Goal: Submit feedback/report problem: Submit feedback/report problem

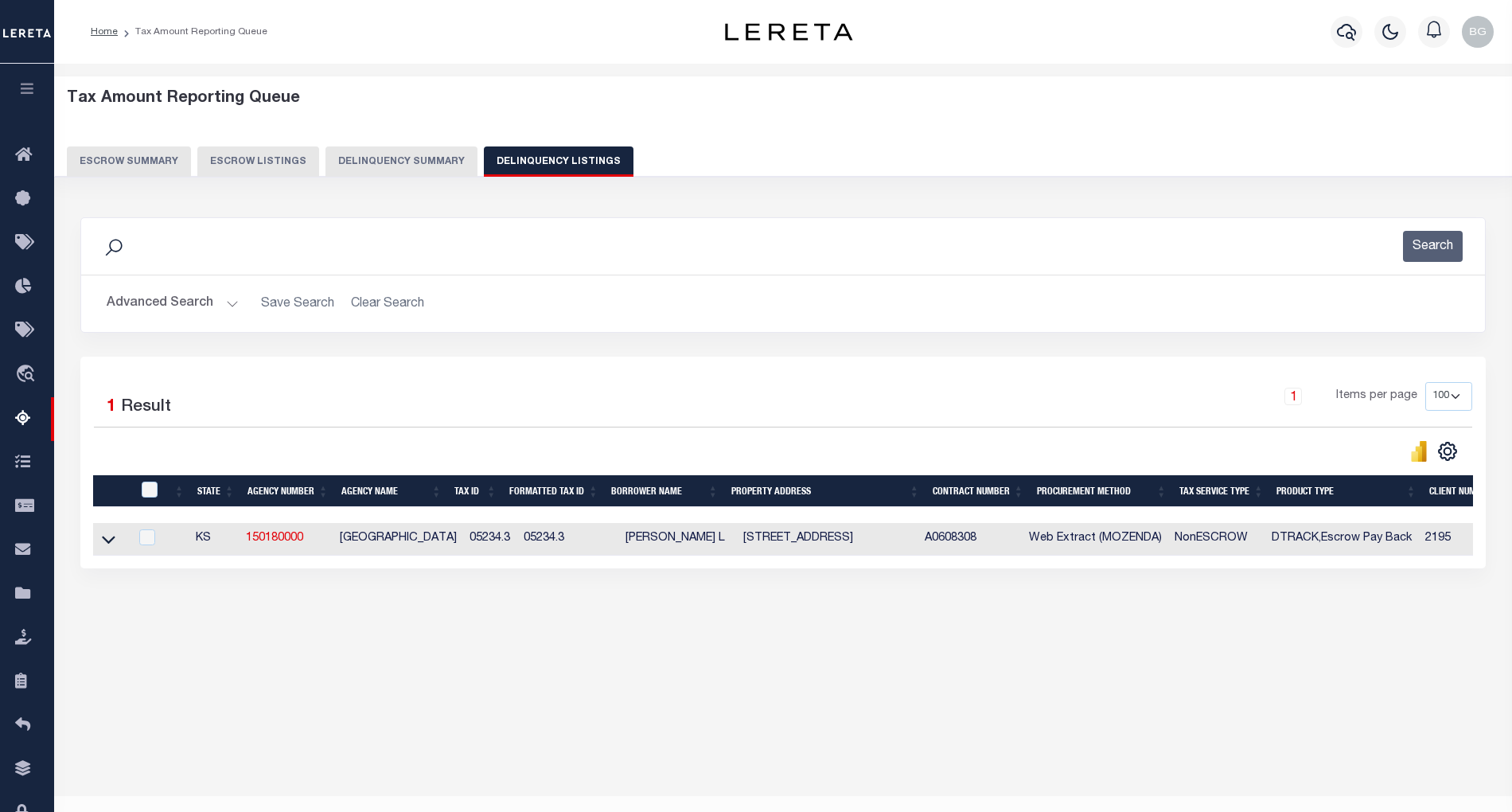
select select "100"
click at [229, 301] on button "Advanced Search" at bounding box center [172, 303] width 133 height 31
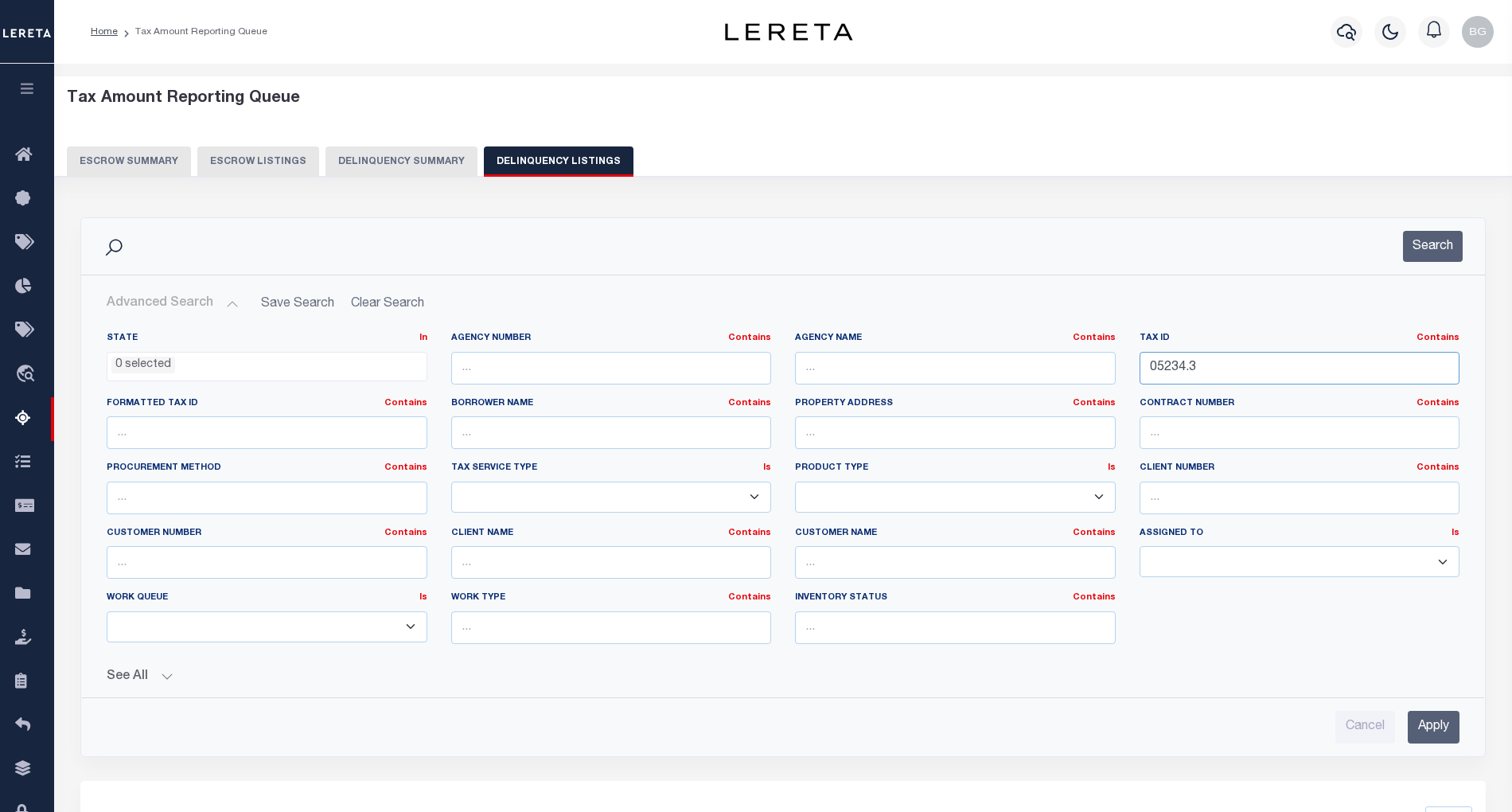
click at [1173, 371] on input "05234.3" at bounding box center [1300, 367] width 321 height 32
paste input "5"
type input "05235"
click at [1434, 730] on input "Apply" at bounding box center [1434, 727] width 52 height 32
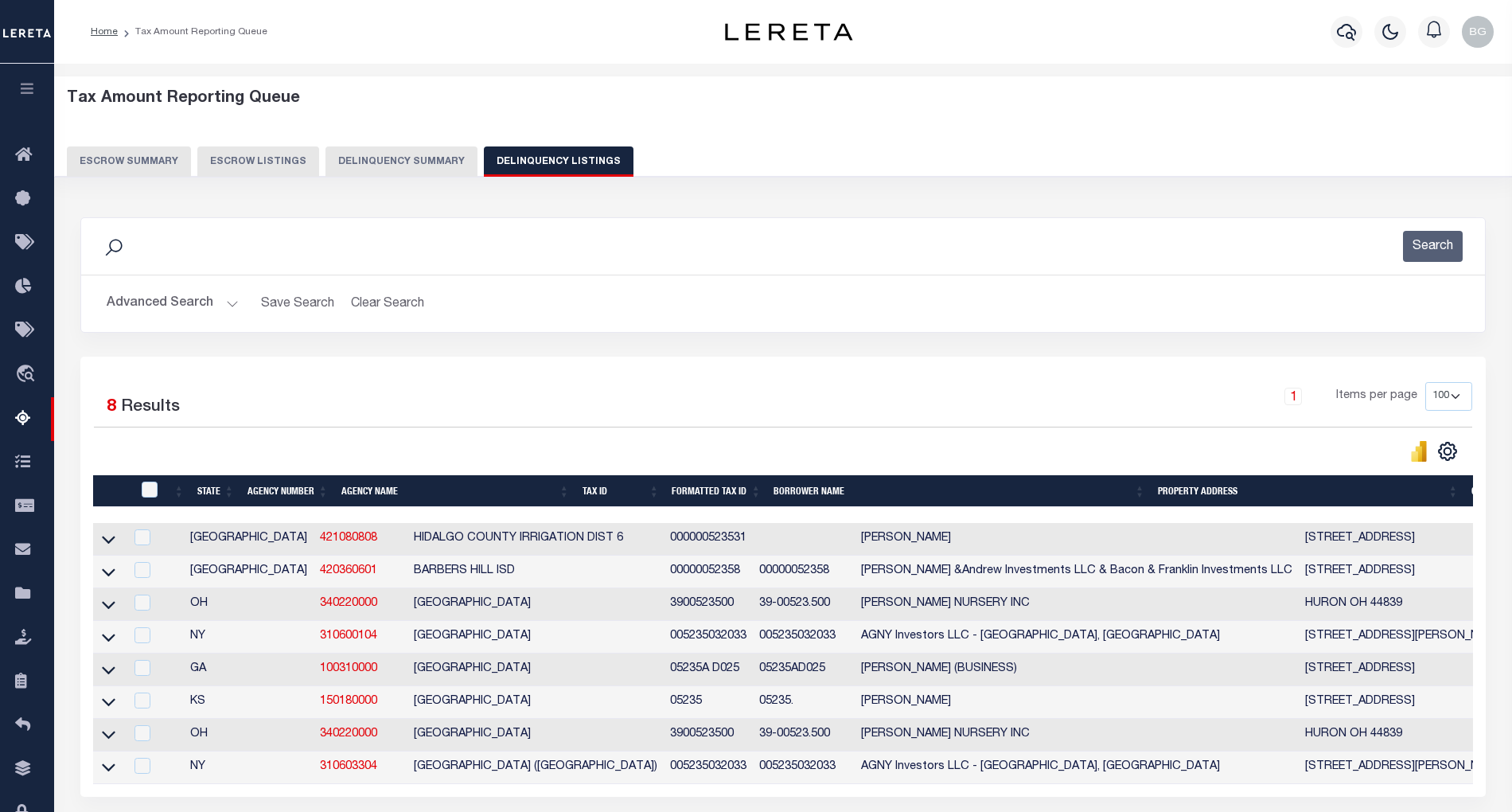
click at [233, 302] on button "Advanced Search" at bounding box center [172, 303] width 133 height 31
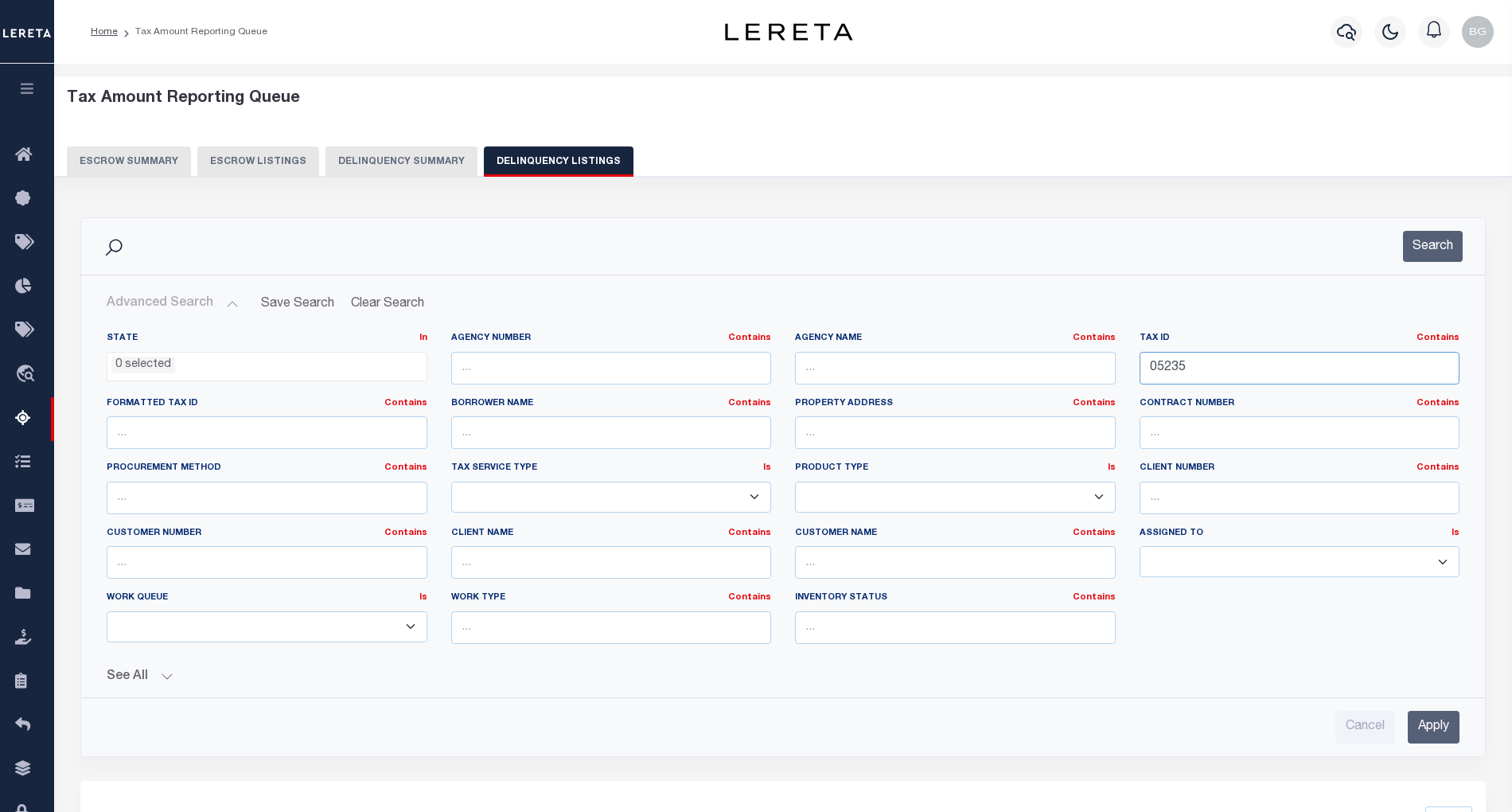
click at [1159, 370] on input "05235" at bounding box center [1300, 367] width 321 height 32
click at [1433, 724] on input "Apply" at bounding box center [1434, 727] width 52 height 32
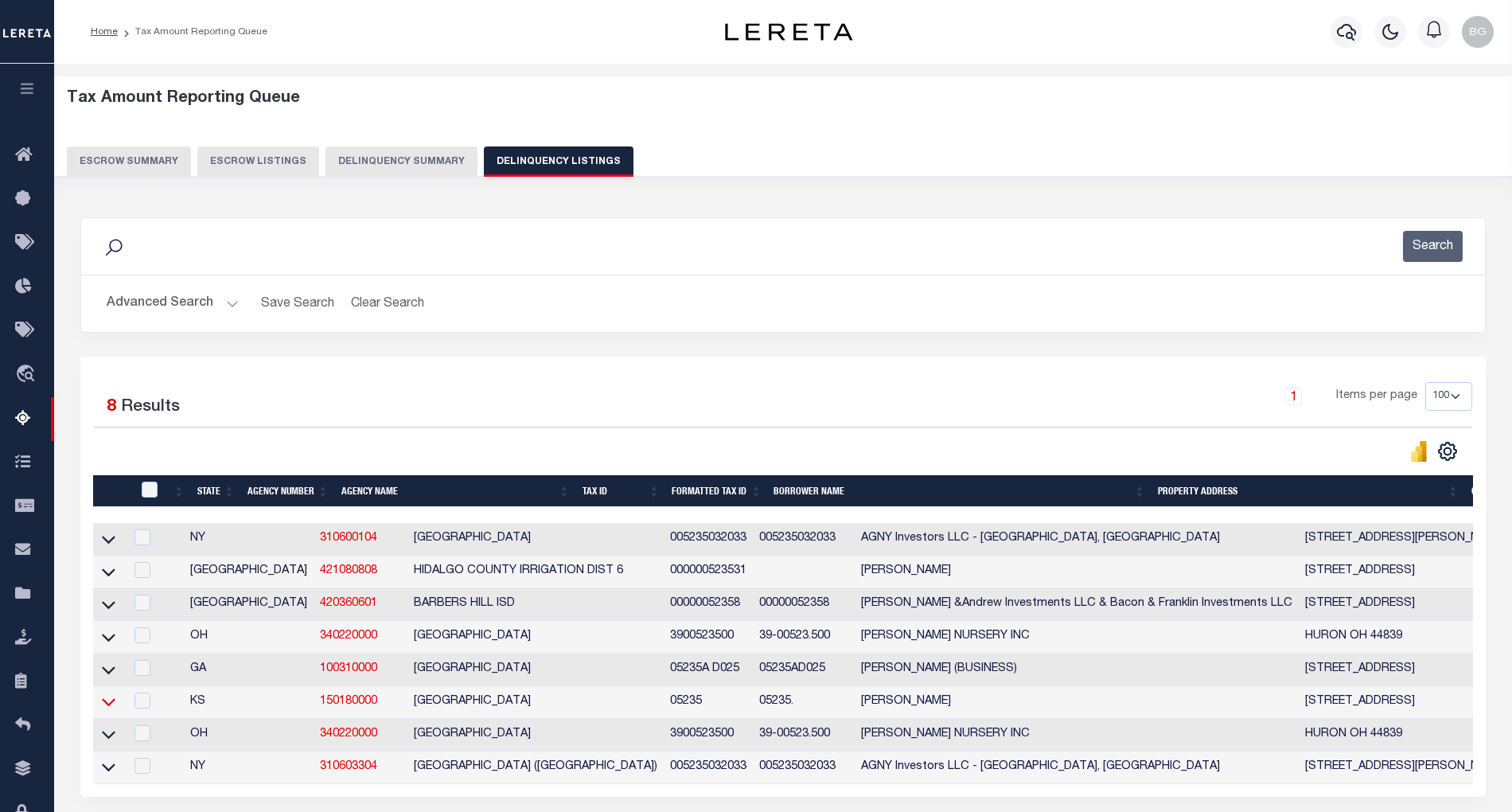
click at [109, 710] on icon at bounding box center [108, 702] width 14 height 17
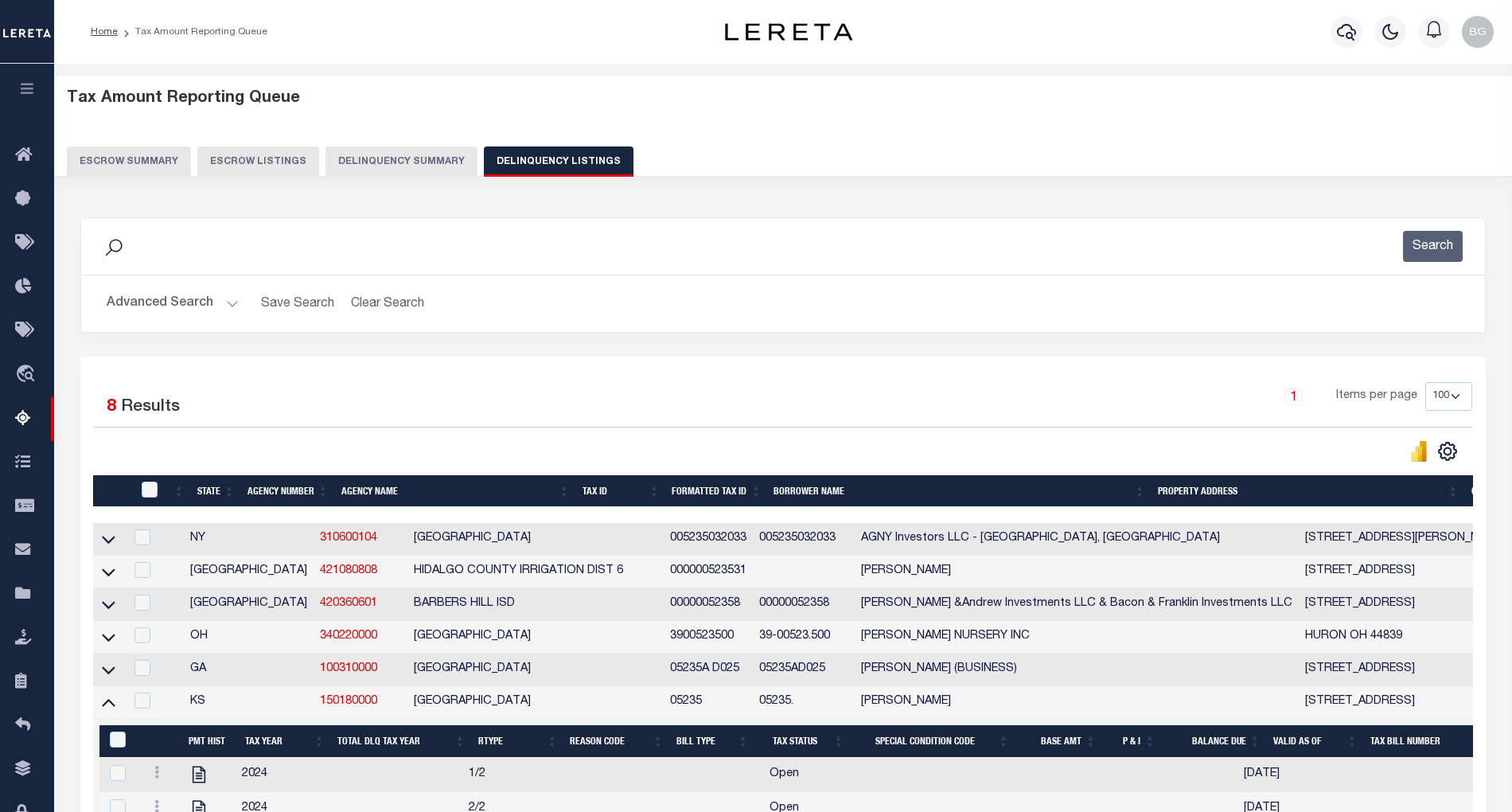
scroll to position [106, 0]
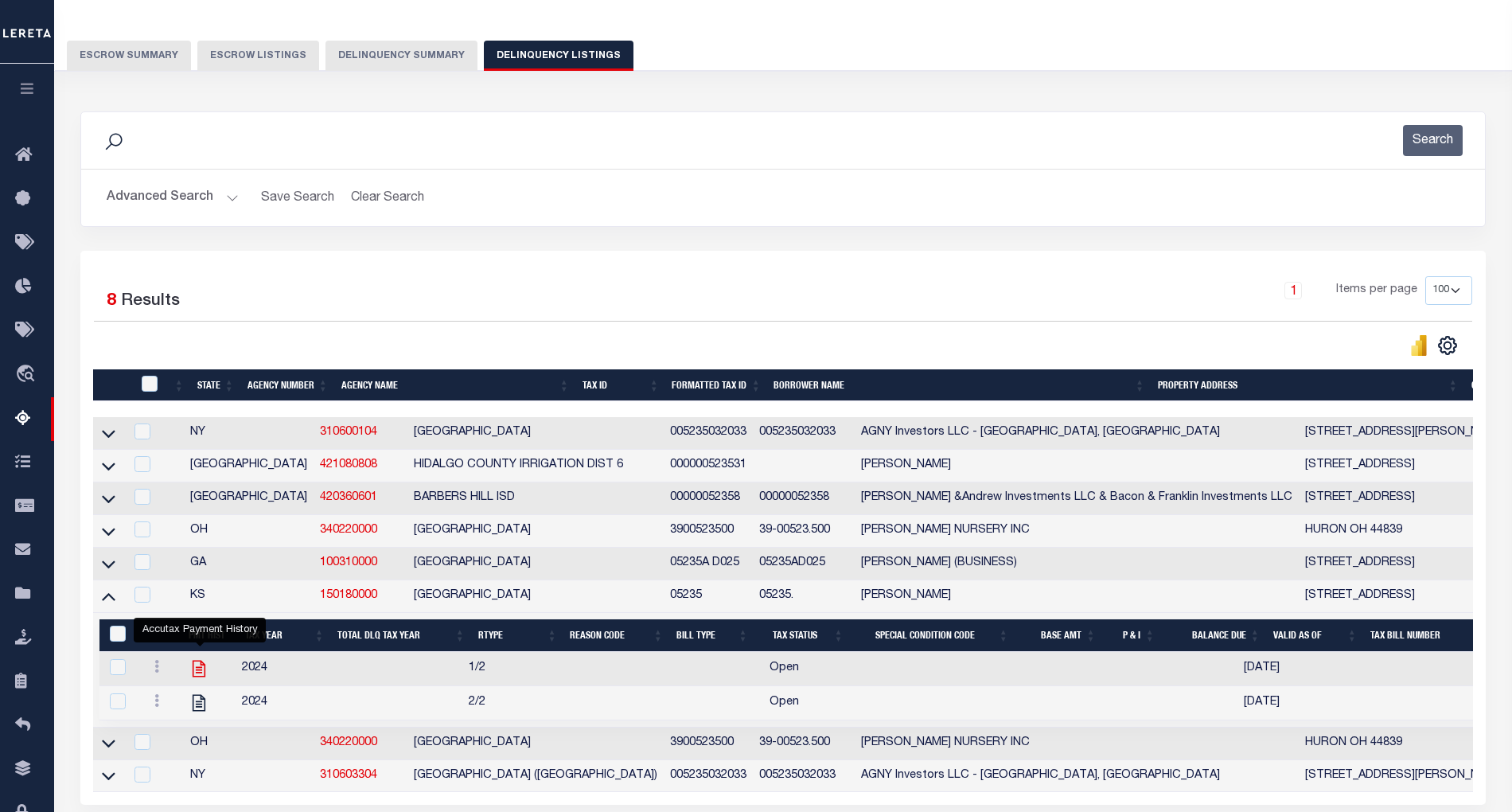
click at [202, 677] on icon "" at bounding box center [199, 668] width 13 height 17
checkbox input "true"
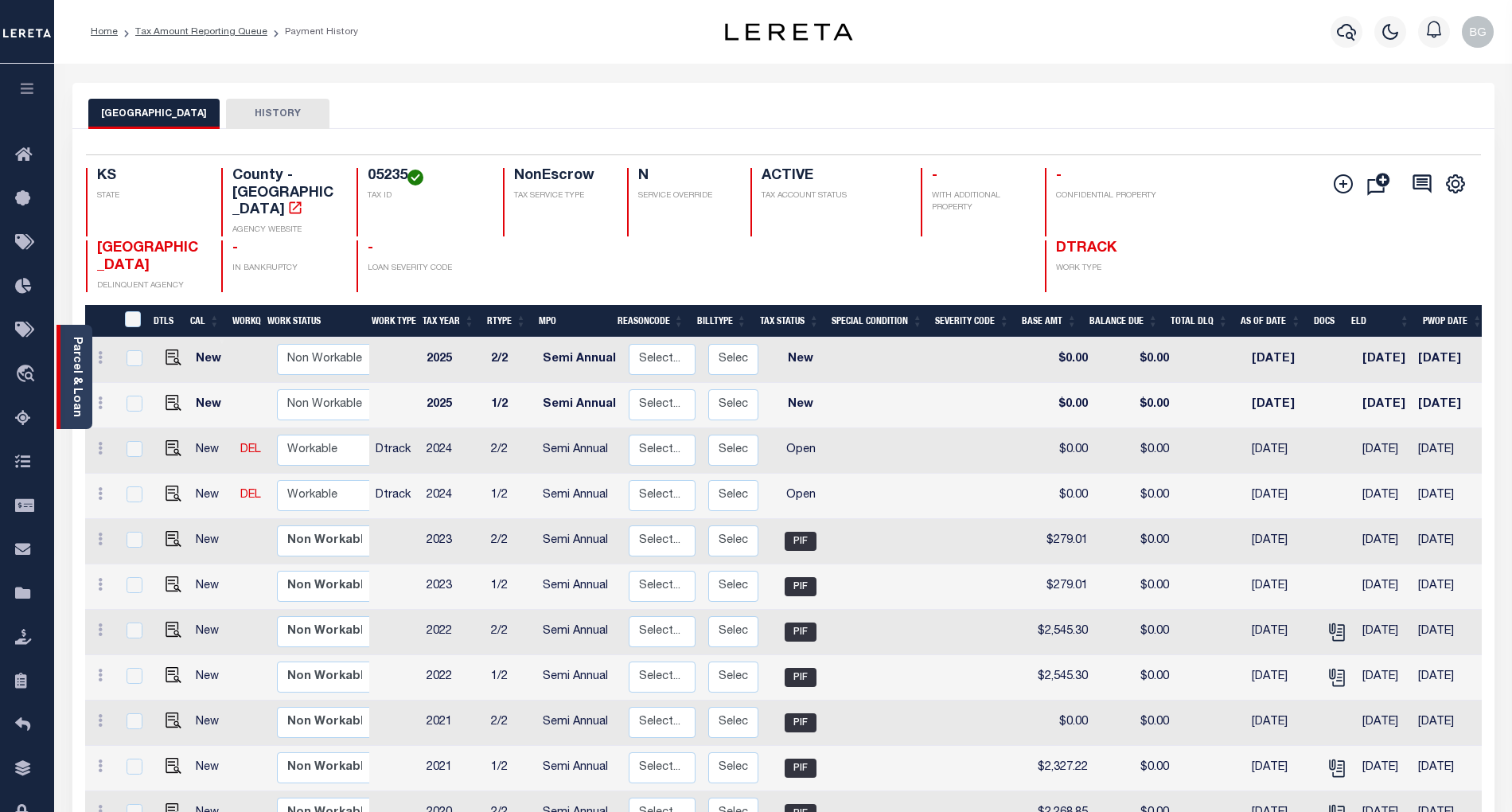
click at [71, 376] on link "Parcel & Loan" at bounding box center [76, 376] width 11 height 81
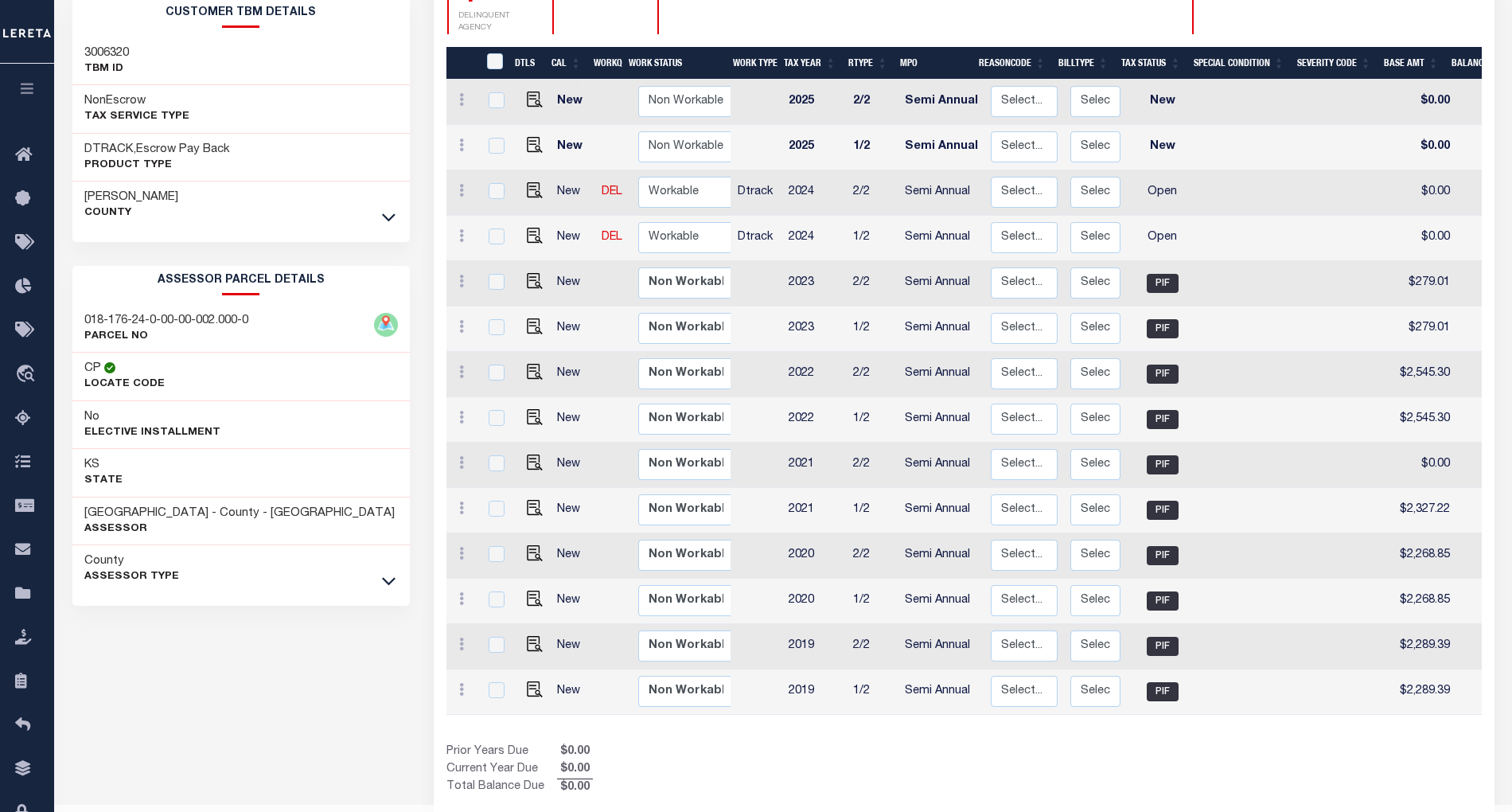
scroll to position [306, 0]
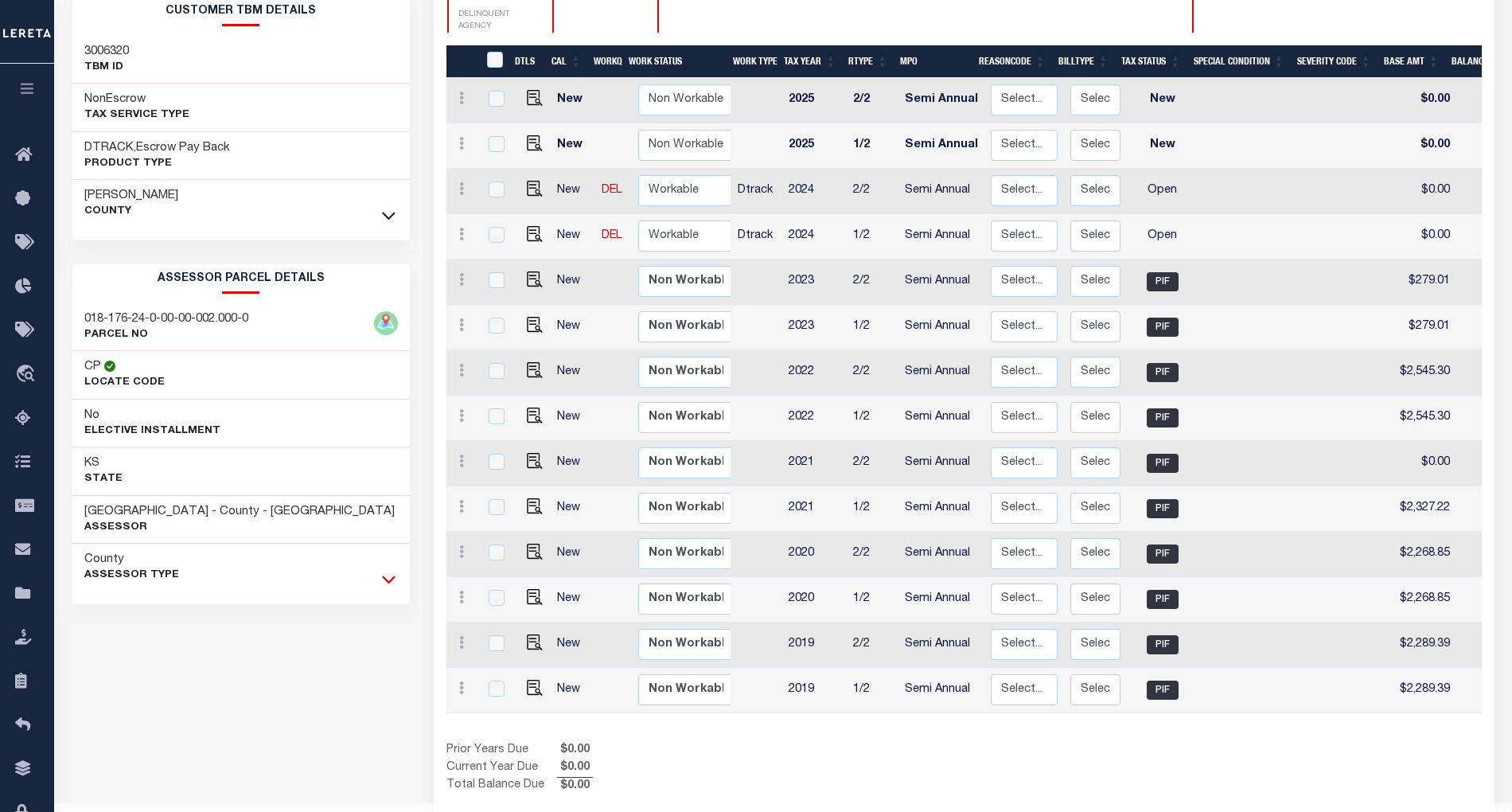
click at [388, 586] on icon at bounding box center [388, 579] width 14 height 17
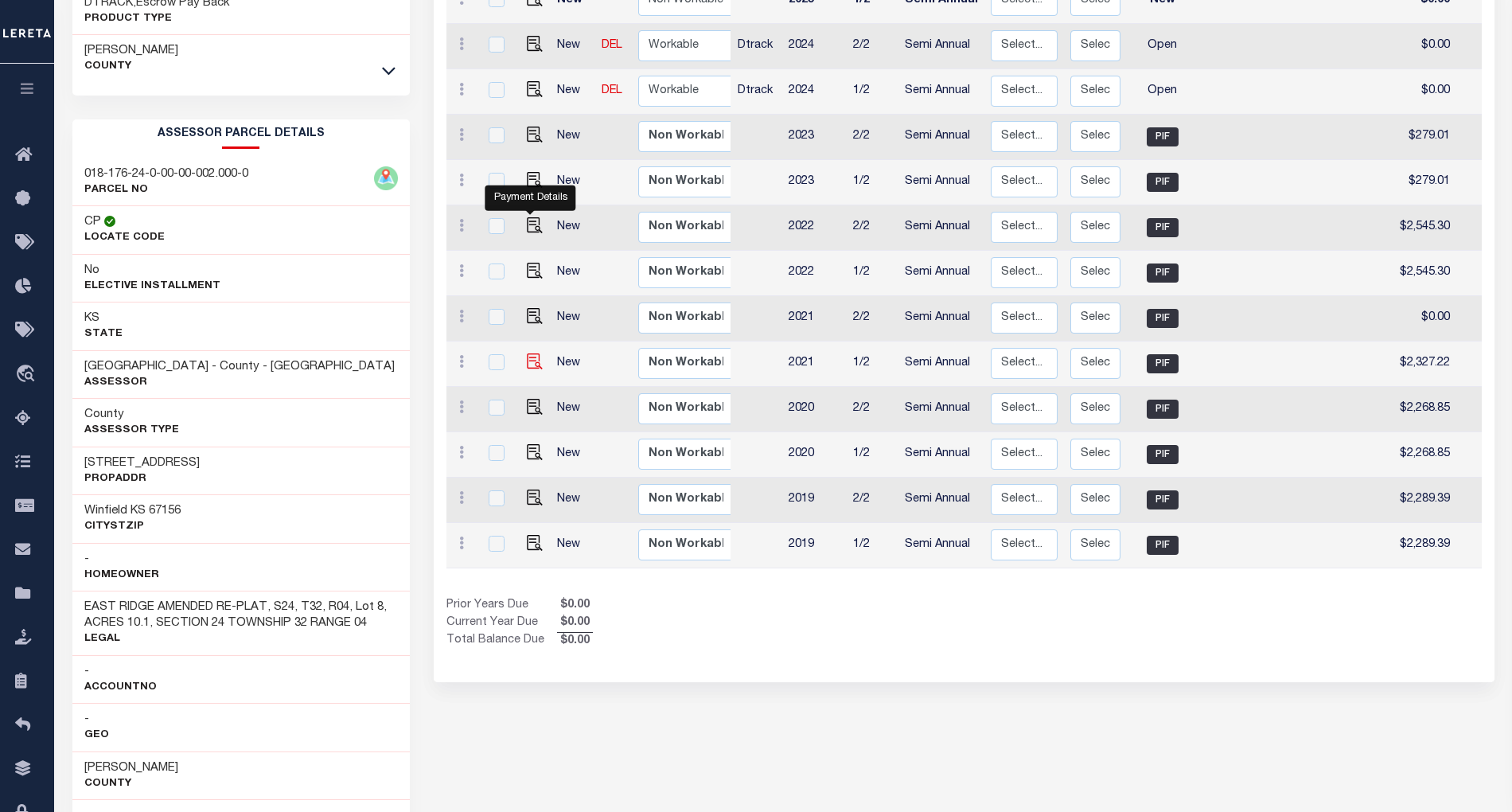
scroll to position [199, 0]
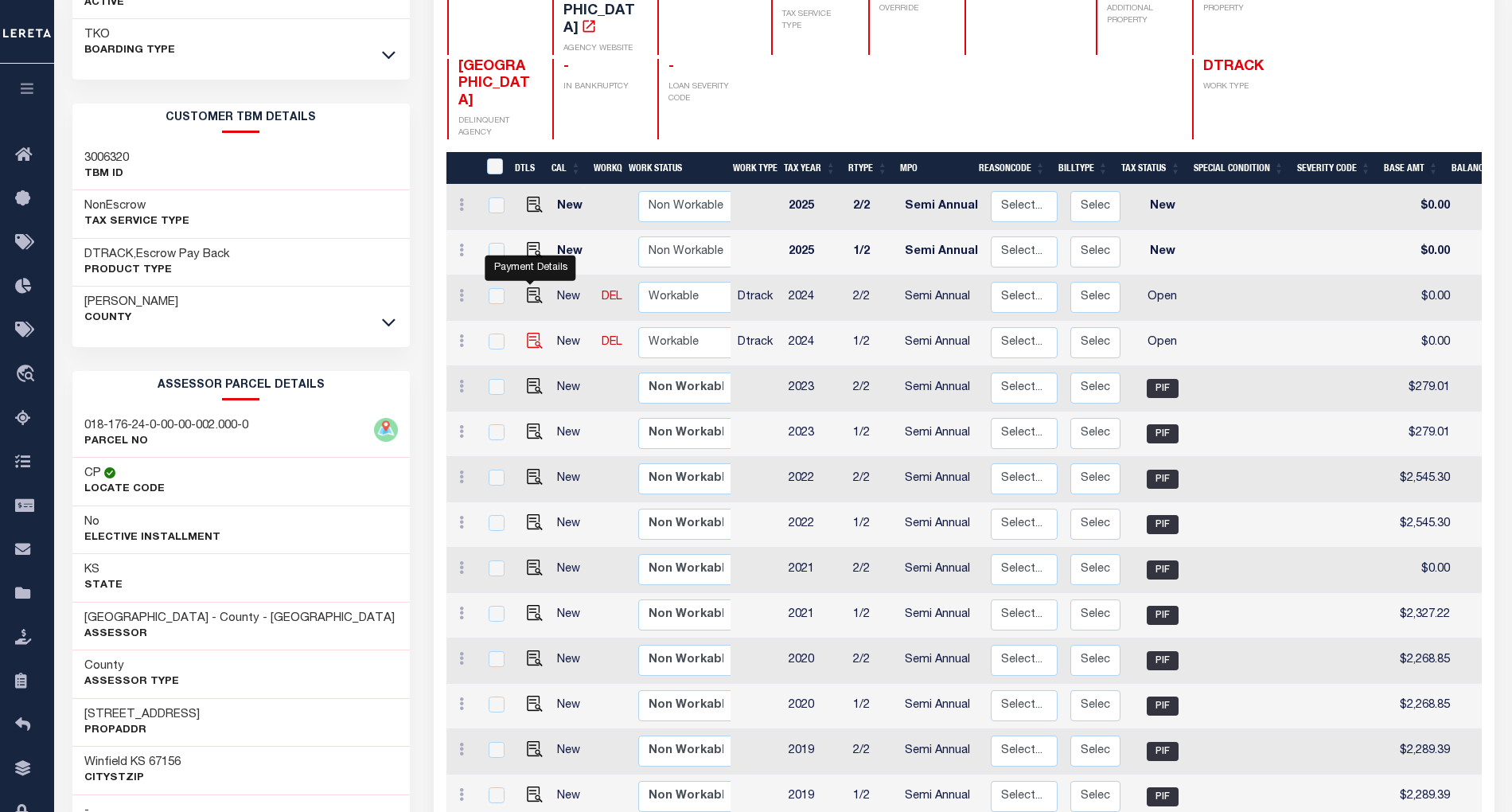
click at [532, 333] on img "" at bounding box center [534, 340] width 16 height 16
checkbox input "true"
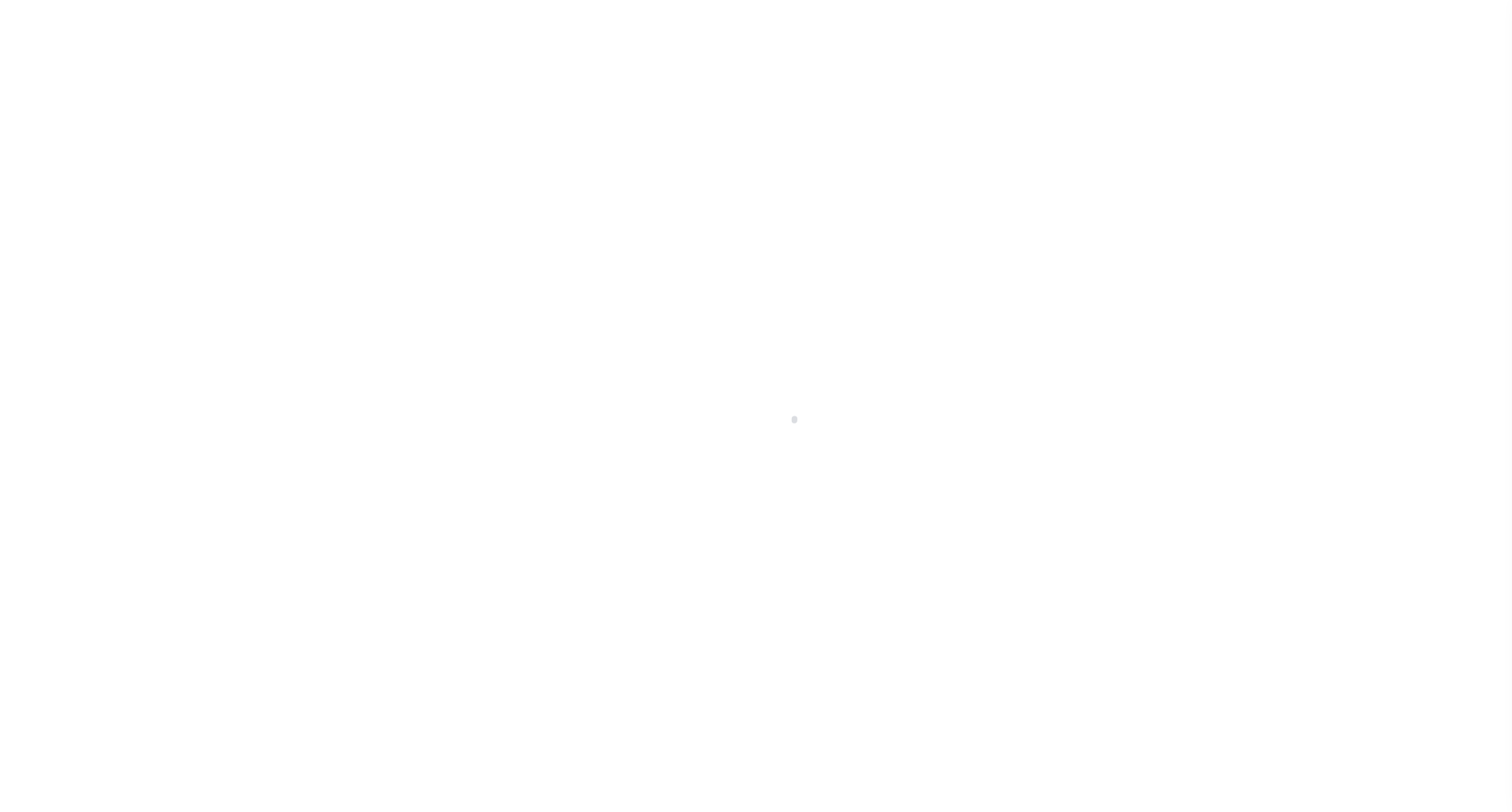
select select "OP2"
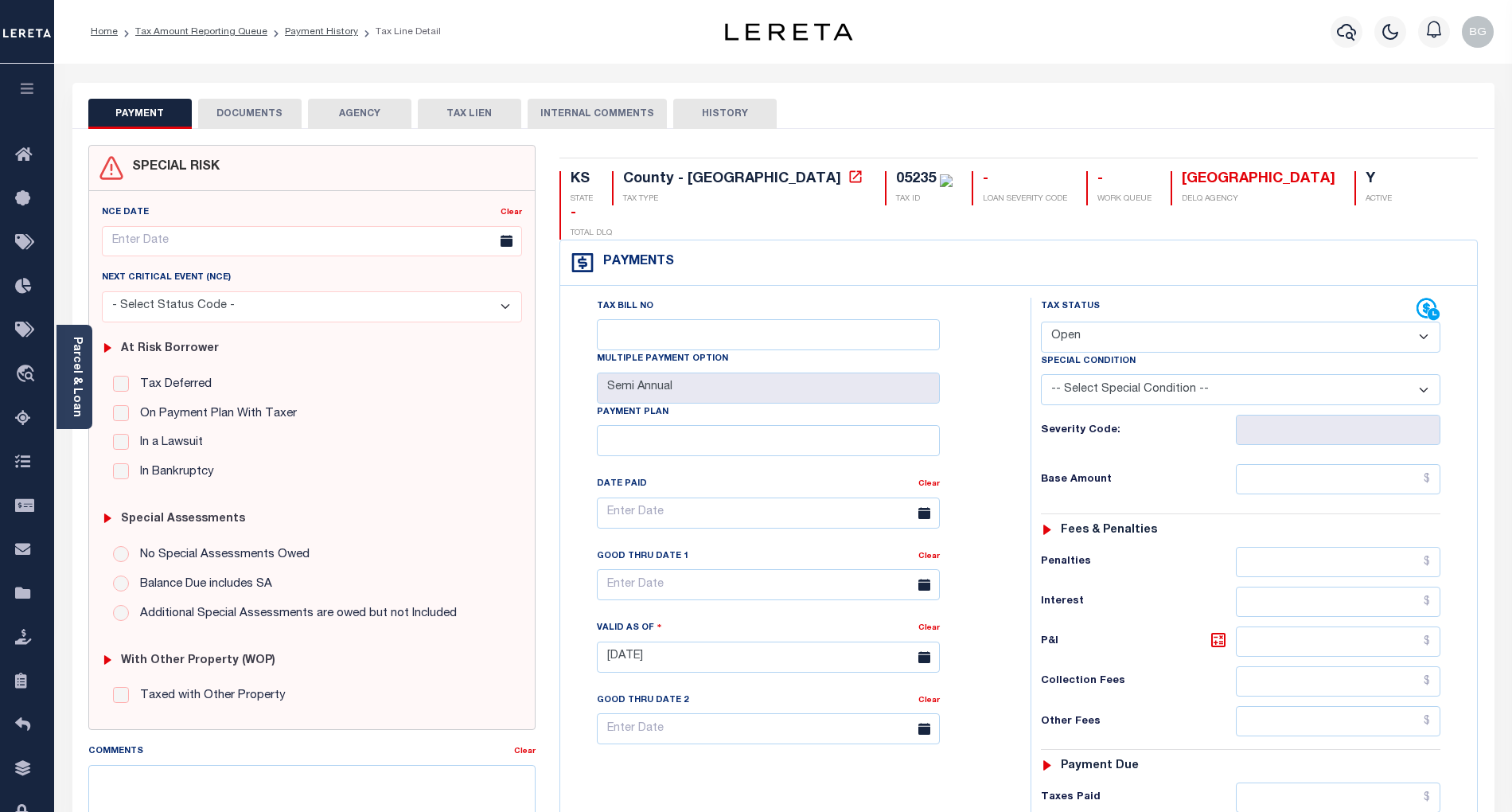
click at [239, 119] on button "DOCUMENTS" at bounding box center [250, 113] width 104 height 31
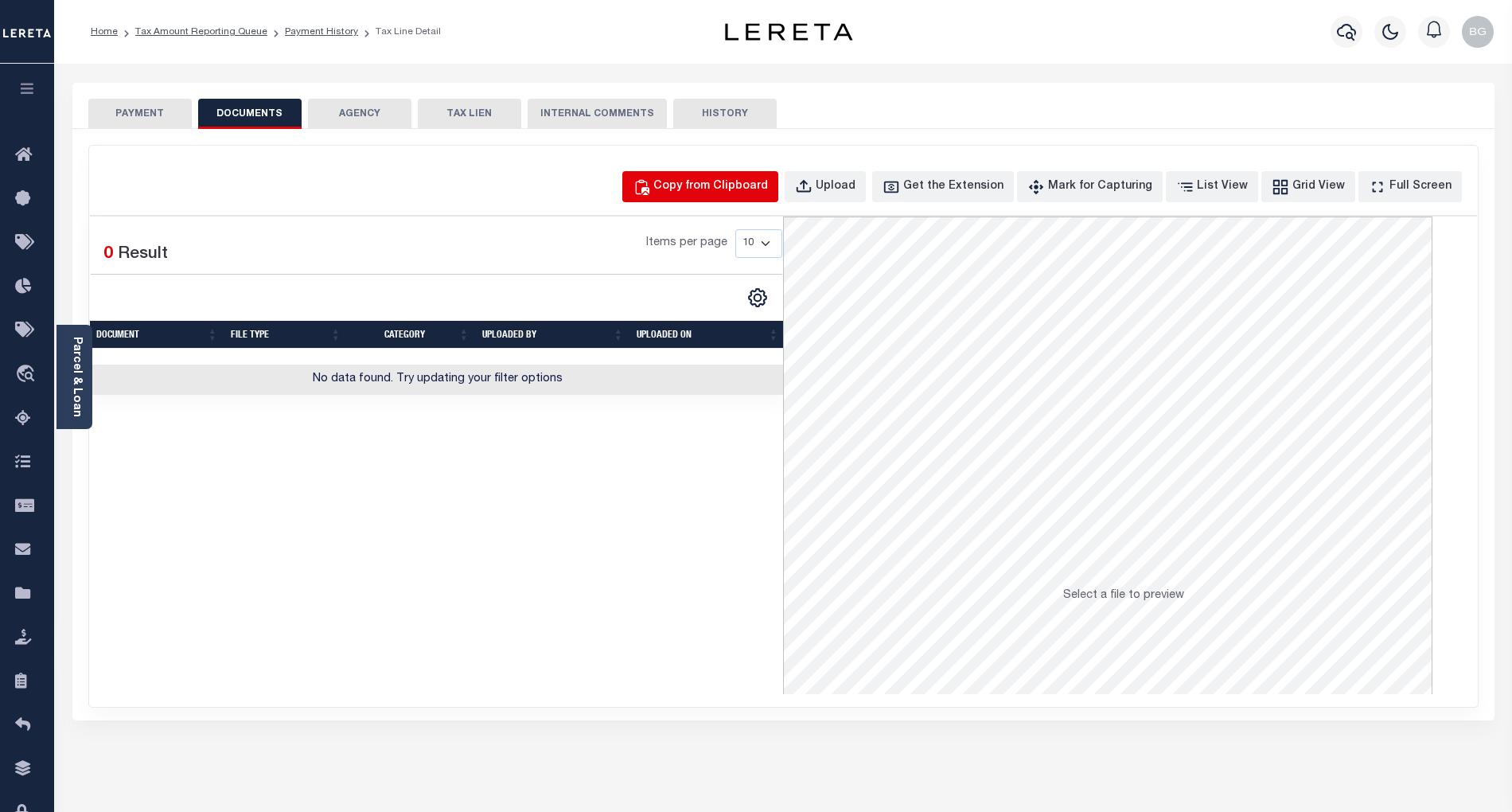
click at [719, 188] on div "Copy from Clipboard" at bounding box center [711, 186] width 115 height 18
select select "POP"
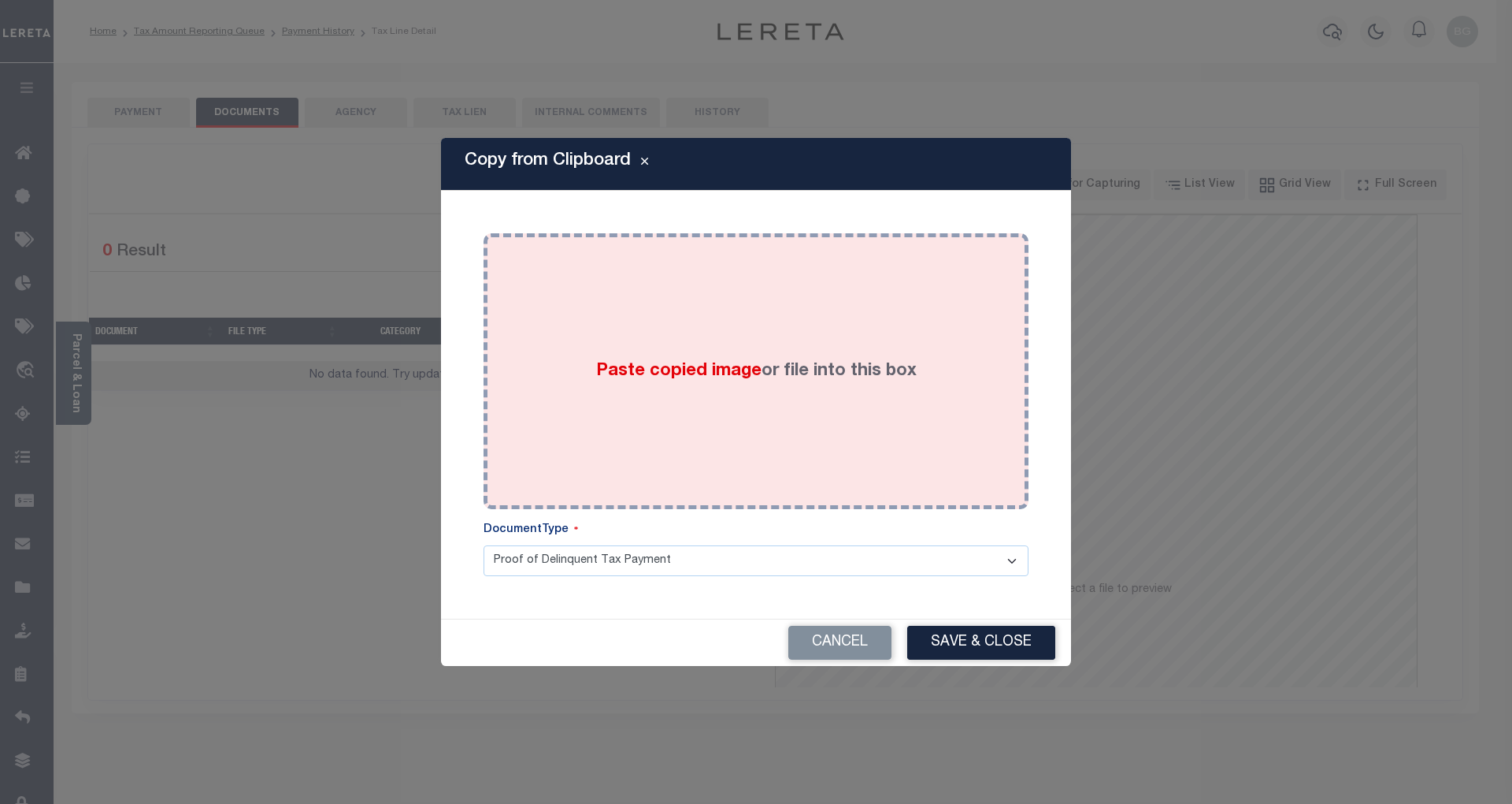
click at [687, 374] on span "Paste copied image" at bounding box center [679, 371] width 165 height 17
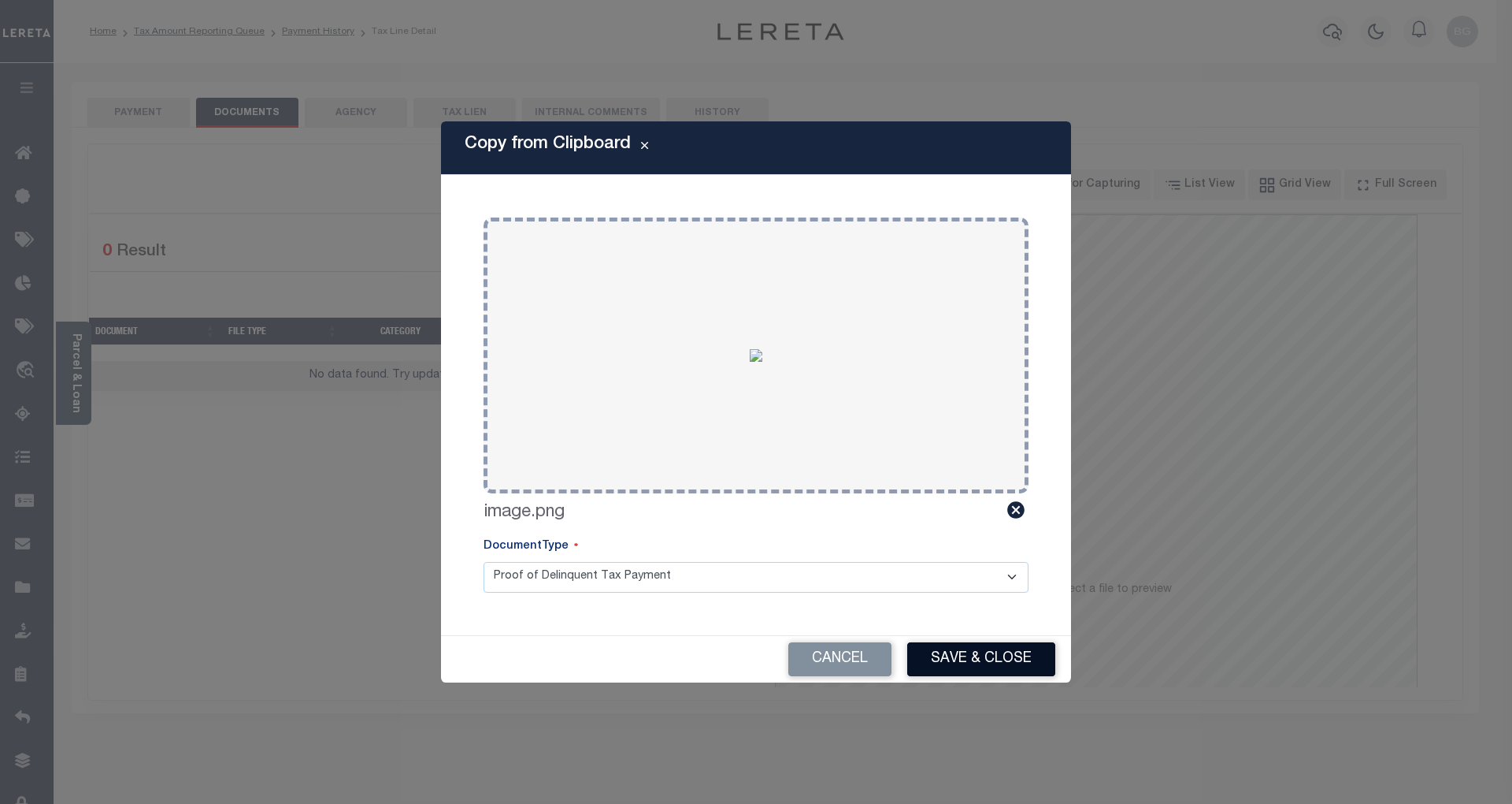
click at [1024, 655] on button "Save & Close" at bounding box center [981, 659] width 148 height 34
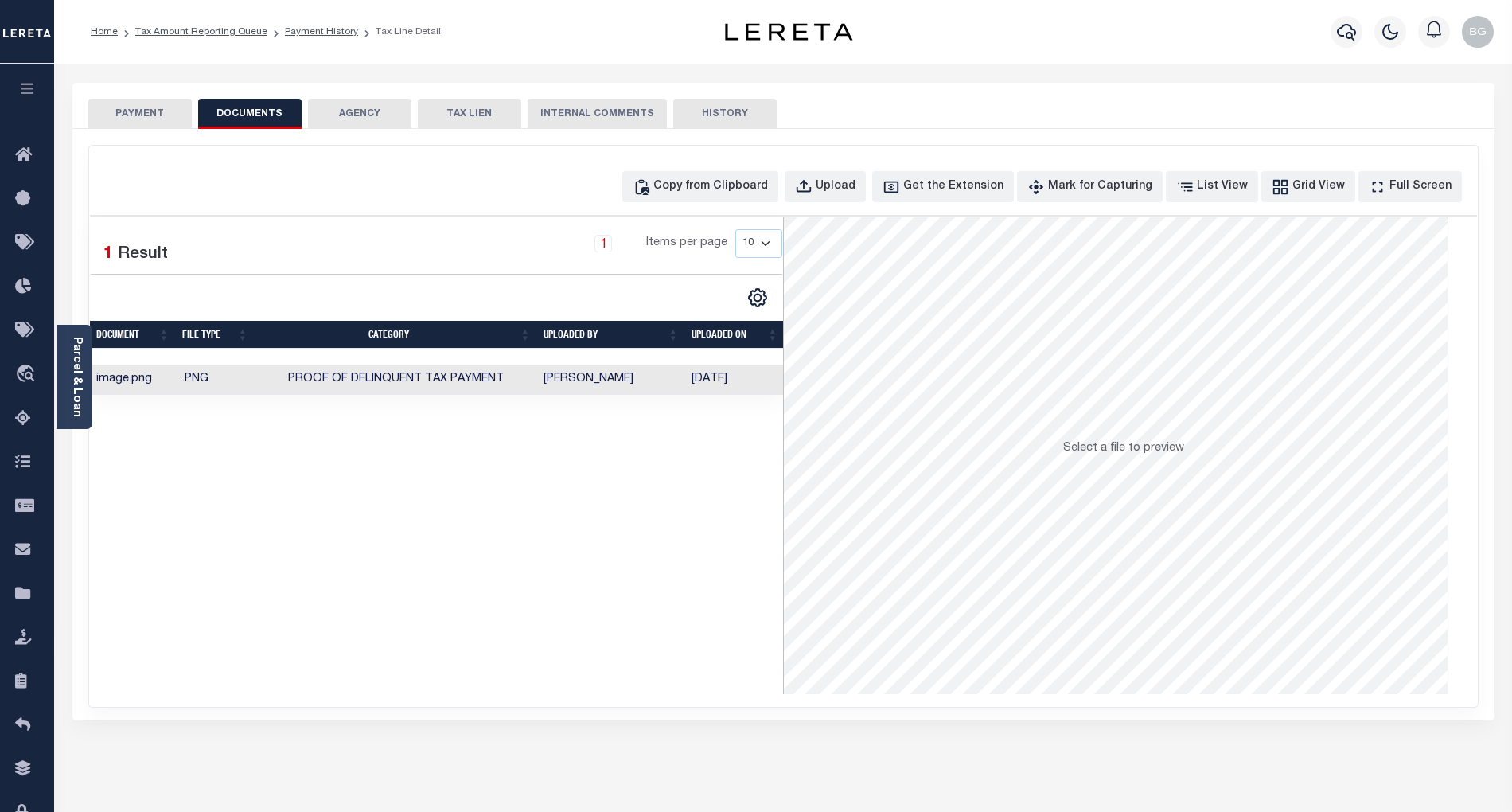
click at [151, 115] on button "PAYMENT" at bounding box center [140, 113] width 104 height 31
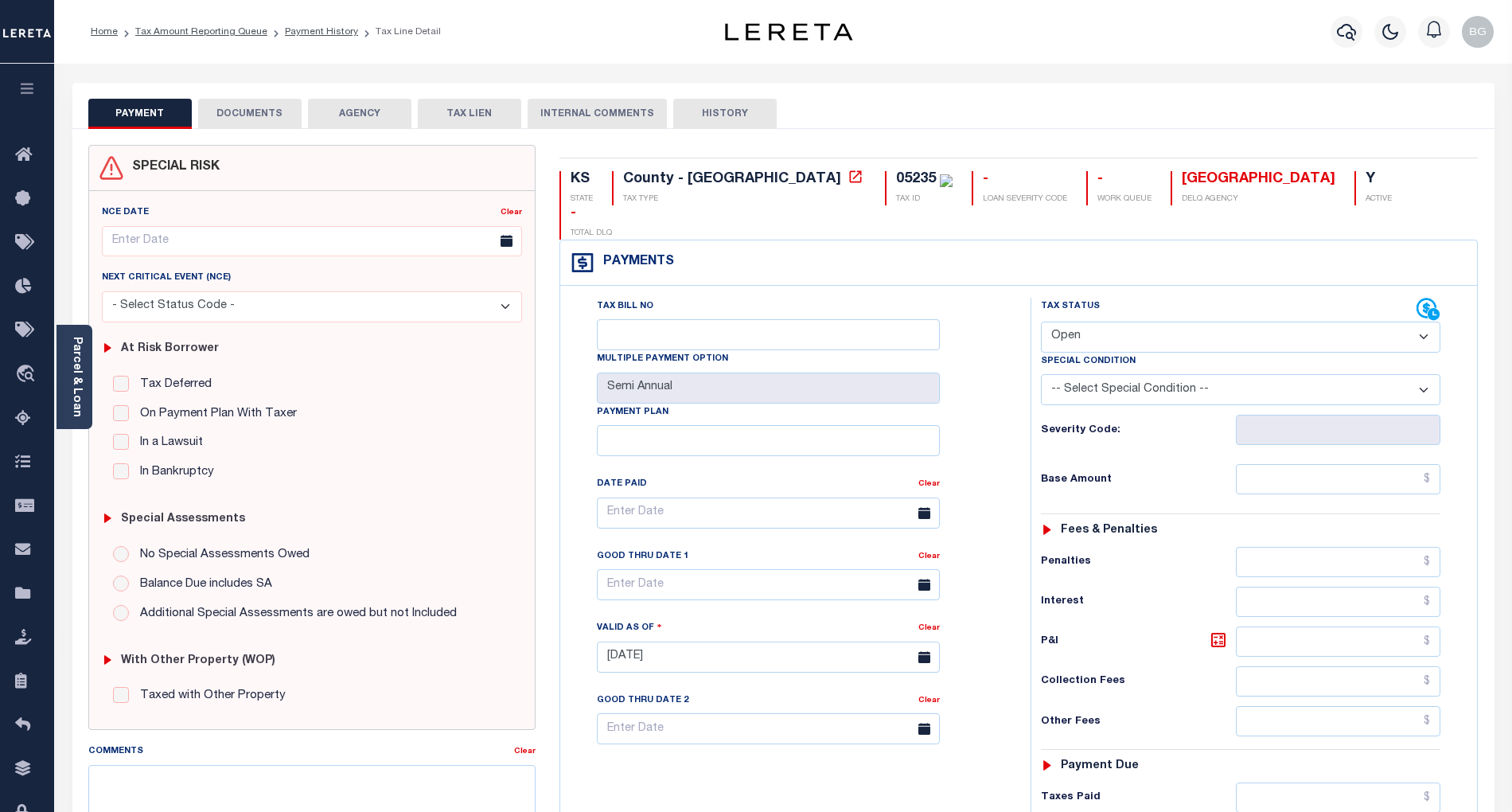
click at [1063, 322] on select "- Select Status Code - Open Due/Unpaid Paid Incomplete No Tax Due Internal Refu…" at bounding box center [1240, 336] width 400 height 31
select select "PYD"
click at [1041, 322] on select "- Select Status Code - Open Due/Unpaid Paid Incomplete No Tax Due Internal Refu…" at bounding box center [1240, 336] width 400 height 31
type input "[DATE]"
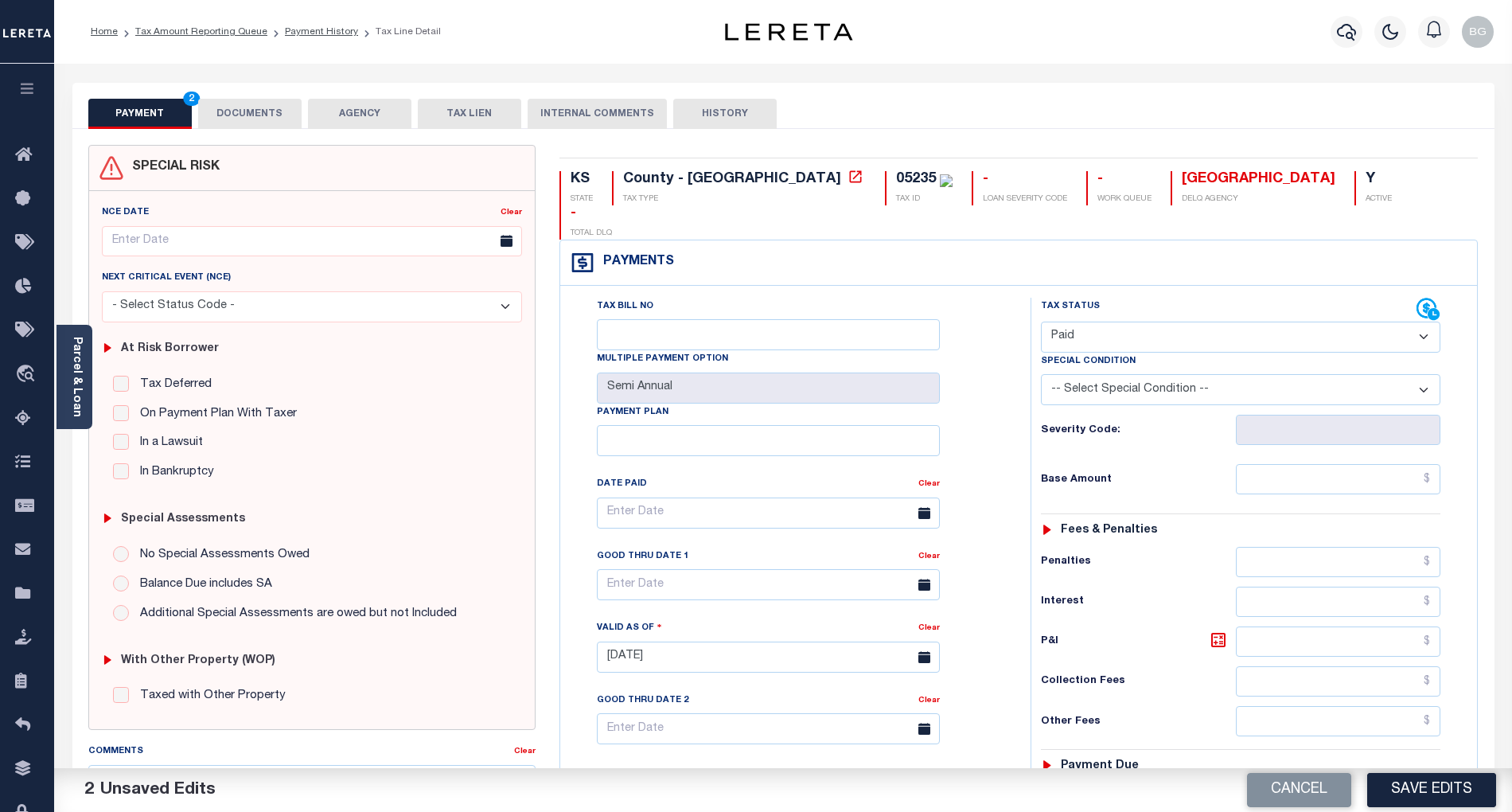
click at [988, 538] on div "Tax Bill No Multiple Payment Option Semi Annual Payment Plan Clear Clear Valid …" at bounding box center [792, 521] width 430 height 447
click at [1388, 464] on input "text" at bounding box center [1339, 479] width 206 height 31
paste input "2,793.08"
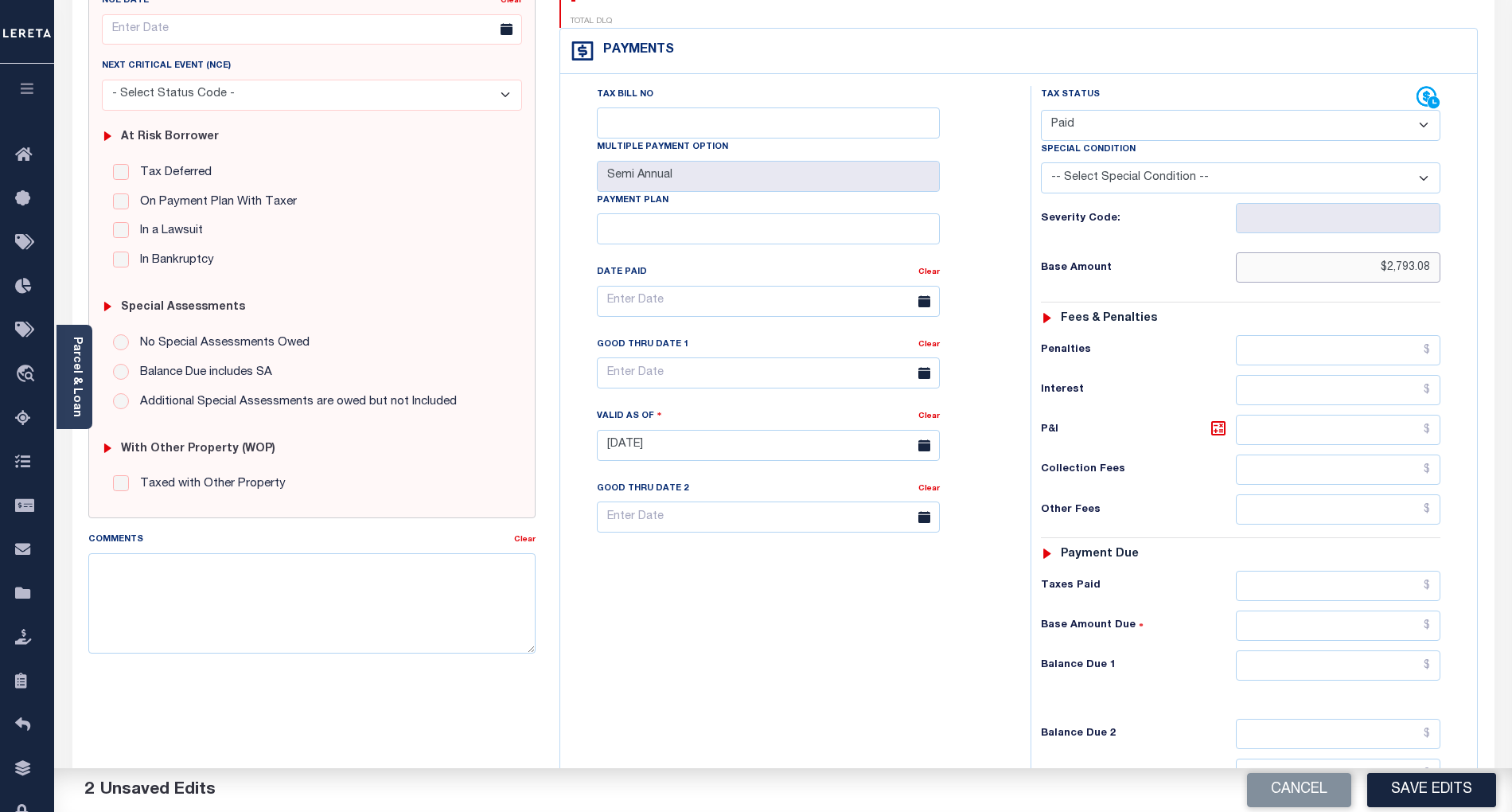
type input "$2,793.08"
click at [1398, 650] on input "text" at bounding box center [1339, 665] width 206 height 31
type input "$0.00"
click at [1019, 646] on div "Tax Status Status" at bounding box center [1246, 438] width 454 height 703
click at [1433, 788] on button "Save Edits" at bounding box center [1431, 790] width 129 height 34
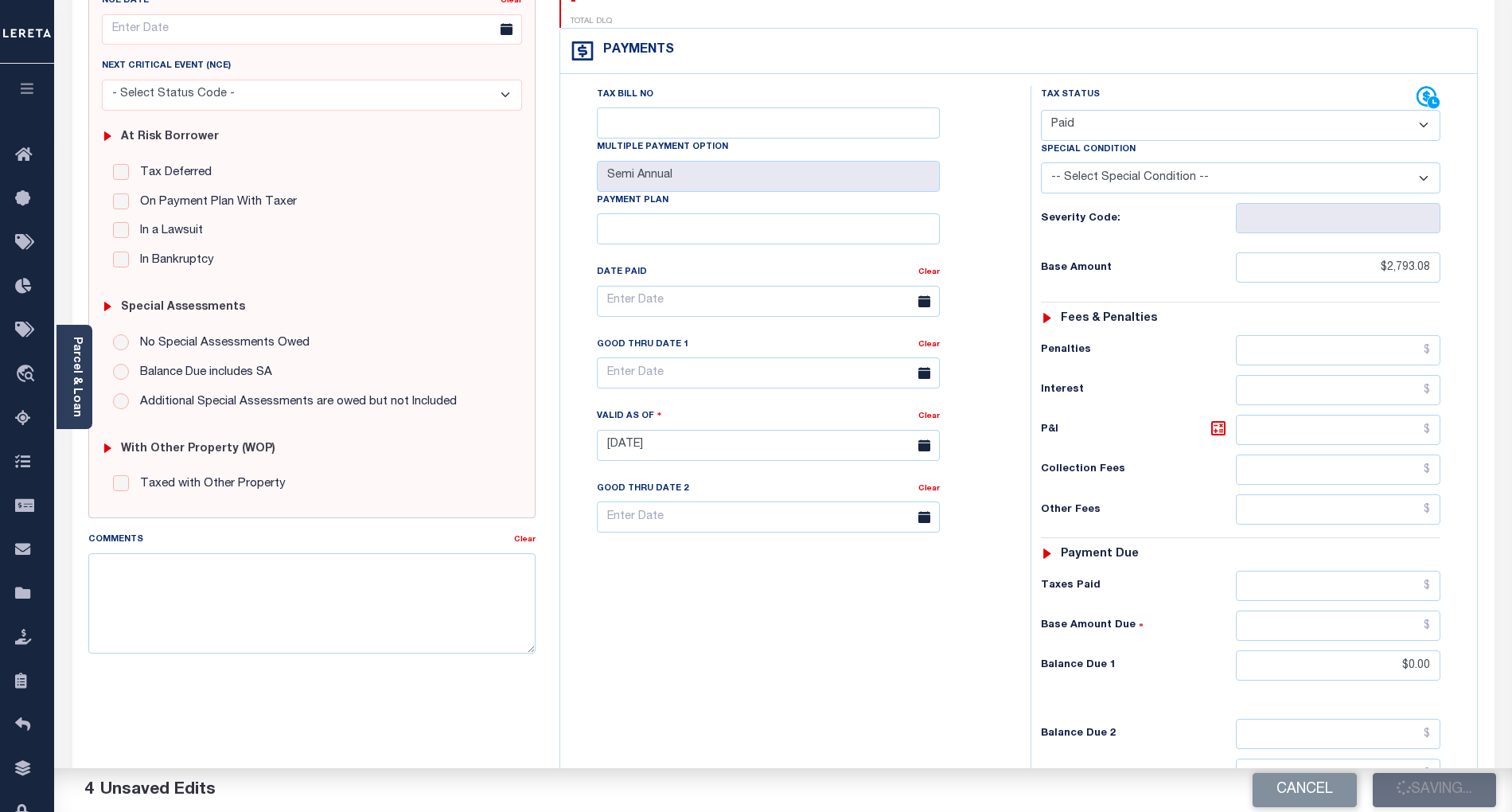
checkbox input "false"
type input "$2,793.08"
type input "$0"
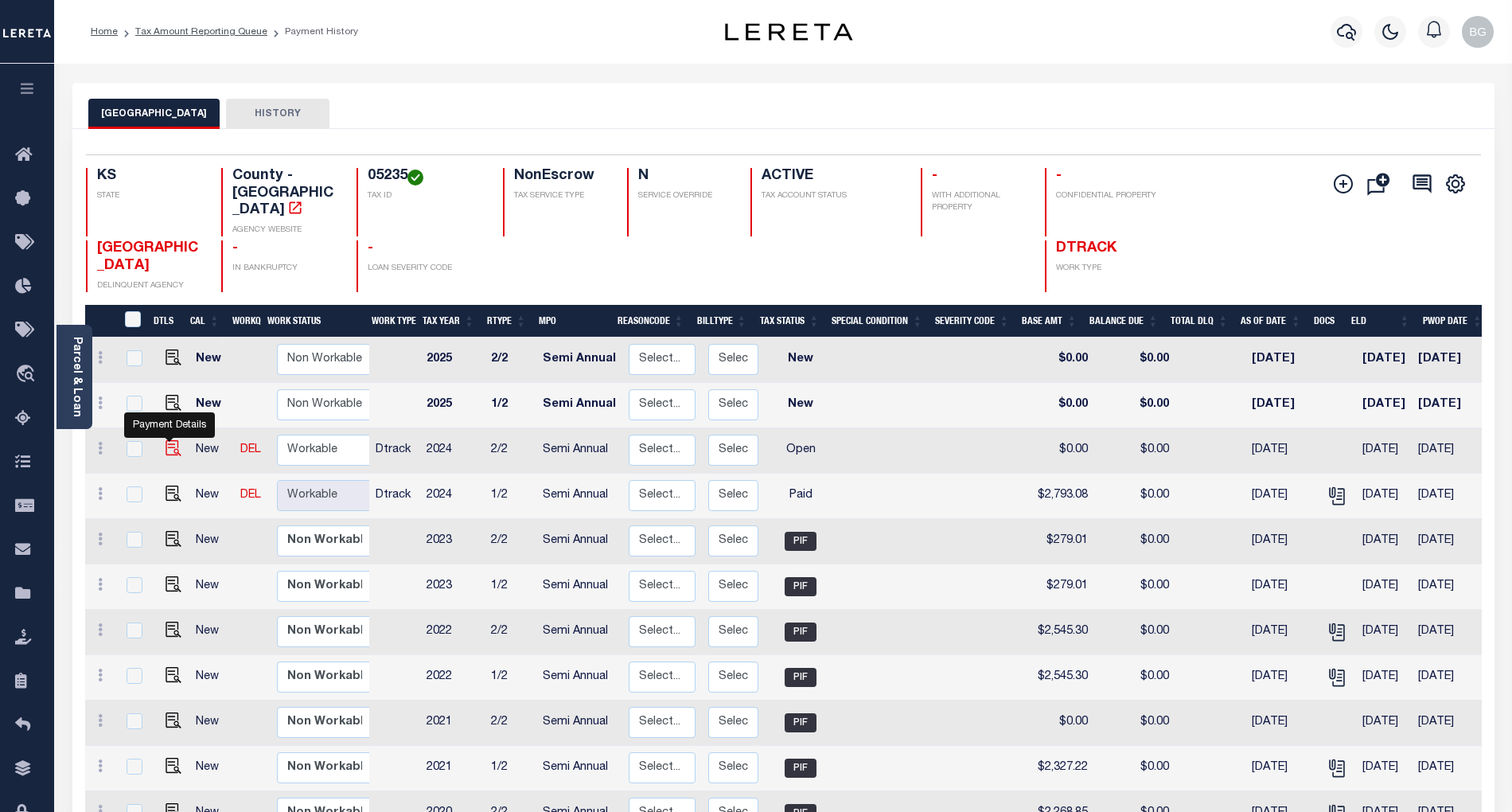
click at [166, 440] on img "" at bounding box center [173, 448] width 16 height 16
checkbox input "true"
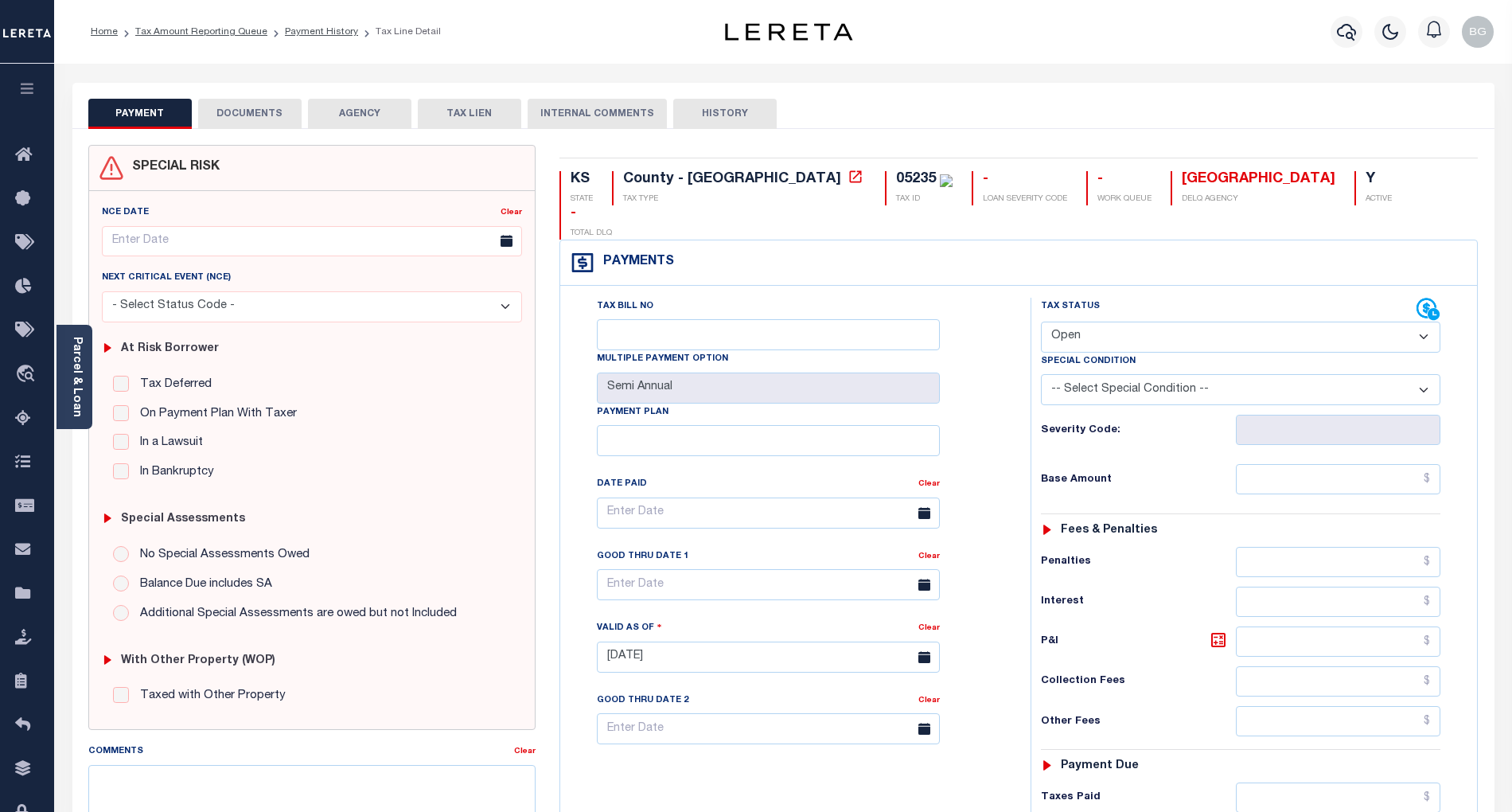
click at [1088, 322] on select "- Select Status Code - Open Due/Unpaid Paid Incomplete No Tax Due Internal Refu…" at bounding box center [1240, 336] width 400 height 31
select select "PYD"
click at [1041, 322] on select "- Select Status Code - Open Due/Unpaid Paid Incomplete No Tax Due Internal Refu…" at bounding box center [1240, 336] width 400 height 31
type input "[DATE]"
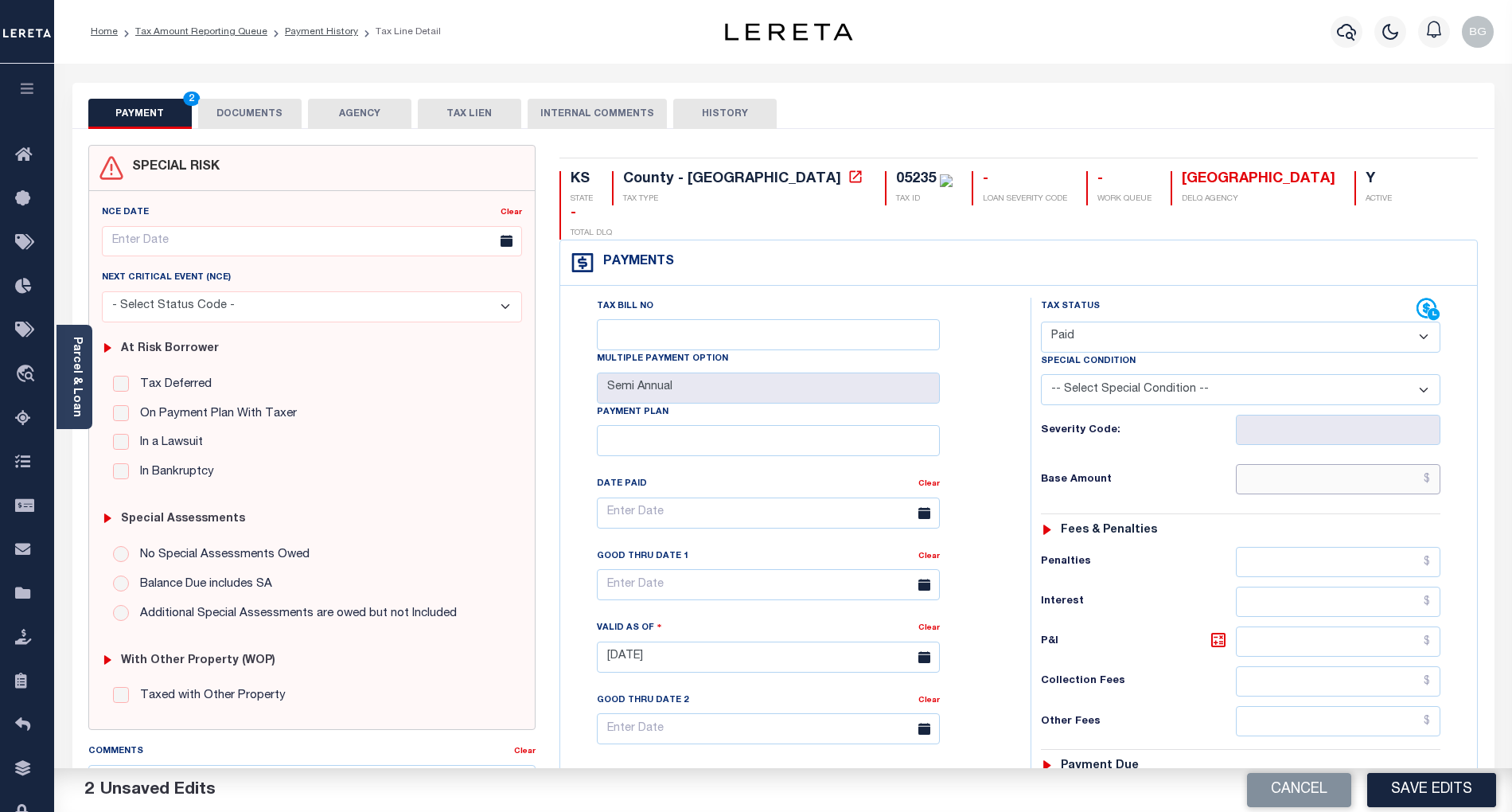
click at [1377, 464] on input "text" at bounding box center [1339, 479] width 206 height 31
paste input "2,793.08"
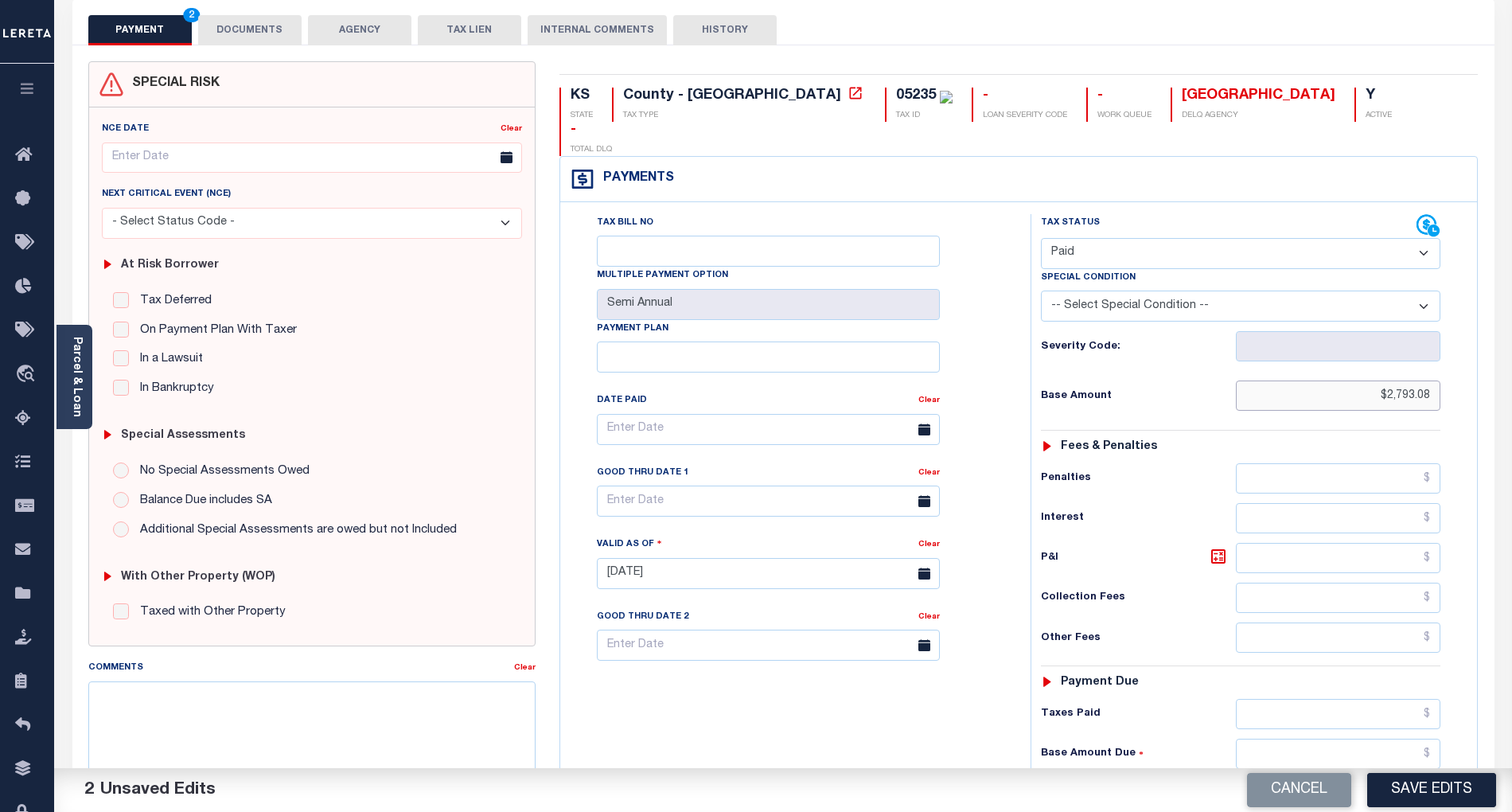
scroll to position [318, 0]
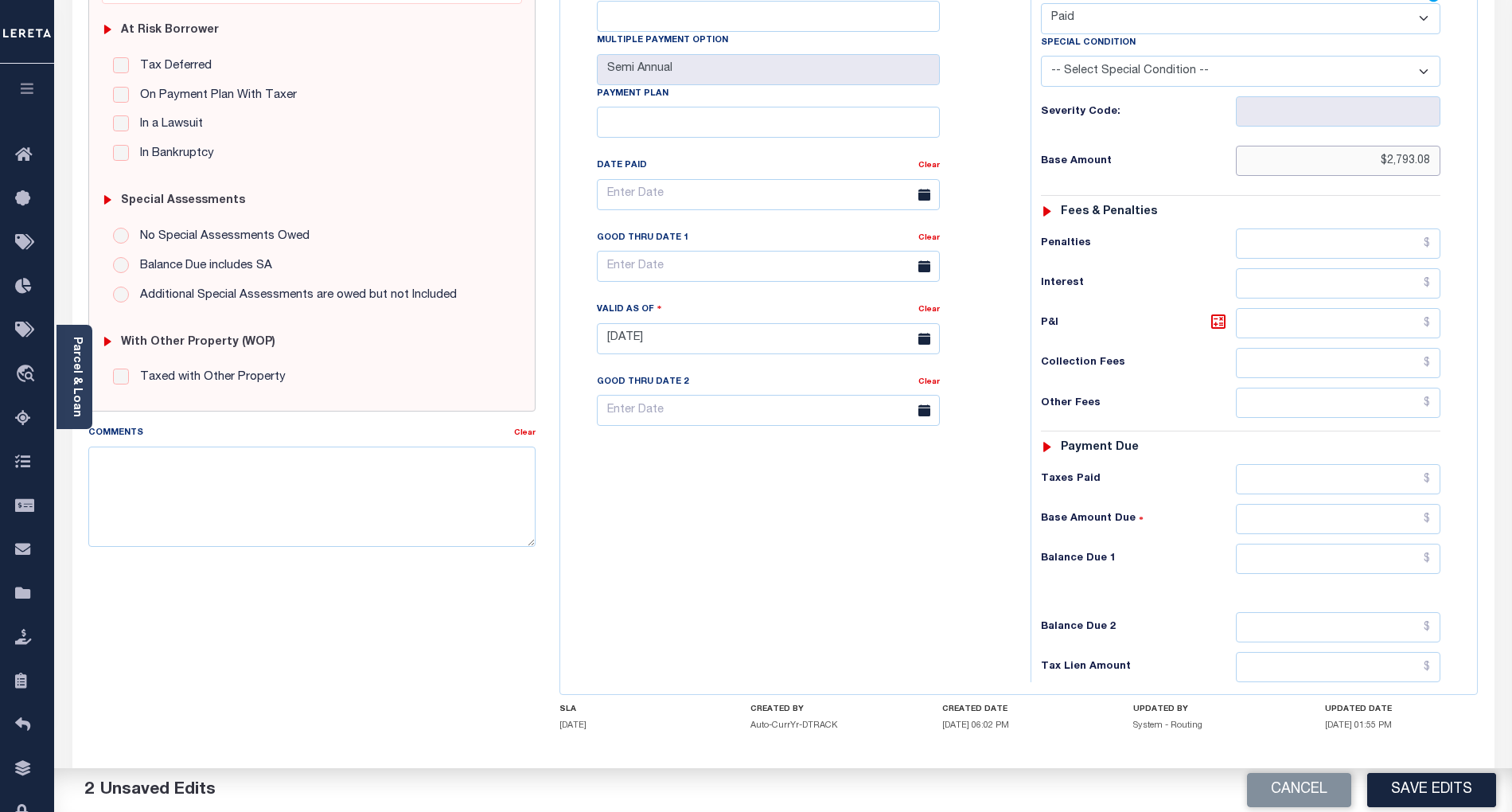
type input "$2,793.08"
click at [1405, 543] on input "text" at bounding box center [1339, 558] width 206 height 31
type input "$0.00"
click at [948, 531] on div "Tax Bill No Multiple Payment Option Semi Annual Payment Plan Clear" at bounding box center [792, 331] width 454 height 703
click at [1475, 786] on button "Save Edits" at bounding box center [1431, 790] width 129 height 34
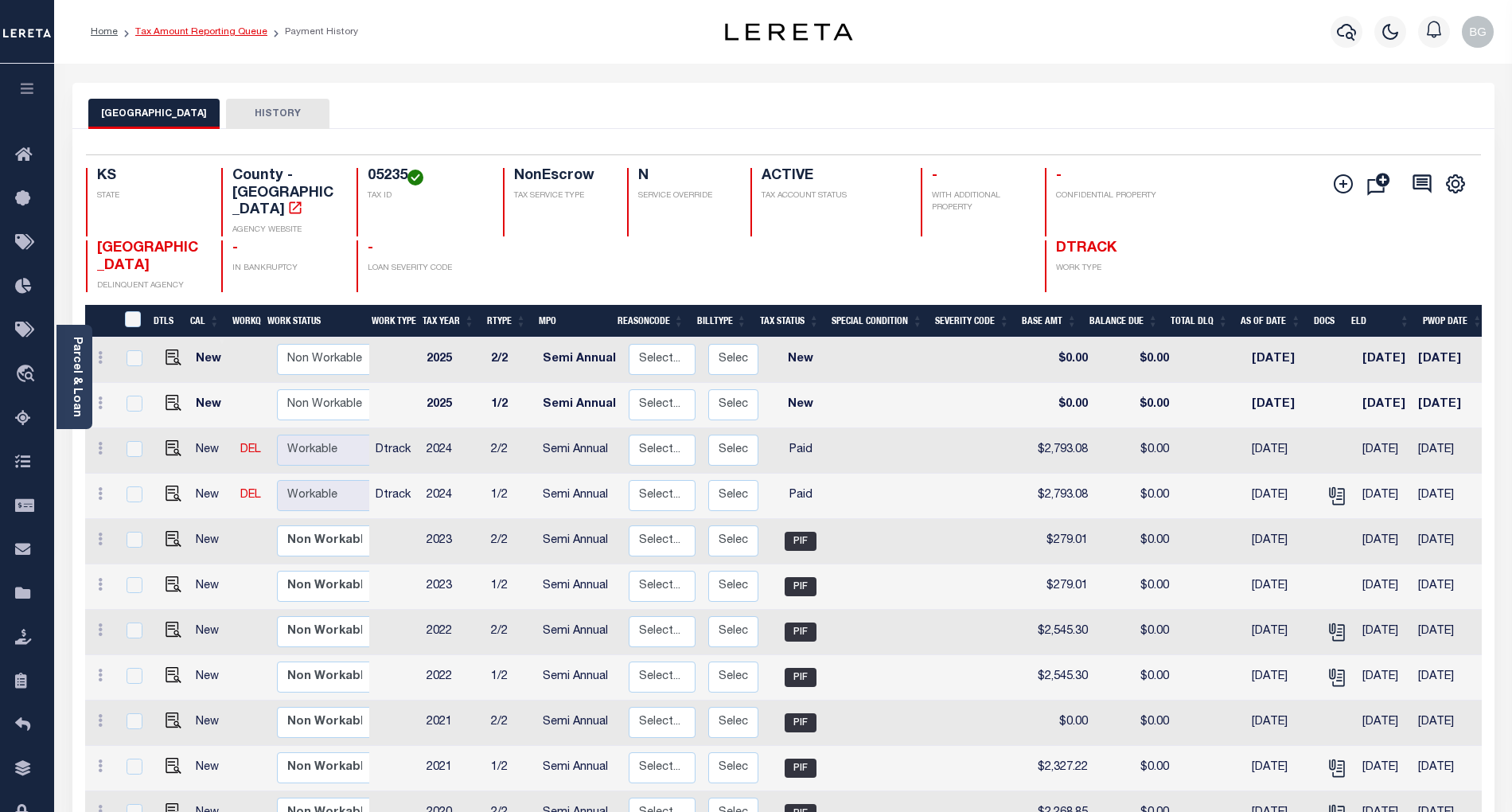
click at [183, 35] on link "Tax Amount Reporting Queue" at bounding box center [201, 32] width 133 height 9
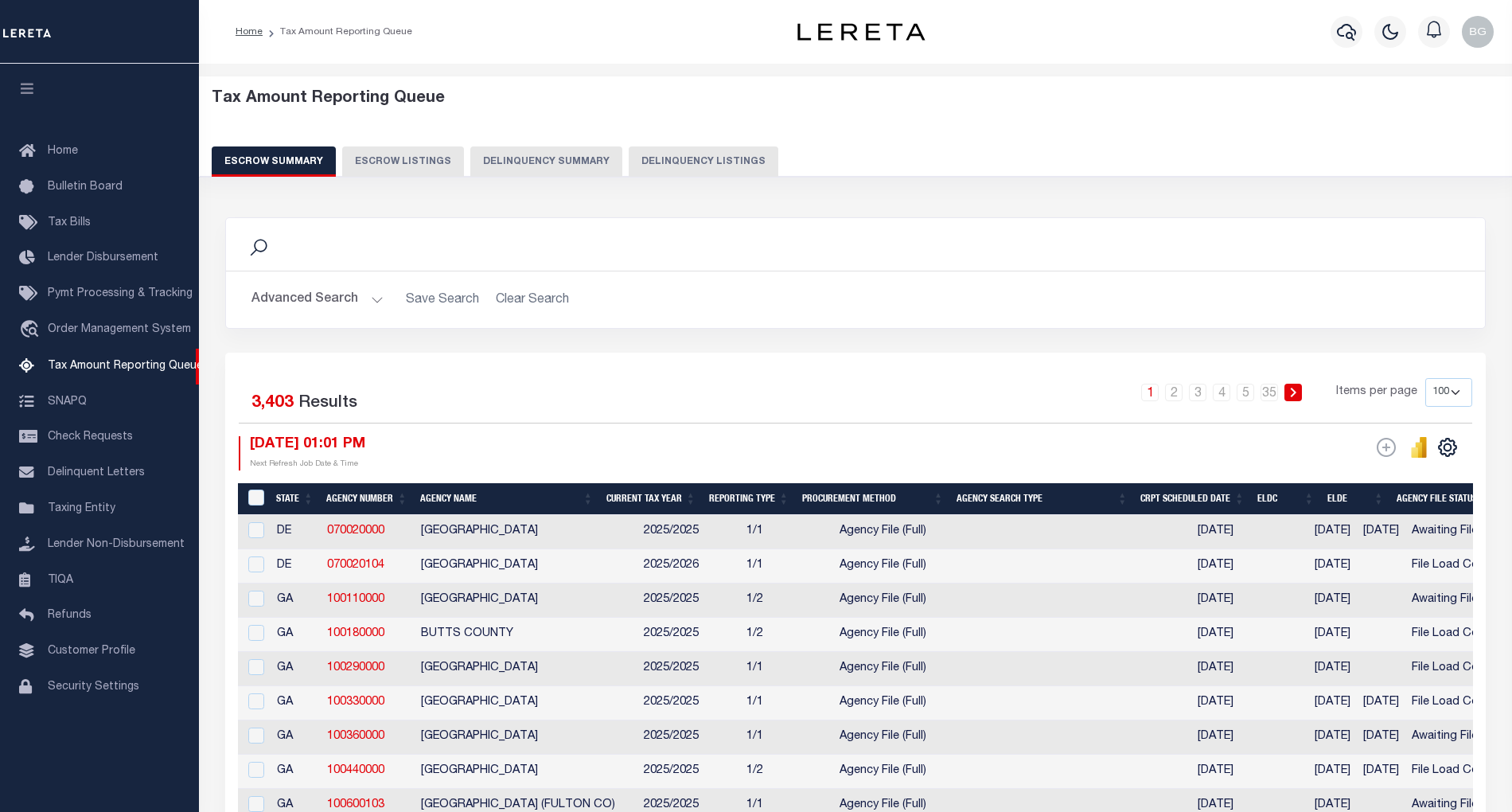
select select "100"
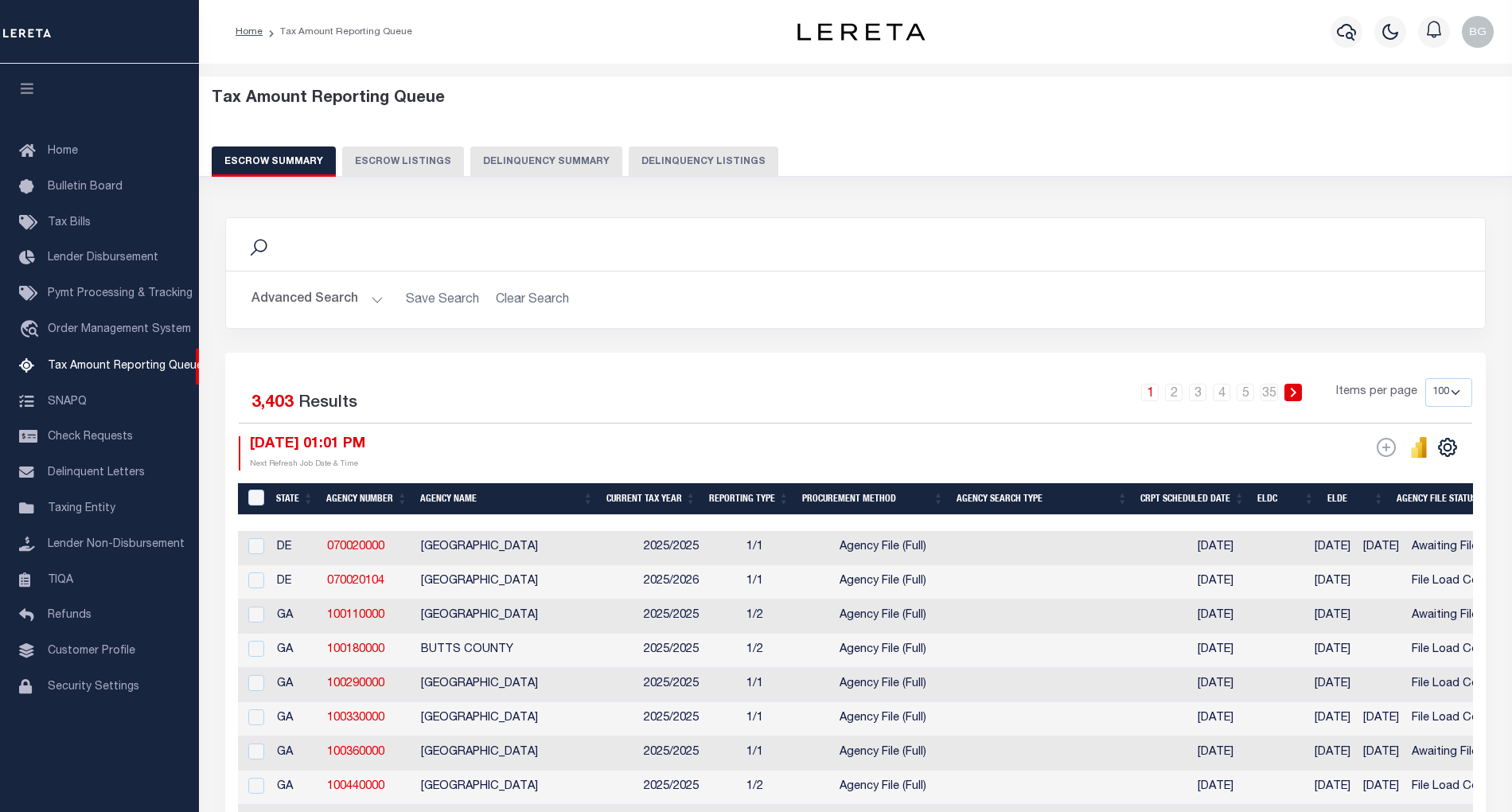
click at [701, 163] on button "Delinquency Listings" at bounding box center [703, 161] width 149 height 31
select select "100"
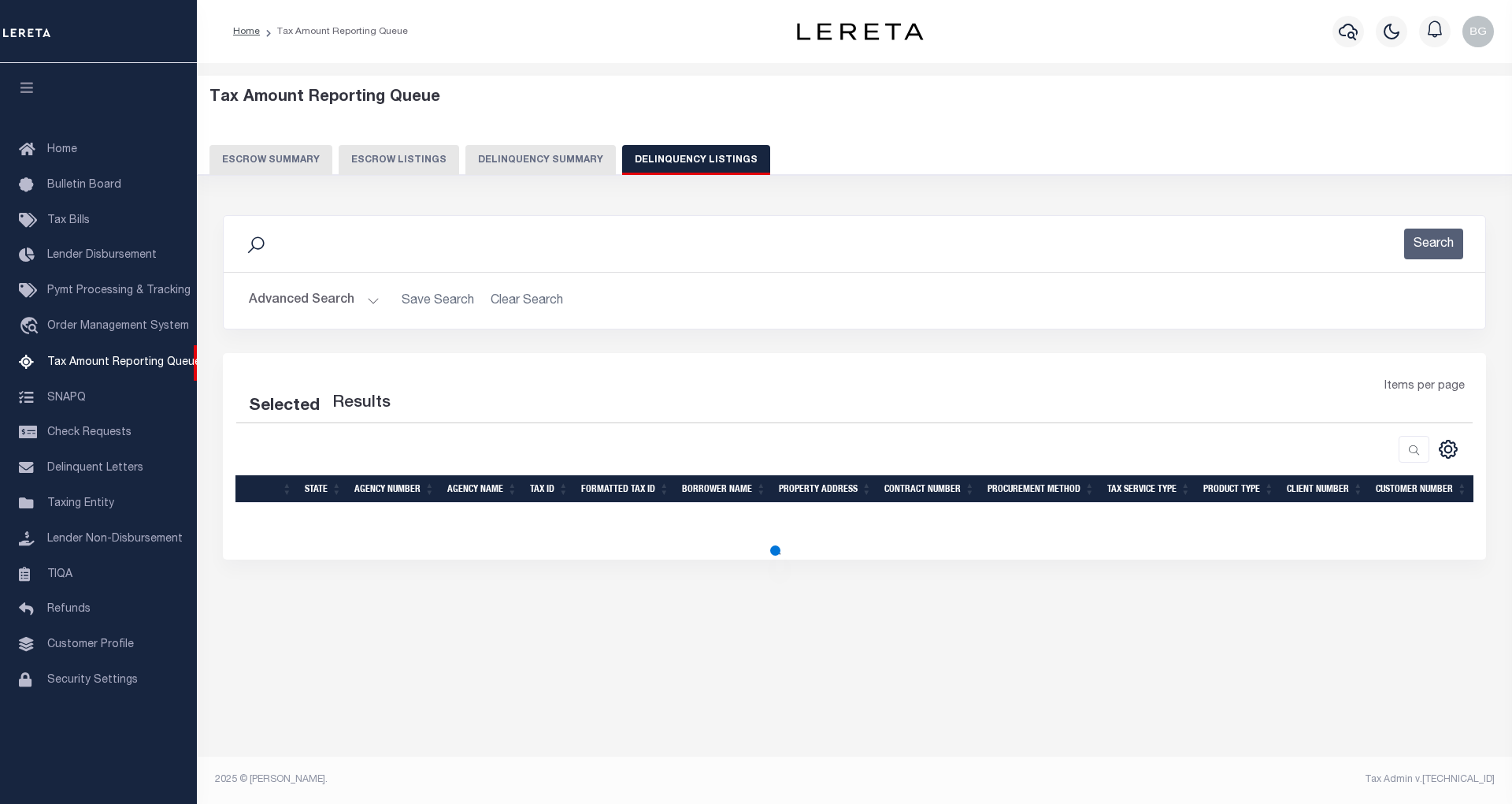
select select "100"
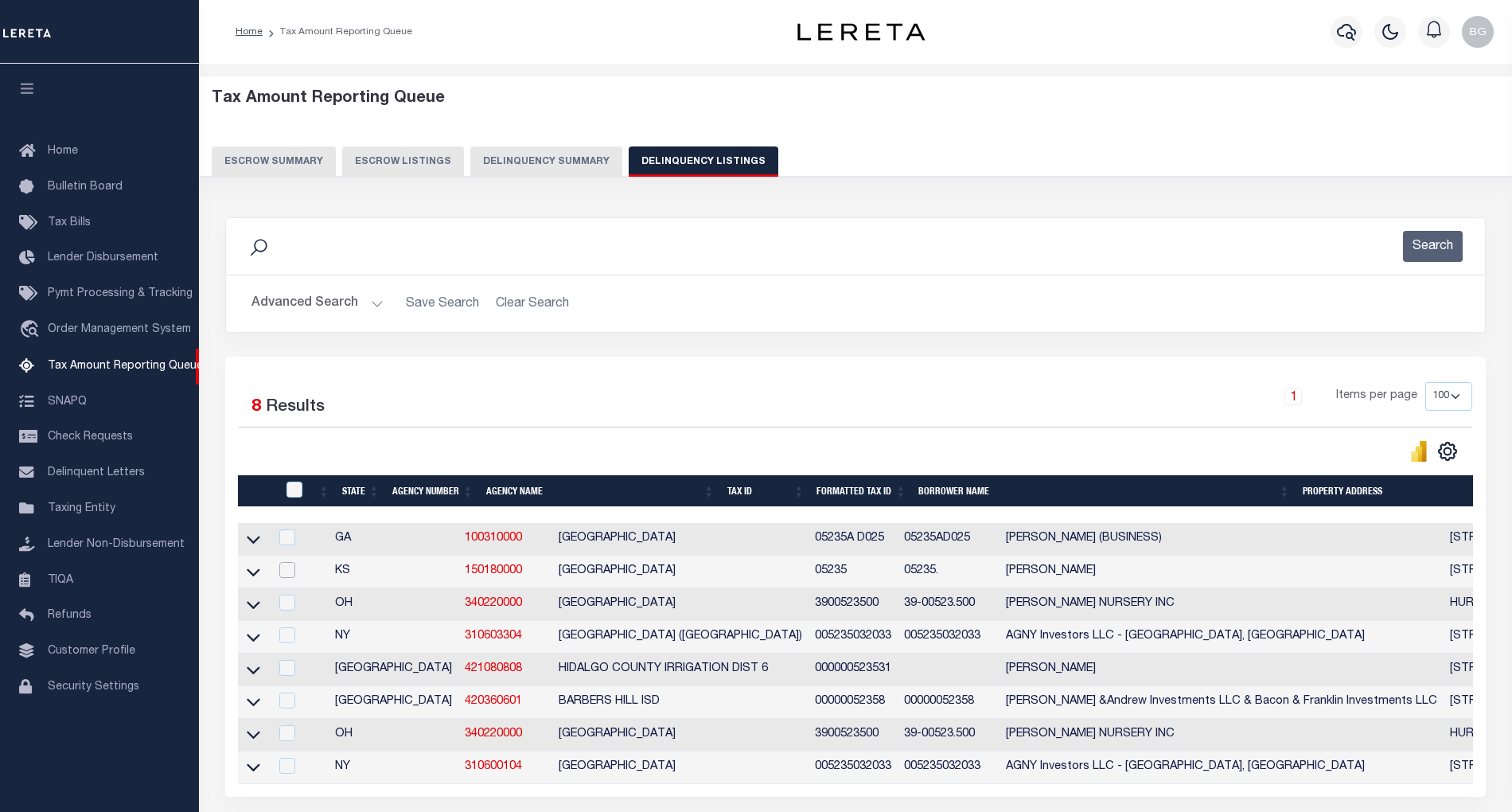
click at [287, 577] on input "checkbox" at bounding box center [286, 569] width 16 height 16
checkbox input "true"
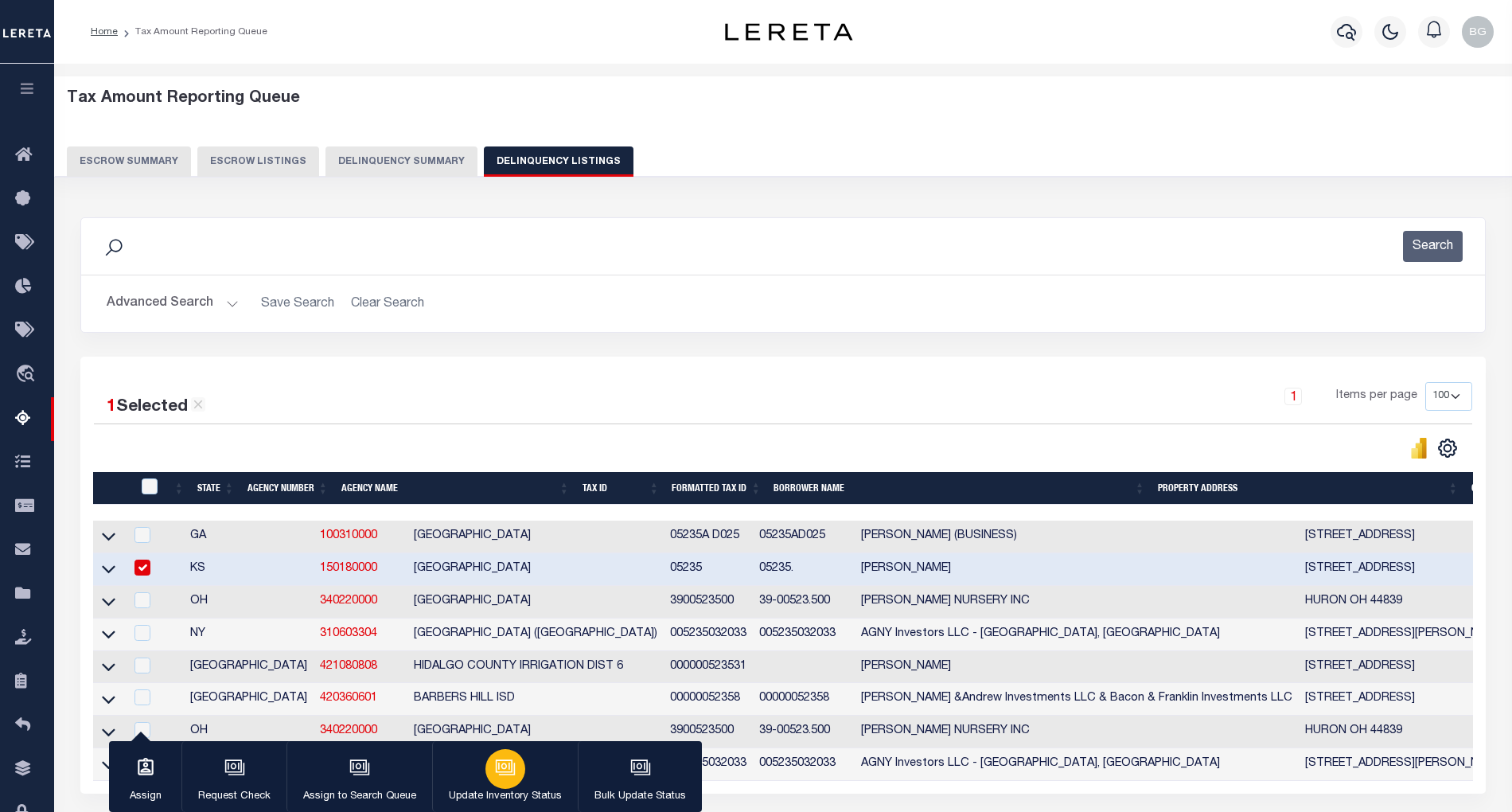
click at [498, 781] on div "button" at bounding box center [505, 768] width 40 height 40
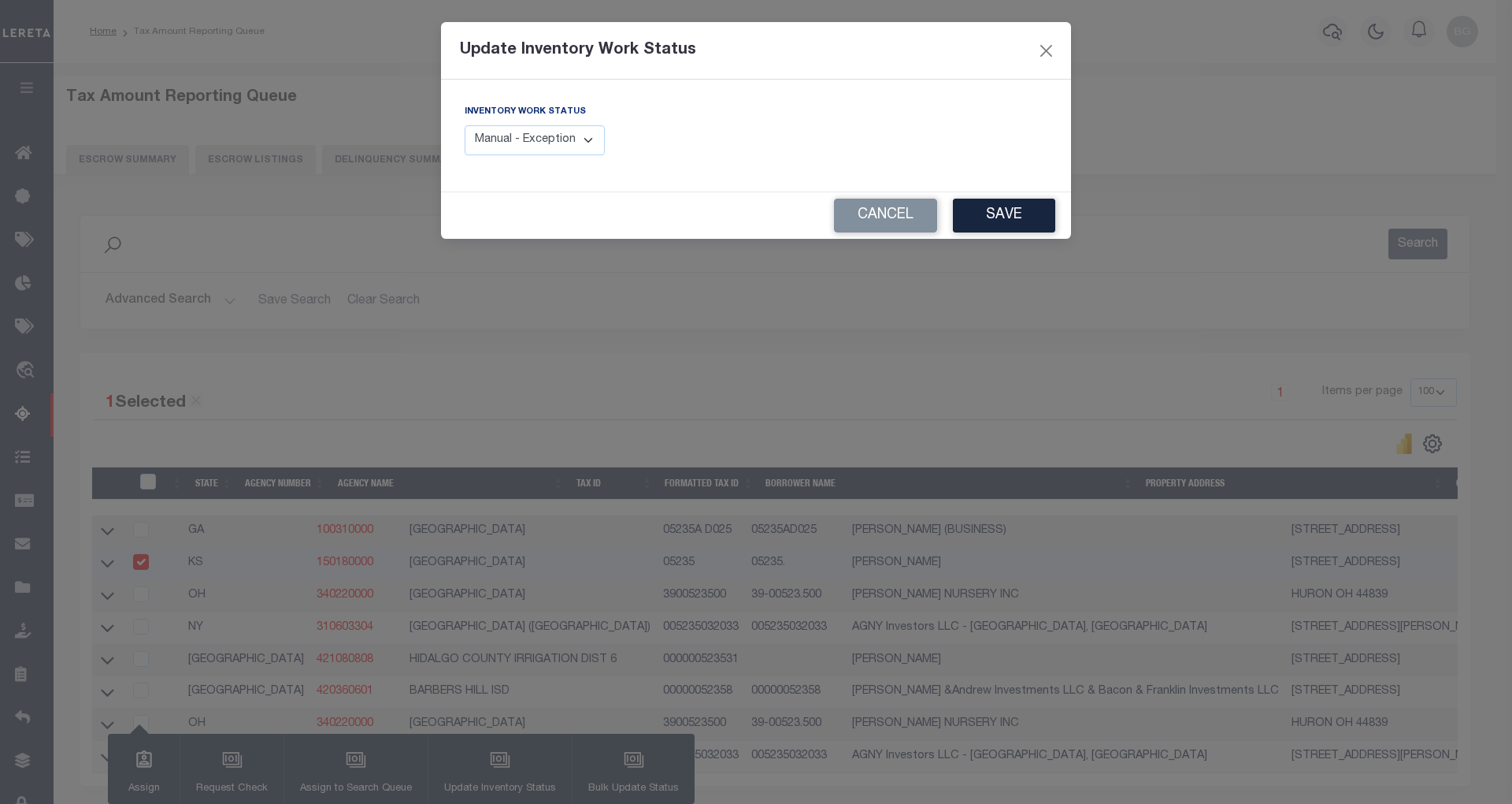
click at [565, 132] on select "Manual - Exception Pended - Awaiting Search Late Add Exception Completed" at bounding box center [535, 140] width 140 height 30
select select "4"
click at [465, 126] on select "Manual - Exception Pended - Awaiting Search Late Add Exception Completed" at bounding box center [535, 140] width 140 height 30
click at [1006, 215] on button "Save" at bounding box center [1005, 215] width 103 height 34
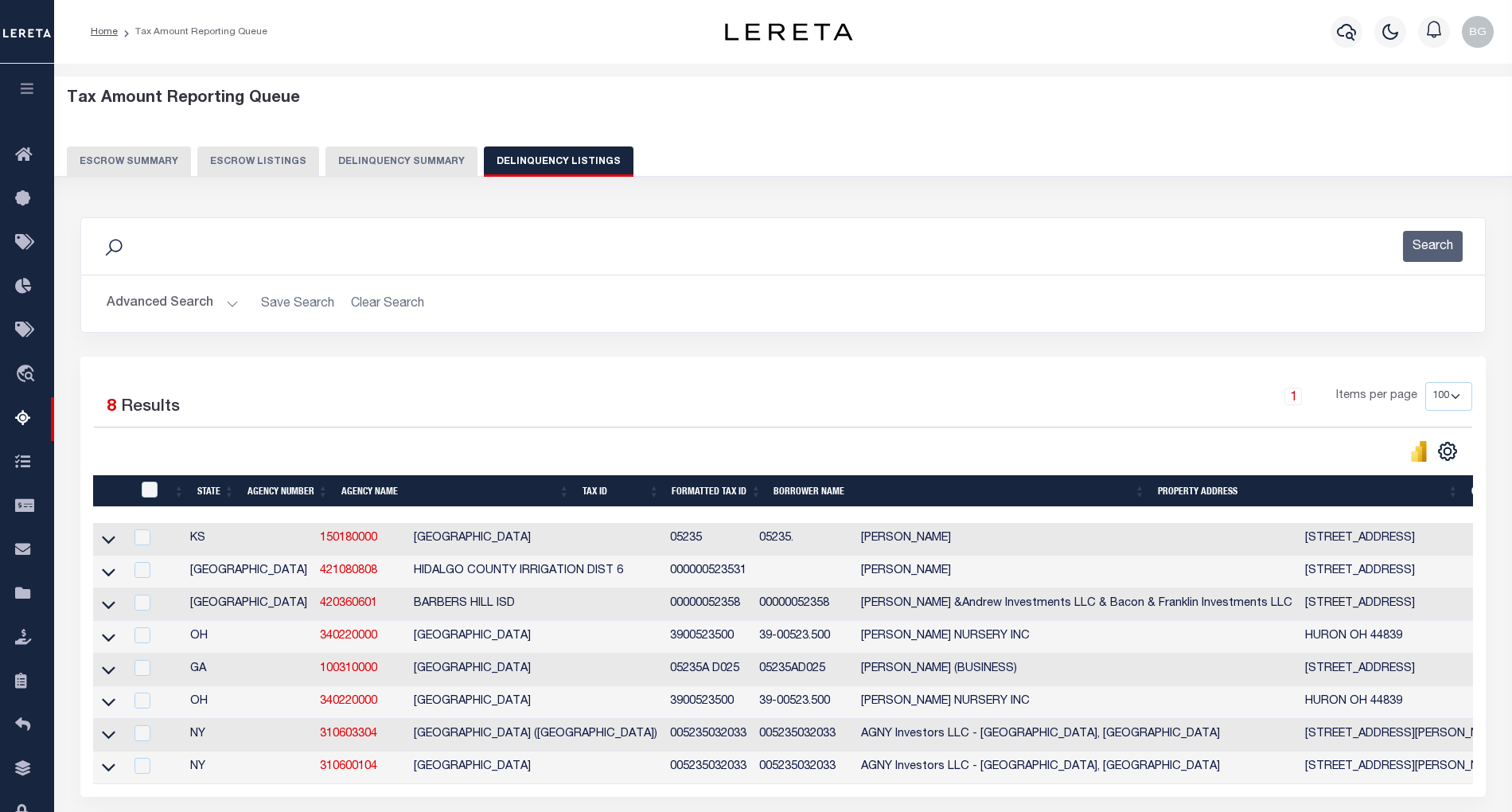
click at [223, 309] on button "Advanced Search" at bounding box center [172, 303] width 133 height 31
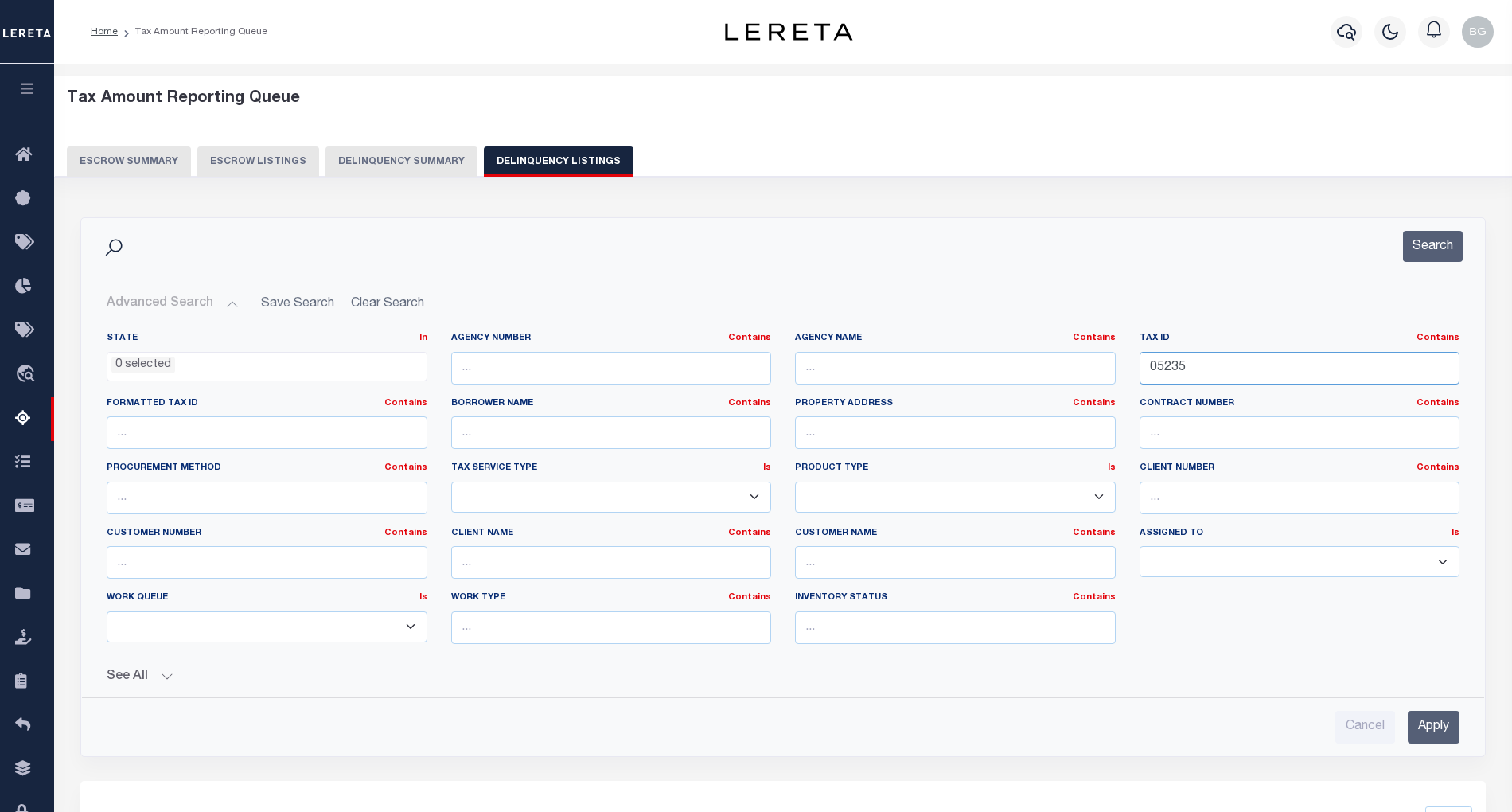
click at [1162, 371] on input "05235" at bounding box center [1300, 367] width 321 height 32
paste input "566.1"
type input "05566.1"
click at [1442, 723] on input "Apply" at bounding box center [1434, 727] width 52 height 32
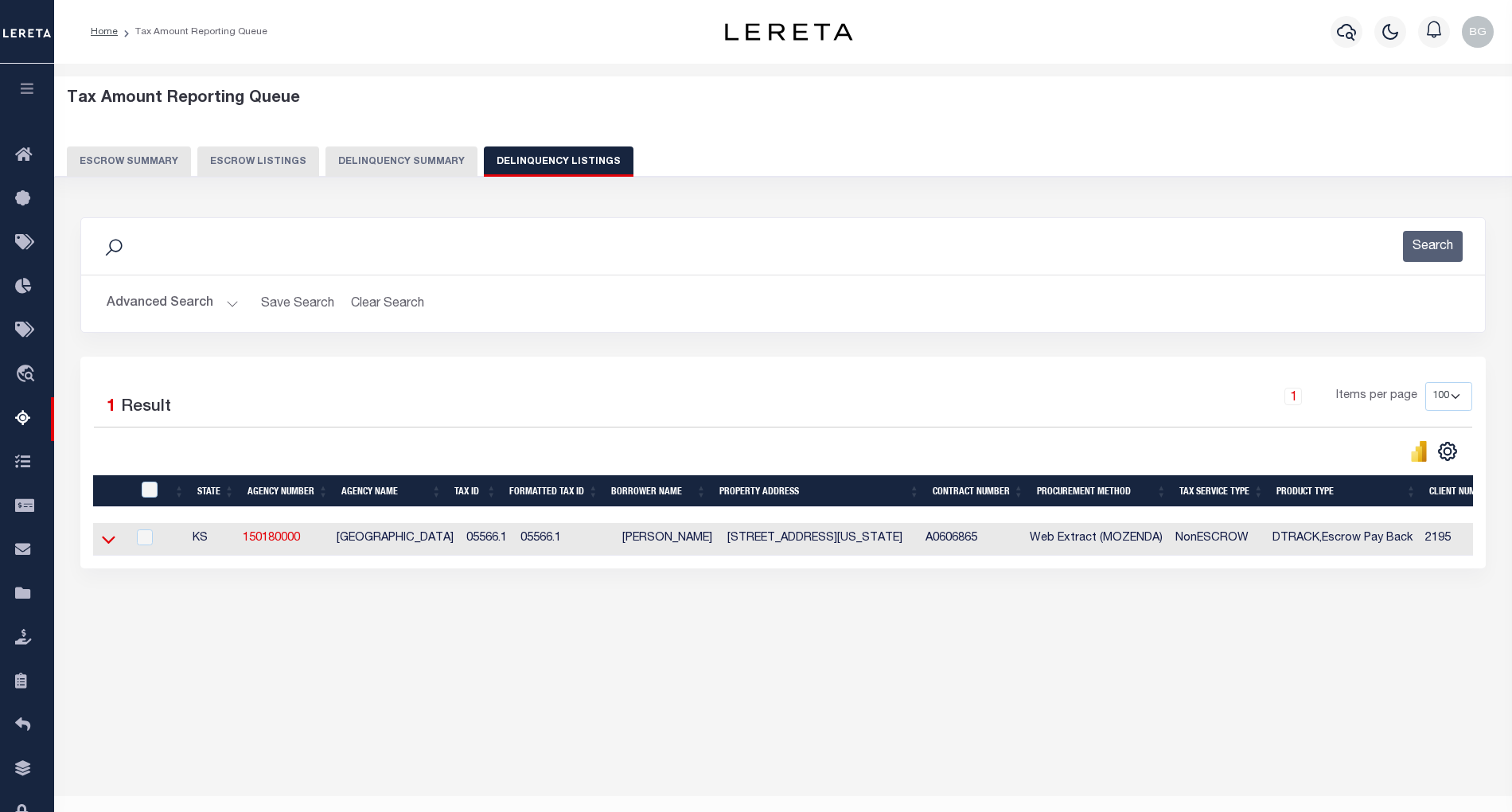
click at [109, 545] on icon at bounding box center [108, 539] width 14 height 17
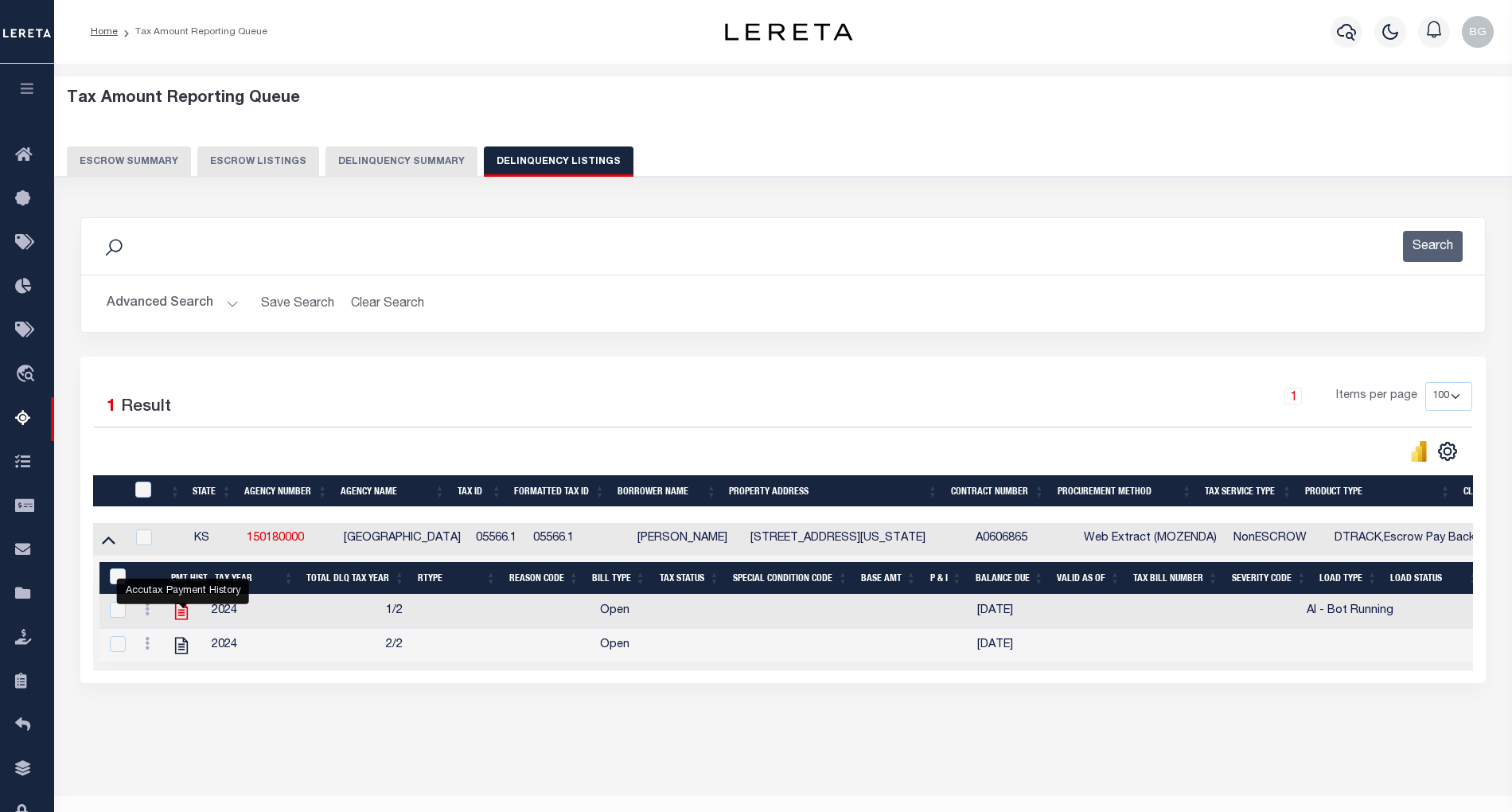
click at [184, 618] on icon "" at bounding box center [182, 612] width 13 height 17
checkbox input "true"
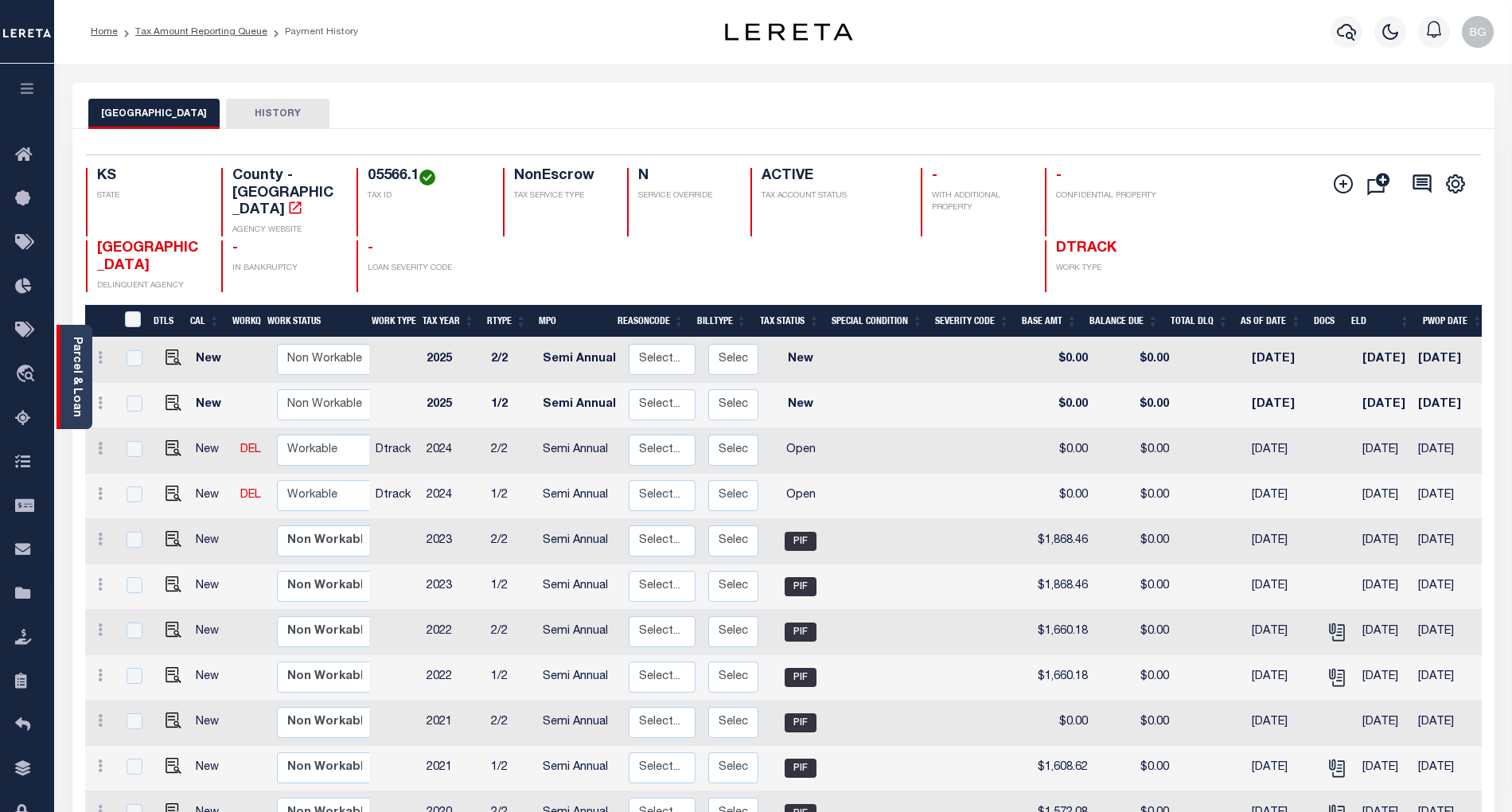
click at [75, 375] on link "Parcel & Loan" at bounding box center [76, 376] width 11 height 81
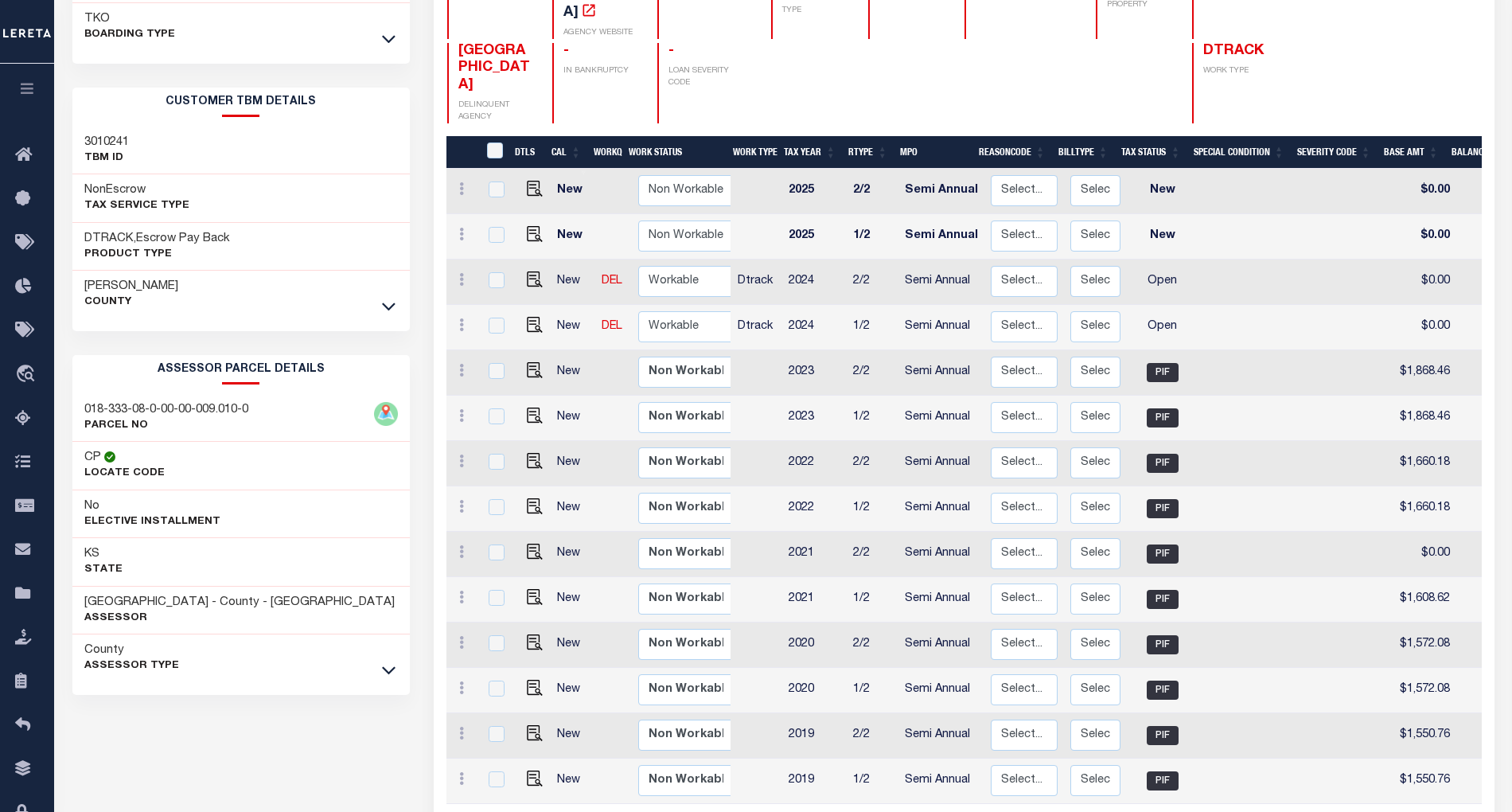
scroll to position [306, 0]
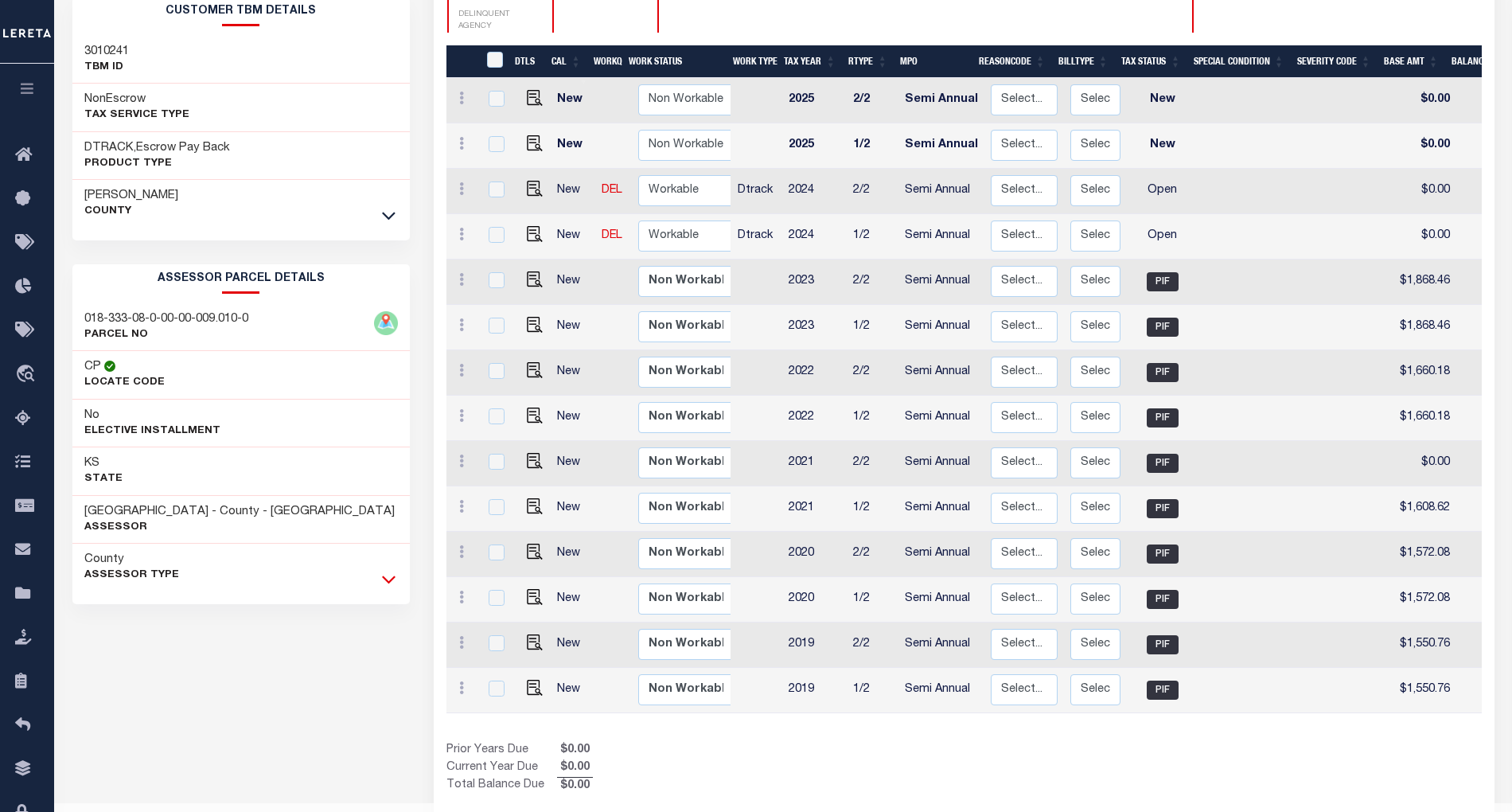
click at [386, 582] on icon at bounding box center [388, 579] width 14 height 17
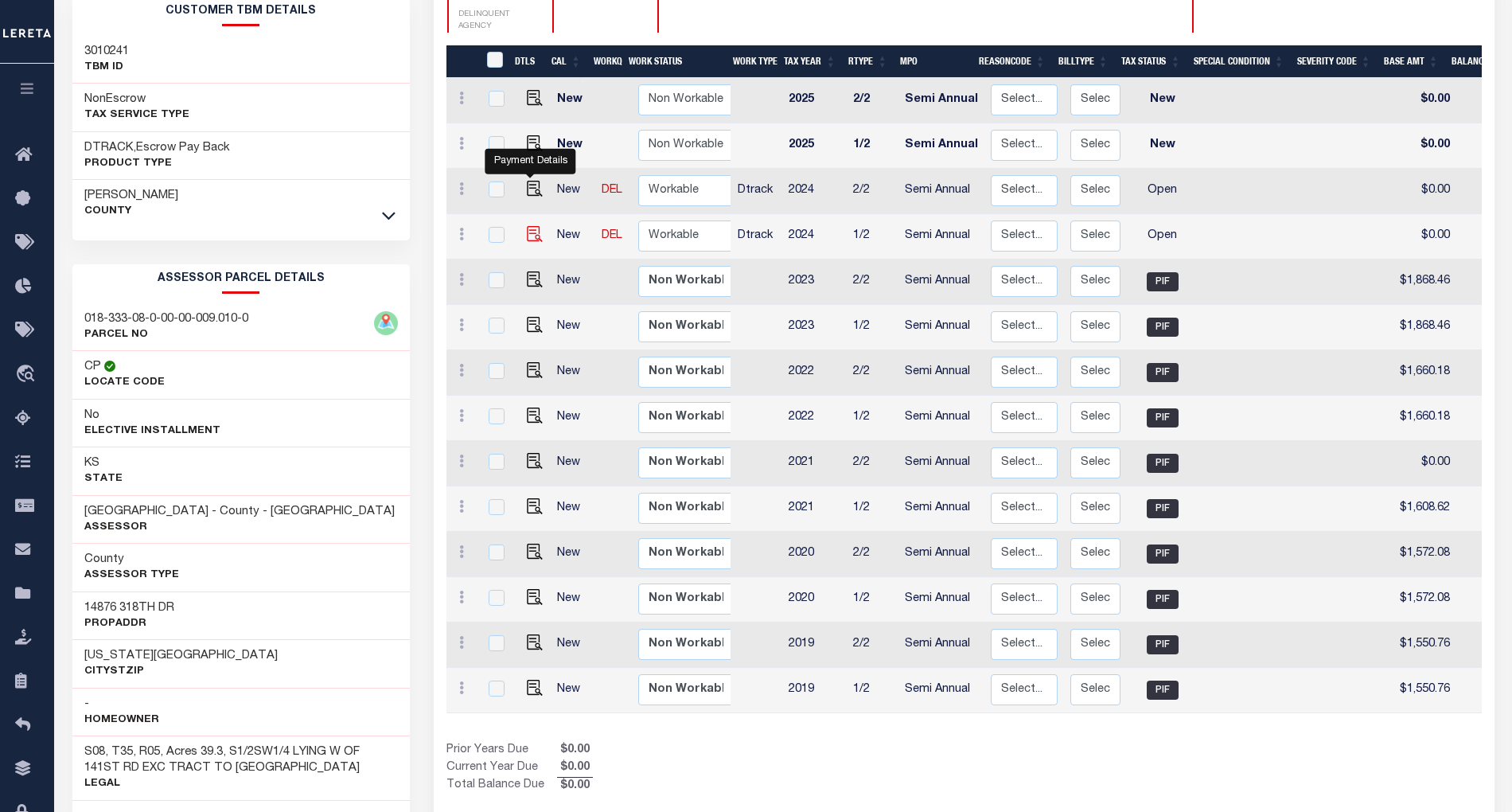
click at [529, 226] on img "" at bounding box center [534, 234] width 16 height 16
checkbox input "true"
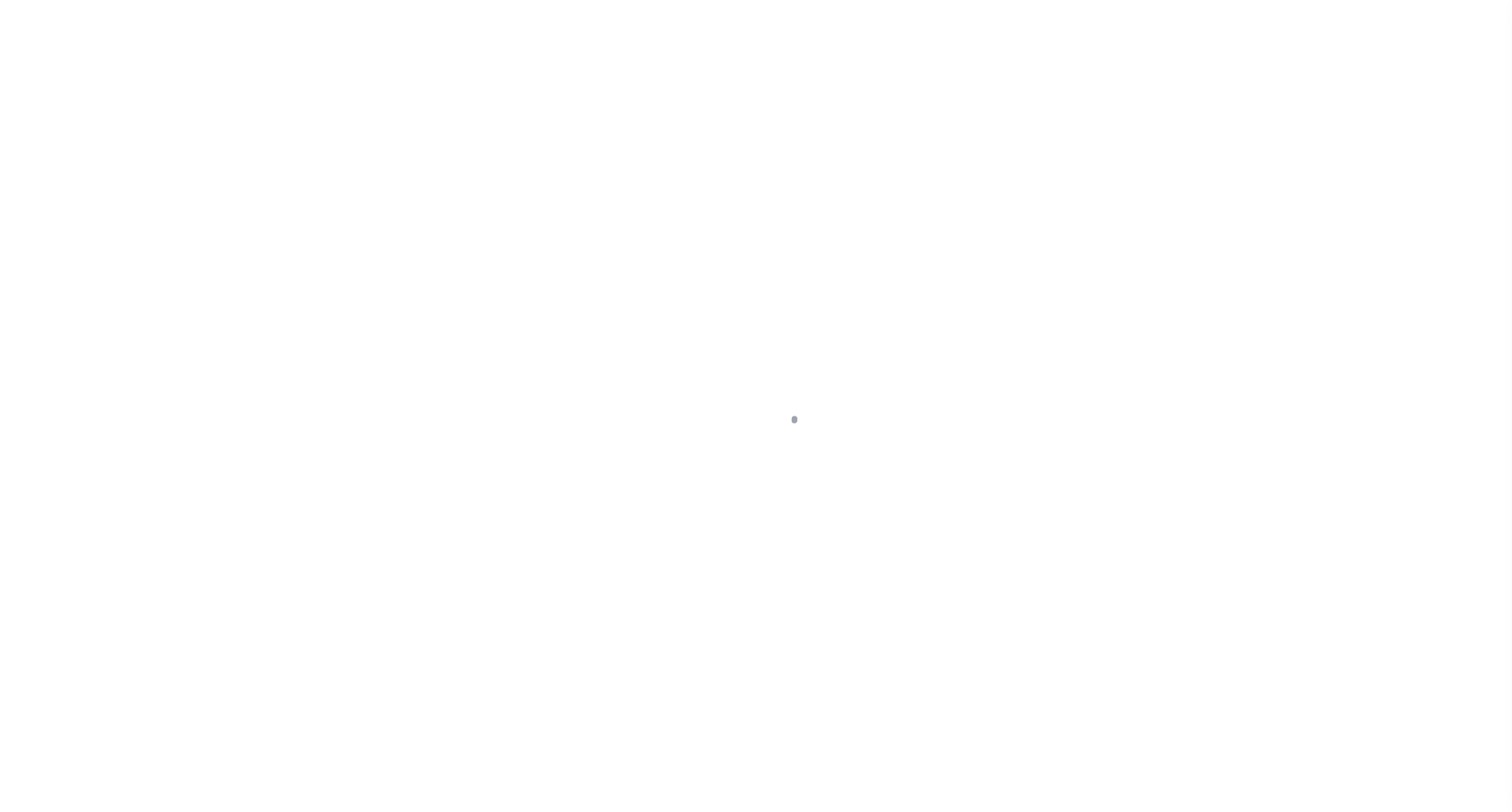
select select "OP2"
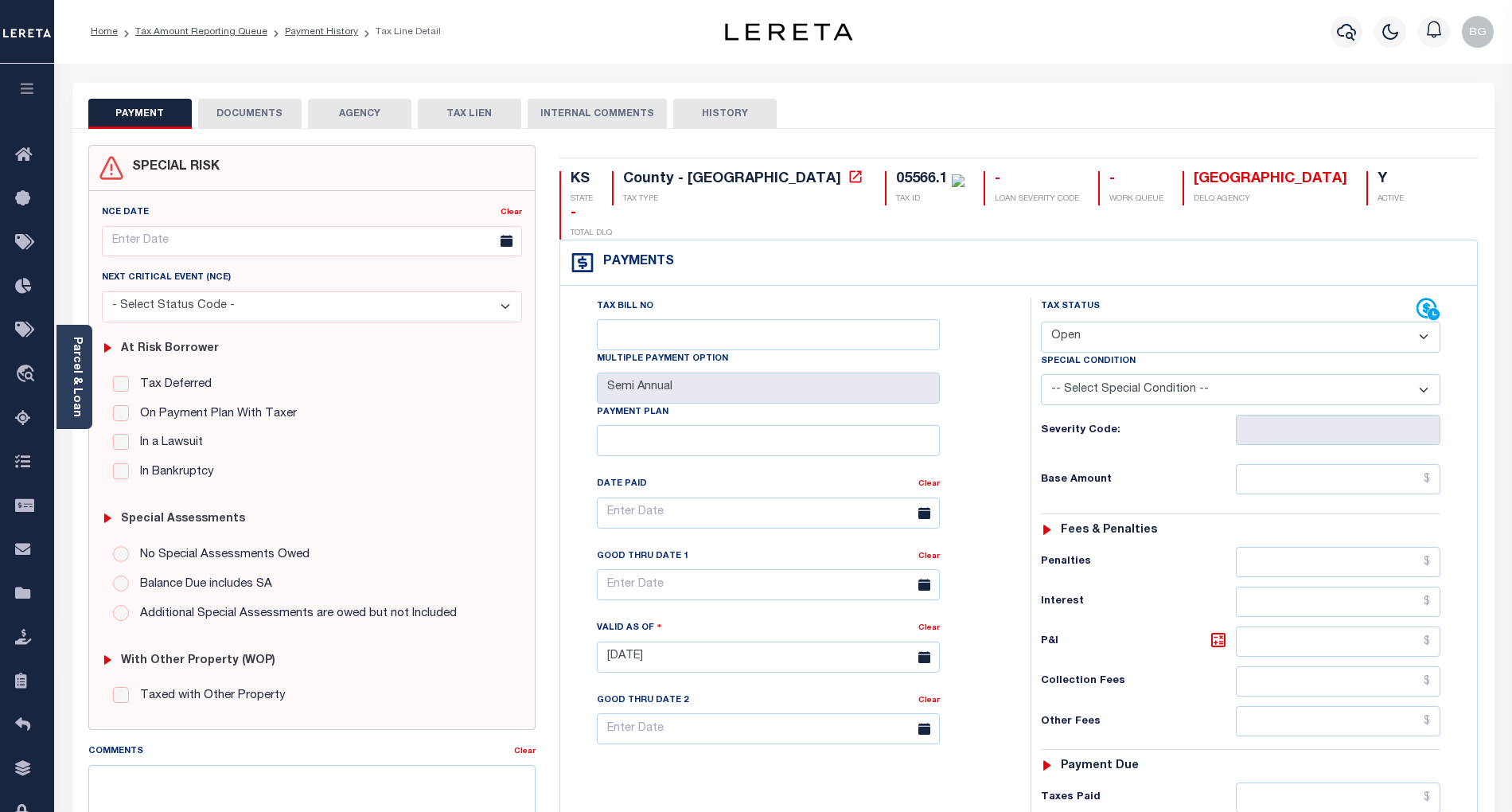
click at [239, 109] on button "DOCUMENTS" at bounding box center [250, 113] width 104 height 31
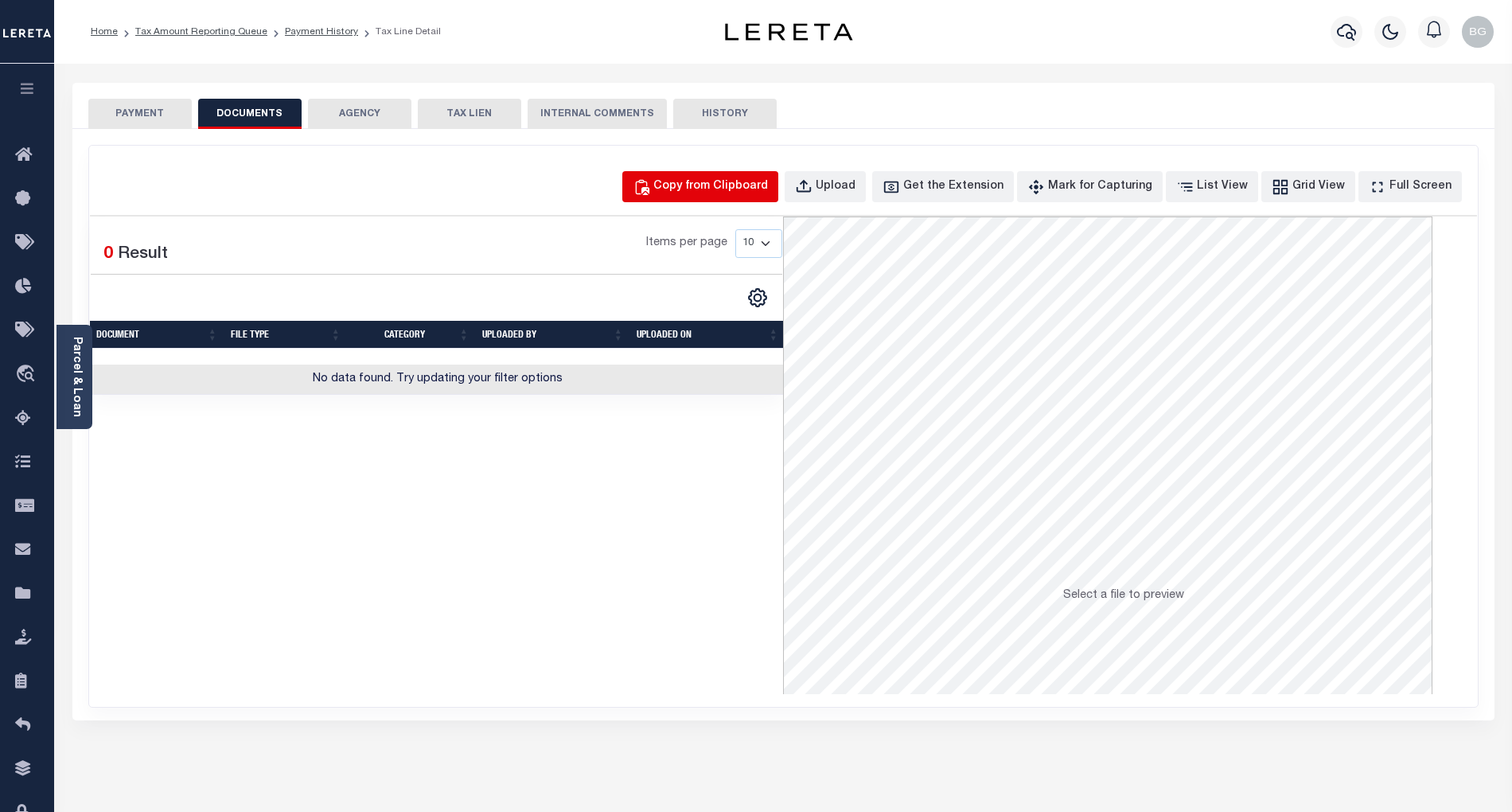
click at [717, 186] on div "Copy from Clipboard" at bounding box center [711, 186] width 115 height 18
select select "POP"
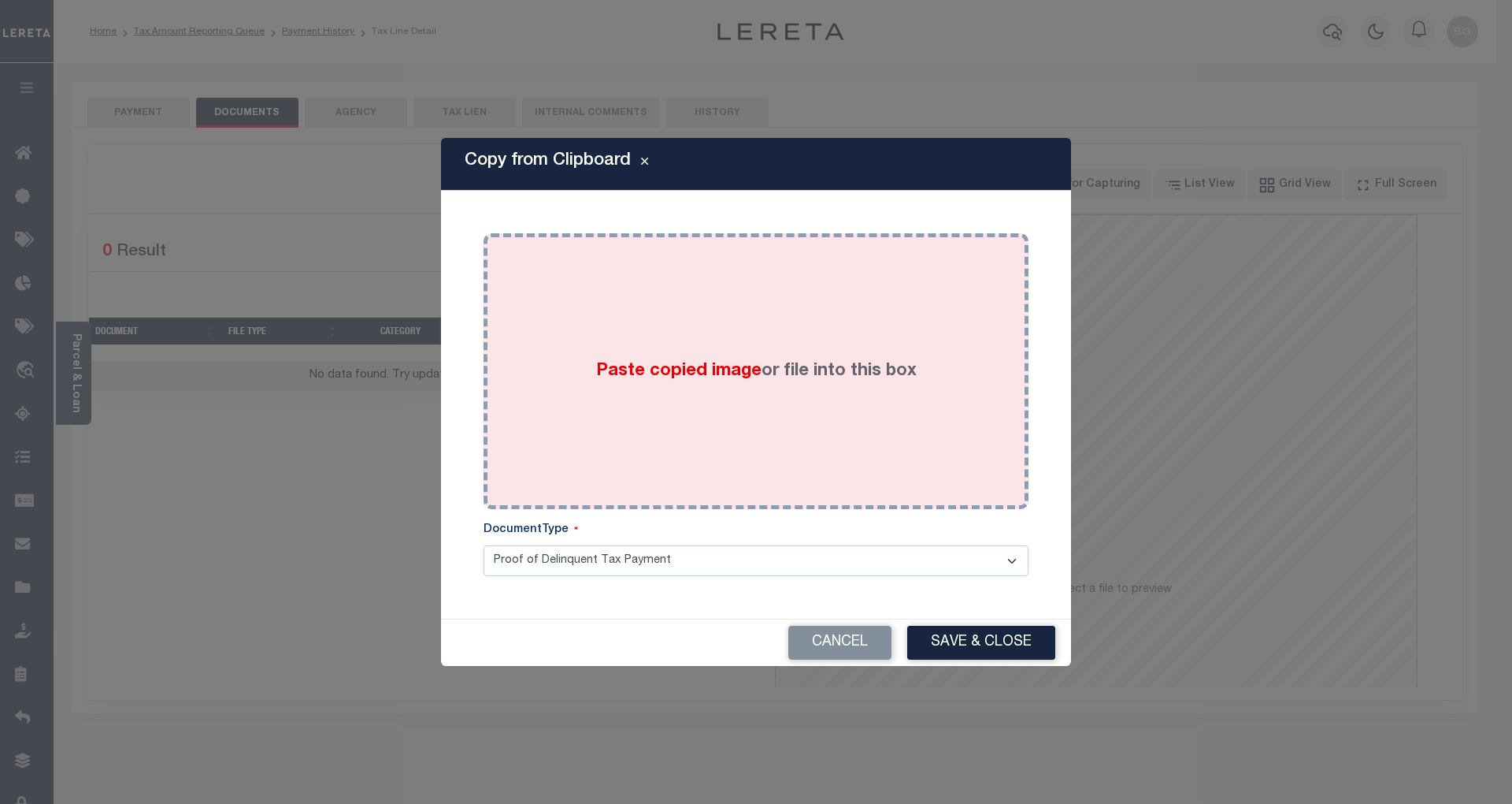
click at [684, 378] on span "Paste copied image" at bounding box center [679, 371] width 165 height 17
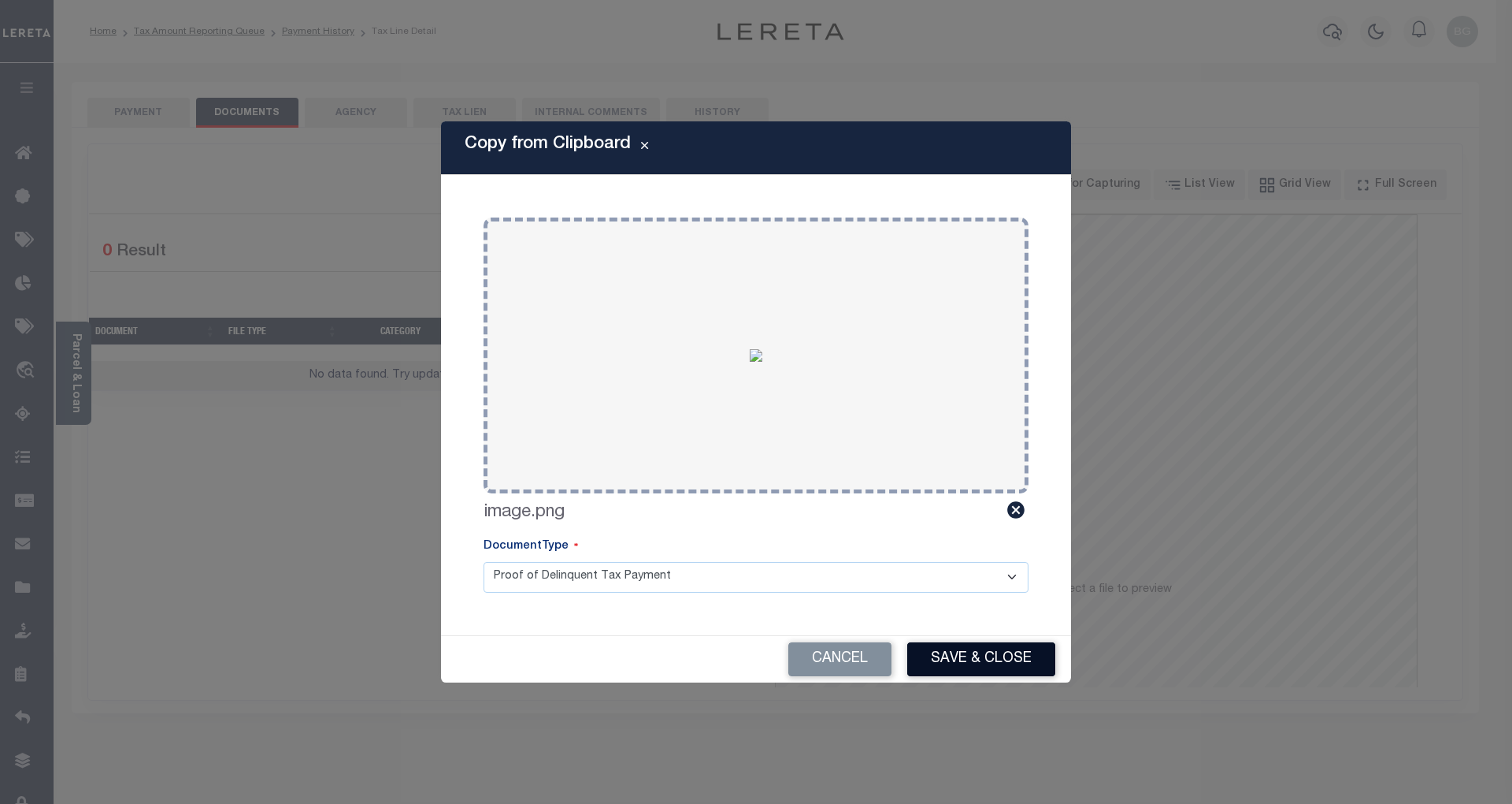
click at [989, 670] on button "Save & Close" at bounding box center [981, 659] width 148 height 34
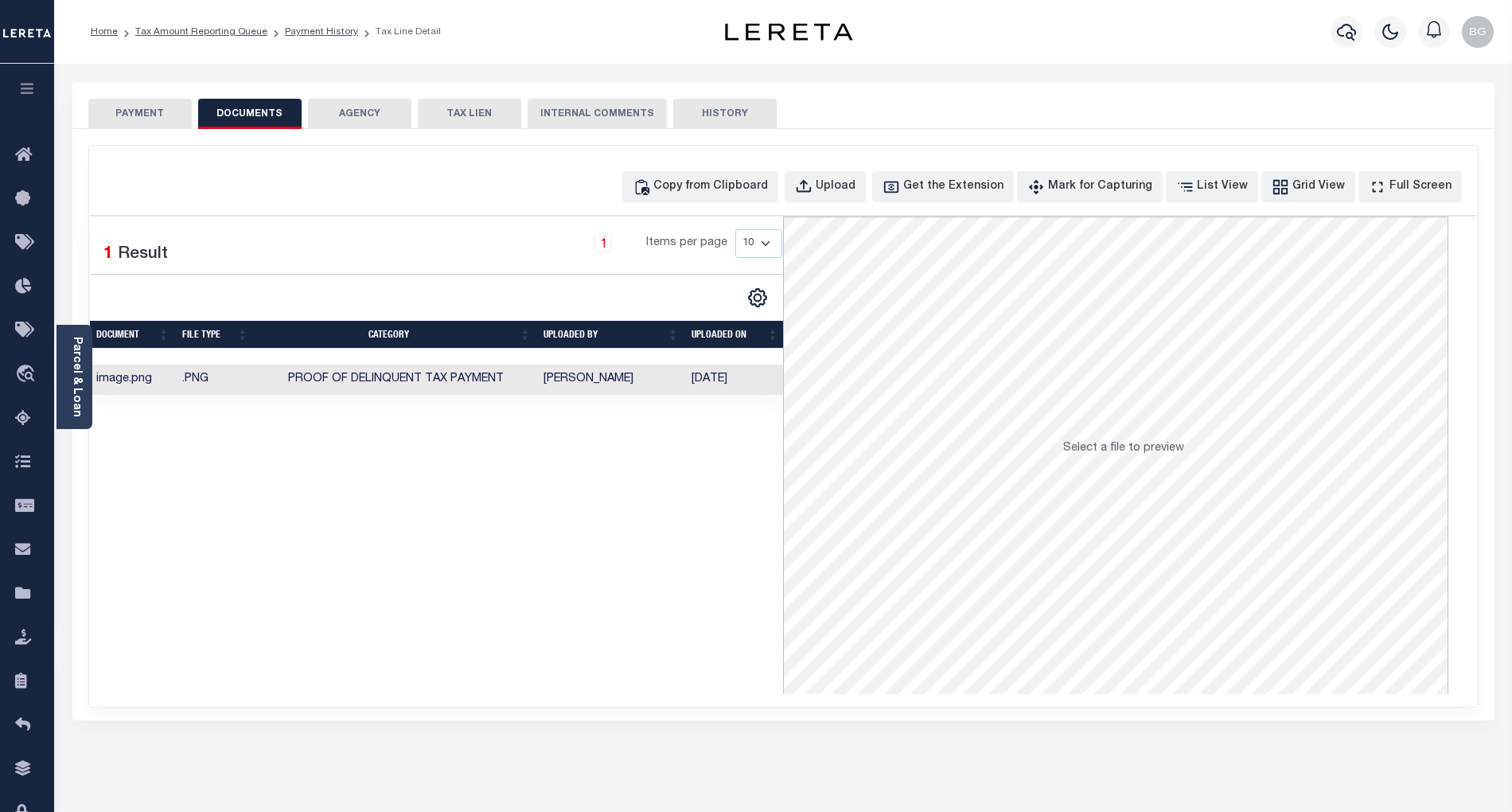
click at [141, 112] on button "PAYMENT" at bounding box center [140, 113] width 104 height 31
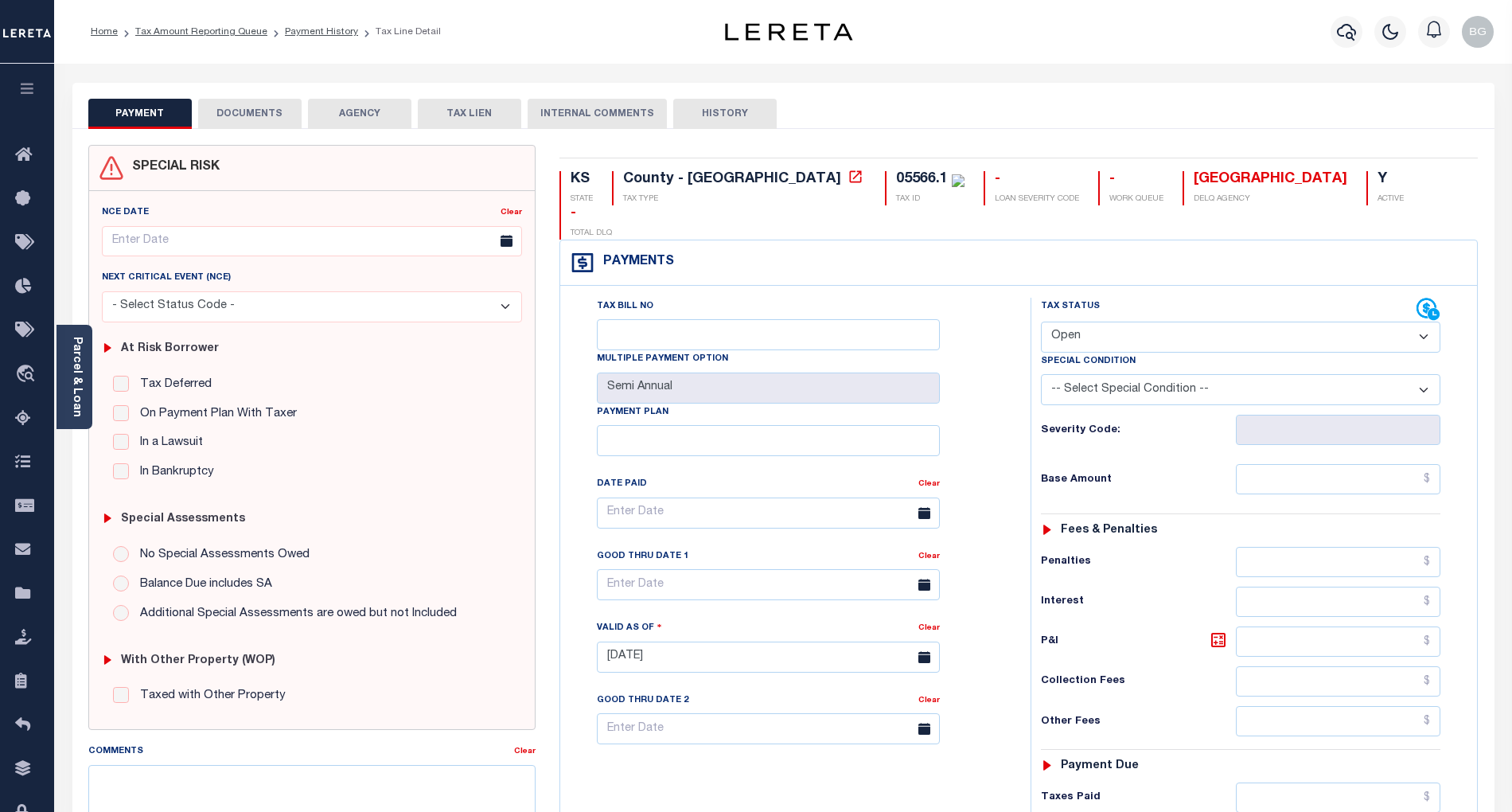
click at [1076, 322] on select "- Select Status Code - Open Due/Unpaid Paid Incomplete No Tax Due Internal Refu…" at bounding box center [1240, 336] width 400 height 31
select select "PYD"
click at [1041, 322] on select "- Select Status Code - Open Due/Unpaid Paid Incomplete No Tax Due Internal Refu…" at bounding box center [1240, 336] width 400 height 31
type input "[DATE]"
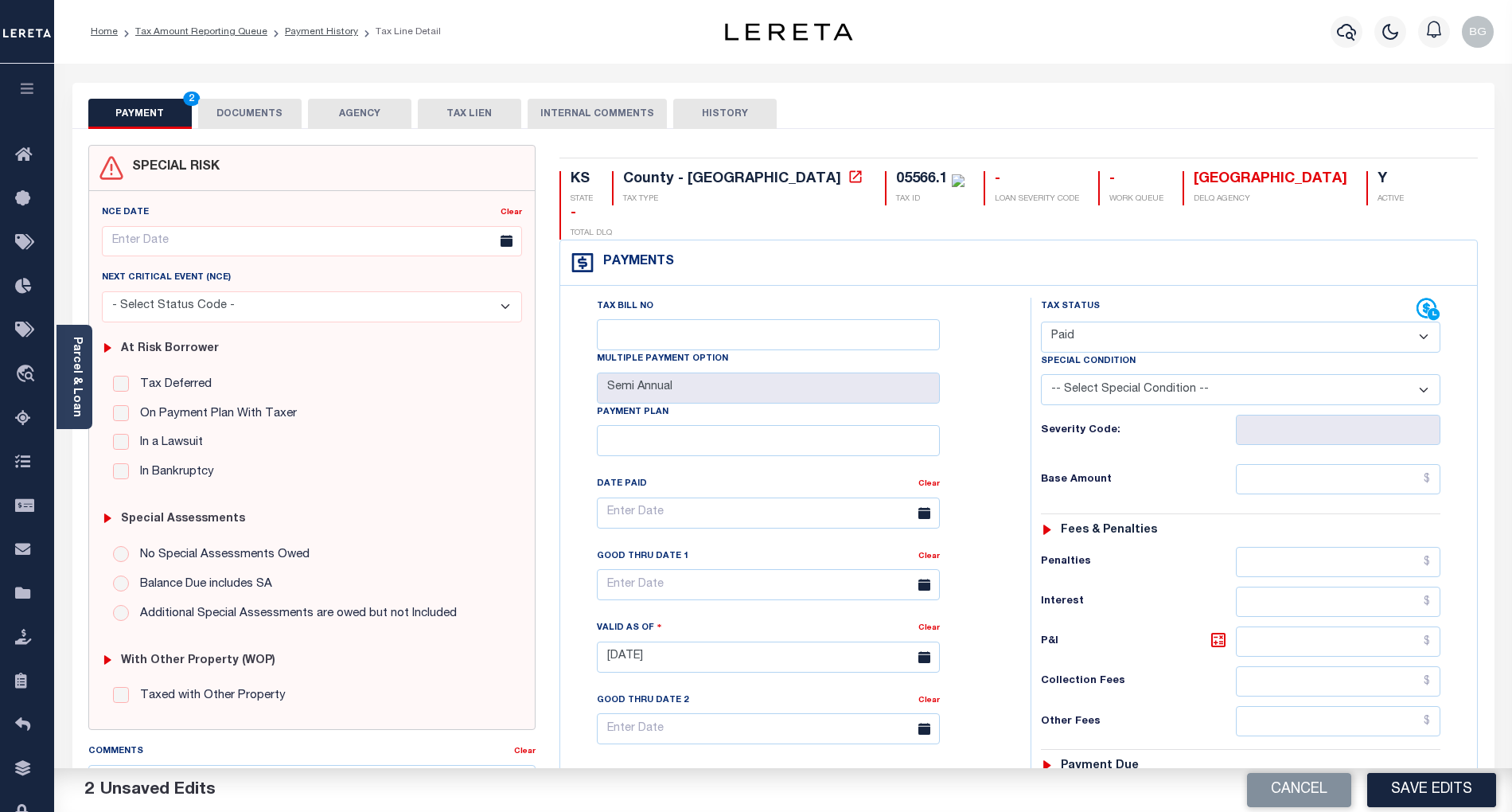
drag, startPoint x: 982, startPoint y: 522, endPoint x: 1079, endPoint y: 520, distance: 97.0
click at [982, 522] on div "Tax Bill No Multiple Payment Option Semi Annual Payment Plan Clear Clear Valid …" at bounding box center [792, 521] width 430 height 447
click at [1415, 464] on input "text" at bounding box center [1339, 479] width 206 height 31
paste input "1,878.56"
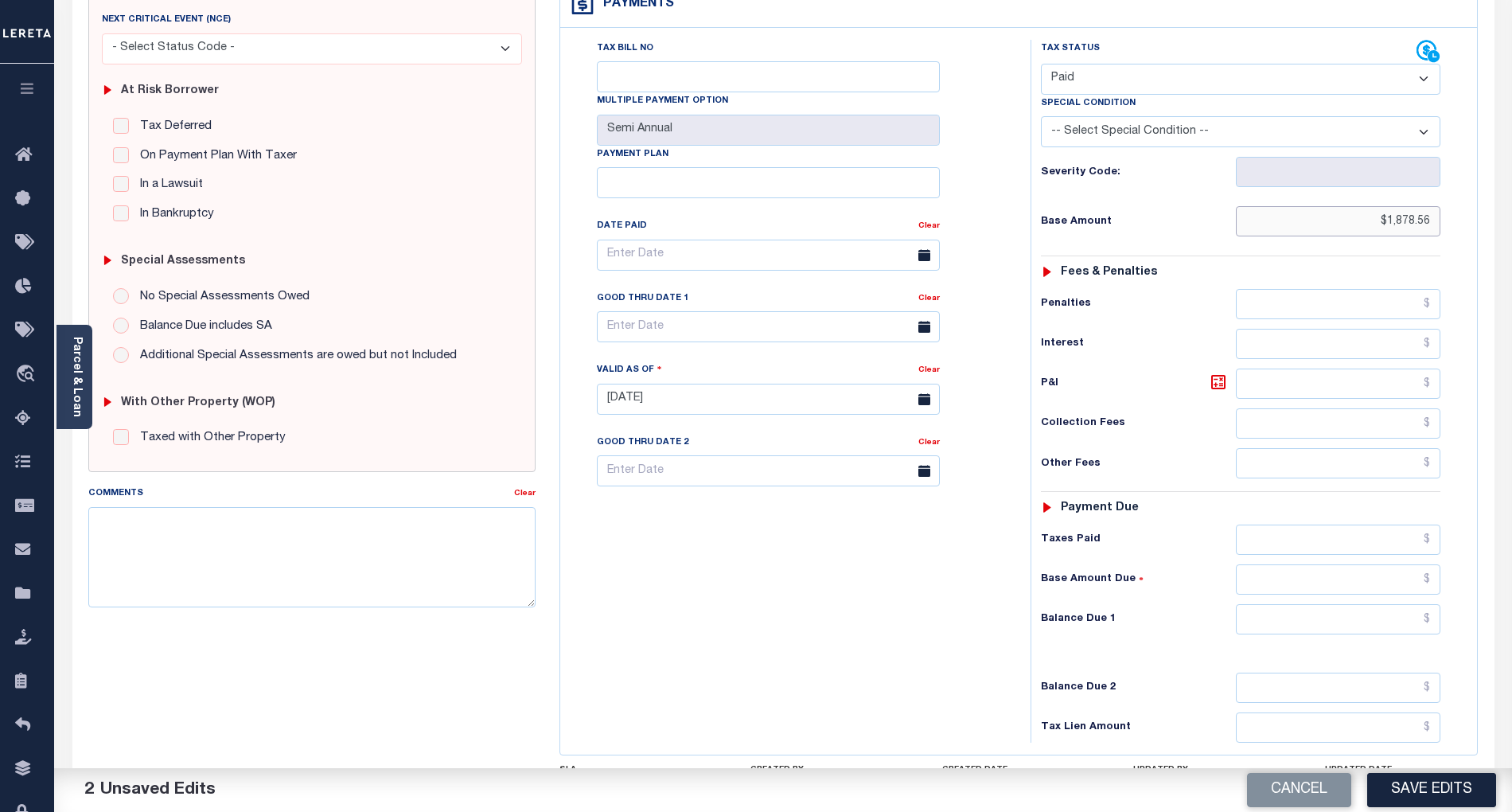
scroll to position [318, 0]
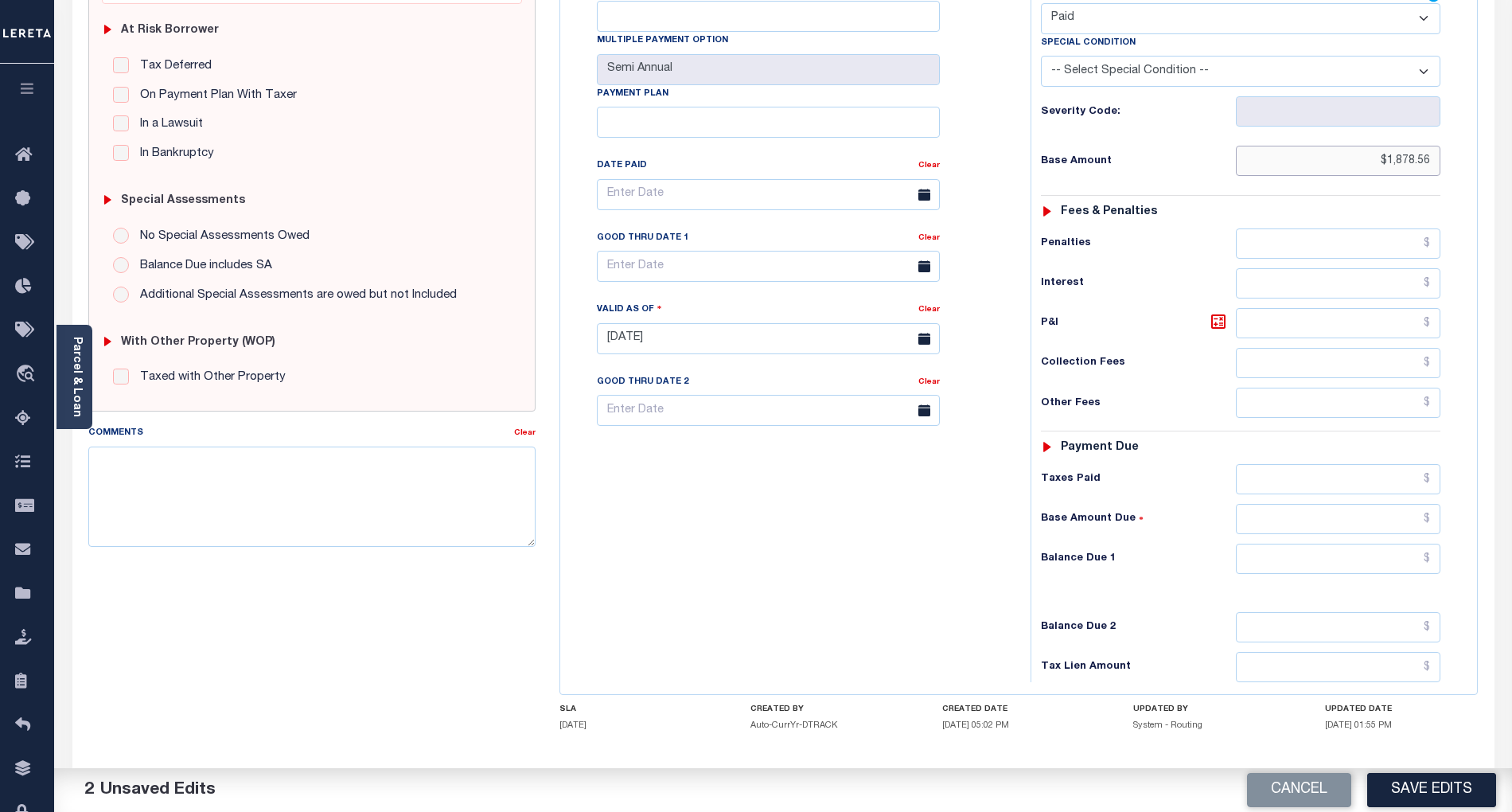
type input "$1,878.56"
click at [1408, 543] on input "text" at bounding box center [1339, 558] width 206 height 31
type input "$0.00"
click at [873, 551] on div "Tax Bill No Multiple Payment Option Semi Annual Payment Plan Clear" at bounding box center [792, 331] width 454 height 703
click at [1436, 786] on button "Save Edits" at bounding box center [1431, 790] width 129 height 34
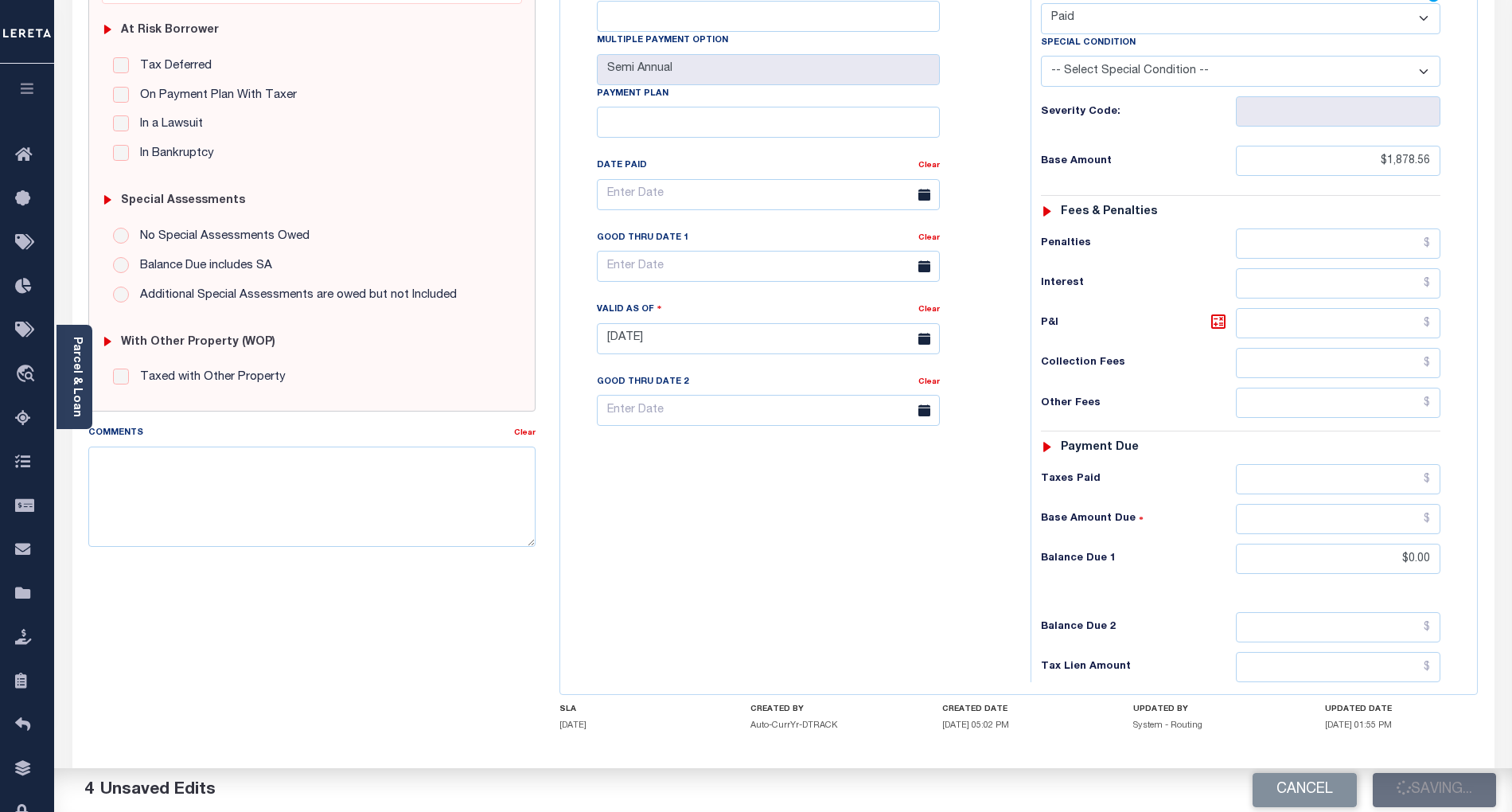
checkbox input "false"
type input "$1,878.56"
type input "$0"
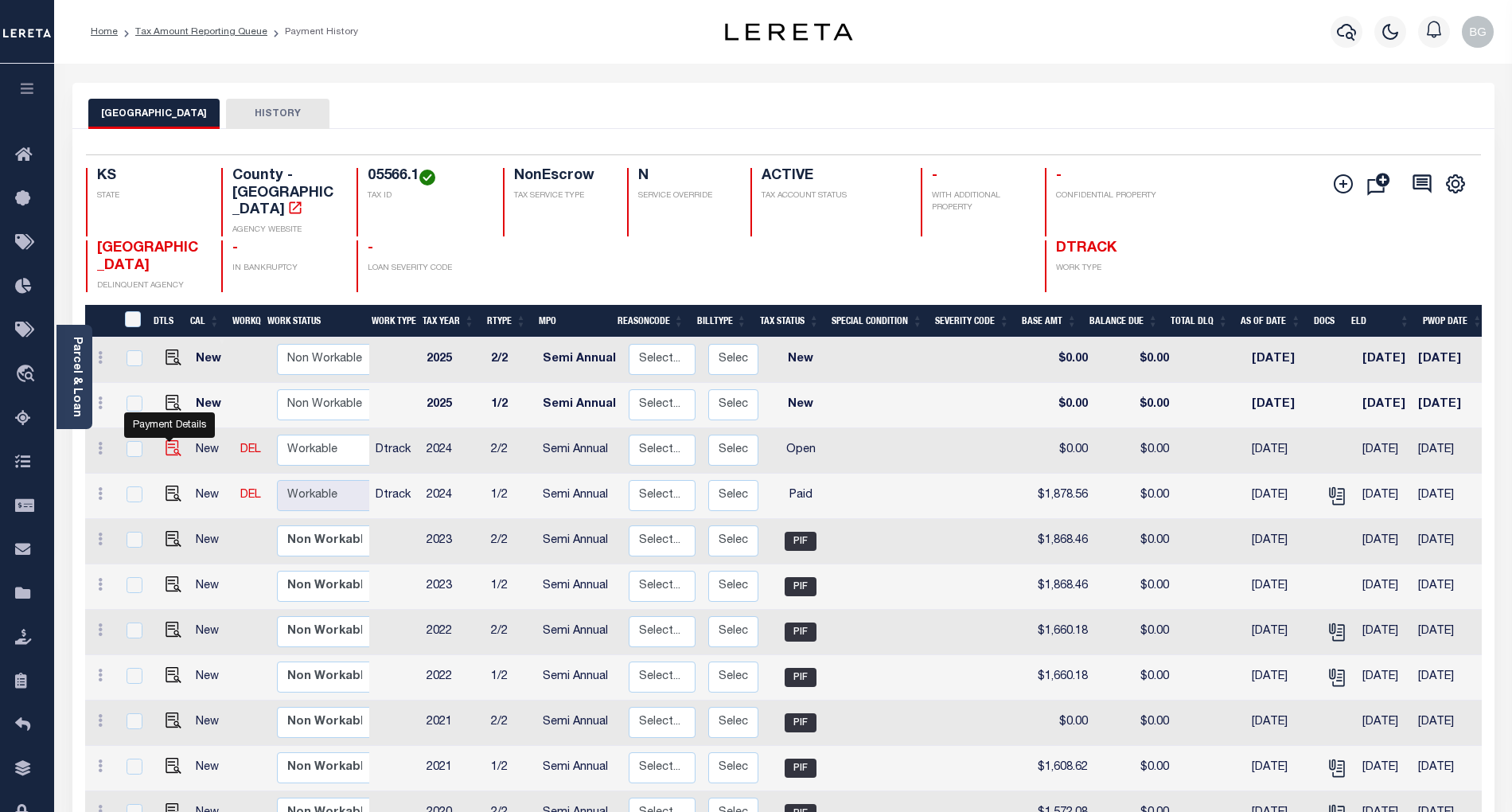
click at [166, 440] on img "" at bounding box center [173, 448] width 16 height 16
checkbox input "true"
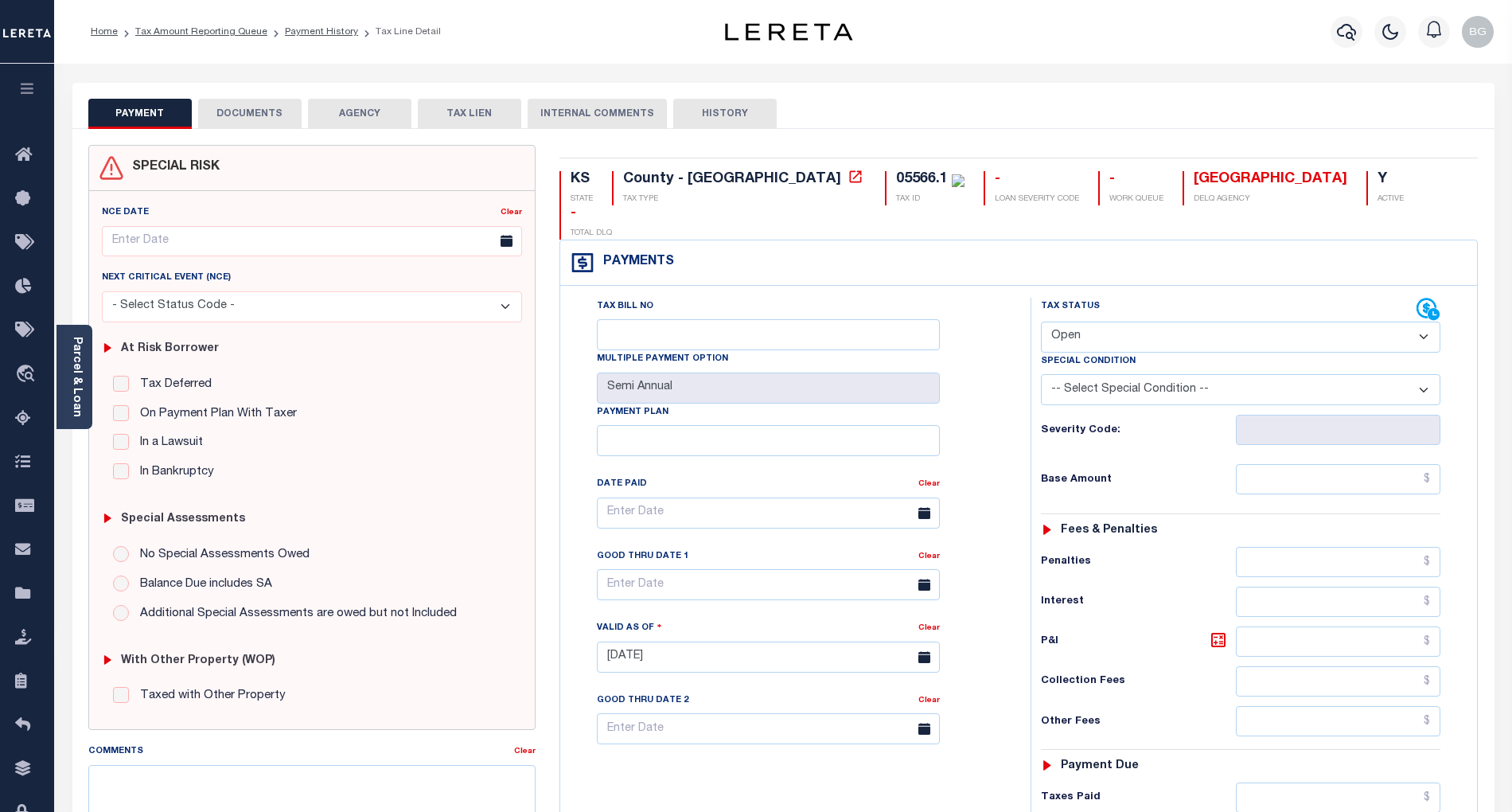
click at [1095, 322] on select "- Select Status Code - Open Due/Unpaid Paid Incomplete No Tax Due Internal Refu…" at bounding box center [1240, 336] width 400 height 31
select select "PYD"
click at [1041, 322] on select "- Select Status Code - Open Due/Unpaid Paid Incomplete No Tax Due Internal Refu…" at bounding box center [1240, 336] width 400 height 31
type input "[DATE]"
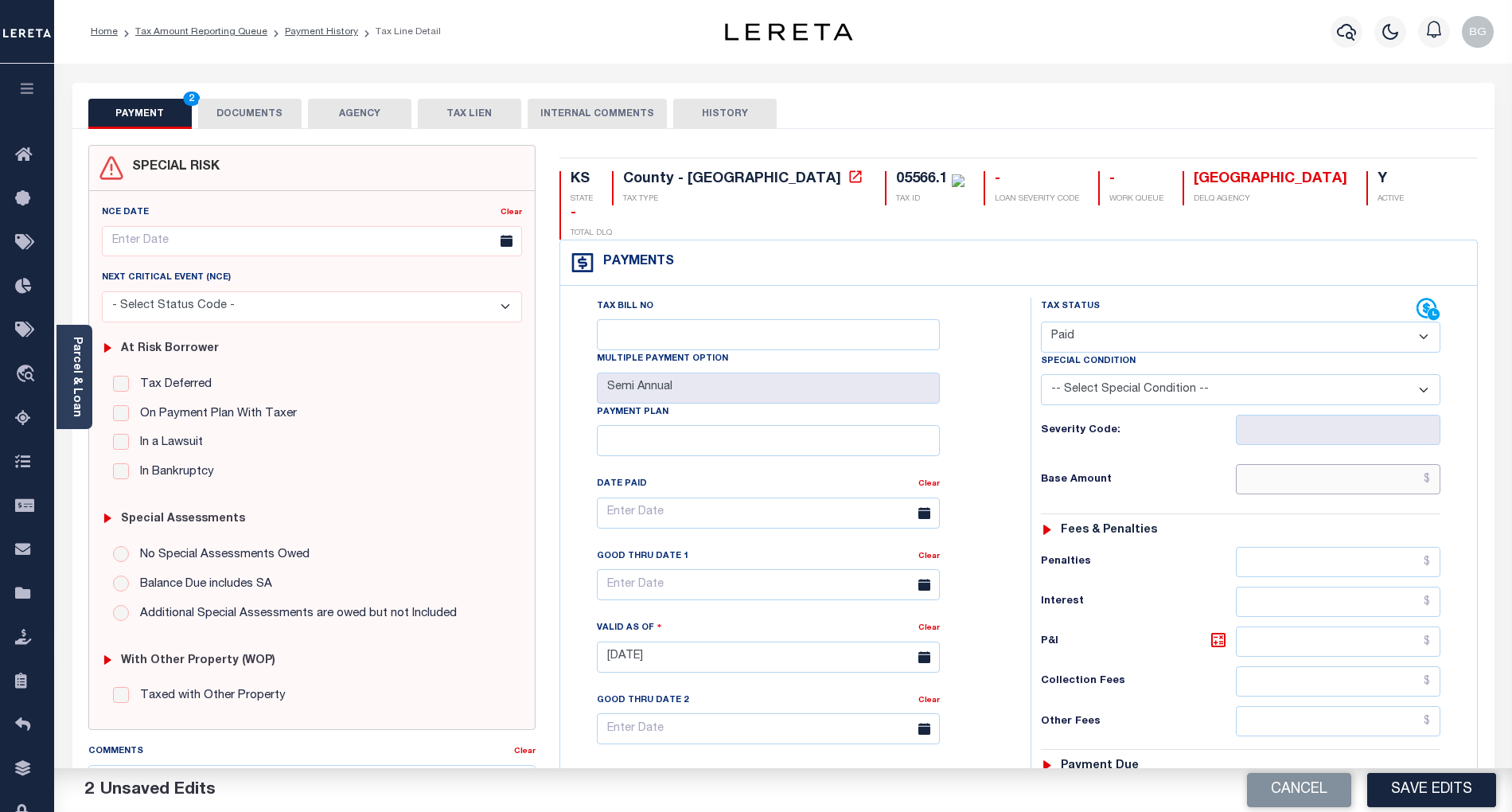
click at [1404, 464] on input "text" at bounding box center [1339, 479] width 206 height 31
paste input "1,878.56"
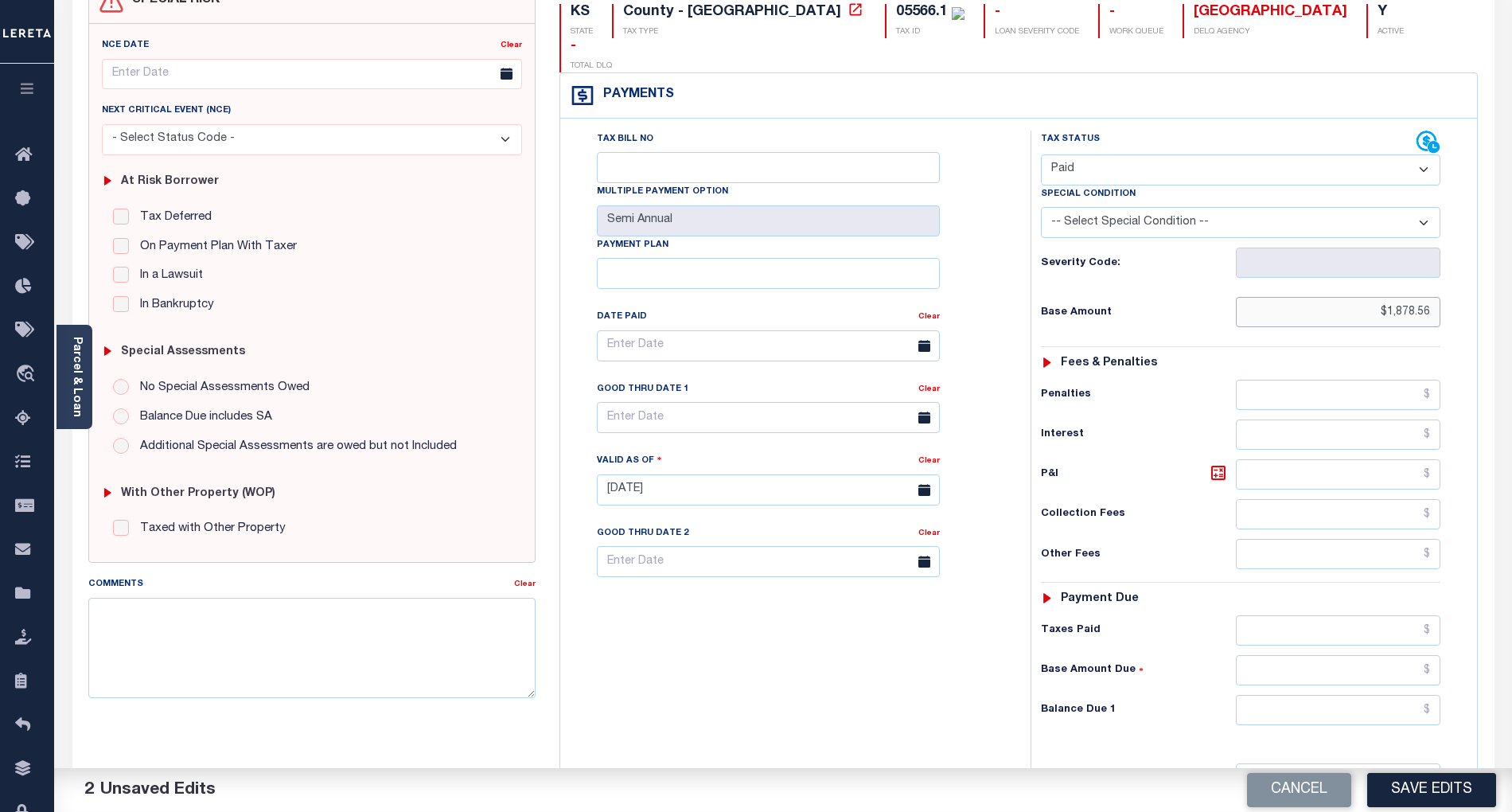
scroll to position [318, 0]
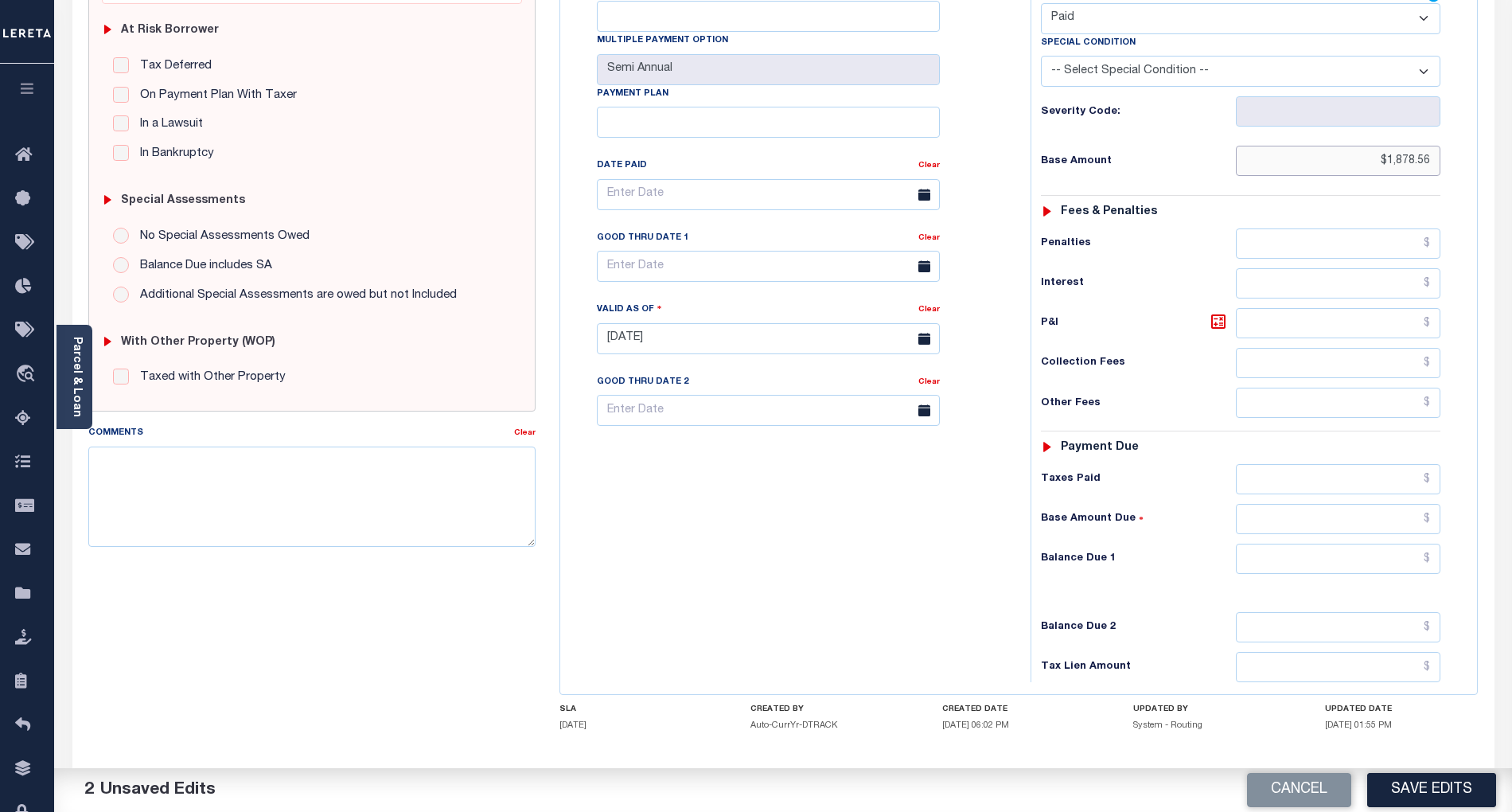
type input "$1,878.56"
click at [1398, 543] on input "text" at bounding box center [1339, 558] width 206 height 31
type input "$0.00"
click at [976, 536] on div "Tax Bill No Multiple Payment Option Semi Annual Payment Plan Clear" at bounding box center [792, 331] width 454 height 703
click at [1463, 787] on button "Save Edits" at bounding box center [1431, 790] width 129 height 34
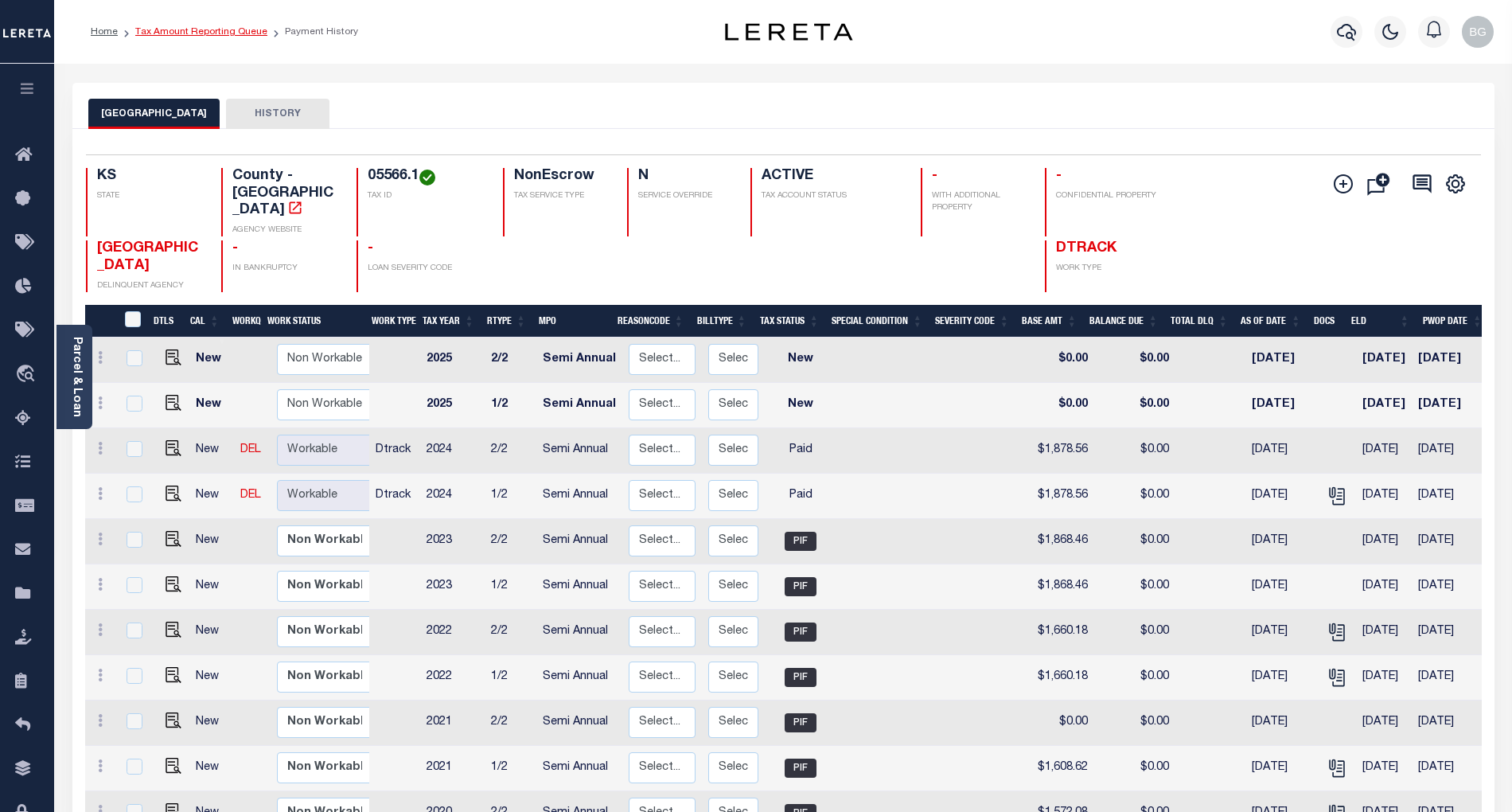
click at [188, 27] on link "Tax Amount Reporting Queue" at bounding box center [201, 32] width 133 height 9
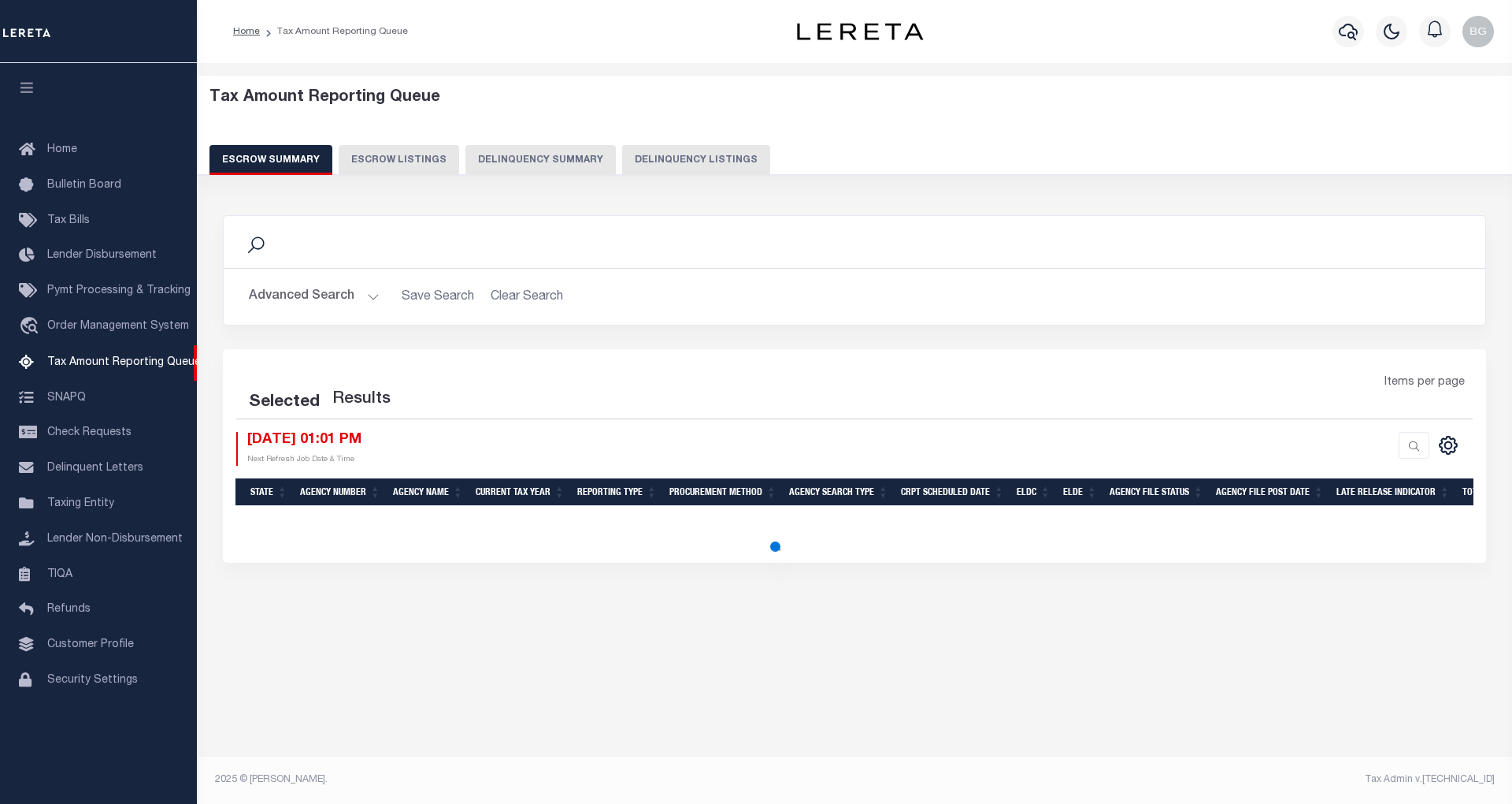
click at [699, 159] on button "Delinquency Listings" at bounding box center [695, 160] width 148 height 30
select select "100"
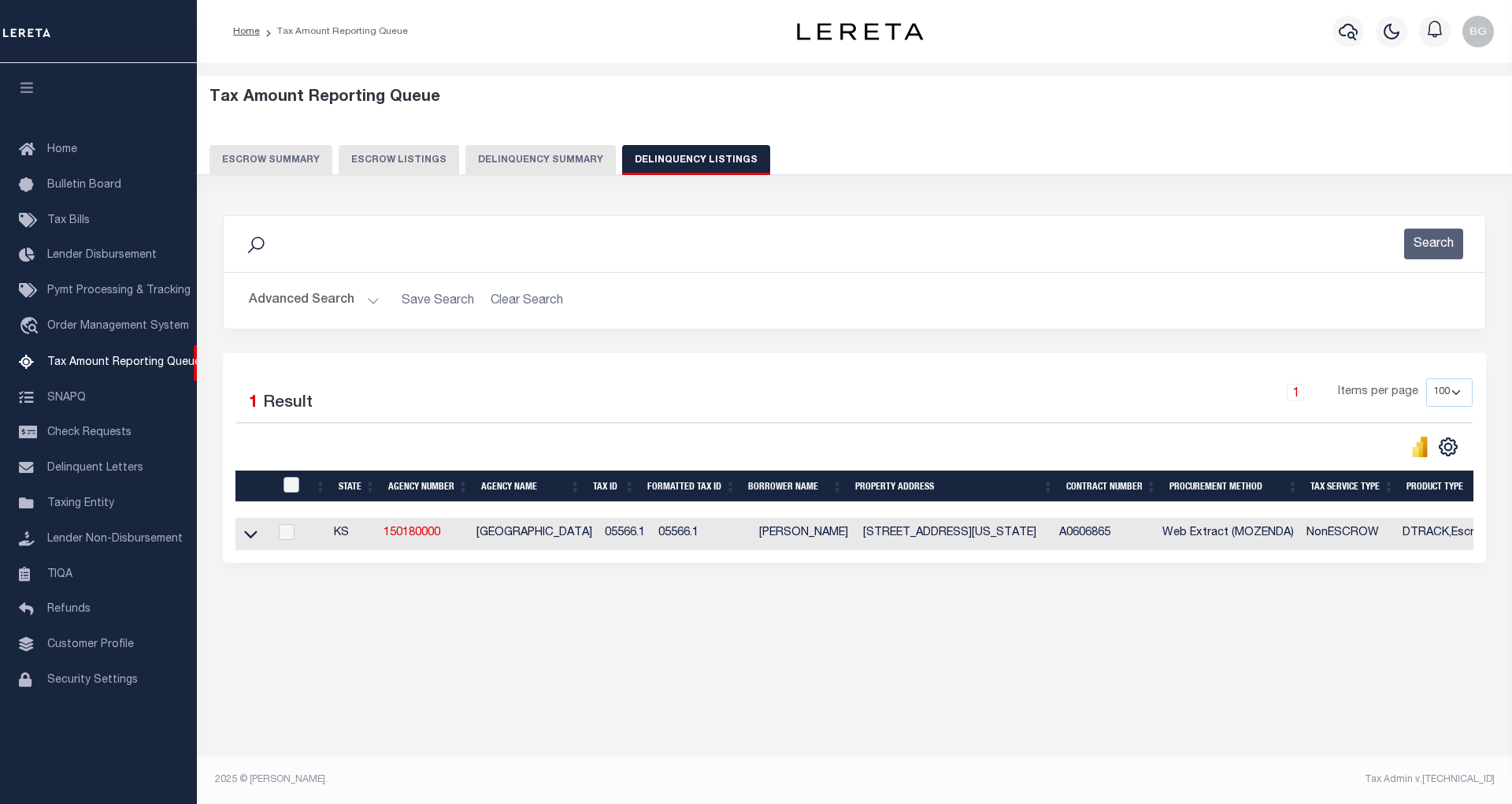
click at [294, 489] on input "checkbox" at bounding box center [291, 484] width 16 height 16
checkbox input "true"
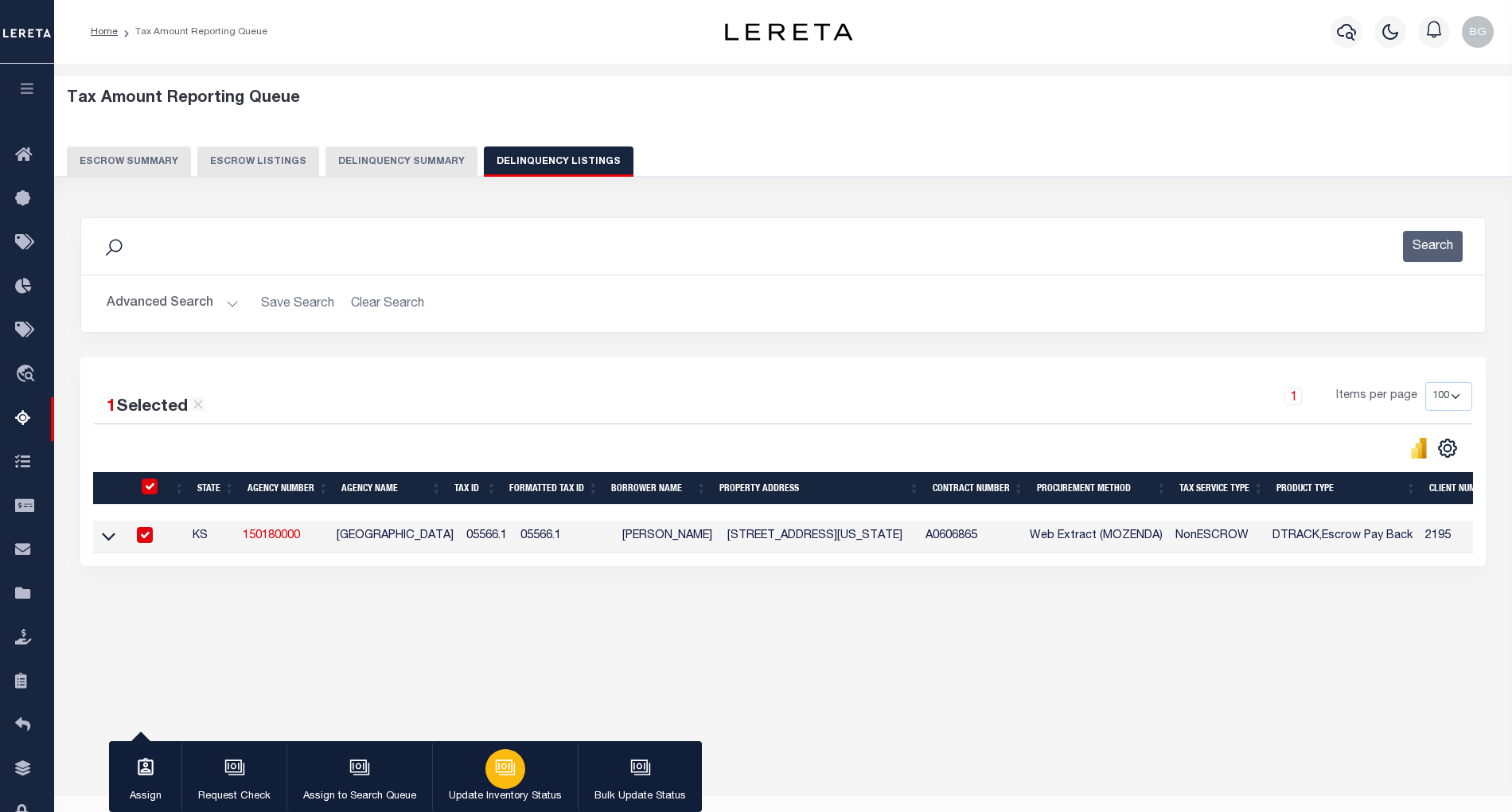
click at [498, 781] on div "button" at bounding box center [505, 768] width 40 height 40
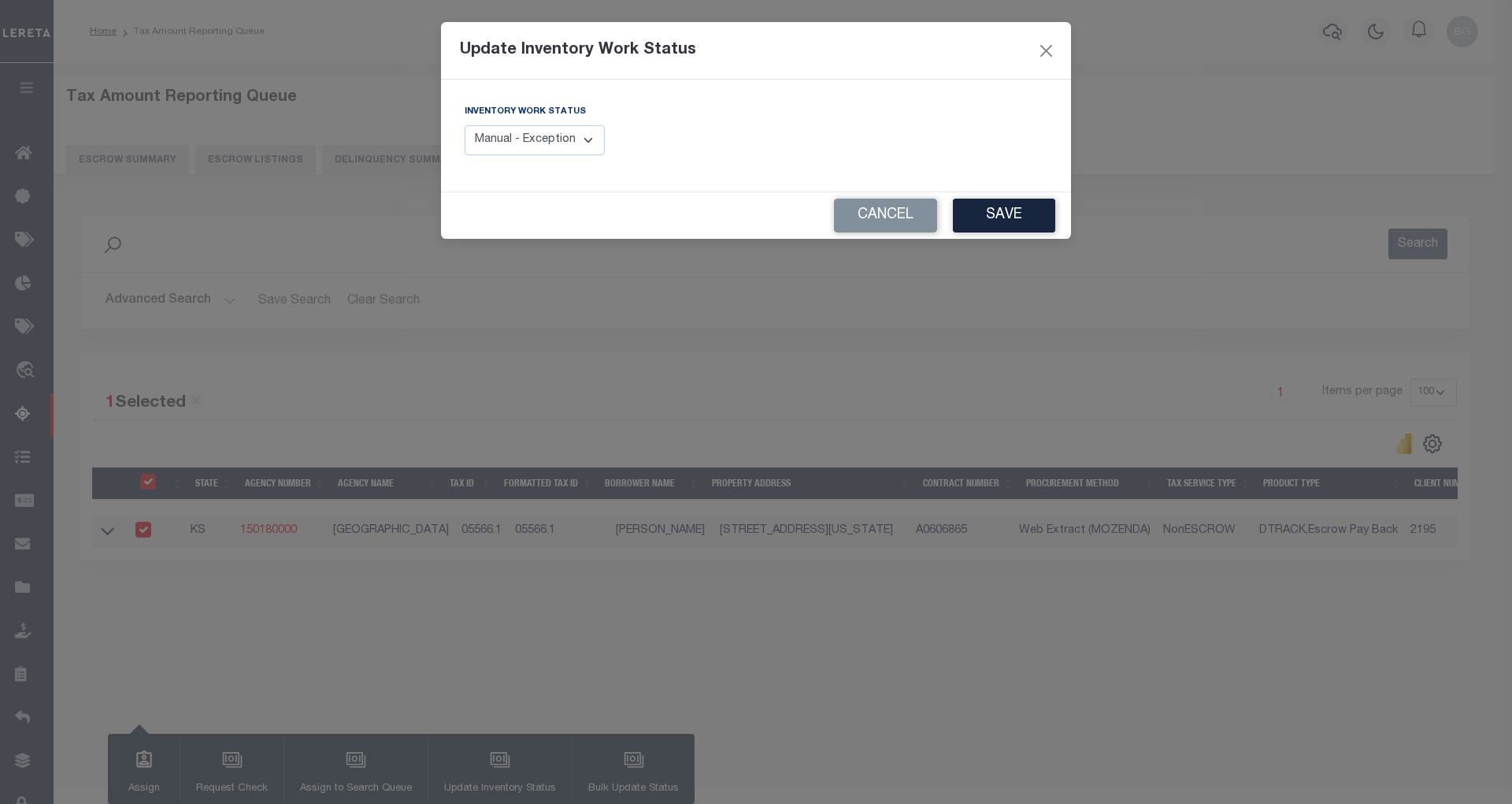
drag, startPoint x: 574, startPoint y: 146, endPoint x: 584, endPoint y: 156, distance: 14.1
click at [574, 146] on select "Manual - Exception Pended - Awaiting Search Late Add Exception Completed" at bounding box center [535, 140] width 140 height 30
select select "4"
click at [465, 126] on select "Manual - Exception Pended - Awaiting Search Late Add Exception Completed" at bounding box center [535, 140] width 140 height 30
click at [986, 219] on button "Save" at bounding box center [1005, 215] width 103 height 34
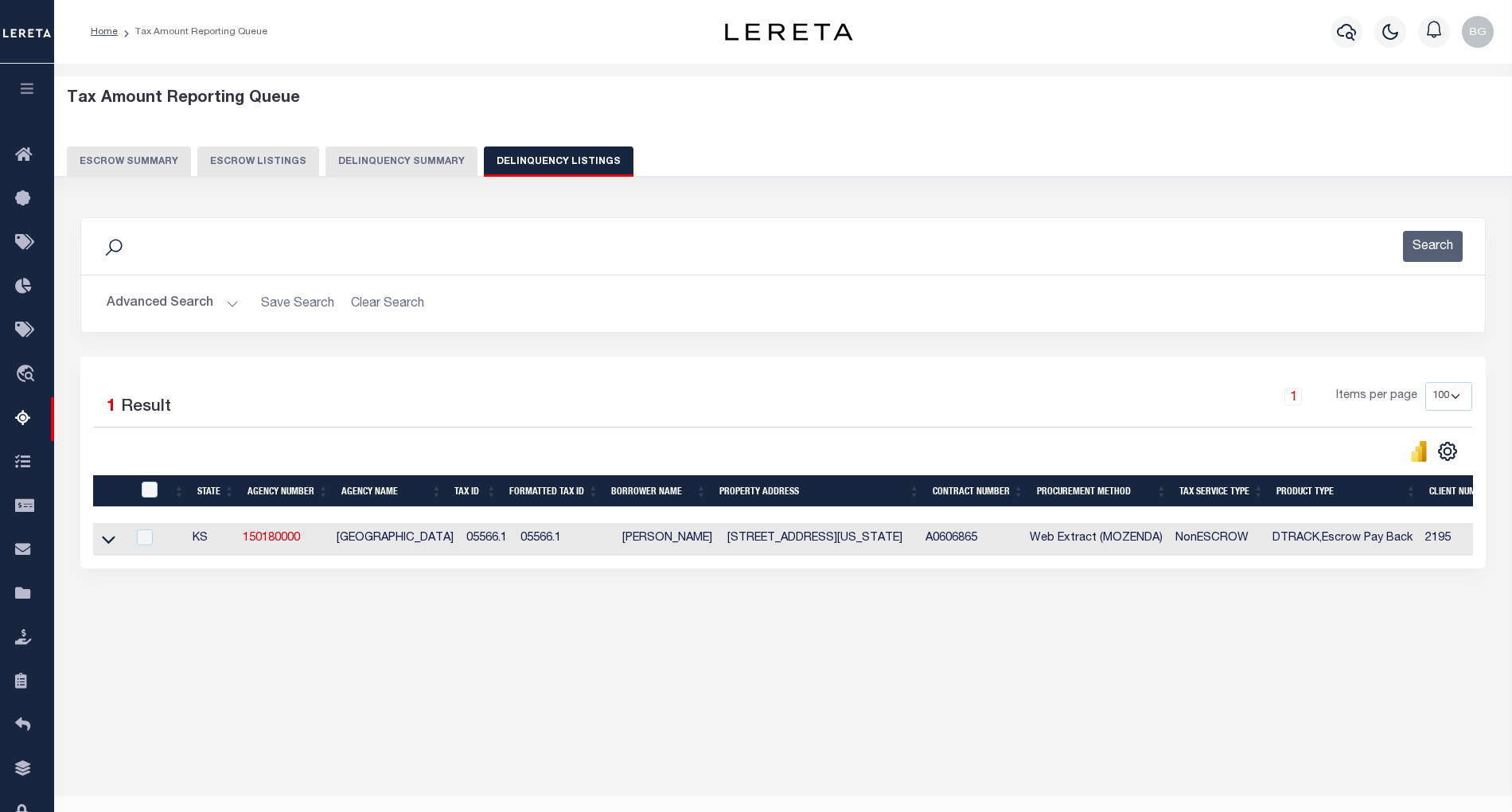
click at [231, 300] on button "Advanced Search" at bounding box center [172, 303] width 133 height 31
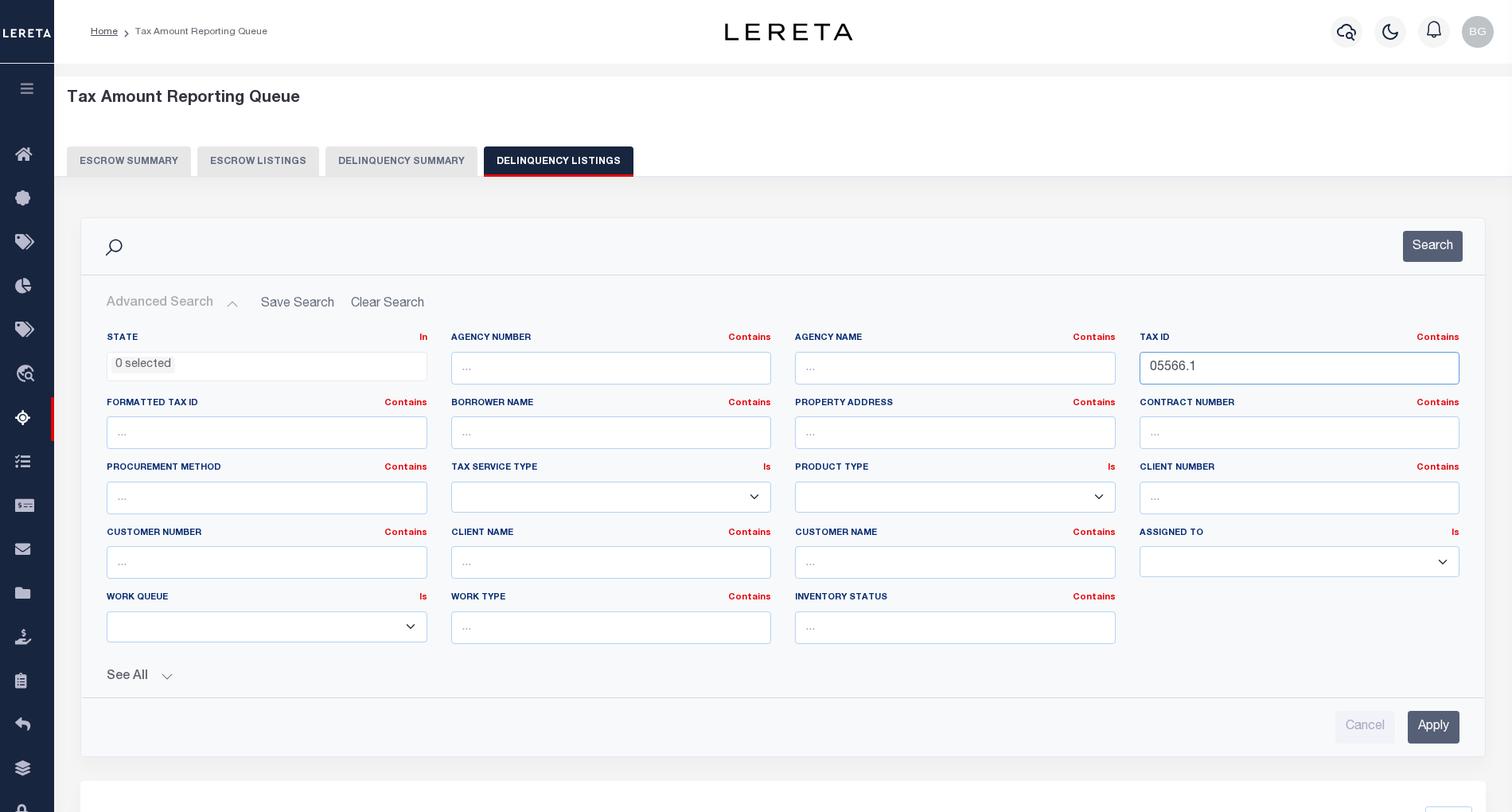
click at [1168, 369] on input "05566.1" at bounding box center [1300, 367] width 321 height 32
paste input "615"
type input "05615"
click at [1438, 736] on input "Apply" at bounding box center [1434, 727] width 52 height 32
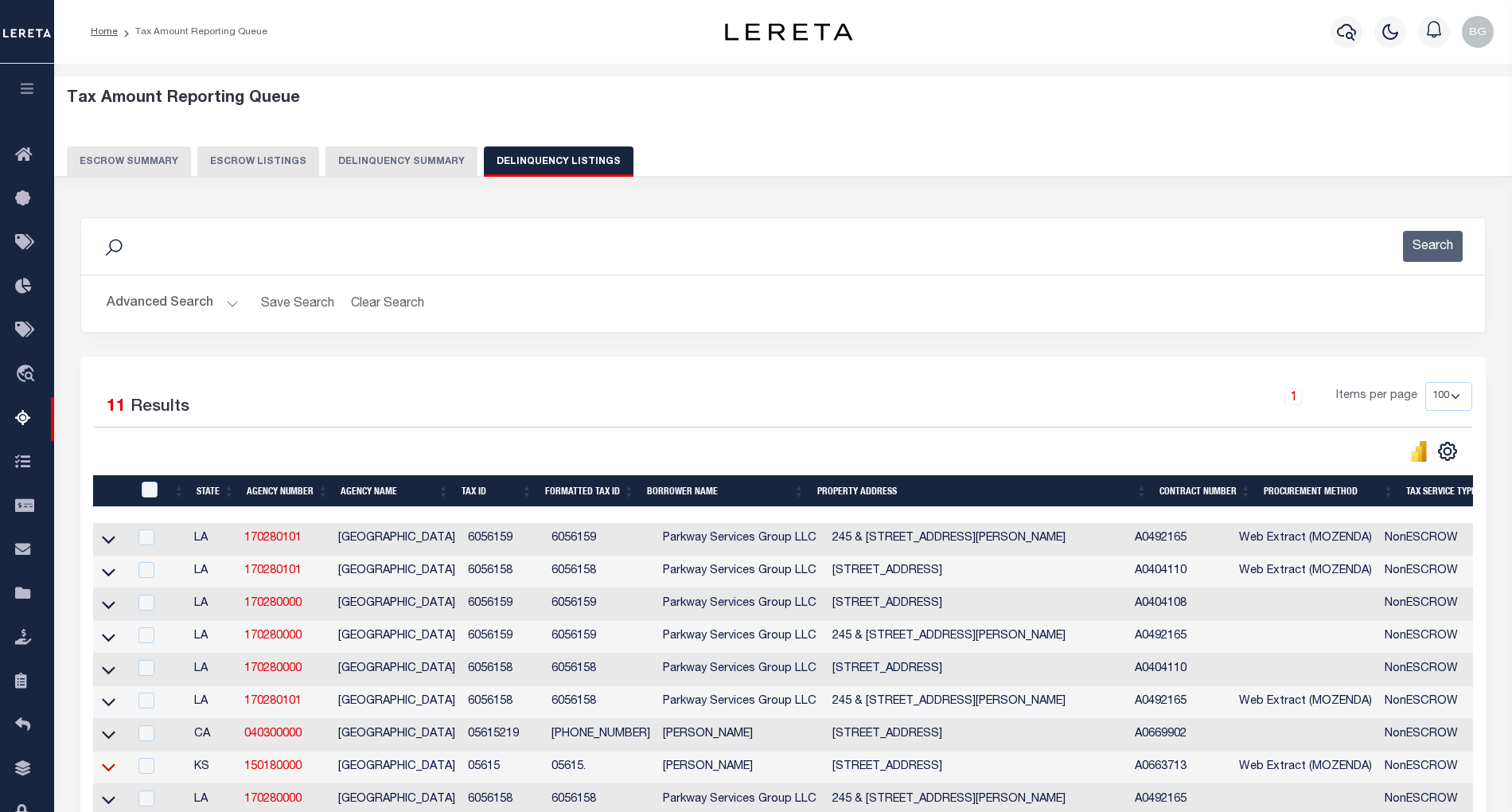
click at [109, 775] on icon at bounding box center [108, 767] width 14 height 17
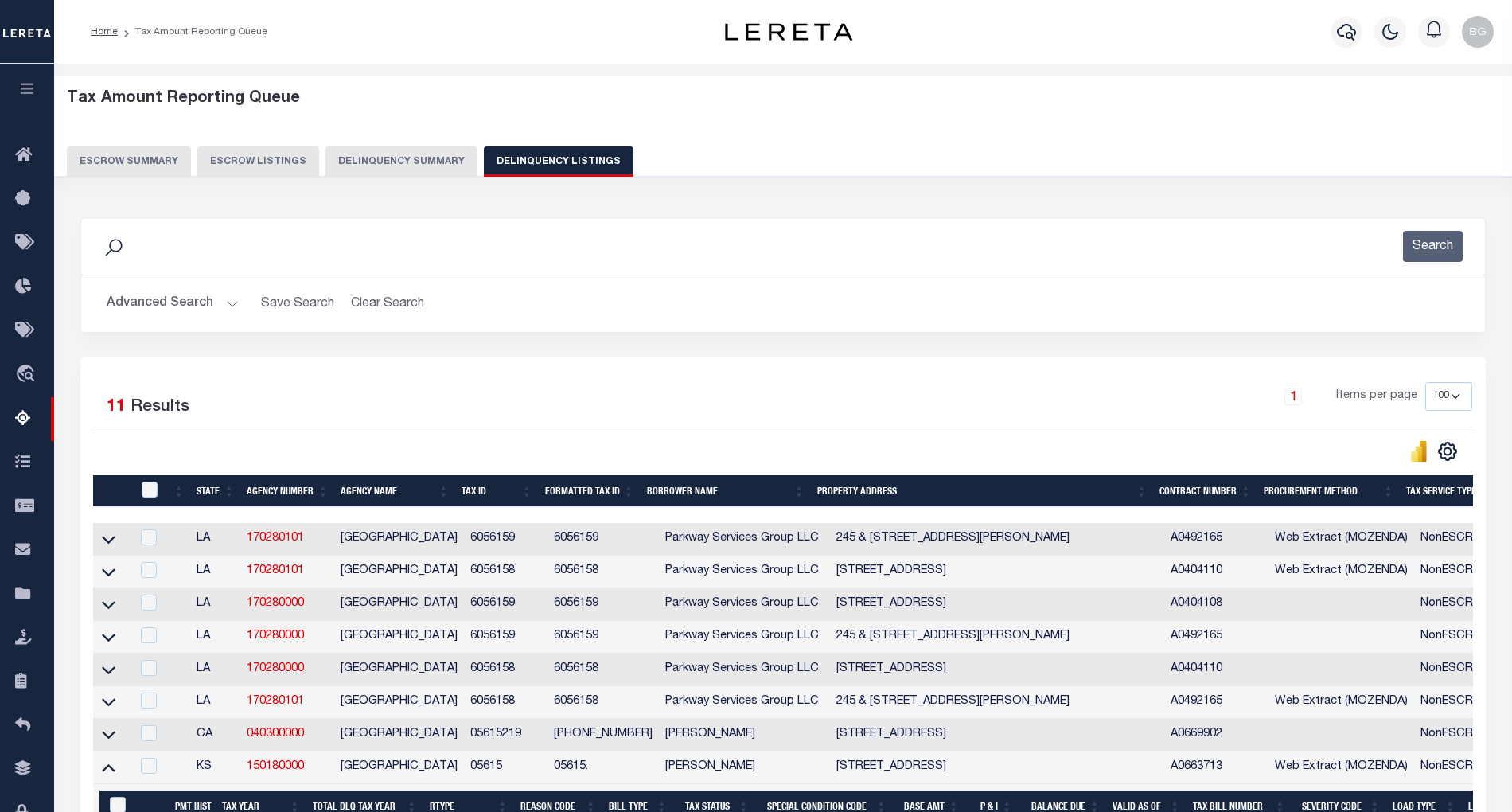
scroll to position [106, 0]
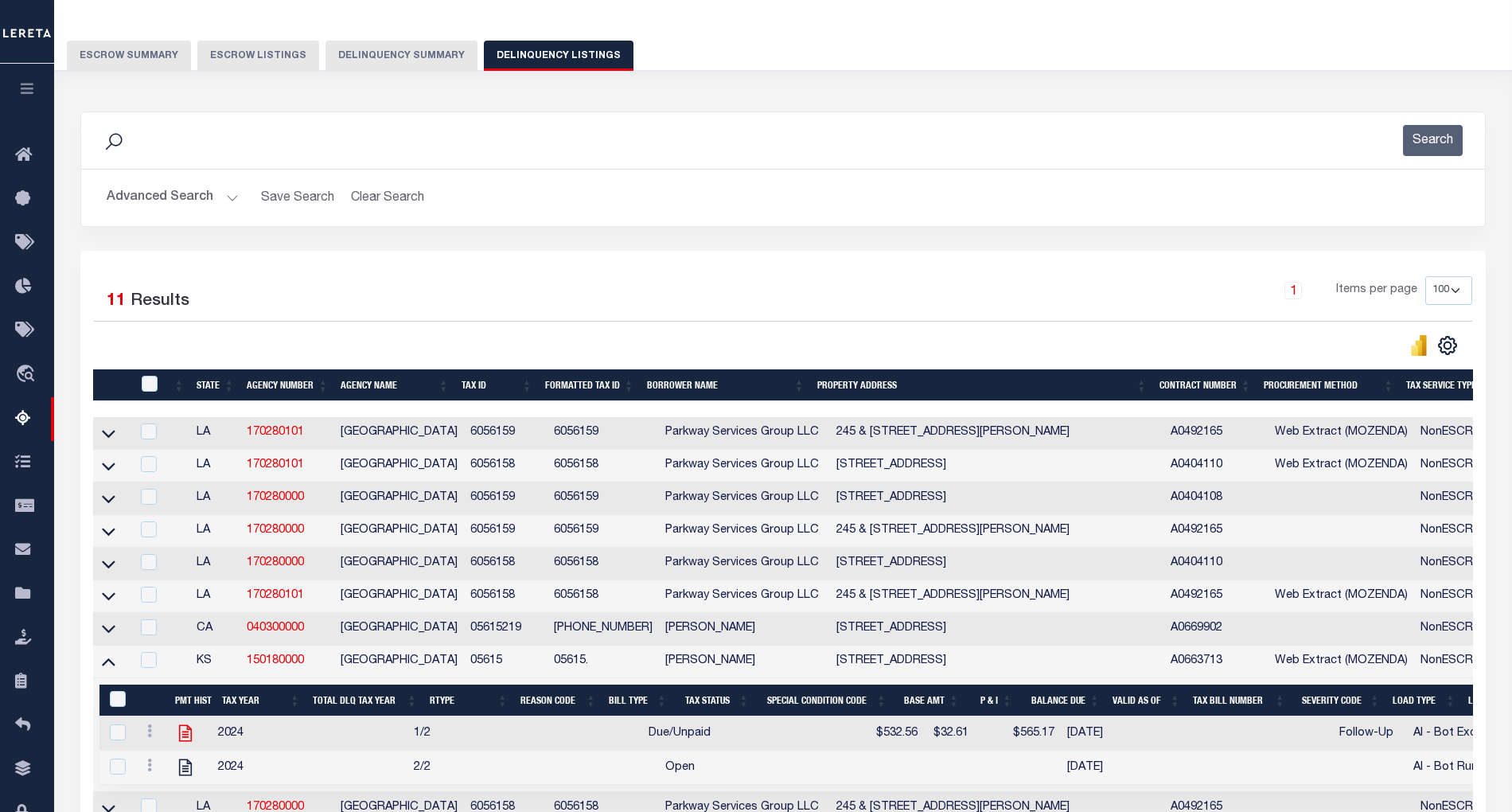
click at [189, 742] on icon at bounding box center [185, 733] width 13 height 17
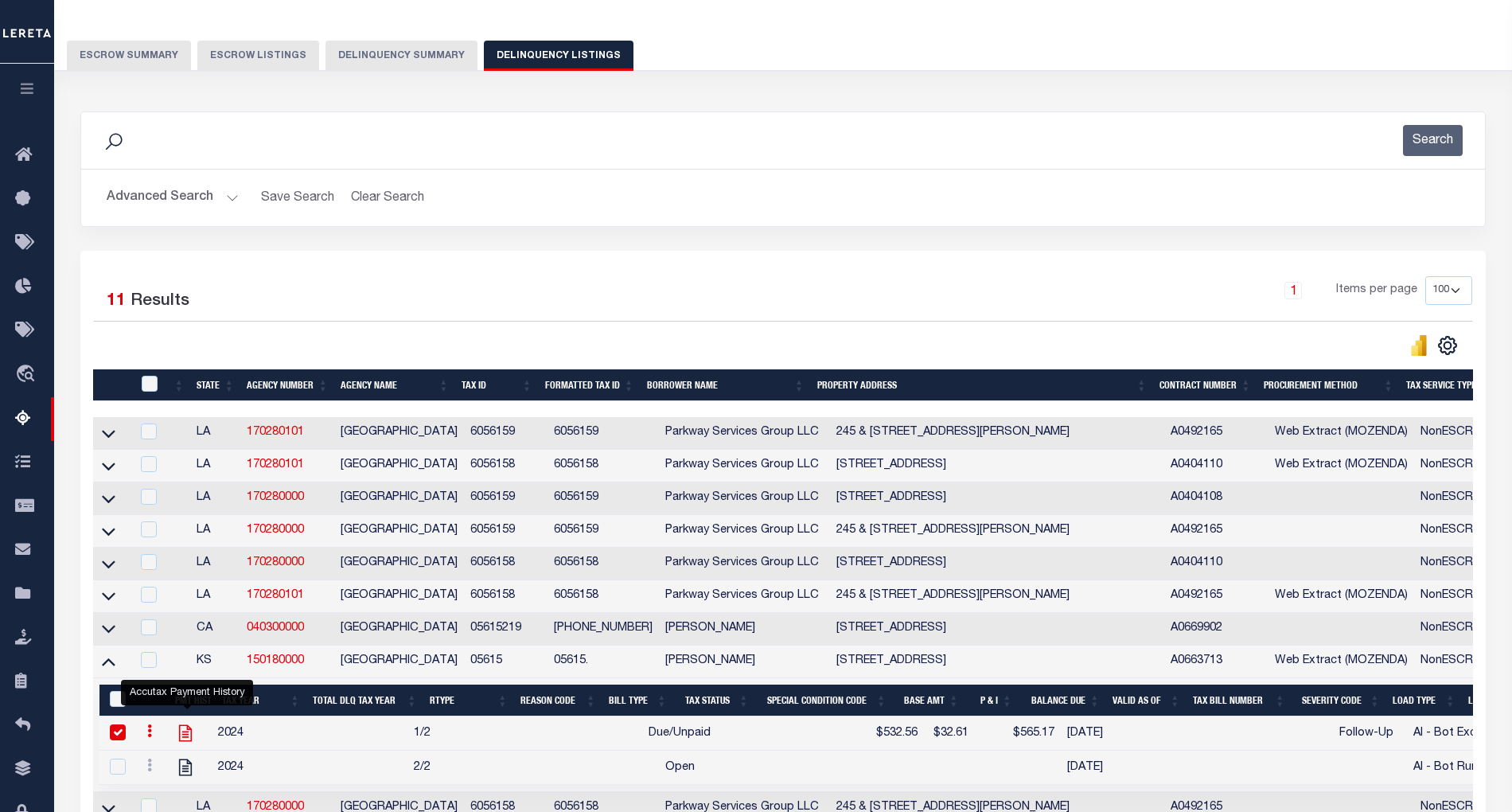
checkbox input "true"
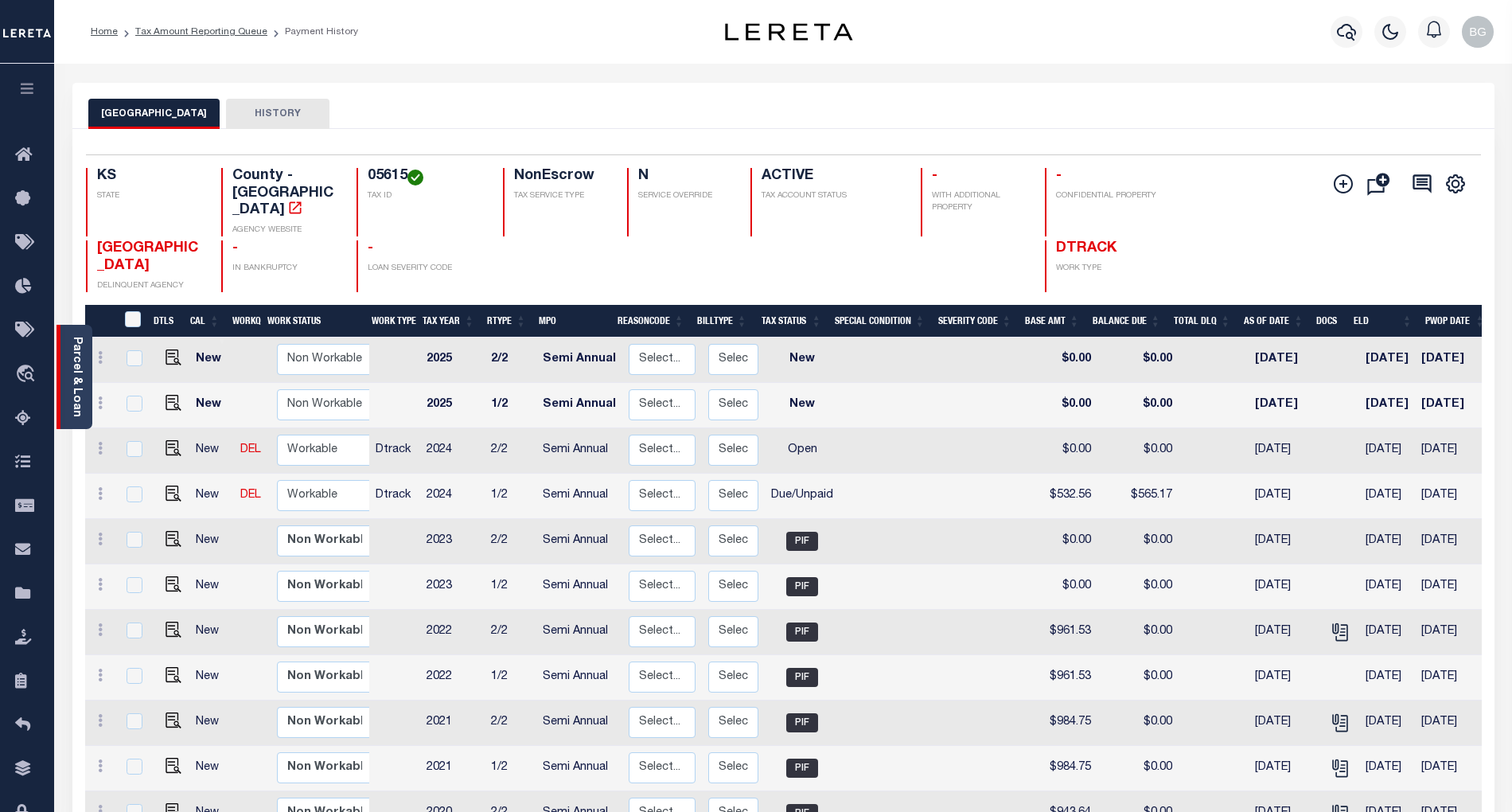
click at [78, 375] on link "Parcel & Loan" at bounding box center [76, 376] width 11 height 81
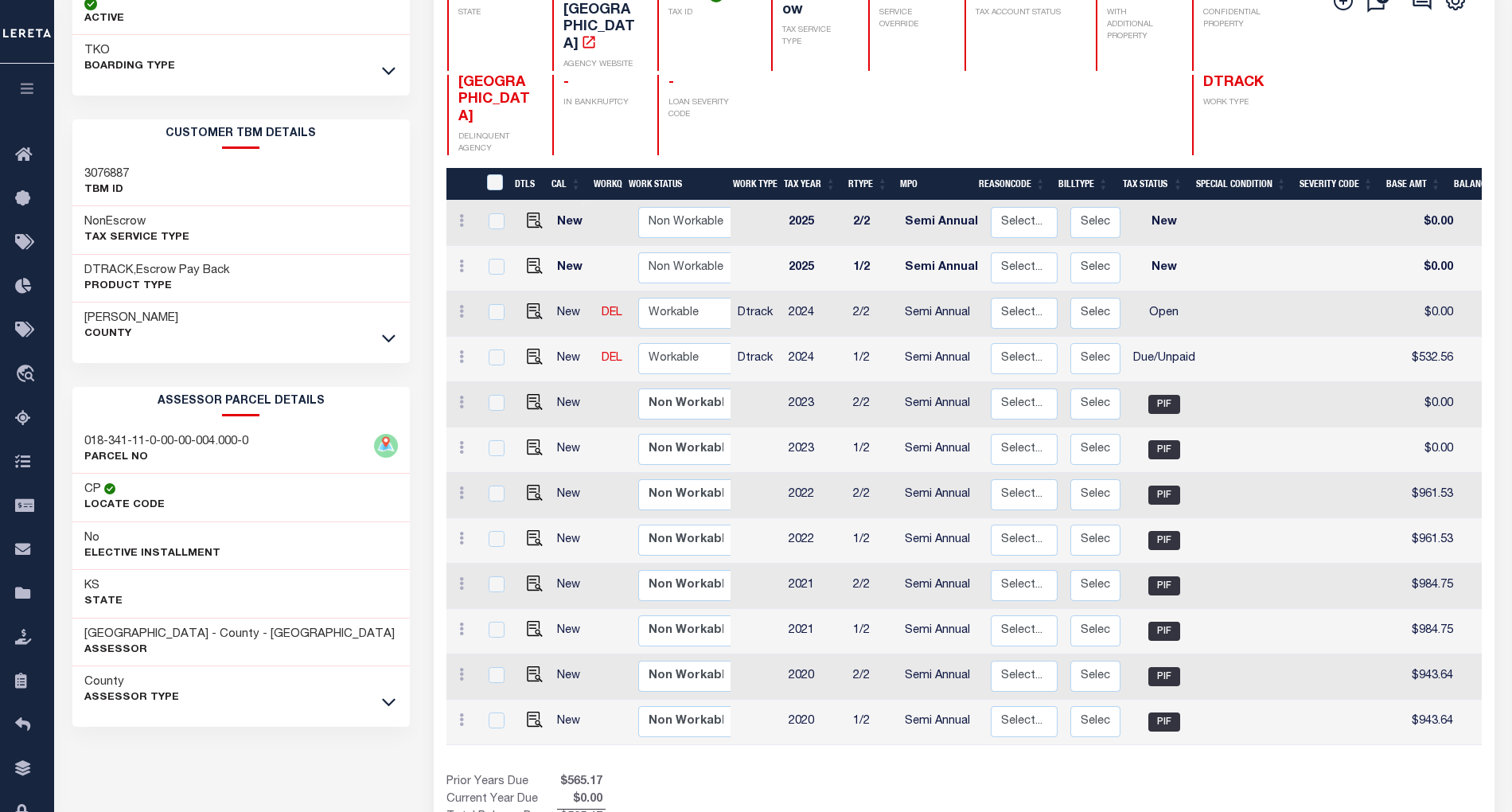
scroll to position [214, 0]
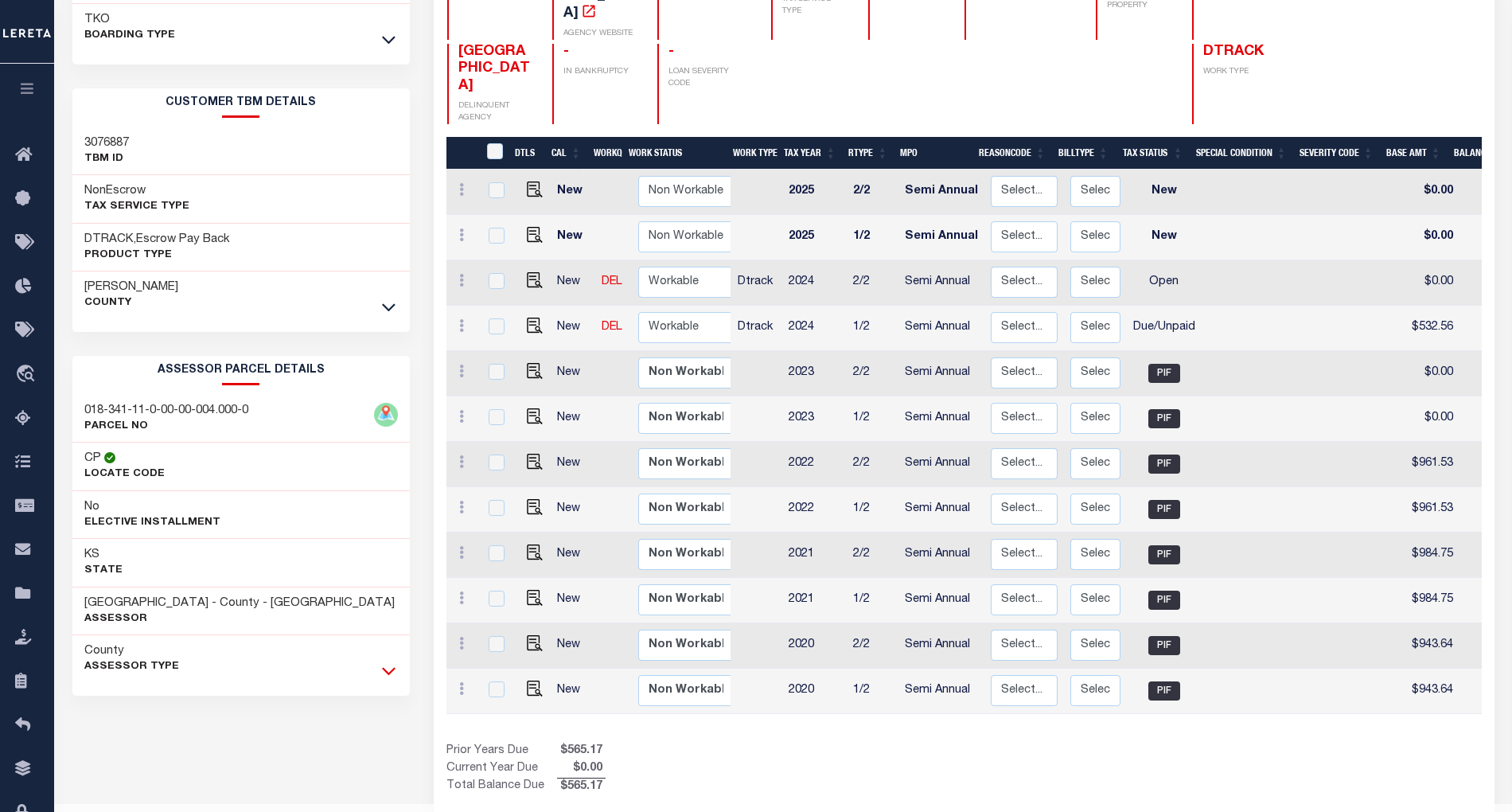
click at [390, 679] on icon at bounding box center [388, 670] width 14 height 17
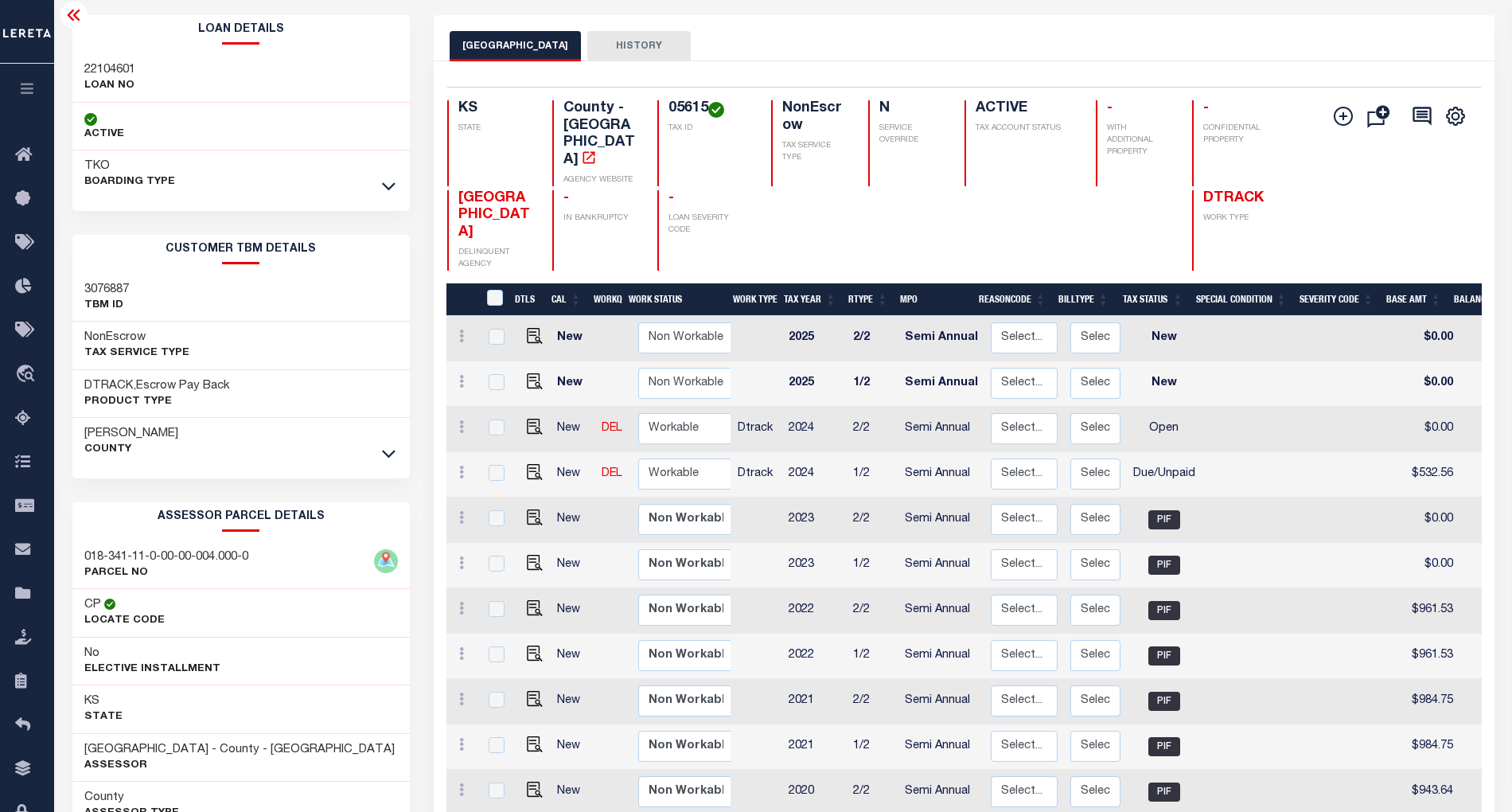
scroll to position [0, 0]
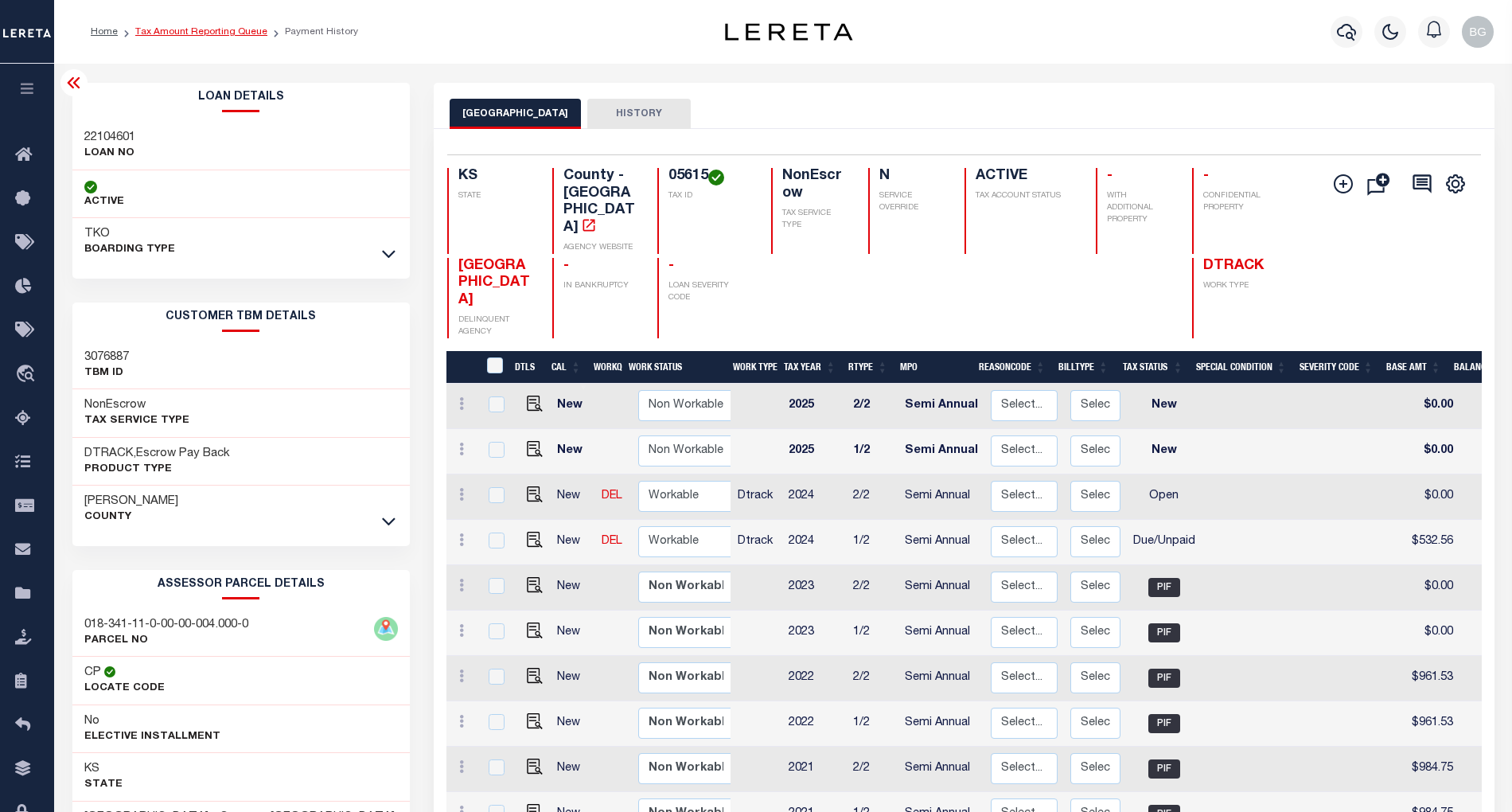
click at [172, 31] on link "Tax Amount Reporting Queue" at bounding box center [201, 32] width 133 height 9
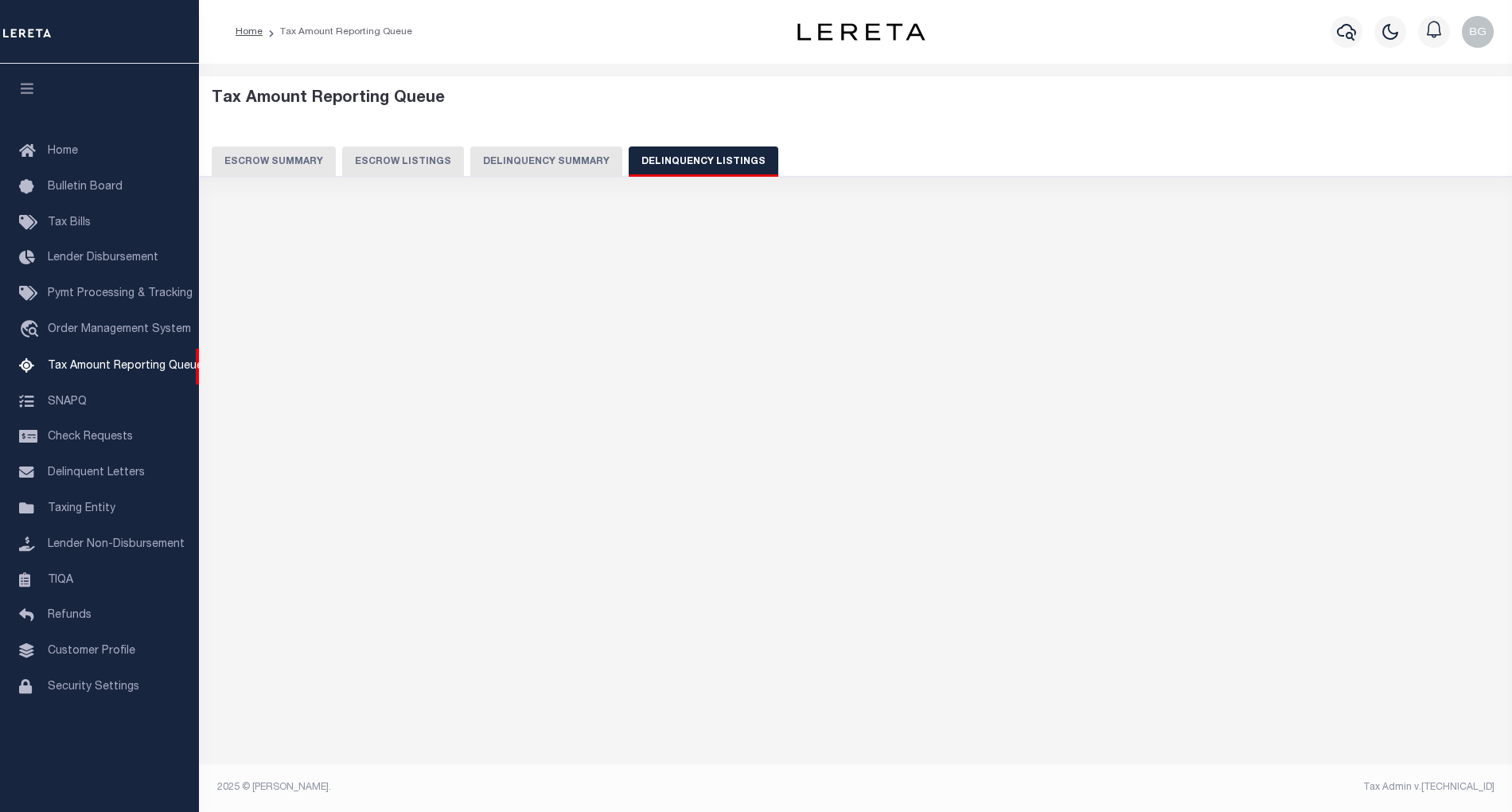
select select
select select "100"
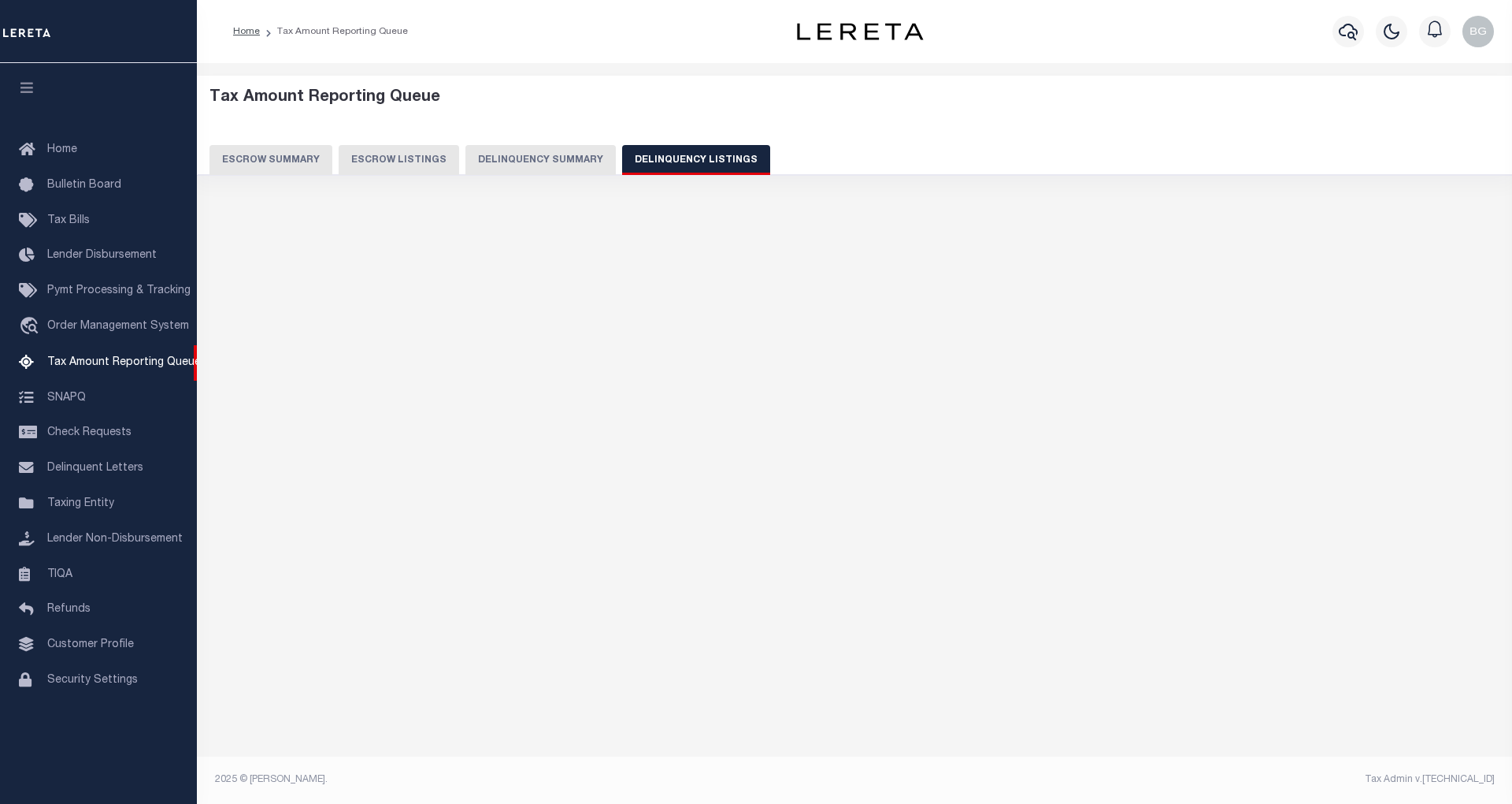
select select "100"
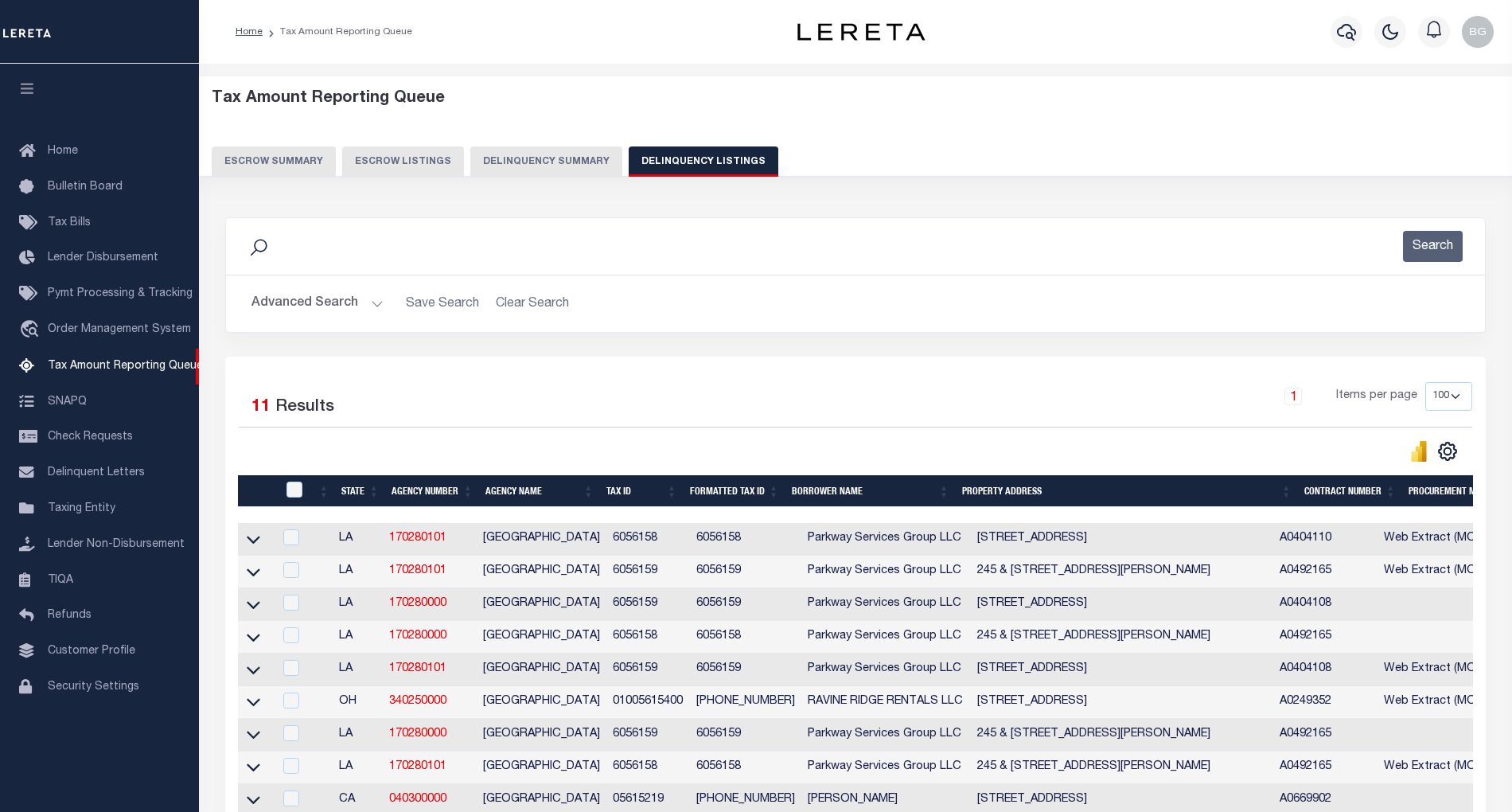
click at [373, 307] on button "Advanced Search" at bounding box center [317, 303] width 133 height 31
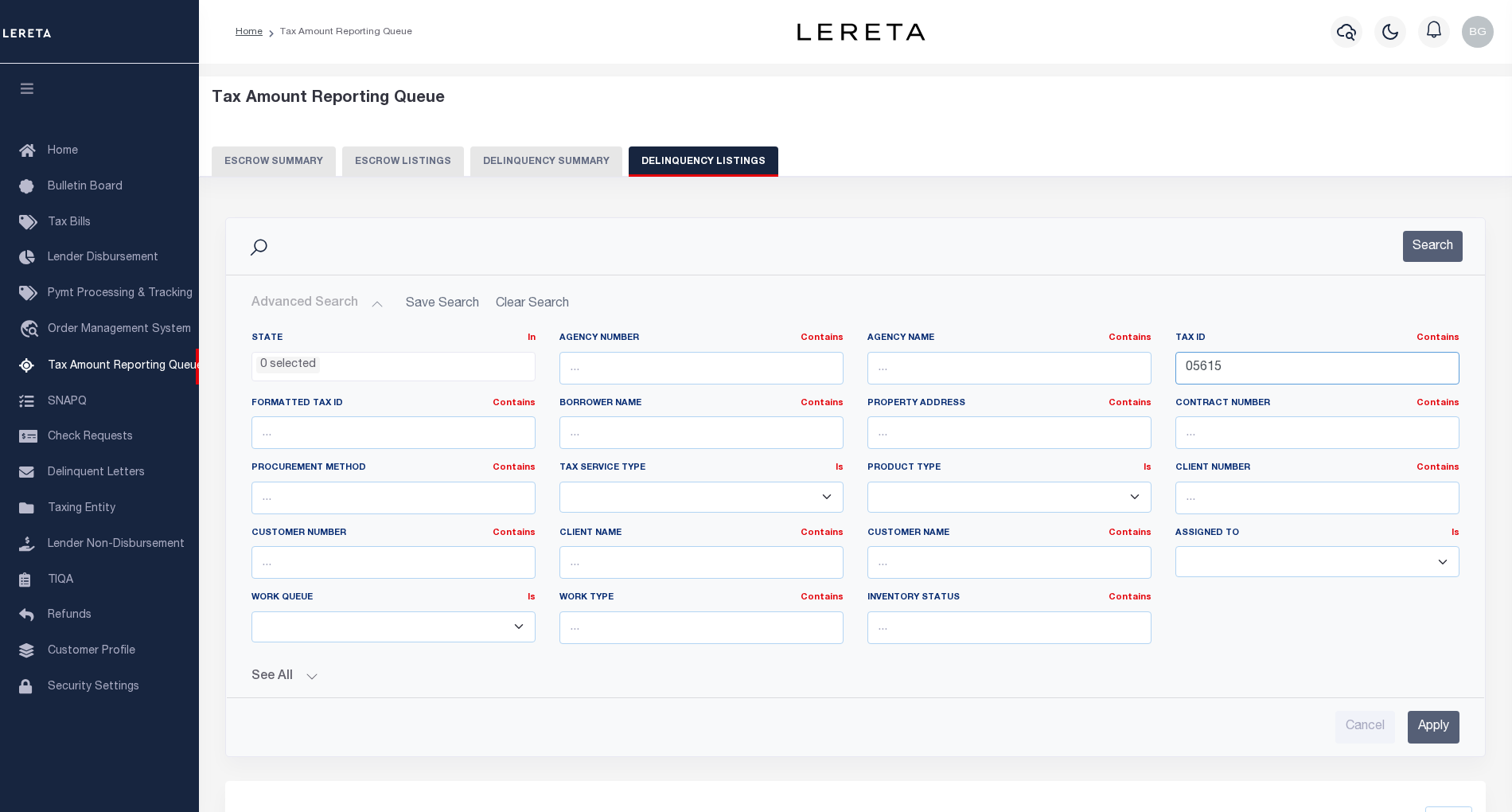
click at [1201, 362] on input "05615" at bounding box center [1317, 367] width 284 height 32
paste input "8"
type input "05618"
click at [1442, 734] on input "Apply" at bounding box center [1434, 727] width 52 height 32
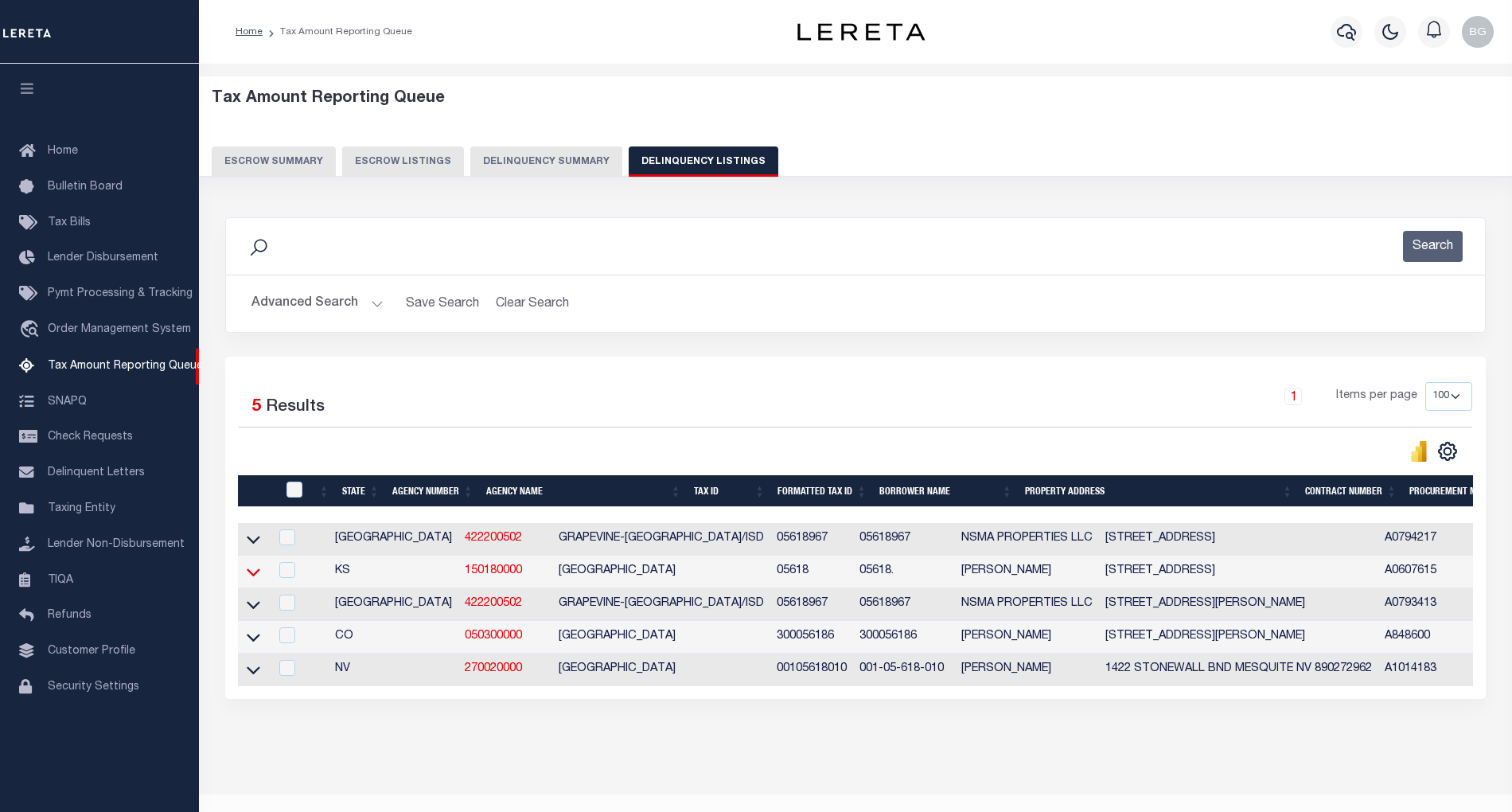
click at [252, 579] on icon at bounding box center [253, 572] width 14 height 17
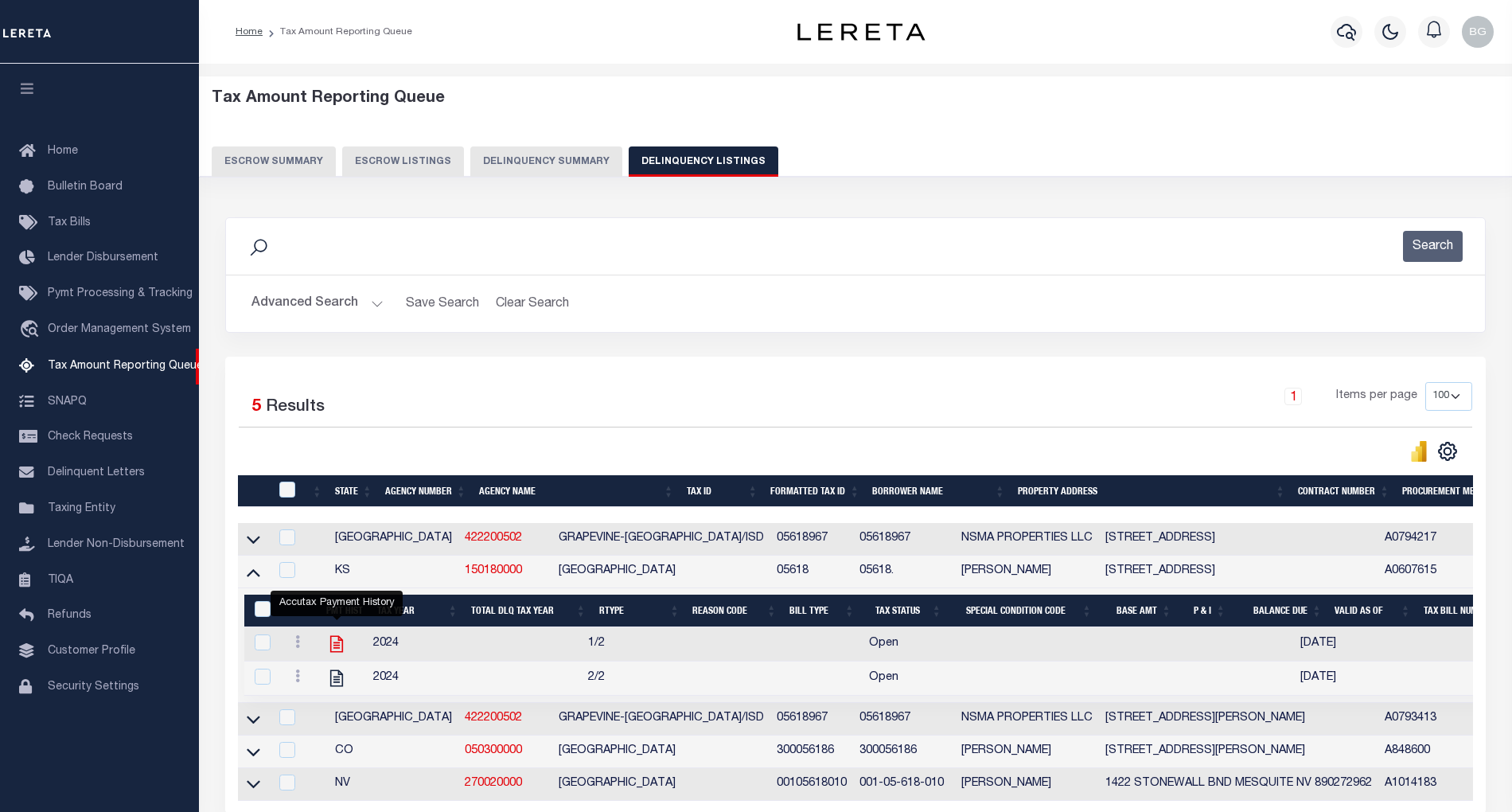
click at [338, 653] on icon "" at bounding box center [337, 643] width 20 height 20
checkbox input "true"
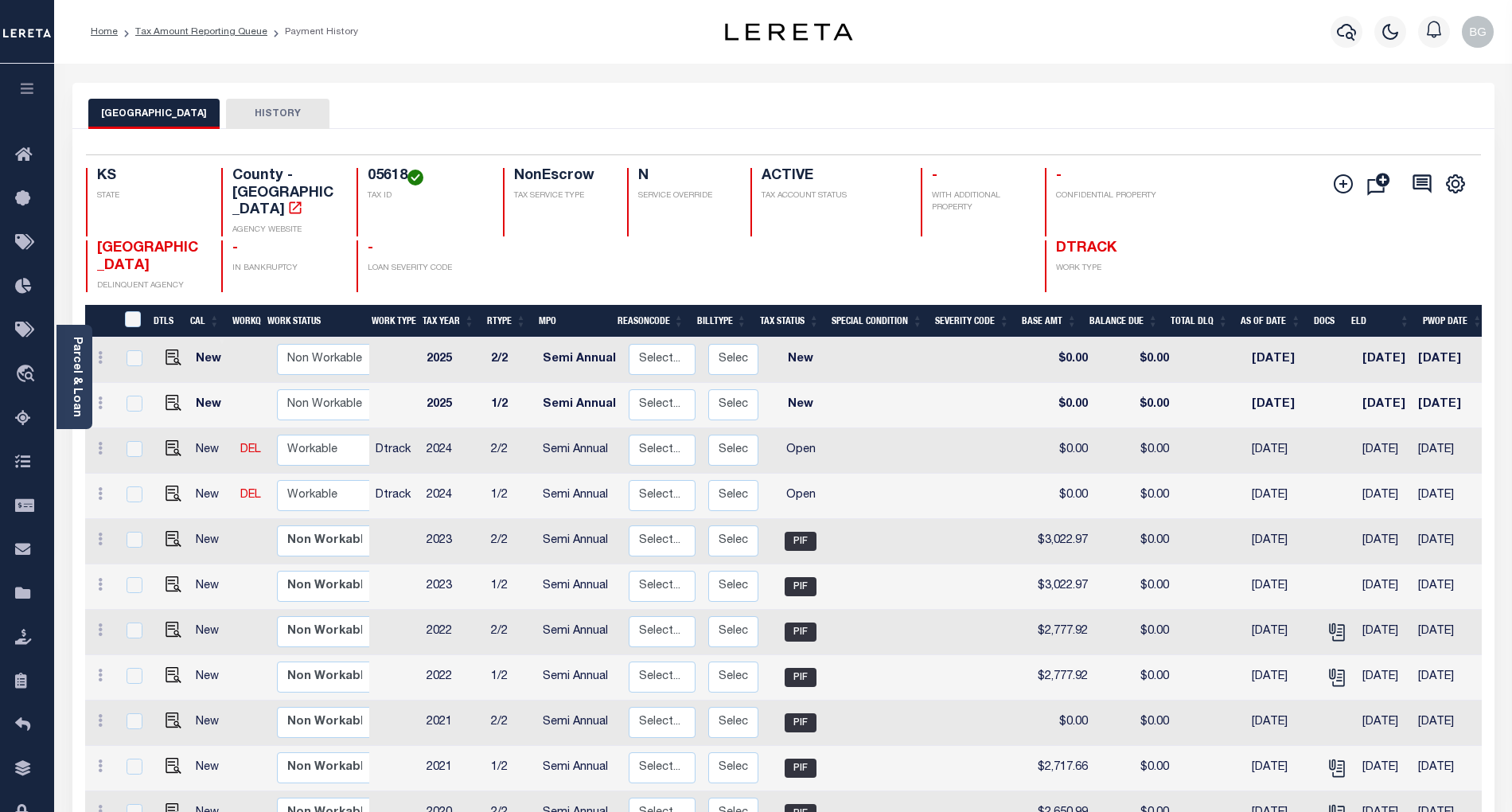
click at [82, 380] on div "Parcel & Loan" at bounding box center [74, 376] width 36 height 104
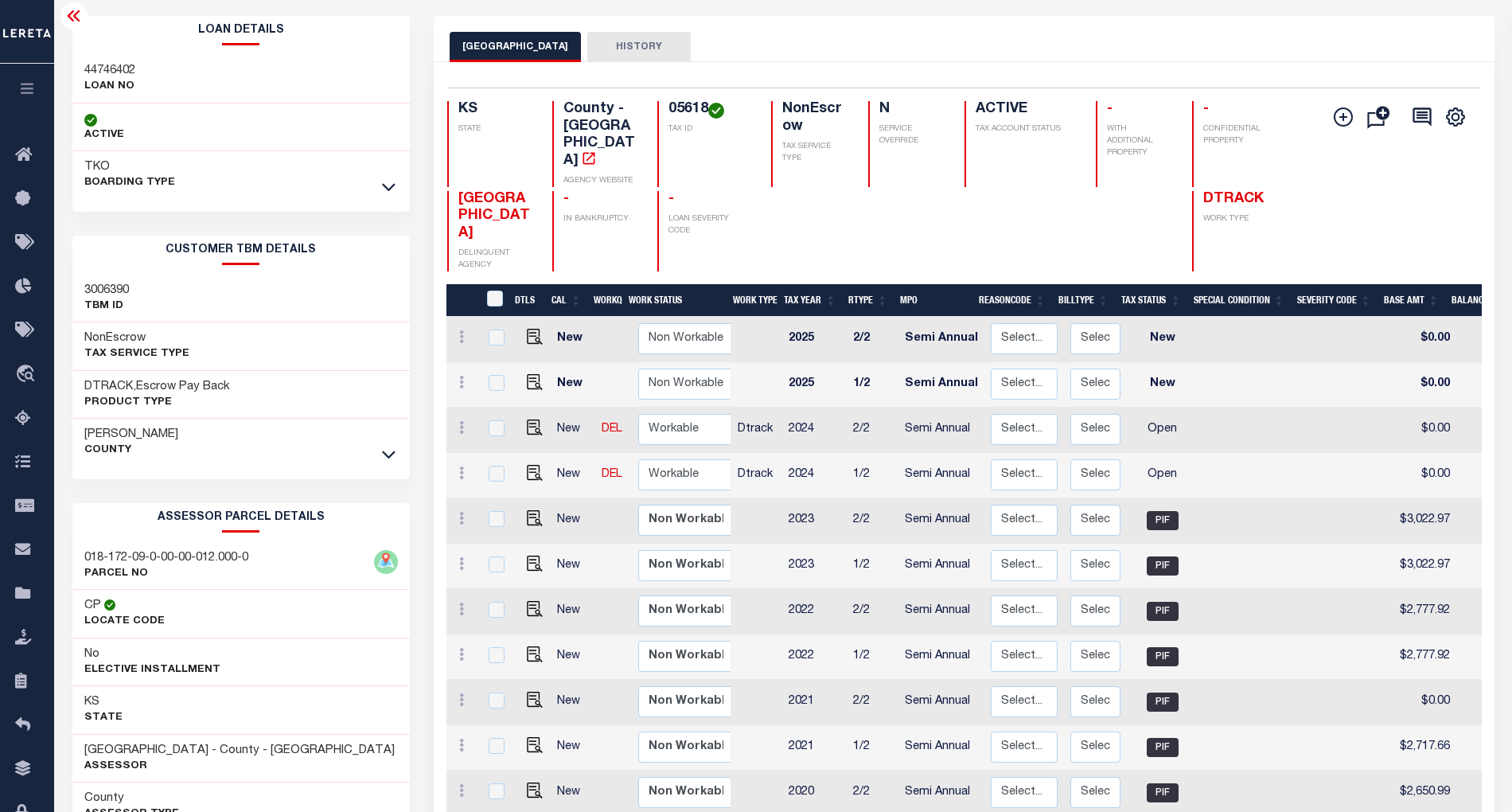
scroll to position [306, 0]
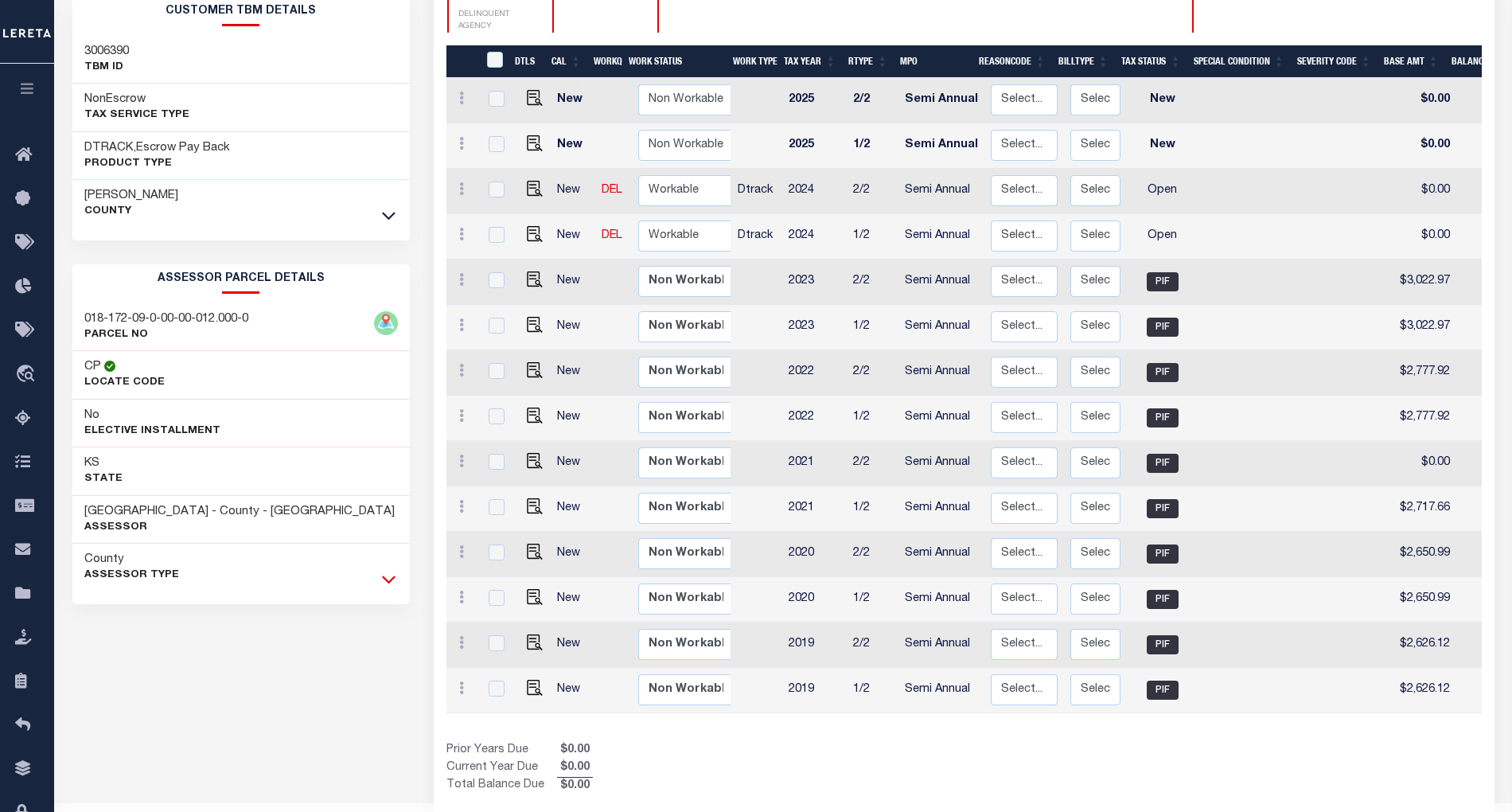
click at [389, 584] on icon at bounding box center [388, 580] width 14 height 8
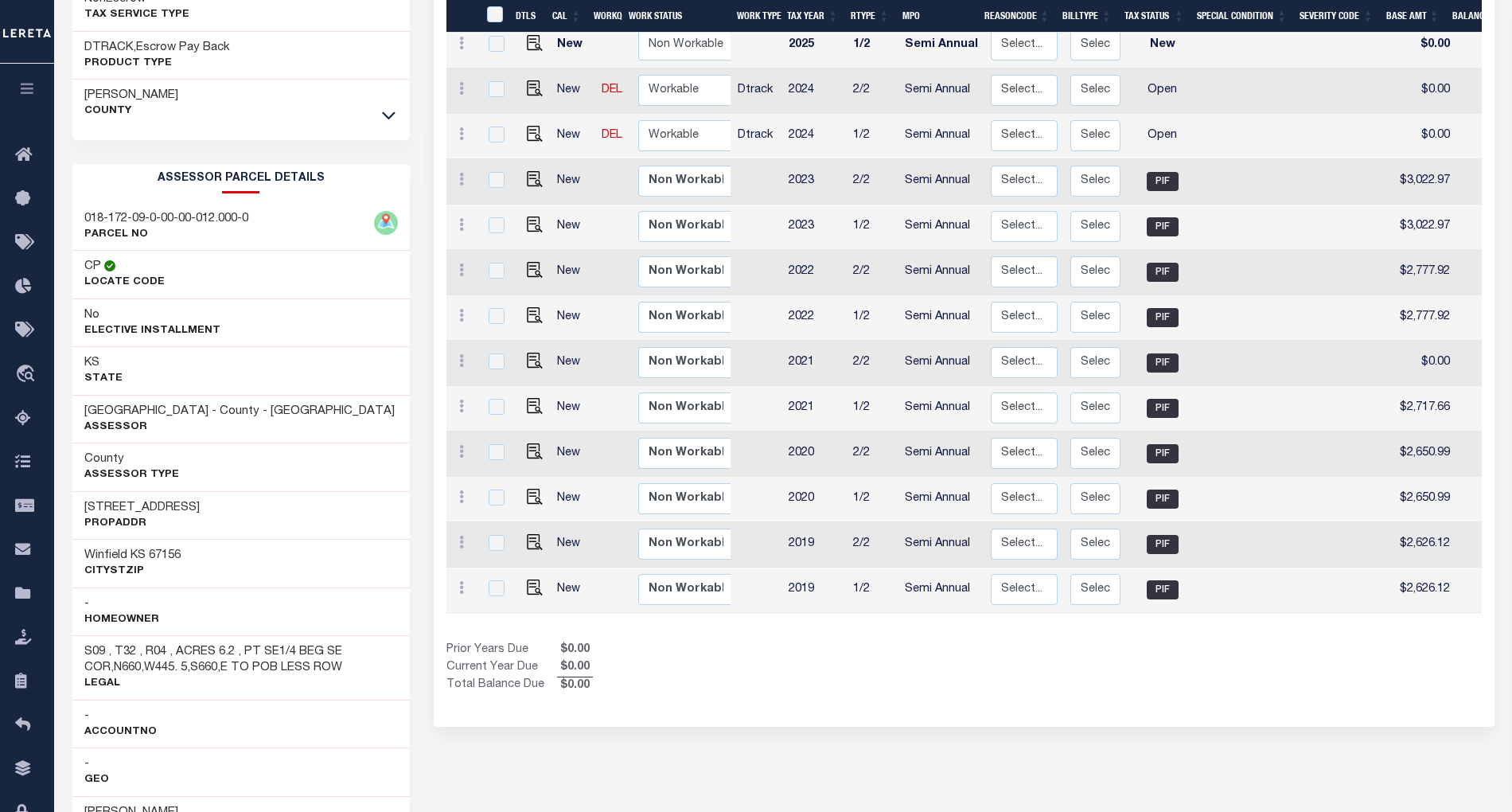
scroll to position [412, 0]
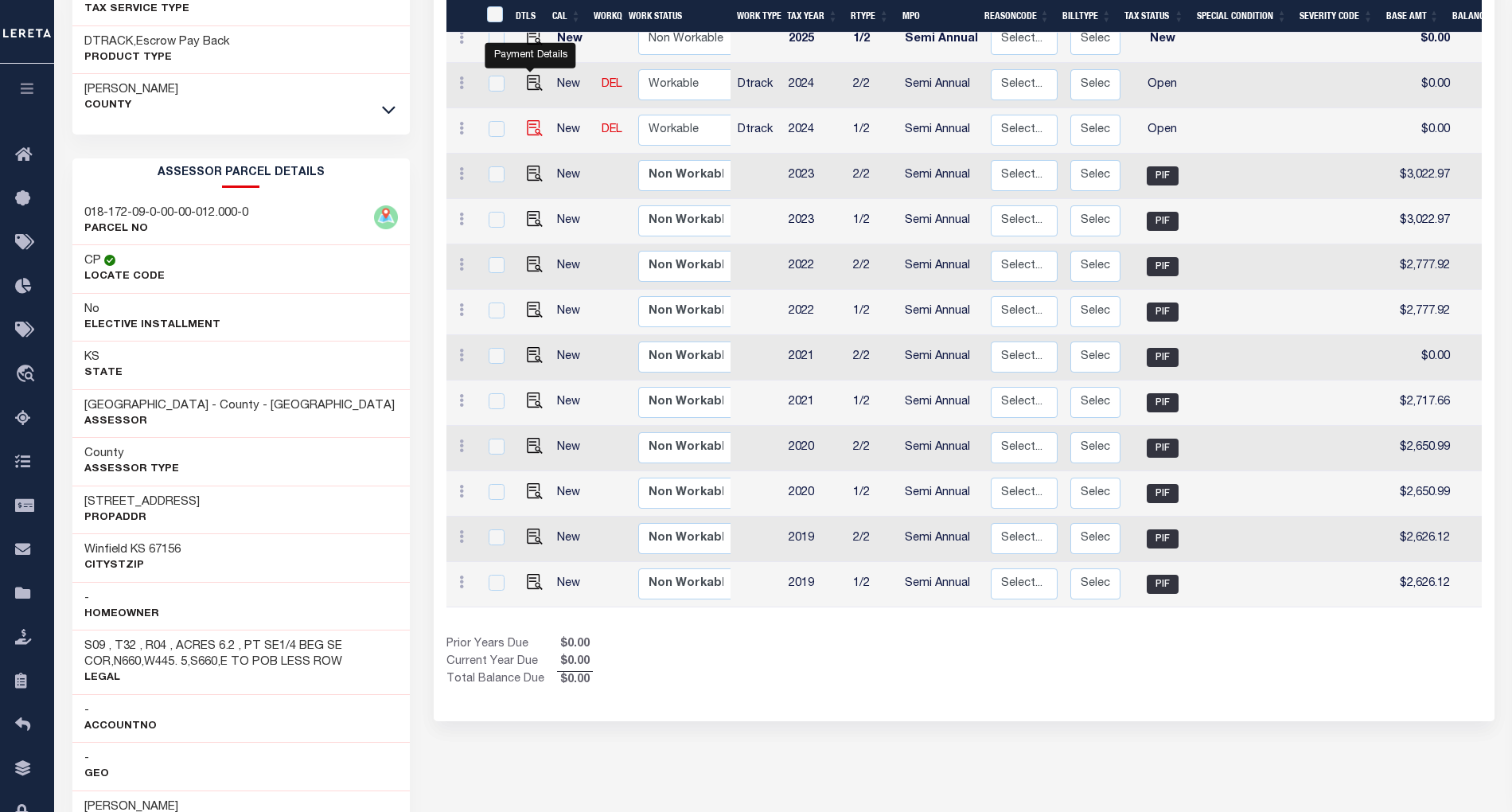
click at [527, 121] on img "" at bounding box center [534, 128] width 16 height 16
checkbox input "true"
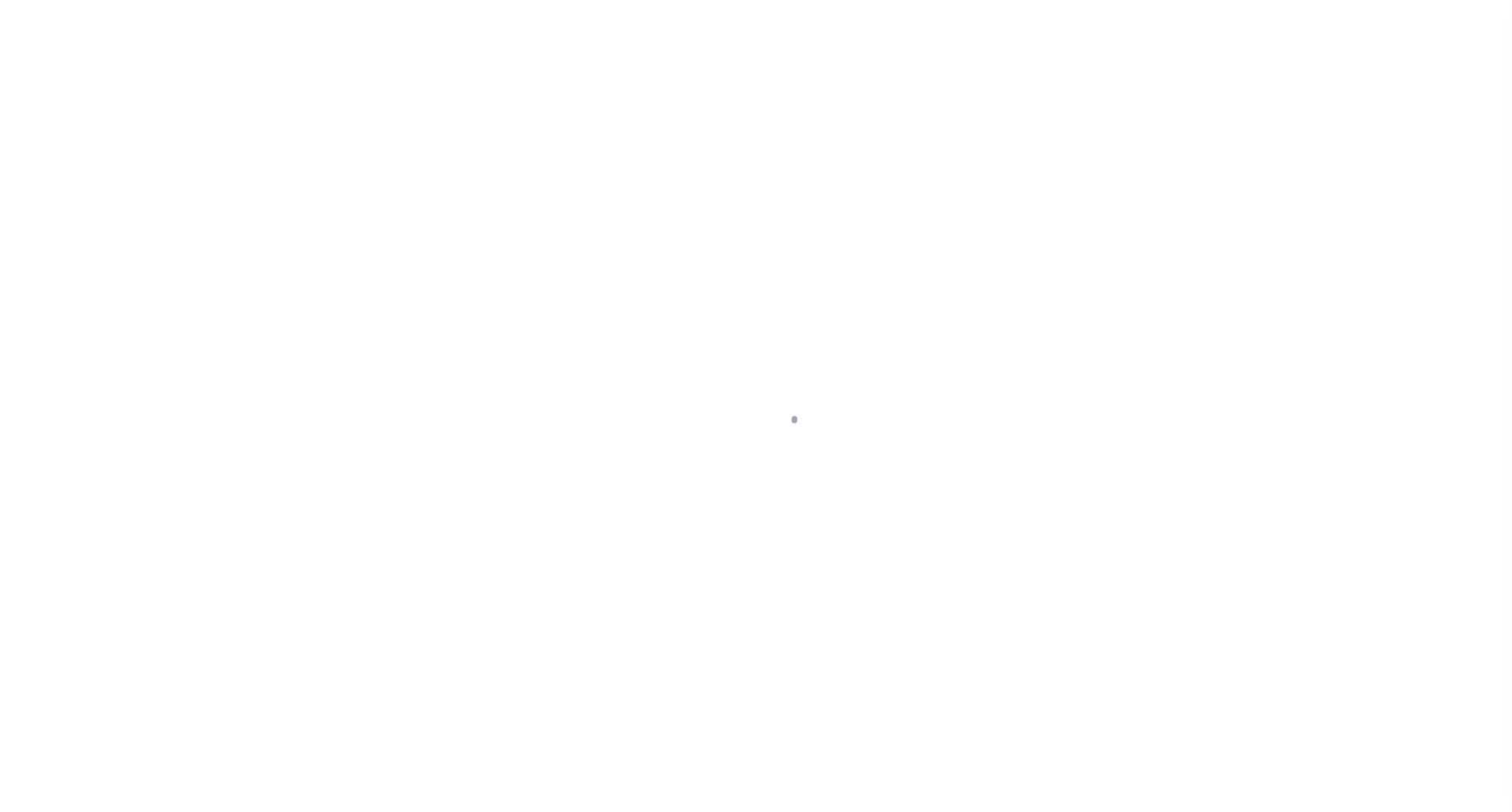
select select "OP2"
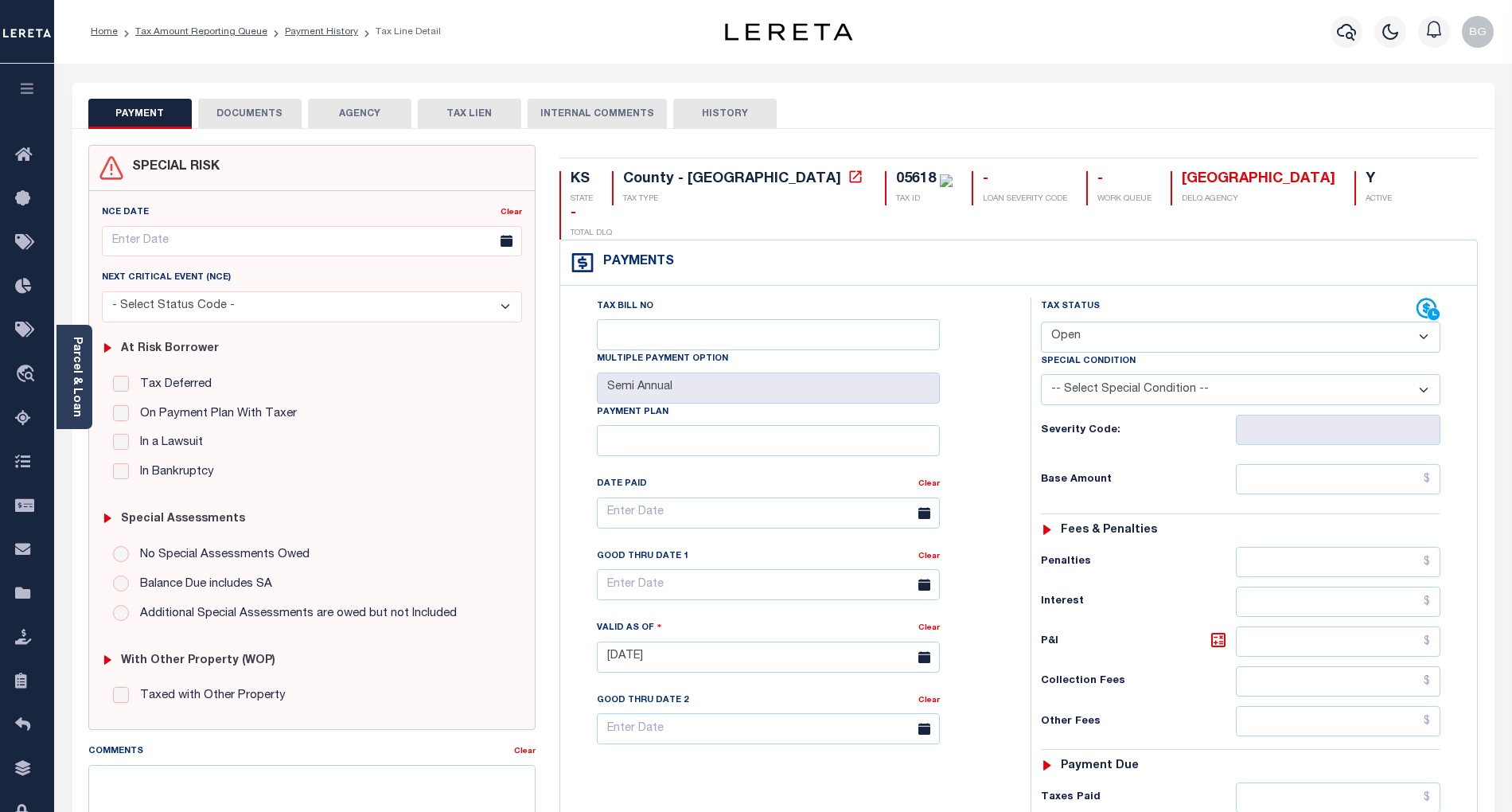
click at [261, 118] on button "DOCUMENTS" at bounding box center [250, 113] width 104 height 31
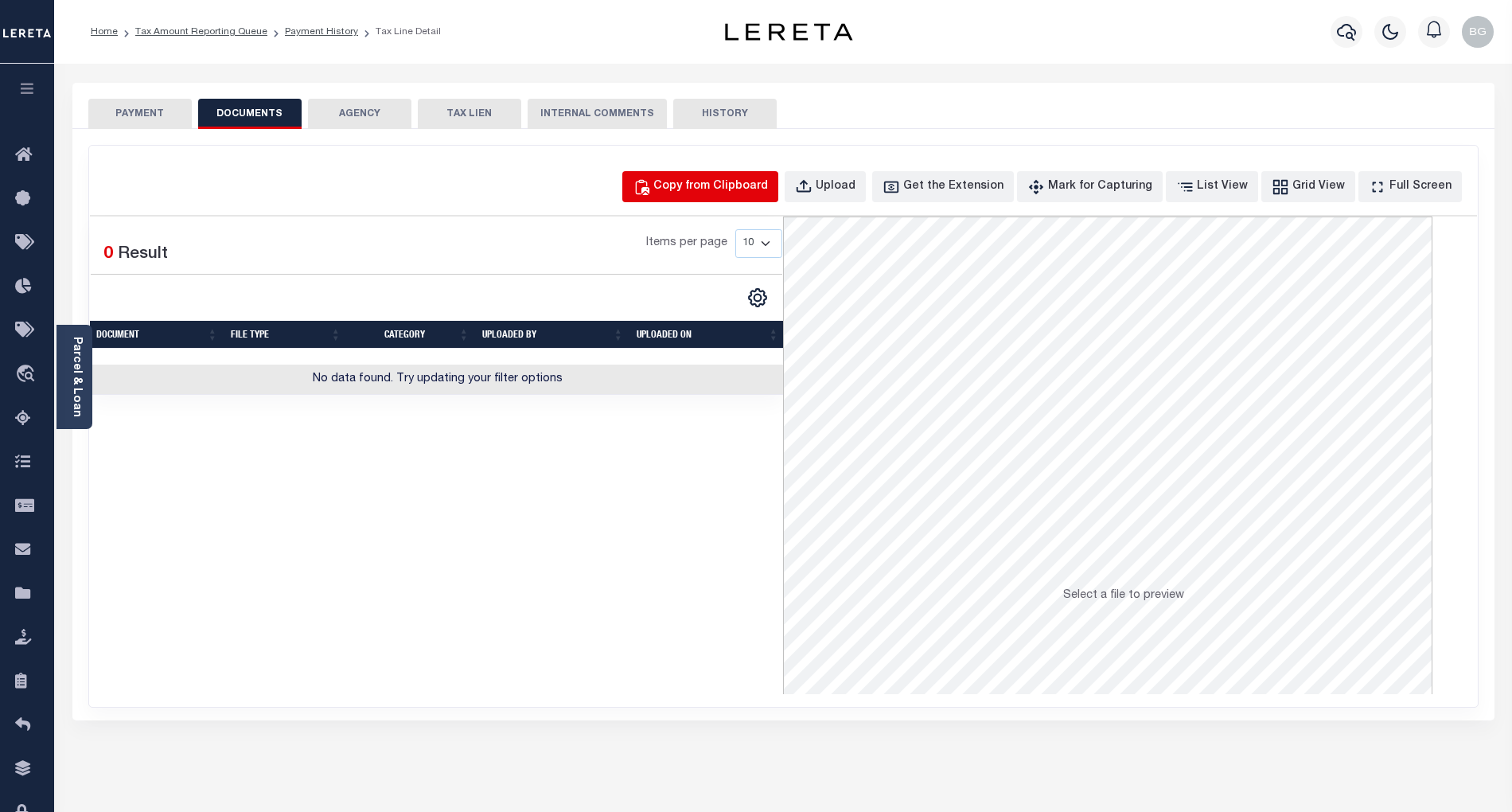
click at [705, 185] on div "Copy from Clipboard" at bounding box center [711, 186] width 115 height 18
select select "POP"
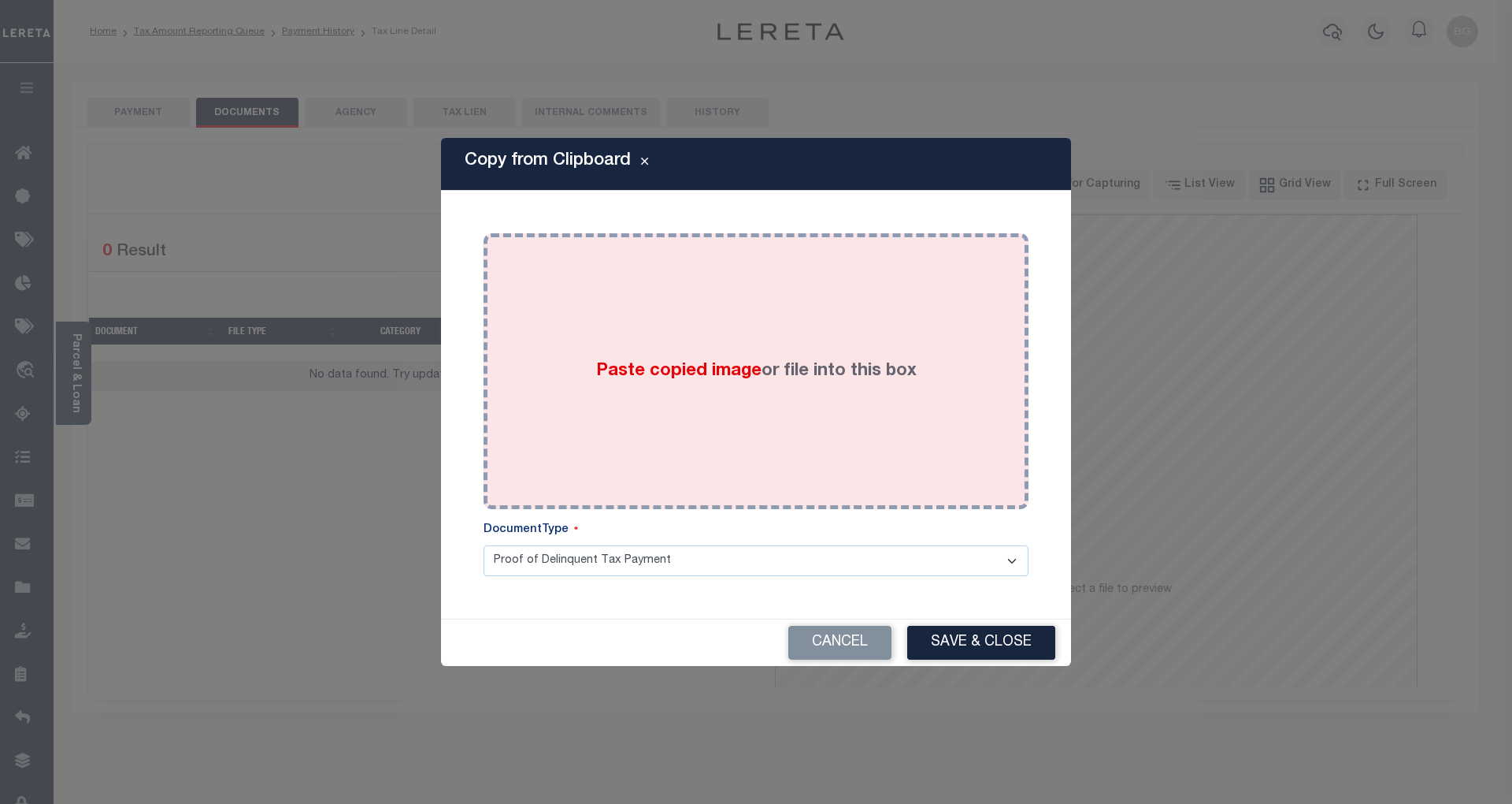
click at [692, 375] on span "Paste copied image" at bounding box center [679, 371] width 165 height 17
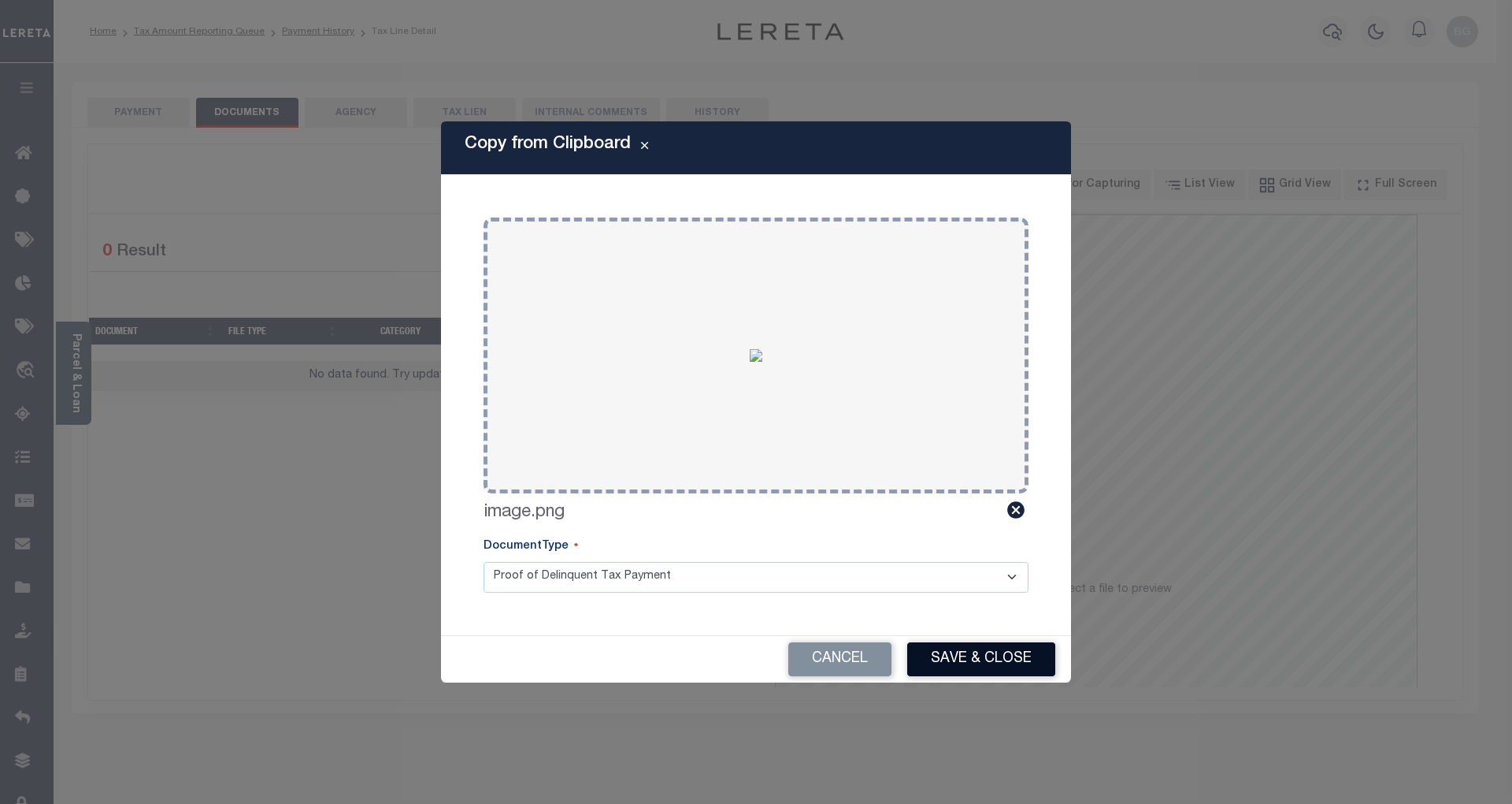
click at [1011, 665] on button "Save & Close" at bounding box center [981, 659] width 148 height 34
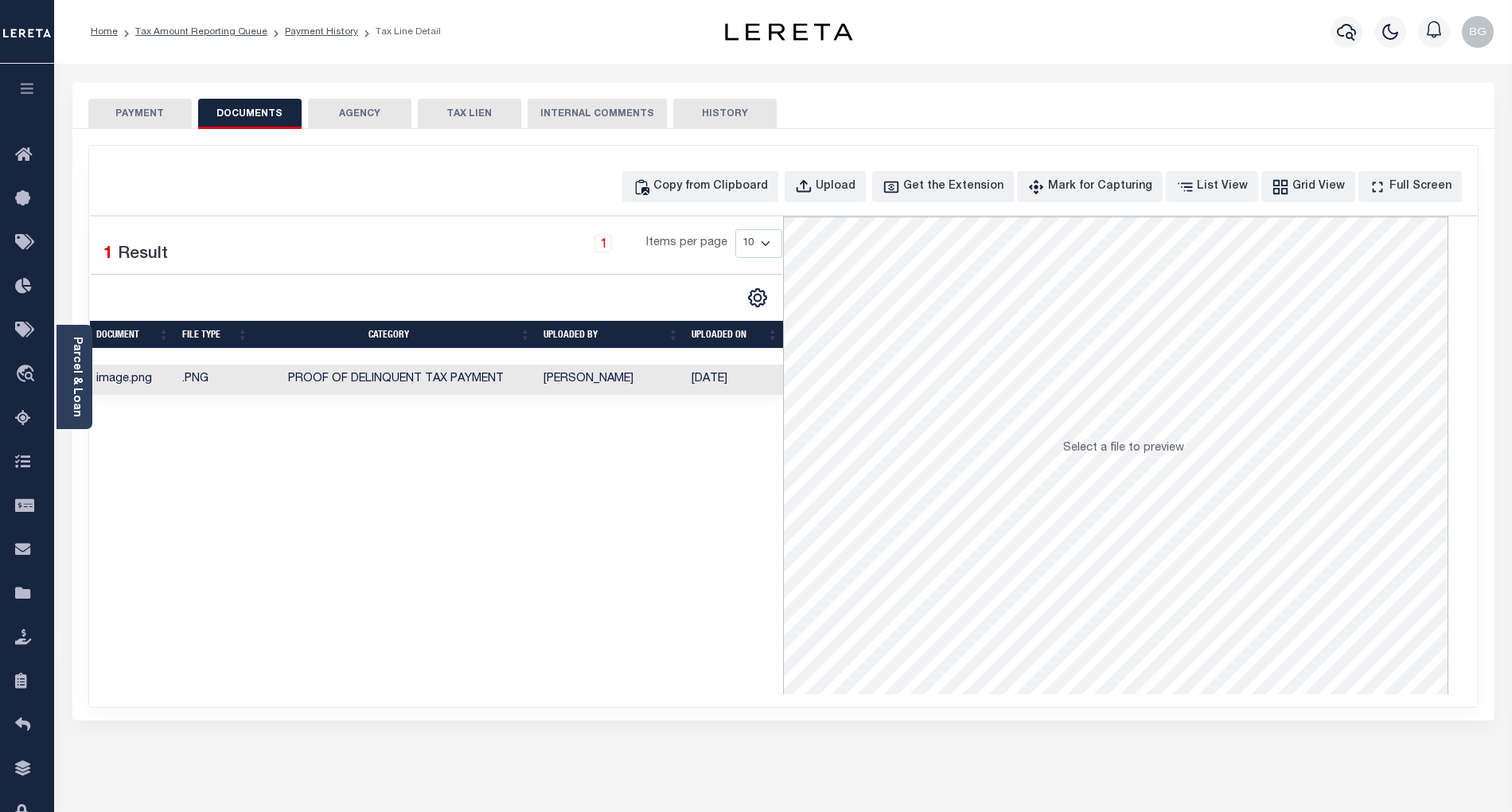
click at [144, 121] on button "PAYMENT" at bounding box center [140, 113] width 104 height 31
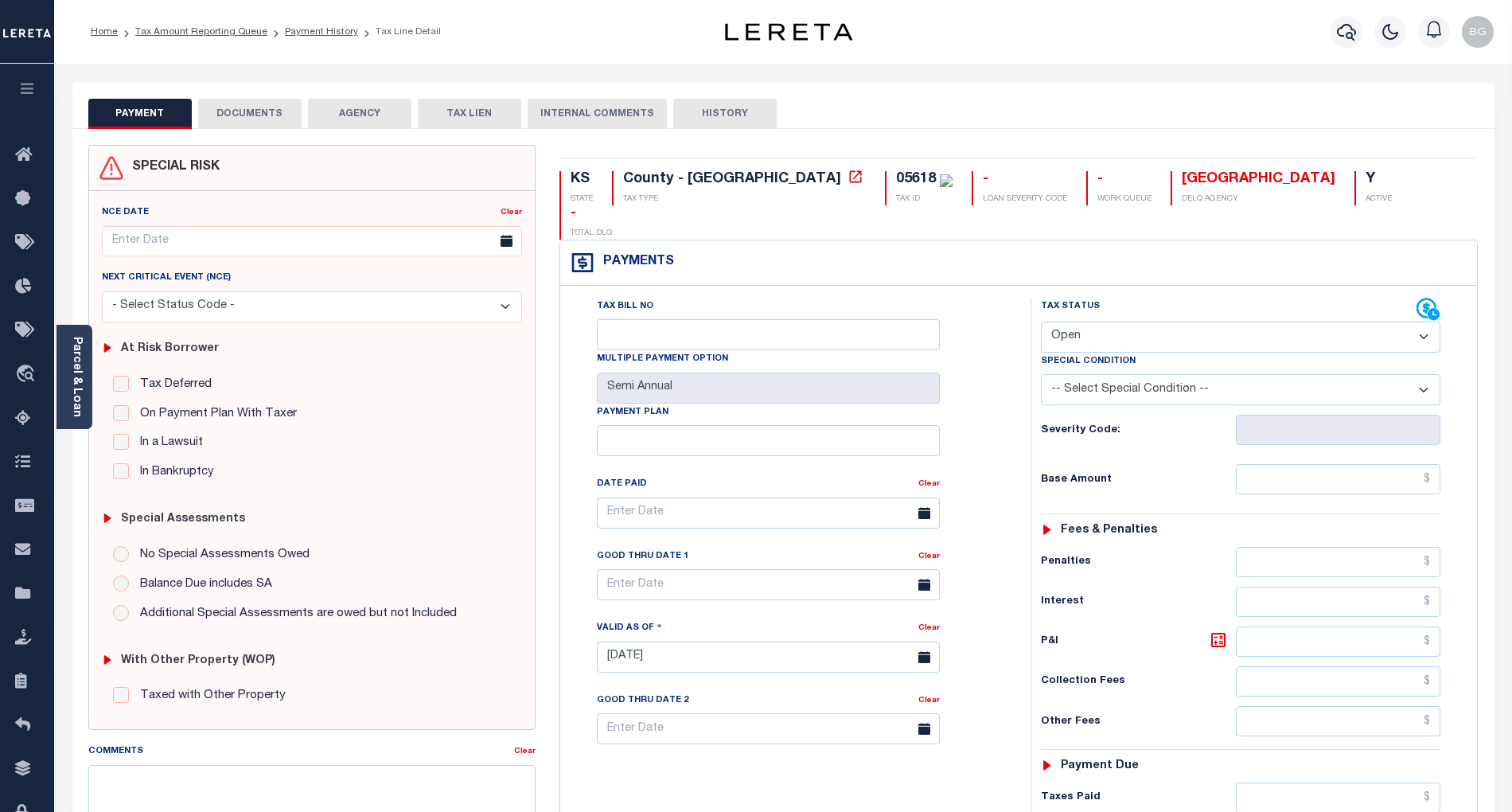
click at [1084, 322] on select "- Select Status Code - Open Due/Unpaid Paid Incomplete No Tax Due Internal Refu…" at bounding box center [1240, 336] width 400 height 31
select select "PYD"
click at [1041, 322] on select "- Select Status Code - Open Due/Unpaid Paid Incomplete No Tax Due Internal Refu…" at bounding box center [1240, 336] width 400 height 31
type input "[DATE]"
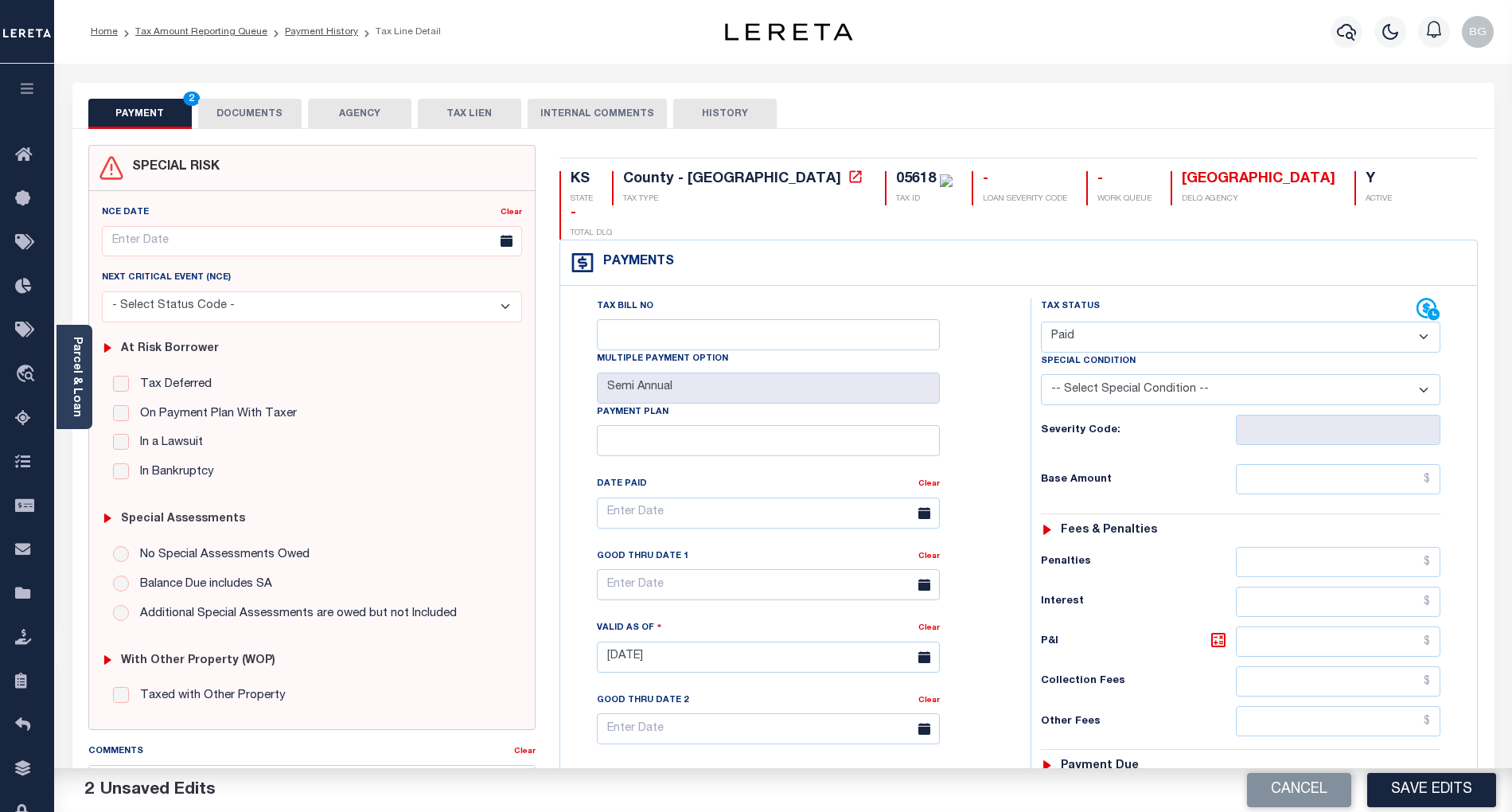
click at [975, 484] on div "Tax Bill No Multiple Payment Option Semi Annual Payment Plan Clear Clear Valid …" at bounding box center [792, 521] width 430 height 447
click at [1405, 464] on input "text" at bounding box center [1339, 479] width 206 height 31
paste input "3,076.21"
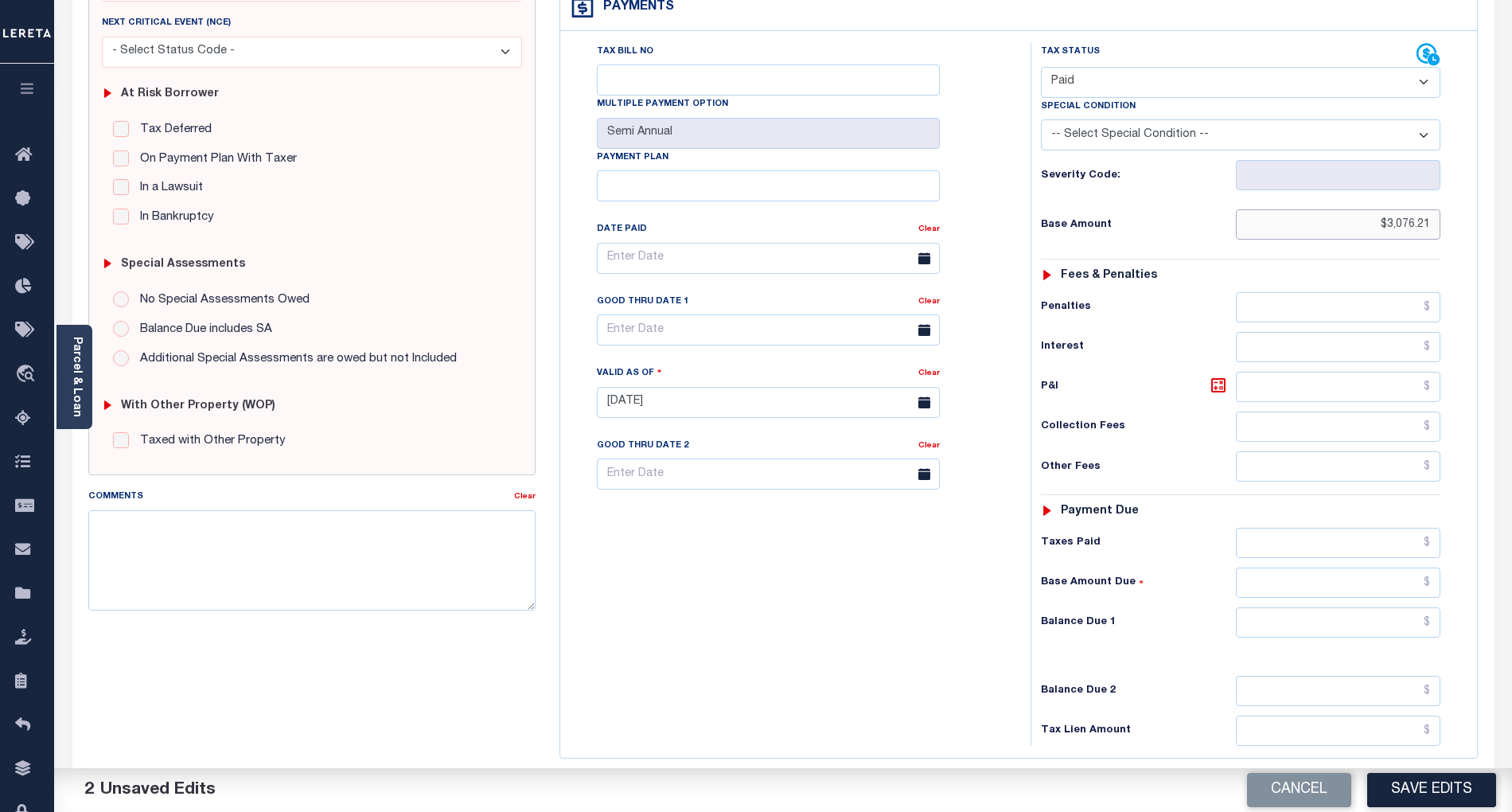
scroll to position [318, 0]
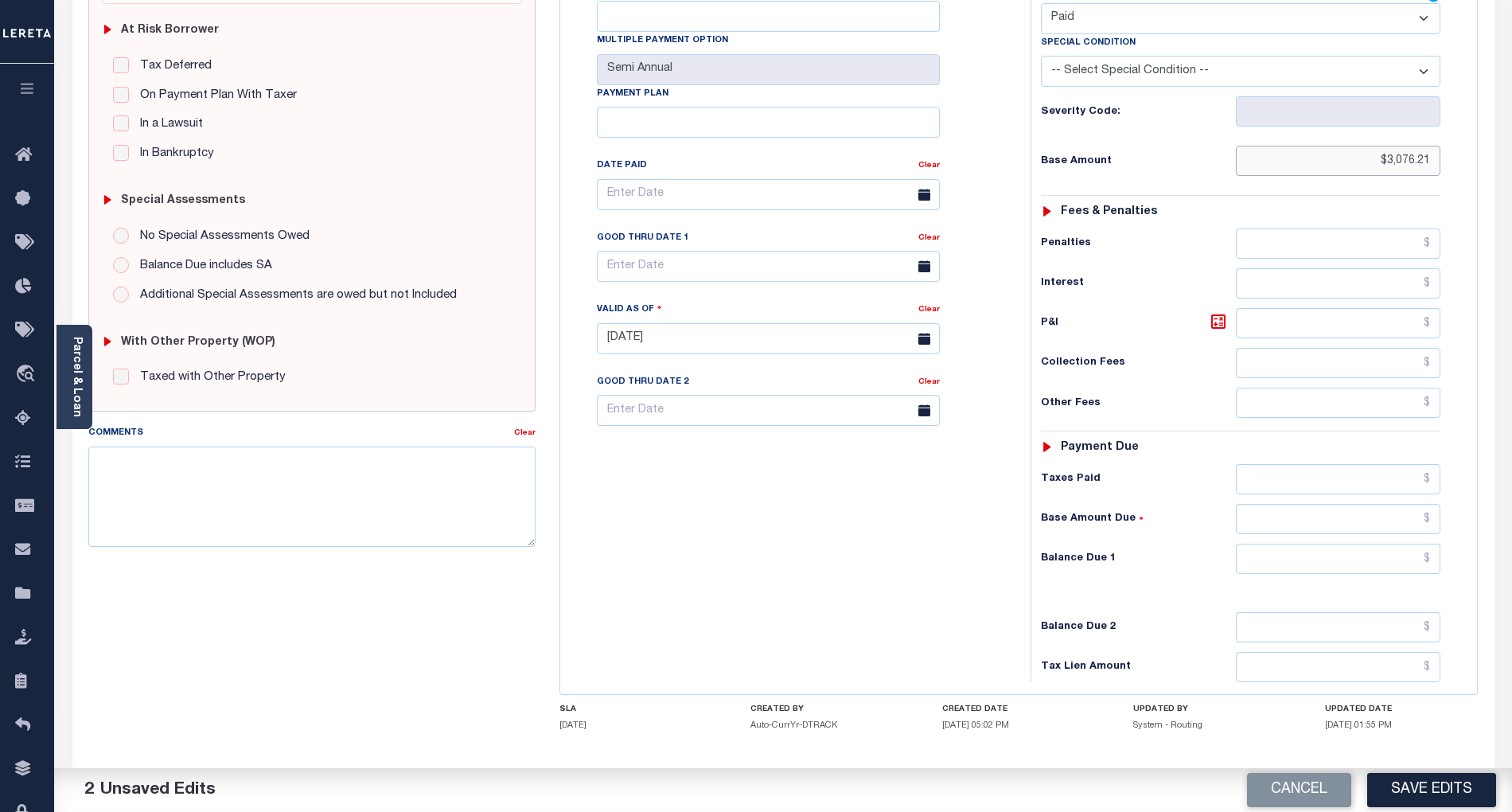
type input "$3,076.21"
click at [1404, 543] on input "text" at bounding box center [1339, 558] width 206 height 31
type input "$0.00"
click at [896, 542] on div "Tax Bill No Multiple Payment Option Semi Annual Payment Plan Clear" at bounding box center [792, 331] width 454 height 703
click at [1431, 785] on button "Save Edits" at bounding box center [1431, 790] width 129 height 34
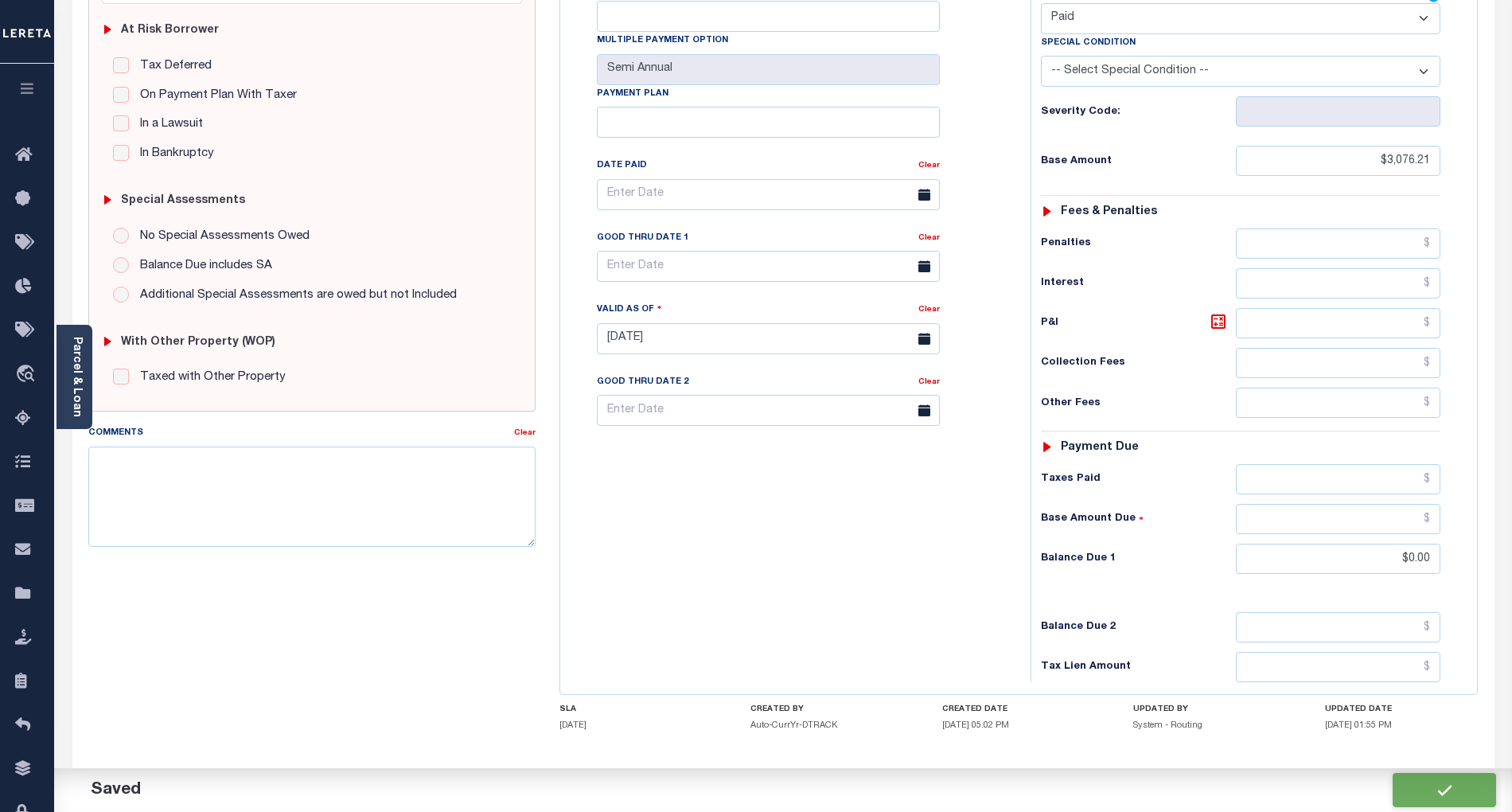
checkbox input "false"
type input "$3,076.21"
type input "$0"
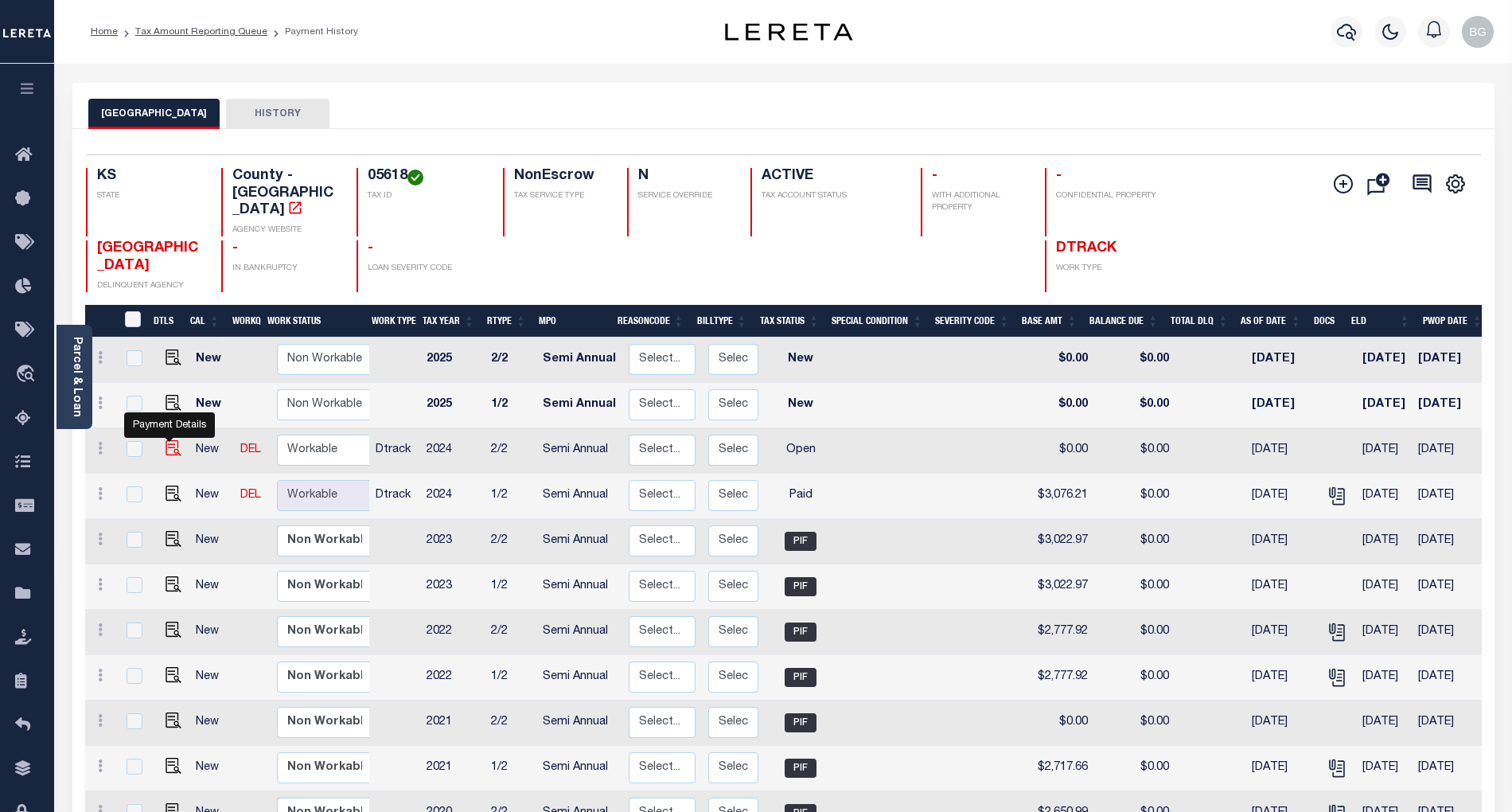
click at [166, 440] on img "" at bounding box center [173, 448] width 16 height 16
checkbox input "true"
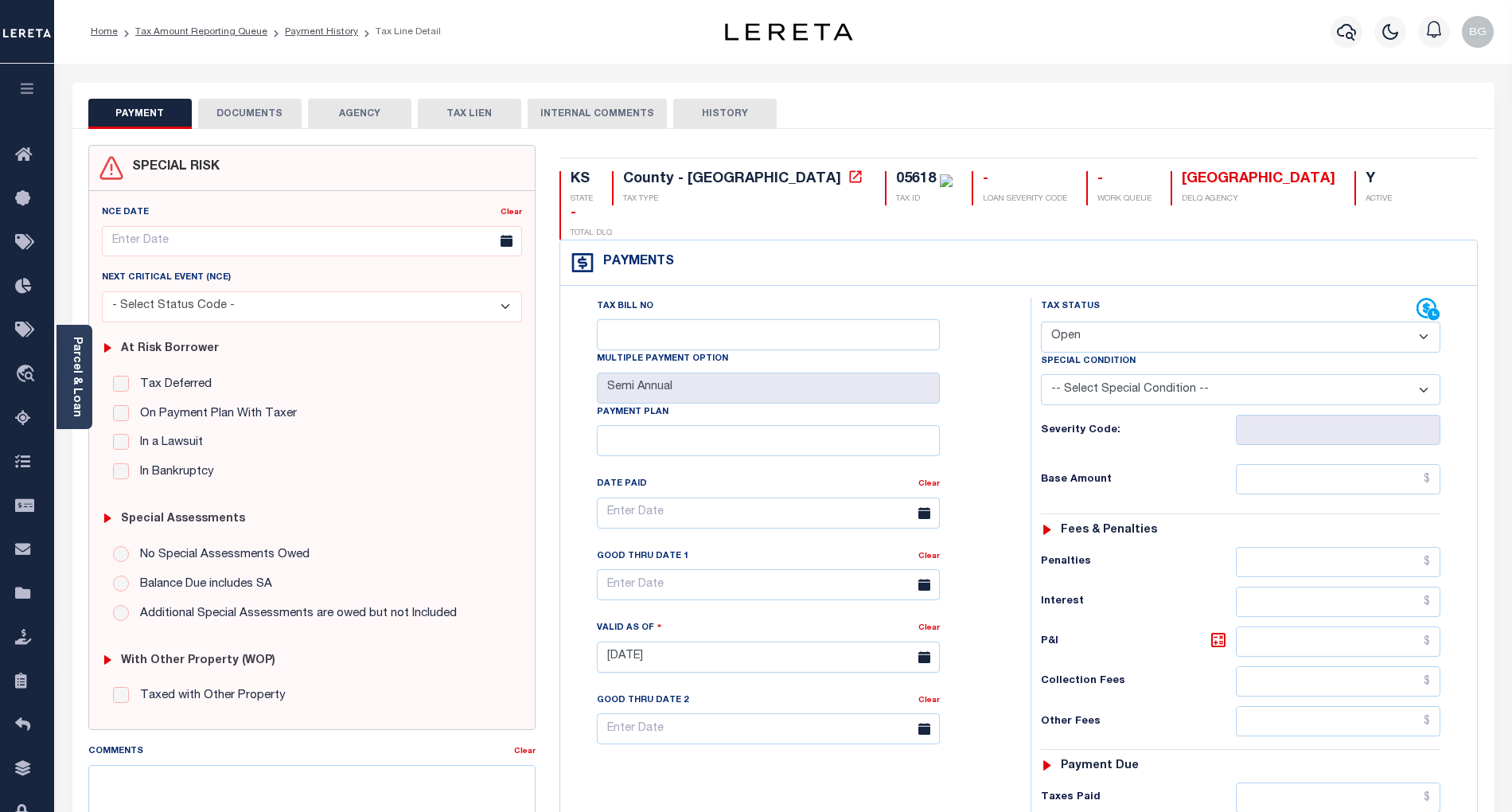
drag, startPoint x: 1105, startPoint y: 310, endPoint x: 1099, endPoint y: 319, distance: 10.8
click at [1105, 322] on select "- Select Status Code - Open Due/Unpaid Paid Incomplete No Tax Due Internal Refu…" at bounding box center [1240, 336] width 400 height 31
select select "PYD"
click at [1041, 322] on select "- Select Status Code - Open Due/Unpaid Paid Incomplete No Tax Due Internal Refu…" at bounding box center [1240, 336] width 400 height 31
type input "[DATE]"
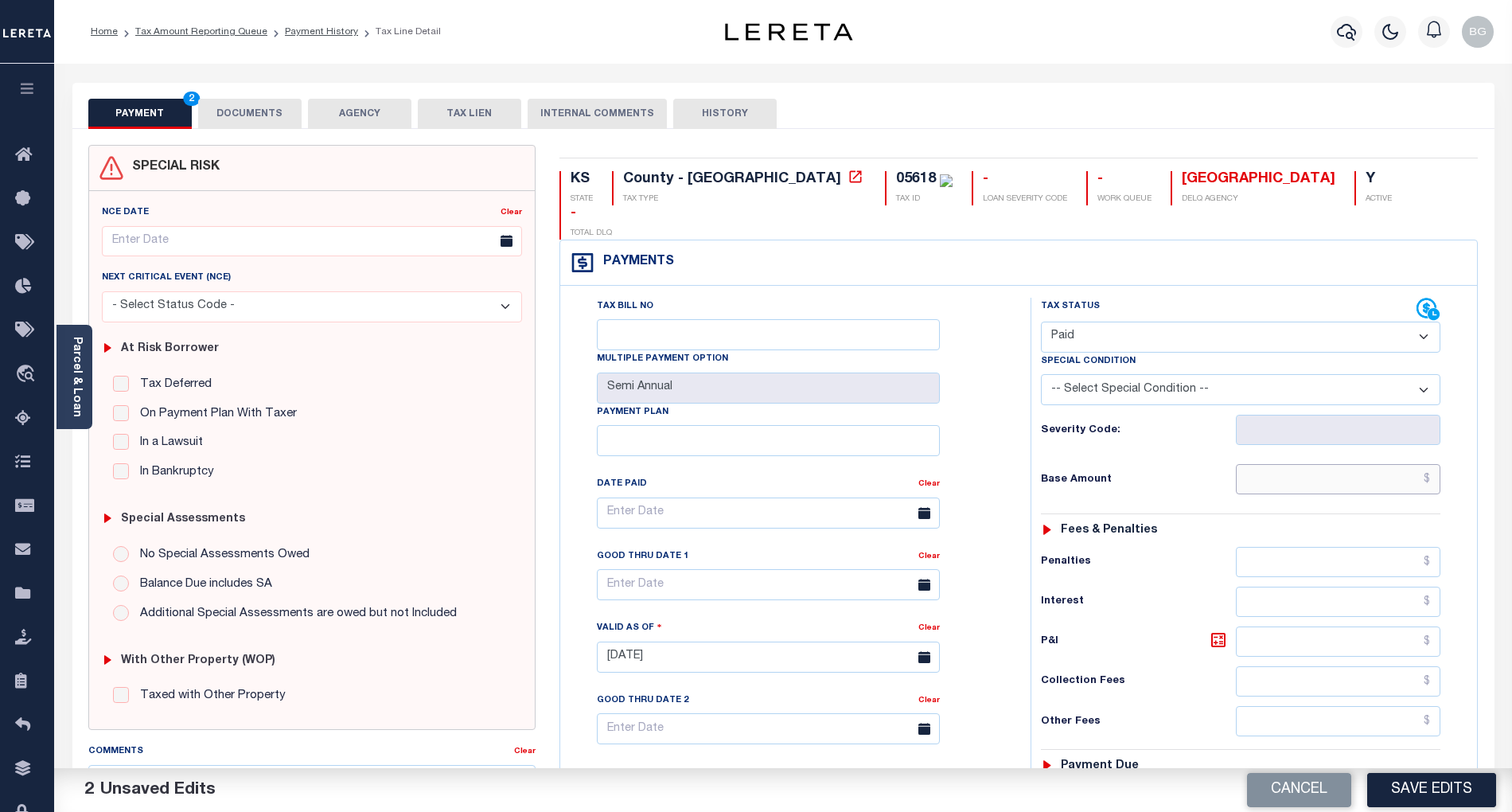
click at [1338, 464] on input "text" at bounding box center [1339, 479] width 206 height 31
paste input "3,076.21"
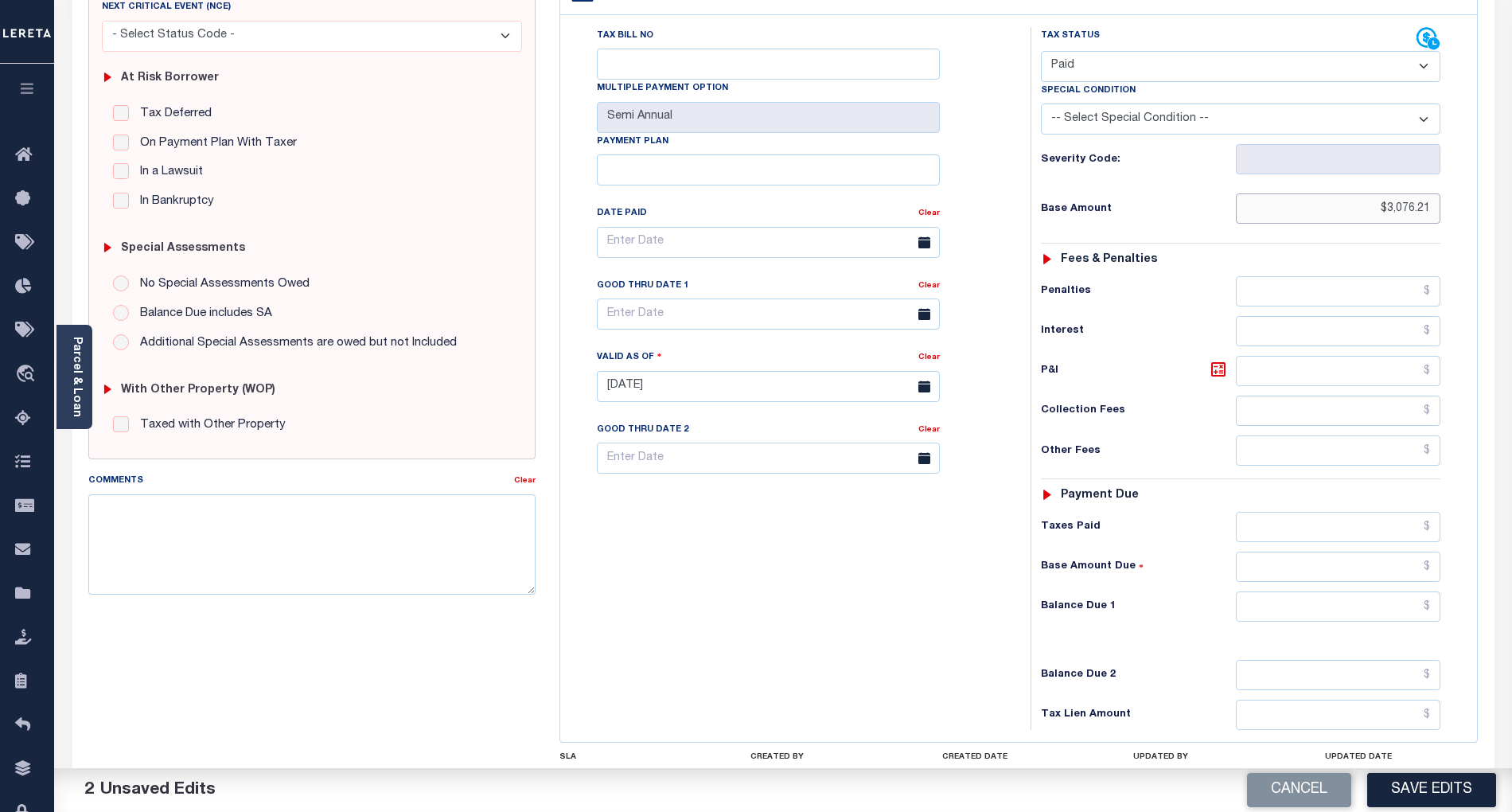
scroll to position [318, 0]
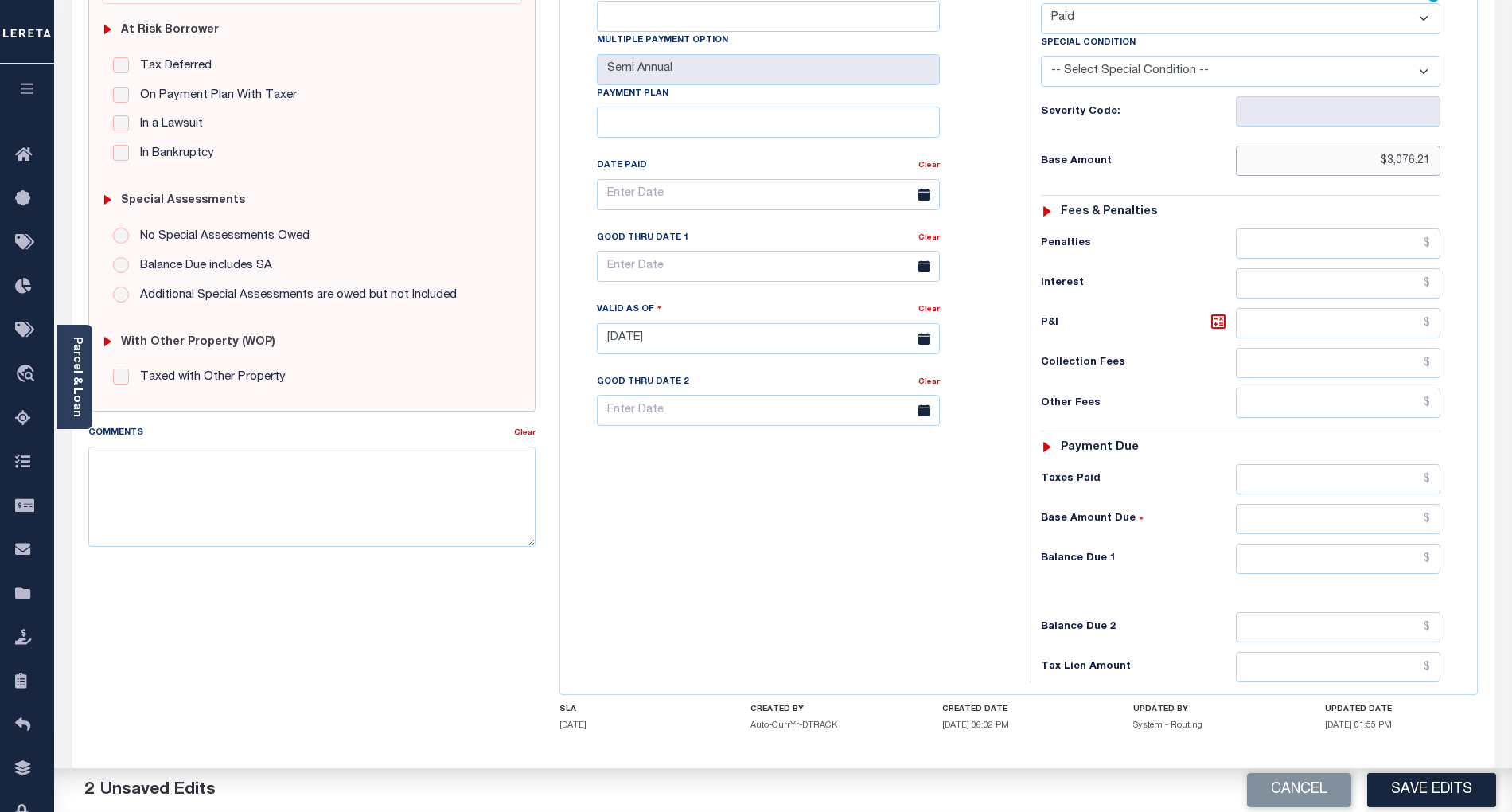
type input "$3,076.21"
click at [1410, 543] on input "text" at bounding box center [1339, 558] width 206 height 31
type input "$0.00"
click at [959, 539] on div "Tax Bill No Multiple Payment Option Semi Annual Payment Plan Clear" at bounding box center [792, 331] width 454 height 703
click at [1433, 791] on button "Save Edits" at bounding box center [1431, 790] width 129 height 34
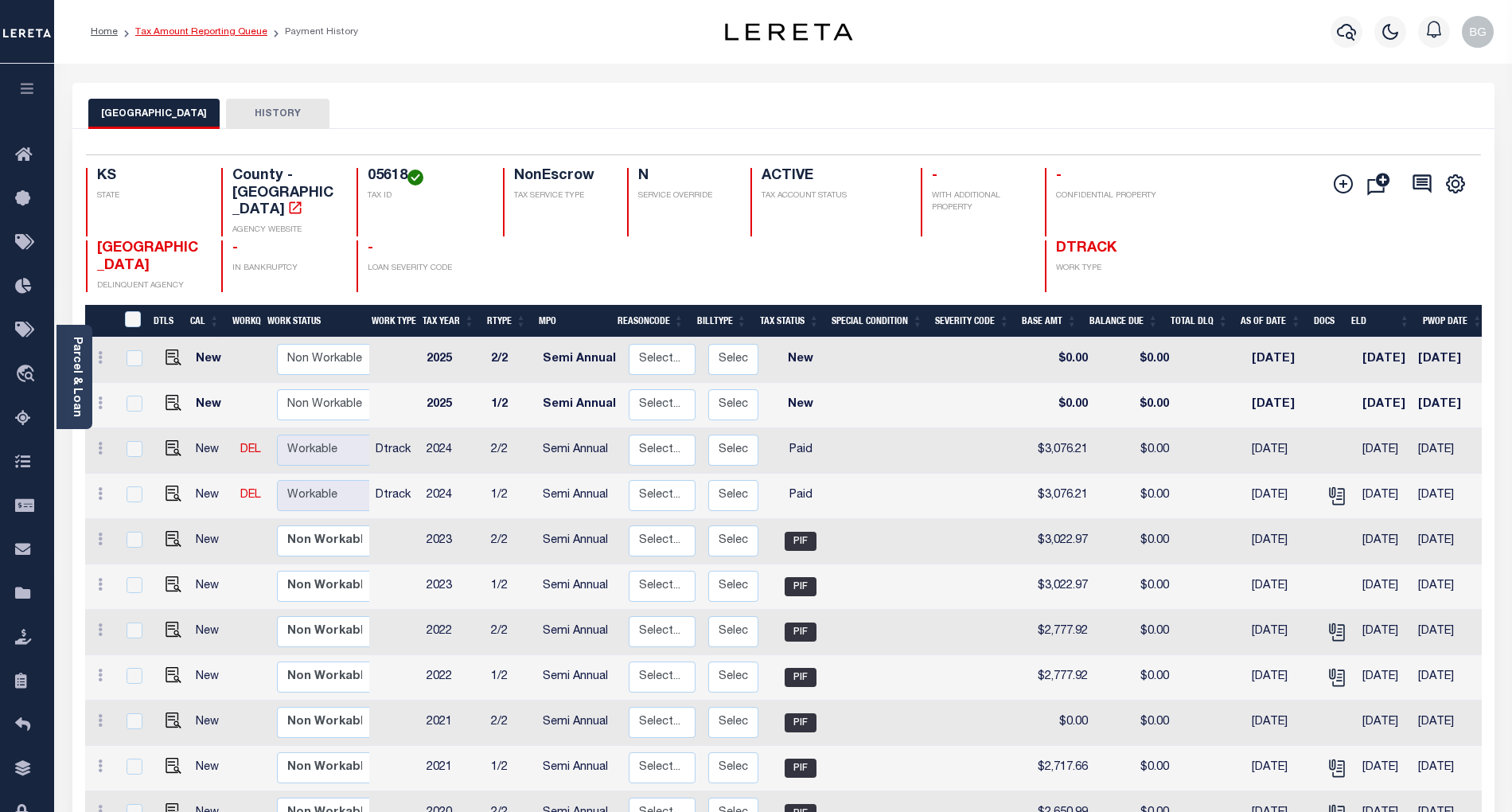
click at [192, 33] on link "Tax Amount Reporting Queue" at bounding box center [201, 32] width 133 height 9
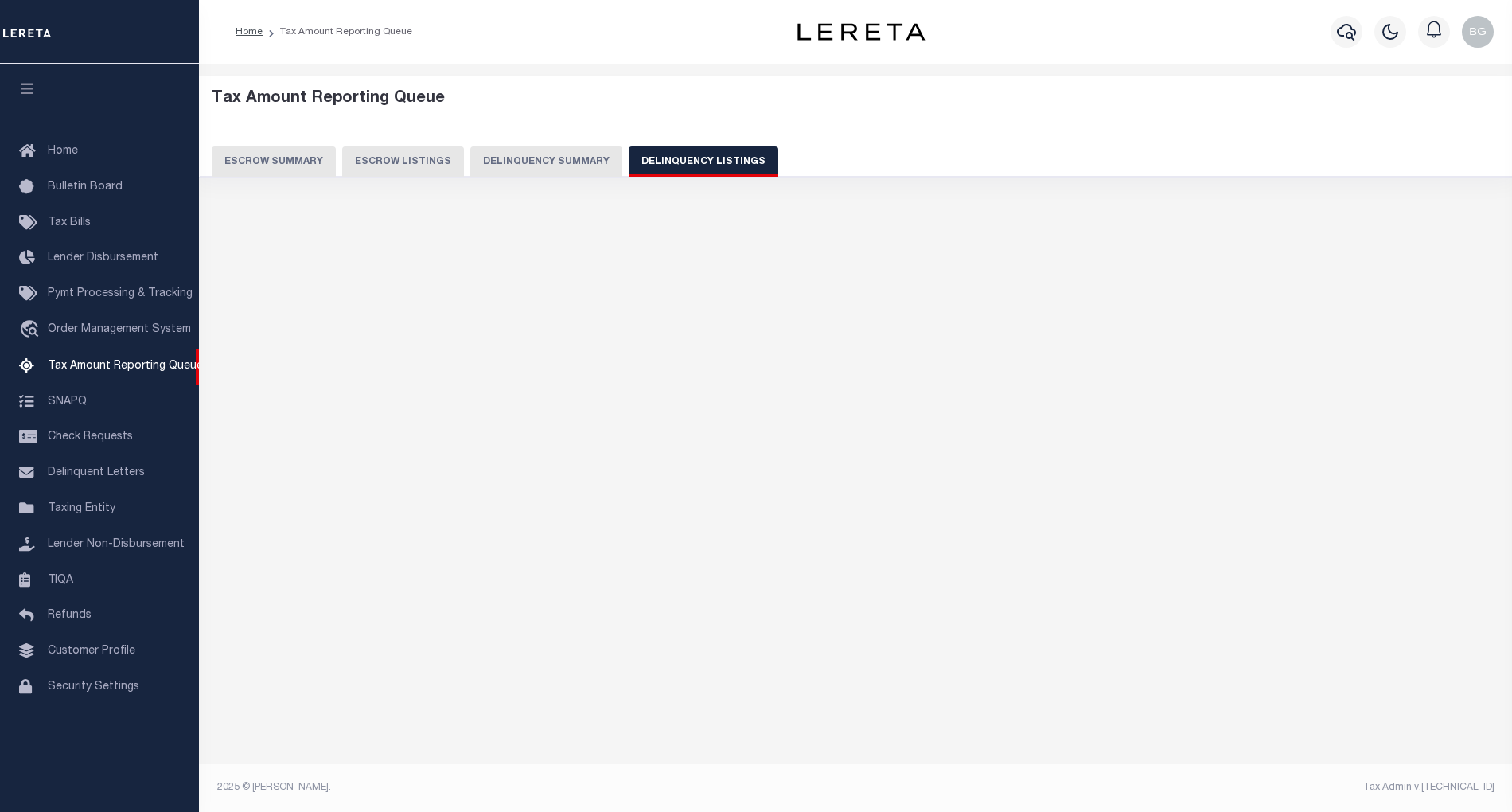
select select "100"
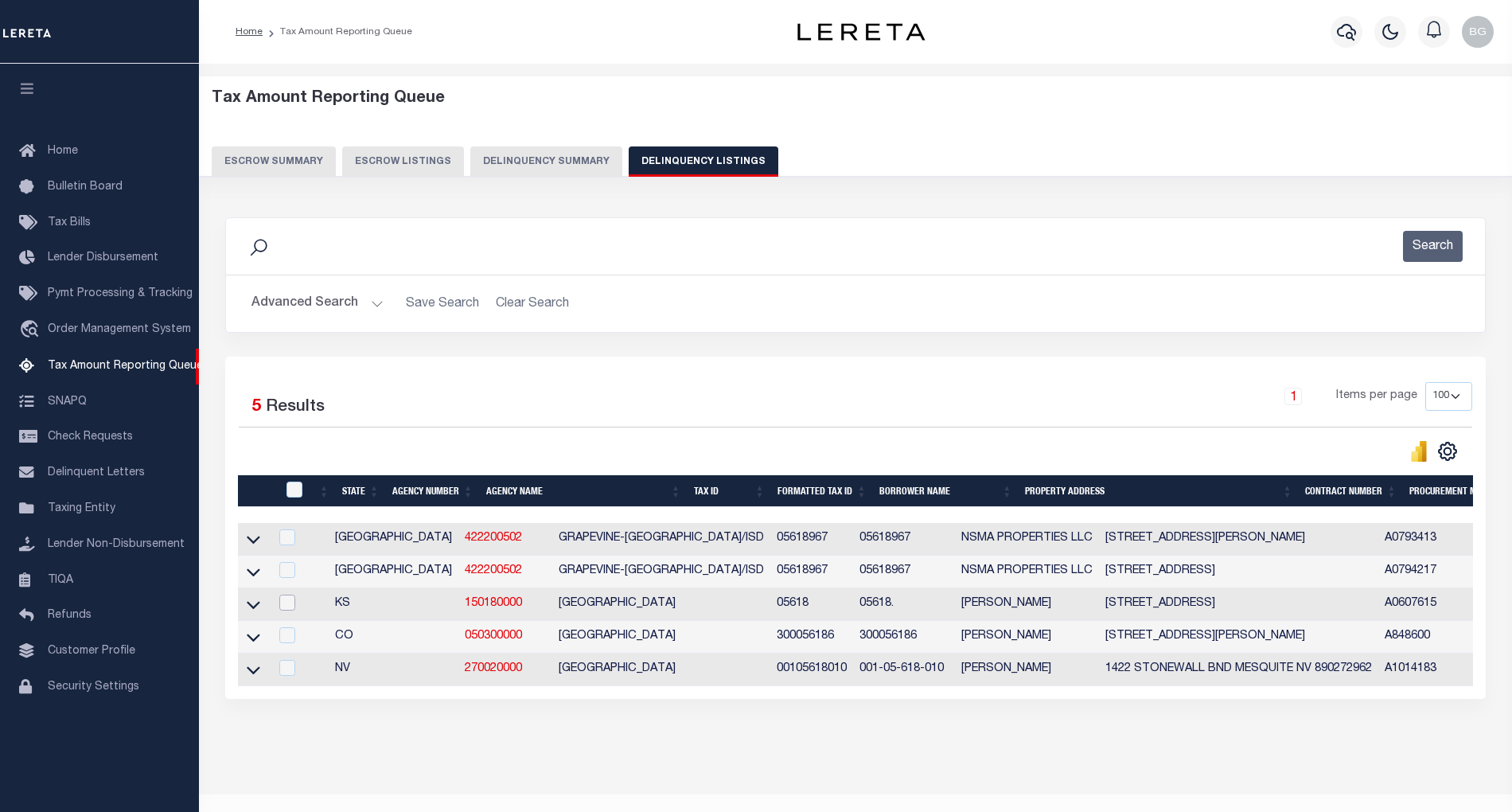
click at [296, 610] on input "checkbox" at bounding box center [286, 602] width 16 height 16
checkbox input "true"
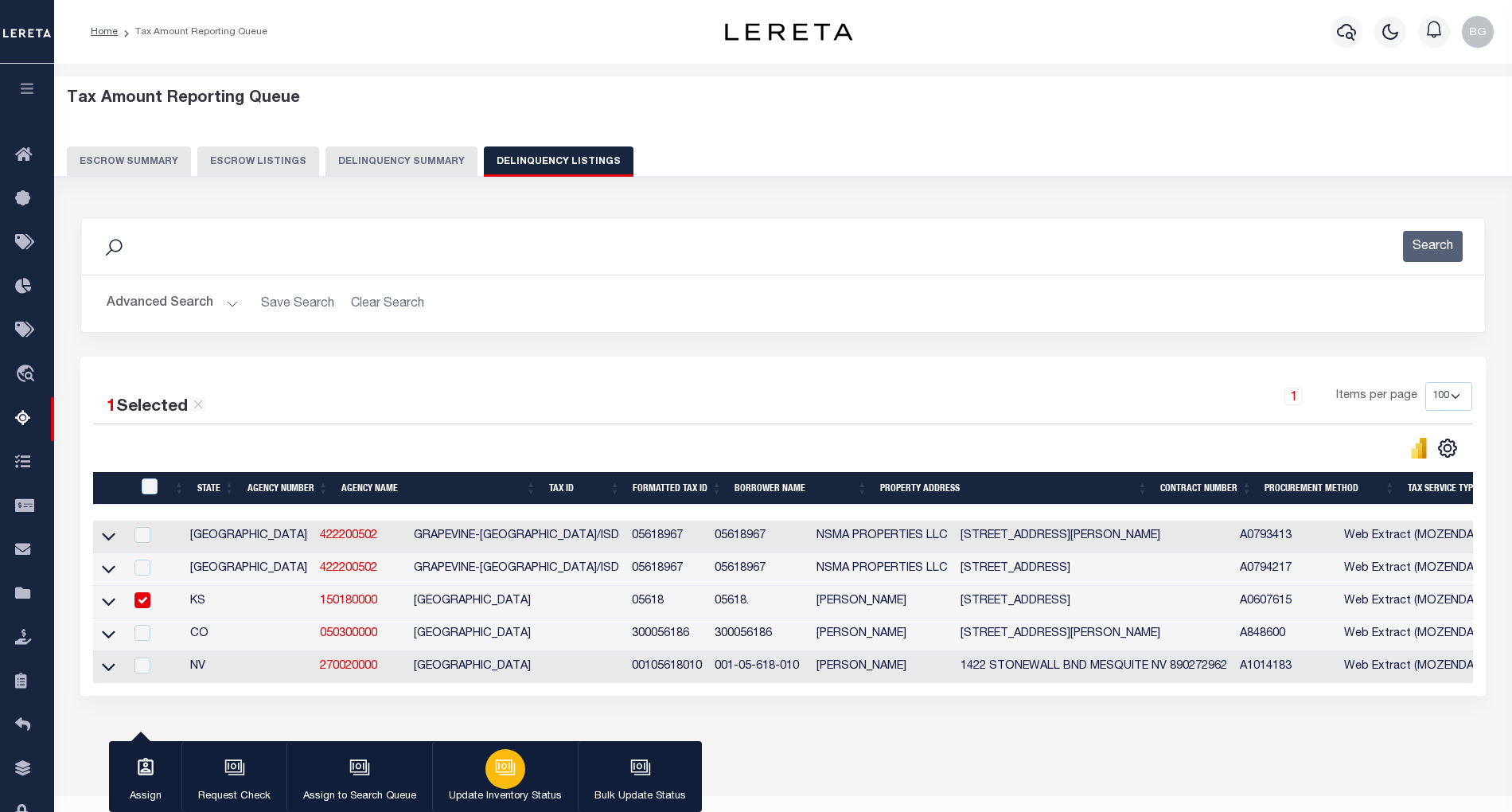
click at [514, 773] on icon "button" at bounding box center [505, 767] width 20 height 20
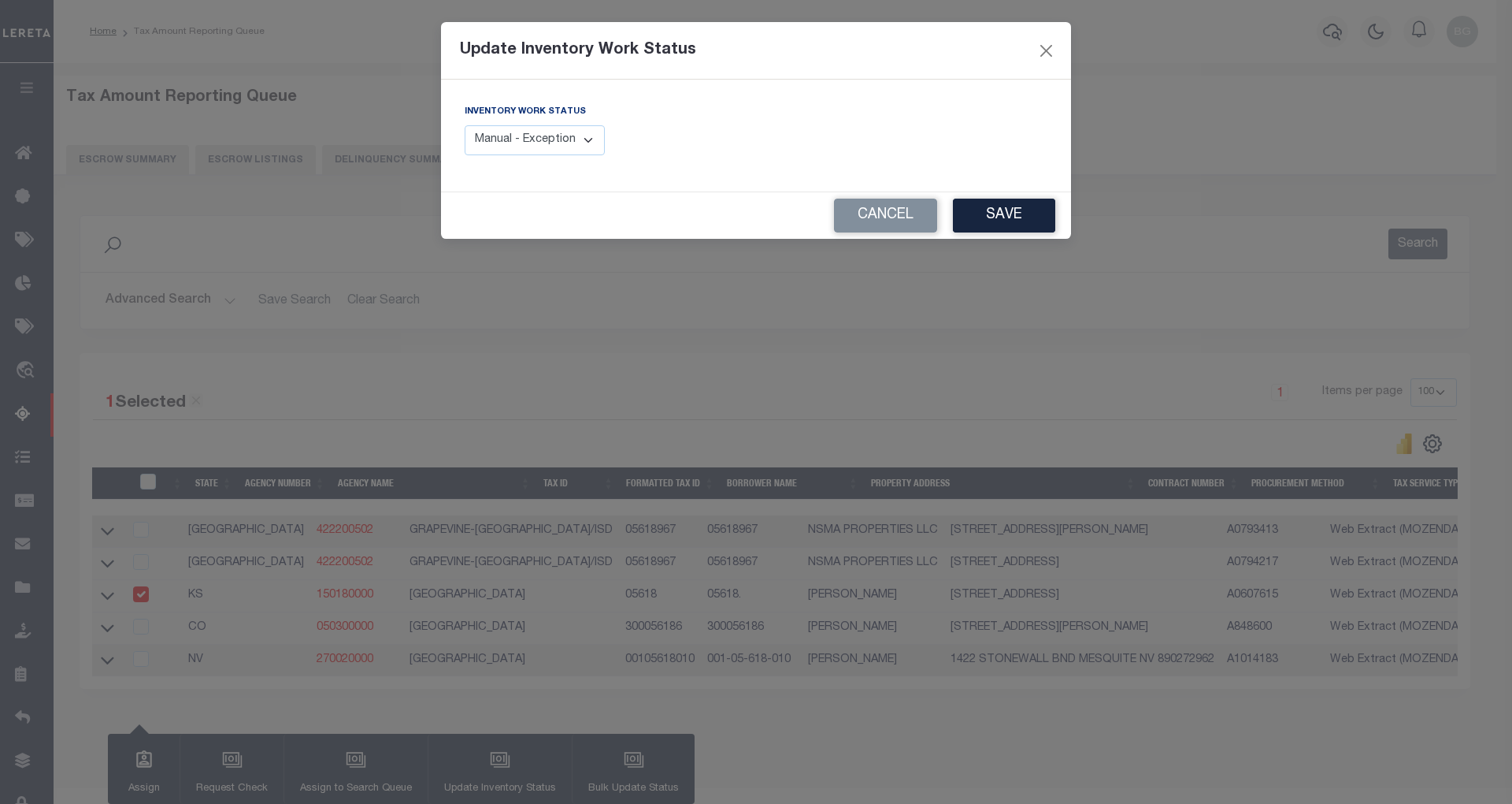
click at [571, 149] on select "Manual - Exception Pended - Awaiting Search Late Add Exception Completed" at bounding box center [535, 140] width 140 height 30
select select "4"
click at [465, 126] on select "Manual - Exception Pended - Awaiting Search Late Add Exception Completed" at bounding box center [535, 140] width 140 height 30
click at [995, 219] on button "Save" at bounding box center [1005, 215] width 103 height 34
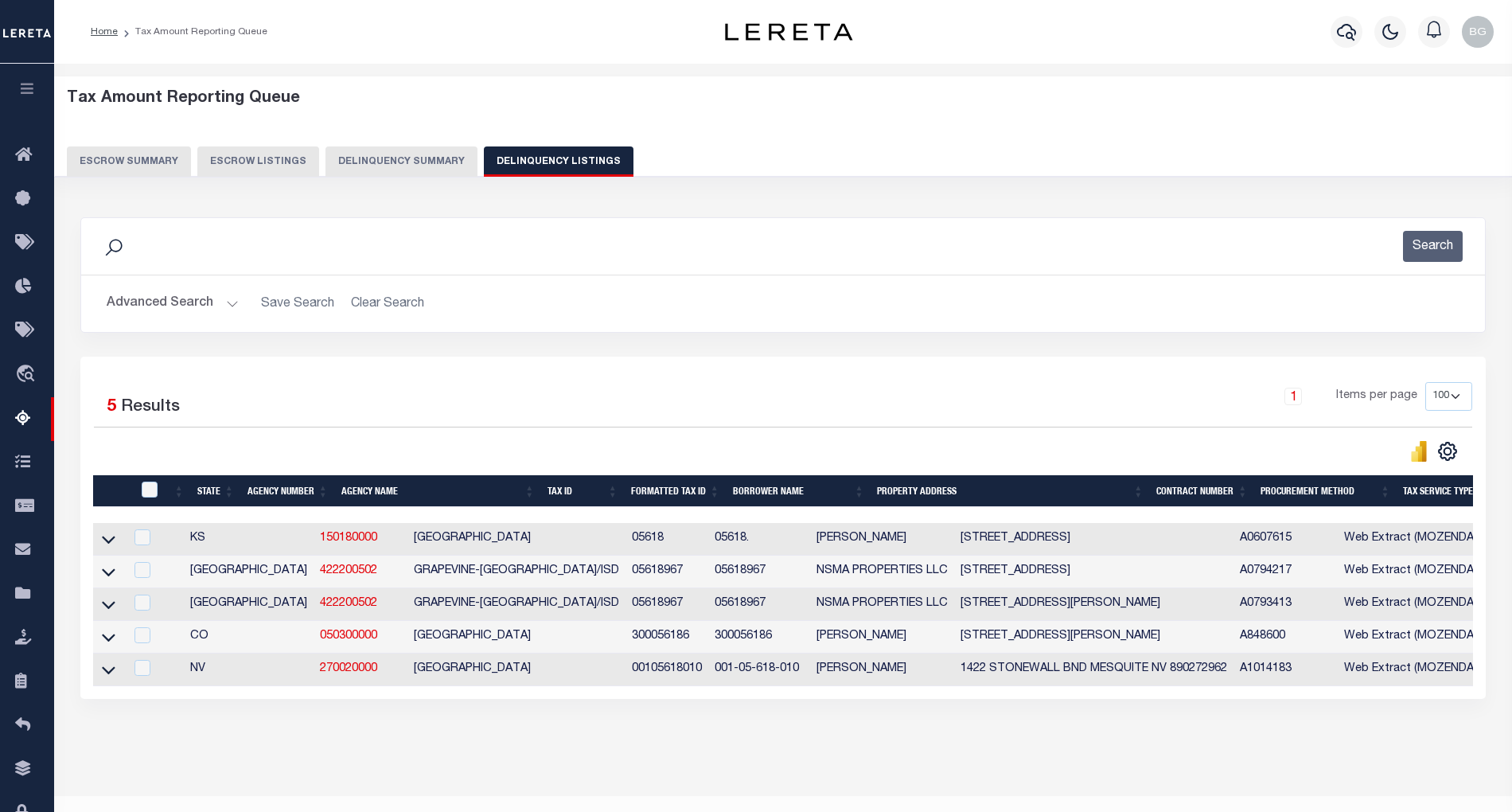
click at [228, 309] on button "Advanced Search" at bounding box center [172, 303] width 133 height 31
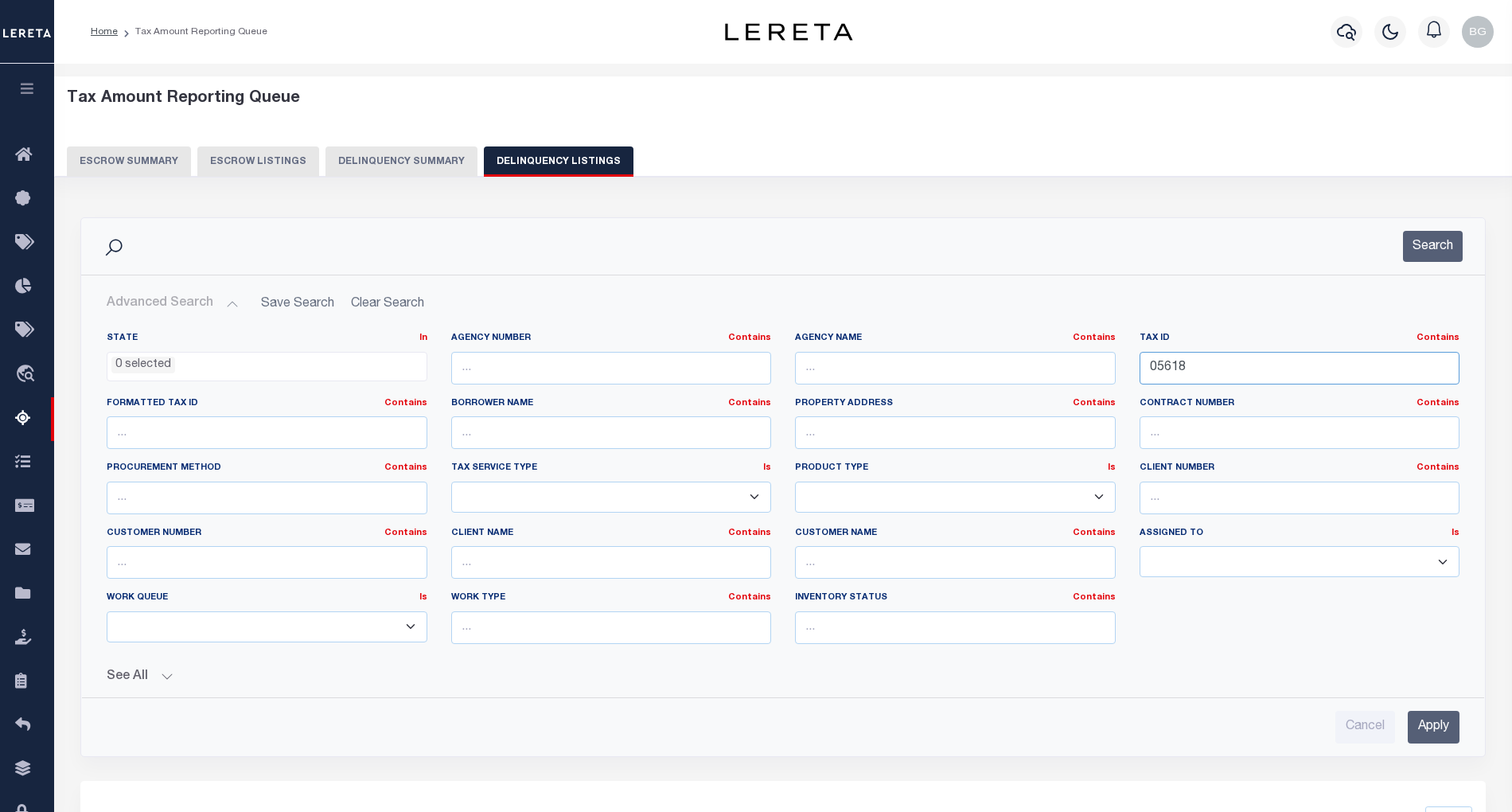
click at [1172, 370] on input "05618" at bounding box center [1300, 367] width 321 height 32
paste input "23"
type input "05623"
click at [1432, 736] on input "Apply" at bounding box center [1434, 727] width 52 height 32
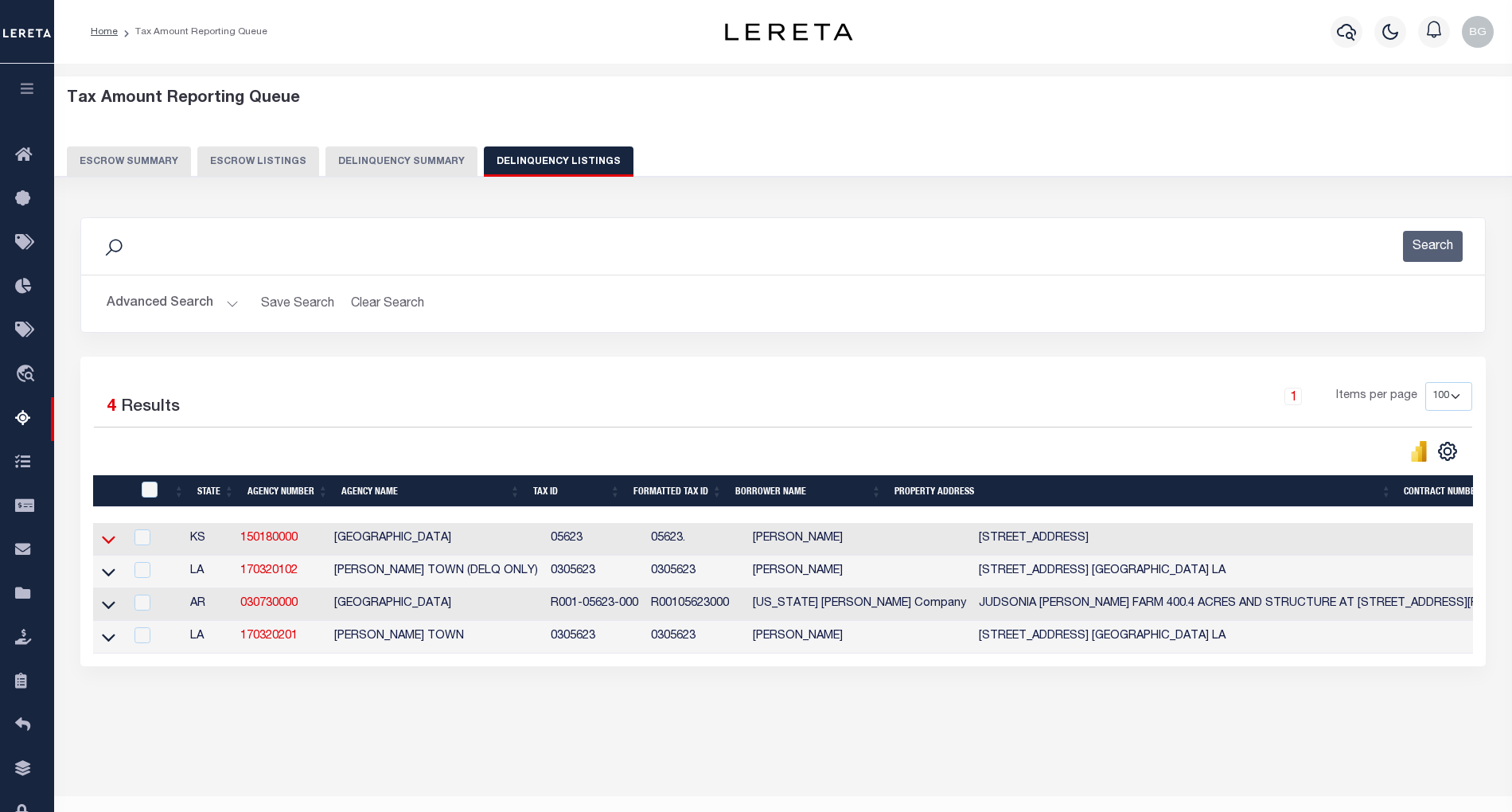
click at [107, 544] on icon at bounding box center [108, 540] width 14 height 8
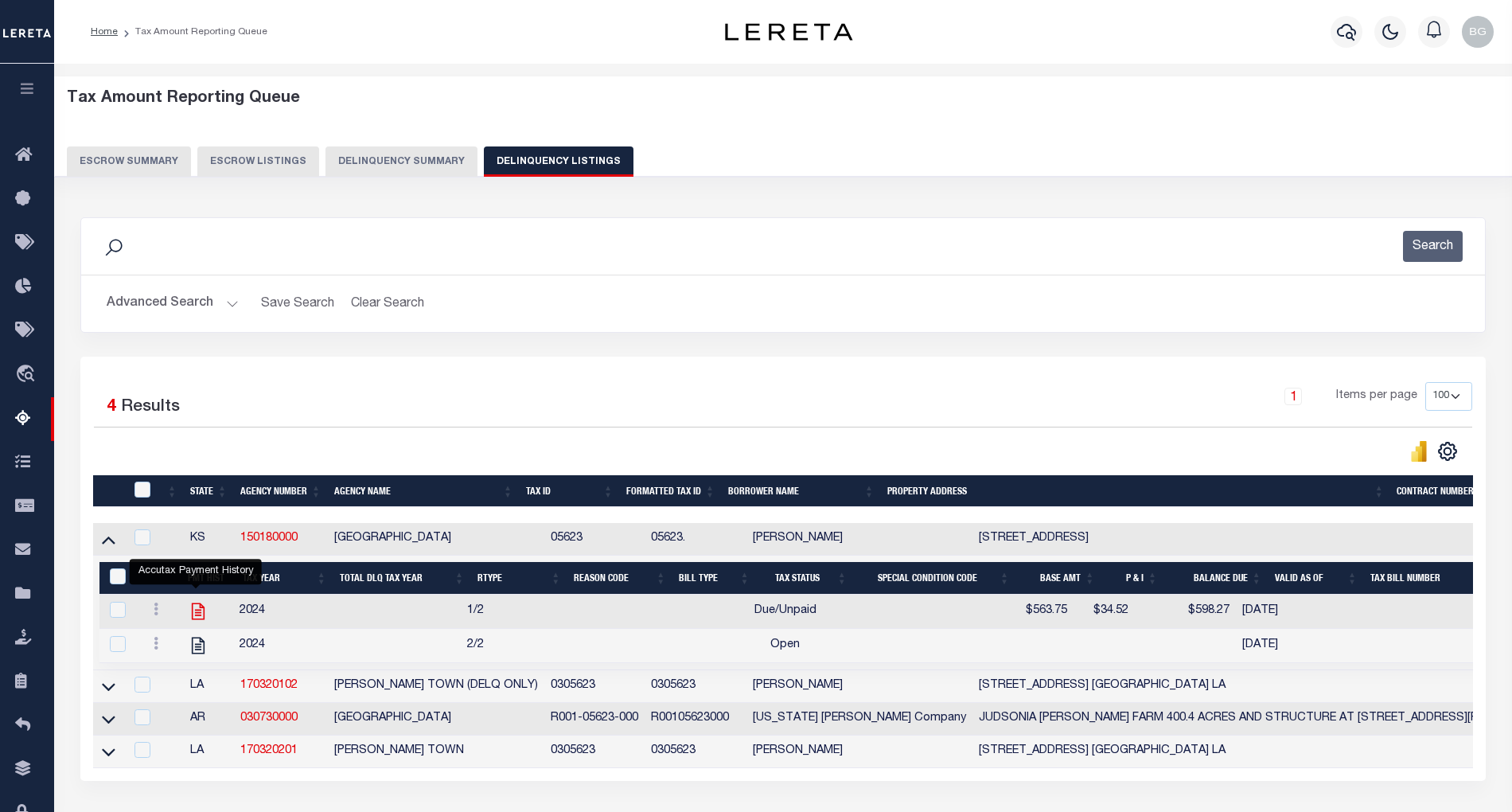
click at [196, 618] on icon "" at bounding box center [198, 612] width 13 height 17
checkbox input "true"
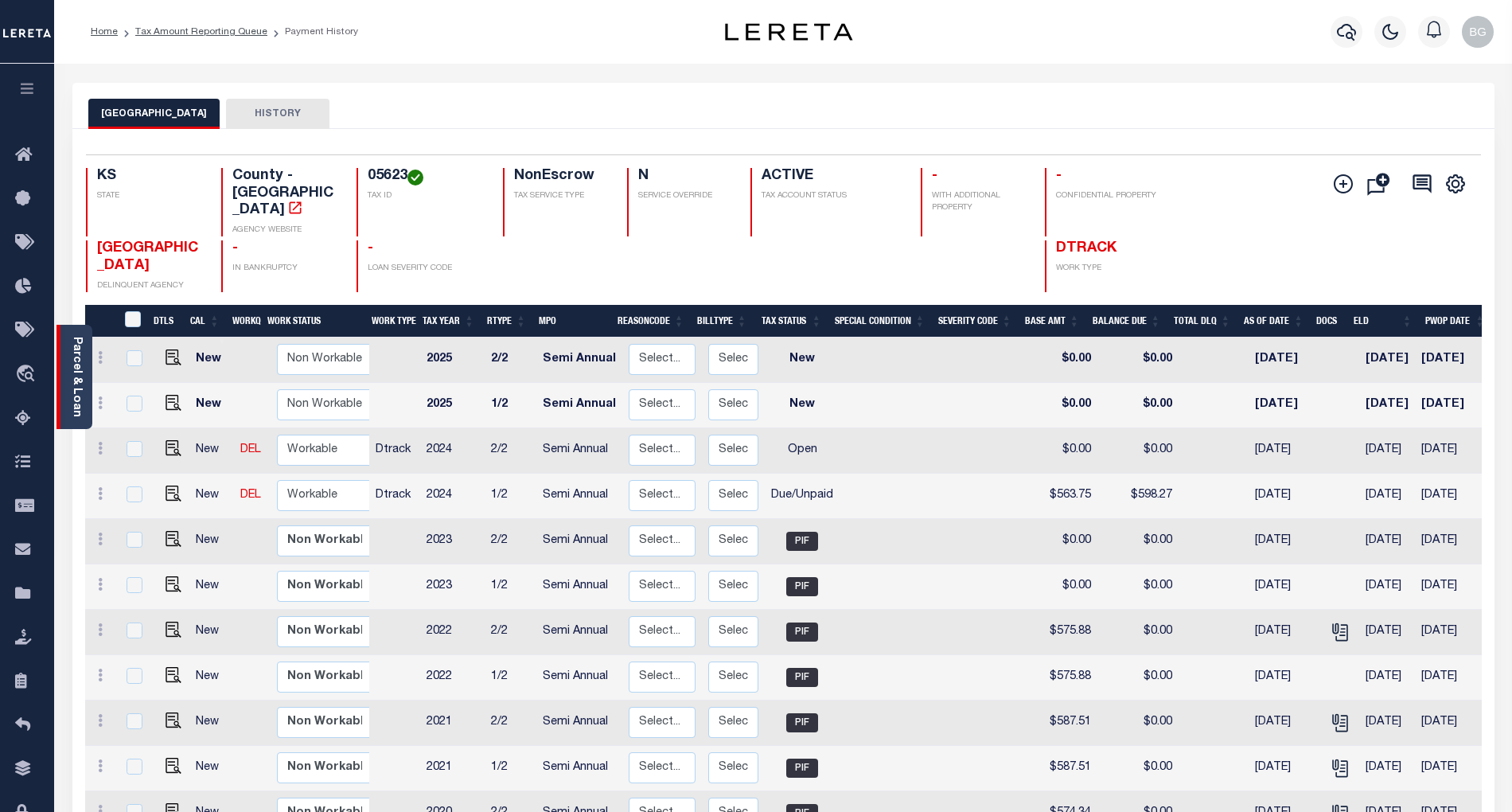
click at [74, 400] on link "Parcel & Loan" at bounding box center [76, 376] width 11 height 81
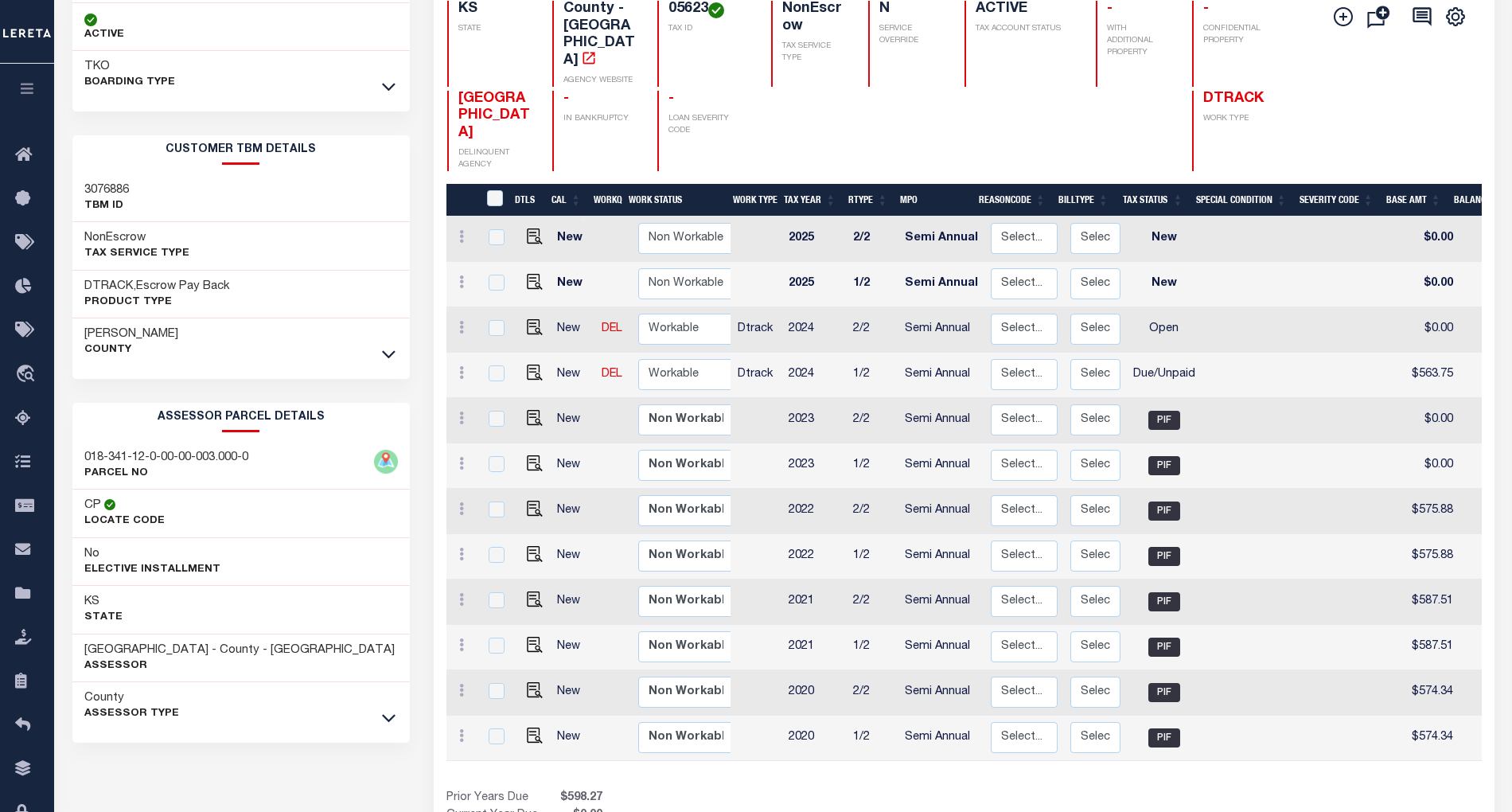
scroll to position [214, 0]
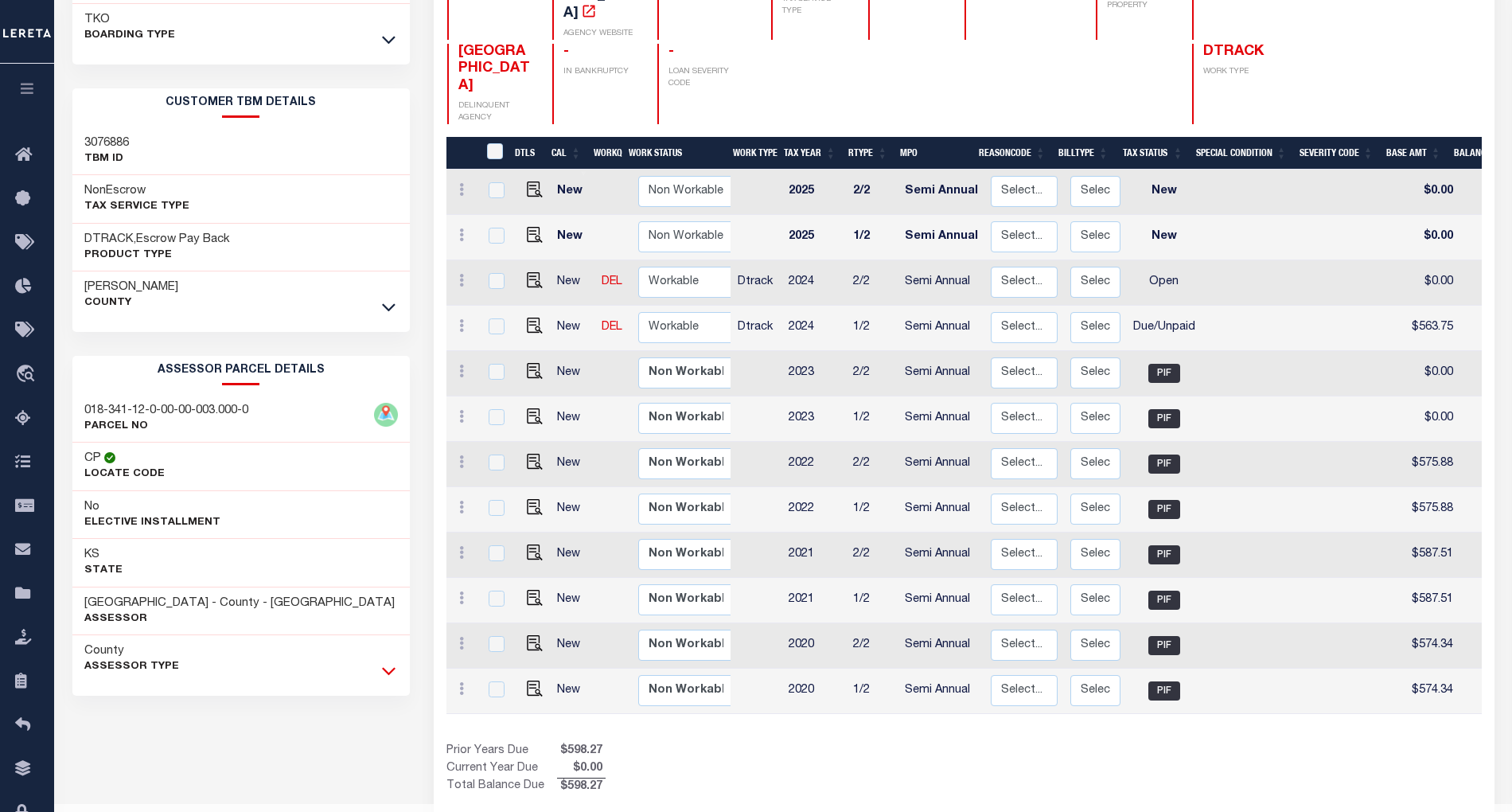
click at [389, 676] on icon at bounding box center [388, 670] width 14 height 17
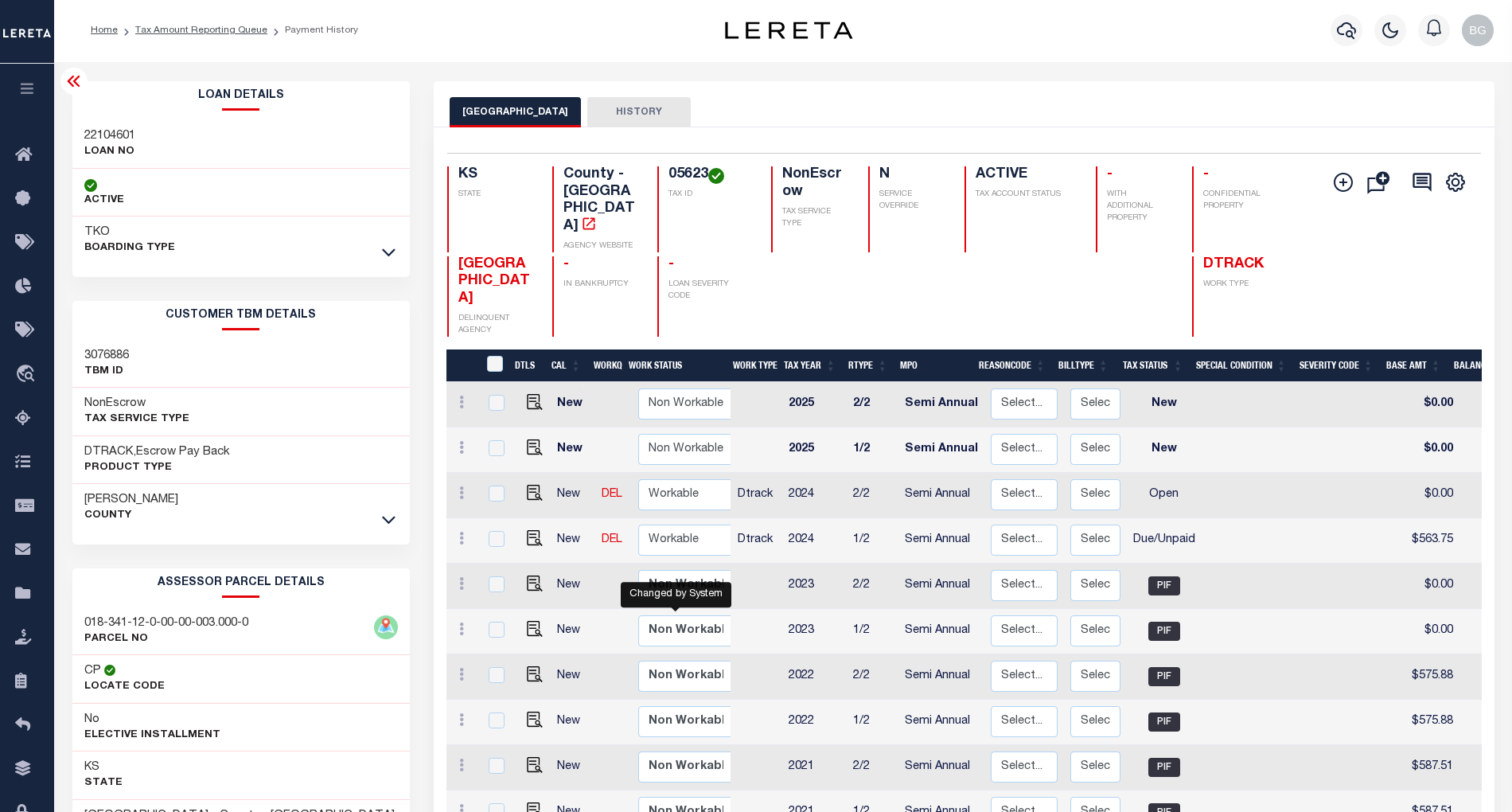
scroll to position [0, 0]
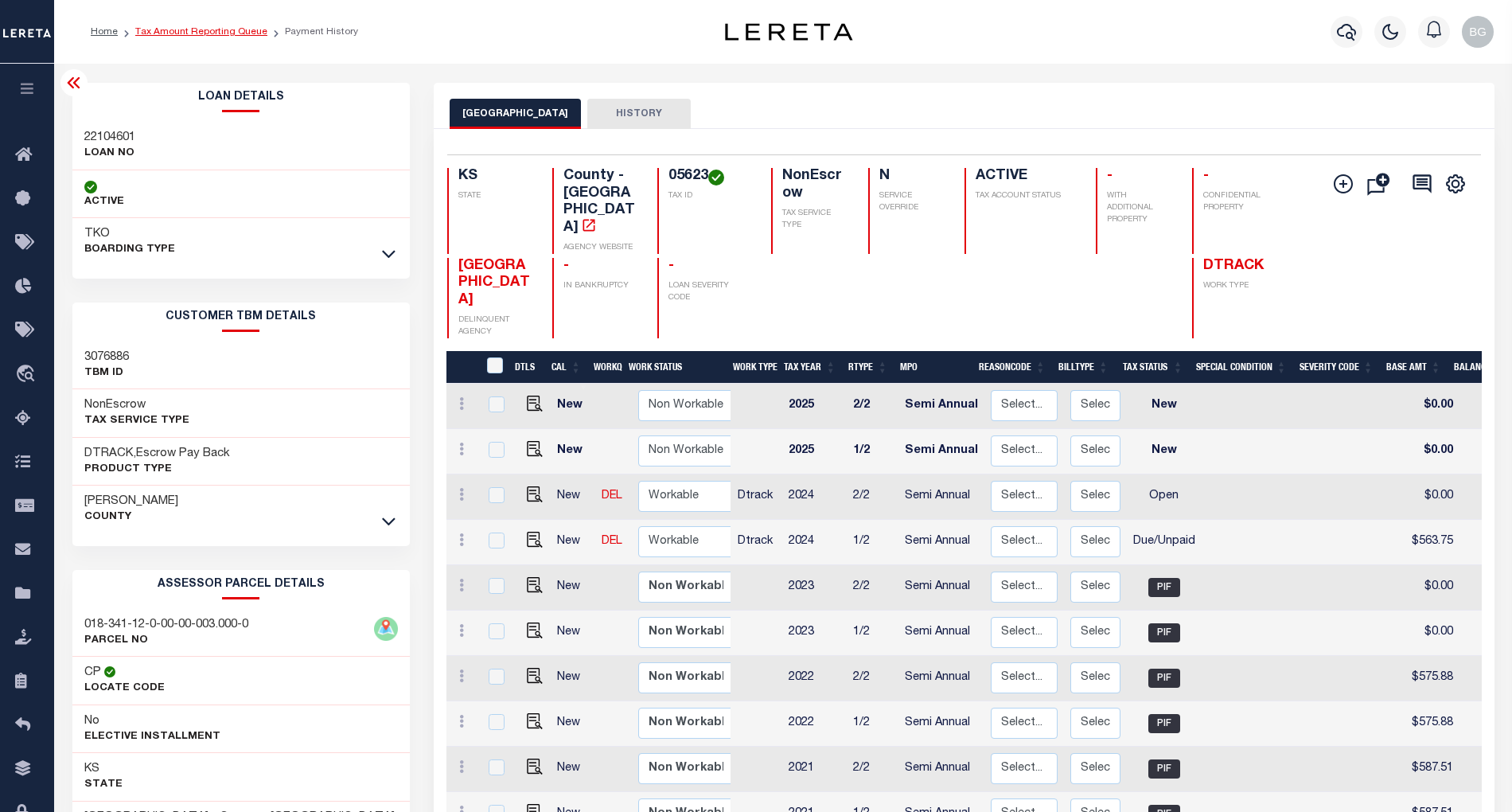
click at [183, 30] on link "Tax Amount Reporting Queue" at bounding box center [201, 32] width 133 height 9
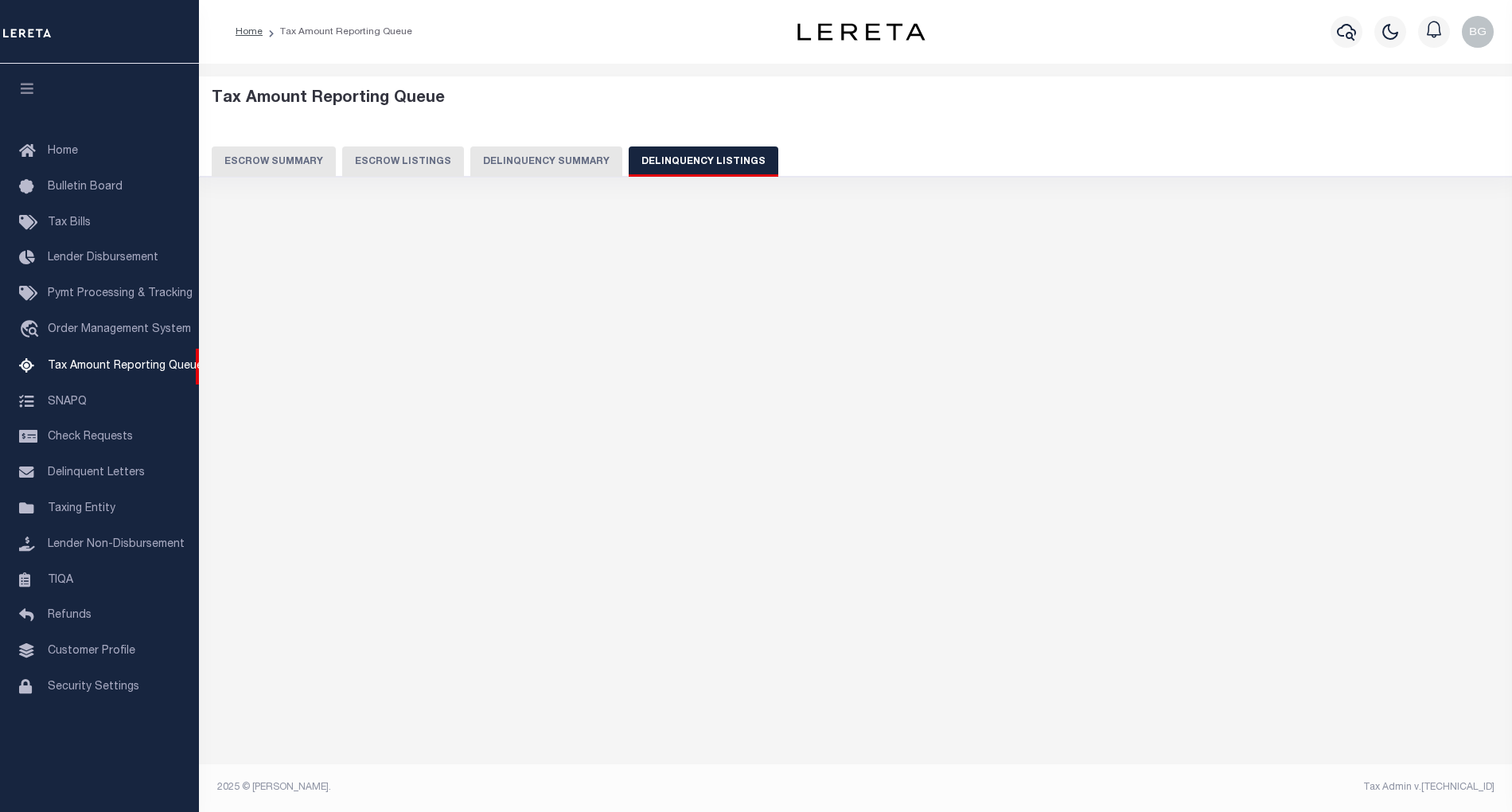
select select
select select "100"
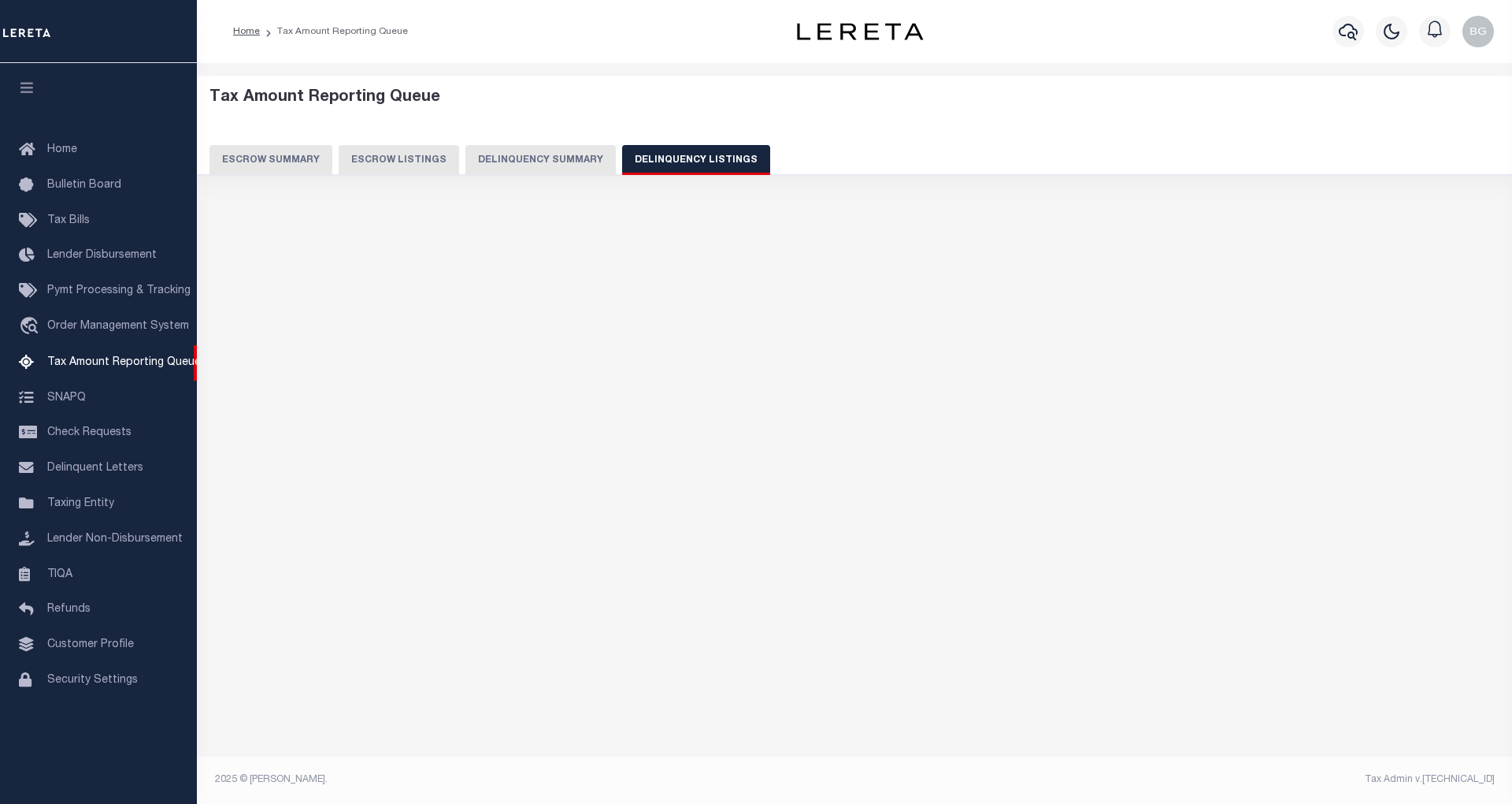
select select "100"
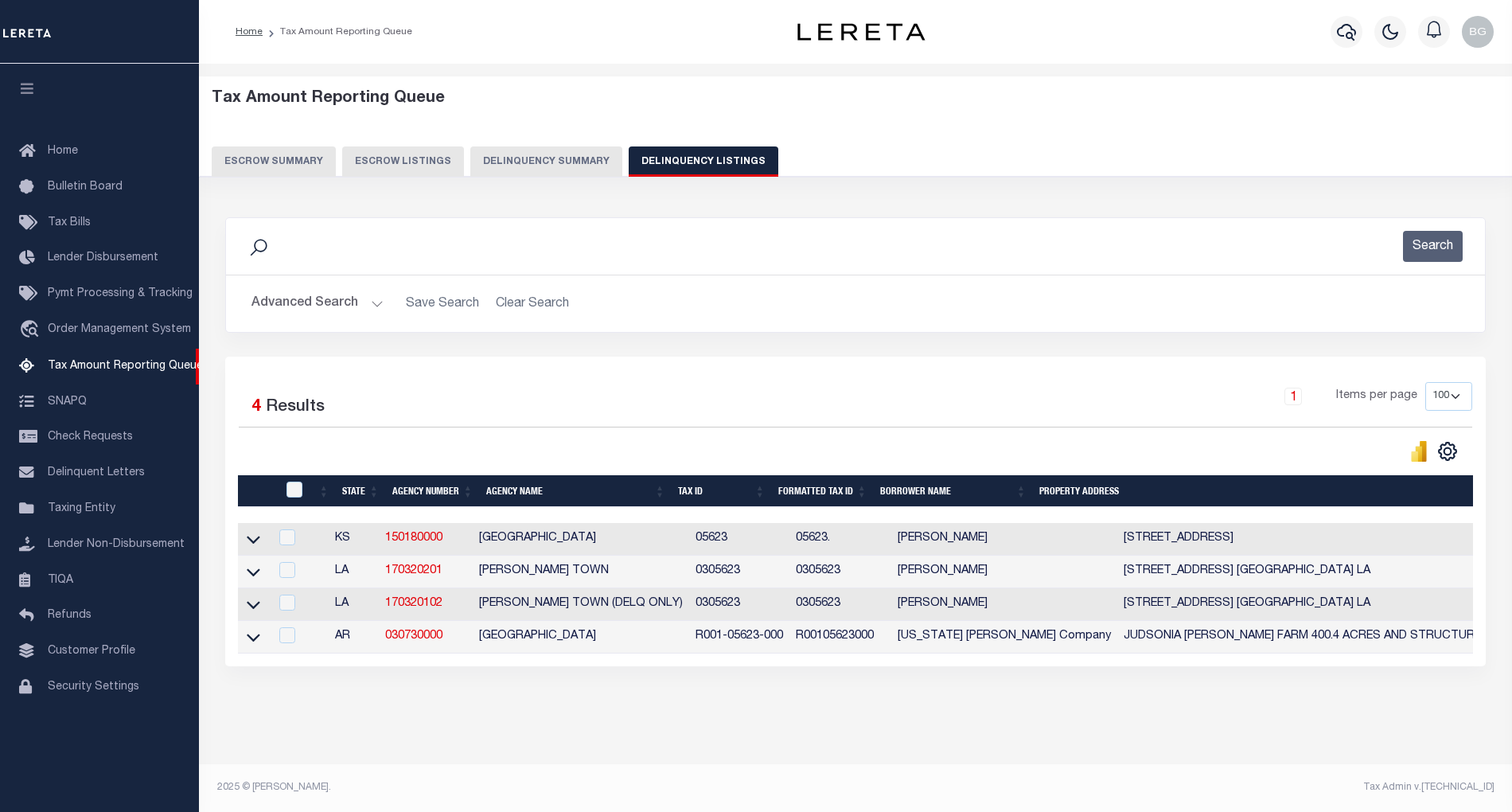
click at [376, 307] on button "Advanced Search" at bounding box center [317, 303] width 133 height 31
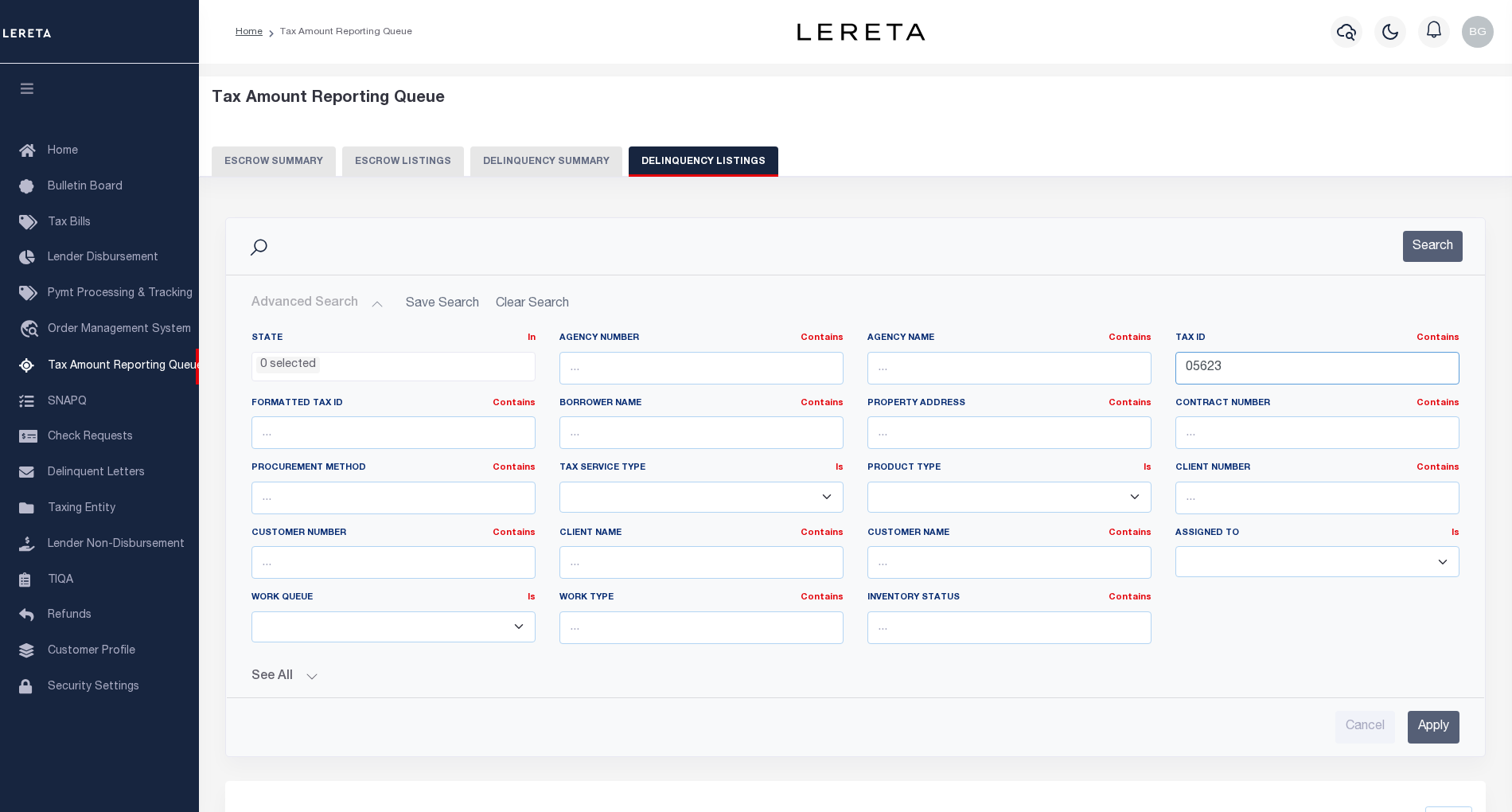
click at [1190, 380] on input "05623" at bounding box center [1317, 367] width 284 height 32
paste input "35"
click at [1442, 724] on input "Apply" at bounding box center [1434, 727] width 52 height 32
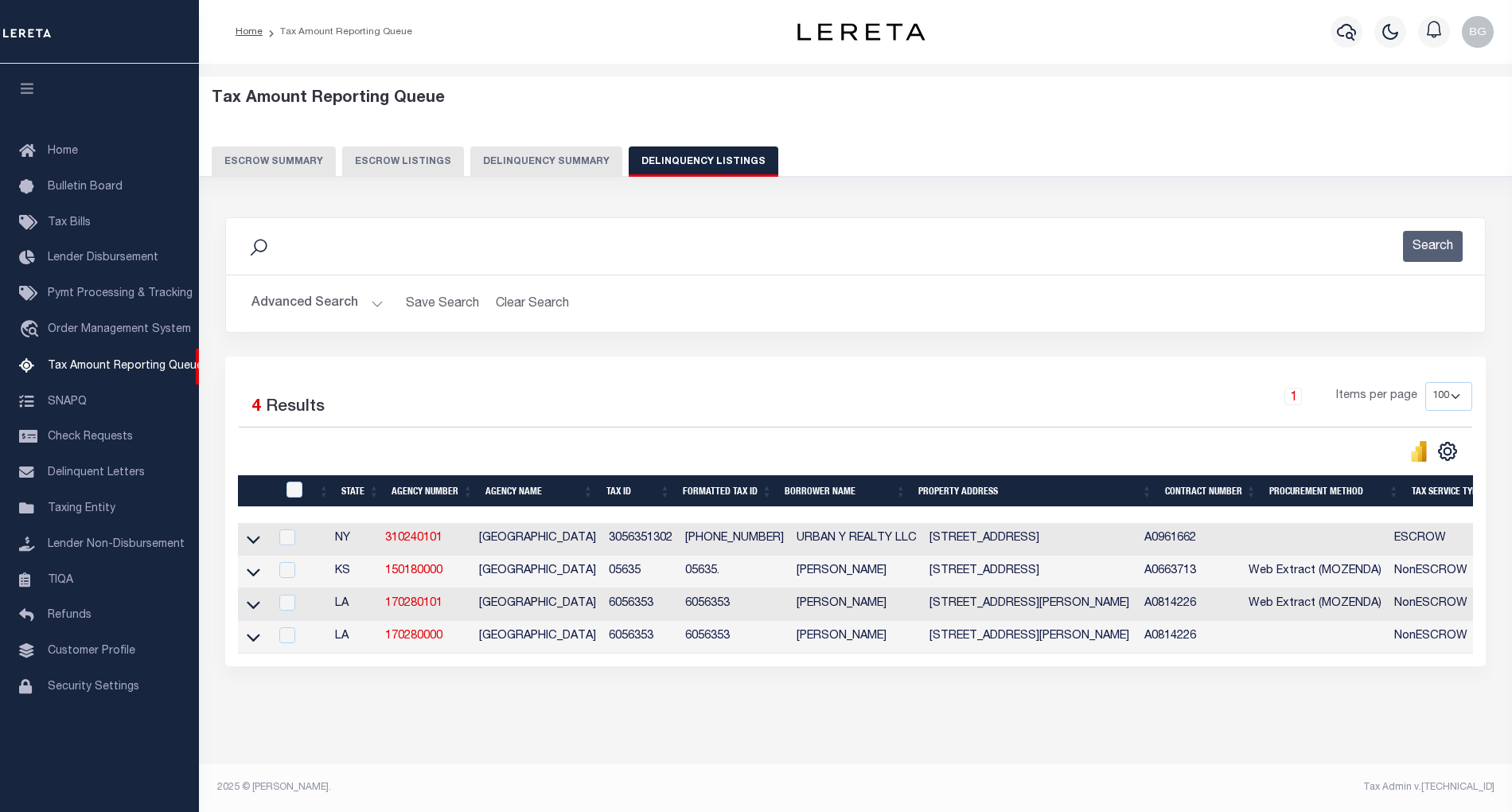
click at [371, 300] on button "Advanced Search" at bounding box center [317, 303] width 133 height 31
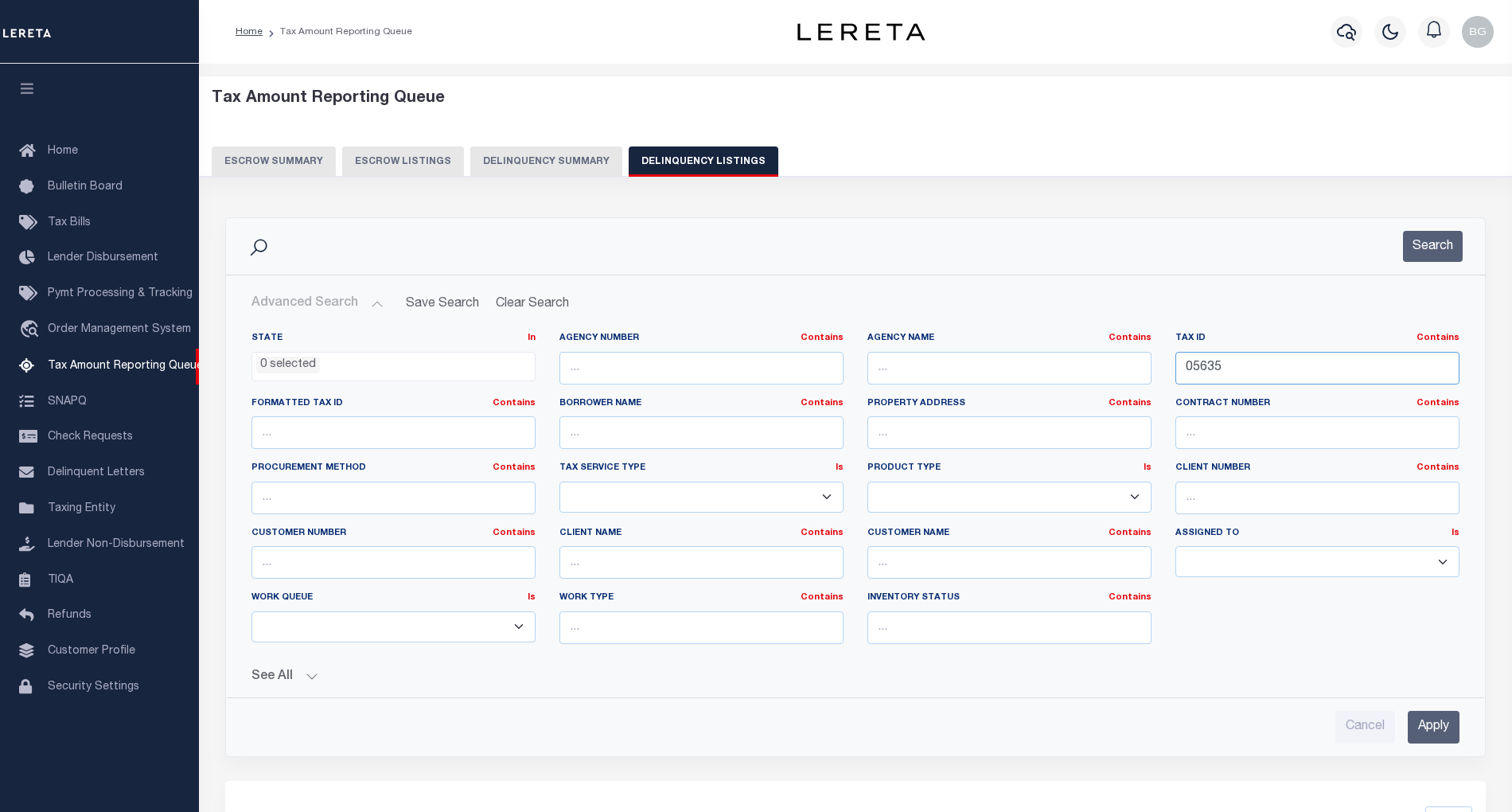
click at [1185, 361] on input "05635" at bounding box center [1317, 367] width 284 height 32
paste input "42"
type input "05642"
click at [1439, 715] on input "Apply" at bounding box center [1434, 727] width 52 height 32
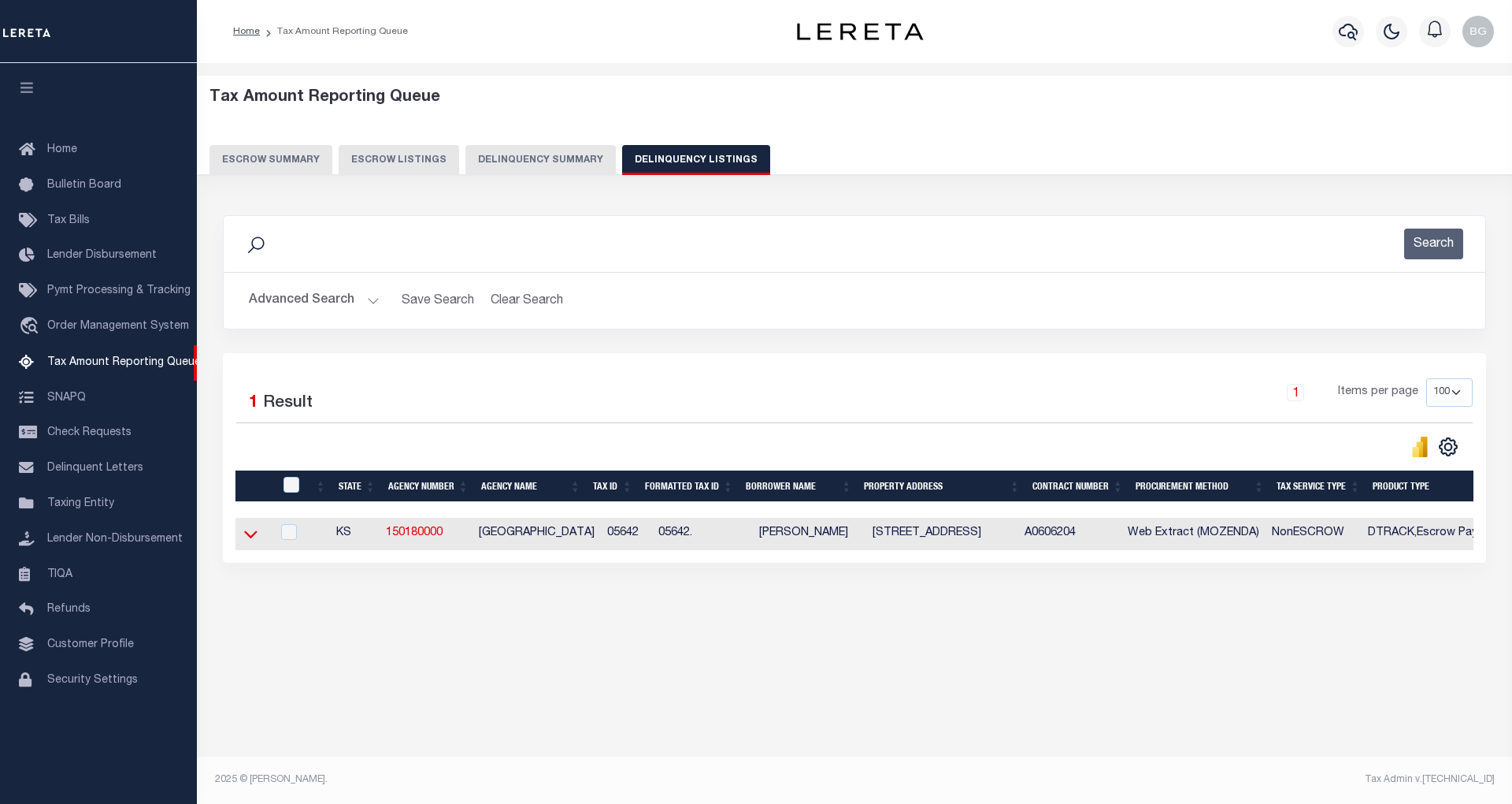
click at [248, 539] on icon at bounding box center [250, 535] width 14 height 8
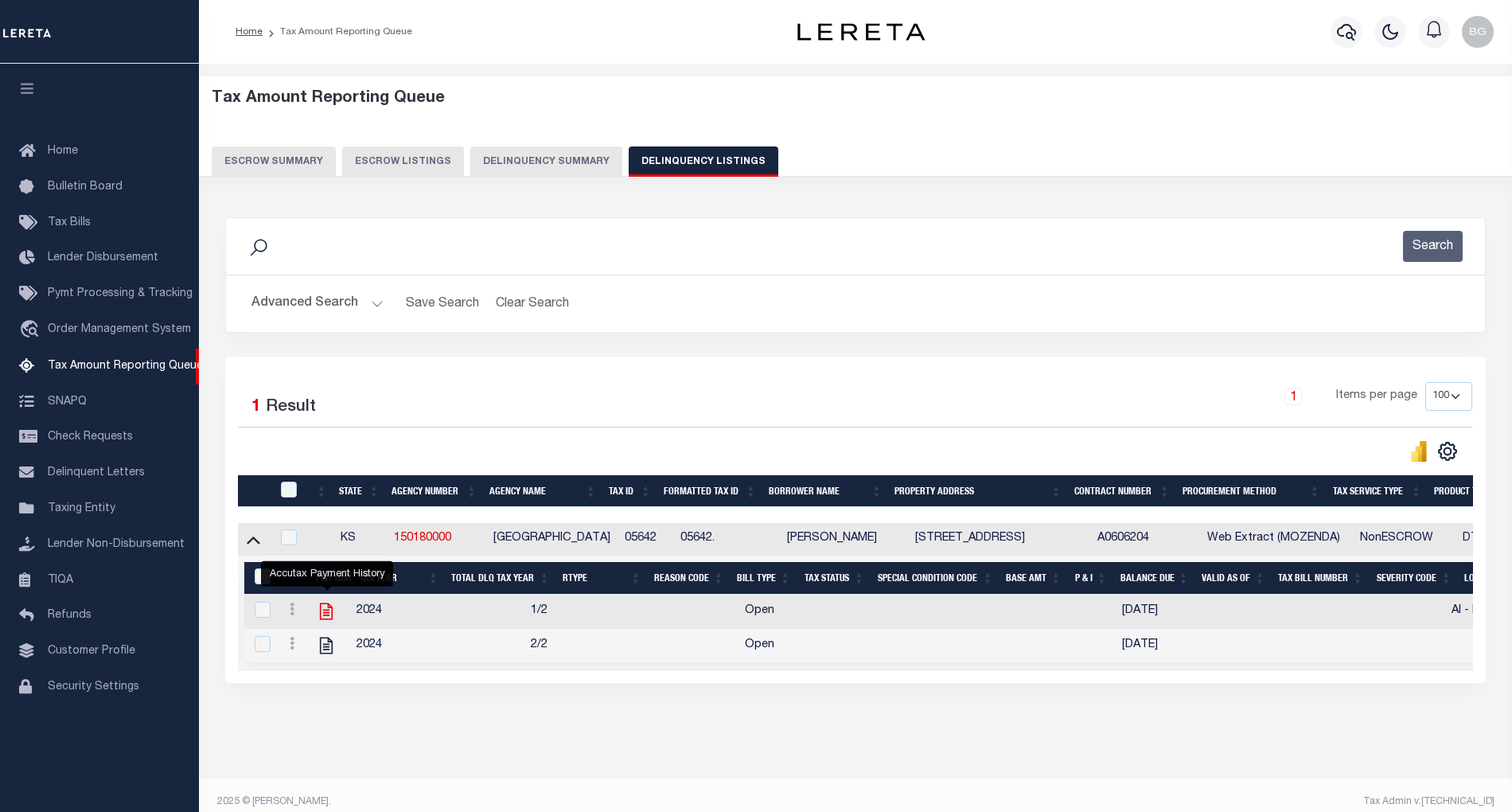
click at [323, 619] on icon "" at bounding box center [326, 612] width 13 height 17
checkbox input "true"
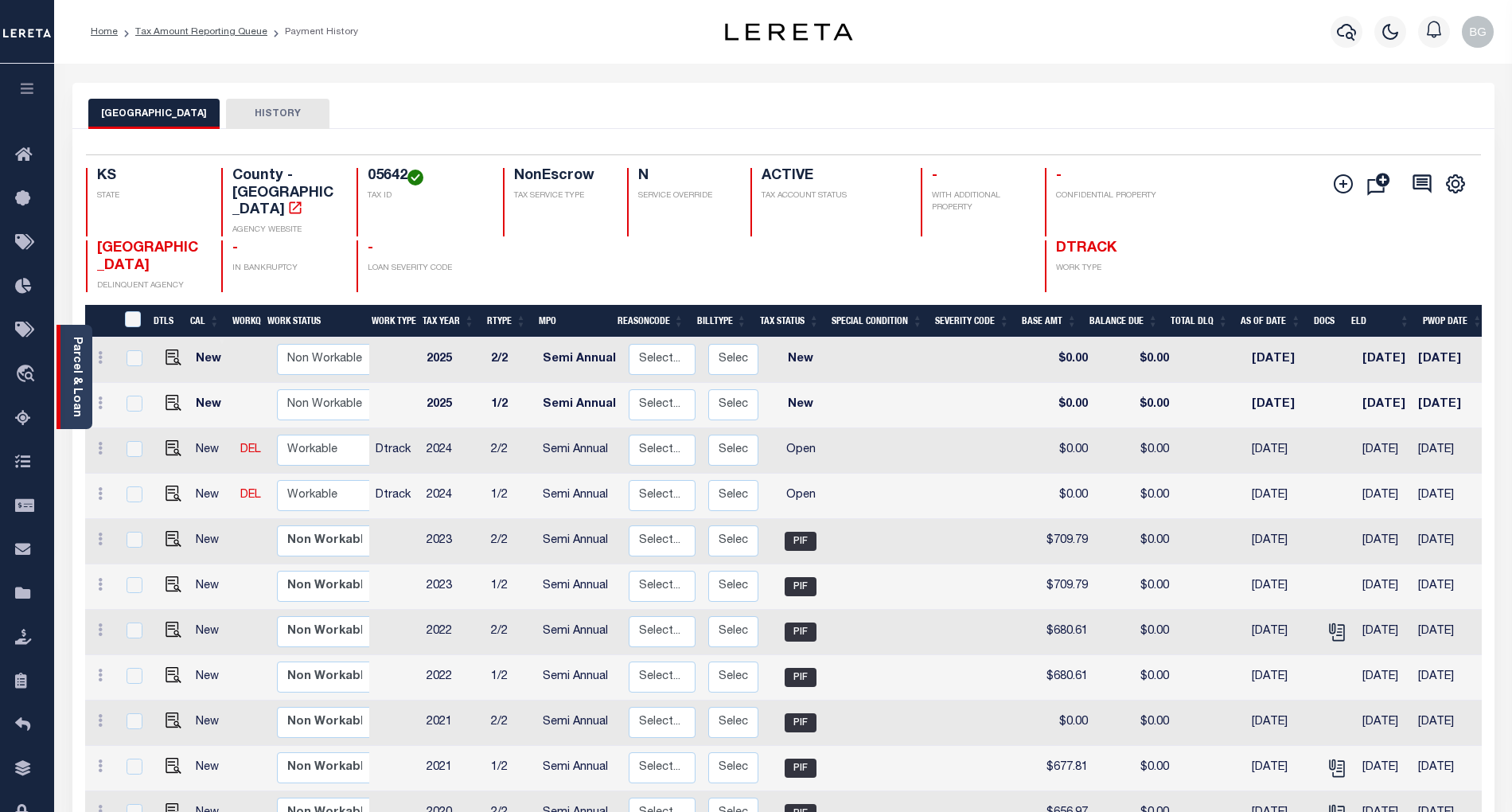
click at [73, 376] on link "Parcel & Loan" at bounding box center [76, 376] width 11 height 81
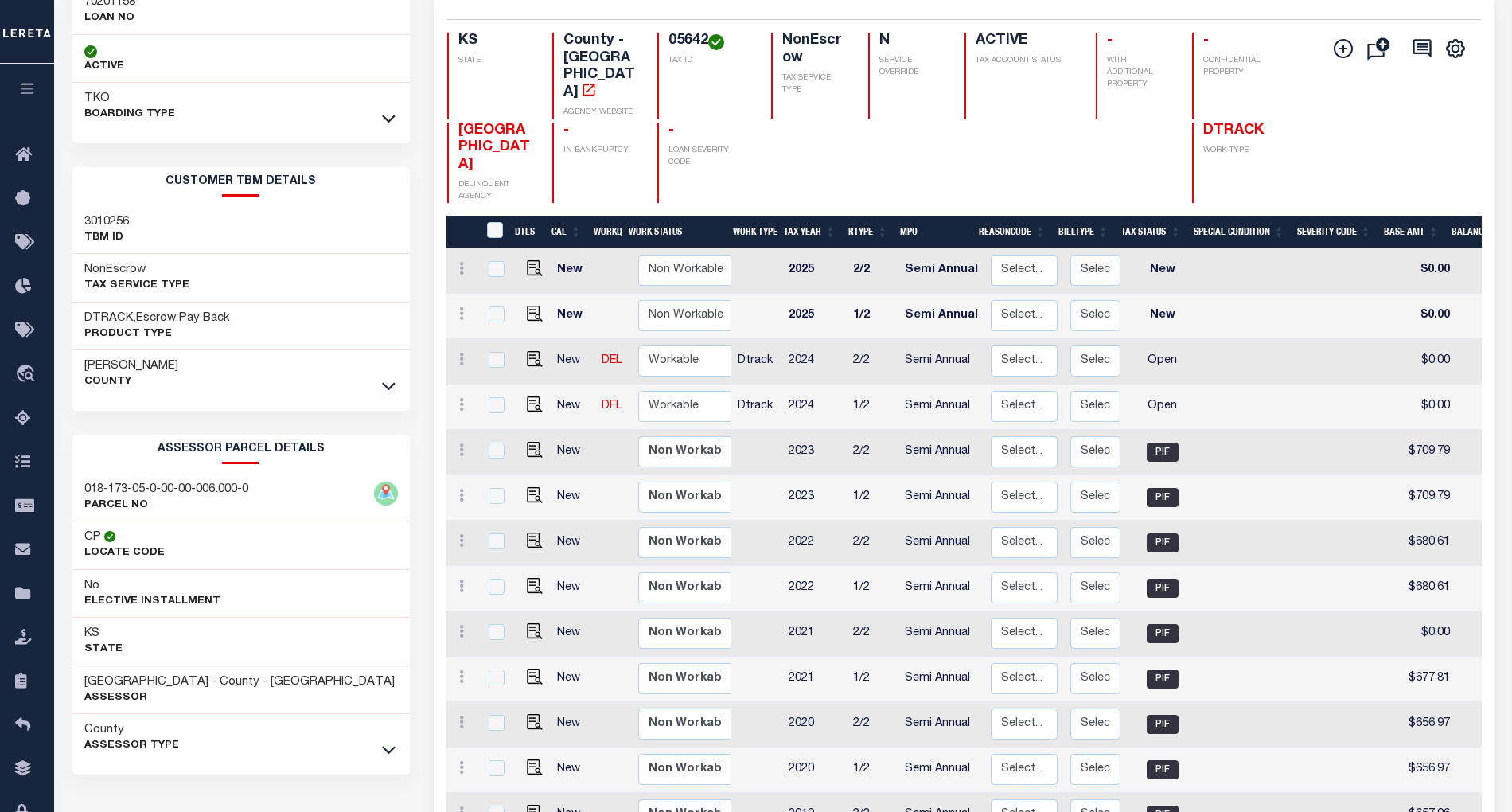
scroll to position [306, 0]
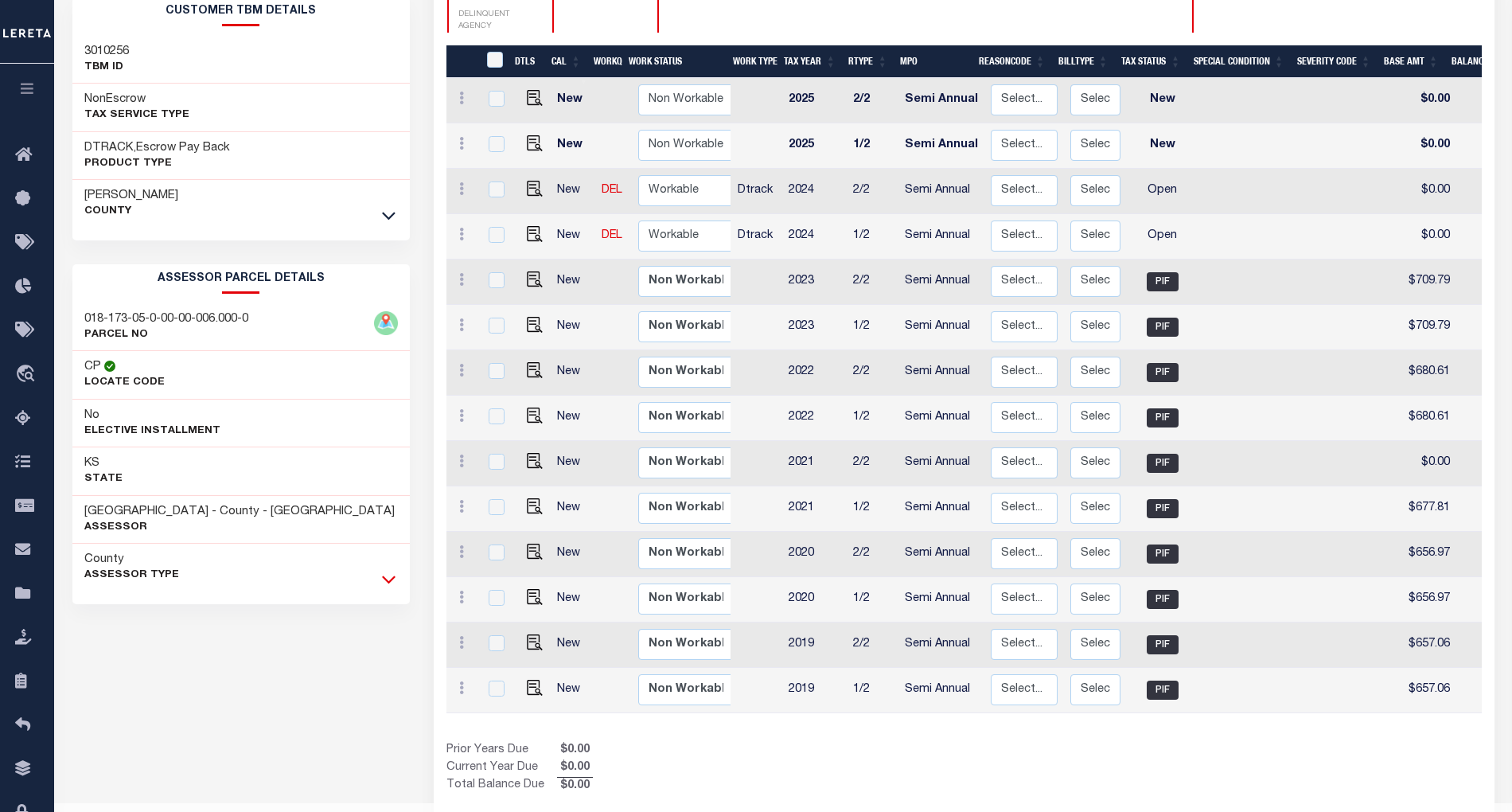
click at [386, 588] on icon at bounding box center [388, 579] width 14 height 17
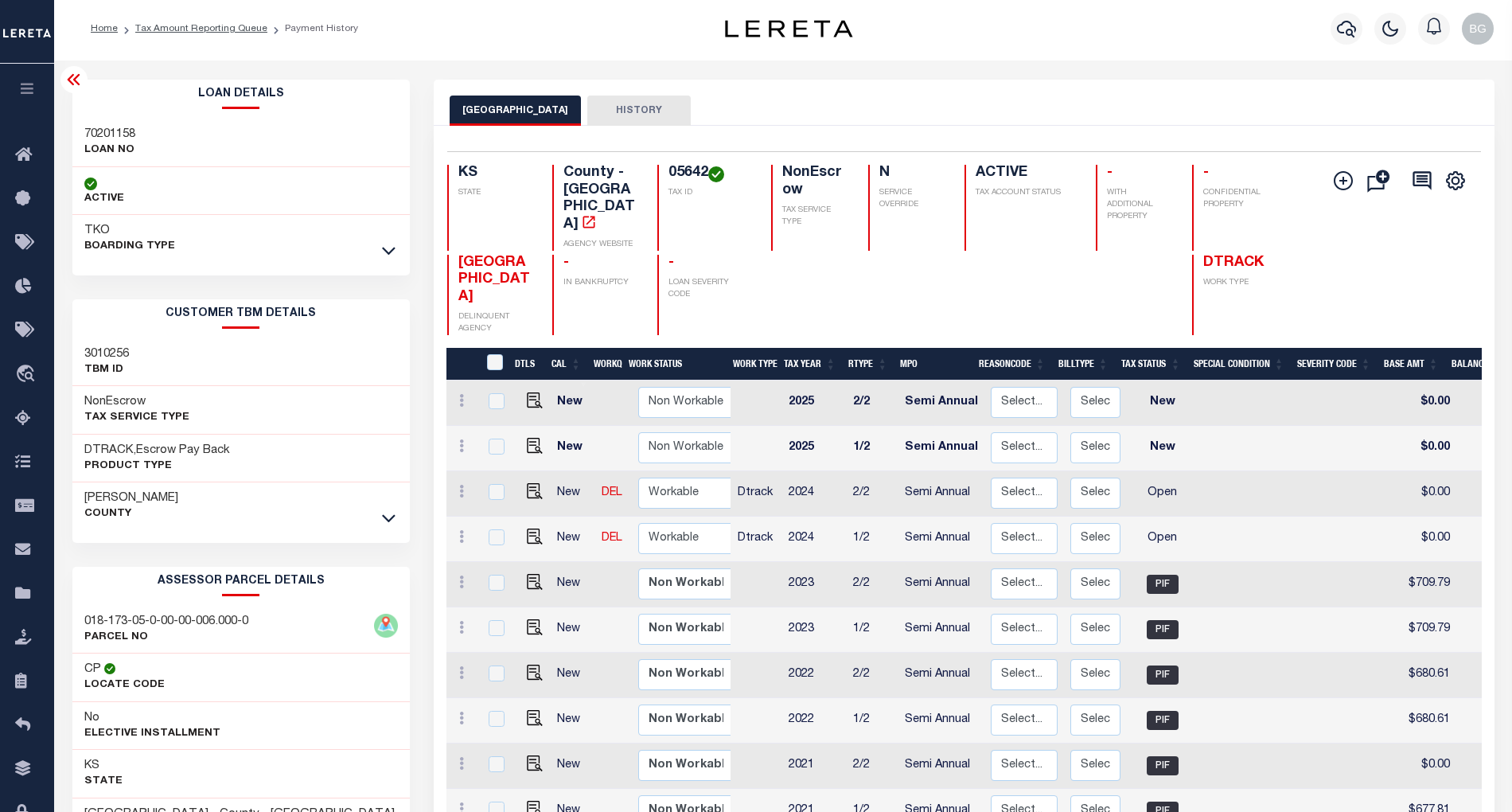
scroll to position [0, 0]
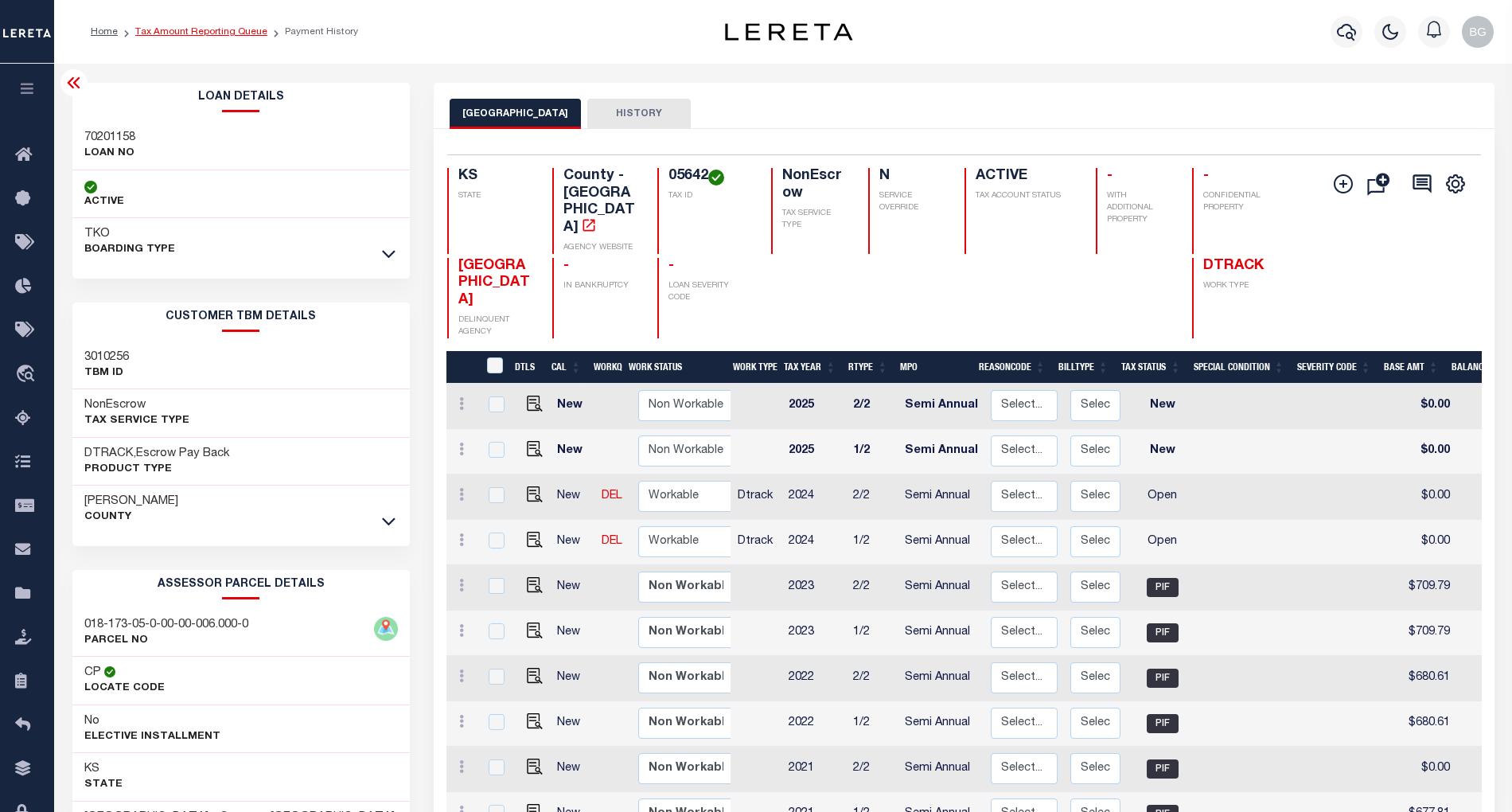
click at [194, 33] on link "Tax Amount Reporting Queue" at bounding box center [201, 32] width 133 height 9
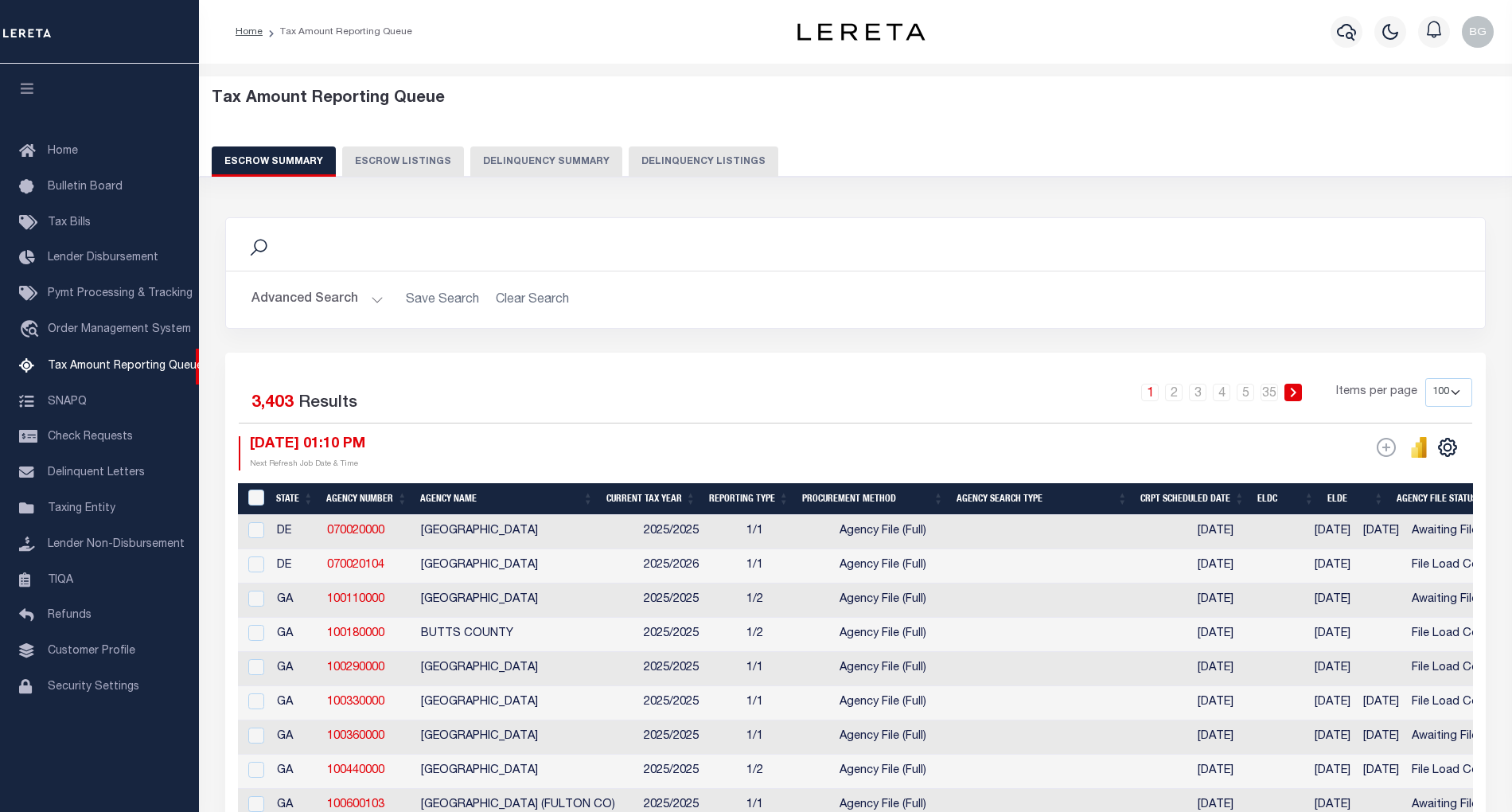
select select "100"
click at [656, 155] on button "Delinquency Listings" at bounding box center [703, 161] width 149 height 31
select select
select select "100"
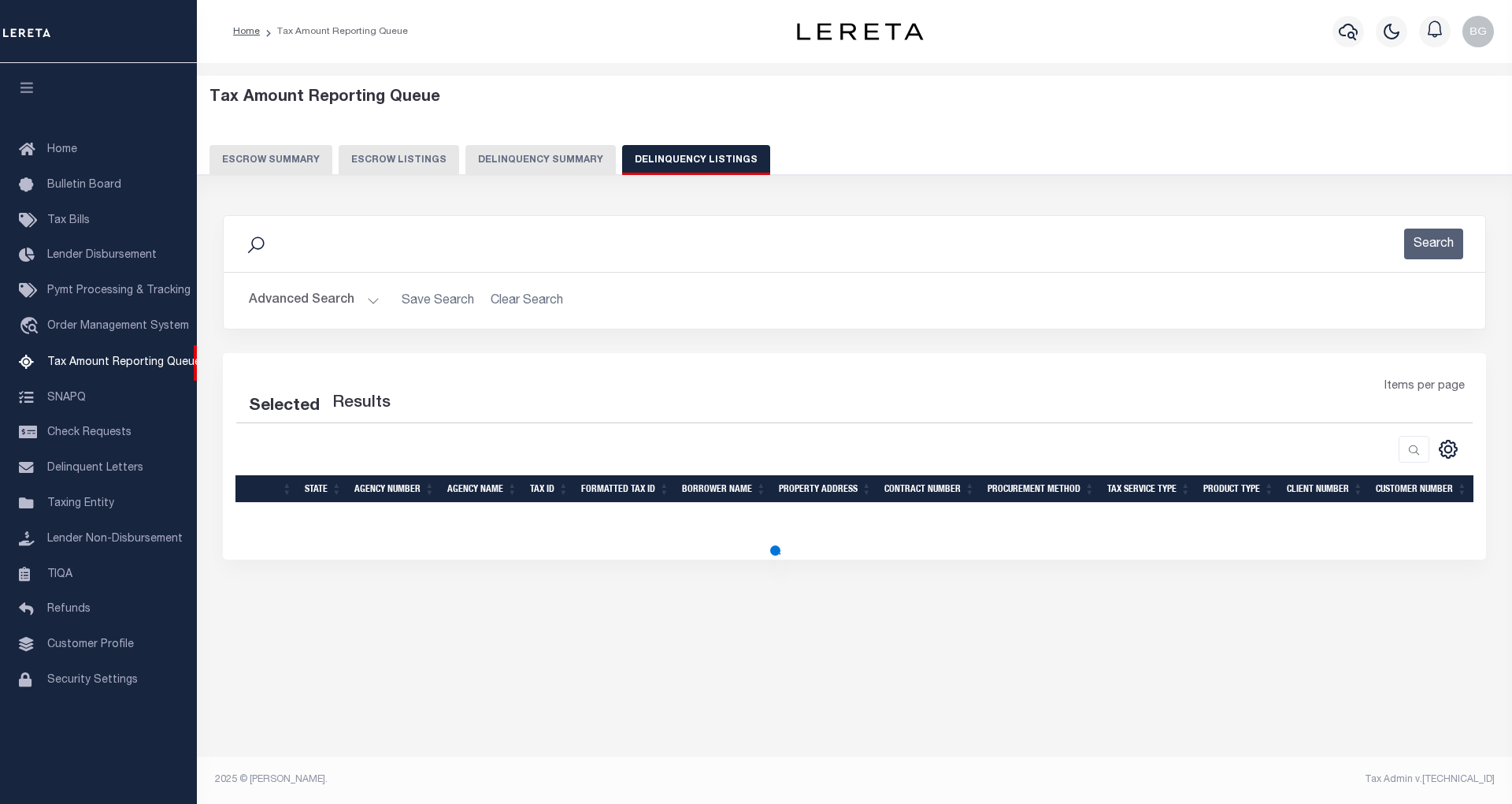
select select "100"
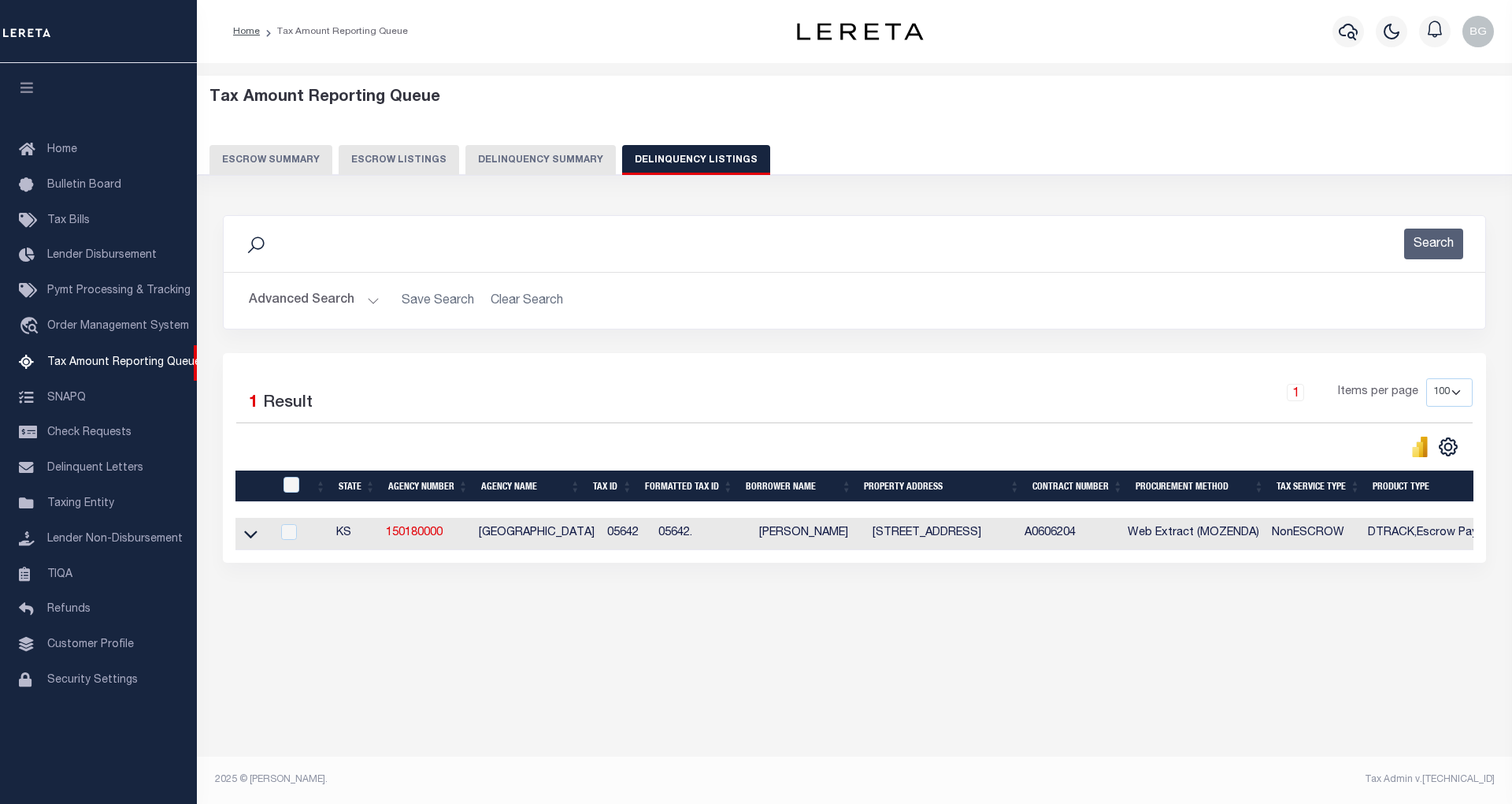
click at [372, 299] on button "Advanced Search" at bounding box center [314, 300] width 131 height 30
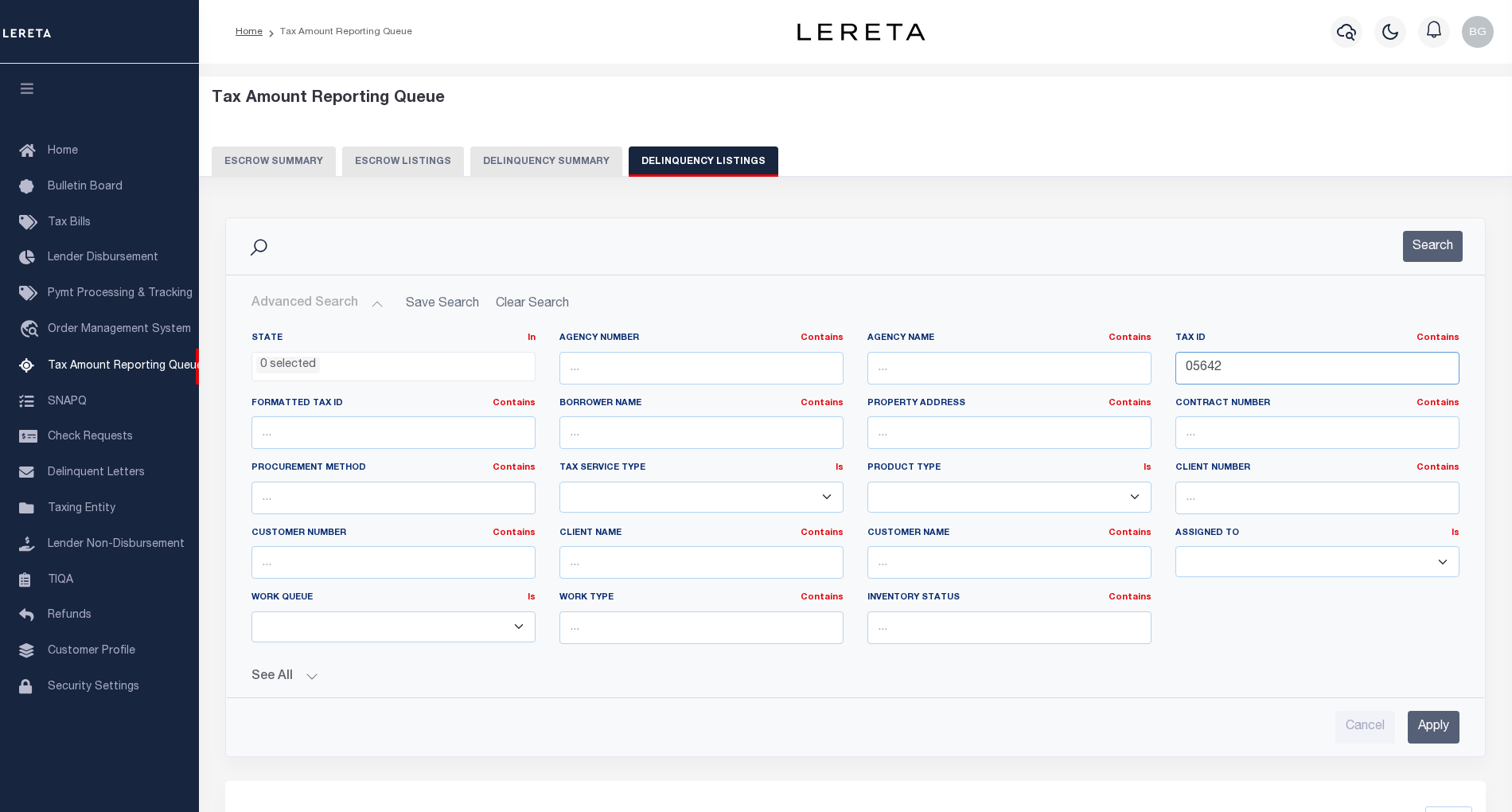
click at [1201, 376] on input "05642" at bounding box center [1317, 367] width 284 height 32
paste input "63"
click at [1438, 719] on input "Apply" at bounding box center [1434, 727] width 52 height 32
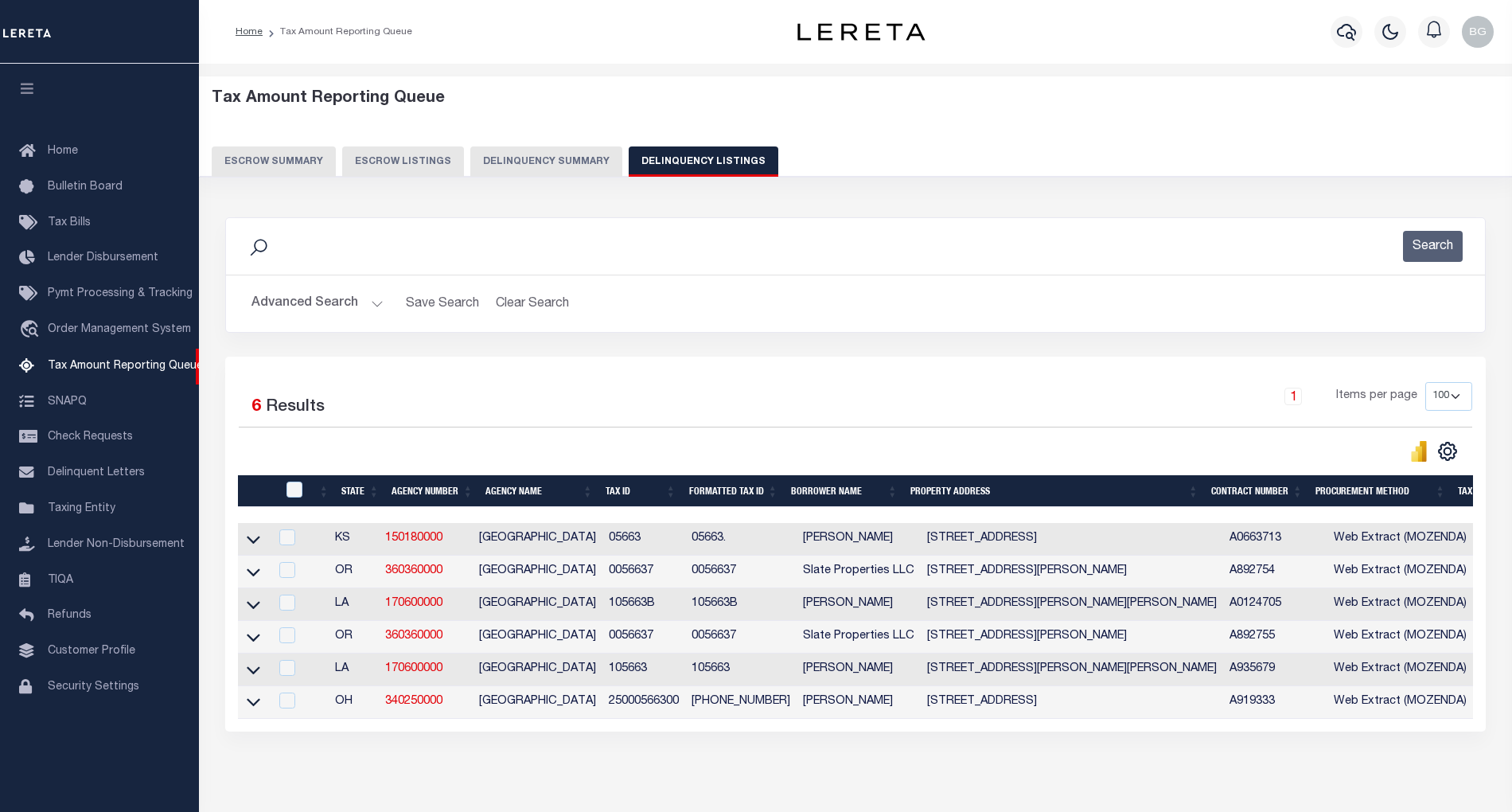
click at [379, 303] on button "Advanced Search" at bounding box center [317, 303] width 133 height 31
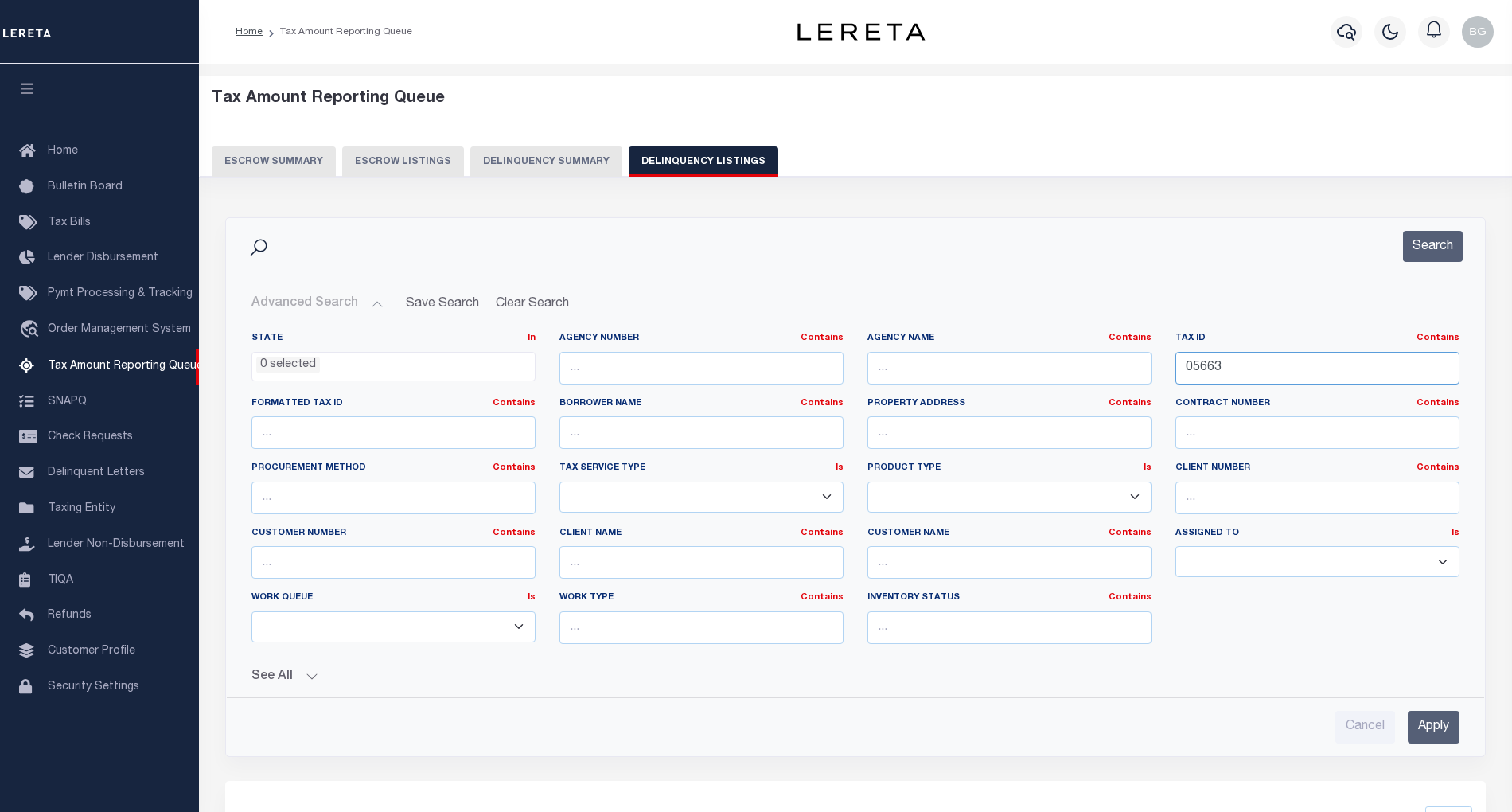
click at [1198, 368] on input "05663" at bounding box center [1317, 367] width 284 height 32
paste input "75"
type input "05675"
click at [1441, 733] on input "Apply" at bounding box center [1434, 727] width 52 height 32
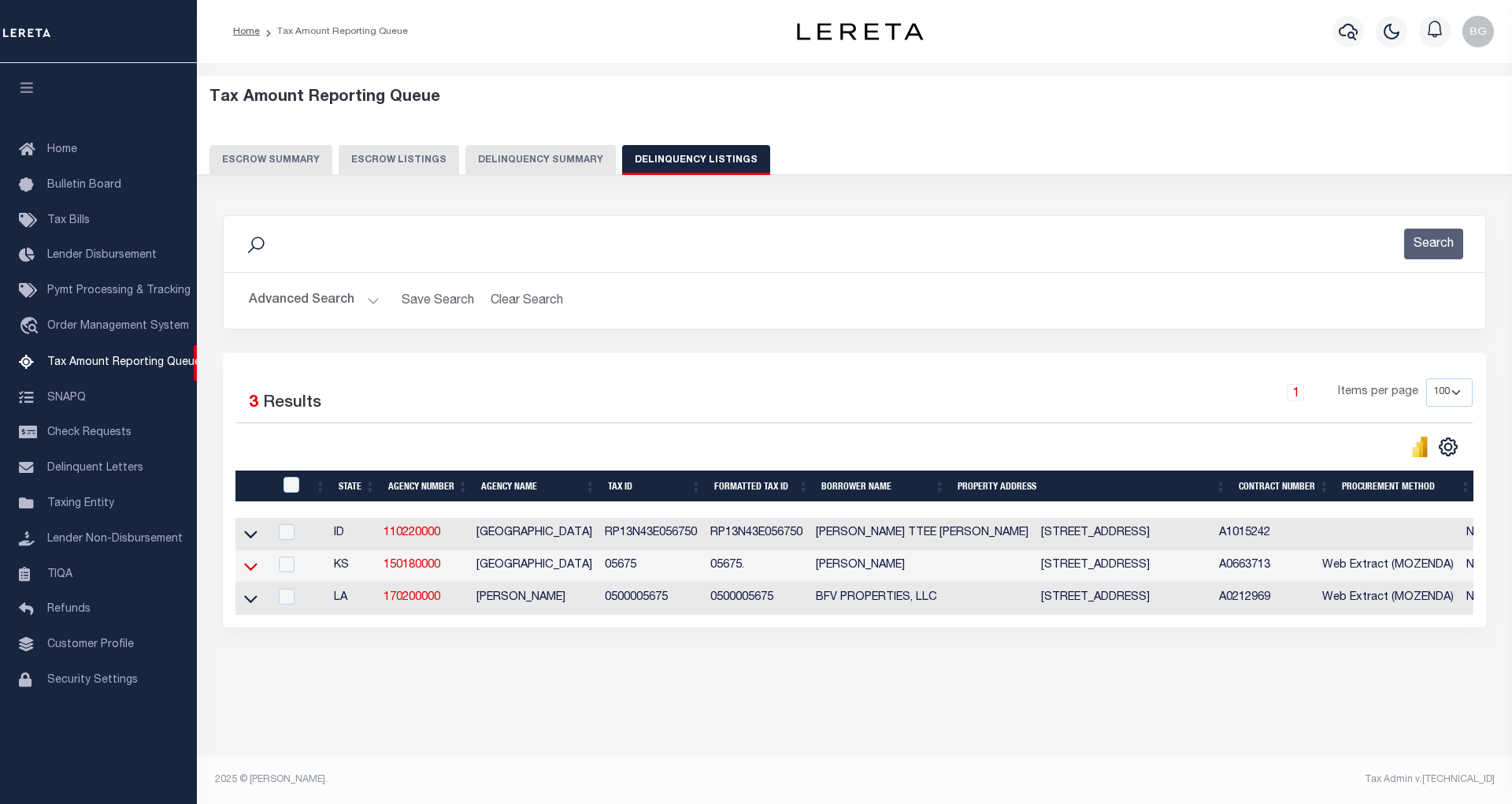
click at [250, 571] on icon at bounding box center [250, 566] width 14 height 8
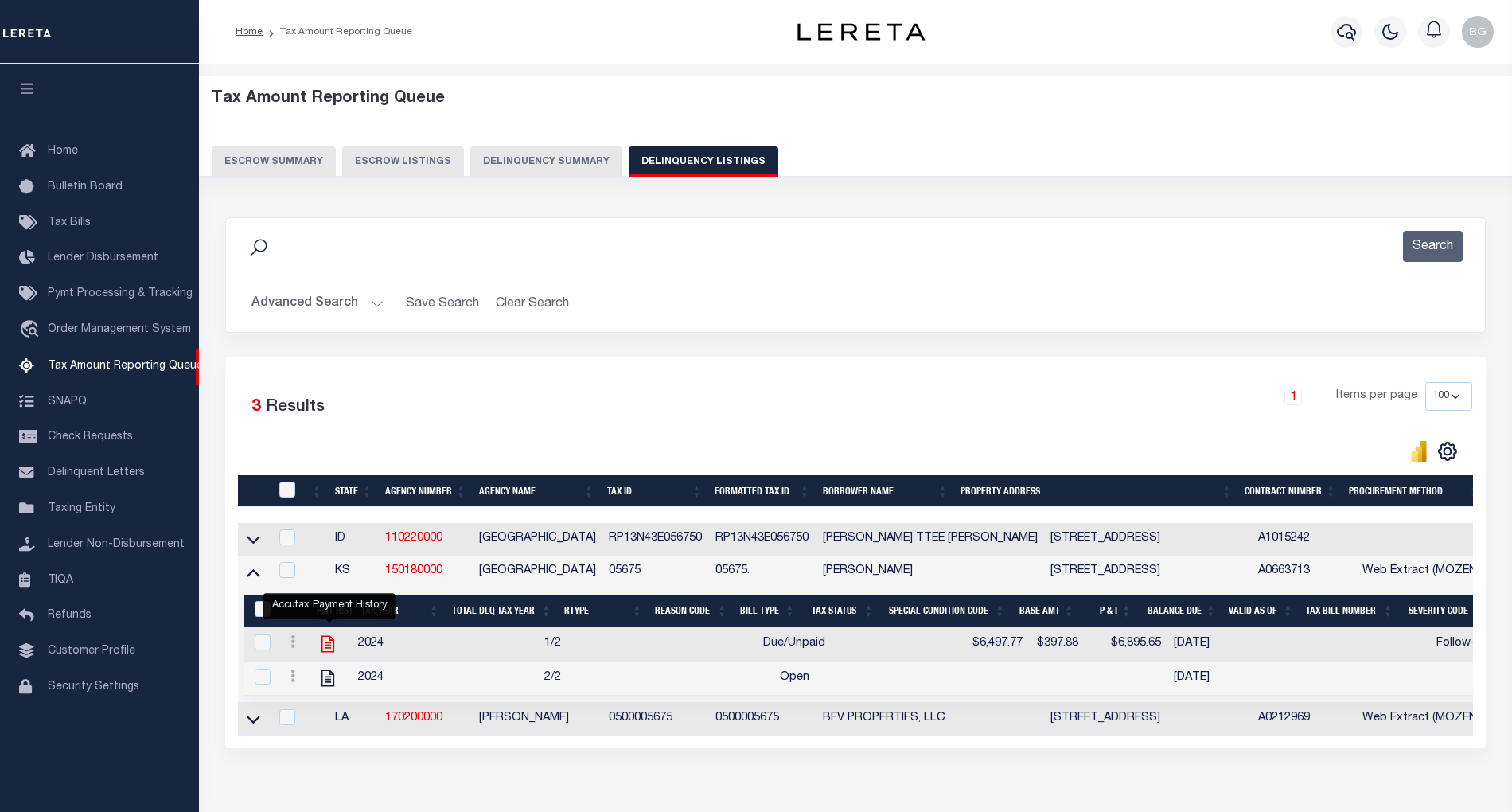
click at [329, 653] on icon "" at bounding box center [327, 644] width 13 height 17
checkbox input "true"
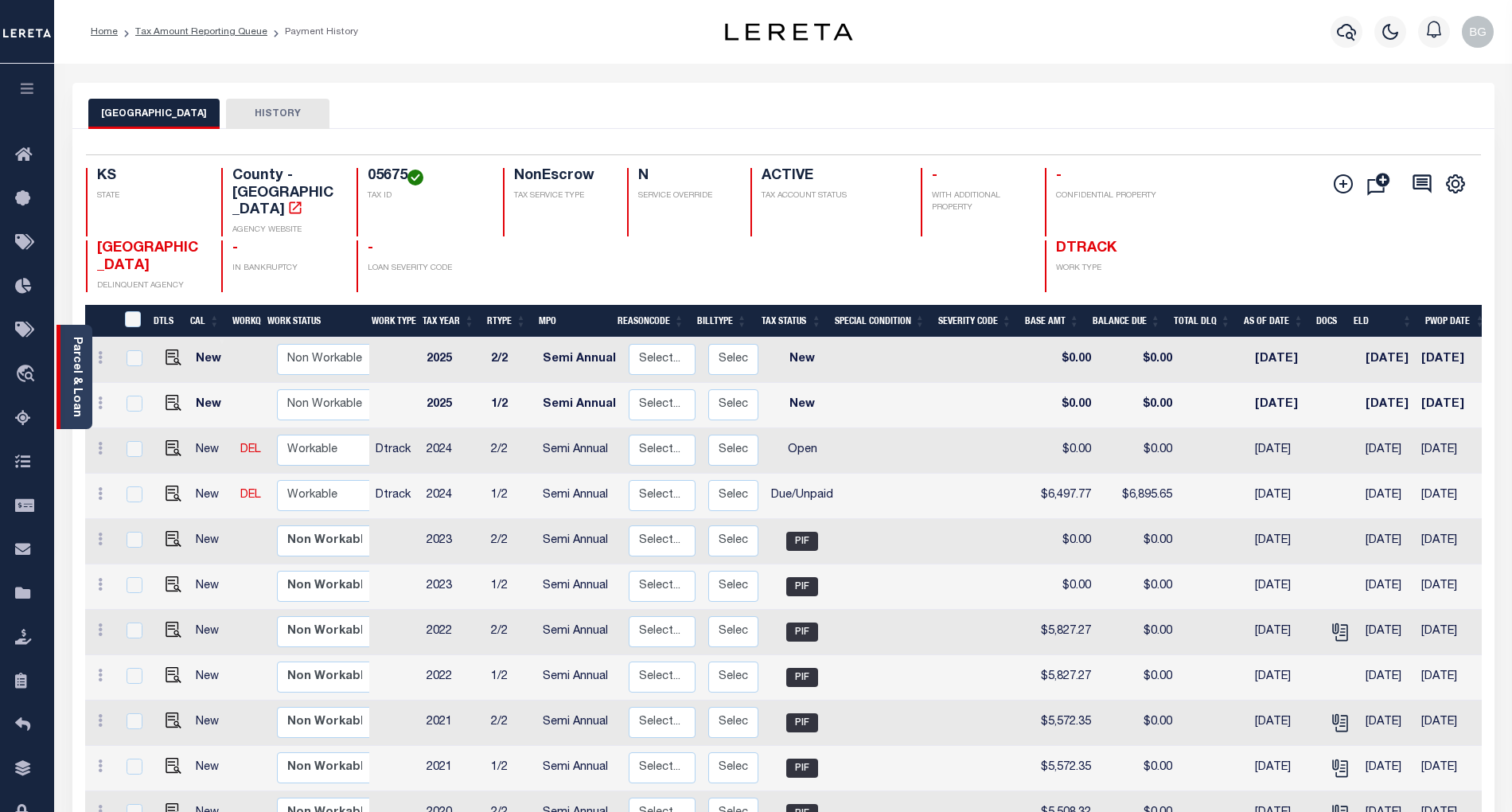
click at [74, 374] on link "Parcel & Loan" at bounding box center [76, 376] width 11 height 81
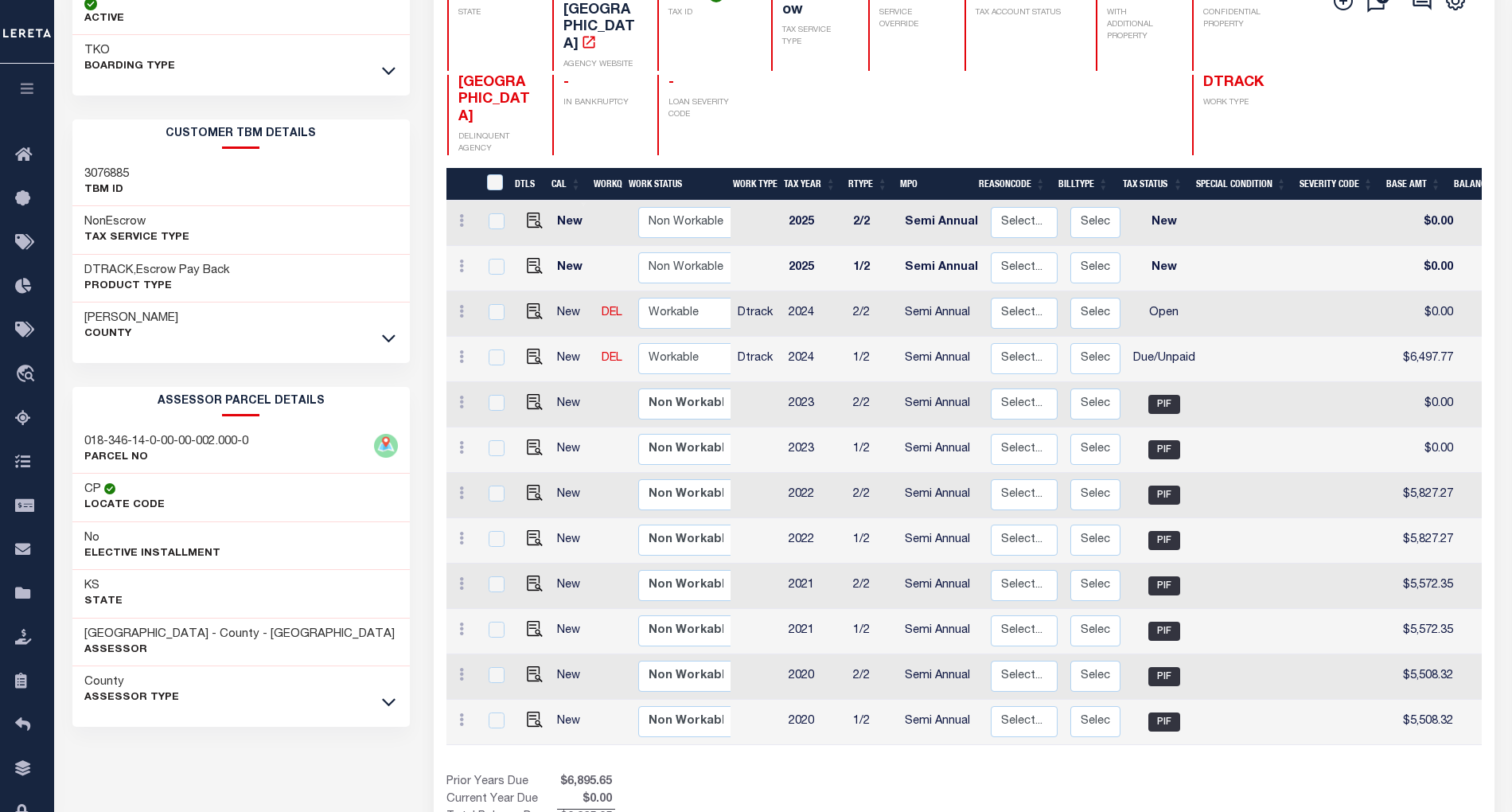
scroll to position [214, 0]
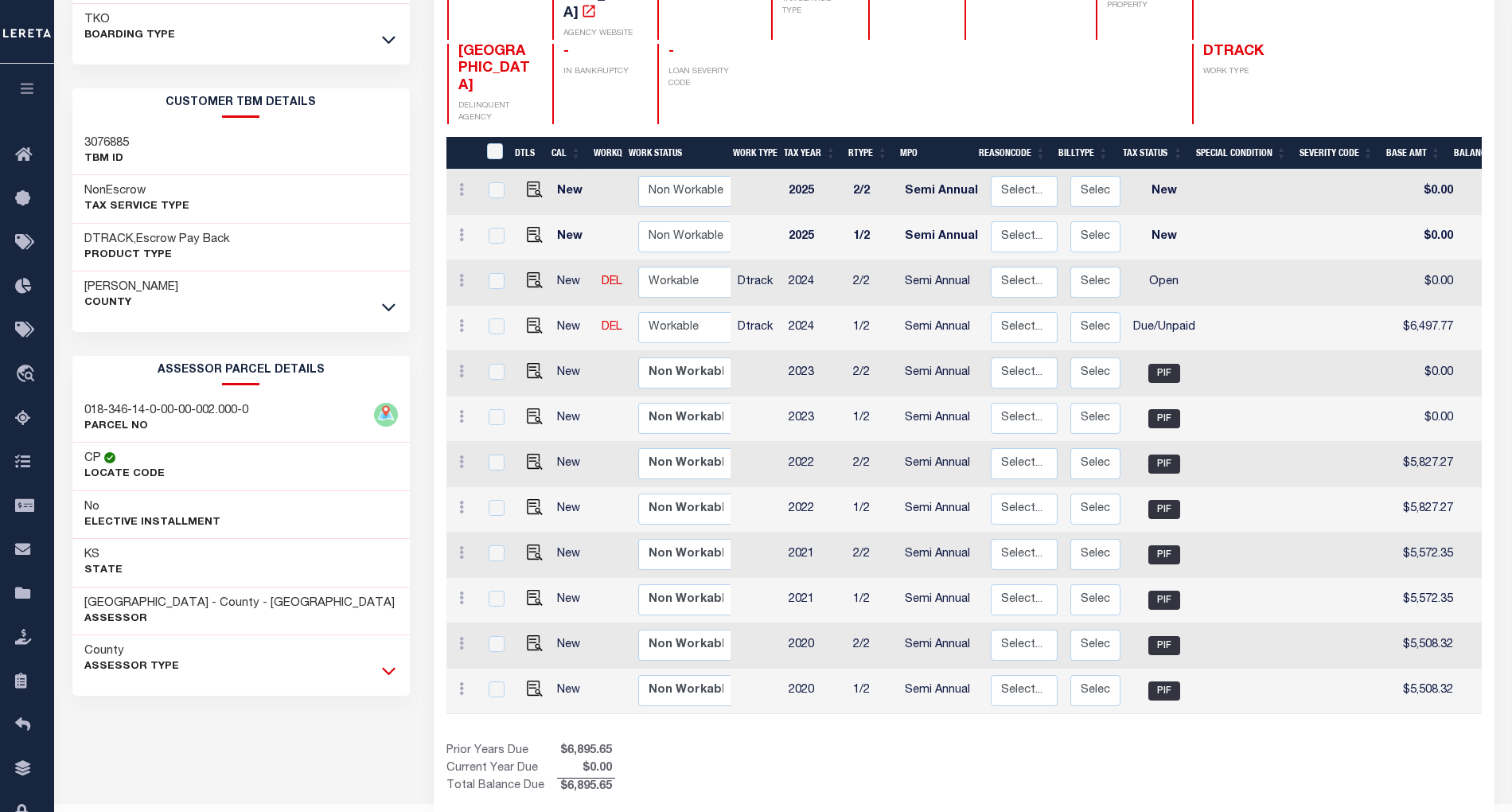
click at [389, 676] on icon at bounding box center [388, 670] width 14 height 17
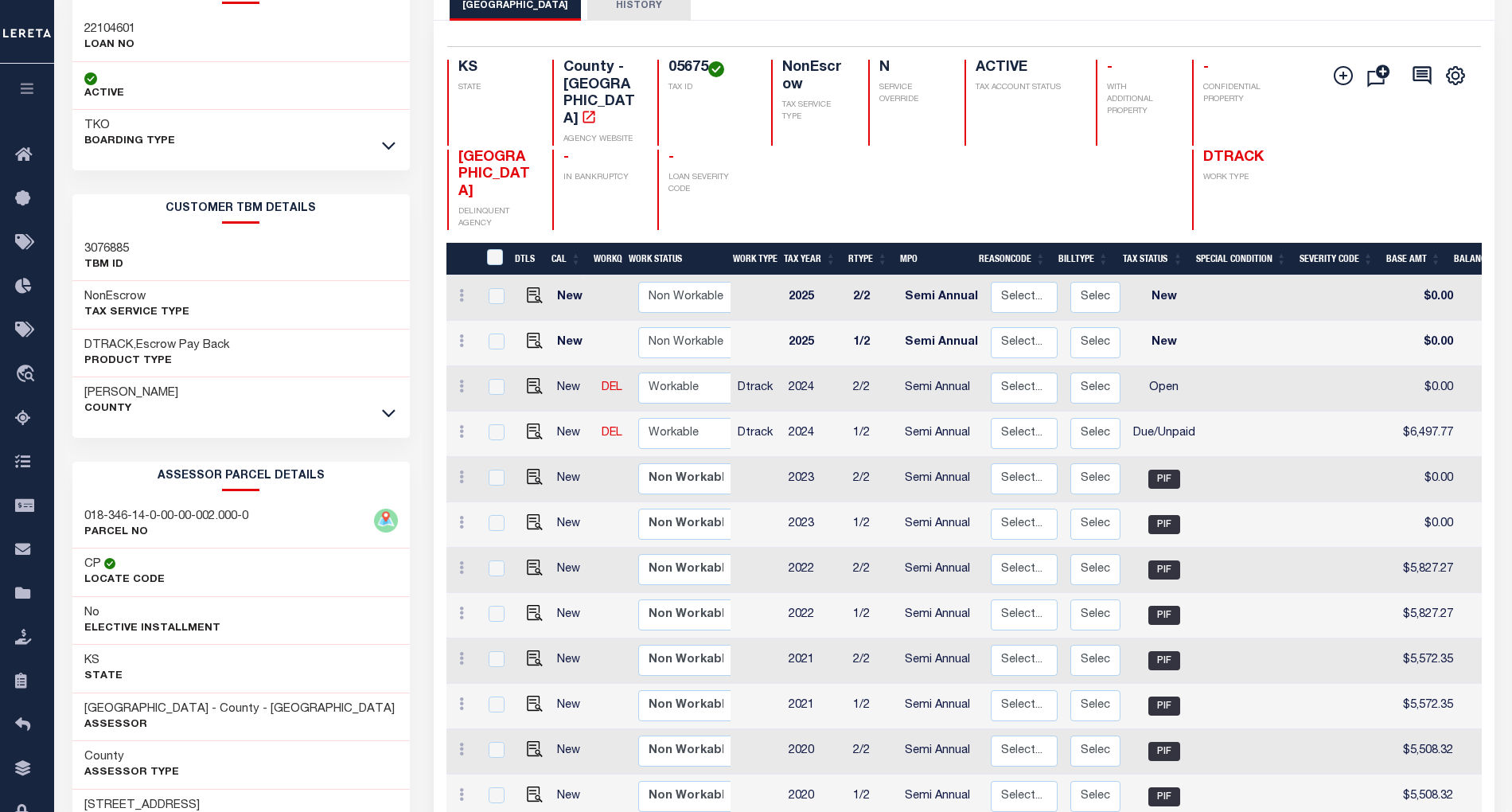
scroll to position [0, 0]
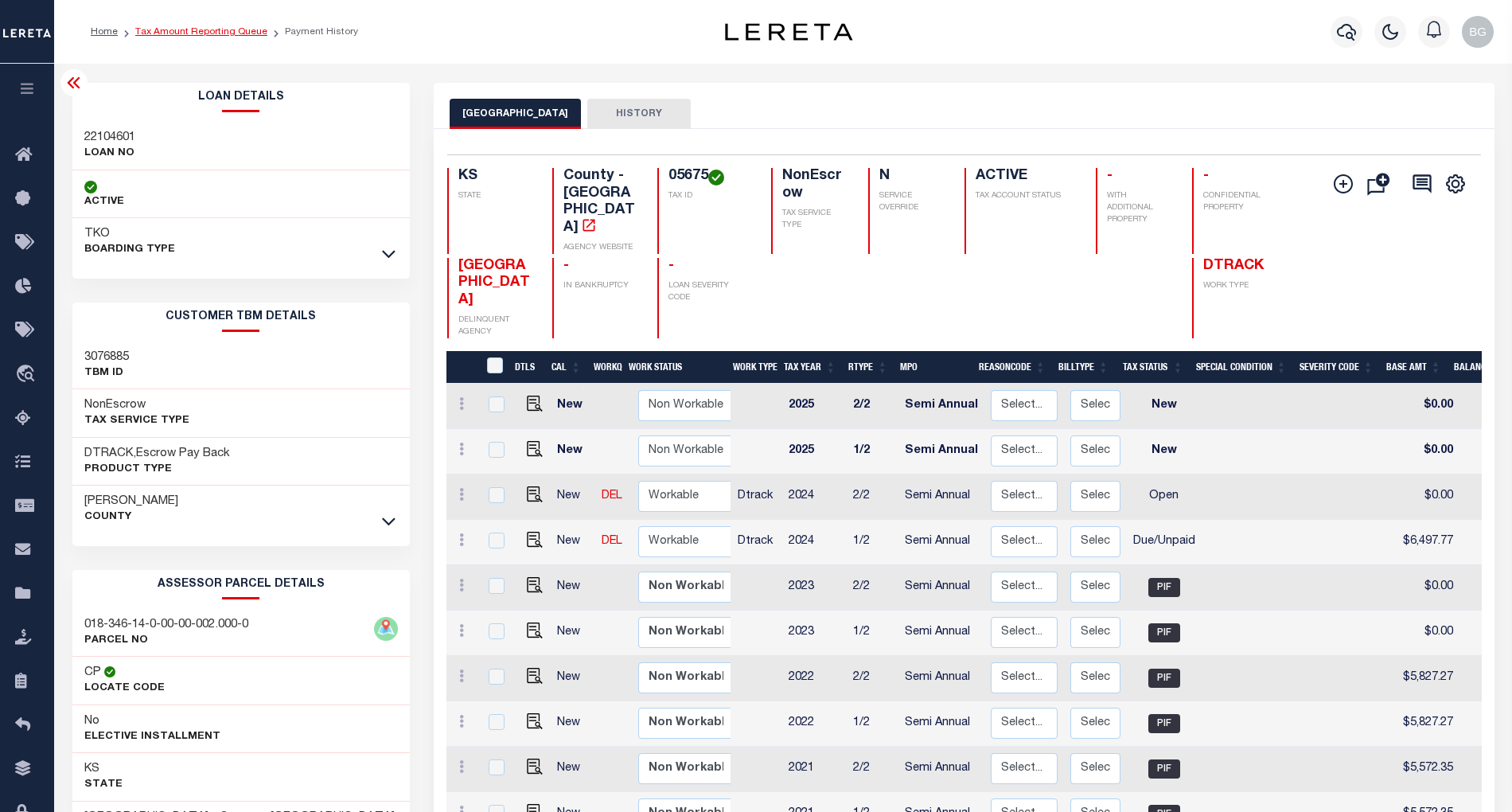
click at [191, 32] on link "Tax Amount Reporting Queue" at bounding box center [201, 32] width 133 height 9
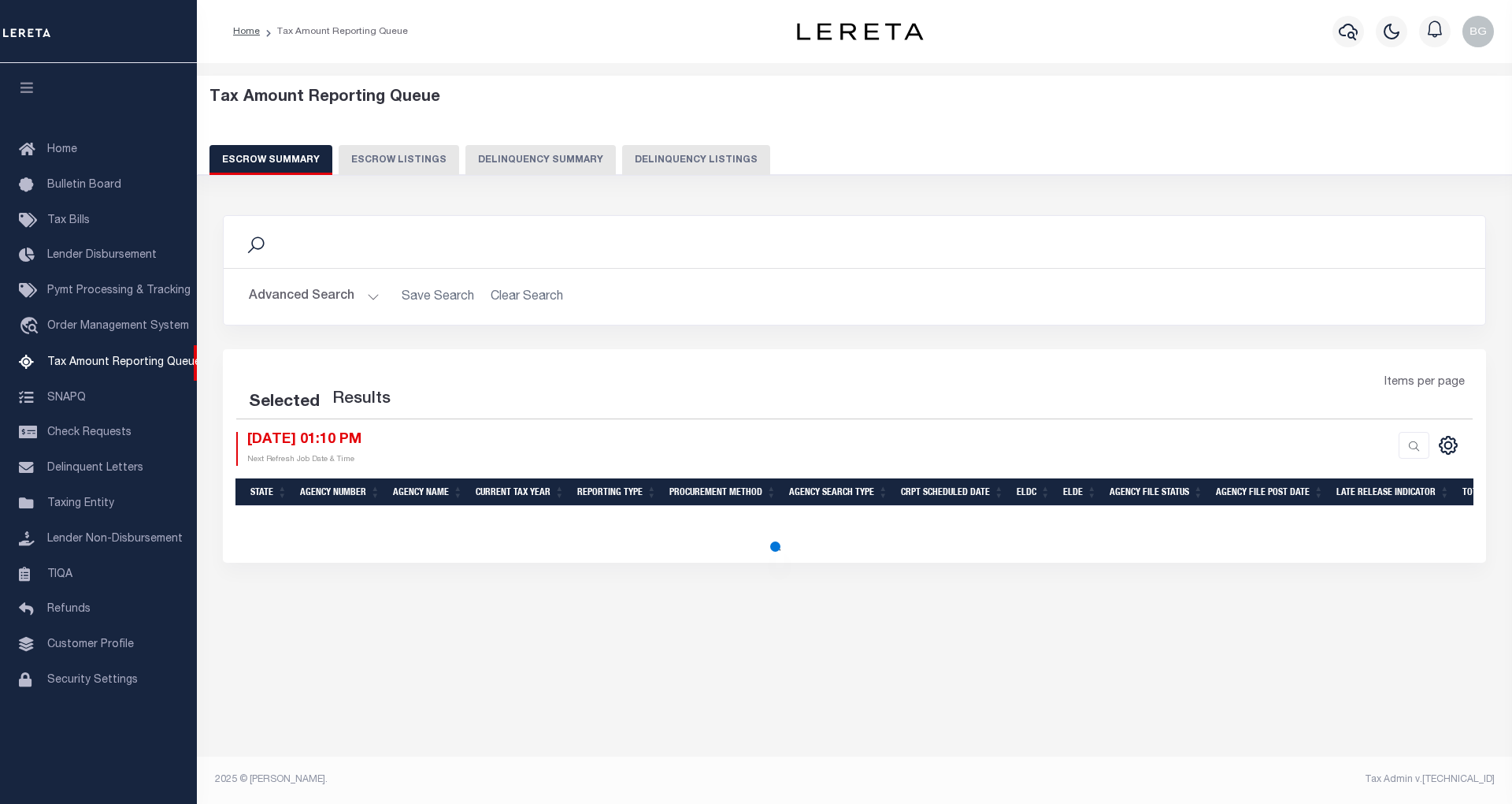
click at [694, 167] on button "Delinquency Listings" at bounding box center [695, 160] width 148 height 30
select select "100"
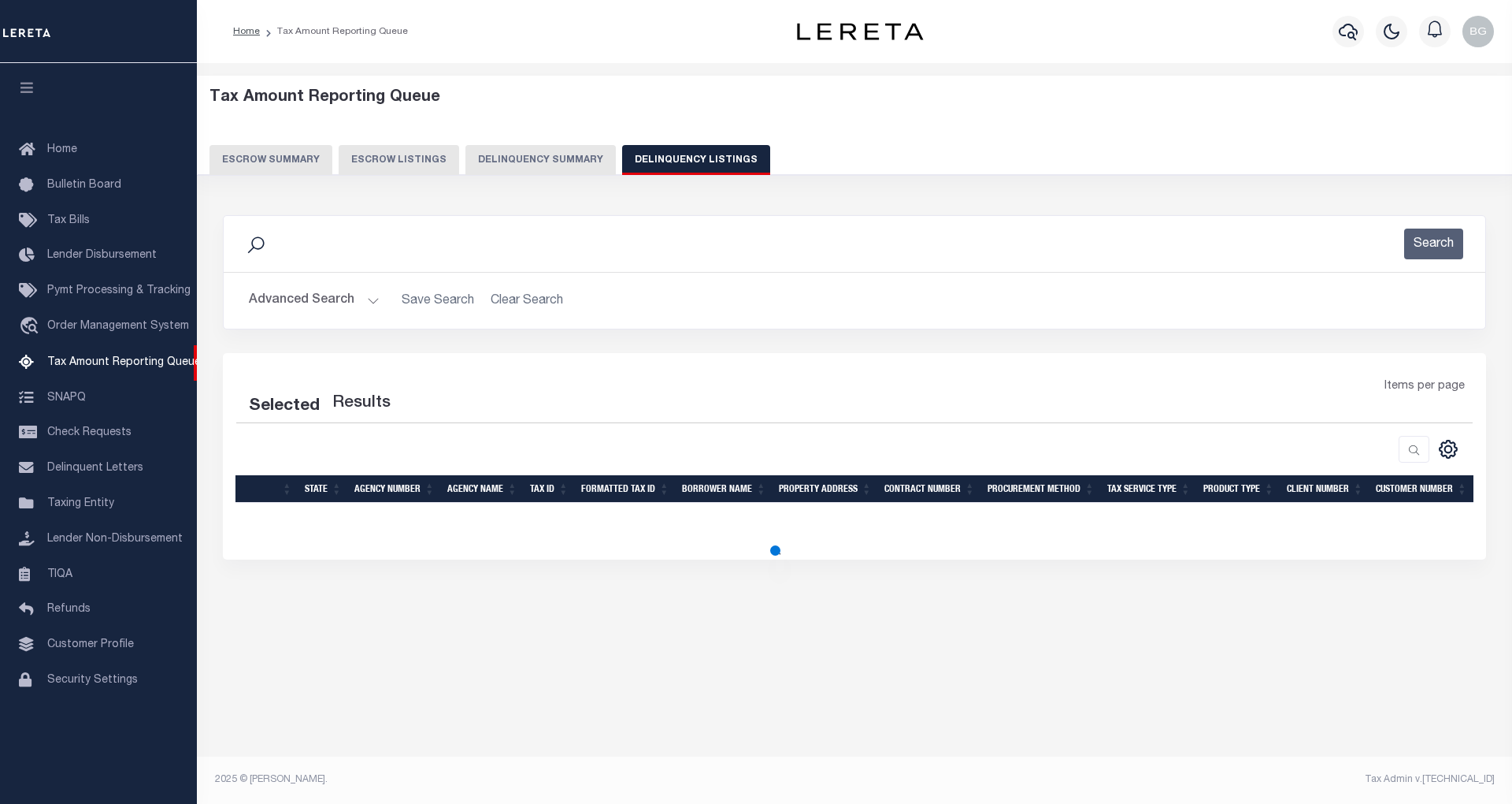
select select "100"
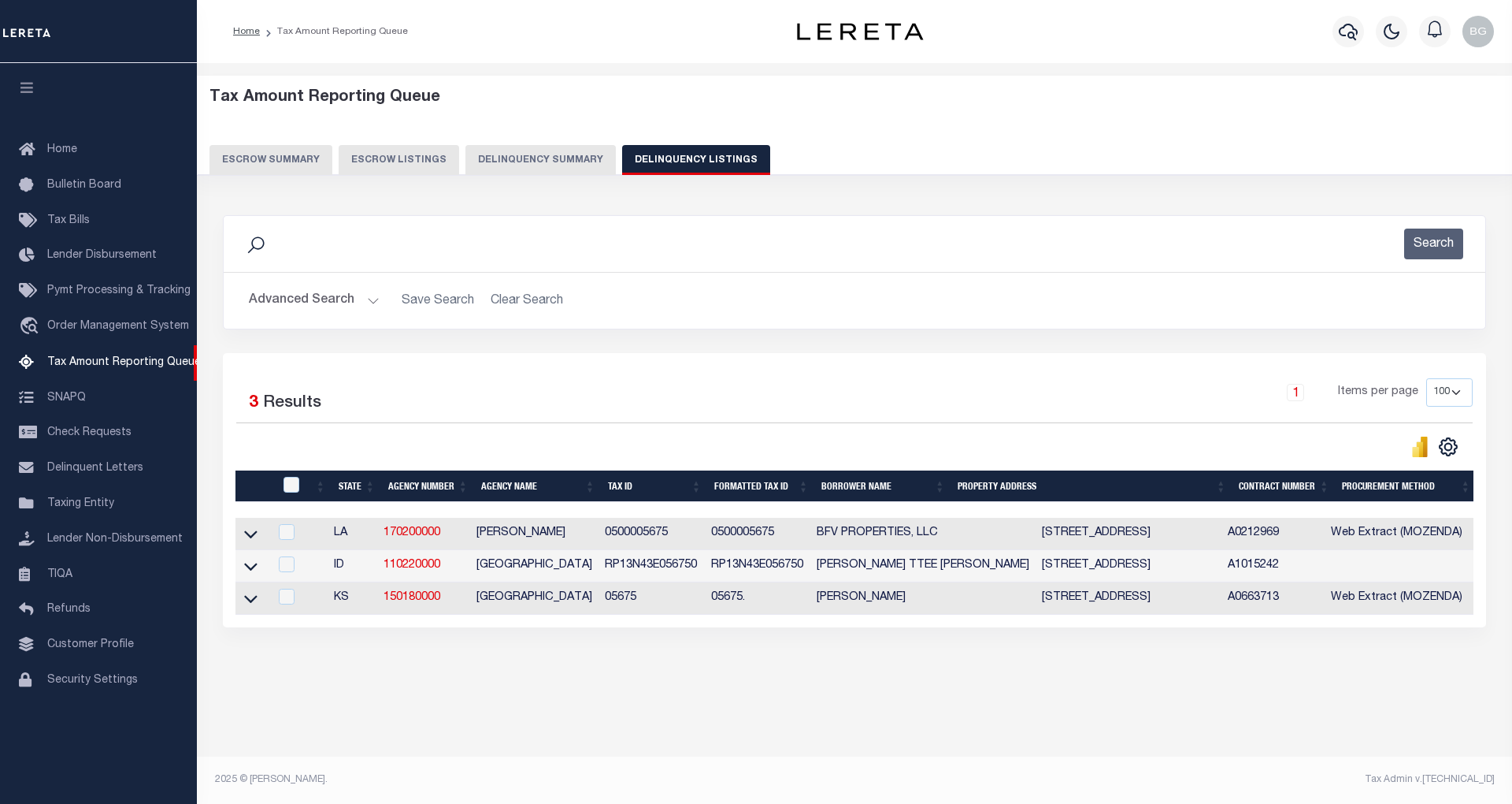
click at [367, 297] on button "Advanced Search" at bounding box center [314, 300] width 131 height 30
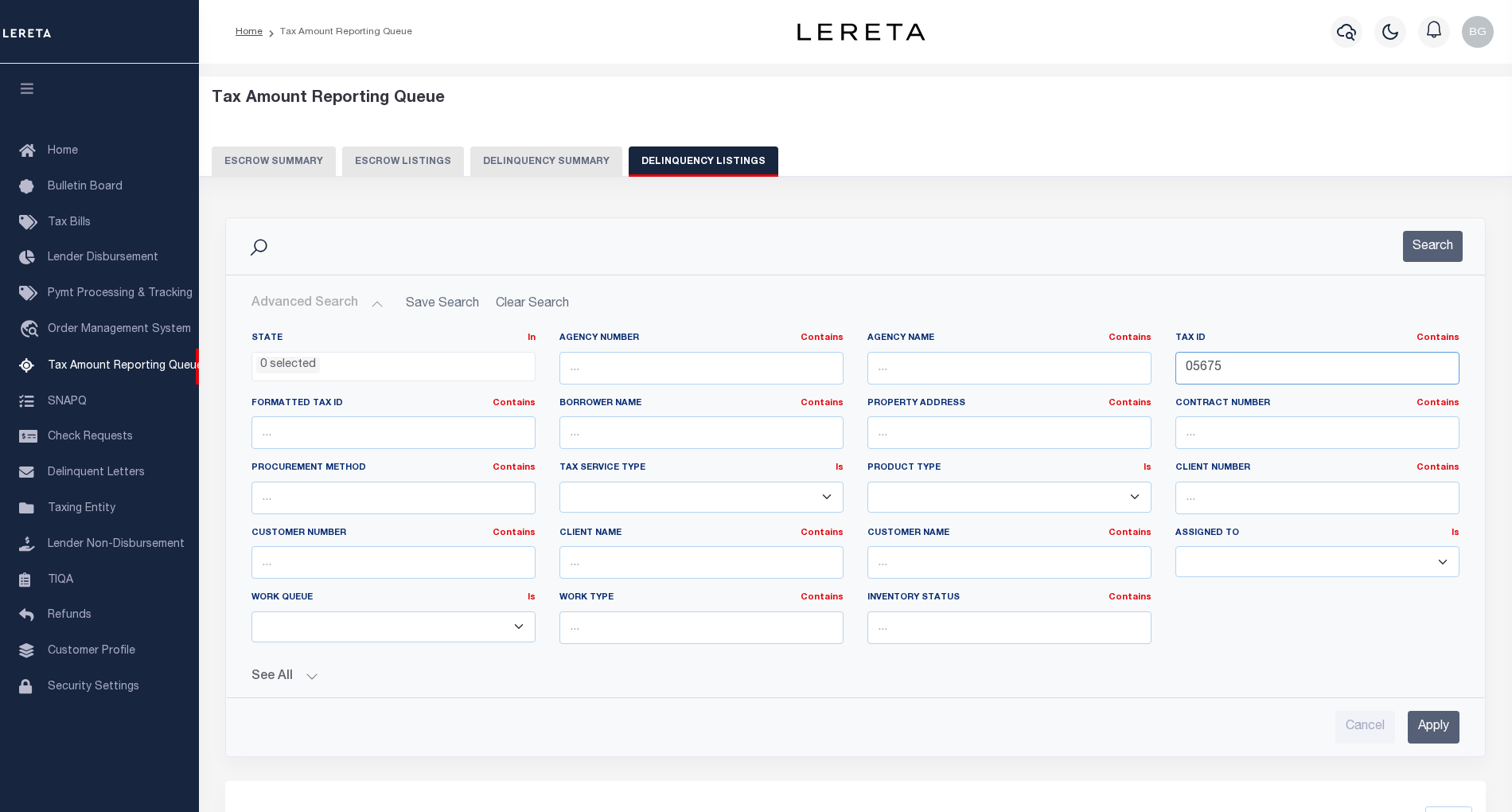
click at [1201, 370] on input "05675" at bounding box center [1317, 367] width 284 height 32
paste input "809"
type input "05809"
click at [1440, 726] on input "Apply" at bounding box center [1434, 727] width 52 height 32
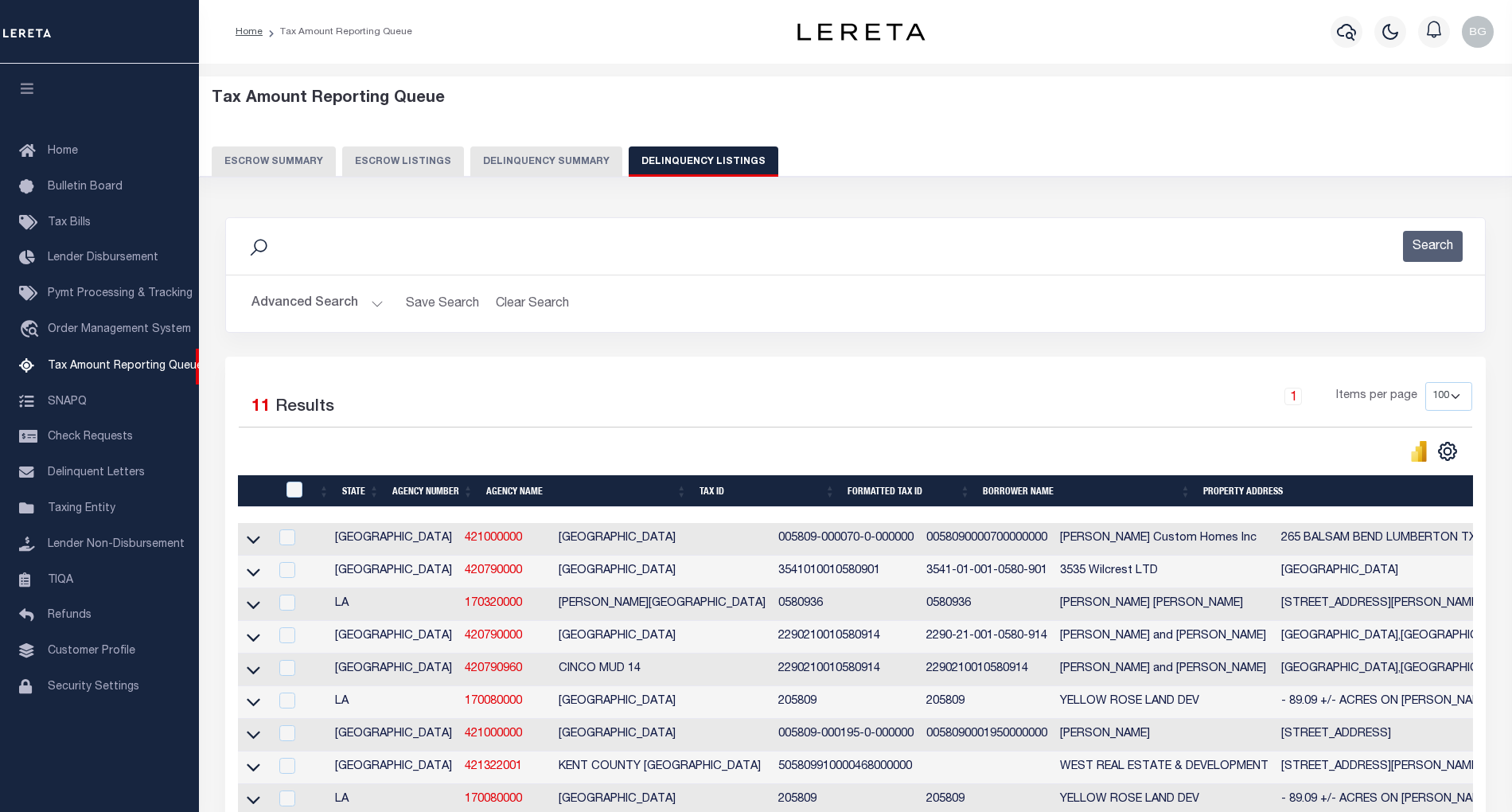
scroll to position [250, 0]
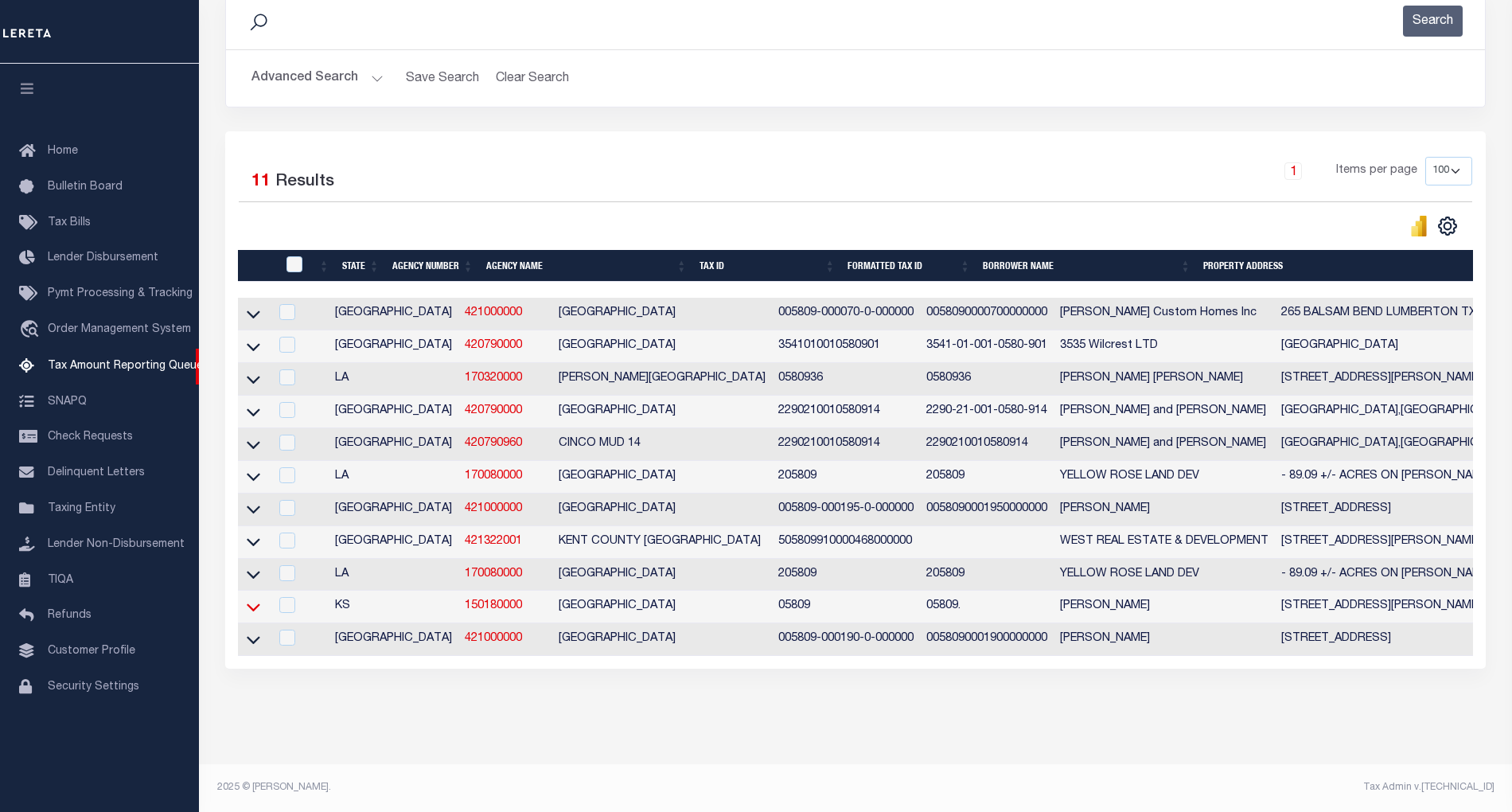
click at [249, 600] on icon at bounding box center [253, 607] width 14 height 17
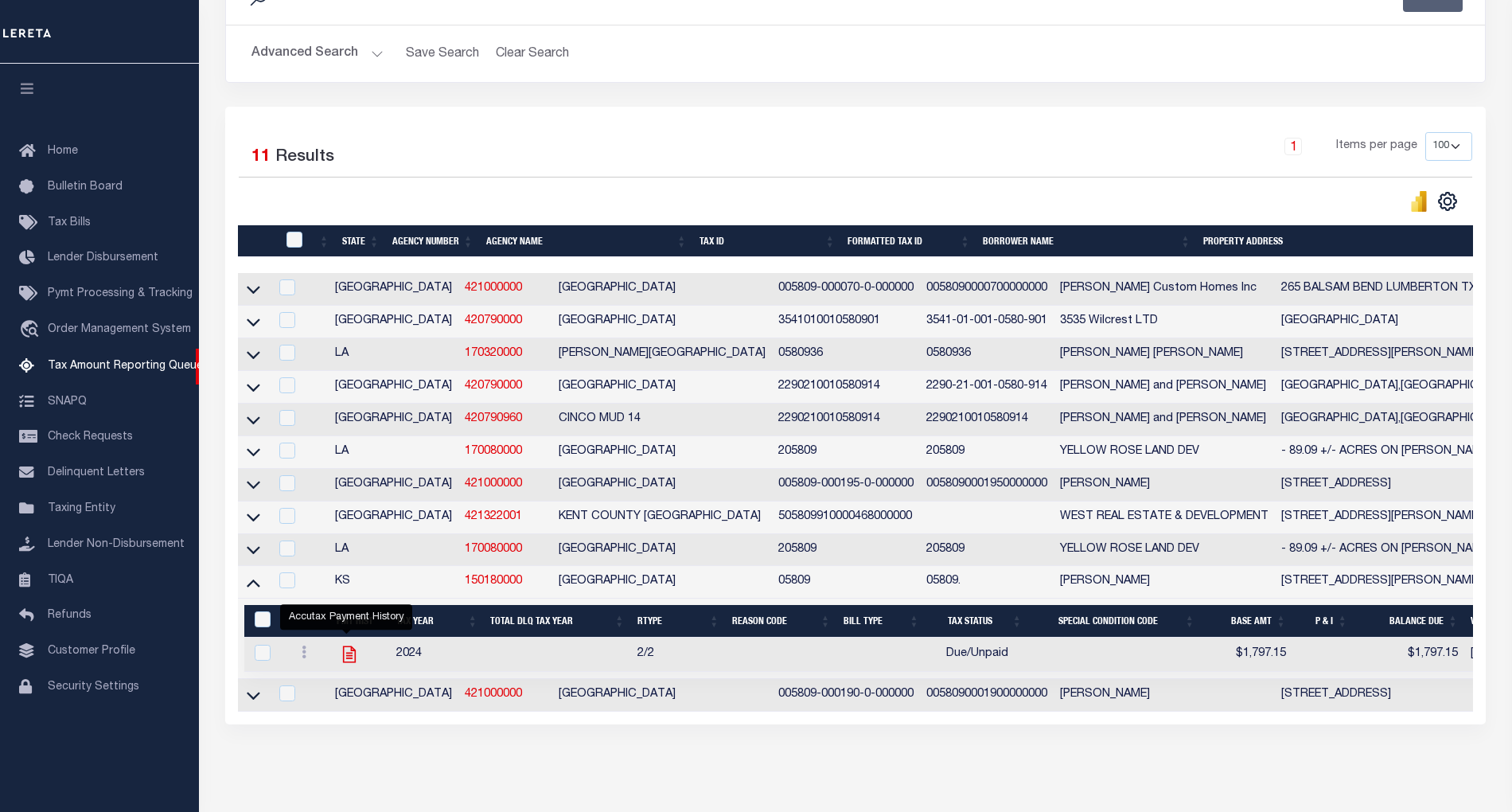
click at [339, 665] on icon "" at bounding box center [349, 654] width 20 height 20
checkbox input "true"
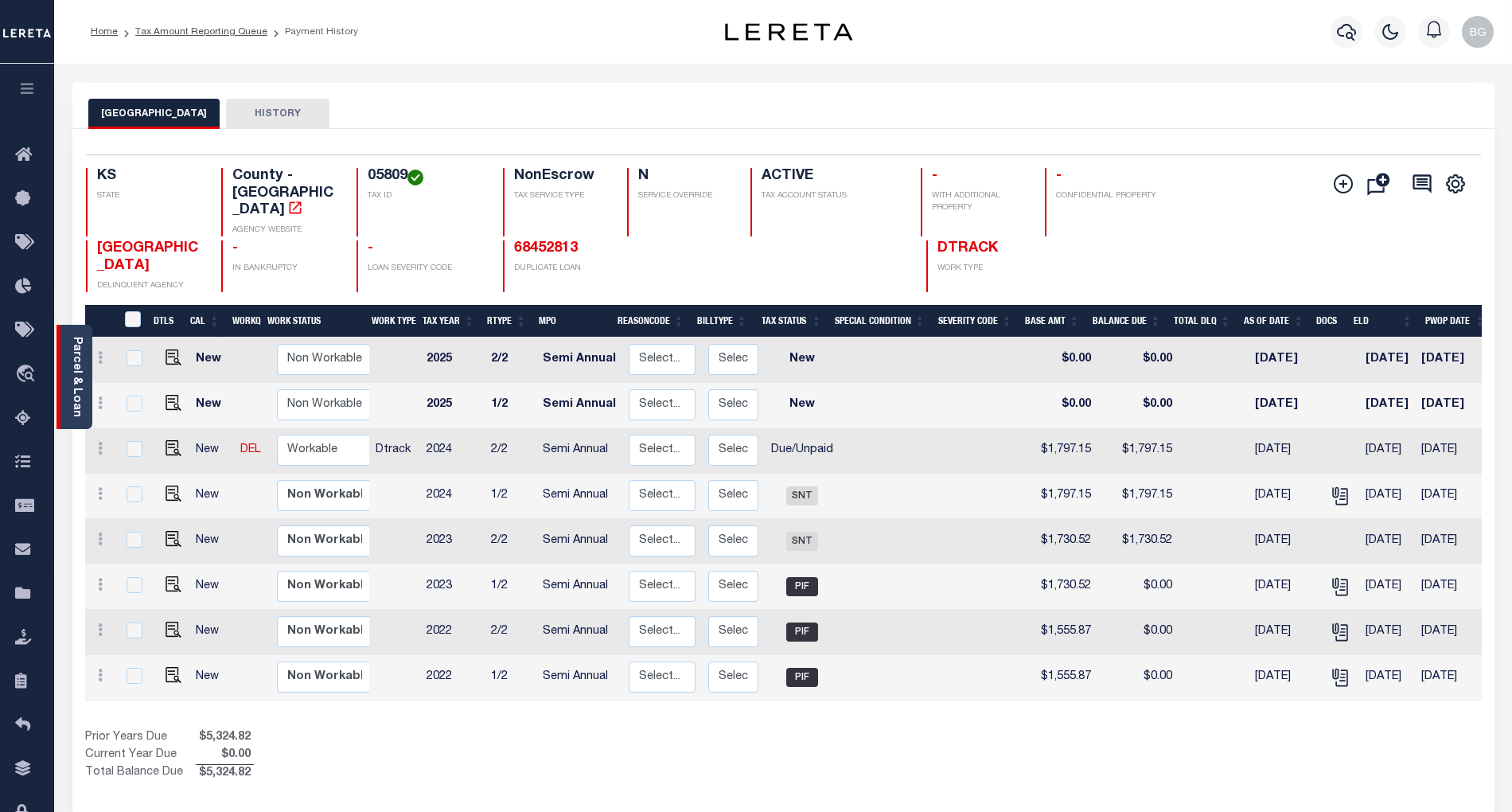
click at [76, 375] on link "Parcel & Loan" at bounding box center [76, 376] width 11 height 81
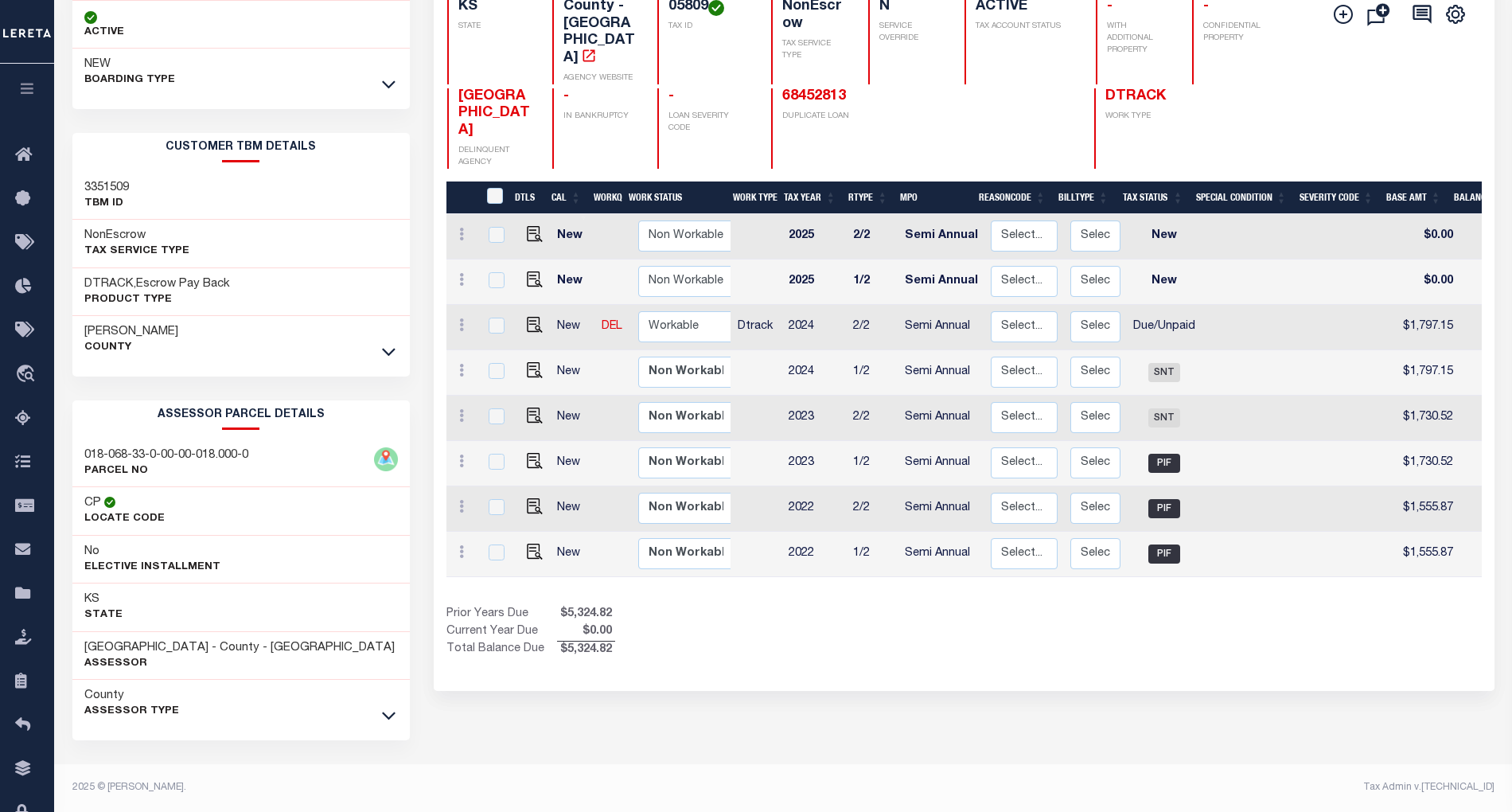
scroll to position [175, 0]
click at [388, 717] on icon at bounding box center [388, 715] width 14 height 17
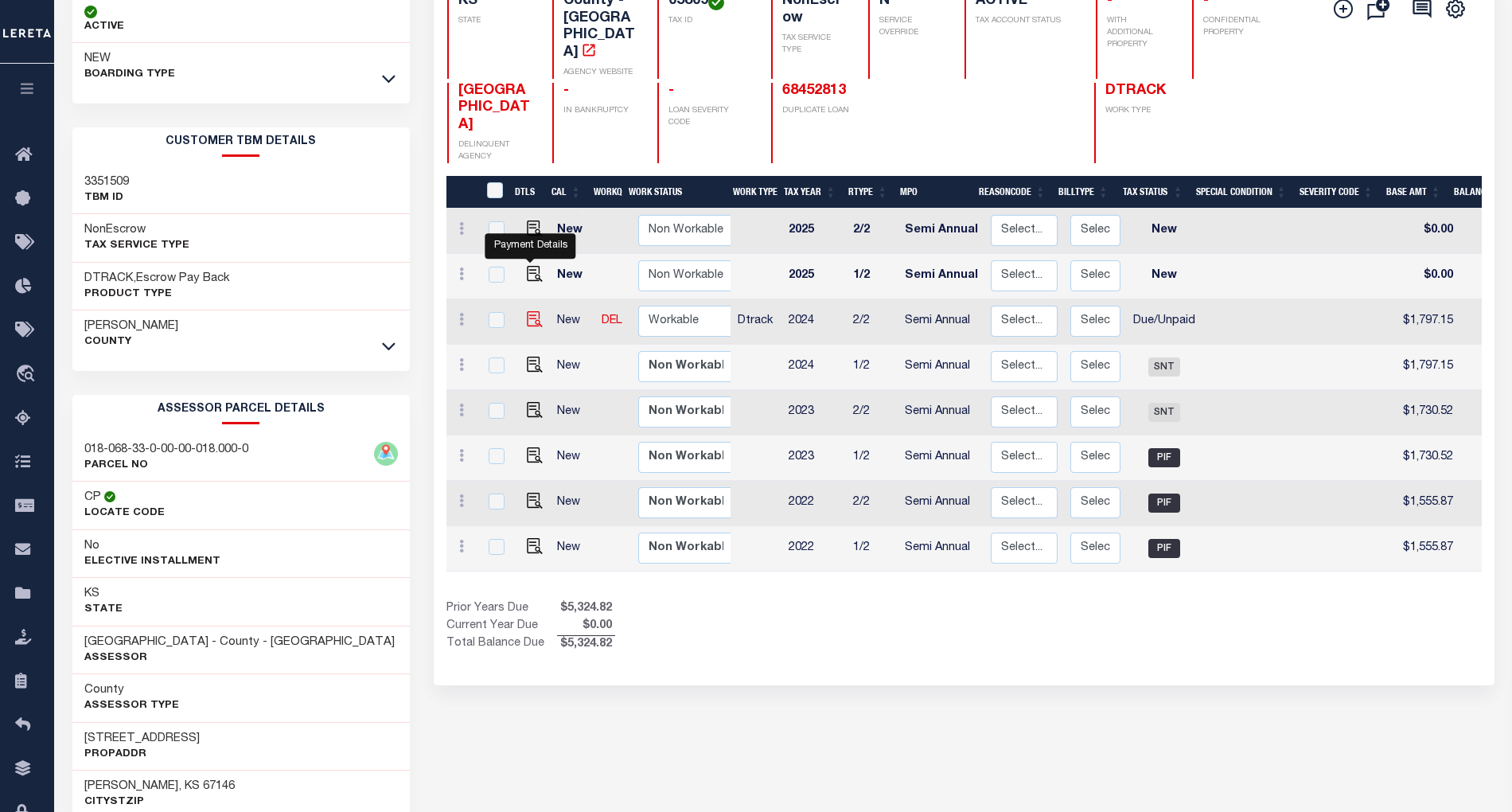
click at [528, 311] on img "" at bounding box center [534, 319] width 16 height 16
checkbox input "true"
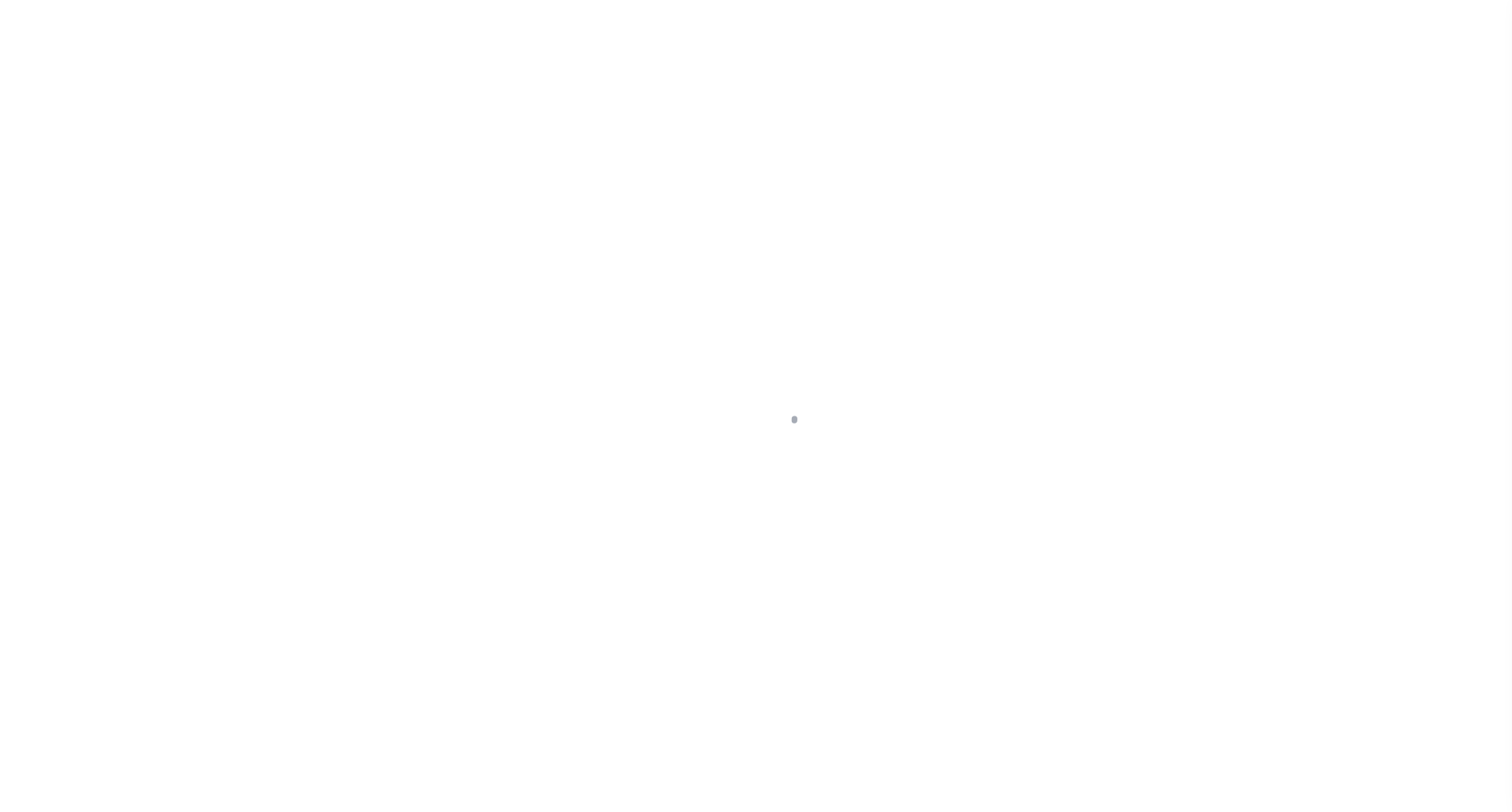
select select "DUE"
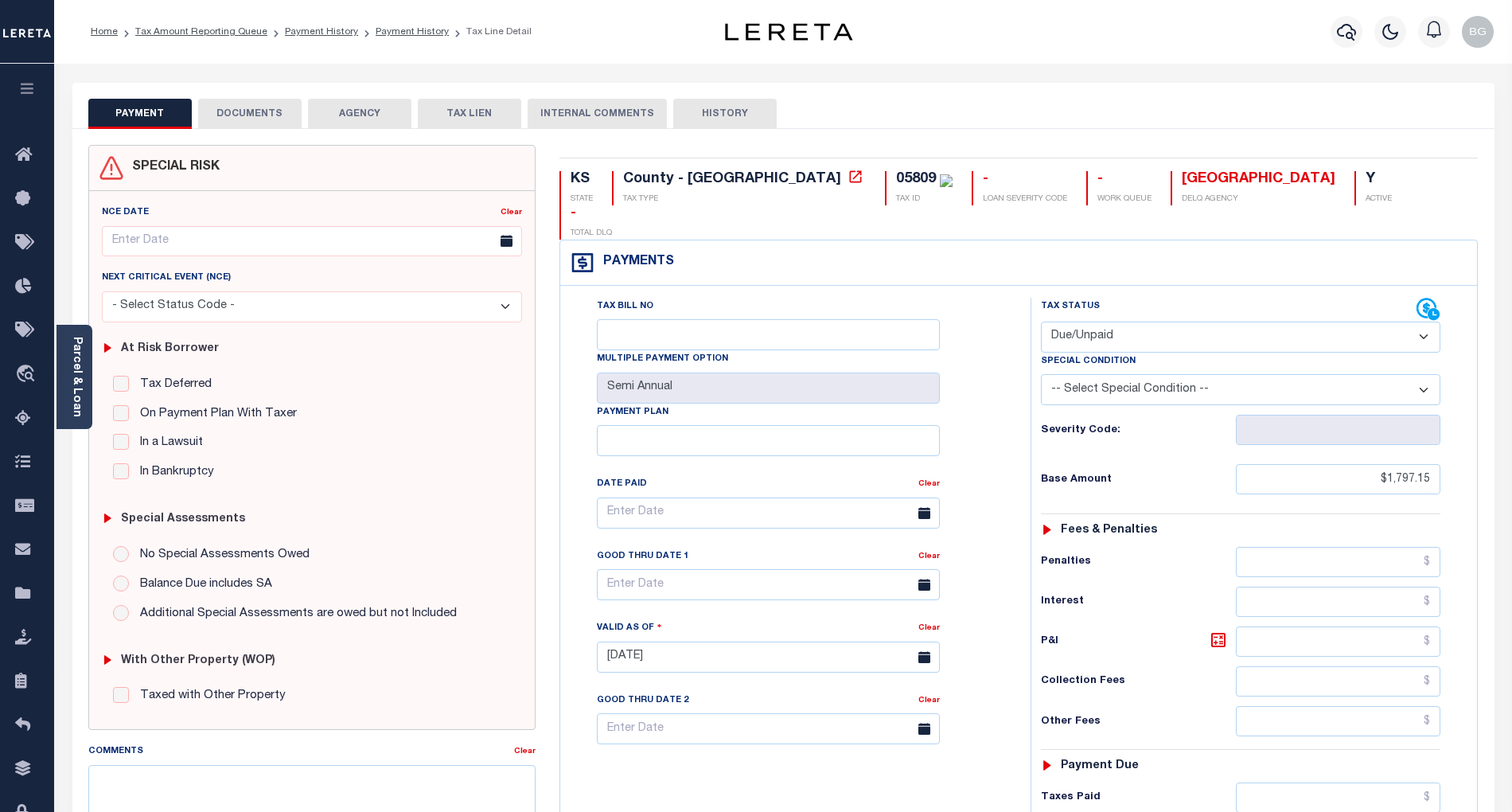
click at [261, 115] on button "DOCUMENTS" at bounding box center [250, 113] width 104 height 31
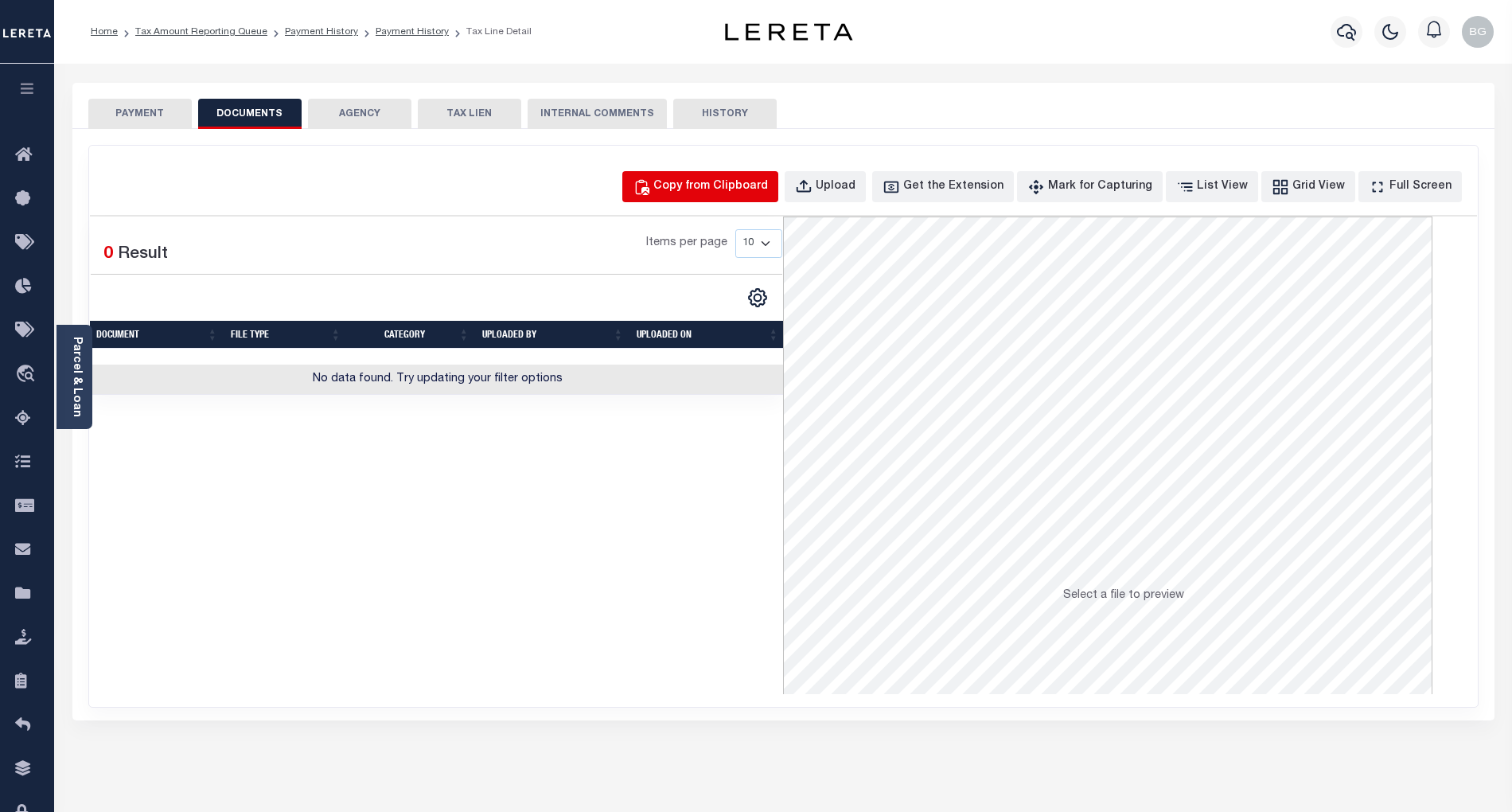
click at [748, 186] on div "Copy from Clipboard" at bounding box center [711, 186] width 115 height 18
select select "POP"
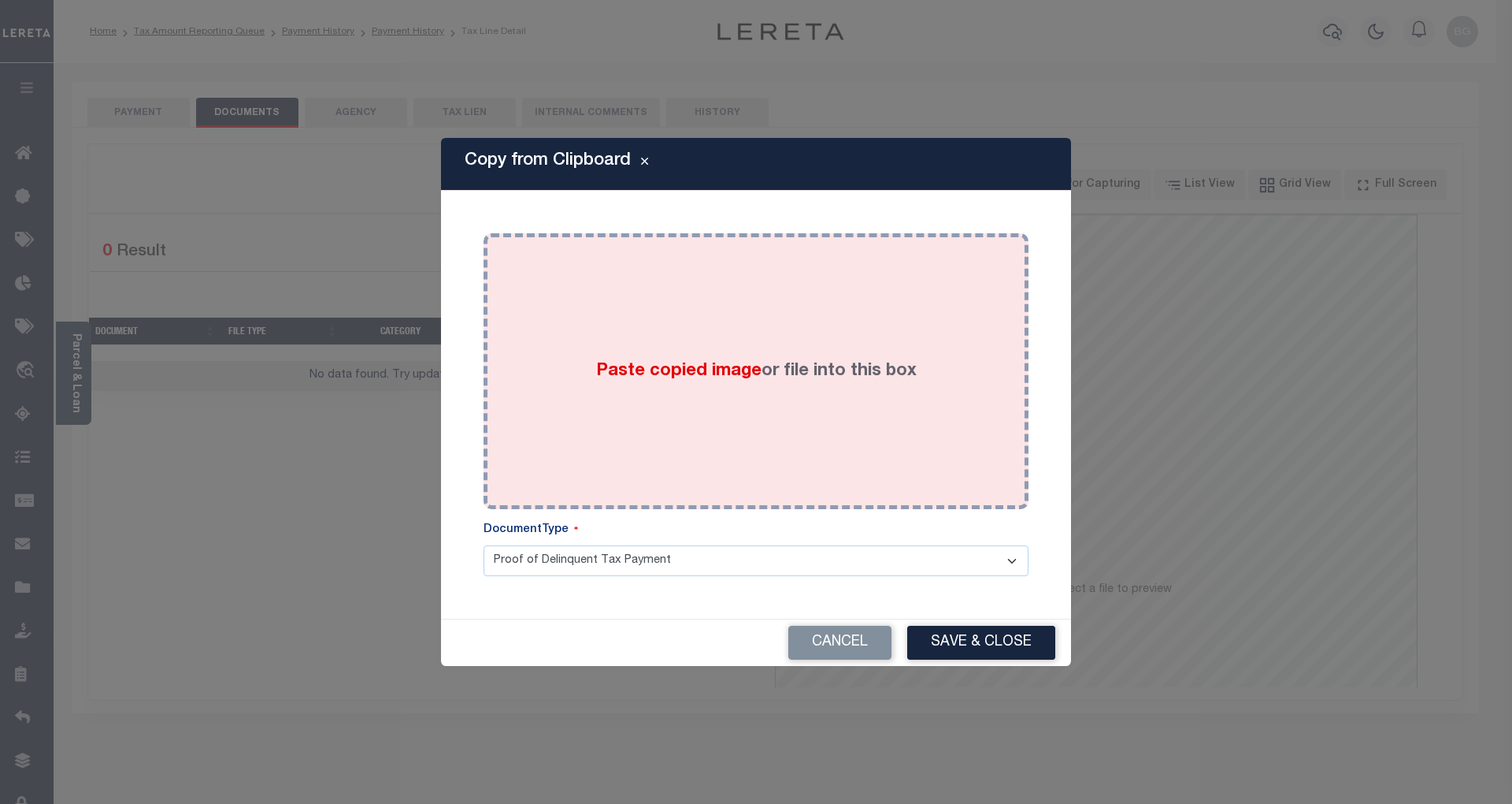
click at [692, 372] on span "Paste copied image" at bounding box center [679, 371] width 165 height 17
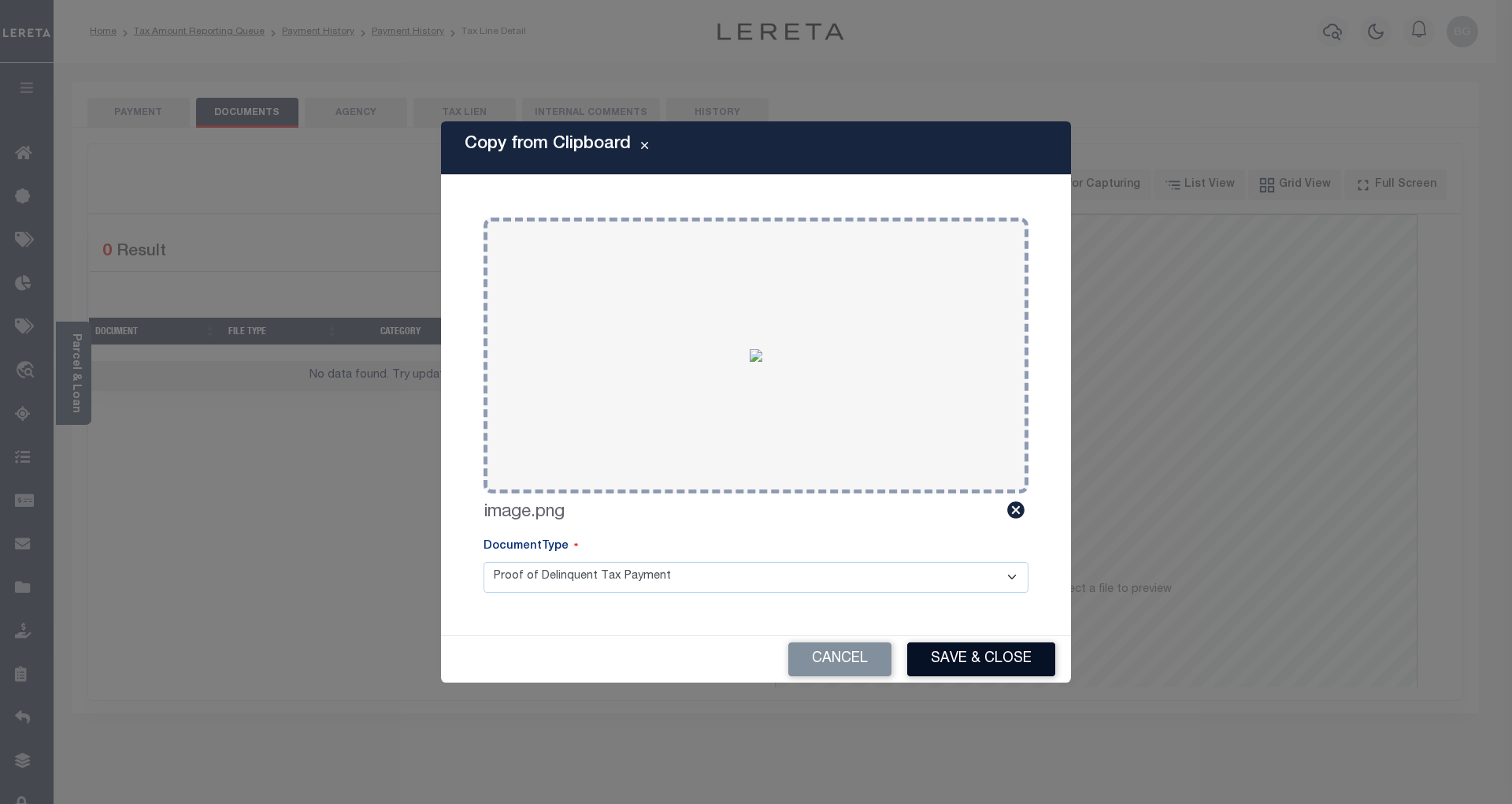
click at [1010, 657] on button "Save & Close" at bounding box center [981, 659] width 148 height 34
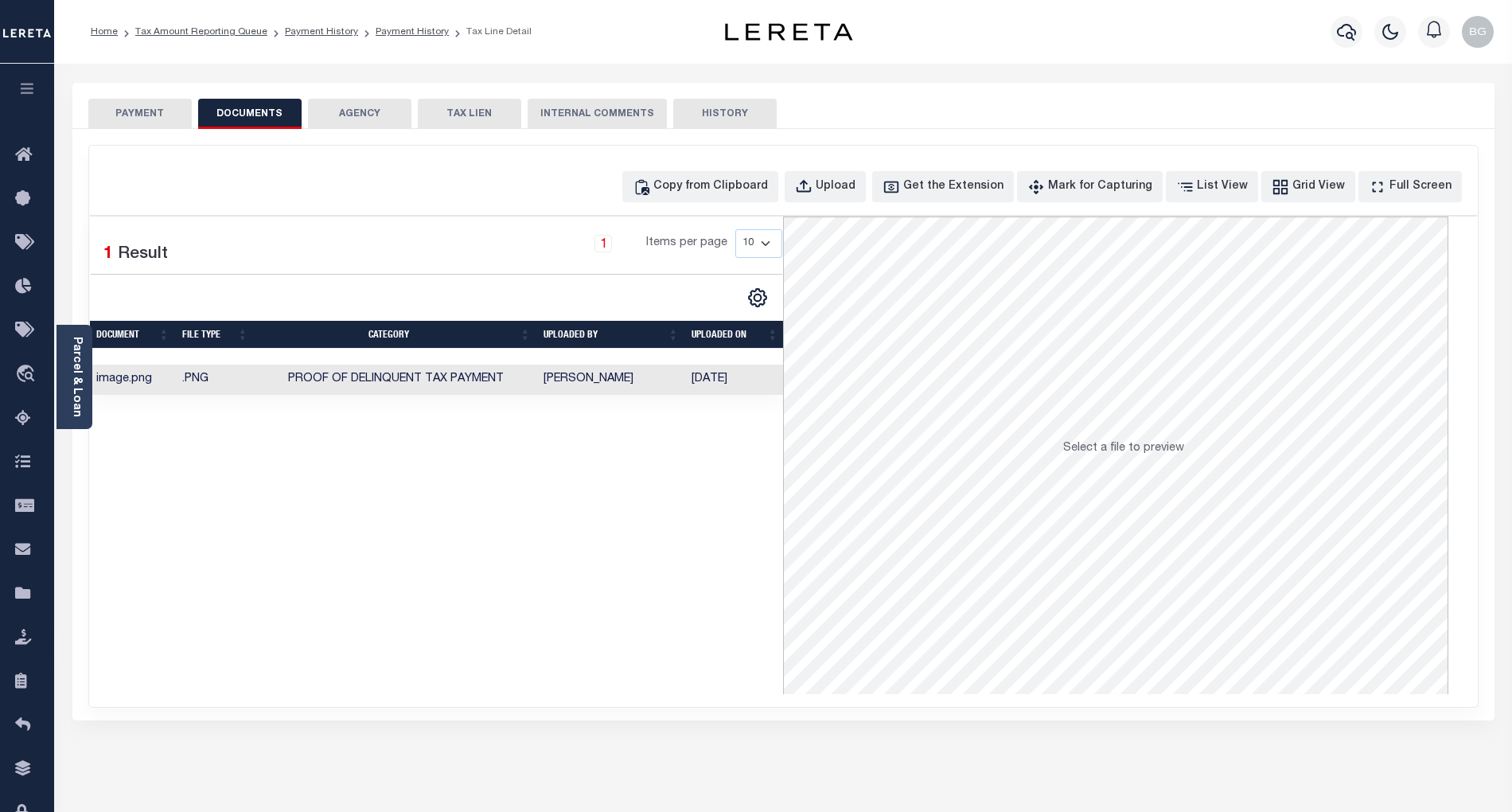
click at [144, 118] on button "PAYMENT" at bounding box center [140, 113] width 104 height 31
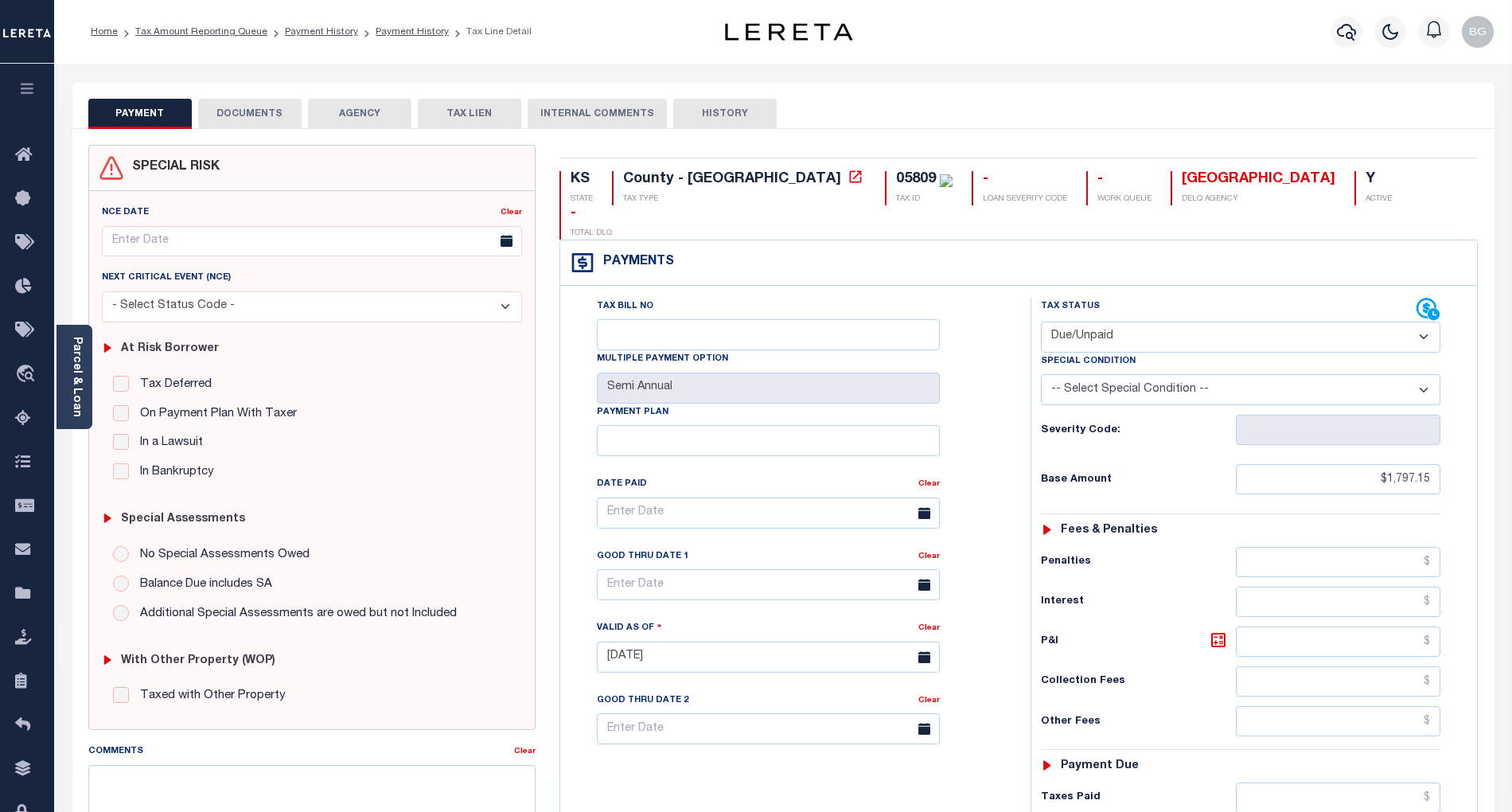
click at [1124, 322] on select "- Select Status Code - Open Due/Unpaid Paid Incomplete No Tax Due Internal Refu…" at bounding box center [1240, 336] width 400 height 31
select select "PYD"
click at [1041, 322] on select "- Select Status Code - Open Due/Unpaid Paid Incomplete No Tax Due Internal Refu…" at bounding box center [1240, 336] width 400 height 31
type input "[DATE]"
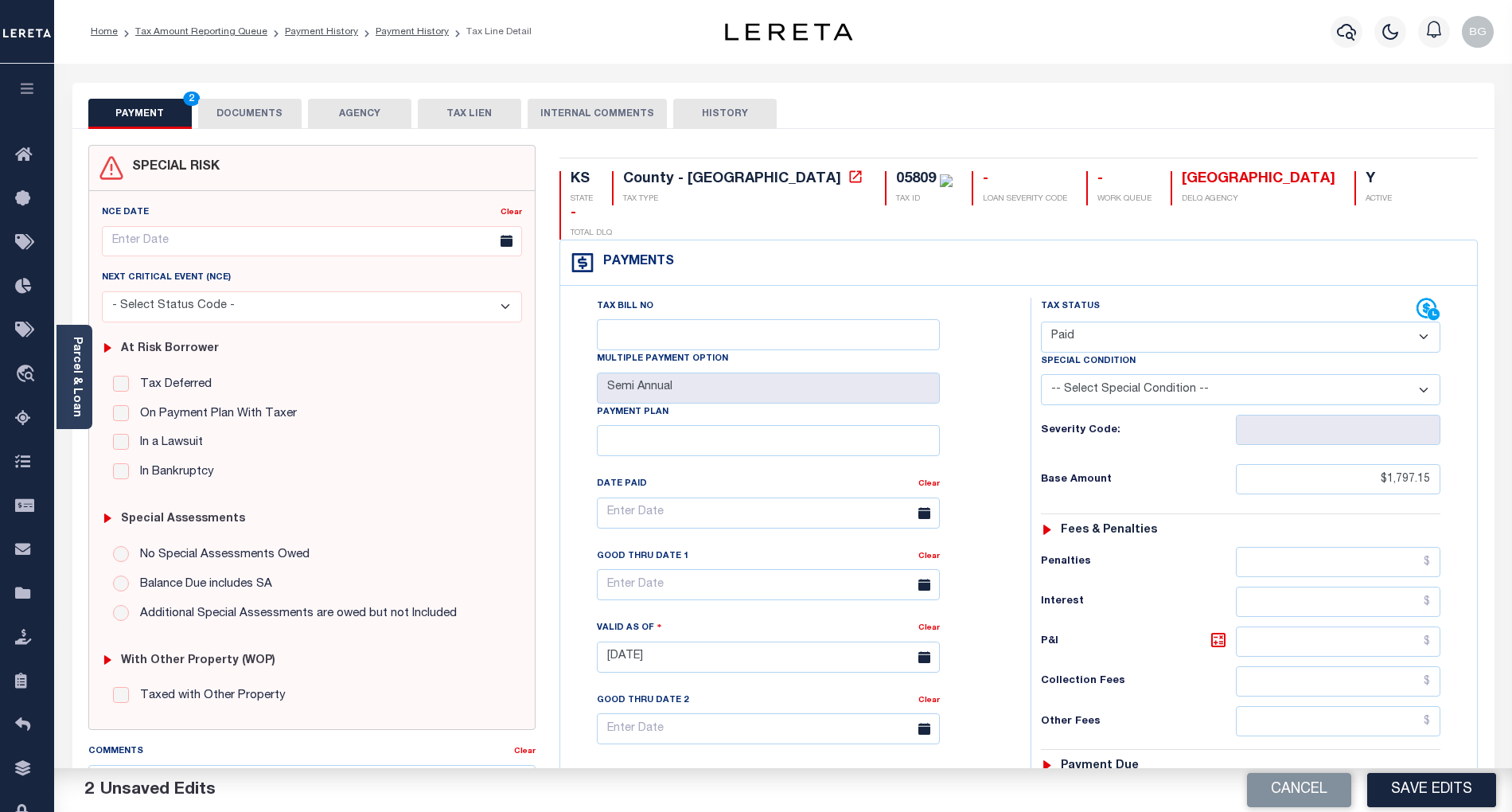
scroll to position [106, 0]
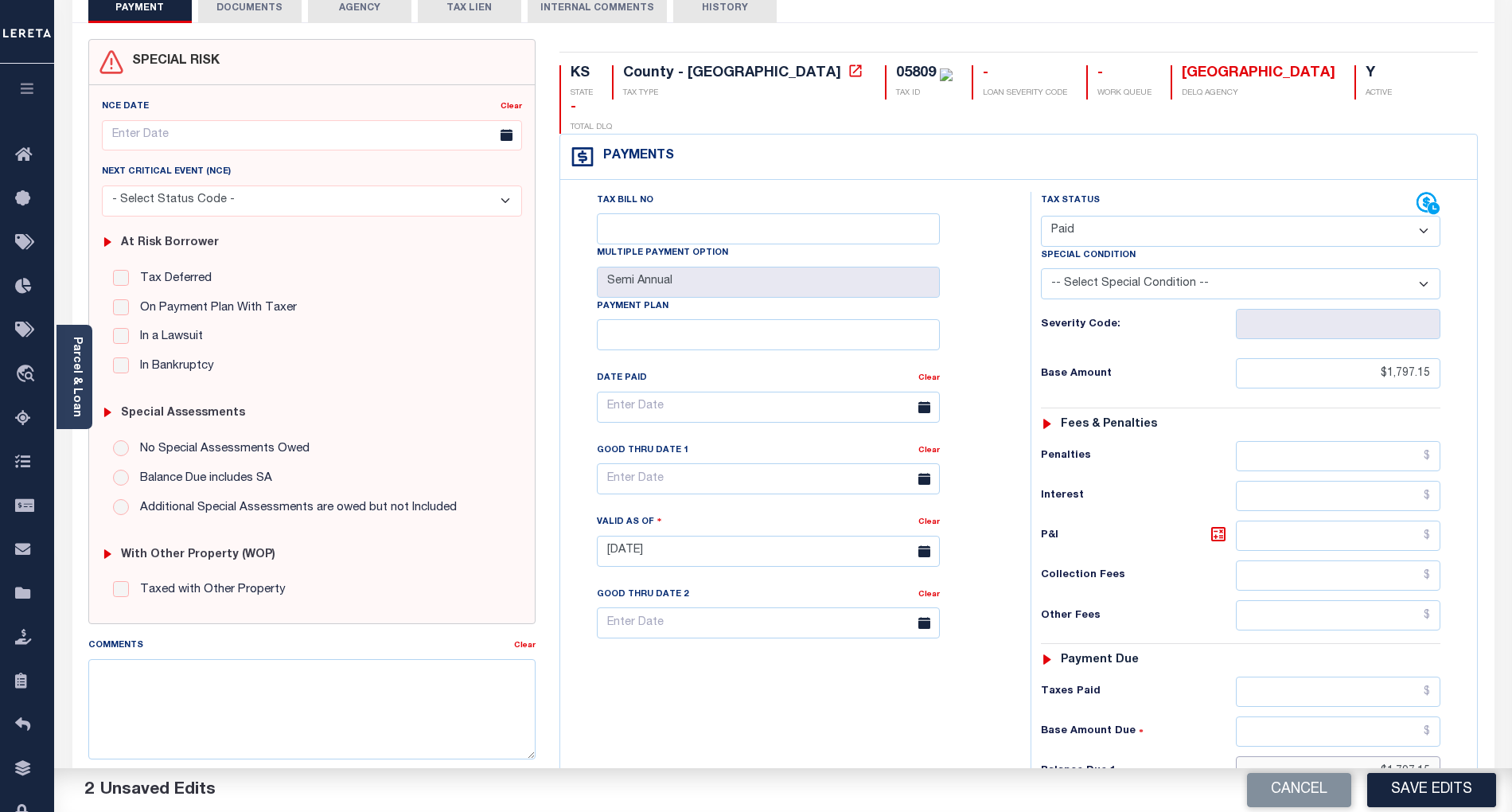
click at [1404, 756] on input "$1,797.15" at bounding box center [1339, 771] width 206 height 31
type input "$"
type input "$0.00"
click at [937, 737] on div "Tax Bill No Multiple Payment Option Semi Annual Payment Plan Clear" at bounding box center [792, 543] width 454 height 703
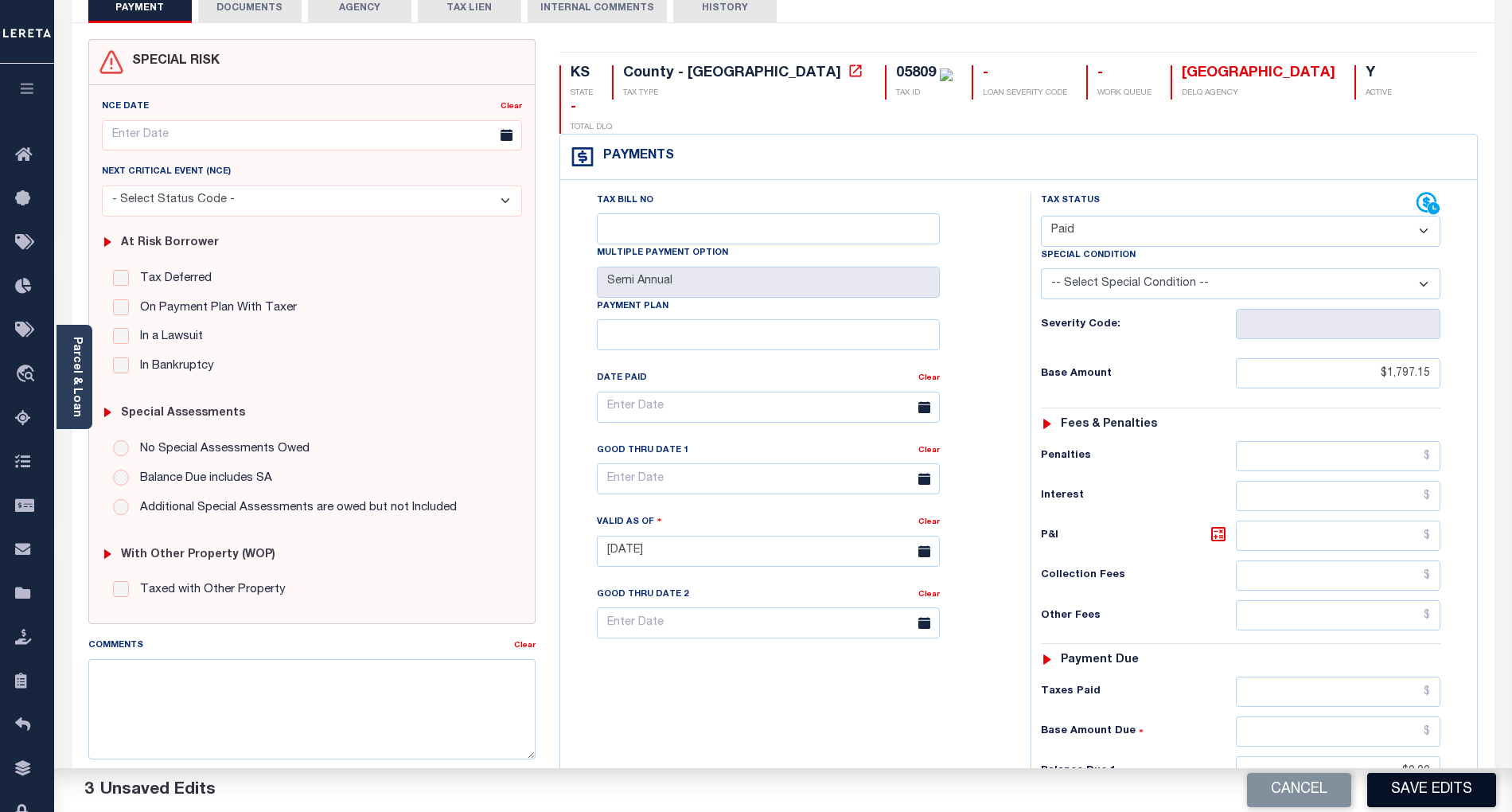
click at [1445, 800] on button "Save Edits" at bounding box center [1431, 790] width 129 height 34
checkbox input "false"
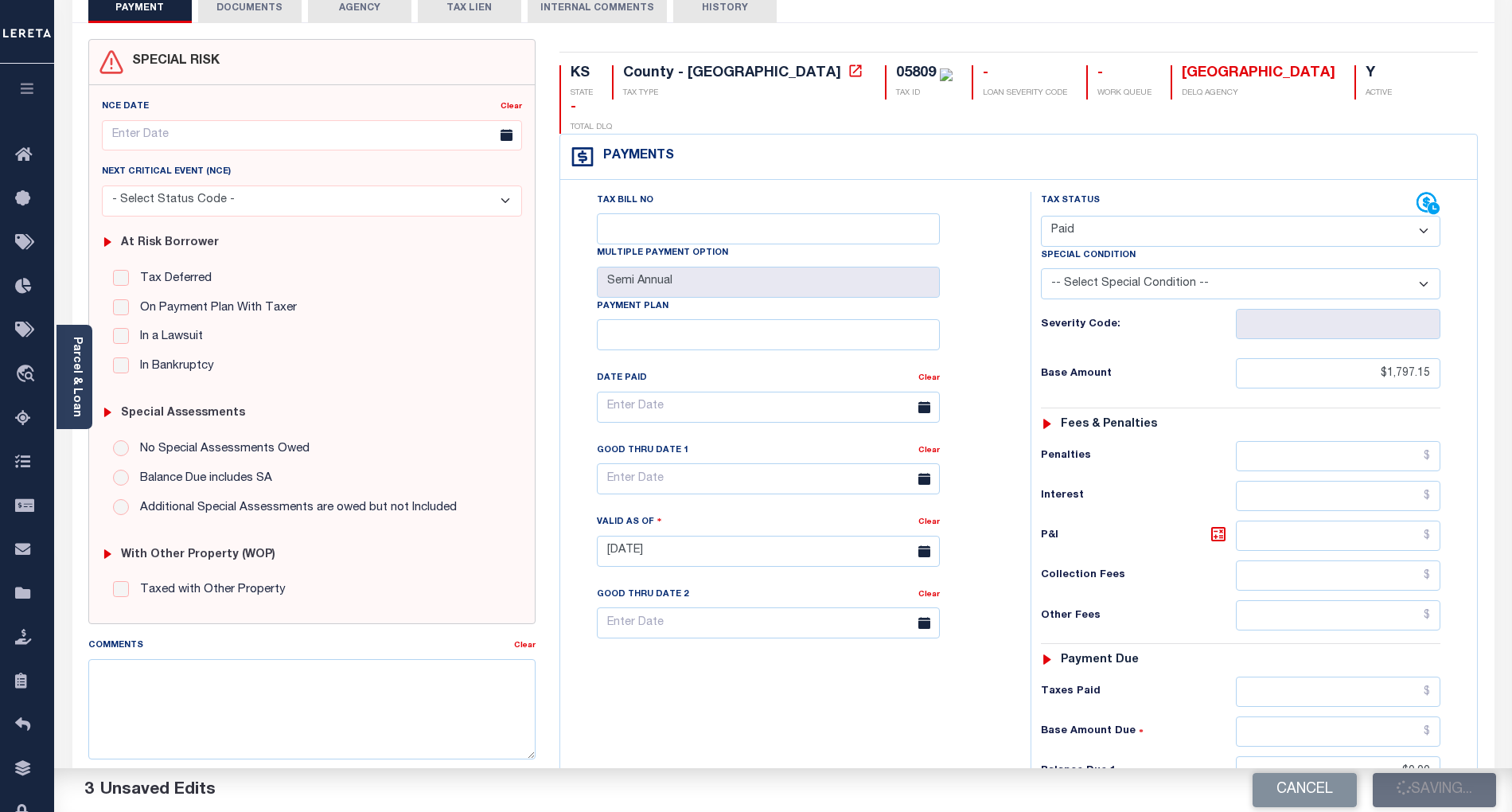
type input "$1,797.15"
type input "$0"
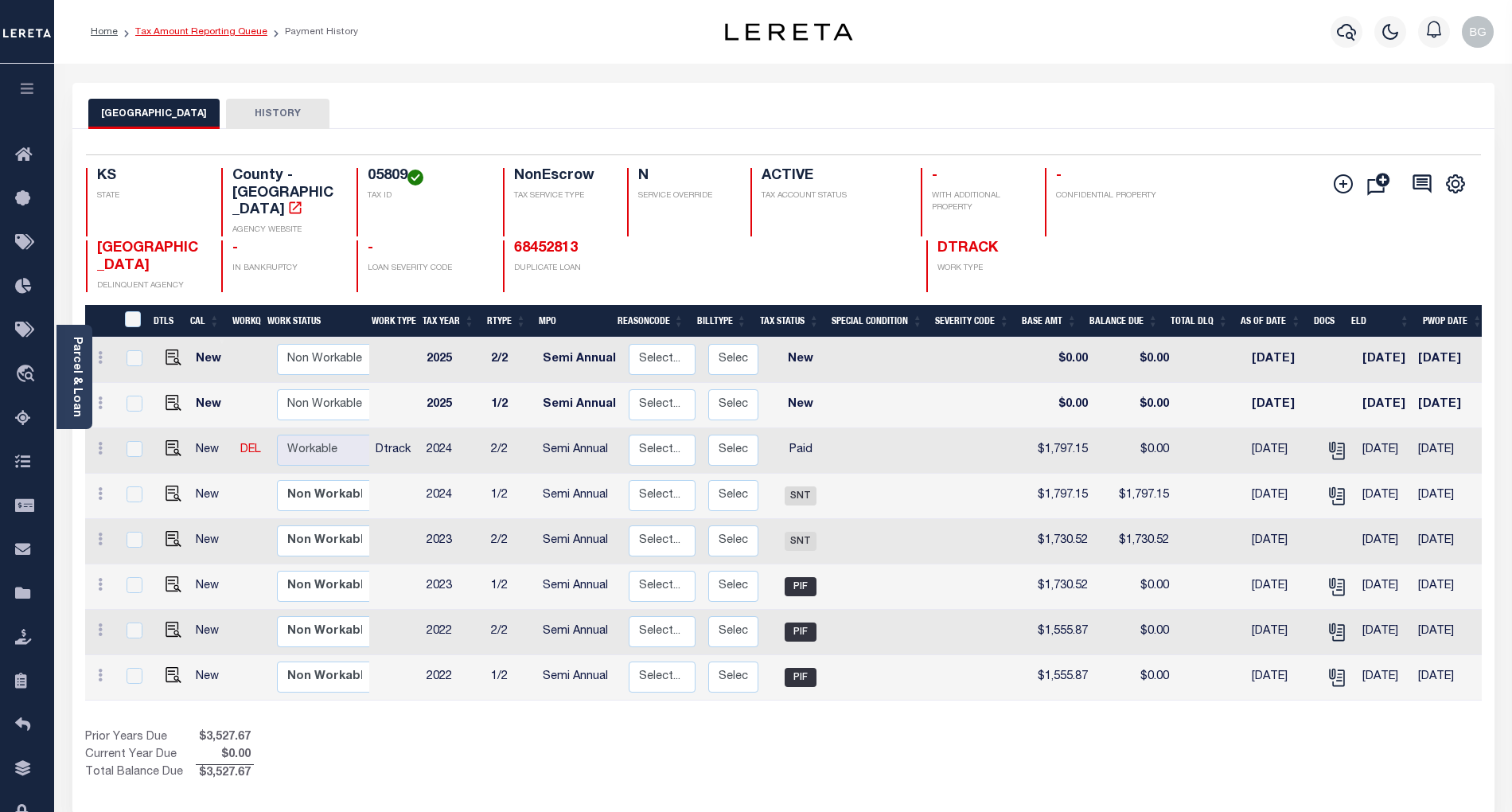
click at [191, 29] on link "Tax Amount Reporting Queue" at bounding box center [201, 32] width 133 height 9
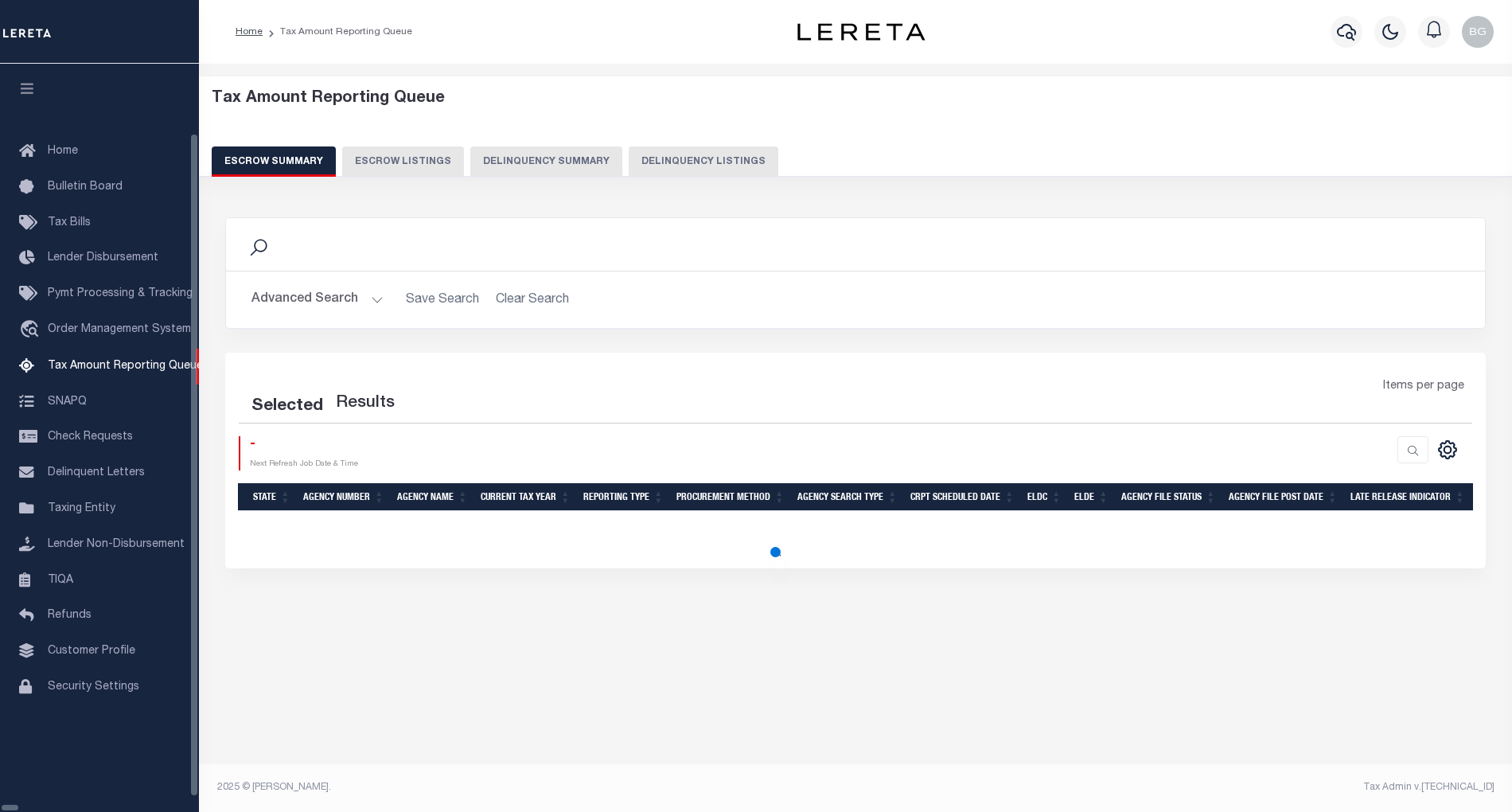
click at [670, 163] on button "Delinquency Listings" at bounding box center [703, 161] width 149 height 31
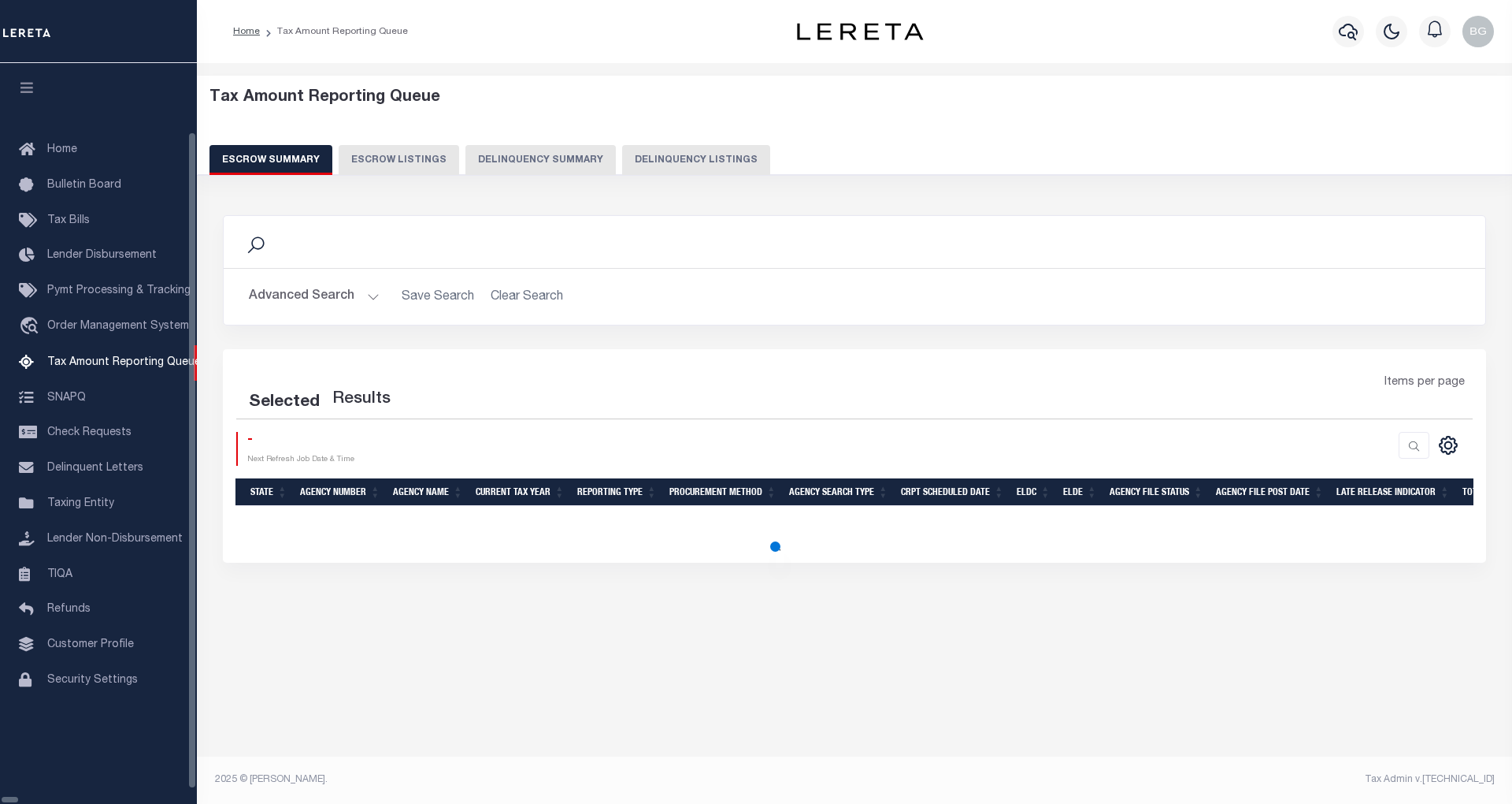
select select "100"
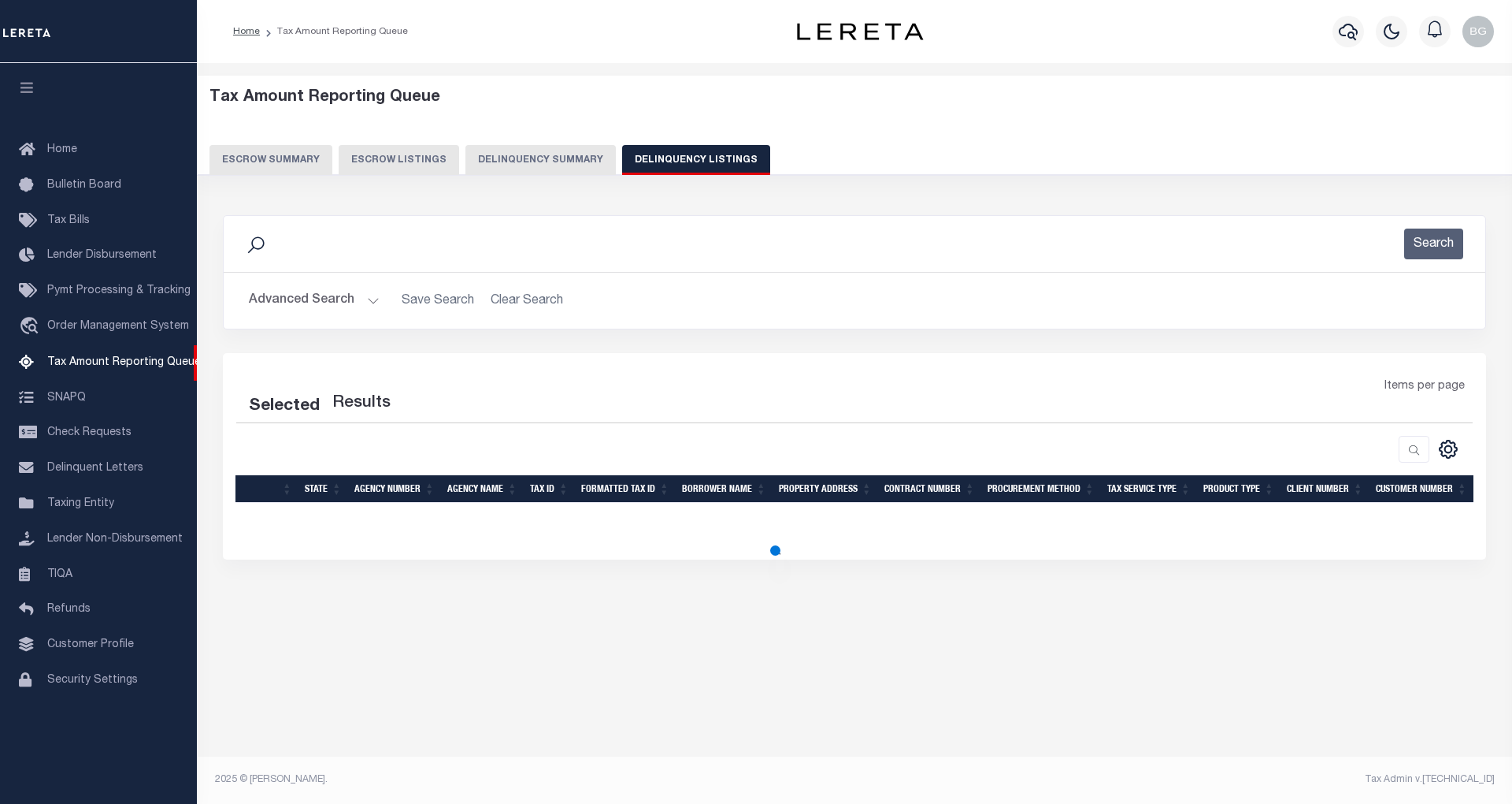
select select "100"
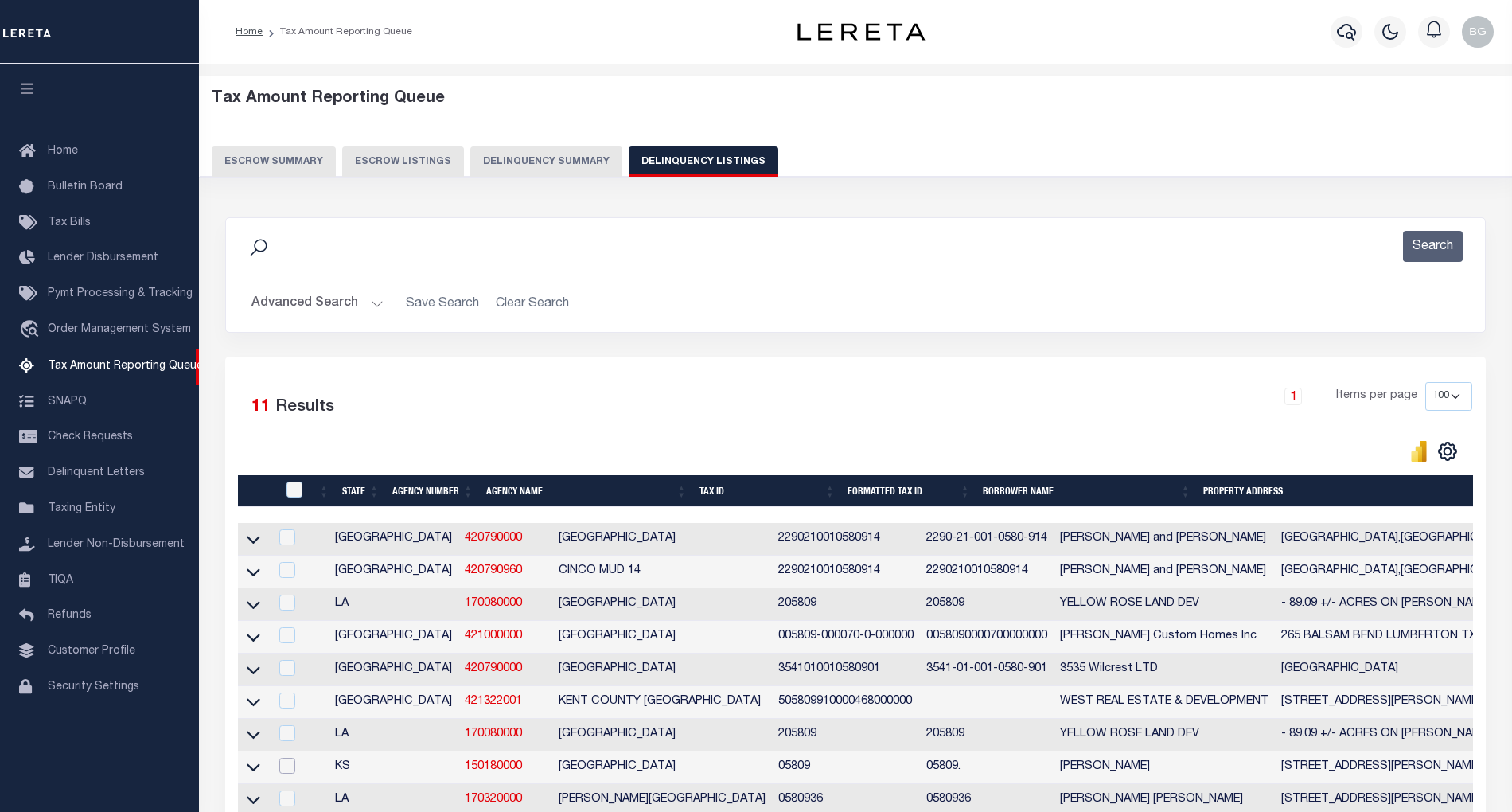
click at [281, 773] on input "checkbox" at bounding box center [286, 765] width 16 height 16
checkbox input "true"
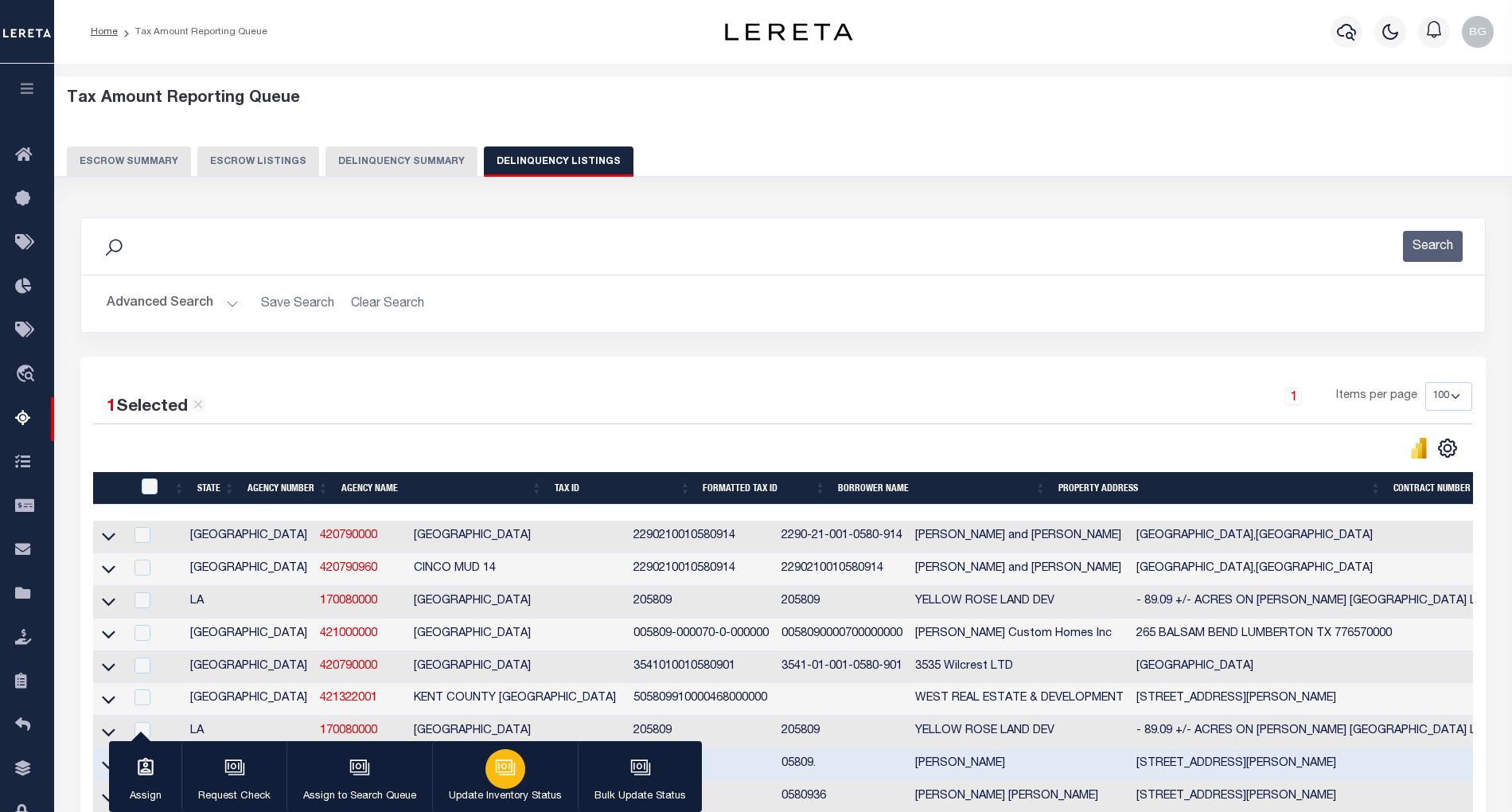
click at [500, 774] on icon "button" at bounding box center [505, 767] width 20 height 20
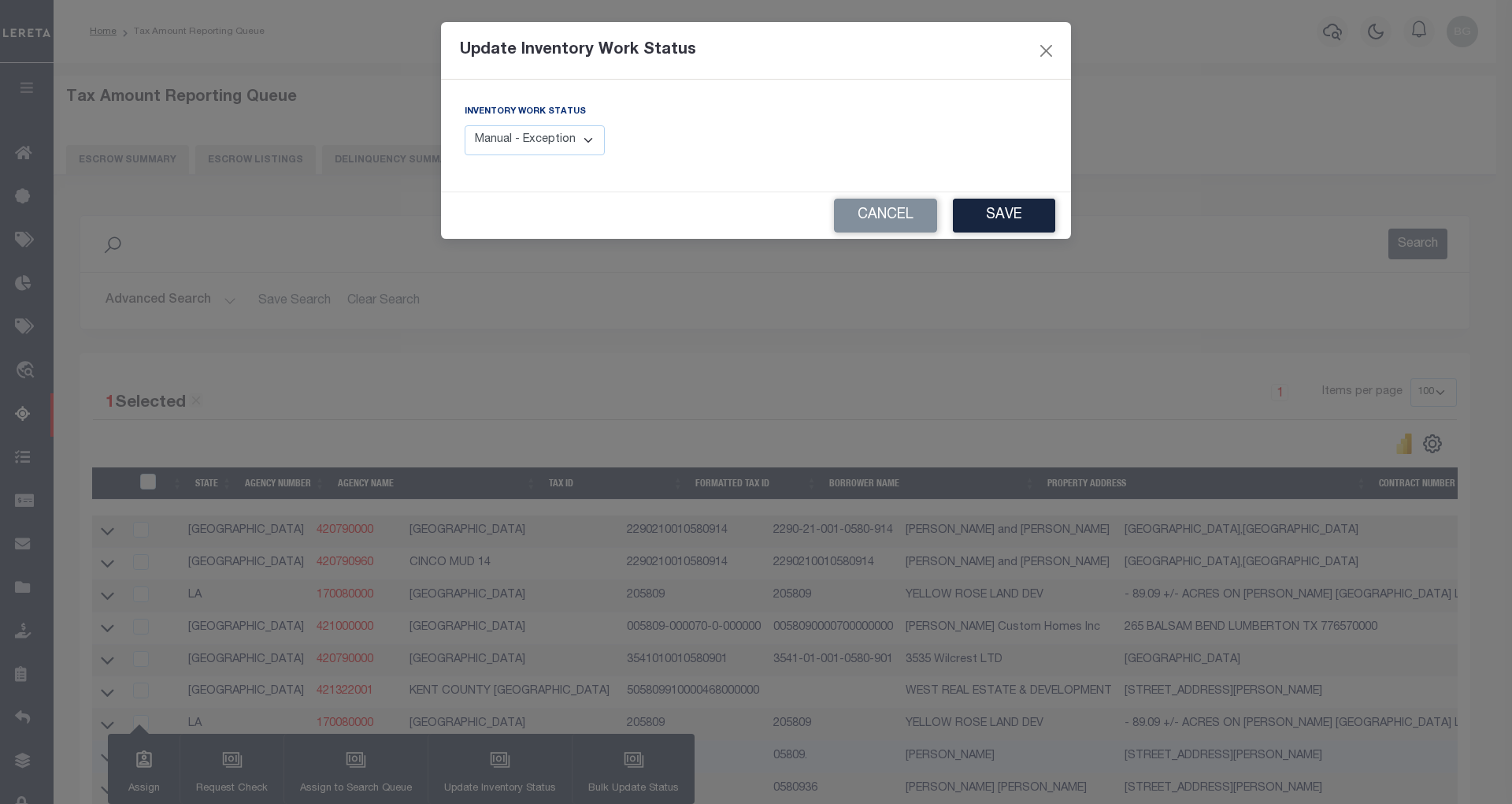
click at [552, 134] on select "Manual - Exception Pended - Awaiting Search Late Add Exception Completed" at bounding box center [535, 140] width 140 height 30
select select "4"
click at [465, 126] on select "Manual - Exception Pended - Awaiting Search Late Add Exception Completed" at bounding box center [535, 140] width 140 height 30
click at [1010, 208] on button "Save" at bounding box center [1005, 215] width 103 height 34
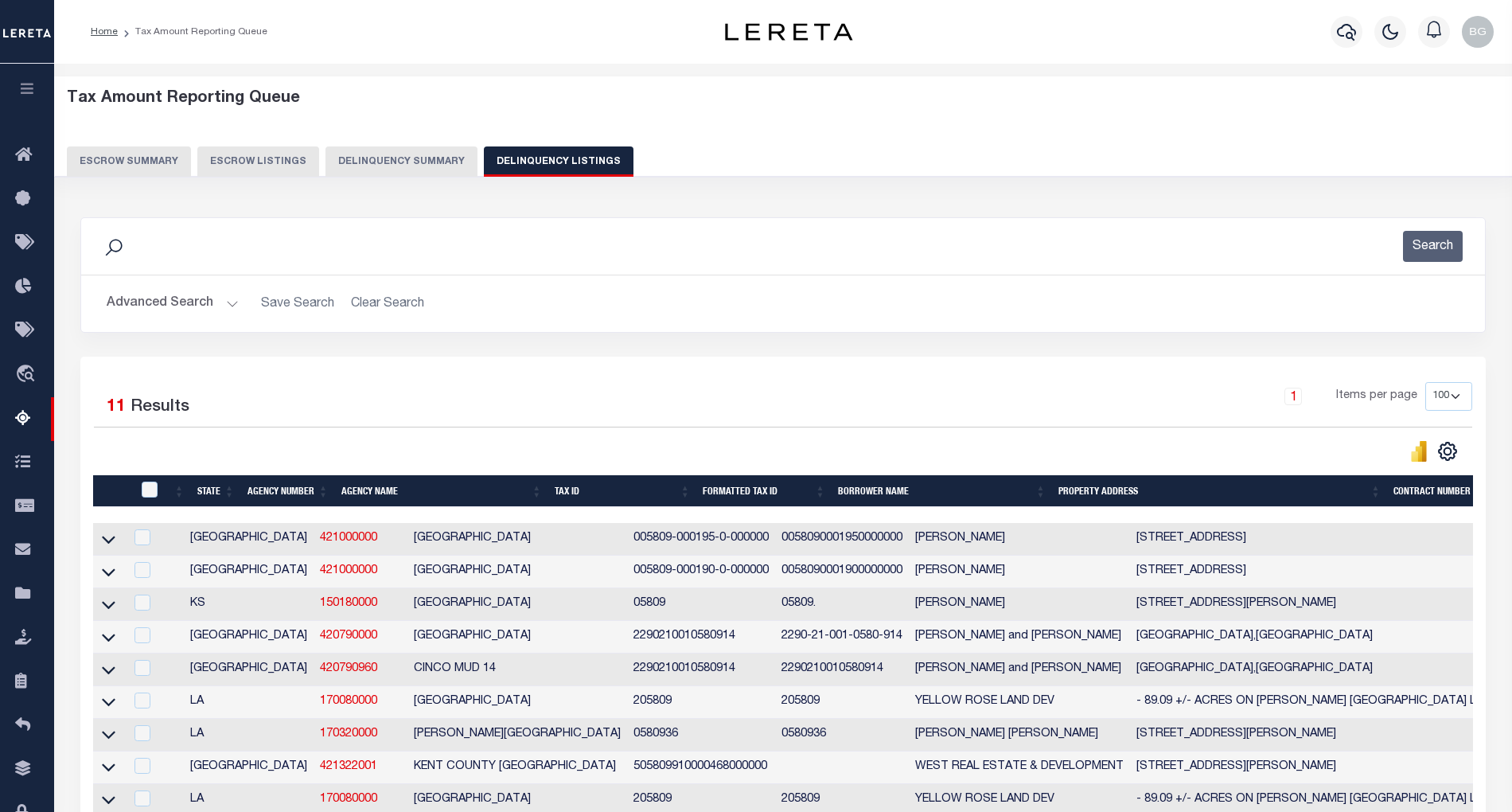
click at [233, 306] on button "Advanced Search" at bounding box center [172, 303] width 133 height 31
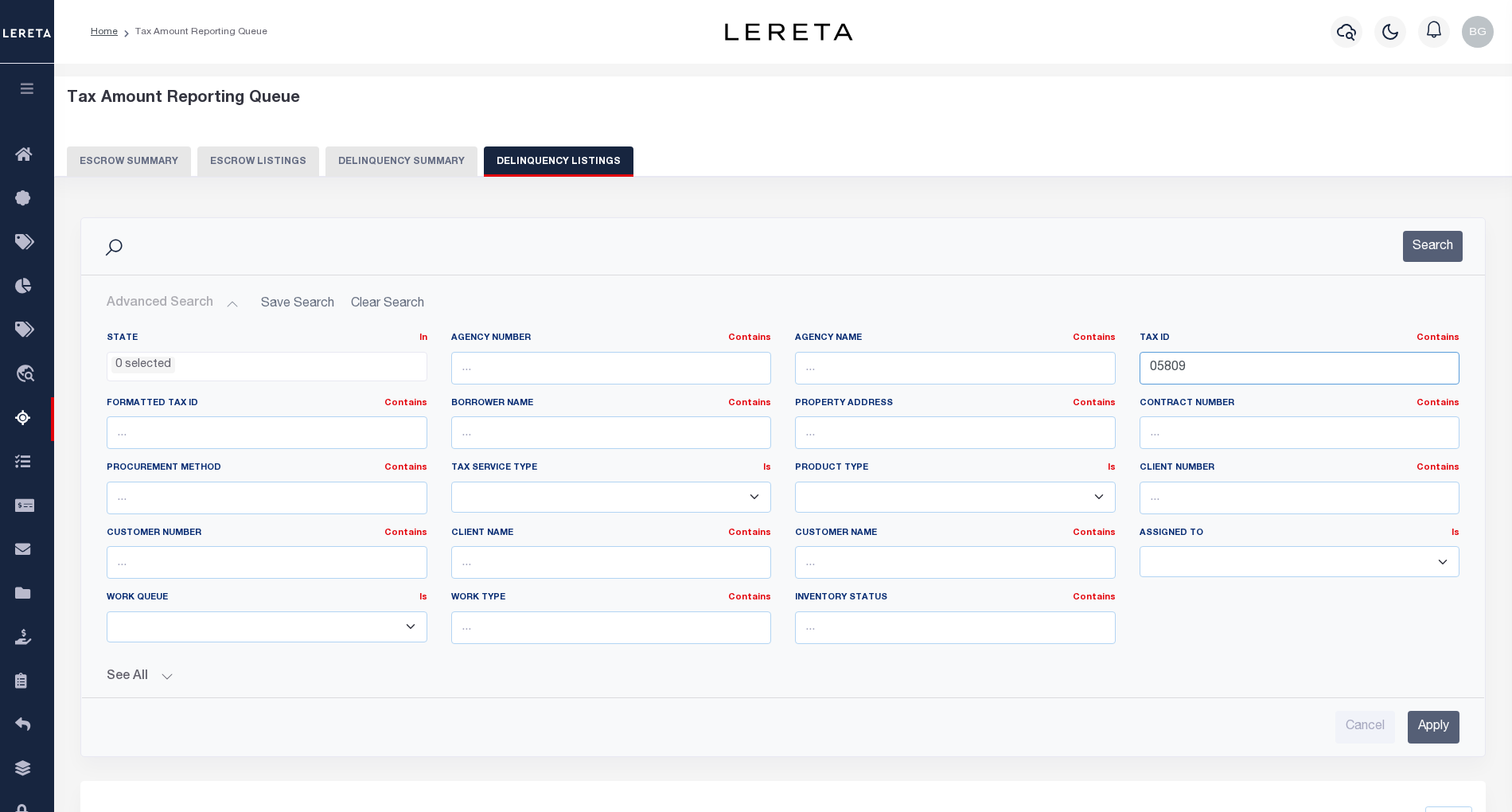
click at [1163, 369] on input "05809" at bounding box center [1300, 367] width 321 height 32
paste input "70"
type input "05870"
click at [1443, 732] on input "Apply" at bounding box center [1434, 727] width 52 height 32
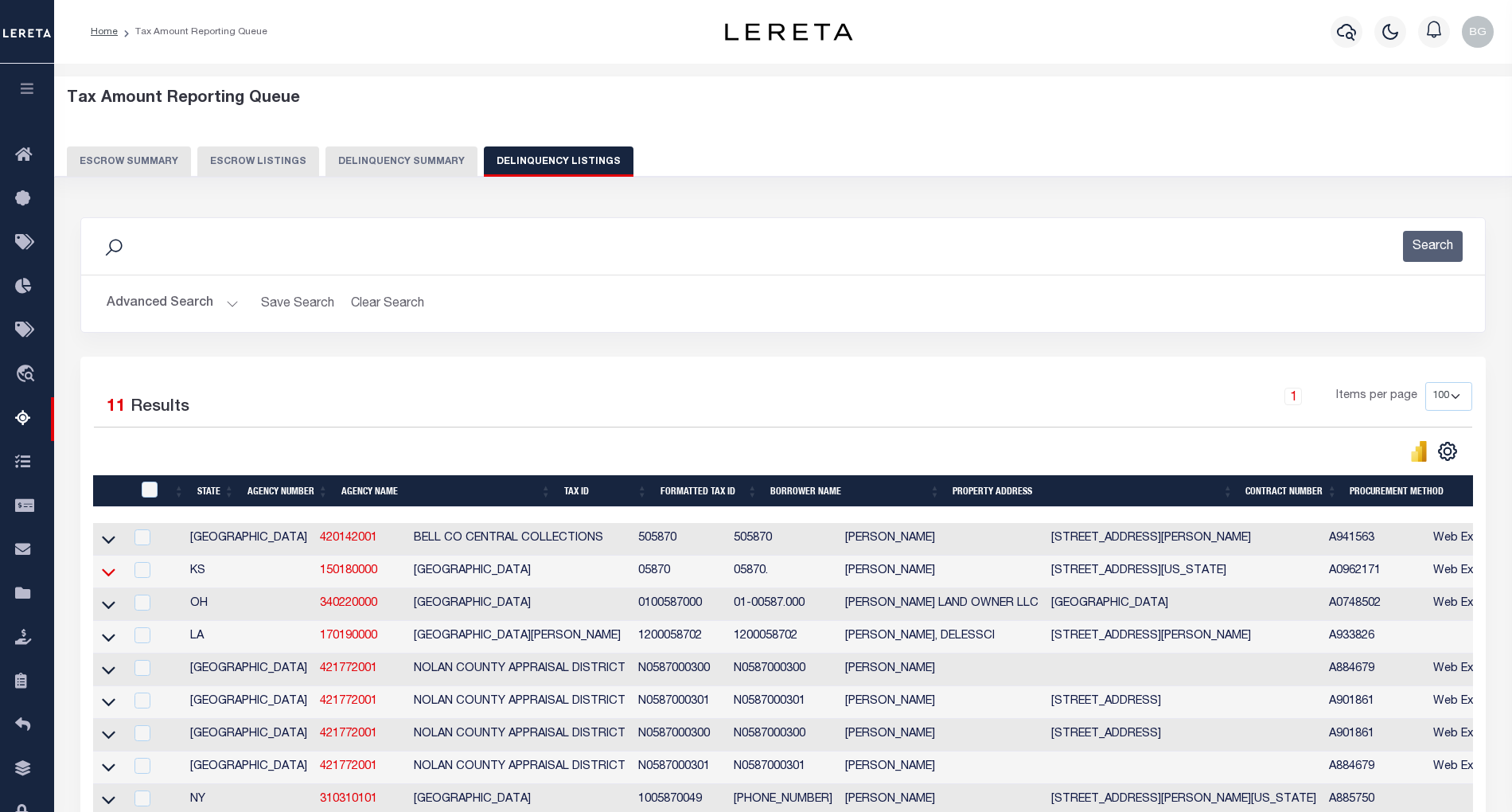
click at [109, 577] on icon at bounding box center [108, 572] width 14 height 17
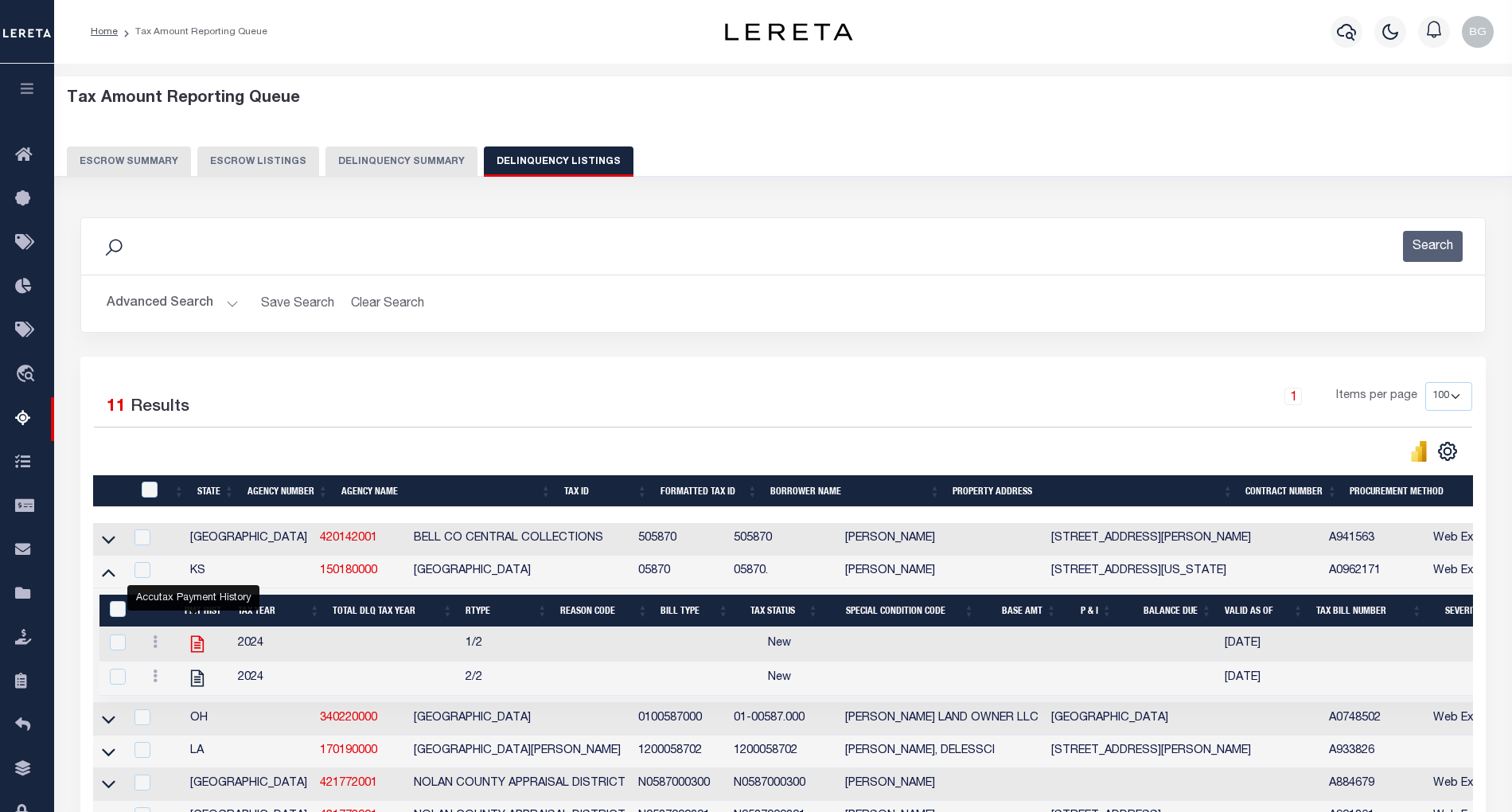
click at [187, 653] on icon "" at bounding box center [197, 643] width 20 height 20
checkbox input "true"
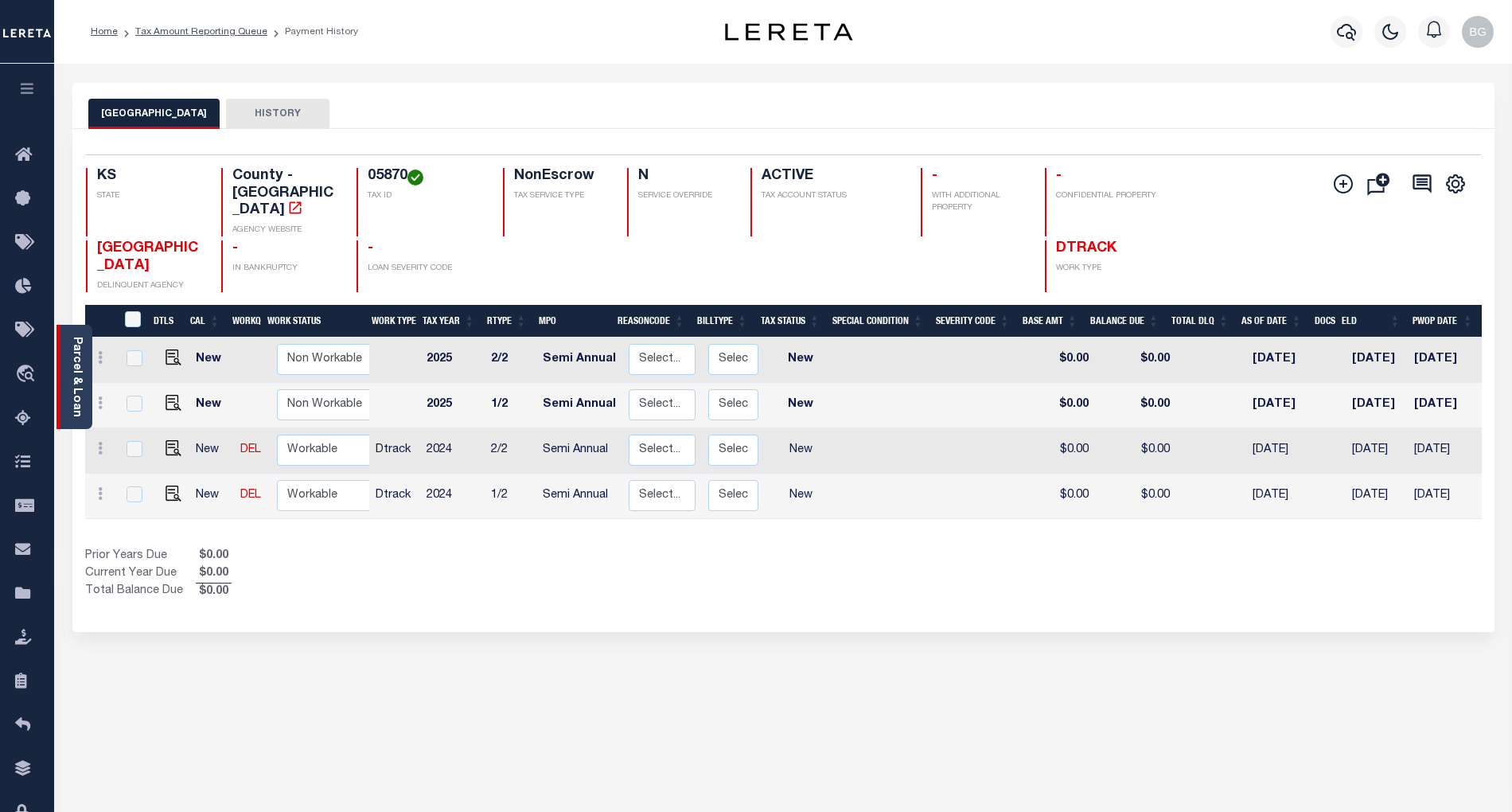
click at [78, 363] on link "Parcel & Loan" at bounding box center [76, 376] width 11 height 81
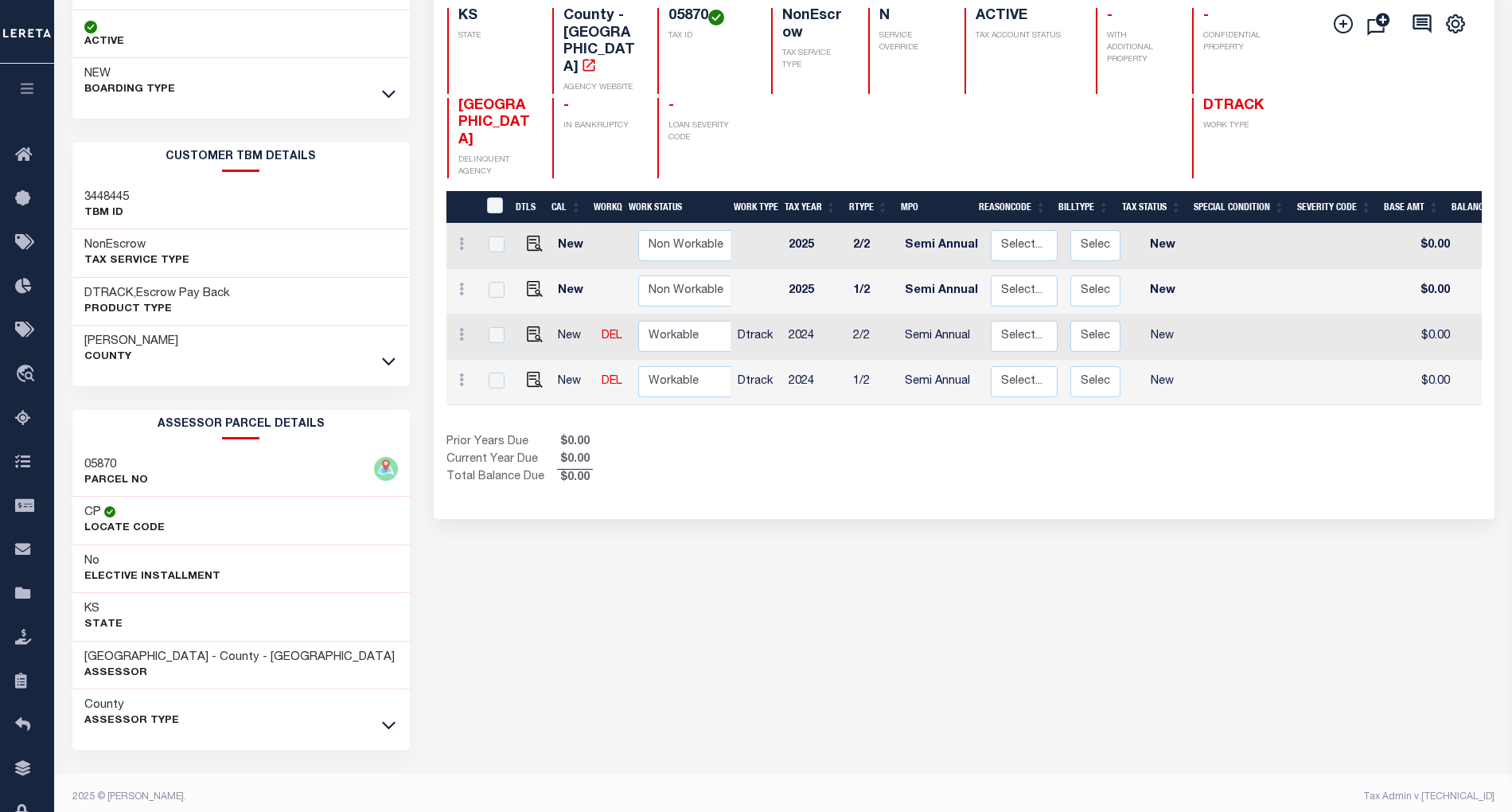
scroll to position [175, 0]
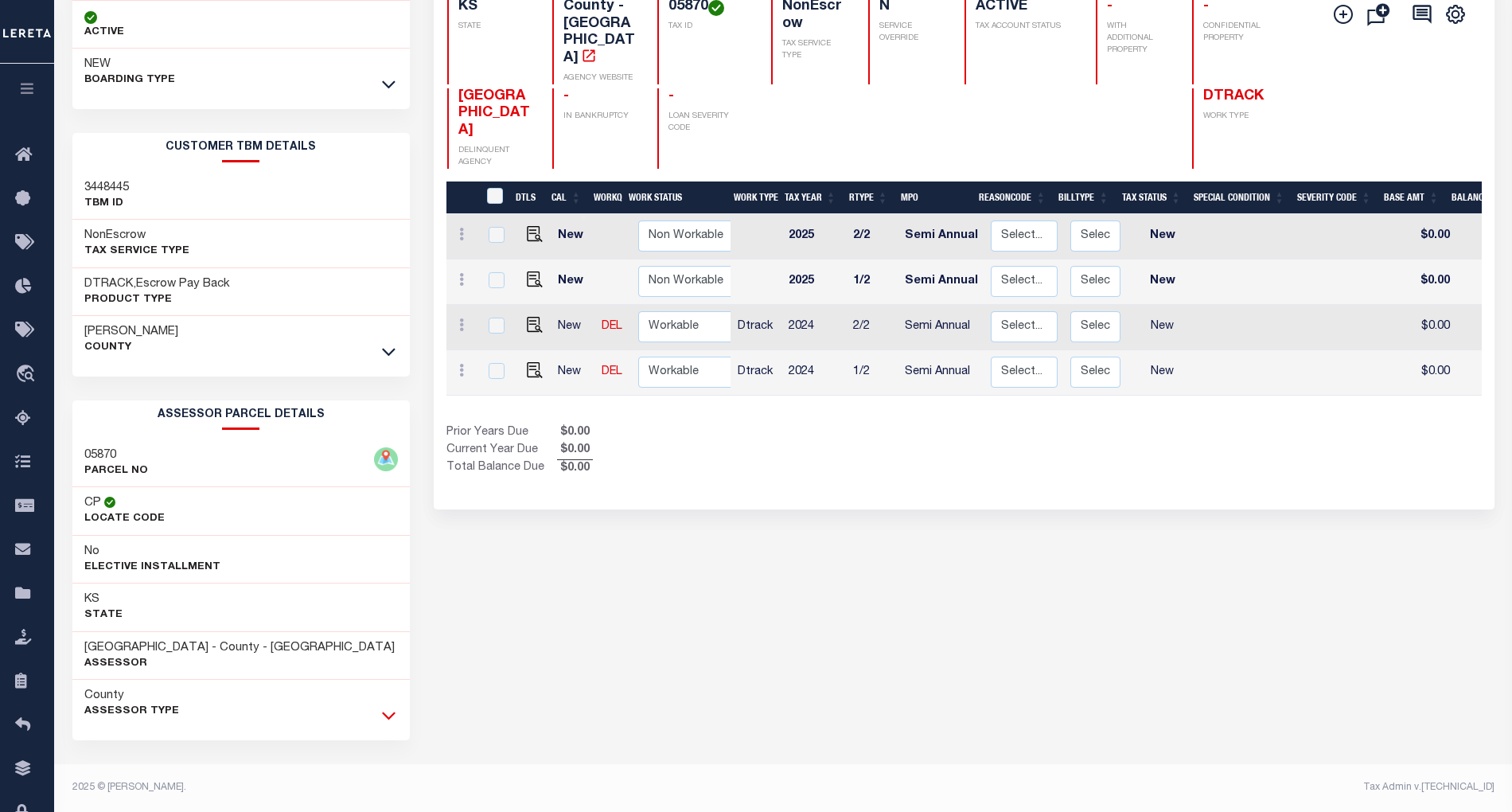
click at [388, 714] on icon at bounding box center [388, 715] width 14 height 17
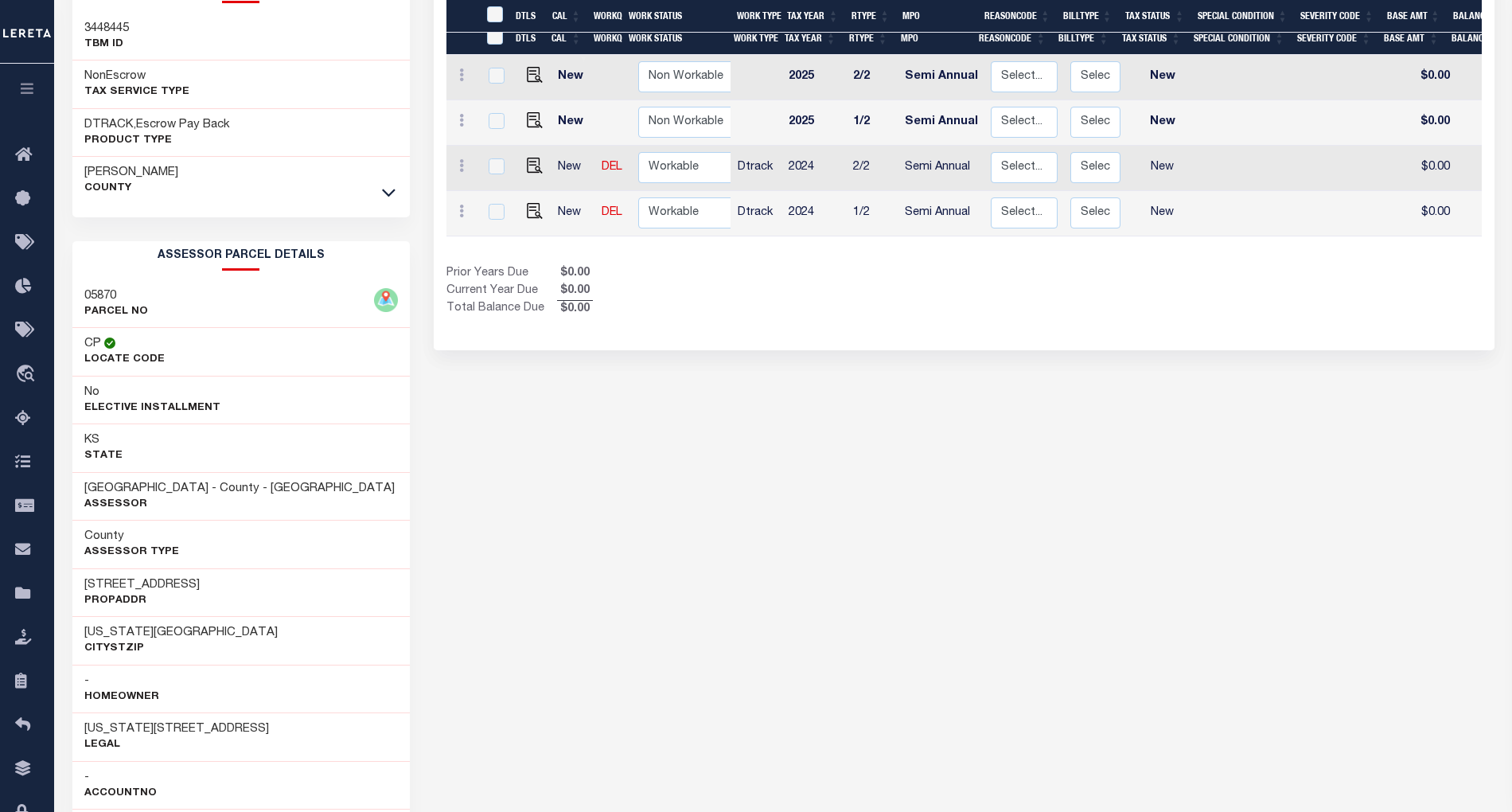
scroll to position [387, 0]
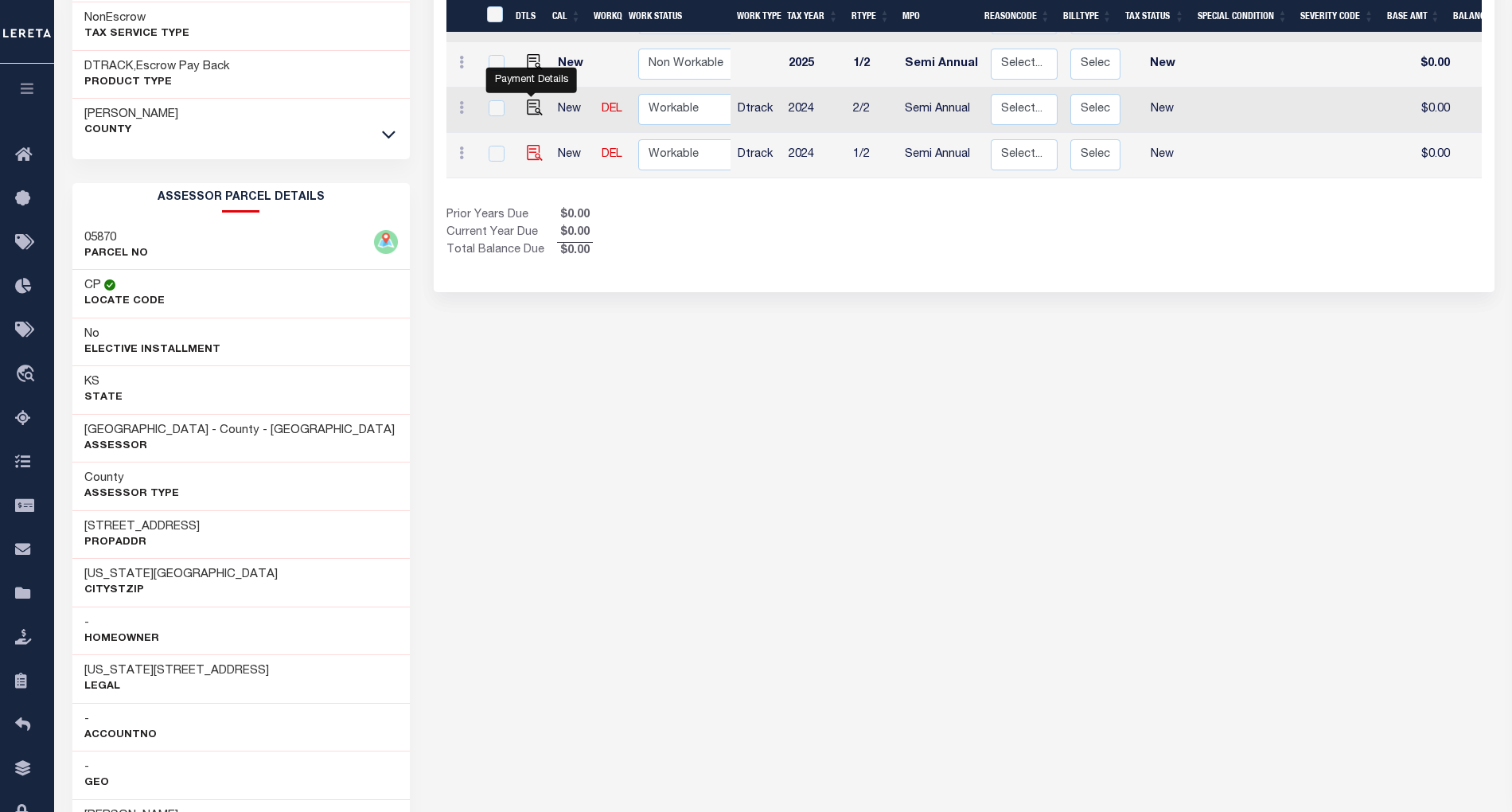
click at [533, 145] on img "" at bounding box center [534, 152] width 16 height 16
checkbox input "true"
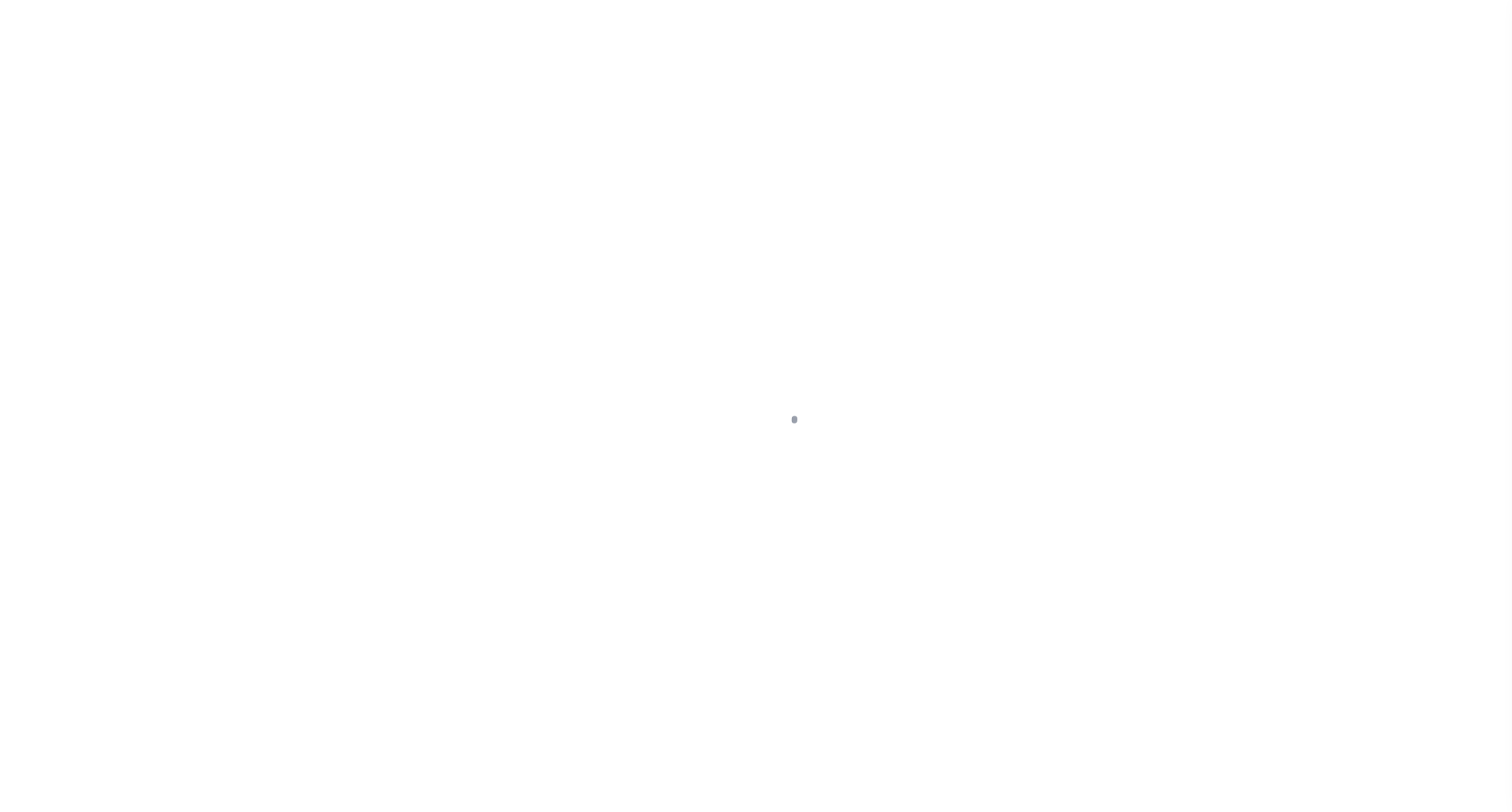
select select "NW2"
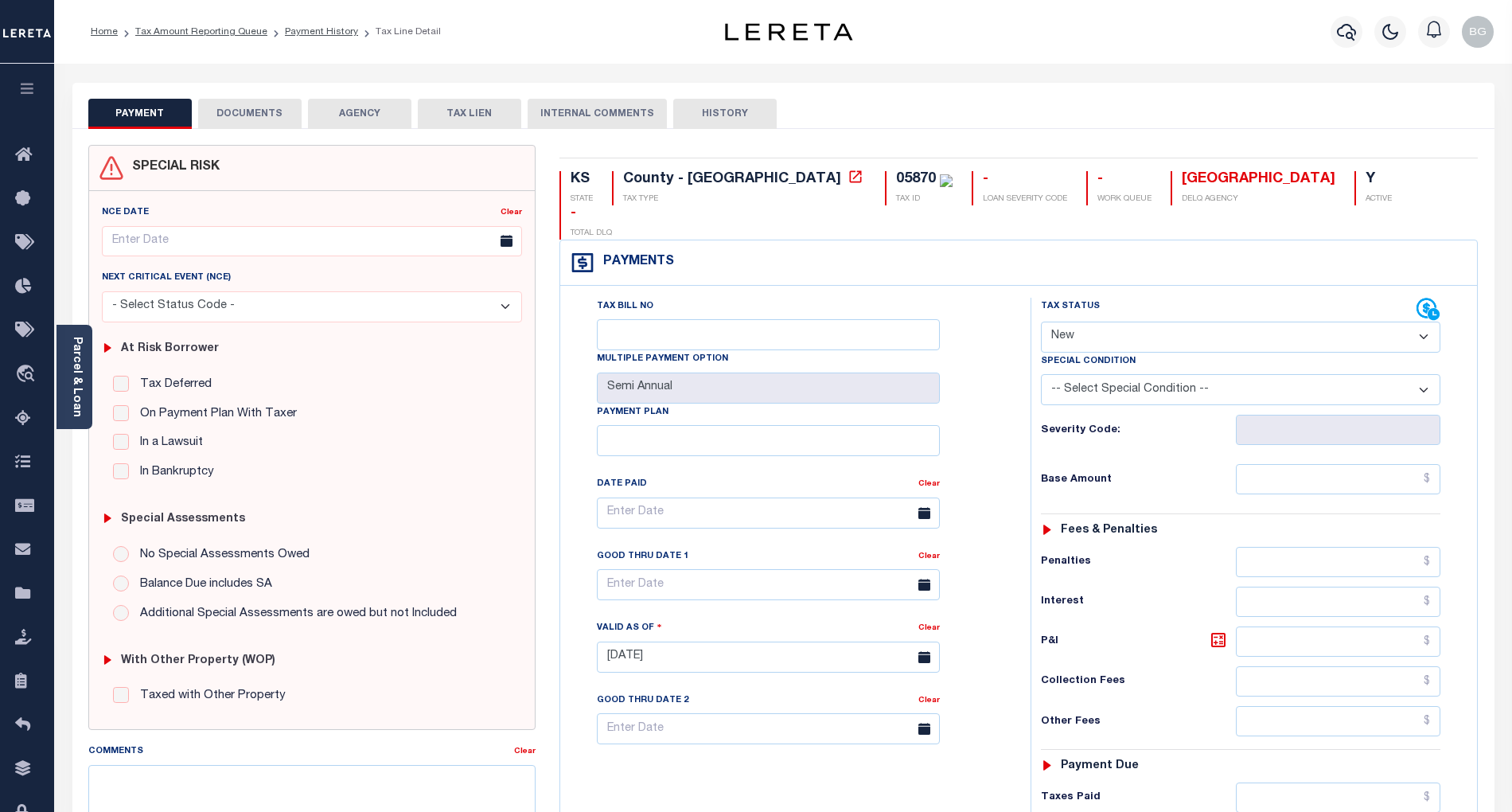
click at [250, 116] on button "DOCUMENTS" at bounding box center [250, 113] width 104 height 31
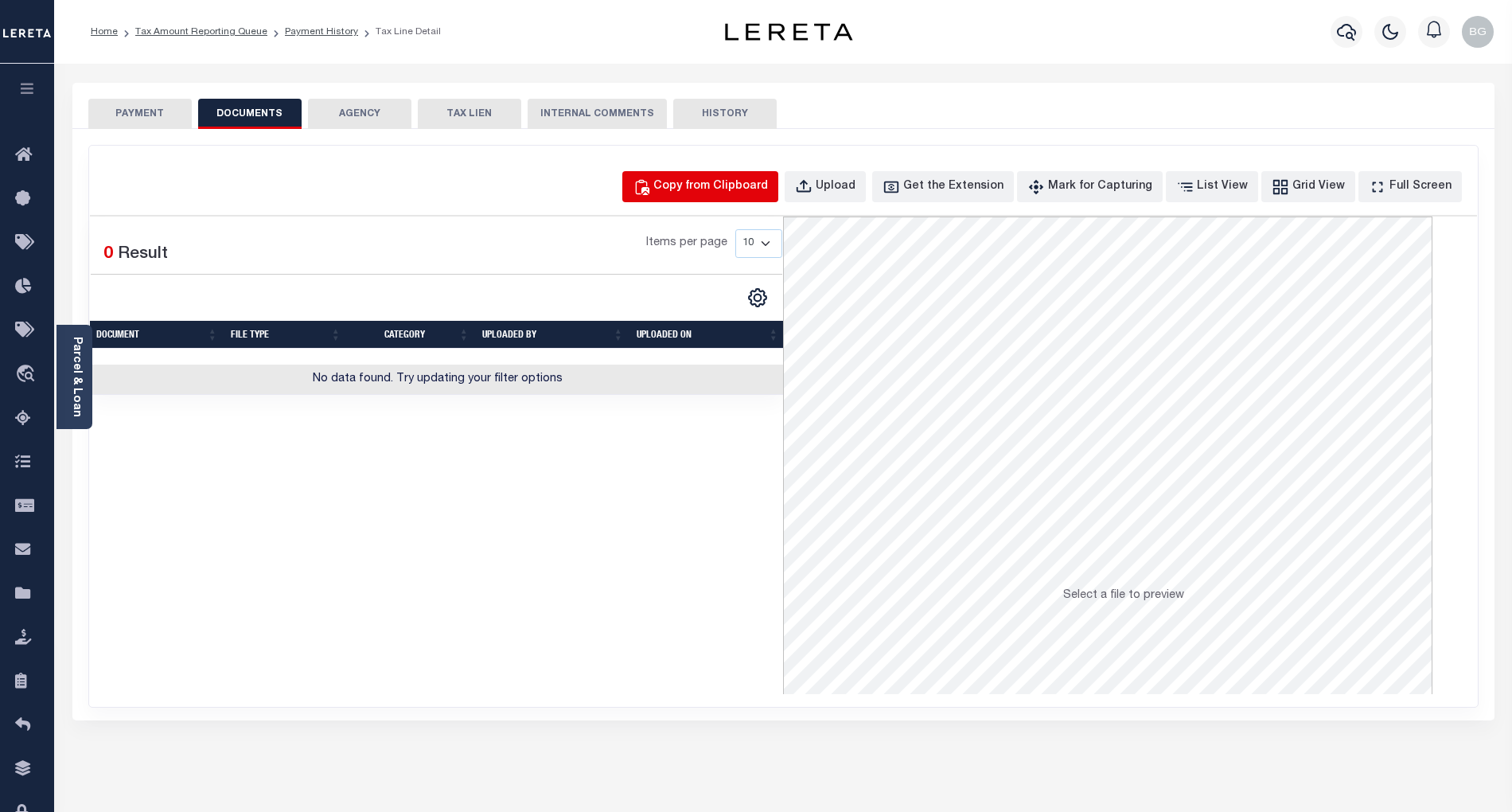
click at [733, 183] on div "Copy from Clipboard" at bounding box center [711, 186] width 115 height 18
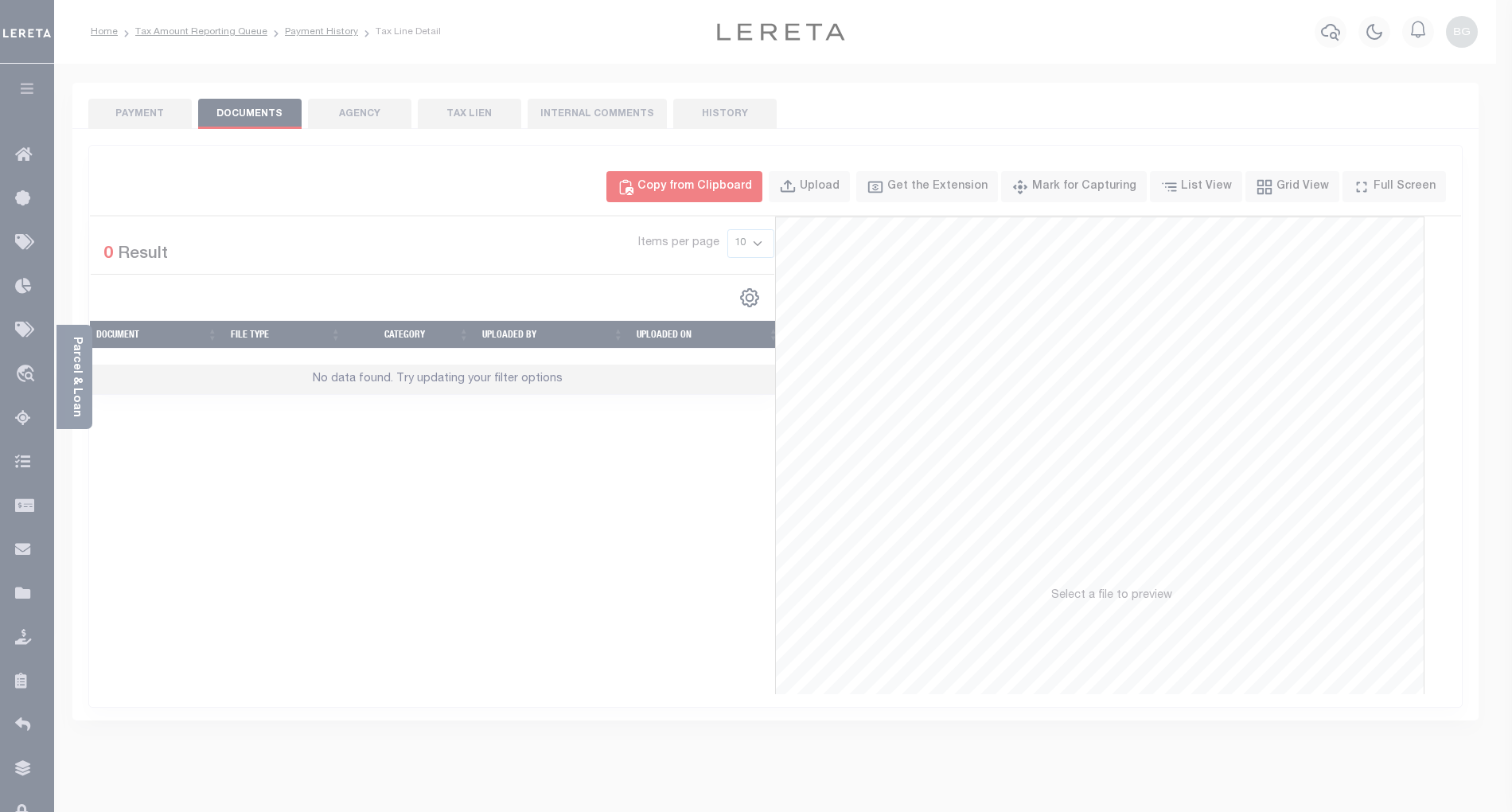
select select "POP"
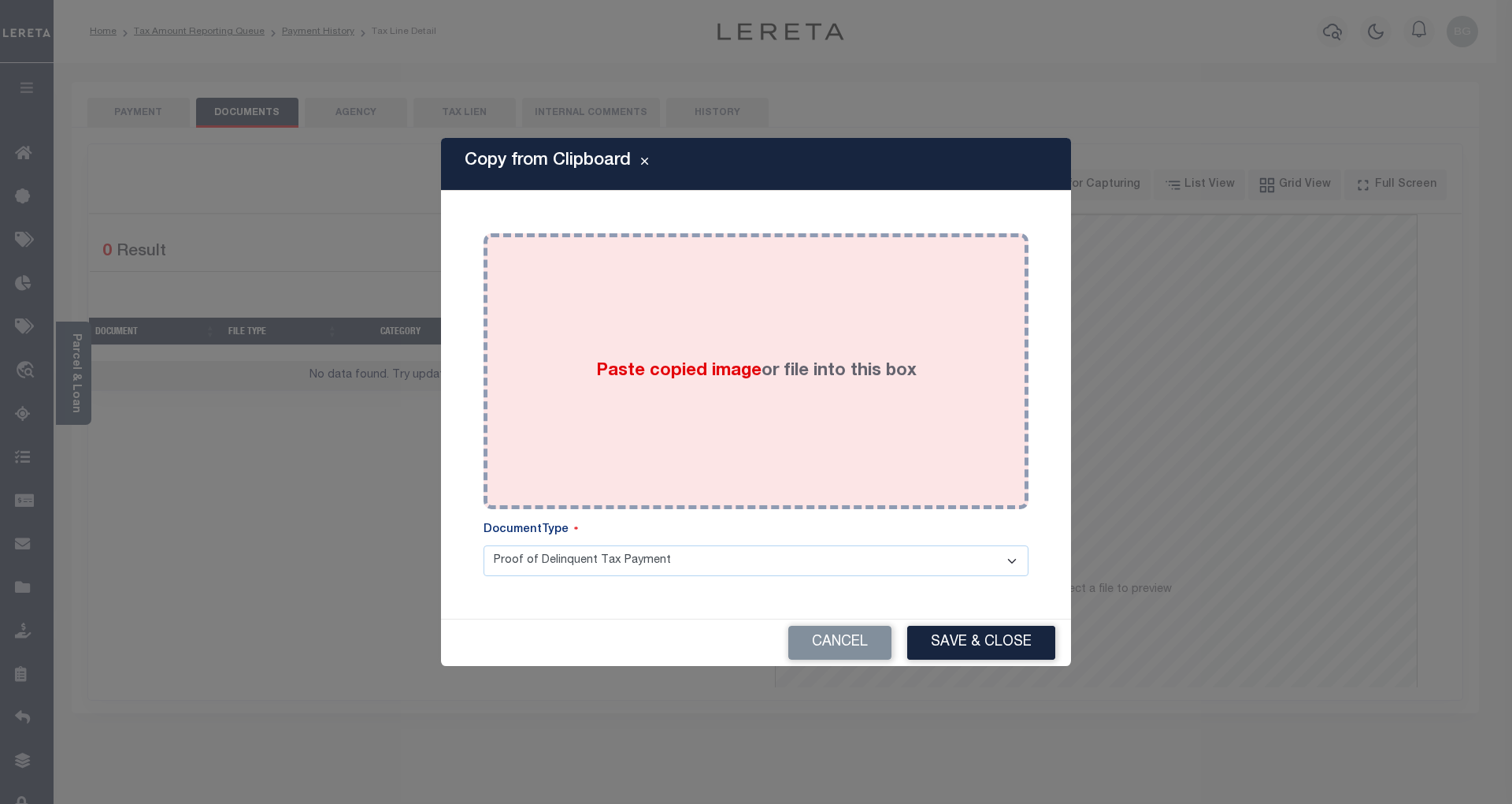
click at [679, 371] on span "Paste copied image" at bounding box center [679, 371] width 165 height 17
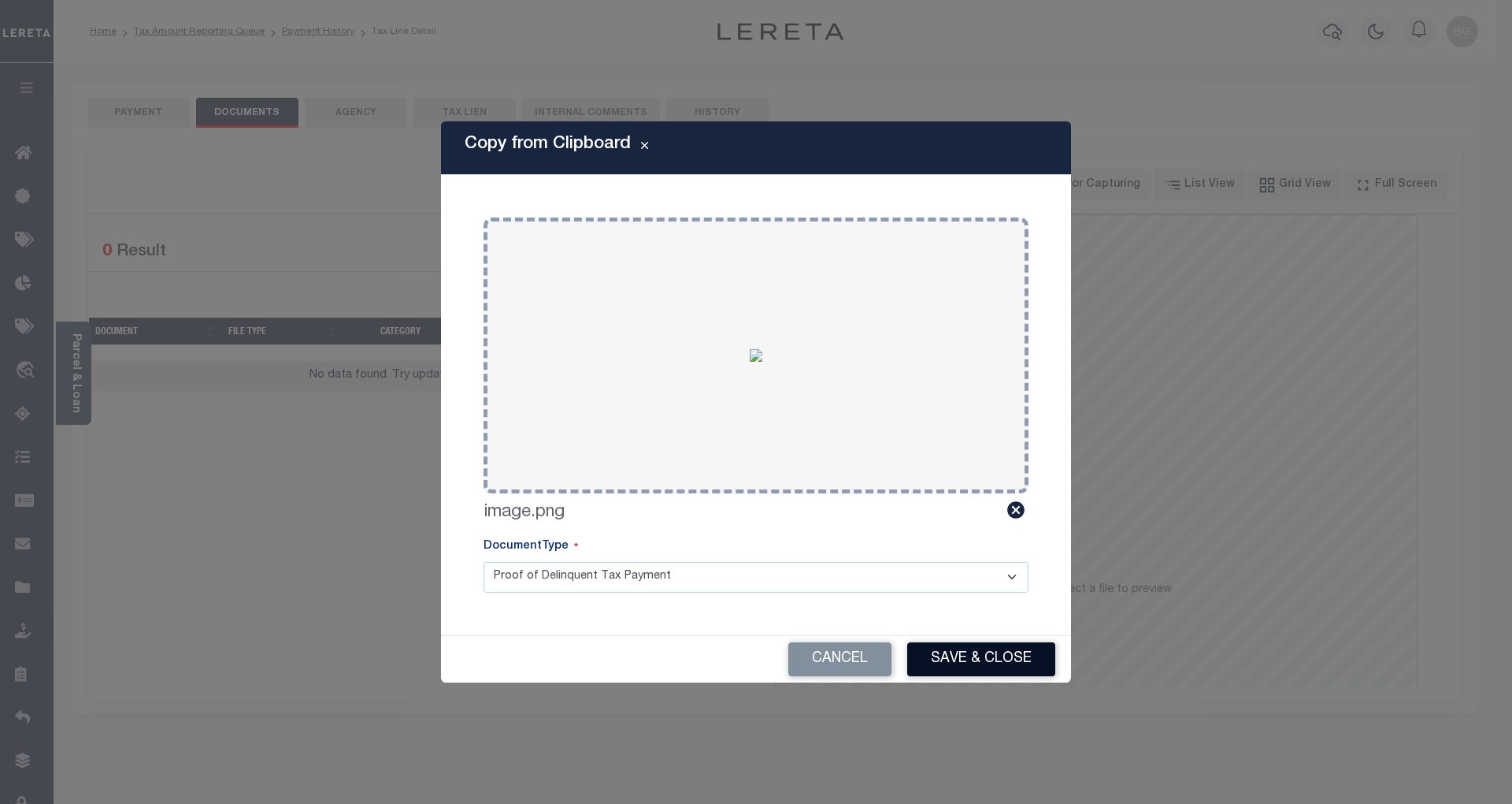
click at [1015, 657] on button "Save & Close" at bounding box center [981, 659] width 148 height 34
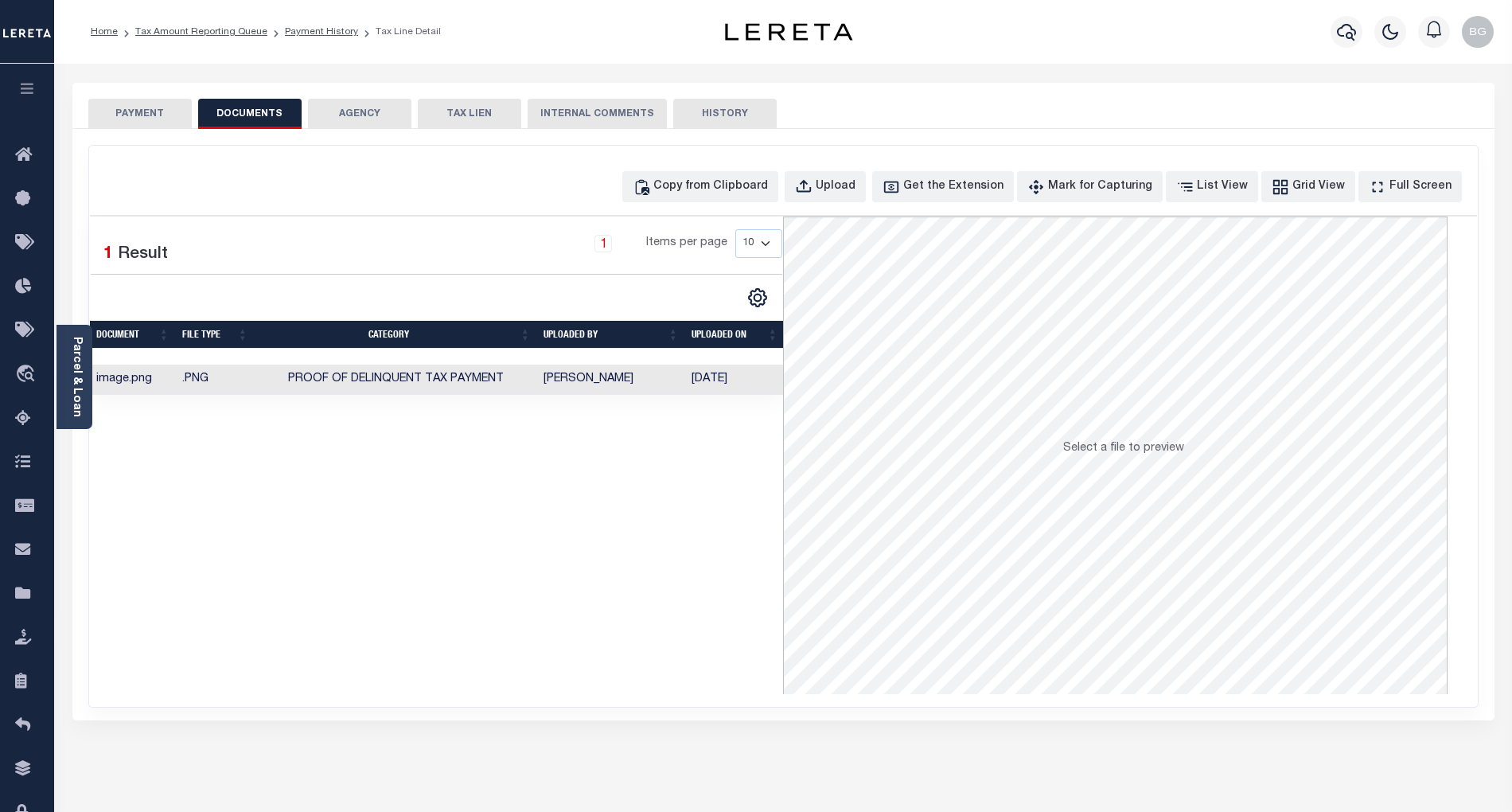
click at [137, 118] on button "PAYMENT" at bounding box center [140, 113] width 104 height 31
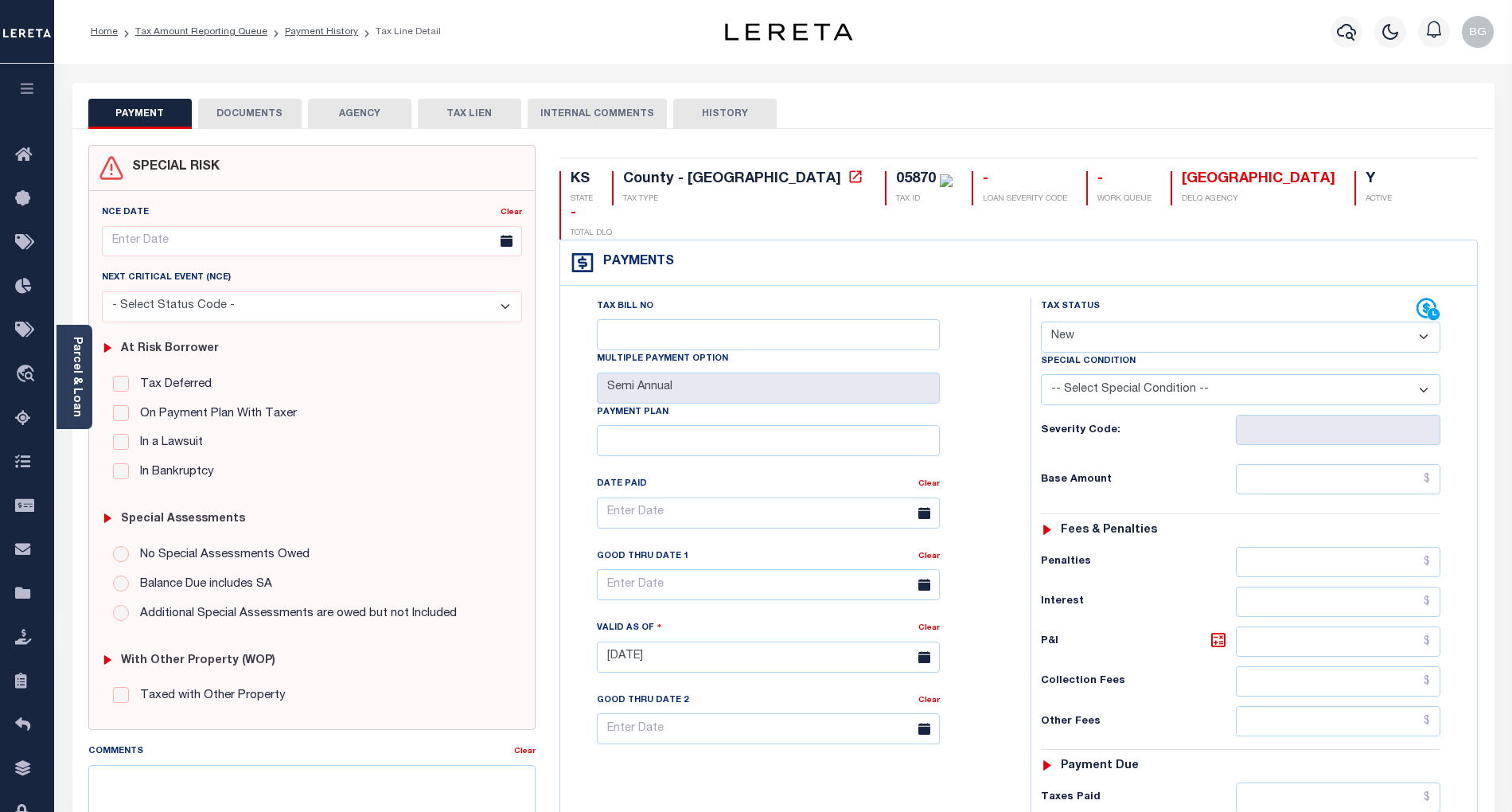
drag, startPoint x: 1076, startPoint y: 304, endPoint x: 1084, endPoint y: 310, distance: 10.0
click at [1076, 322] on select "- Select Status Code - Open Due/Unpaid Paid Incomplete No Tax Due Internal Refu…" at bounding box center [1240, 336] width 400 height 31
select select "PYD"
click at [1041, 322] on select "- Select Status Code - Open Due/Unpaid Paid Incomplete No Tax Due Internal Refu…" at bounding box center [1240, 336] width 400 height 31
type input "[DATE]"
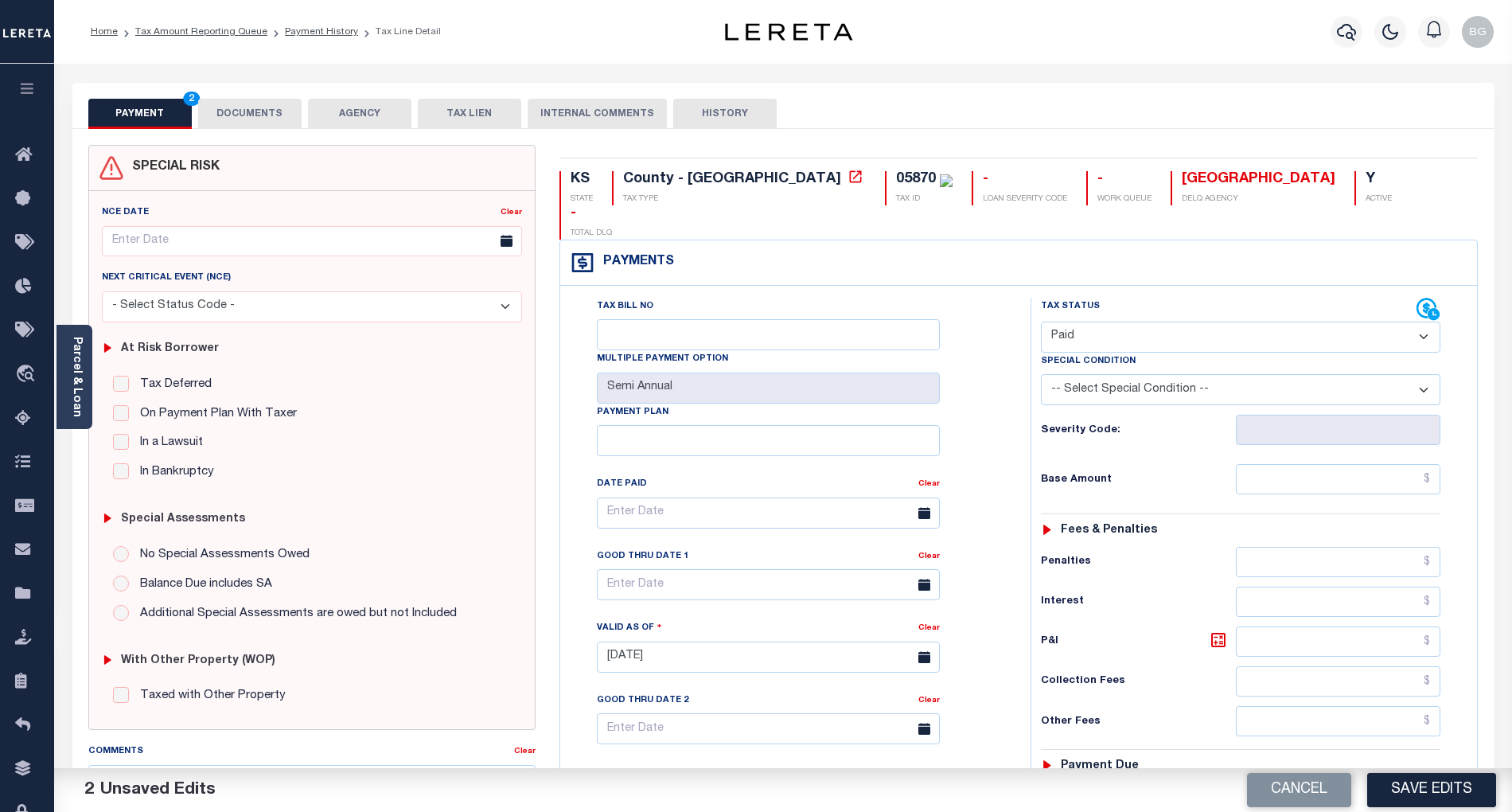
click at [984, 516] on div "Tax Bill No Multiple Payment Option Semi Annual Payment Plan Clear Clear Valid …" at bounding box center [792, 521] width 430 height 447
click at [1402, 464] on input "text" at bounding box center [1339, 479] width 206 height 31
paste input "498.27"
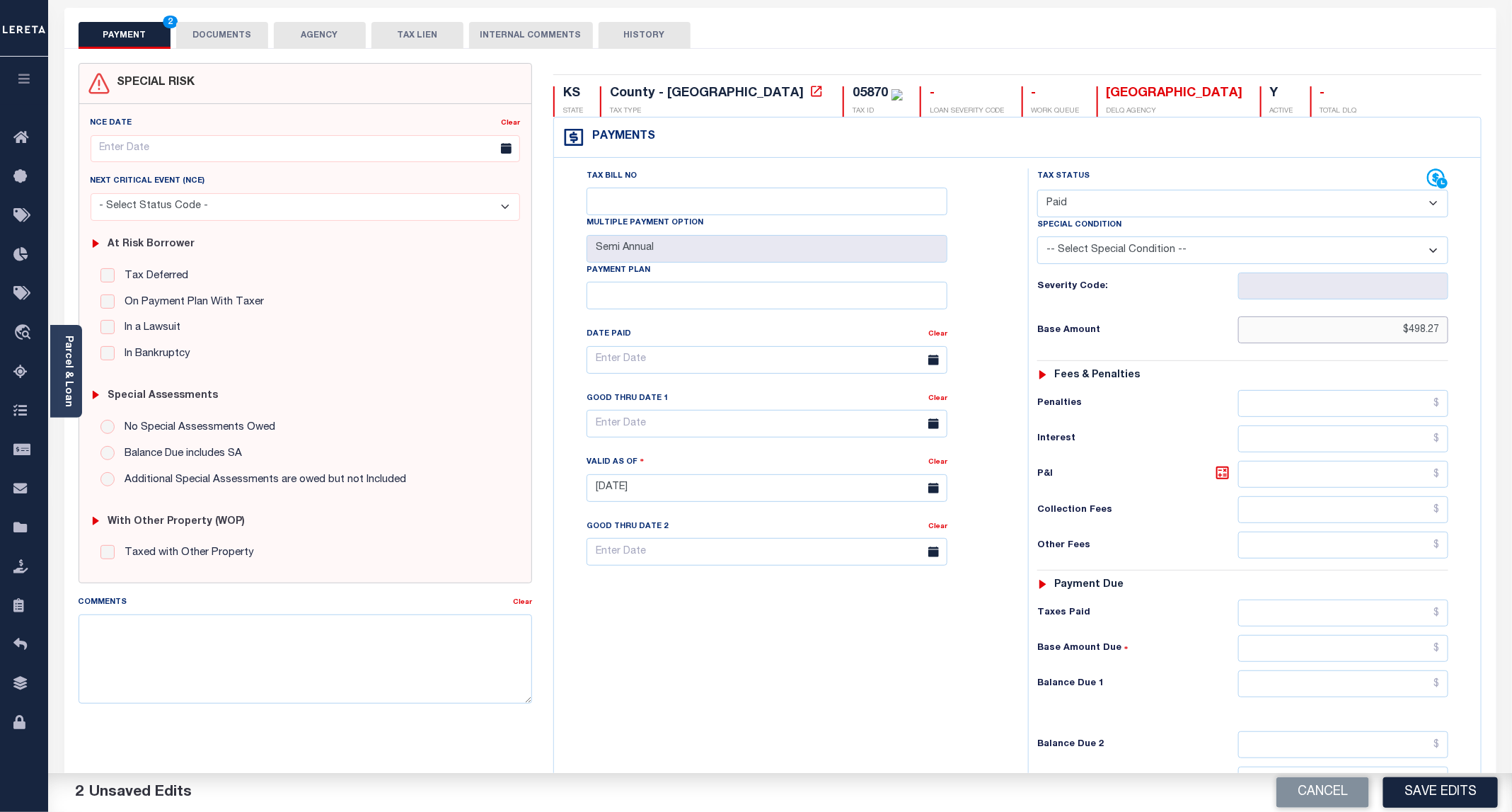
scroll to position [213, 0]
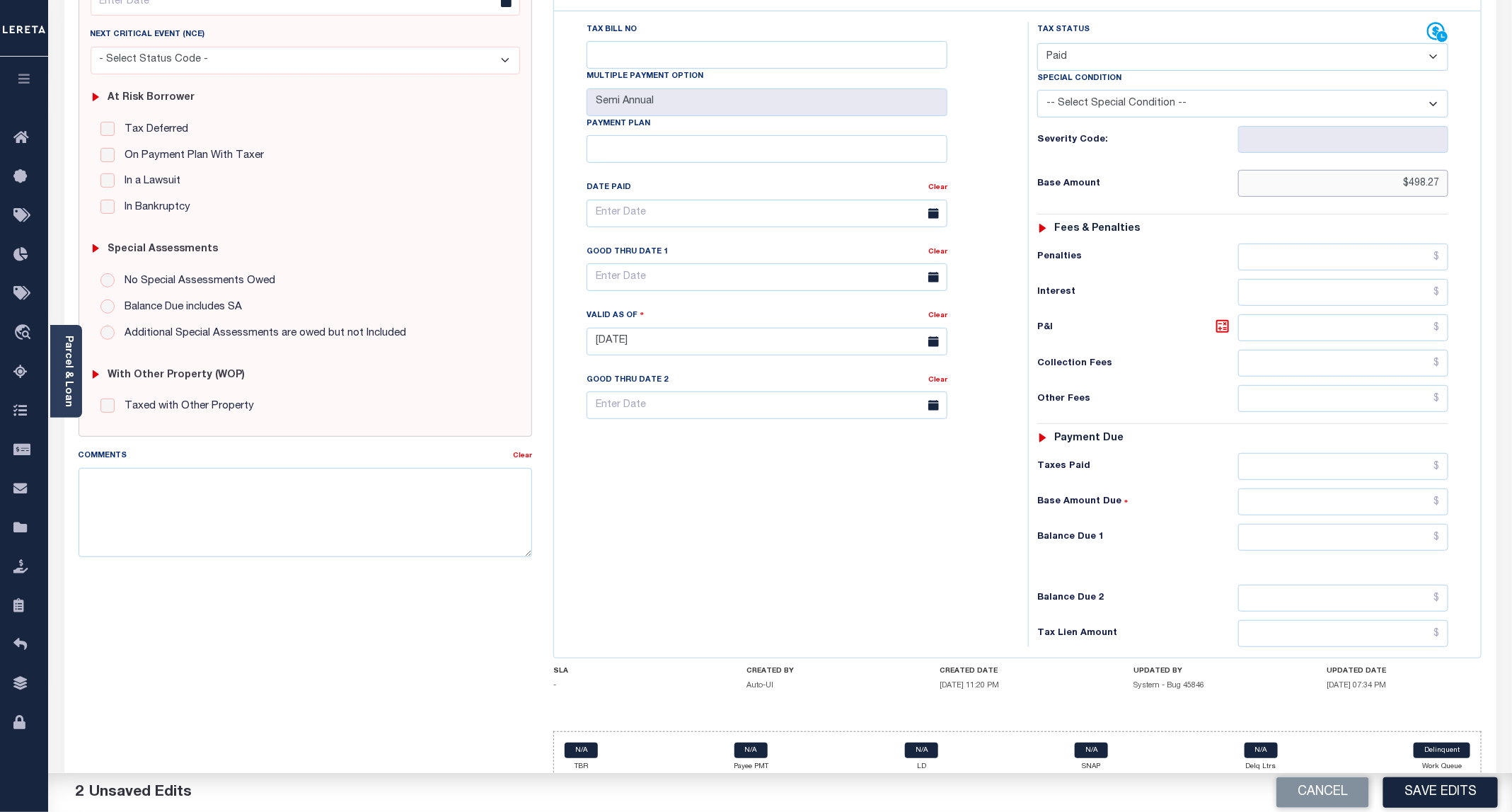
type input "$498.27"
click at [1343, 548] on input "text" at bounding box center [1342, 537] width 210 height 27
type input "$0.00"
click at [882, 576] on div "Tax Bill No Multiple Payment Option Semi Annual Payment Plan Clear" at bounding box center [788, 335] width 460 height 625
click at [1343, 721] on button "Save Edits" at bounding box center [1439, 792] width 115 height 31
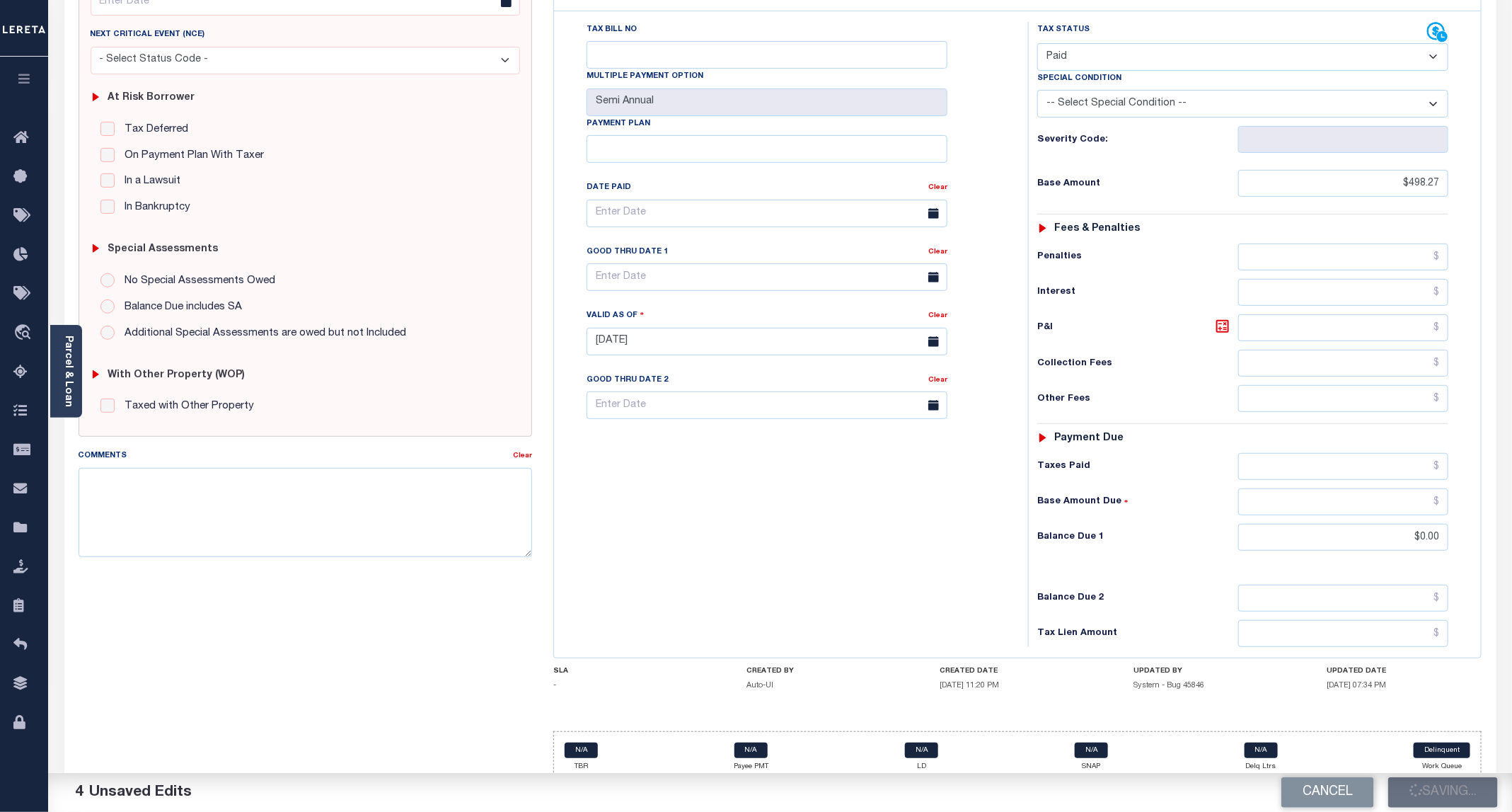
checkbox input "false"
type input "$498.27"
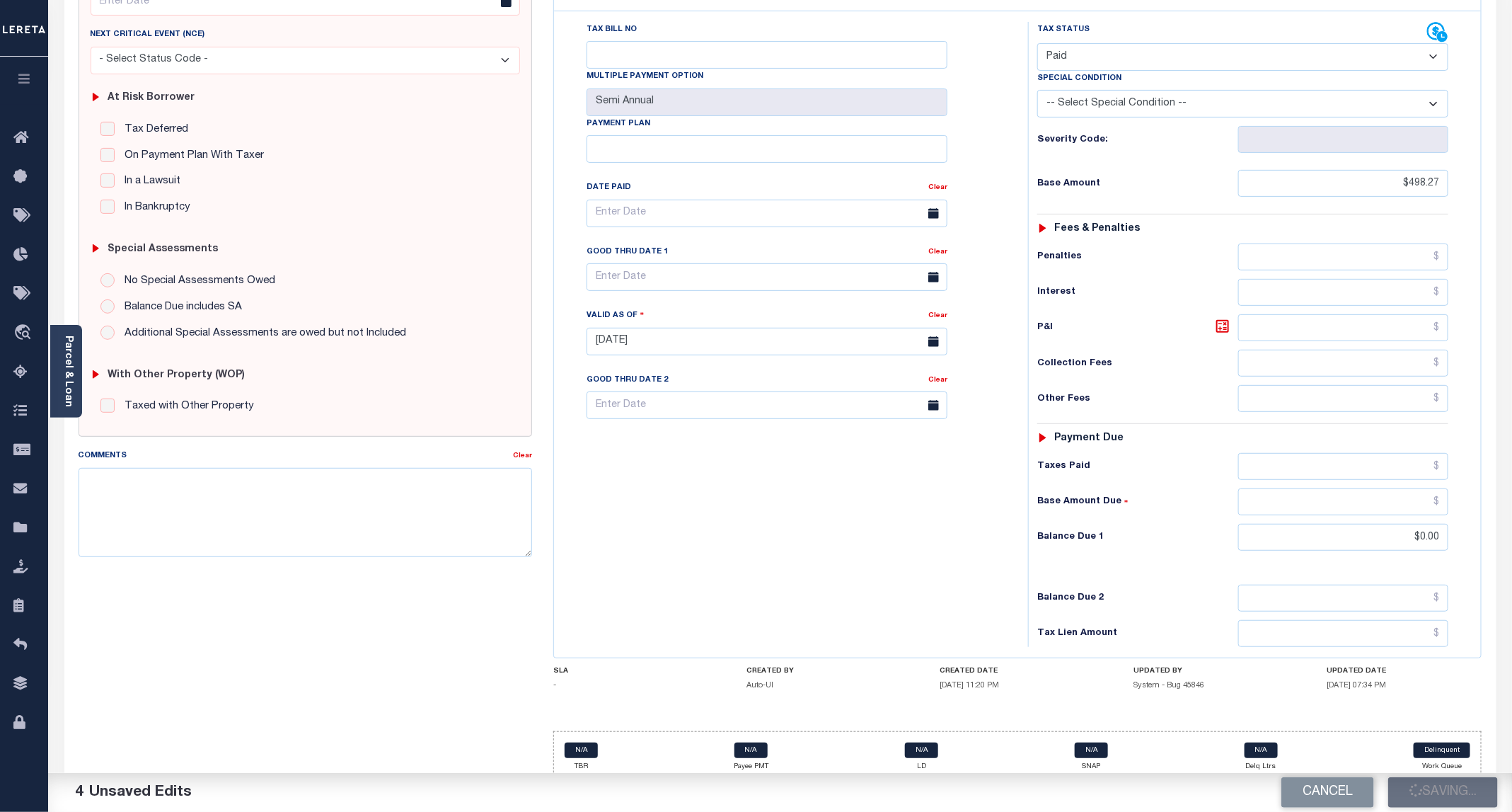
type input "$0"
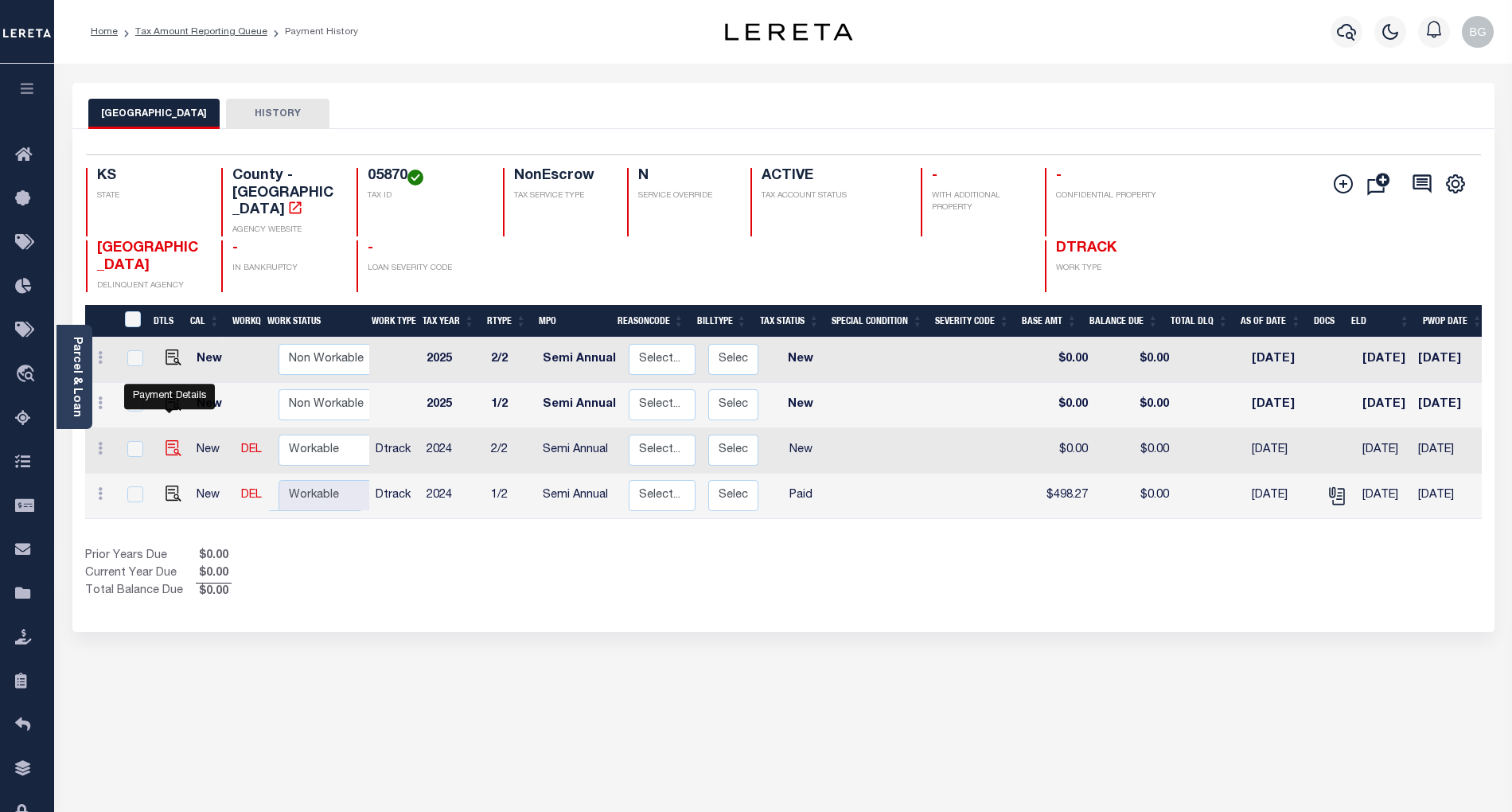
click at [166, 440] on img "" at bounding box center [173, 448] width 16 height 16
checkbox input "true"
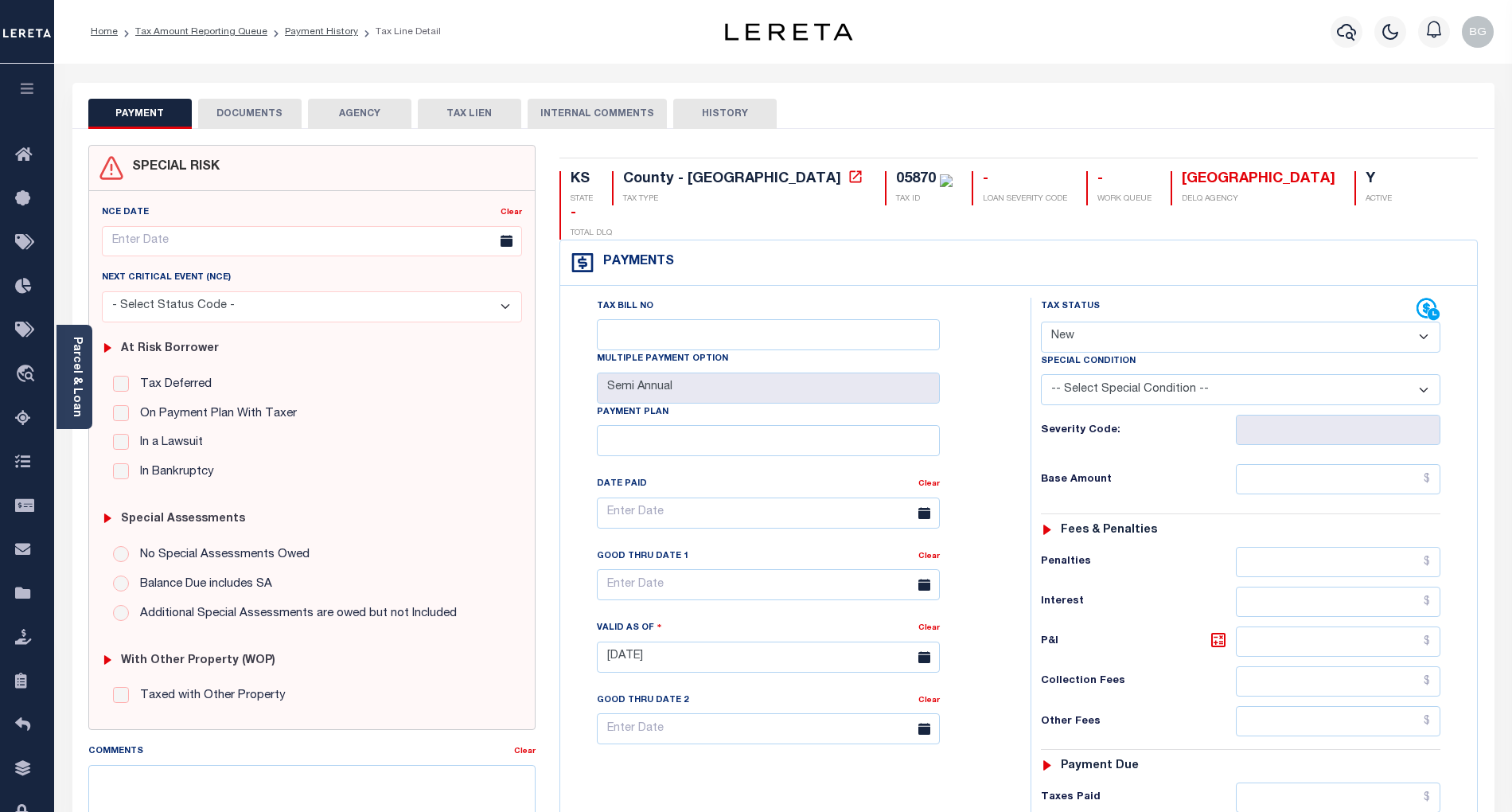
click at [1097, 322] on select "- Select Status Code - Open Due/Unpaid Paid Incomplete No Tax Due Internal Refu…" at bounding box center [1240, 336] width 400 height 31
select select "PYD"
click at [1041, 322] on select "- Select Status Code - Open Due/Unpaid Paid Incomplete No Tax Due Internal Refu…" at bounding box center [1240, 336] width 400 height 31
type input "[DATE]"
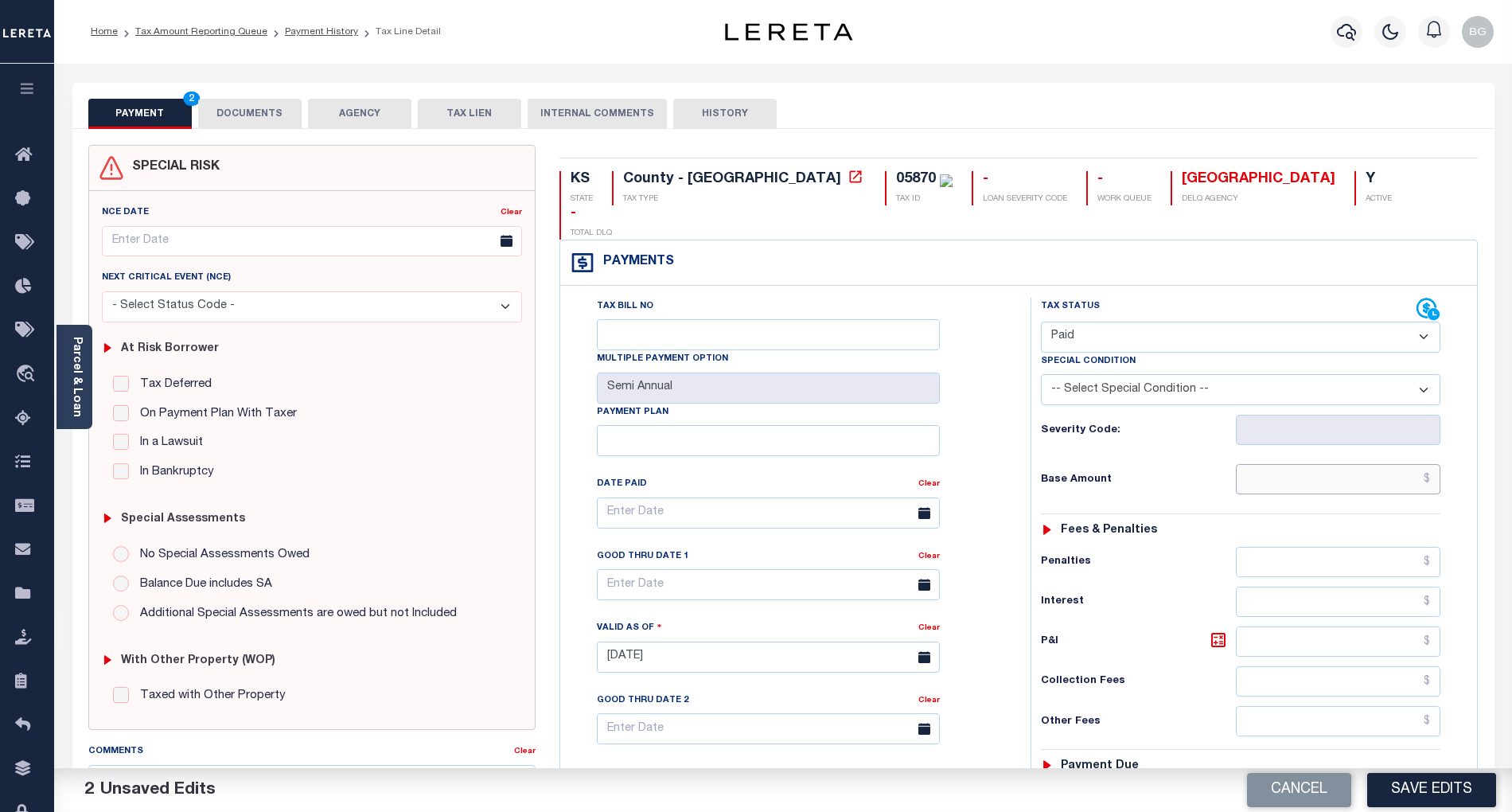
click at [1386, 464] on input "text" at bounding box center [1339, 479] width 206 height 31
paste input "498.27"
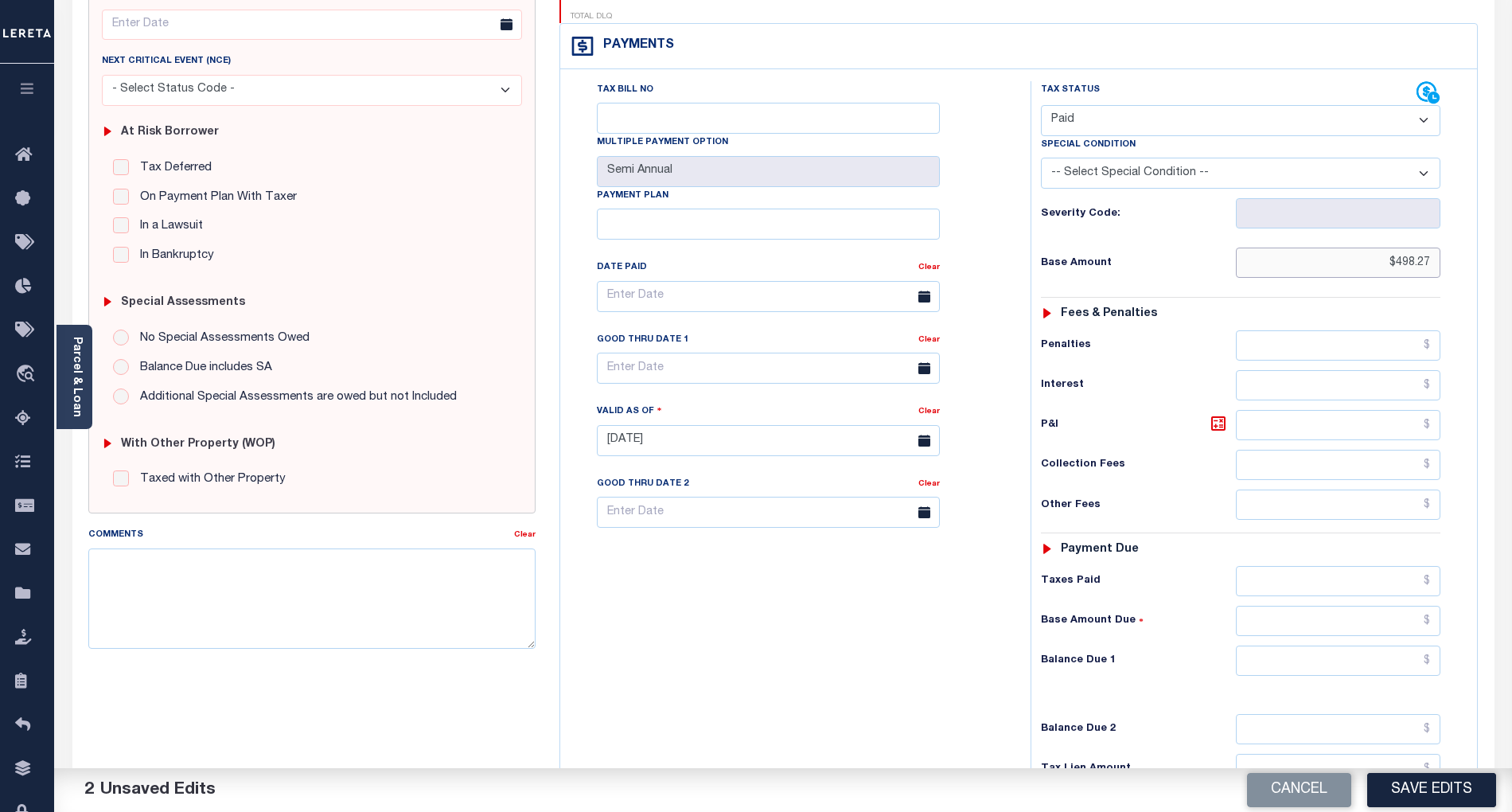
scroll to position [318, 0]
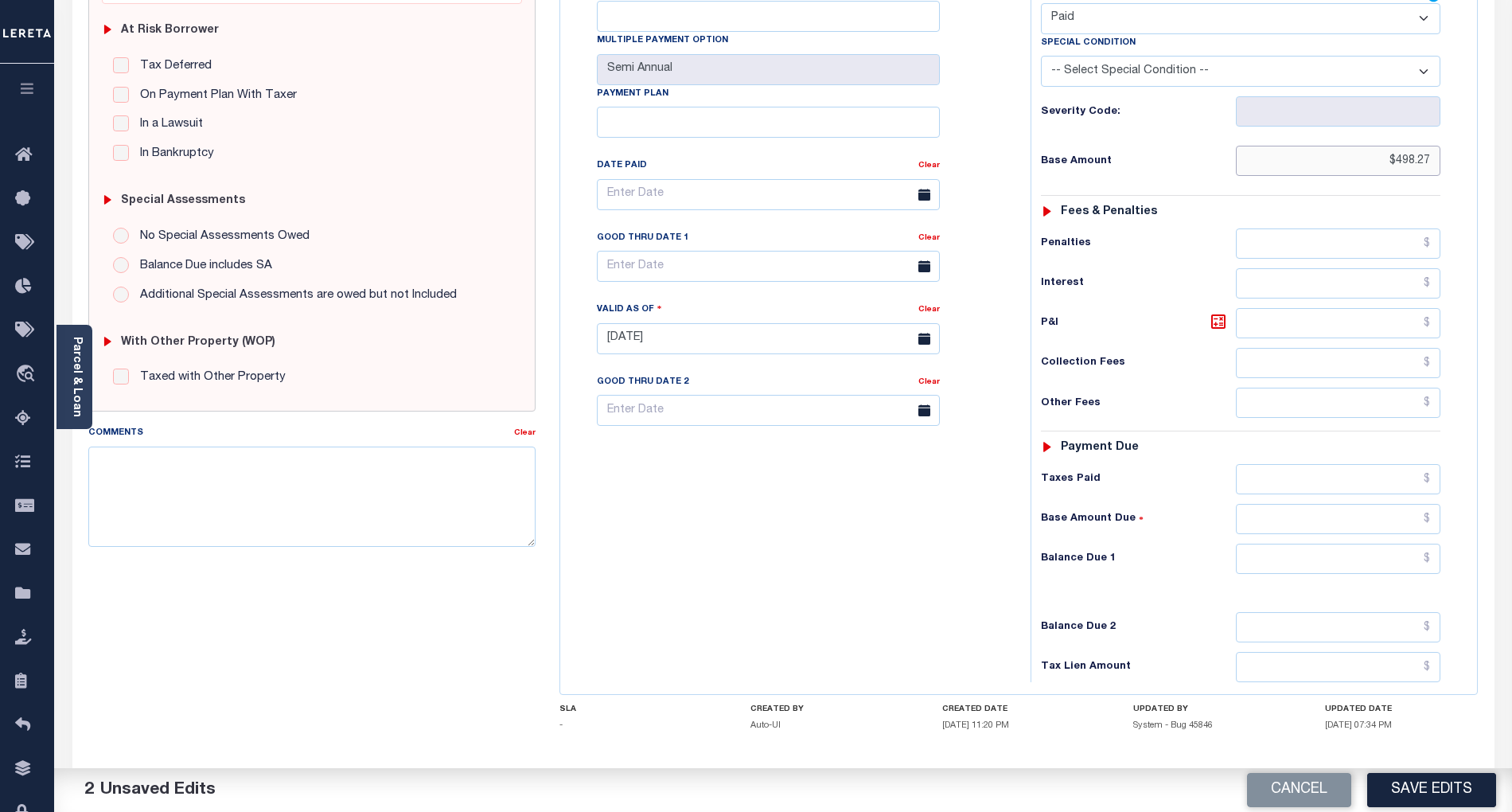
type input "$498.27"
click at [1408, 543] on input "text" at bounding box center [1339, 558] width 206 height 31
type input "$0.00"
click at [944, 574] on div "Tax Bill No Multiple Payment Option Semi Annual Payment Plan Clear" at bounding box center [792, 331] width 454 height 703
click at [1426, 790] on button "Save Edits" at bounding box center [1431, 790] width 129 height 34
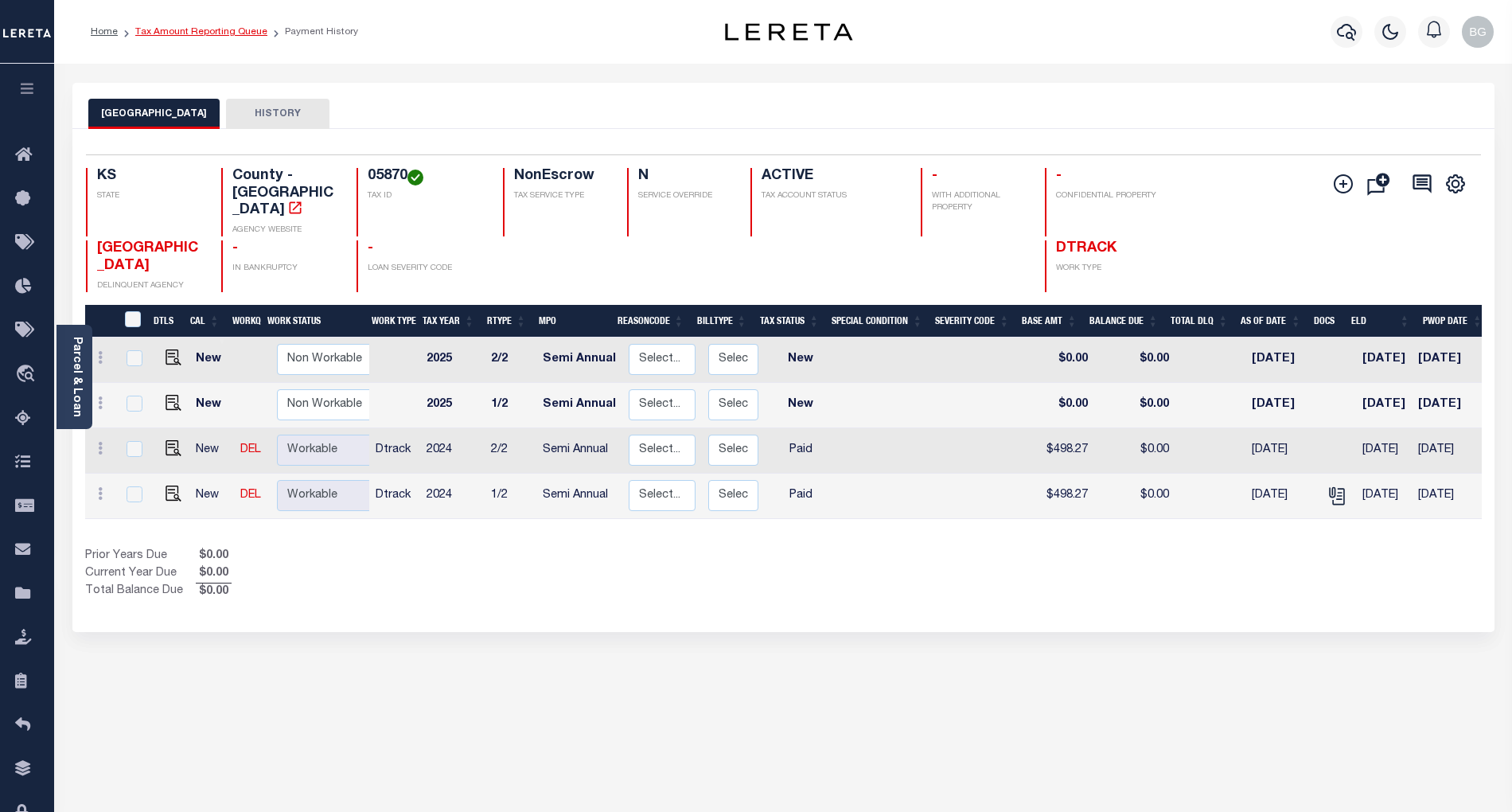
click at [195, 30] on link "Tax Amount Reporting Queue" at bounding box center [201, 32] width 133 height 9
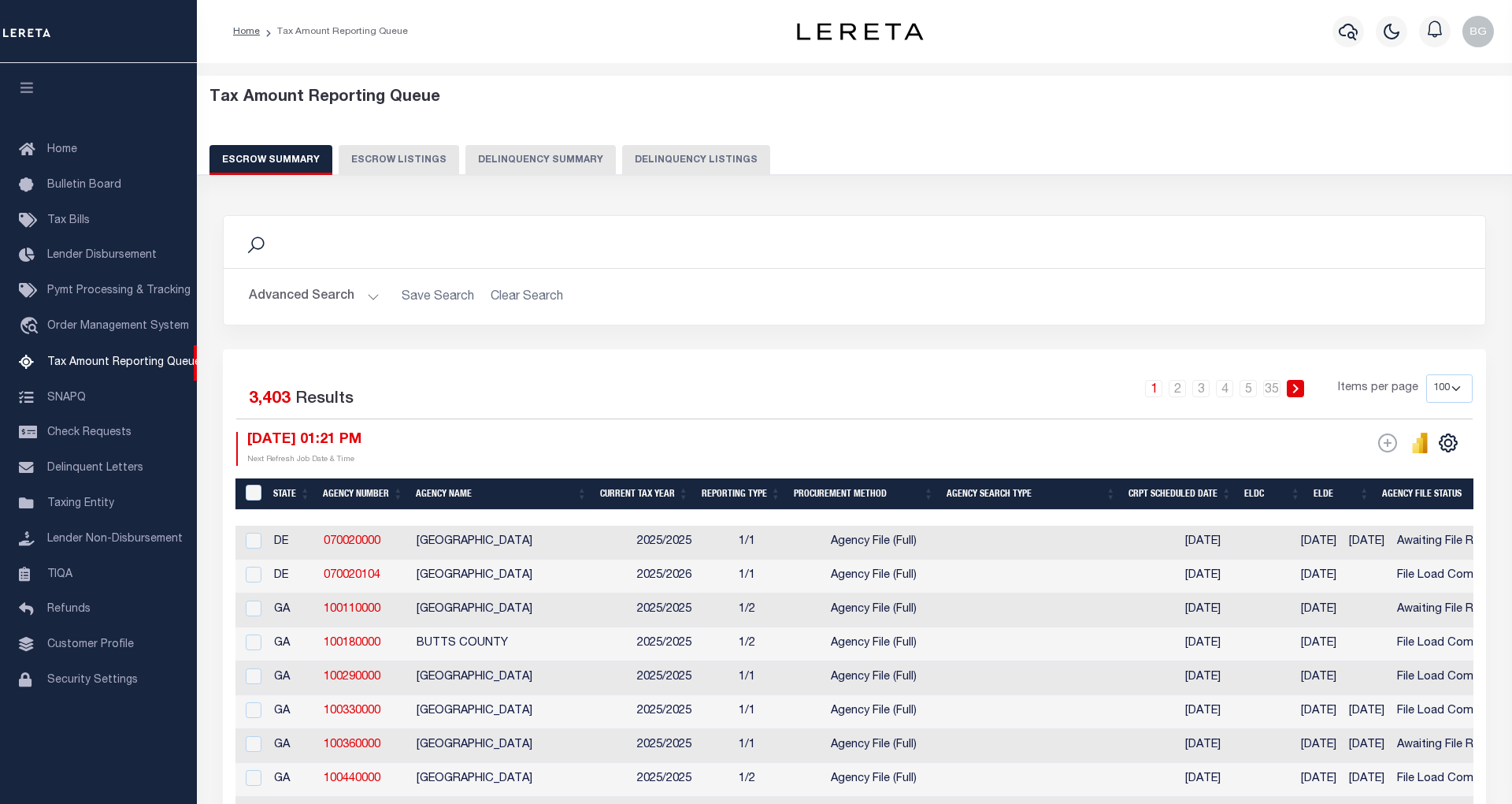
click at [692, 158] on button "Delinquency Listings" at bounding box center [695, 160] width 148 height 30
select select "100"
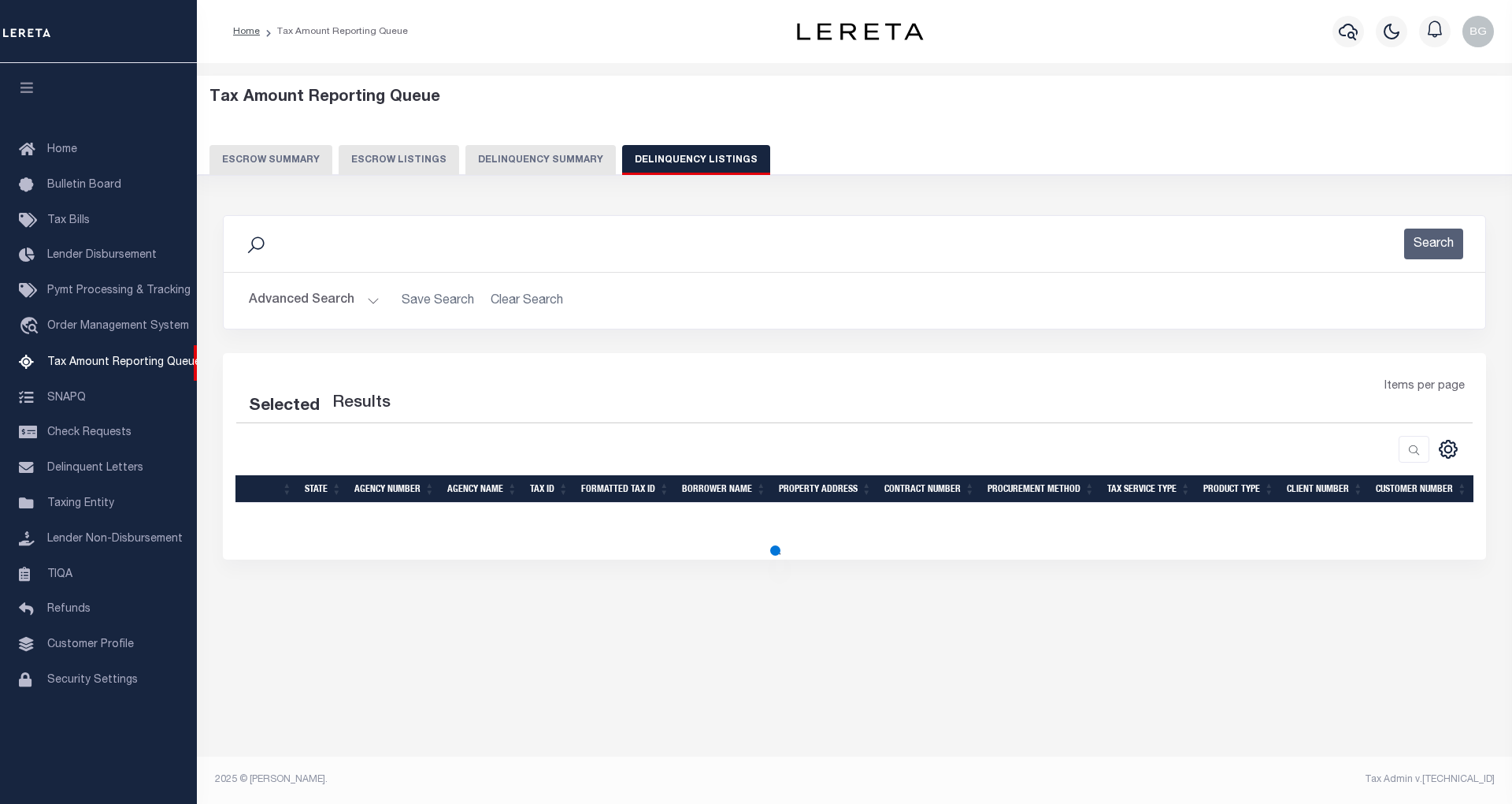
select select "100"
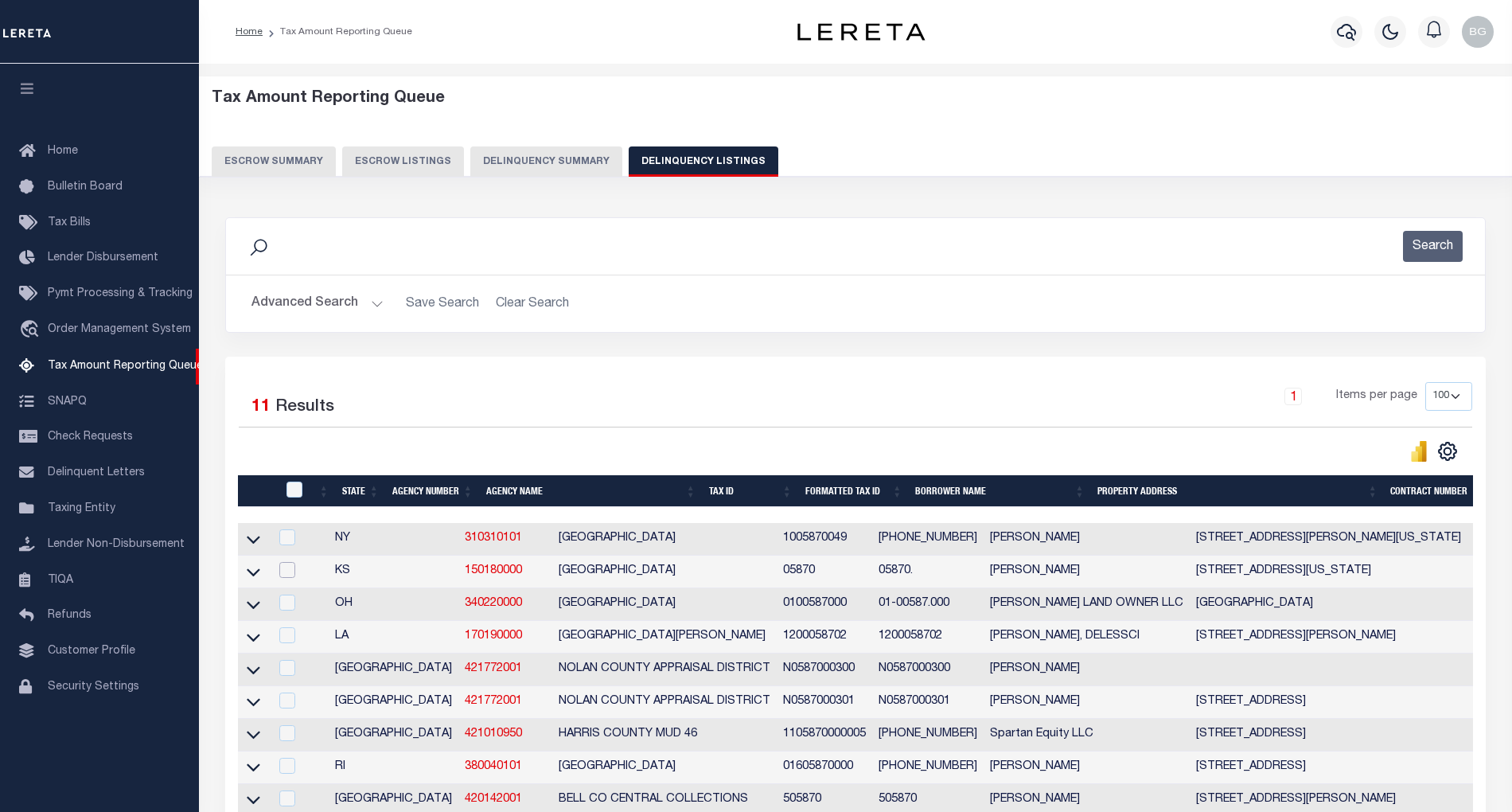
click at [287, 577] on input "checkbox" at bounding box center [286, 569] width 16 height 16
checkbox input "true"
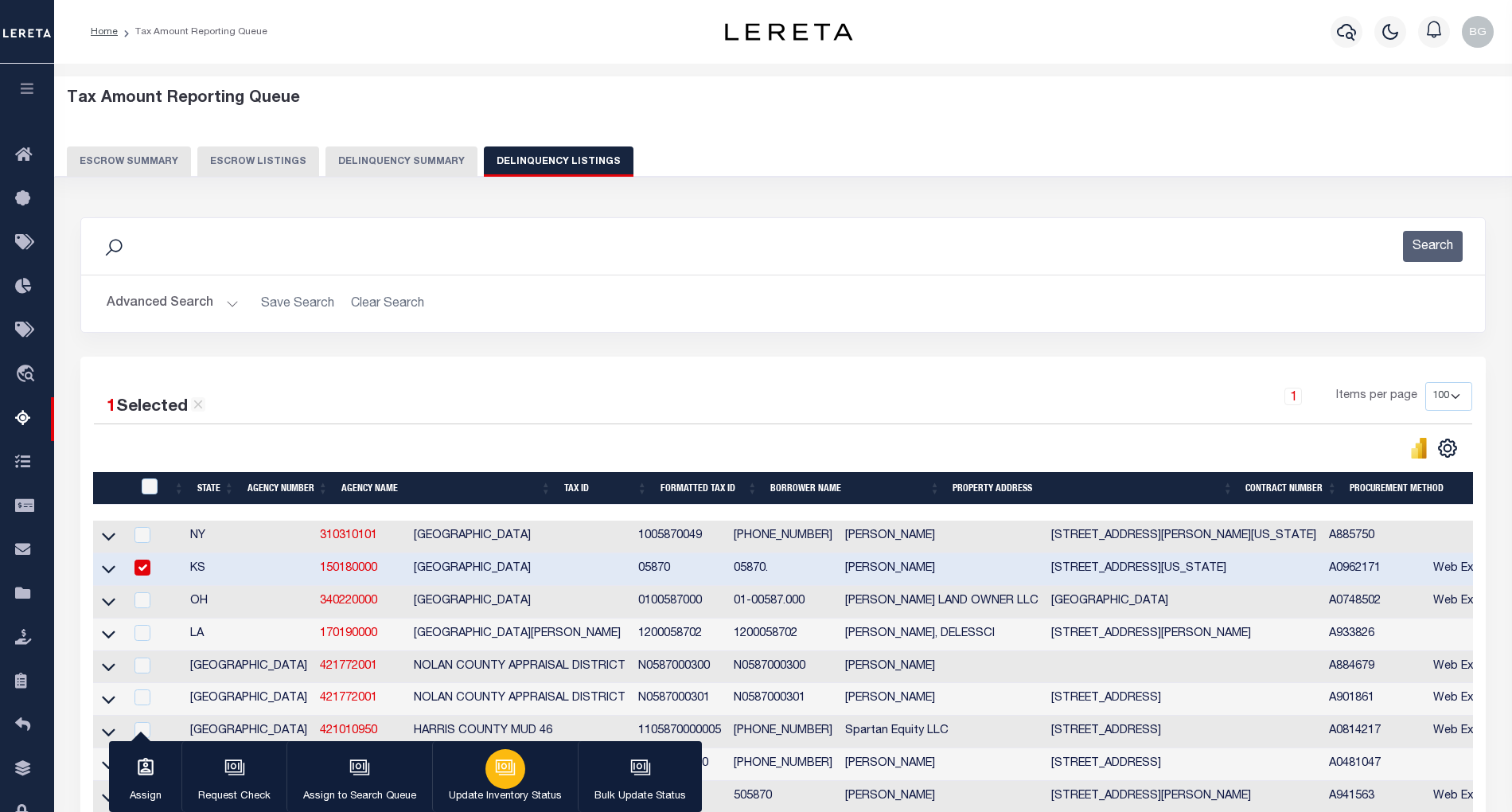
click at [511, 770] on icon "button" at bounding box center [505, 767] width 20 height 20
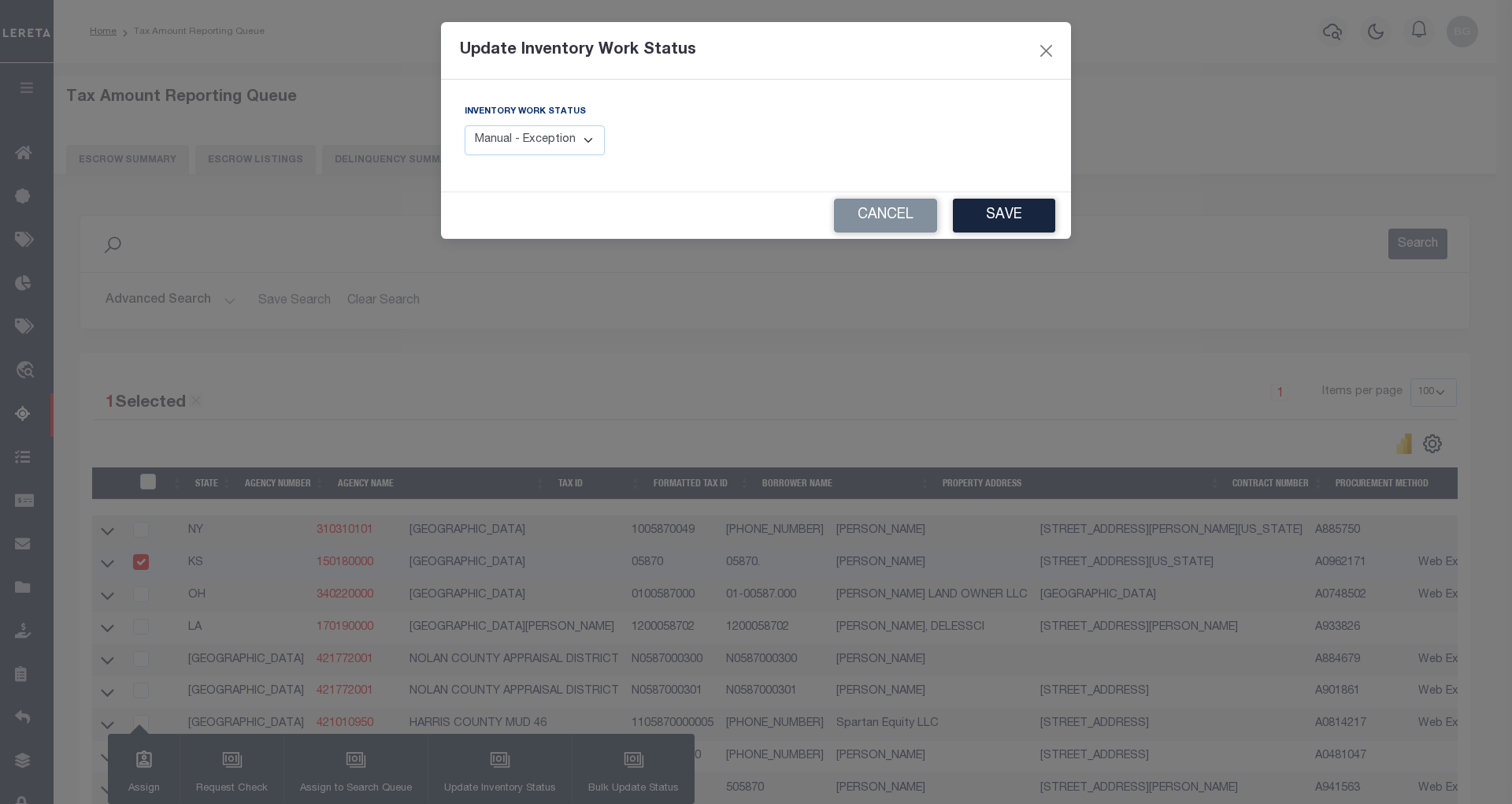
click at [582, 142] on select "Manual - Exception Pended - Awaiting Search Late Add Exception Completed" at bounding box center [535, 140] width 140 height 30
select select "4"
click at [465, 126] on select "Manual - Exception Pended - Awaiting Search Late Add Exception Completed" at bounding box center [535, 140] width 140 height 30
click at [1003, 215] on button "Save" at bounding box center [1005, 215] width 103 height 34
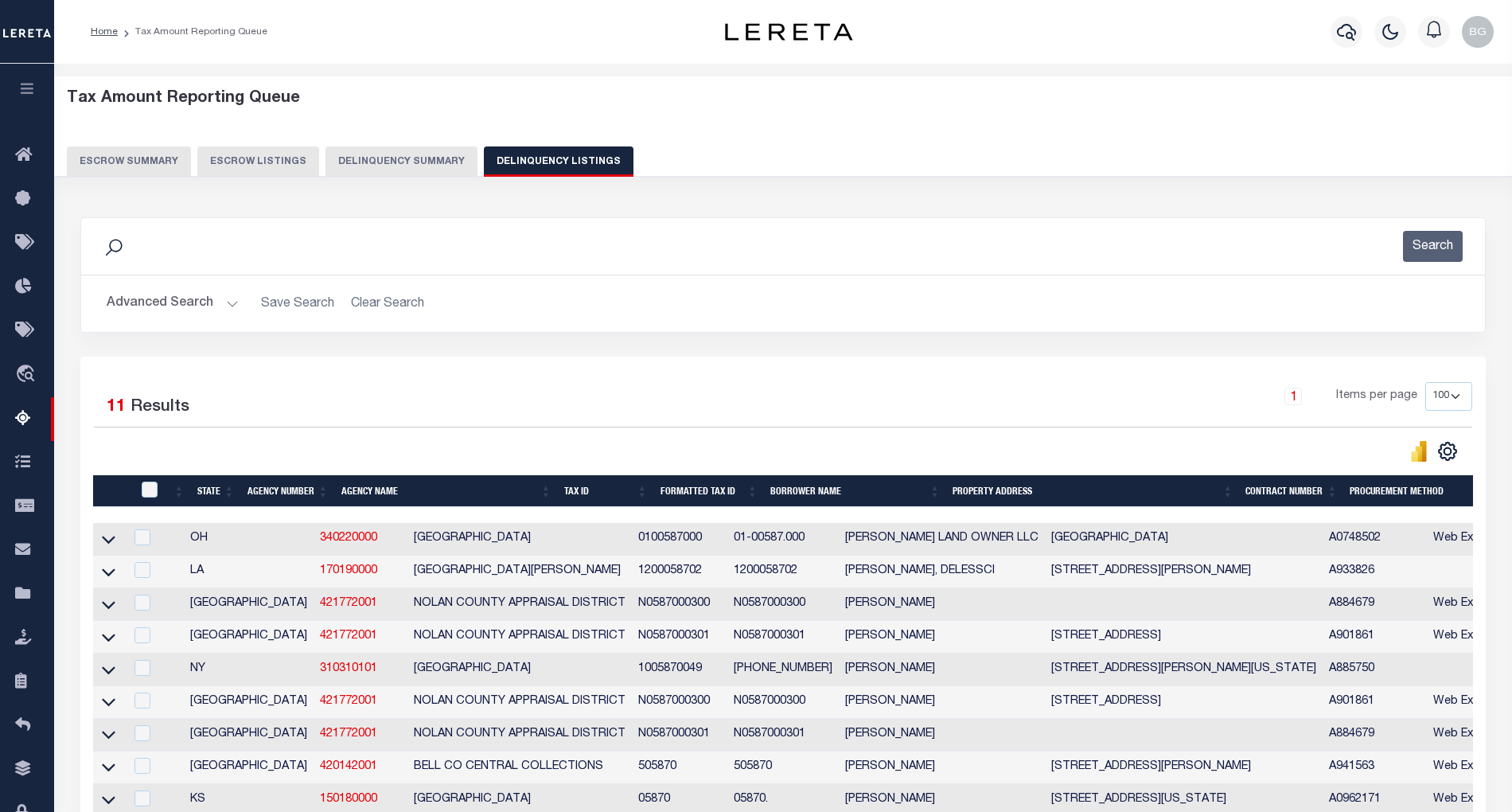
click at [227, 303] on button "Advanced Search" at bounding box center [172, 303] width 133 height 31
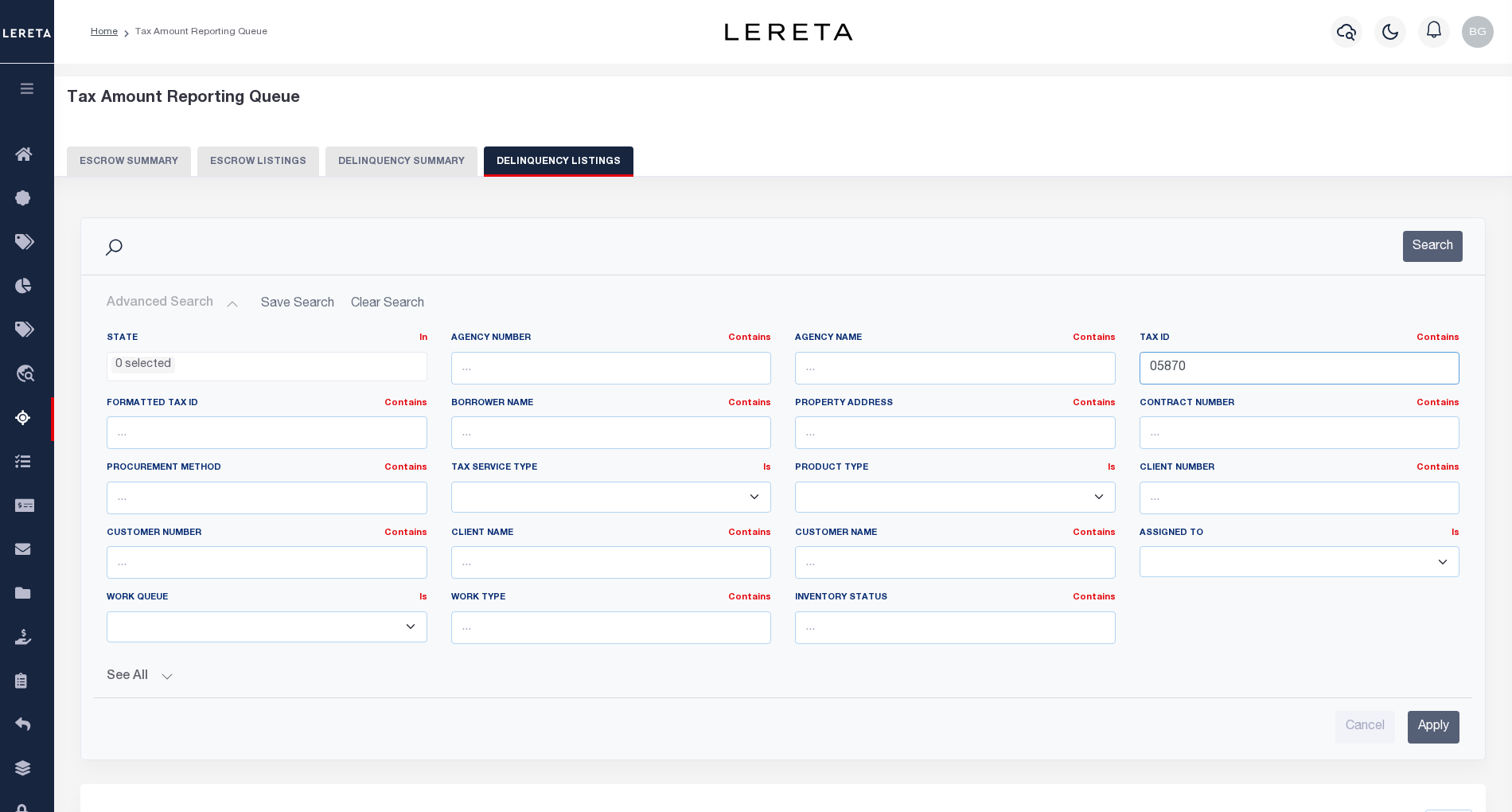
click at [1159, 370] on input "05870" at bounding box center [1300, 367] width 321 height 32
paste input "6112"
type input "06112"
click at [1443, 724] on input "Apply" at bounding box center [1434, 727] width 52 height 32
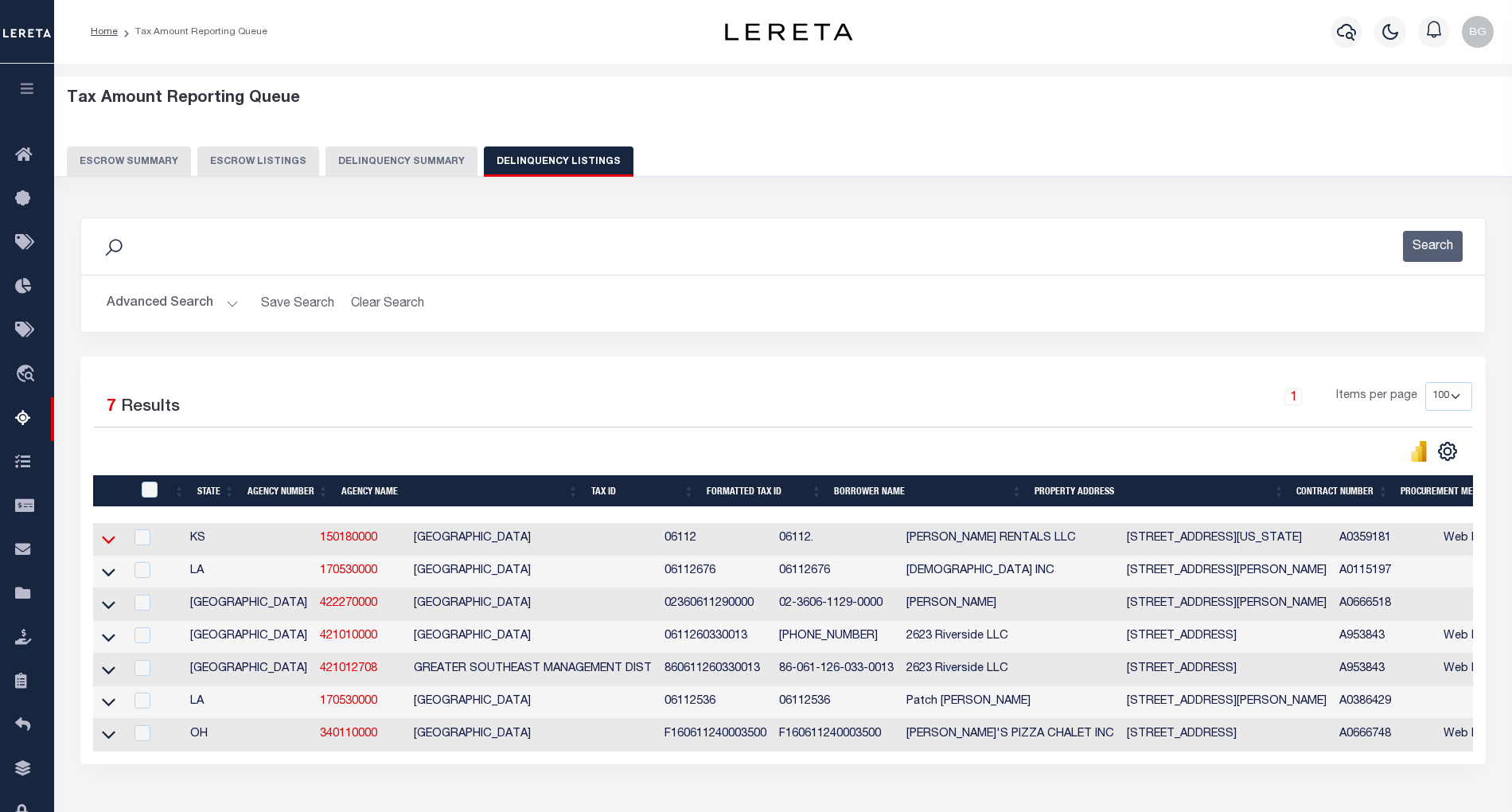
click at [107, 544] on icon at bounding box center [108, 539] width 14 height 17
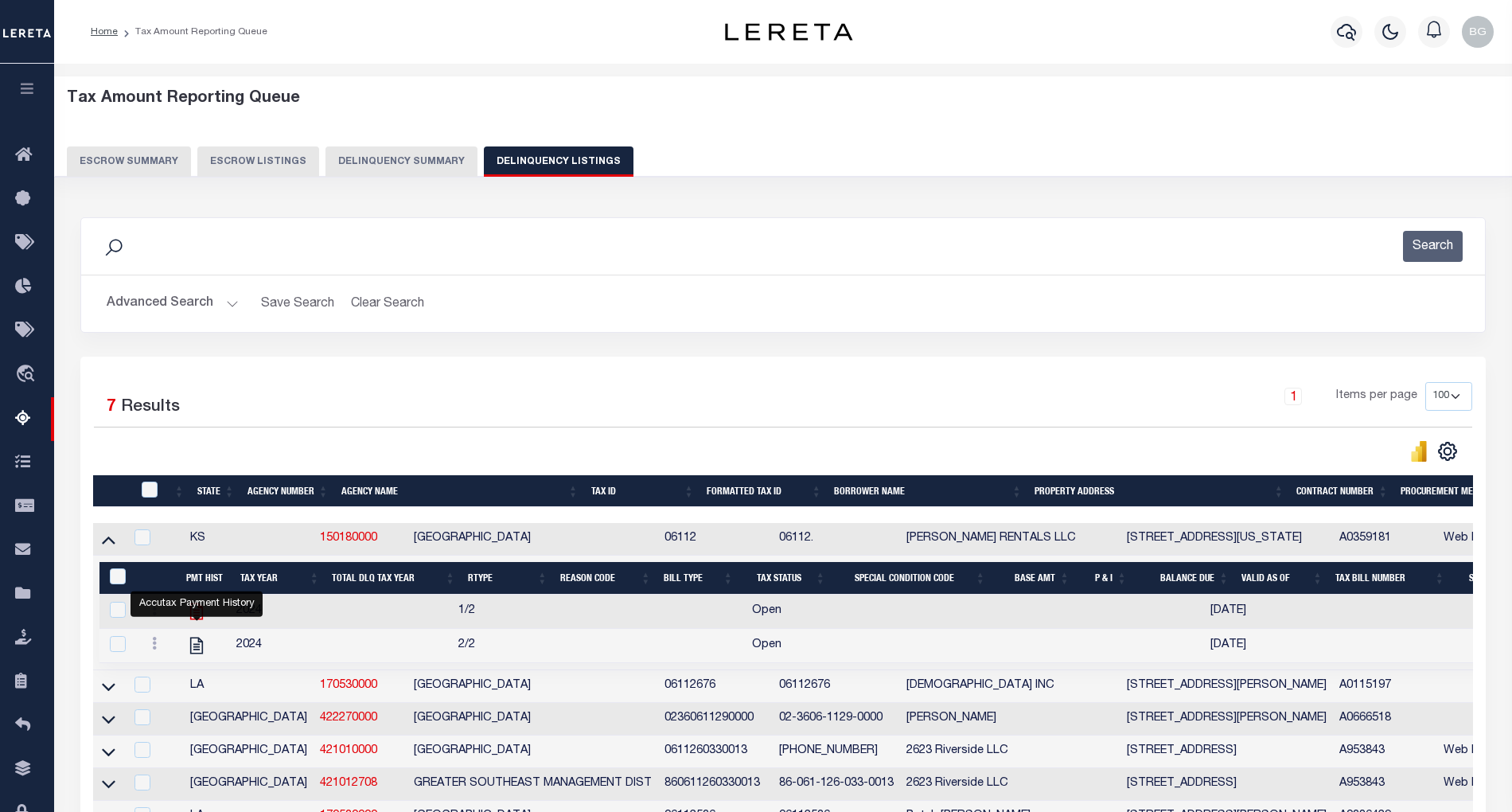
click at [197, 618] on icon at bounding box center [197, 612] width 13 height 17
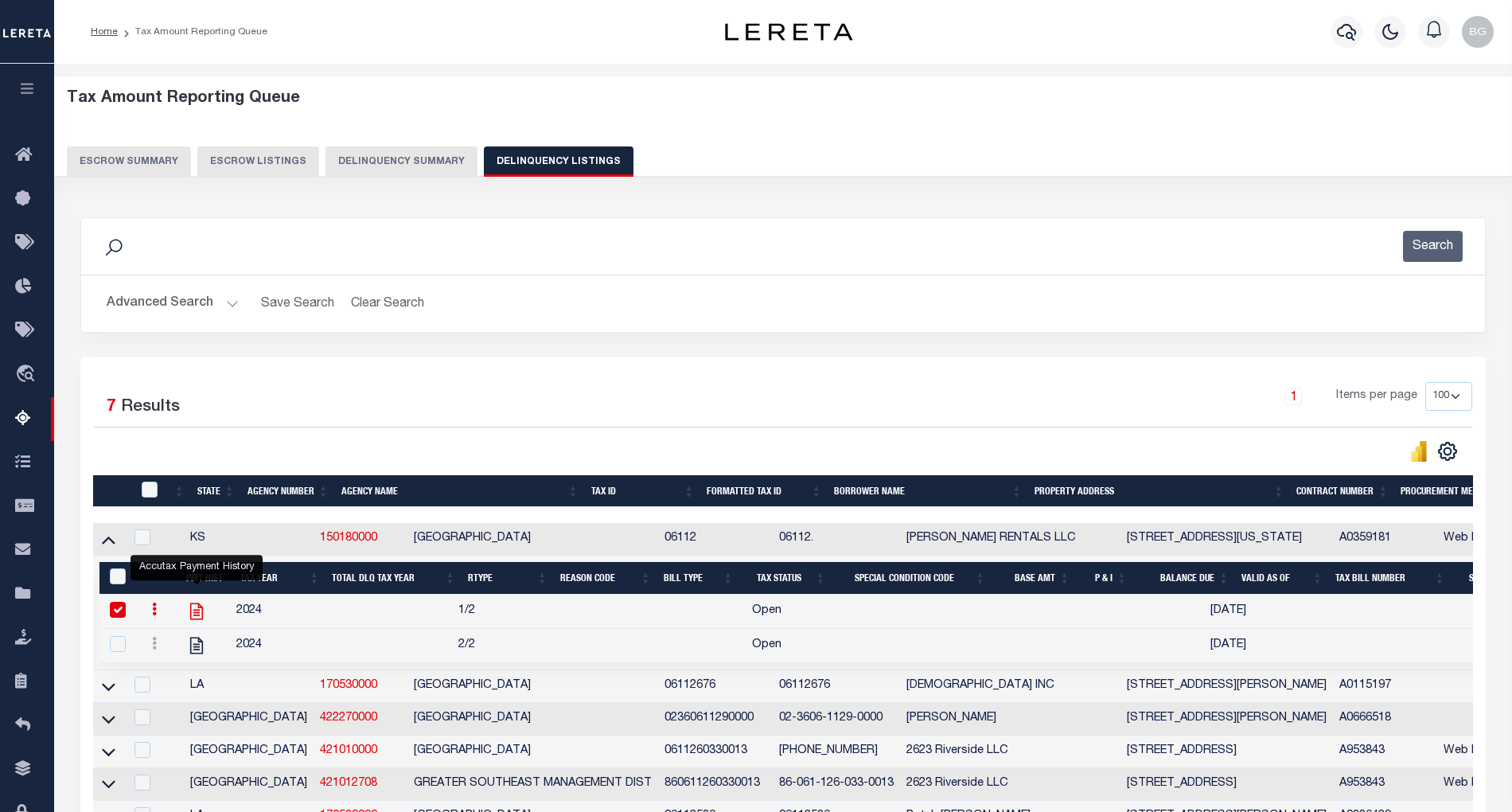
checkbox input "true"
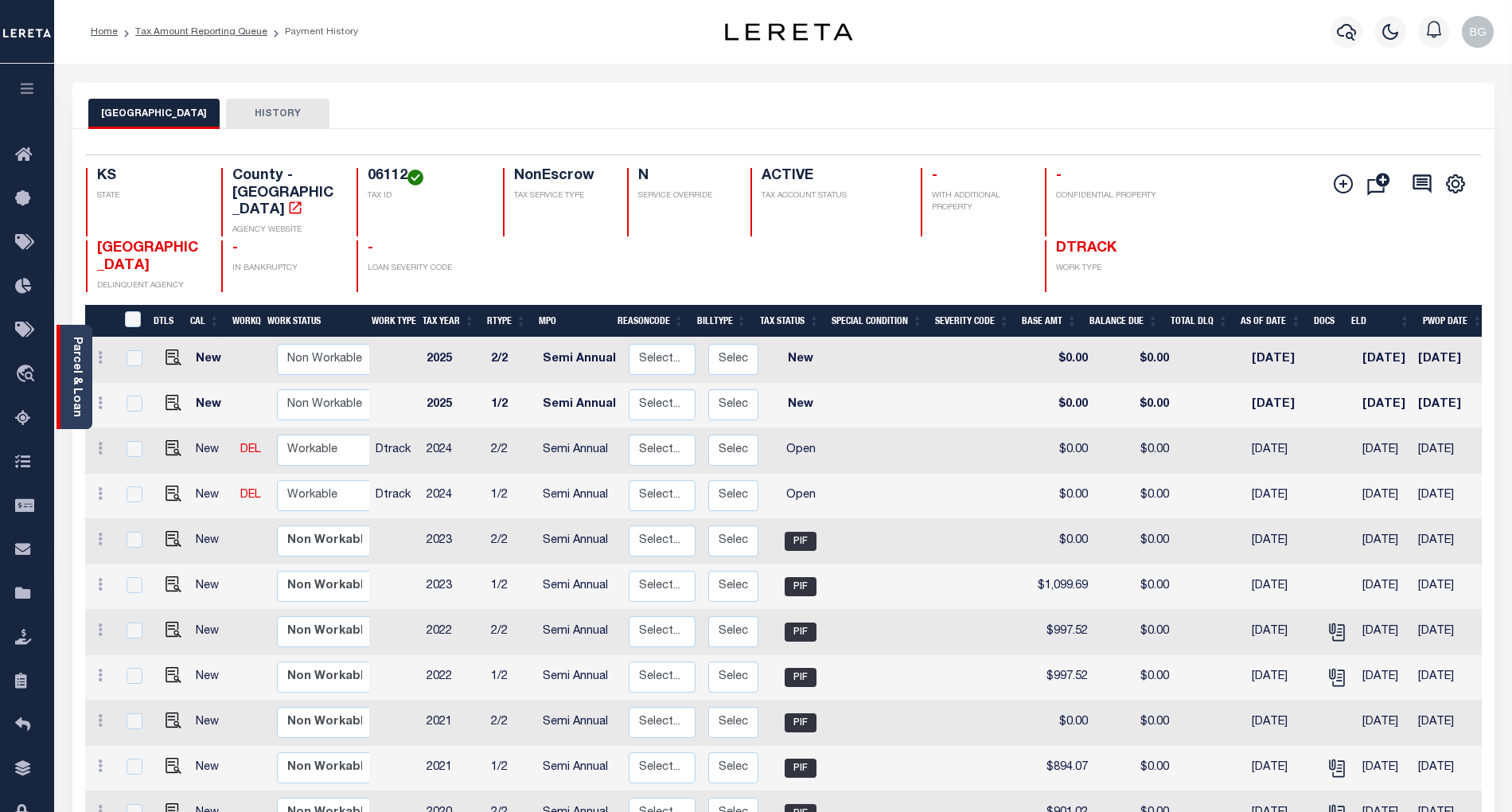
click at [80, 369] on link "Parcel & Loan" at bounding box center [76, 376] width 11 height 81
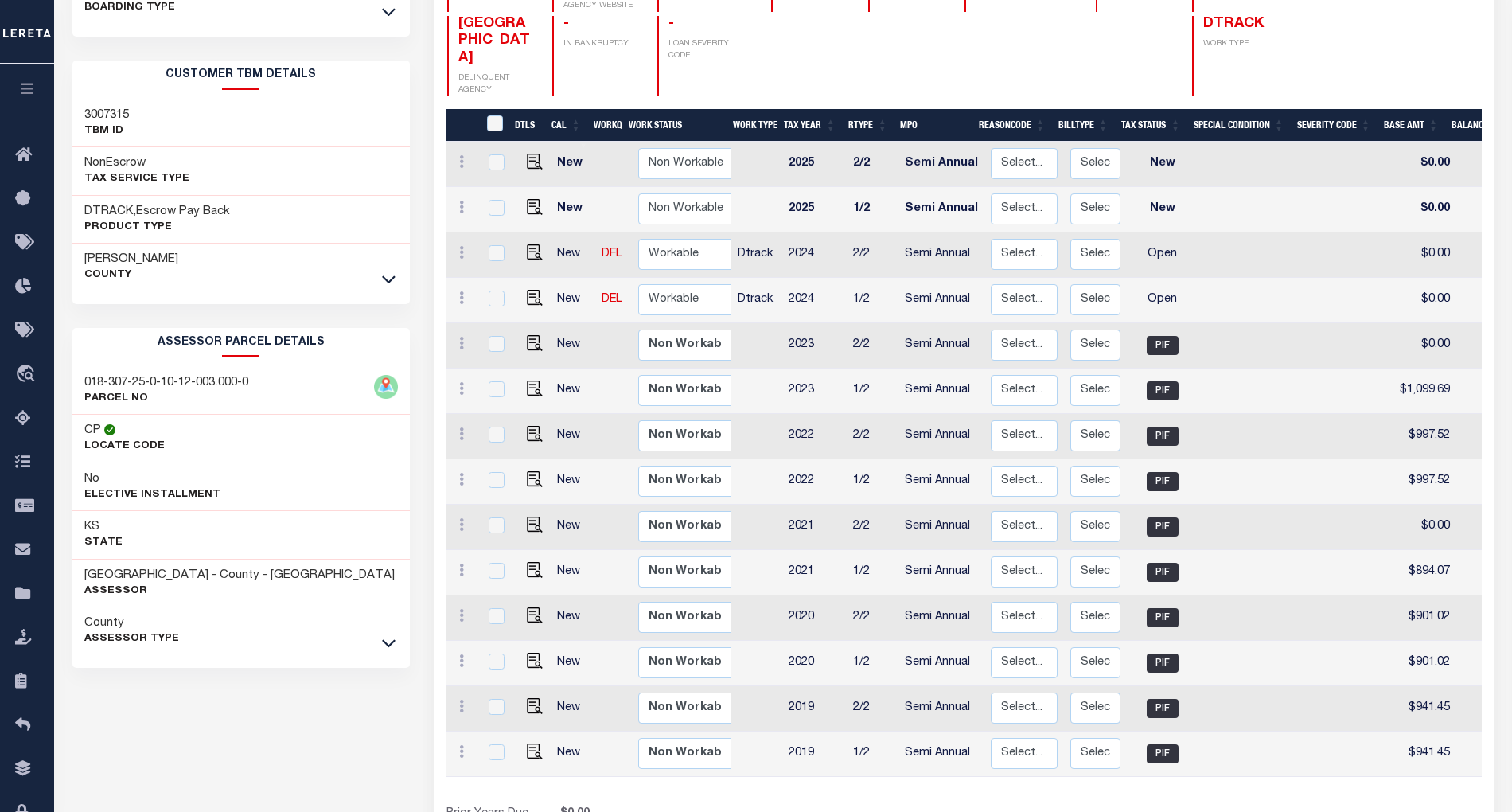
scroll to position [306, 0]
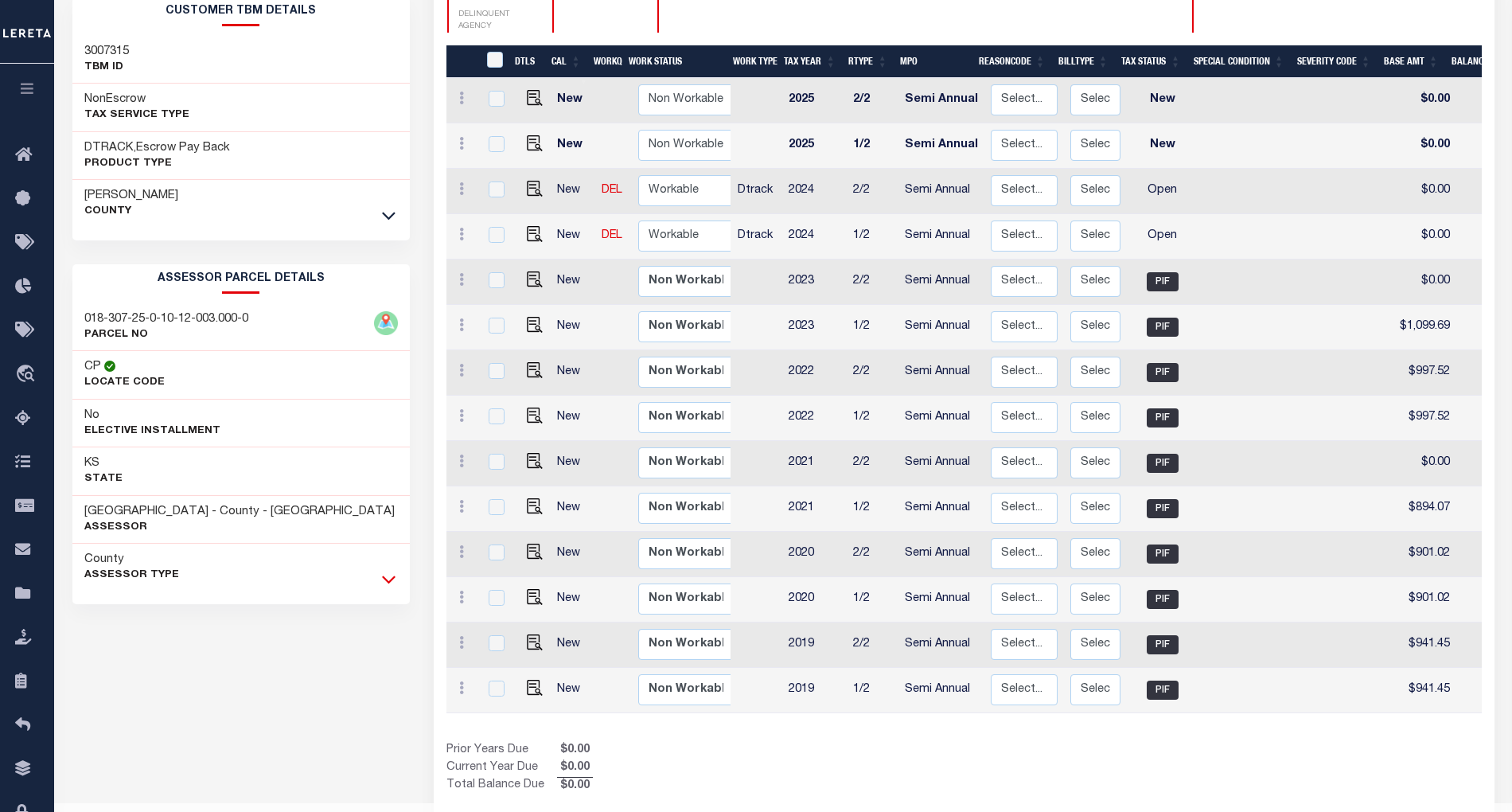
click at [388, 587] on icon at bounding box center [388, 579] width 14 height 17
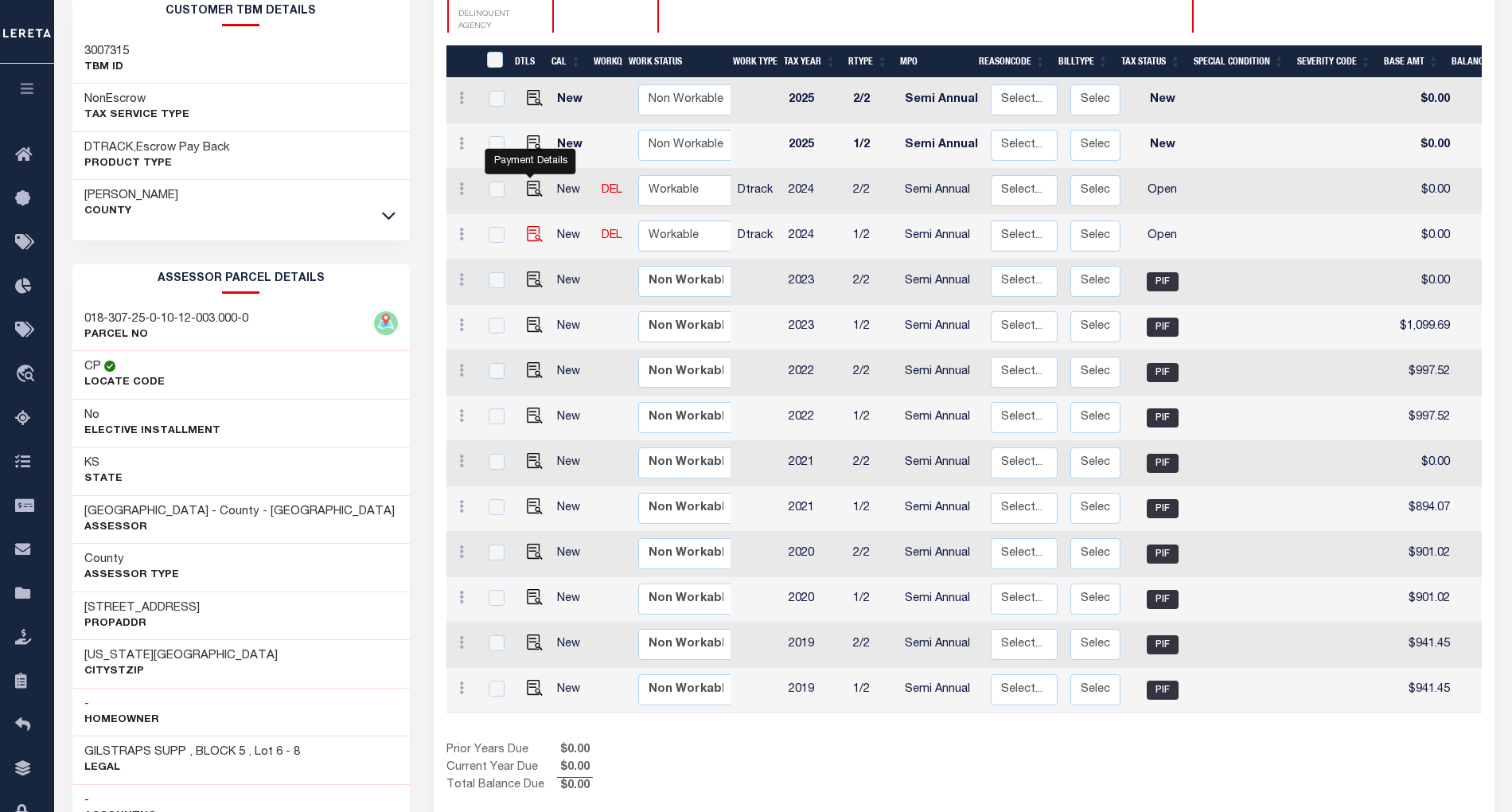
click at [530, 226] on img "" at bounding box center [534, 234] width 16 height 16
checkbox input "true"
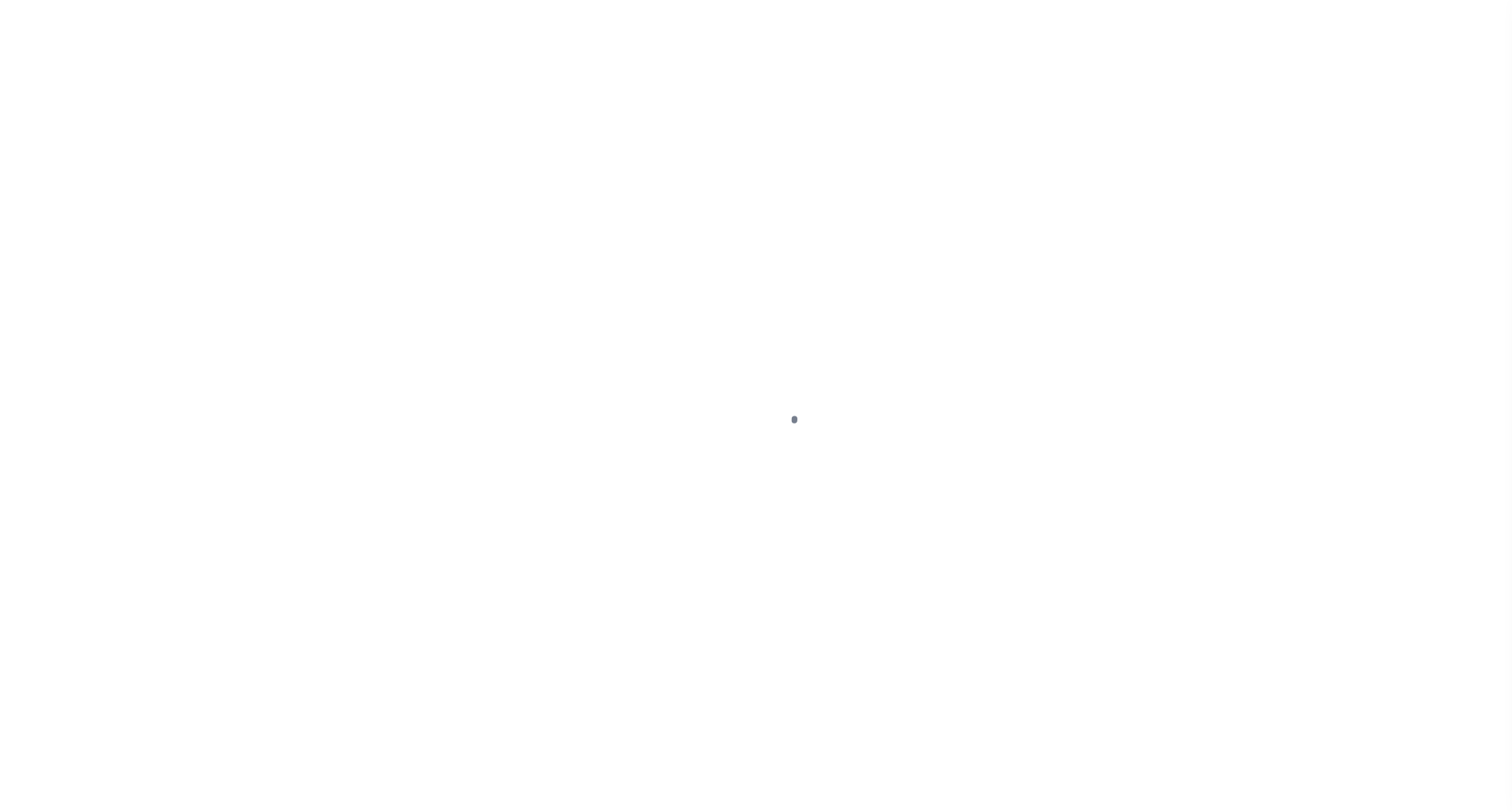
select select "OP2"
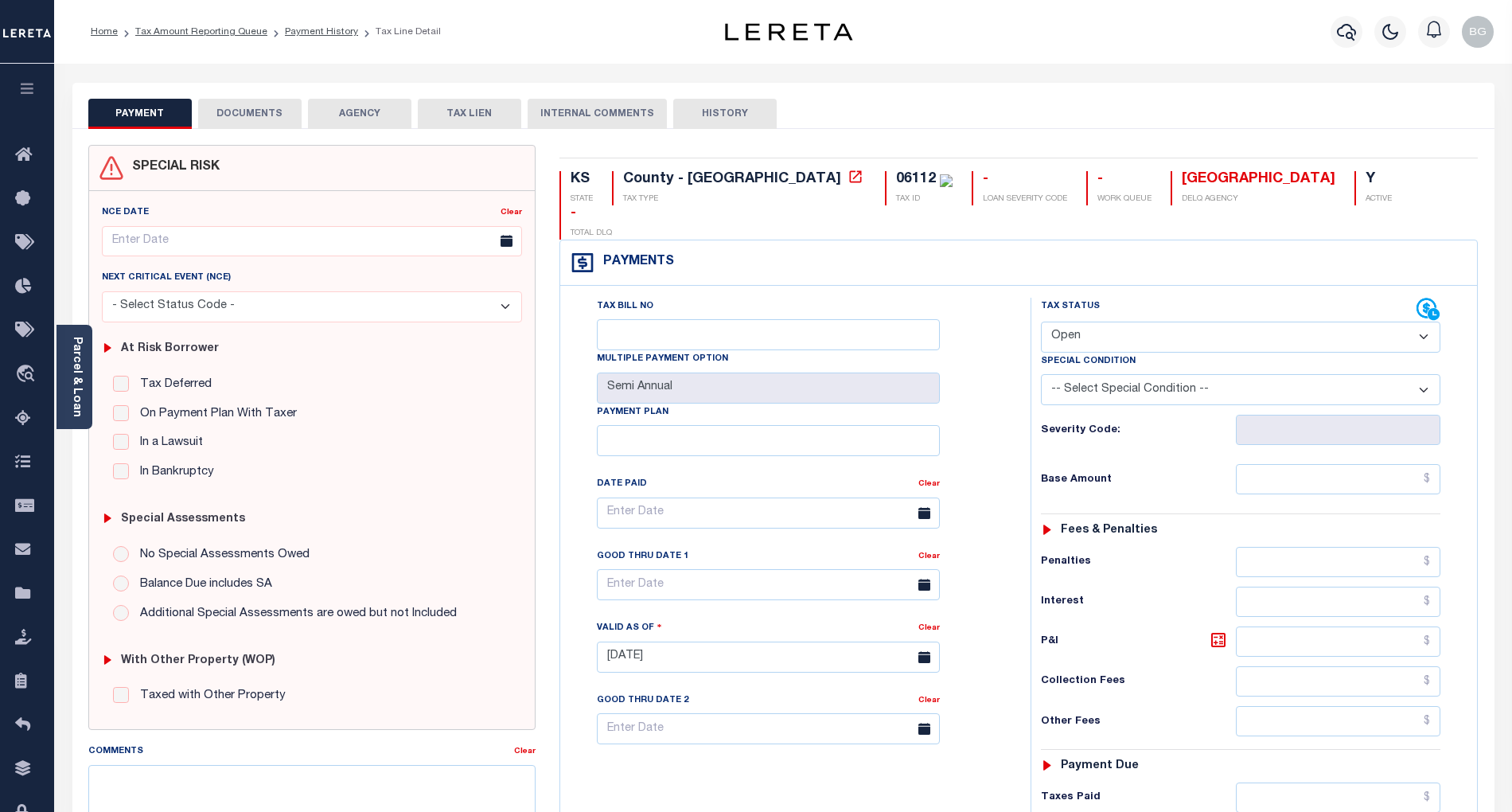
click at [256, 125] on button "DOCUMENTS" at bounding box center [250, 113] width 104 height 31
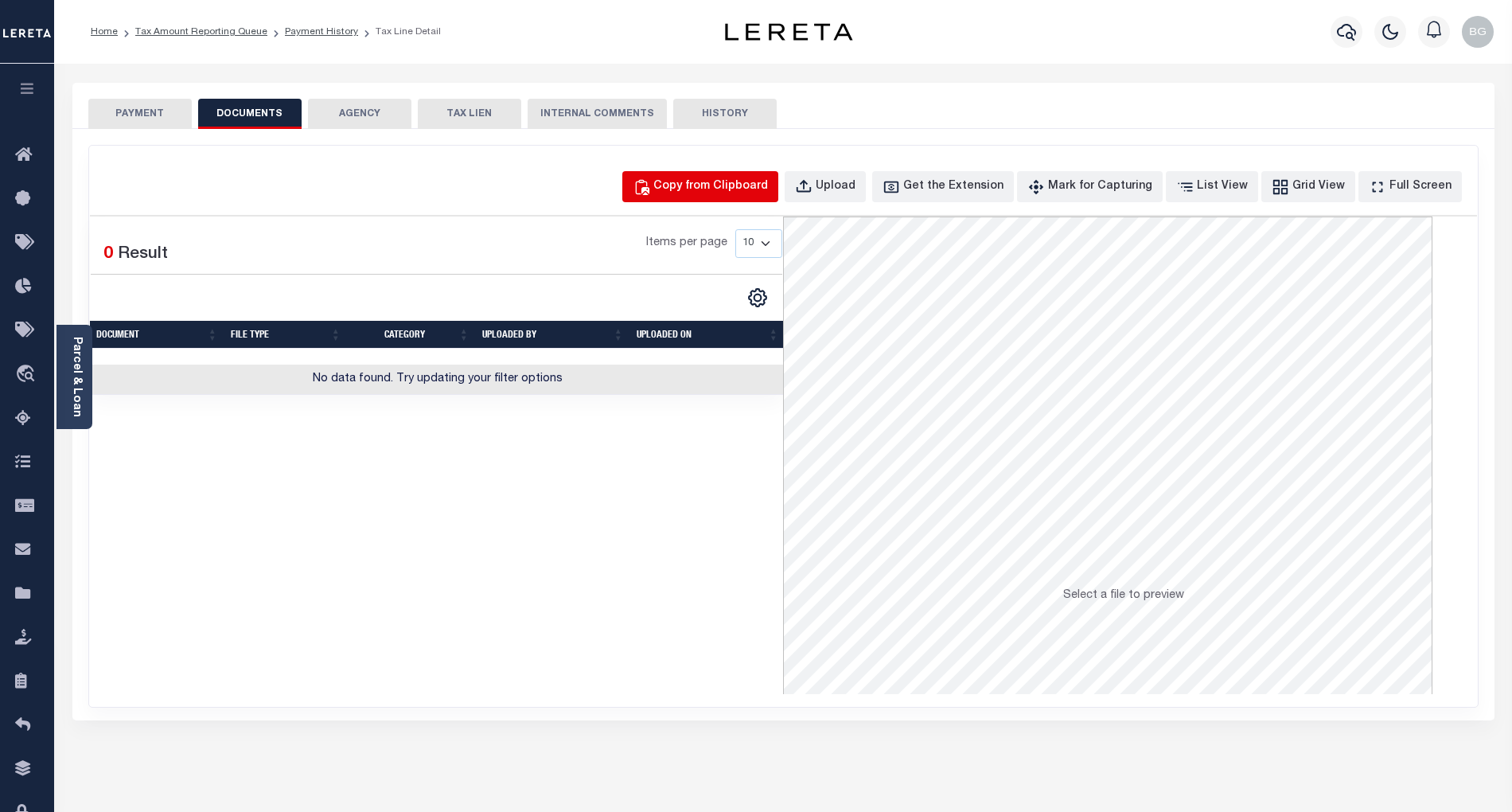
click at [752, 179] on div "Copy from Clipboard" at bounding box center [711, 186] width 115 height 18
select select "POP"
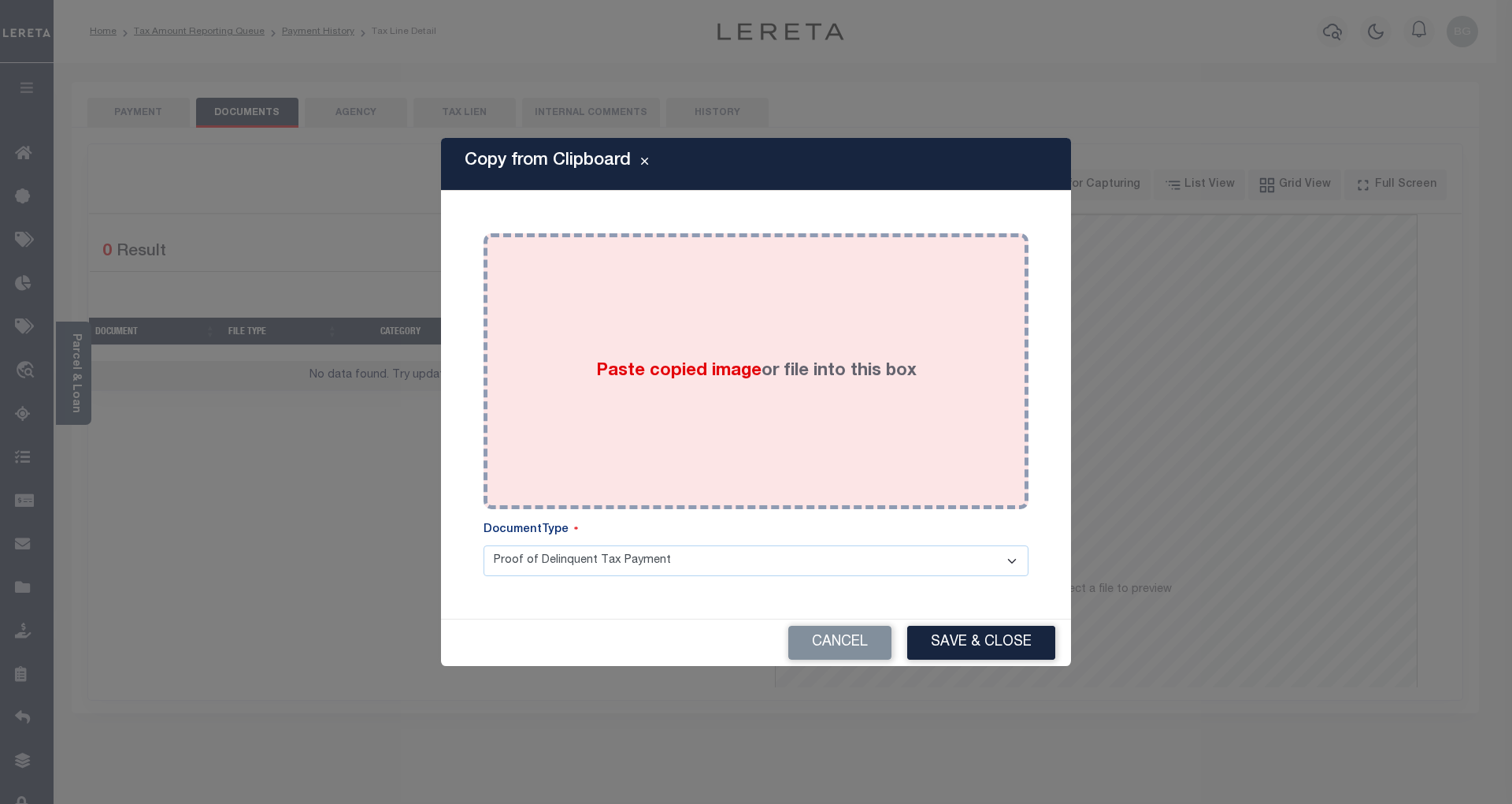
click at [684, 373] on span "Paste copied image" at bounding box center [679, 371] width 165 height 17
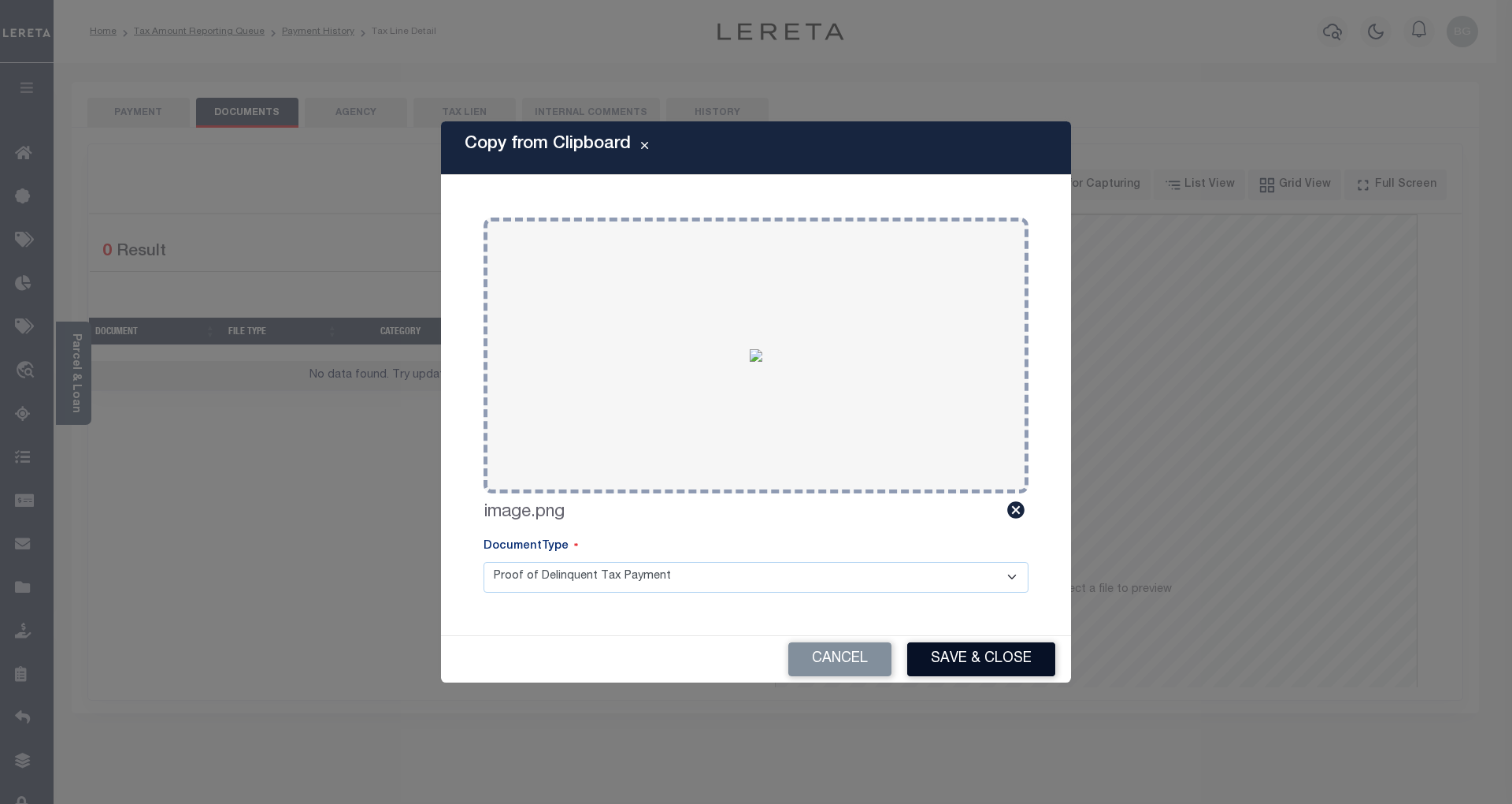
click at [1006, 646] on button "Save & Close" at bounding box center [981, 659] width 148 height 34
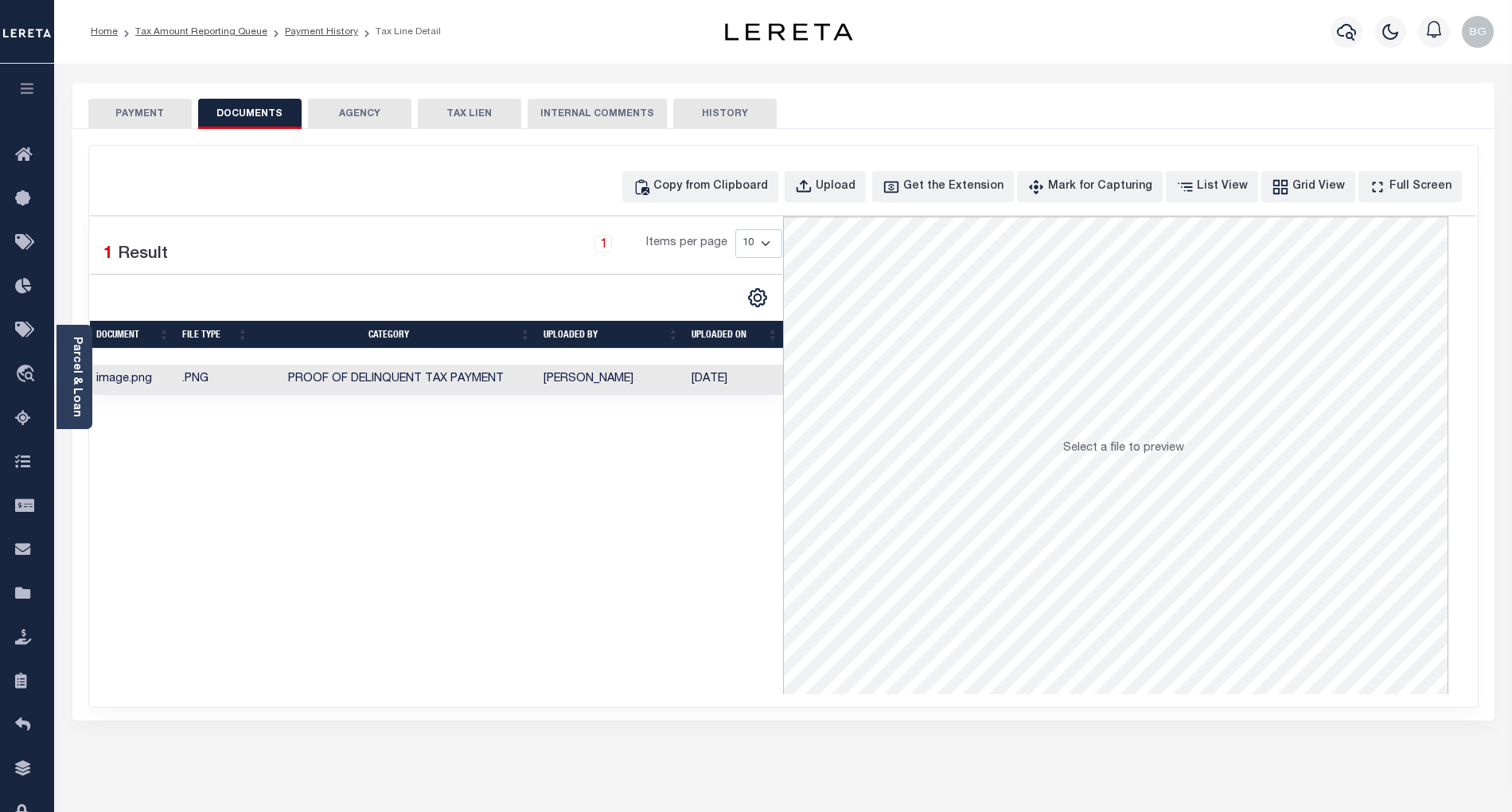
click at [144, 116] on button "PAYMENT" at bounding box center [140, 113] width 104 height 31
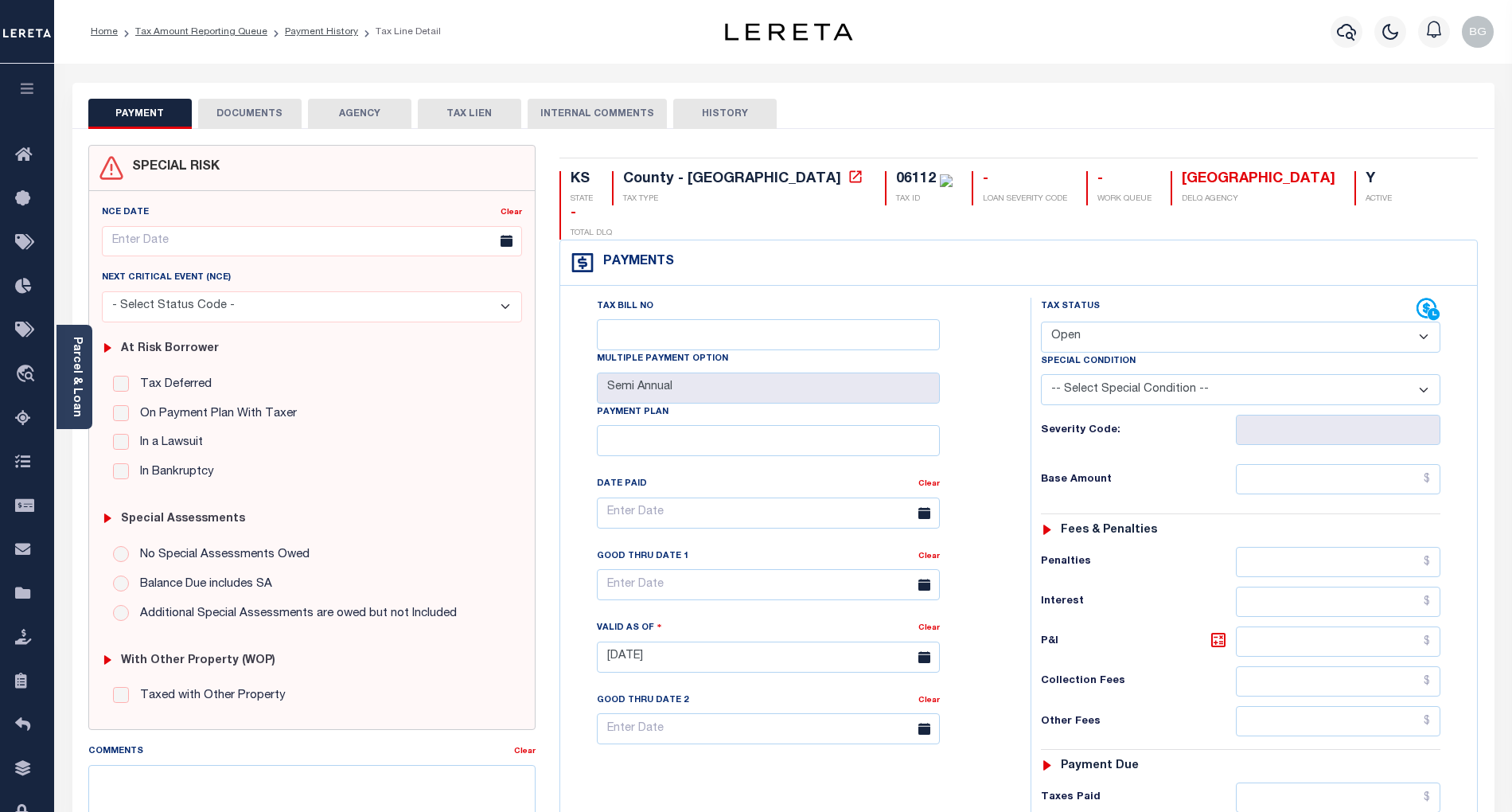
click at [1092, 322] on select "- Select Status Code - Open Due/Unpaid Paid Incomplete No Tax Due Internal Refu…" at bounding box center [1240, 336] width 400 height 31
select select "PYD"
click at [1041, 322] on select "- Select Status Code - Open Due/Unpaid Paid Incomplete No Tax Due Internal Refu…" at bounding box center [1240, 336] width 400 height 31
type input "[DATE]"
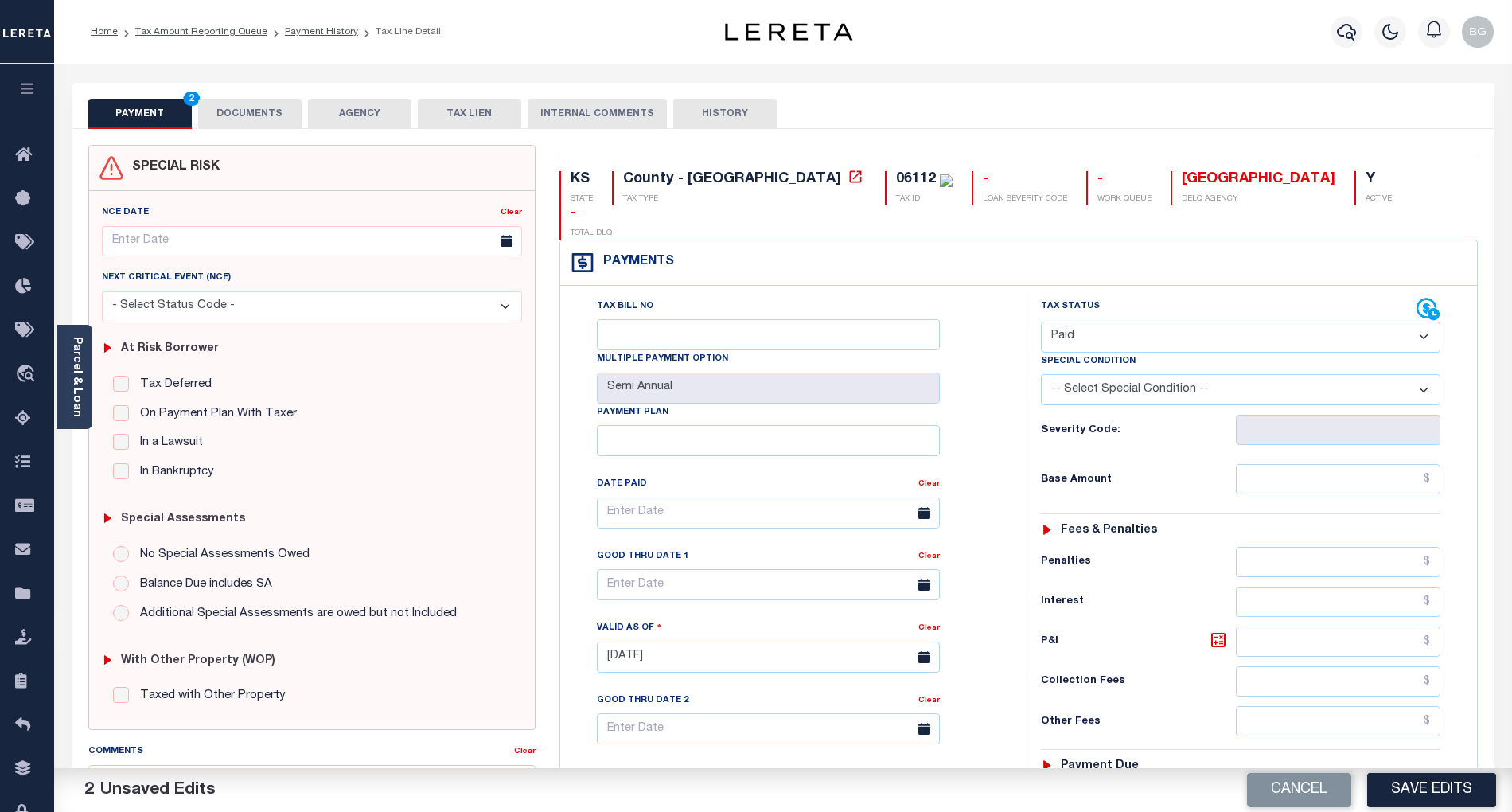
click at [994, 546] on div "Tax Bill No Multiple Payment Option Semi Annual Payment Plan Clear Clear Valid …" at bounding box center [792, 521] width 430 height 447
click at [1398, 431] on div "Tax Status Status - Select Status Code -" at bounding box center [1246, 649] width 430 height 703
click at [1398, 464] on input "text" at bounding box center [1339, 479] width 206 height 31
paste input "1,145.26"
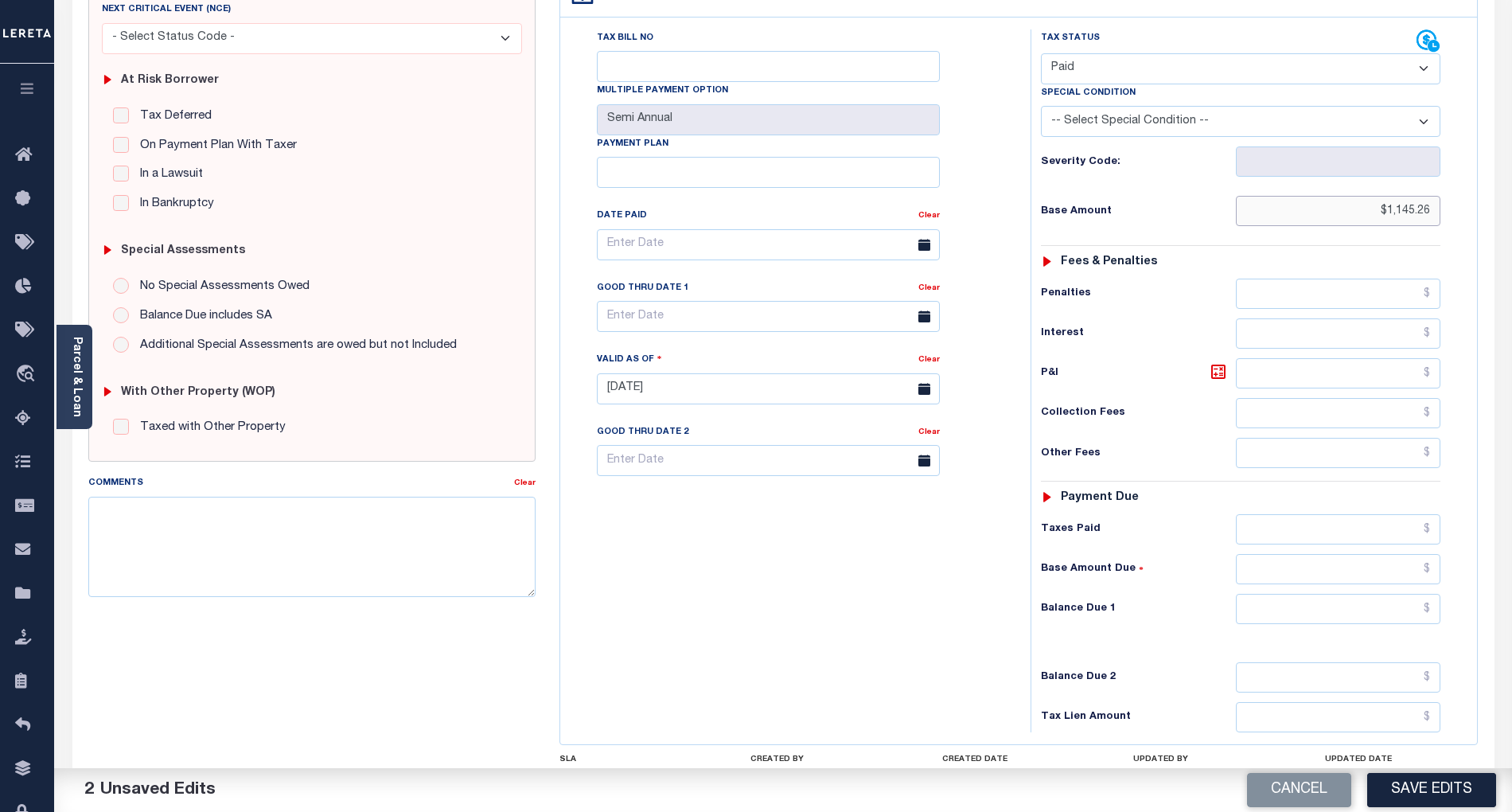
scroll to position [318, 0]
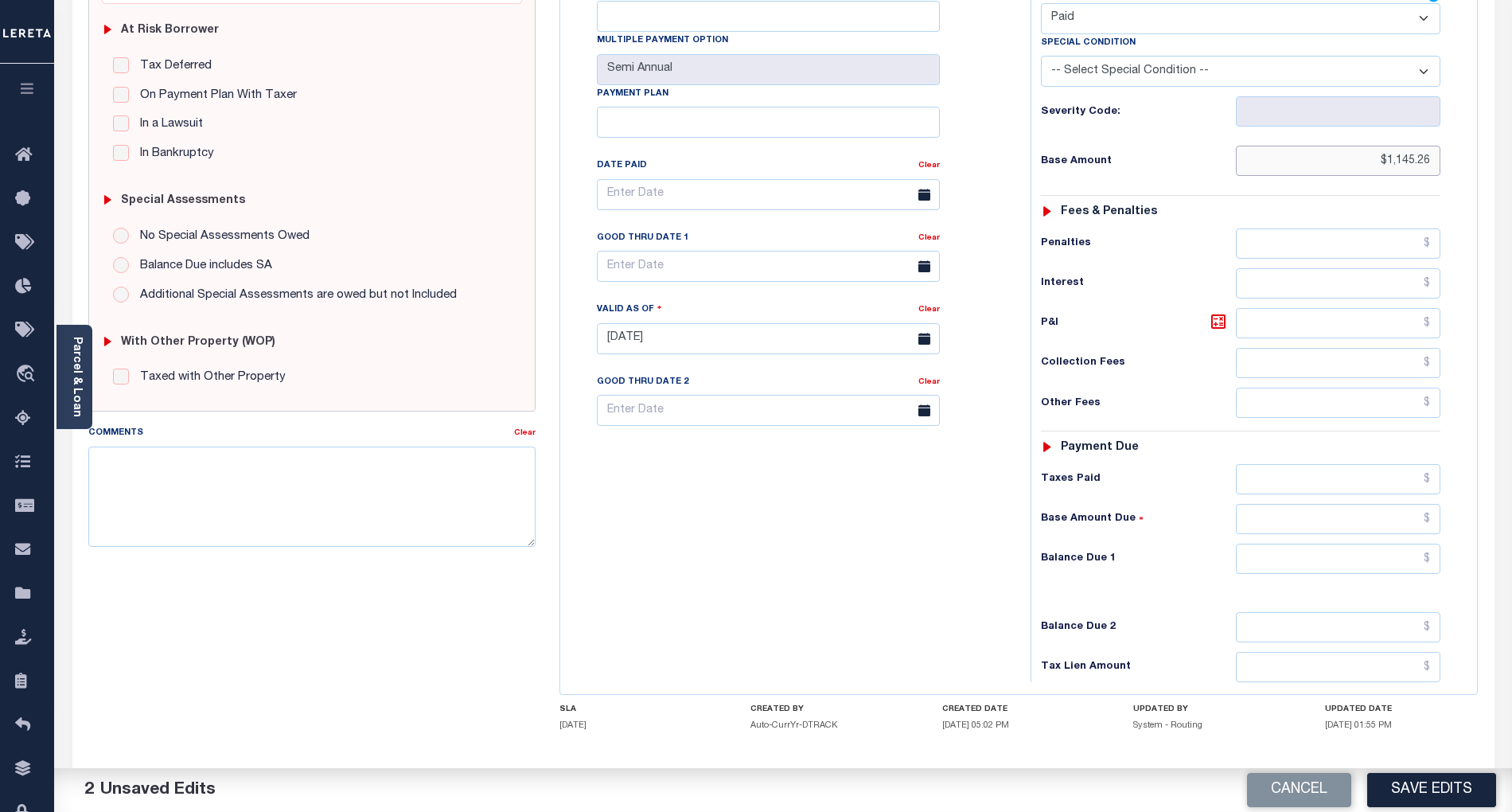
type input "$1,145.26"
click at [1405, 543] on input "text" at bounding box center [1339, 558] width 206 height 31
type input "$0.00"
click at [934, 577] on div "Tax Bill No Multiple Payment Option Semi Annual Payment Plan Clear" at bounding box center [792, 331] width 454 height 703
click at [1443, 786] on button "Save Edits" at bounding box center [1431, 790] width 129 height 34
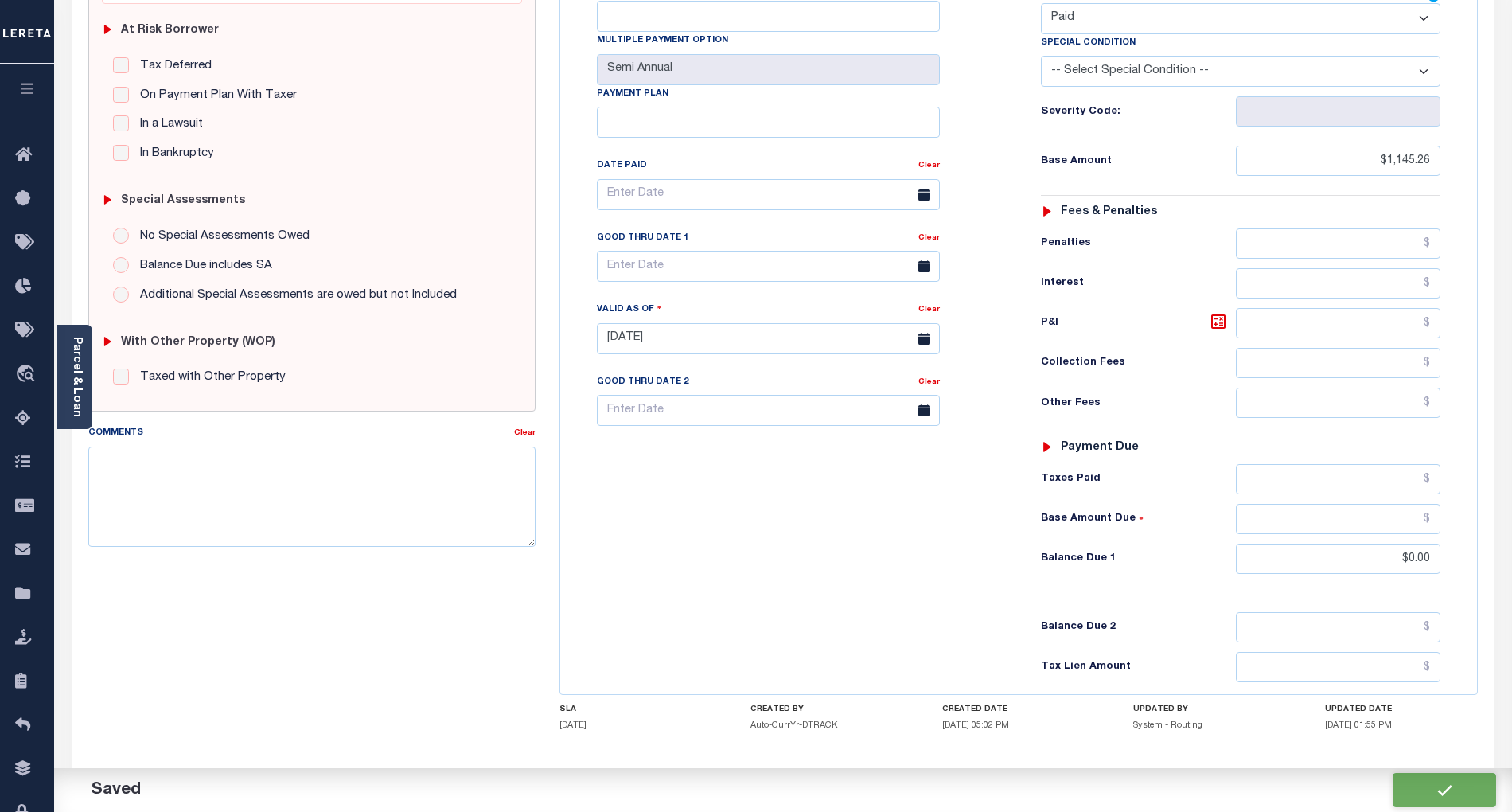
checkbox input "false"
type input "$1,145.26"
type input "$0"
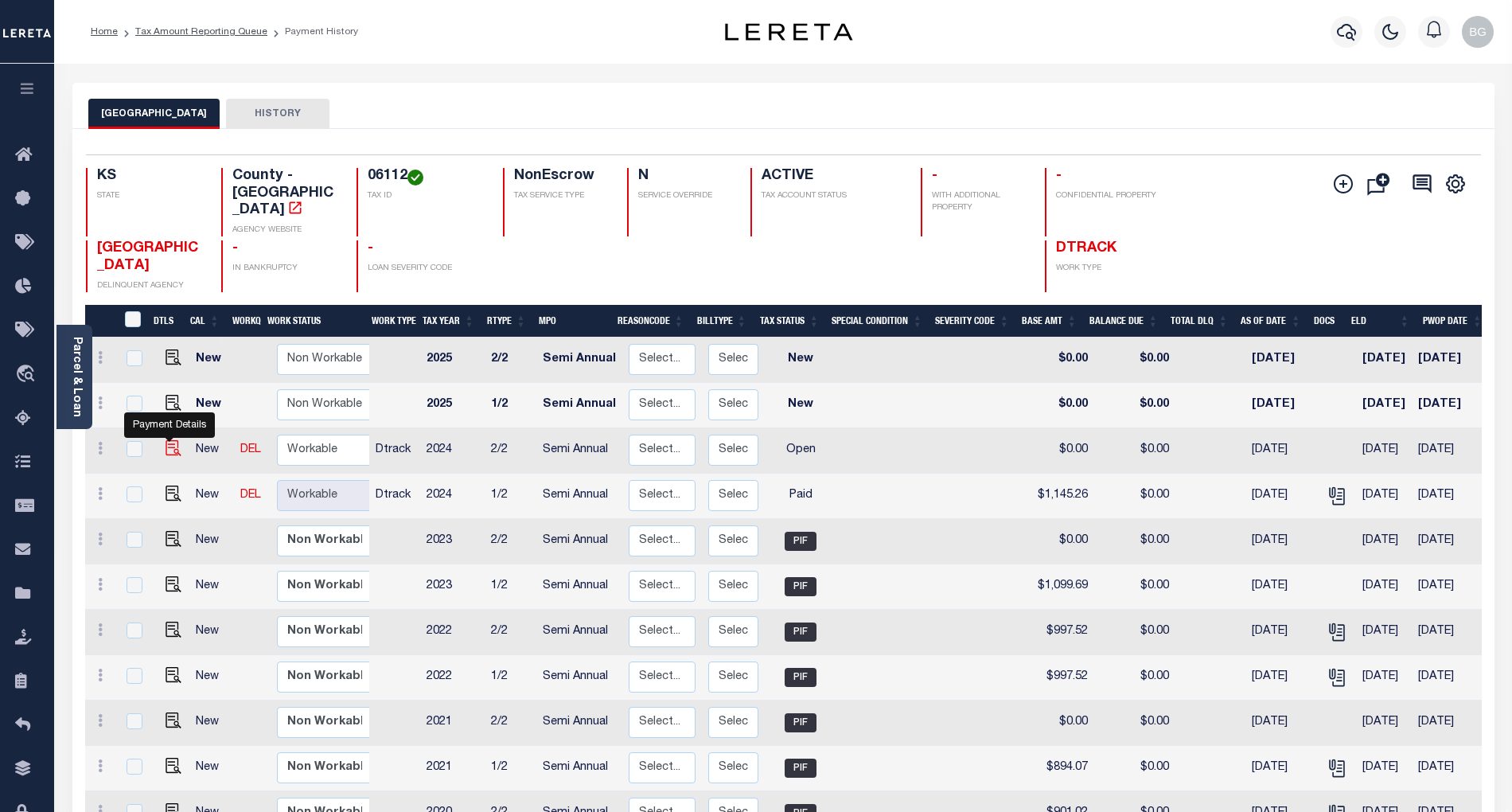
click at [169, 440] on img "" at bounding box center [173, 448] width 16 height 16
checkbox input "true"
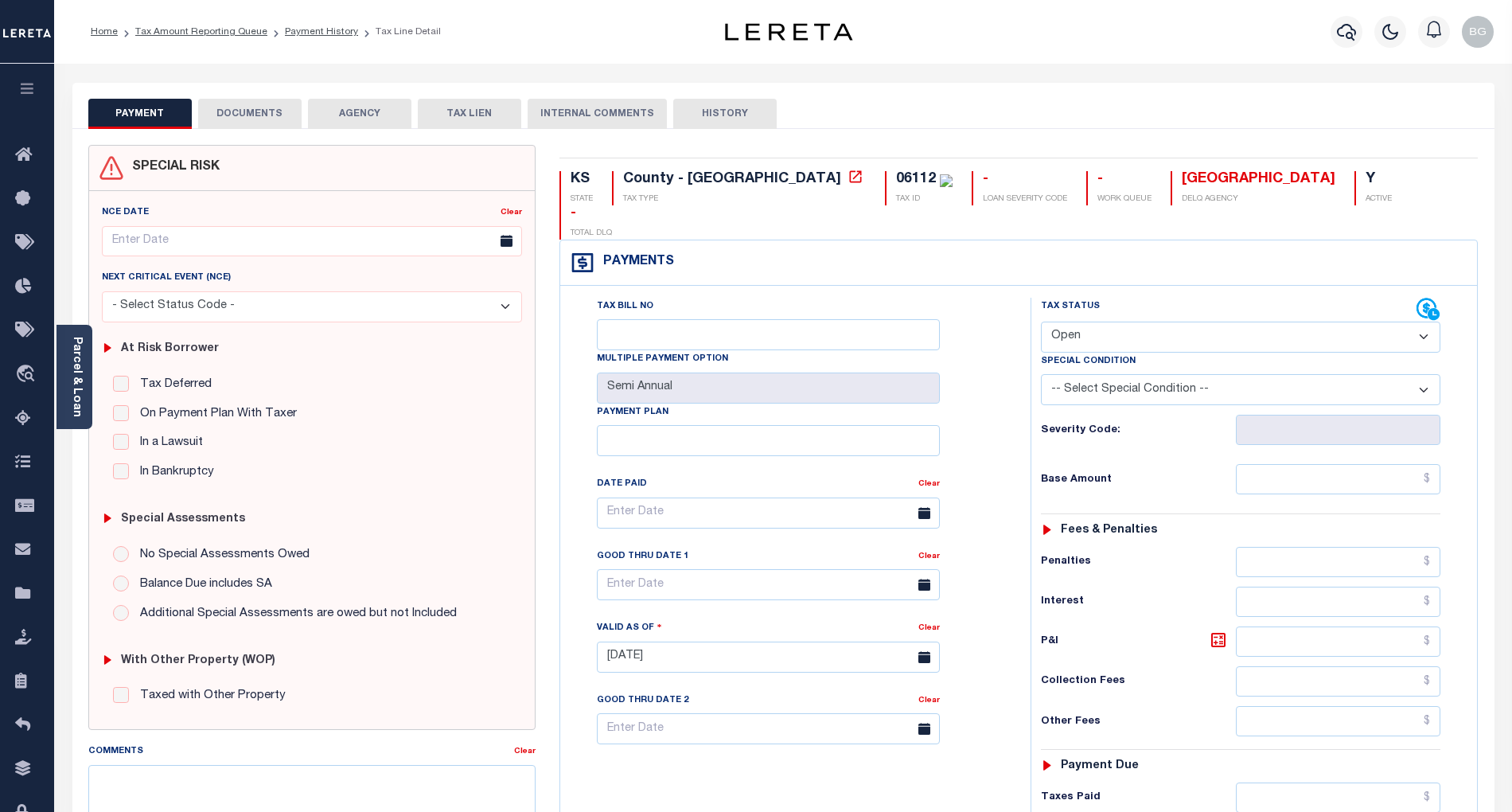
click at [1089, 322] on select "- Select Status Code - Open Due/Unpaid Paid Incomplete No Tax Due Internal Refu…" at bounding box center [1240, 336] width 400 height 31
select select "PYD"
click at [1041, 322] on select "- Select Status Code - Open Due/Unpaid Paid Incomplete No Tax Due Internal Refu…" at bounding box center [1240, 336] width 400 height 31
type input "[DATE]"
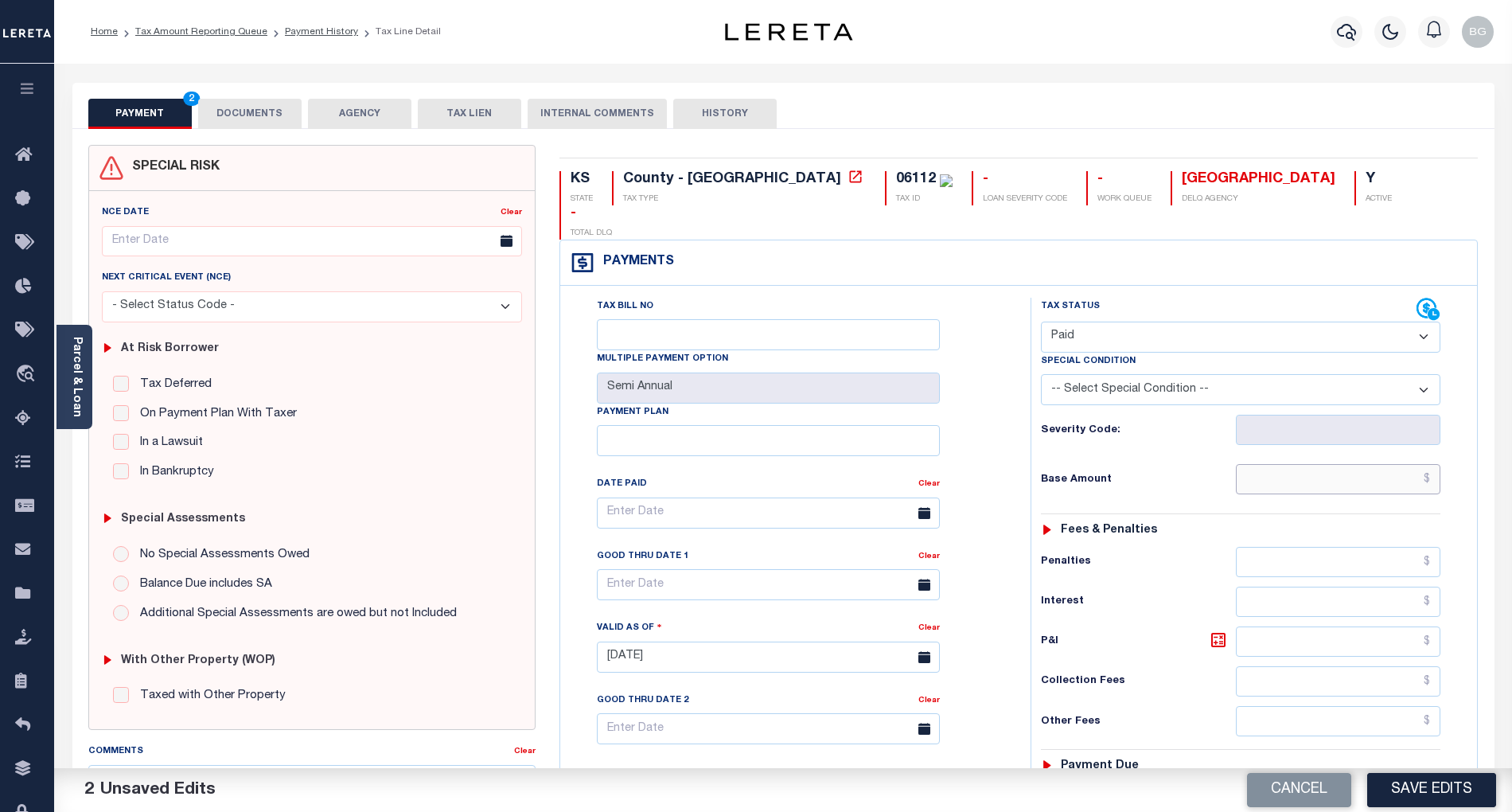
click at [1352, 464] on input "text" at bounding box center [1339, 479] width 206 height 31
paste input "1,145.26"
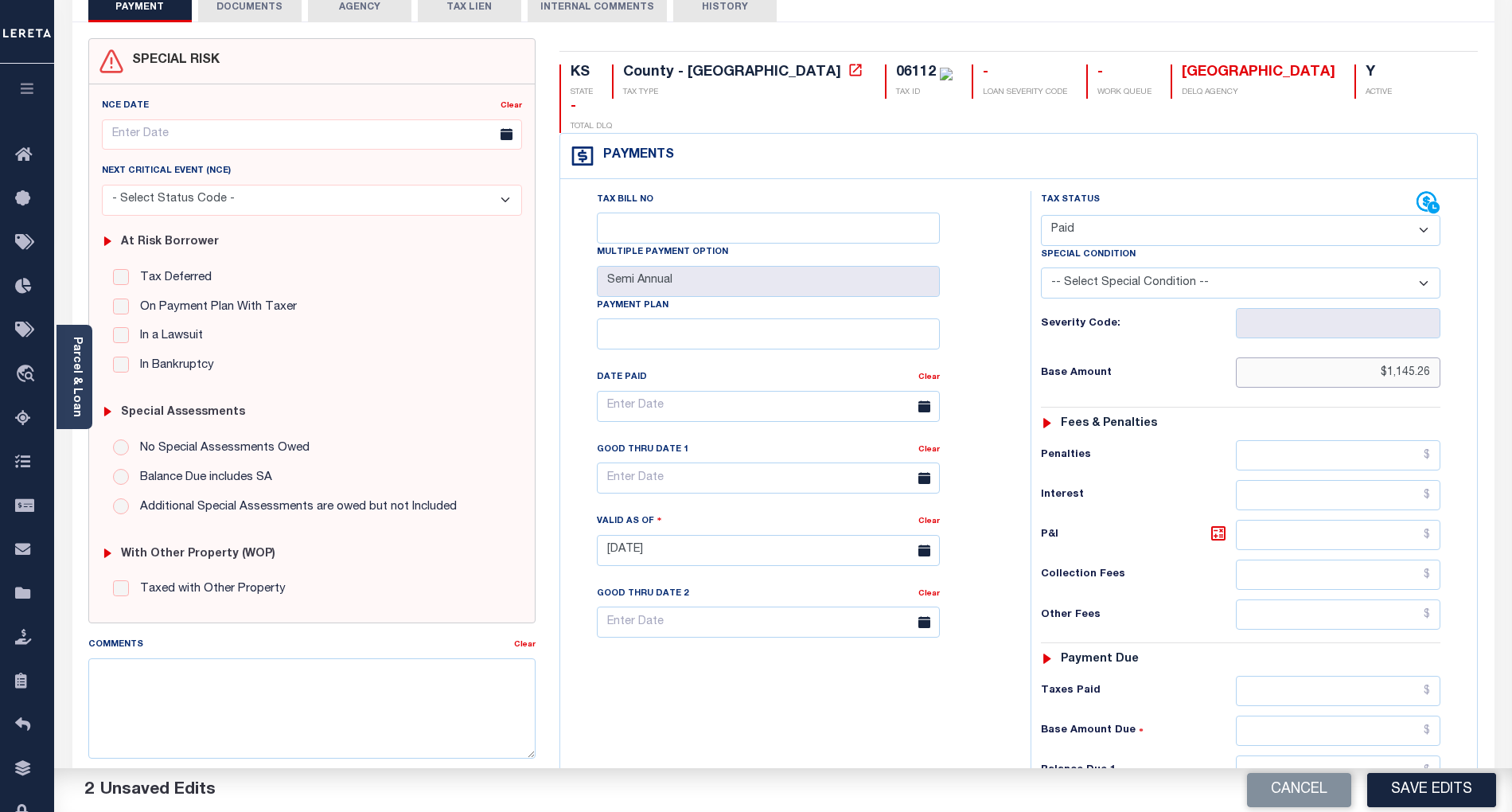
scroll to position [211, 0]
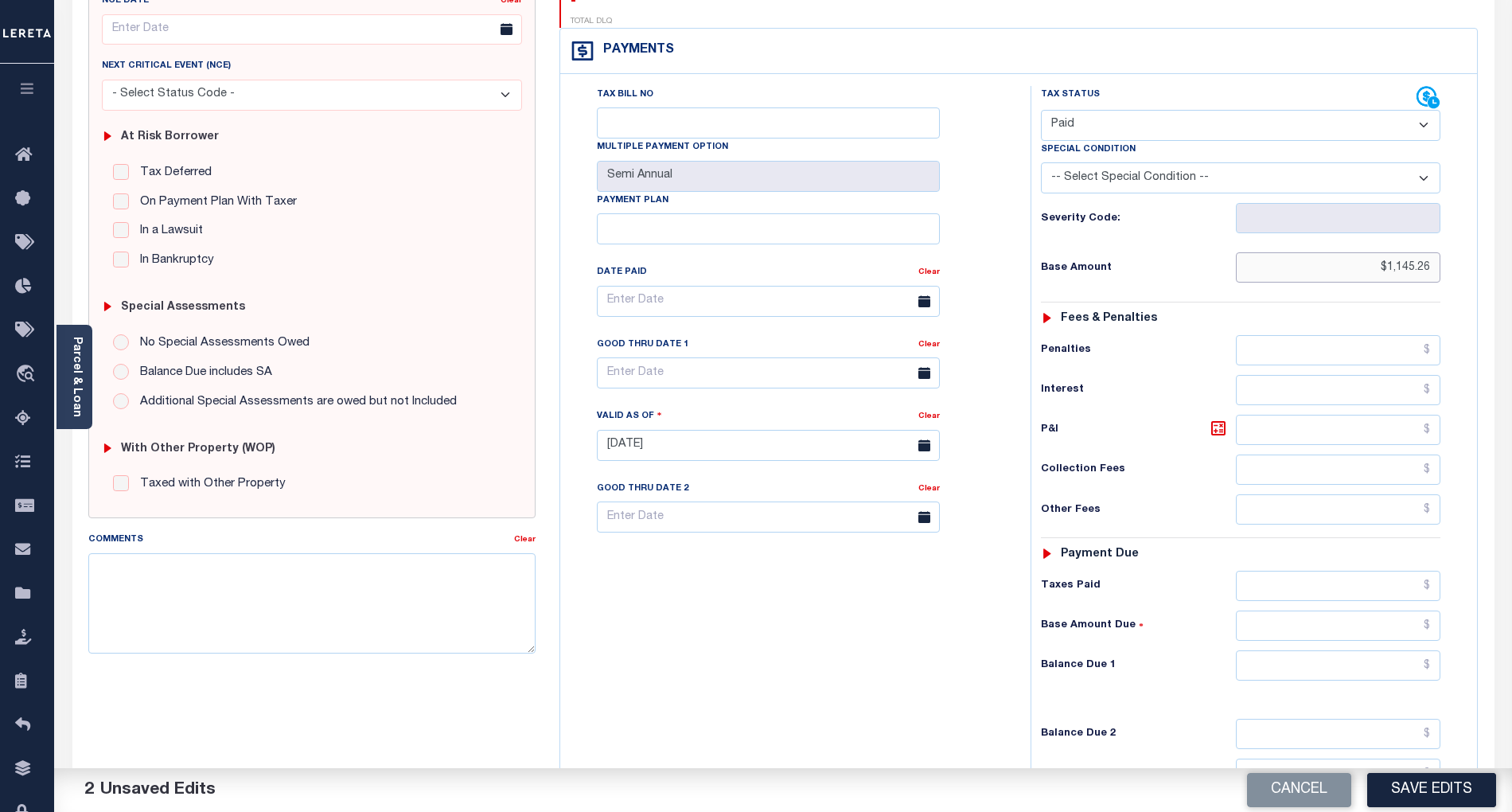
type input "$1,145.26"
click at [1414, 650] on input "text" at bounding box center [1339, 665] width 206 height 31
type input "$0.00"
click at [959, 651] on div "Tax Bill No Multiple Payment Option Semi Annual Payment Plan Clear" at bounding box center [792, 438] width 454 height 703
click at [1438, 779] on button "Save Edits" at bounding box center [1431, 790] width 129 height 34
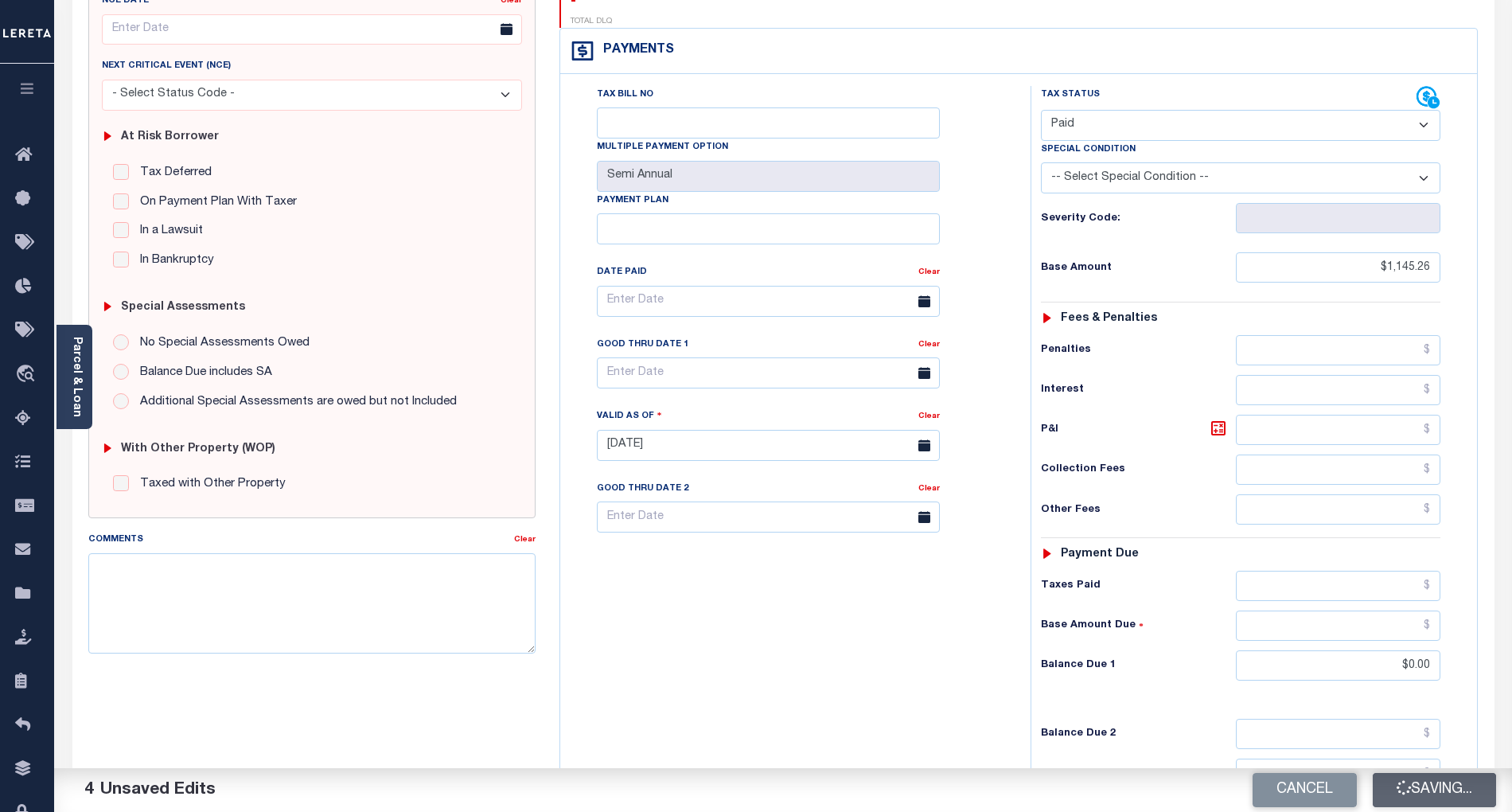
checkbox input "false"
type input "$1,145.26"
type input "$0"
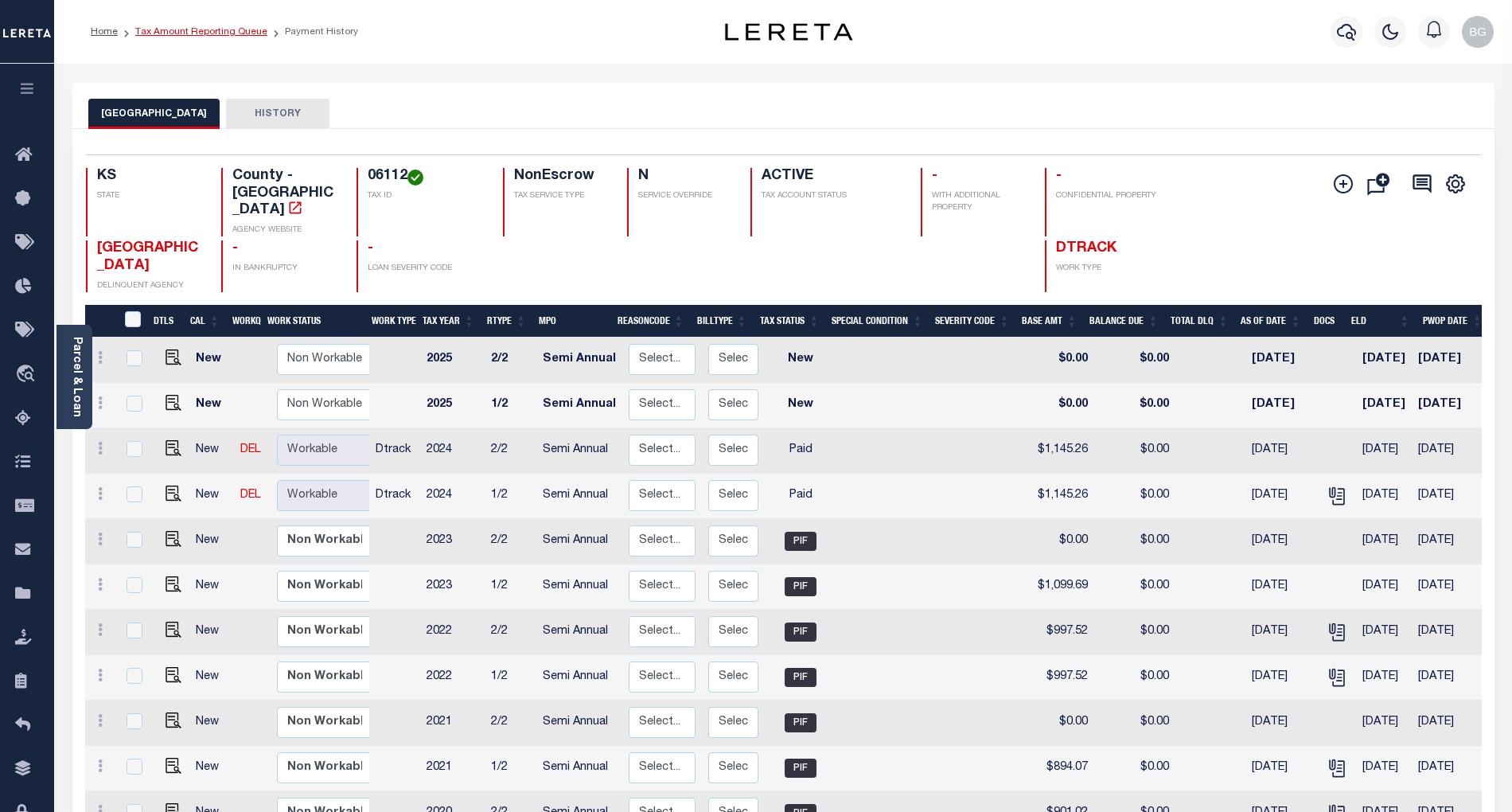
click at [182, 31] on link "Tax Amount Reporting Queue" at bounding box center [201, 32] width 133 height 9
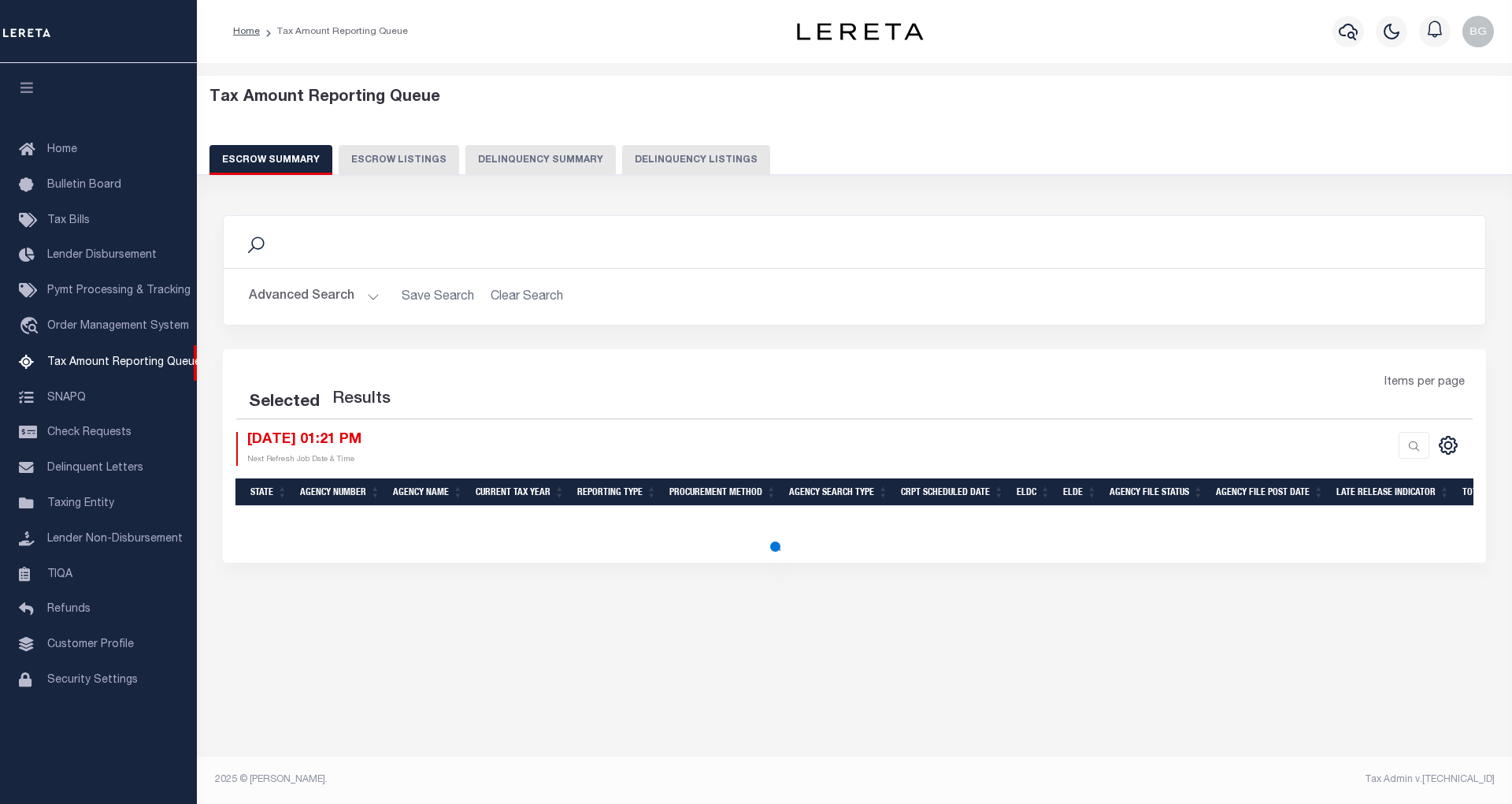
select select "100"
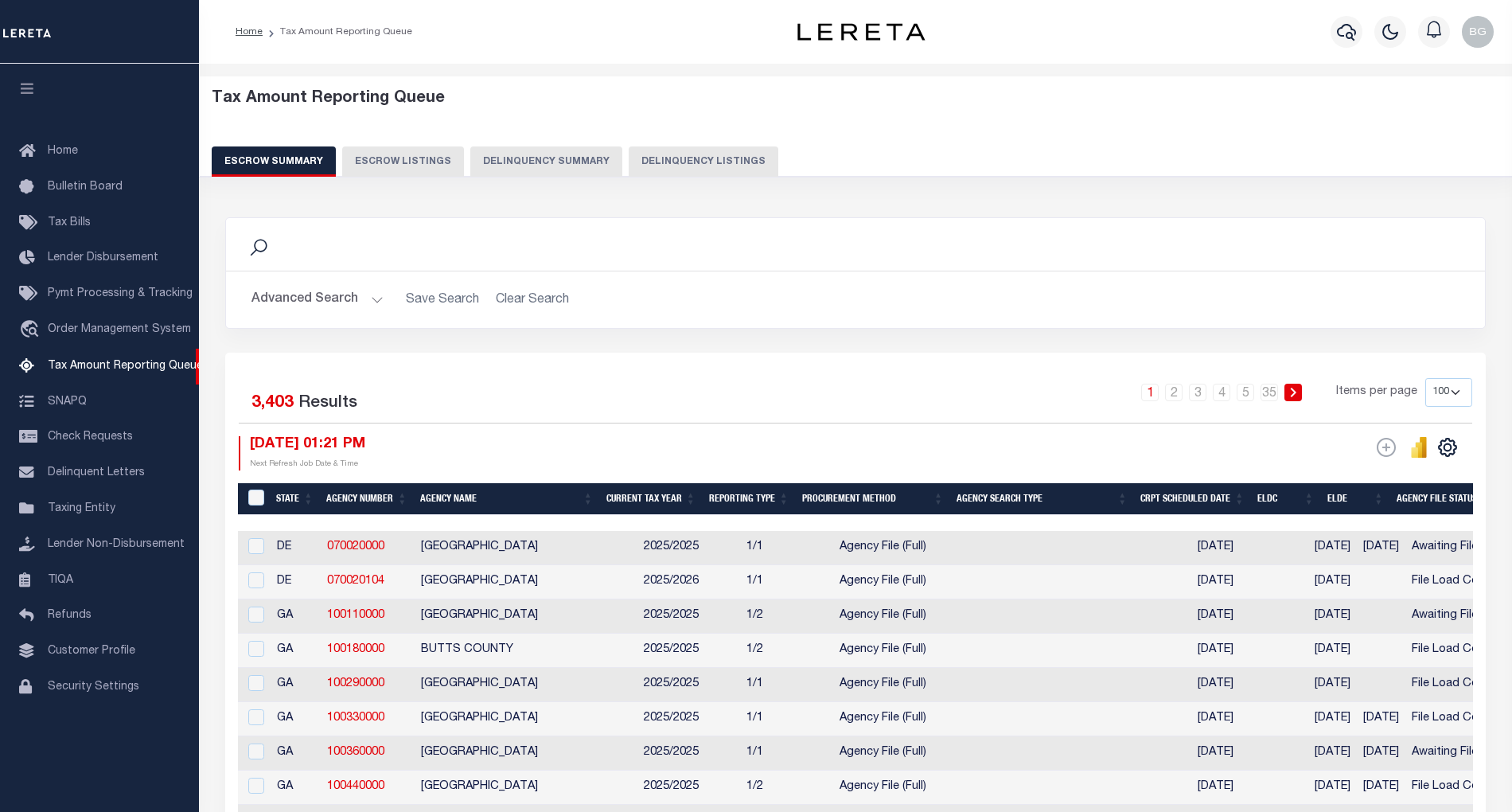
click at [719, 160] on button "Delinquency Listings" at bounding box center [703, 161] width 149 height 31
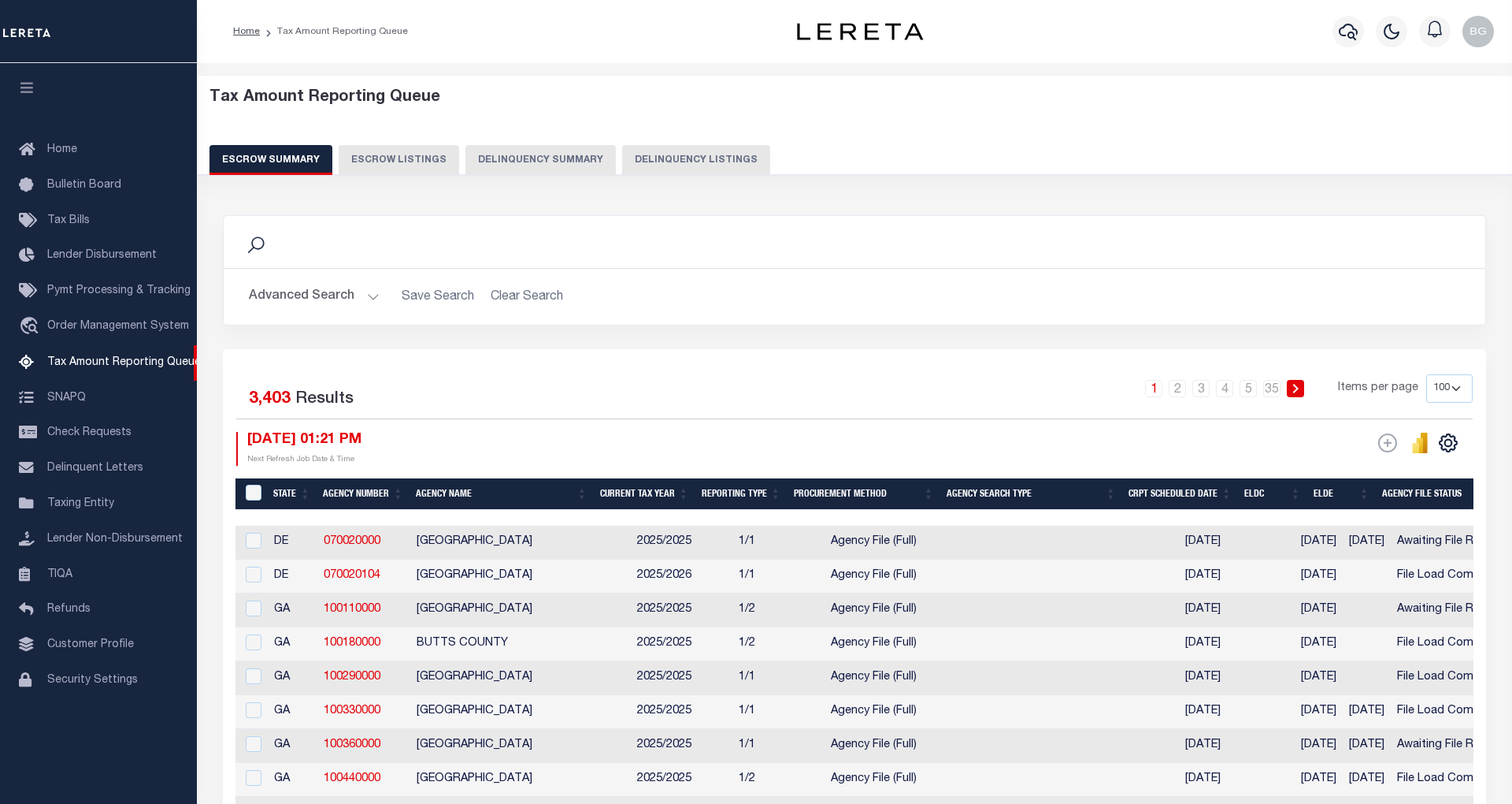
select select "100"
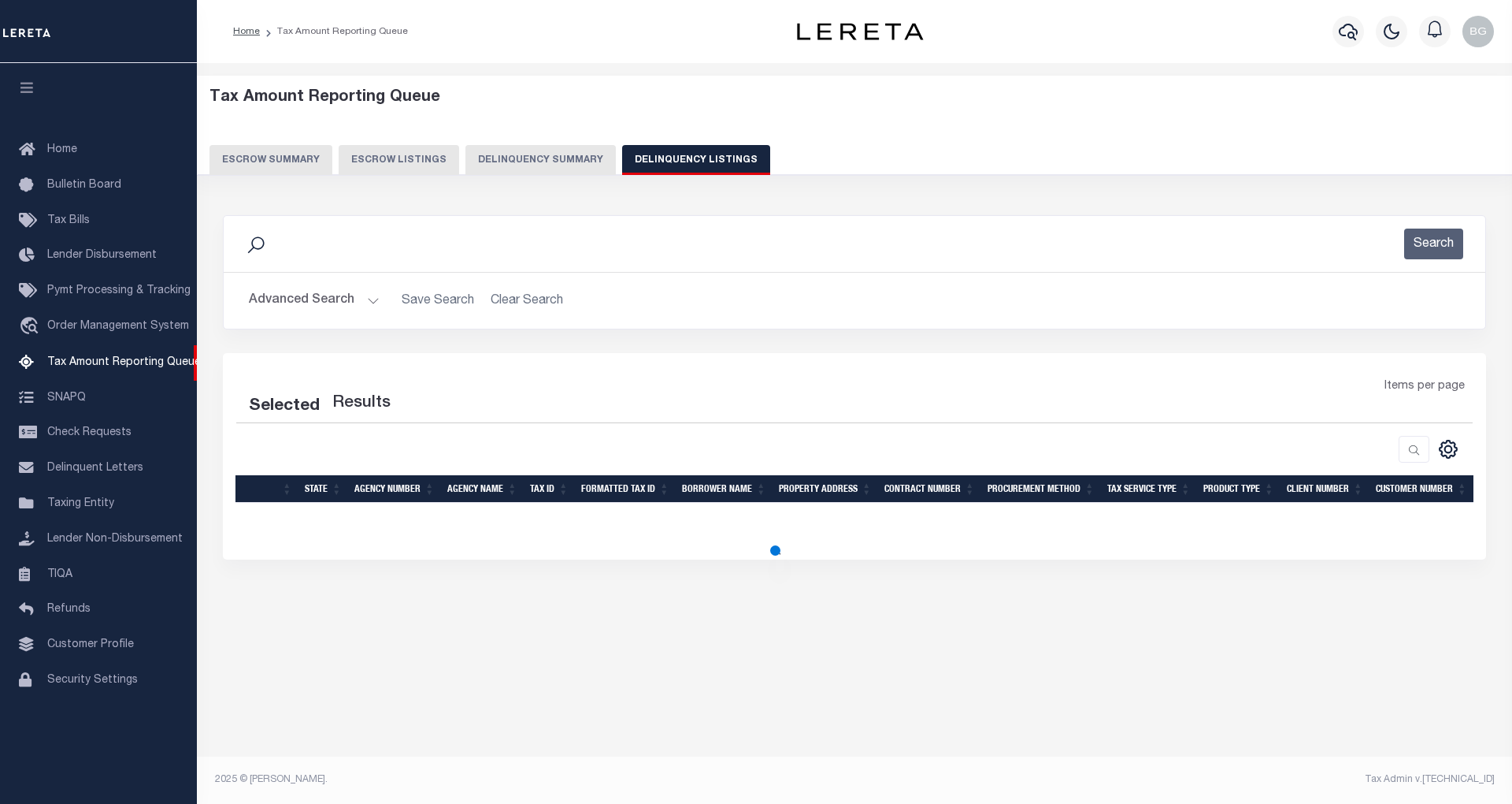
select select "100"
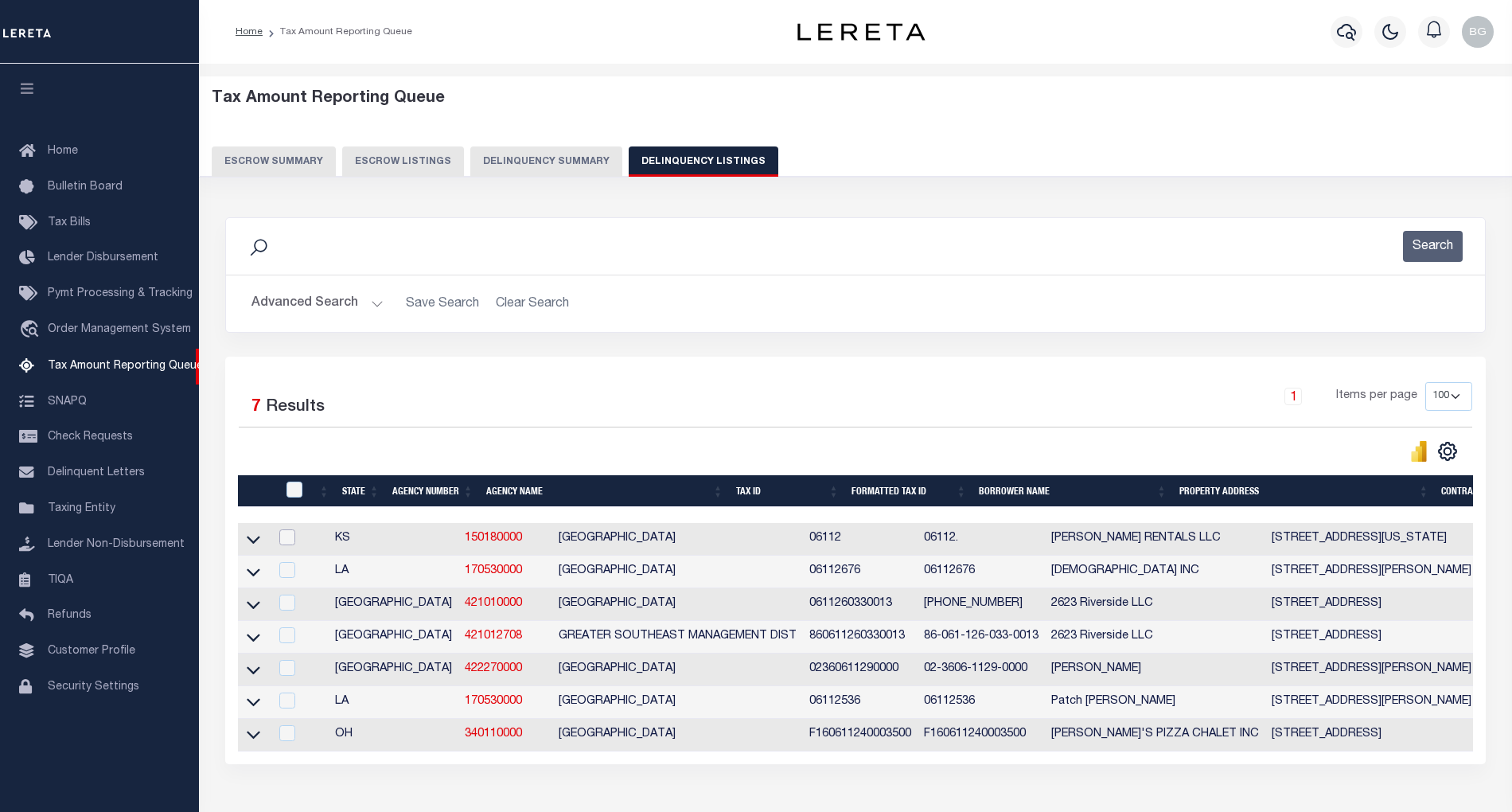
click at [284, 543] on input "checkbox" at bounding box center [286, 537] width 16 height 16
checkbox input "true"
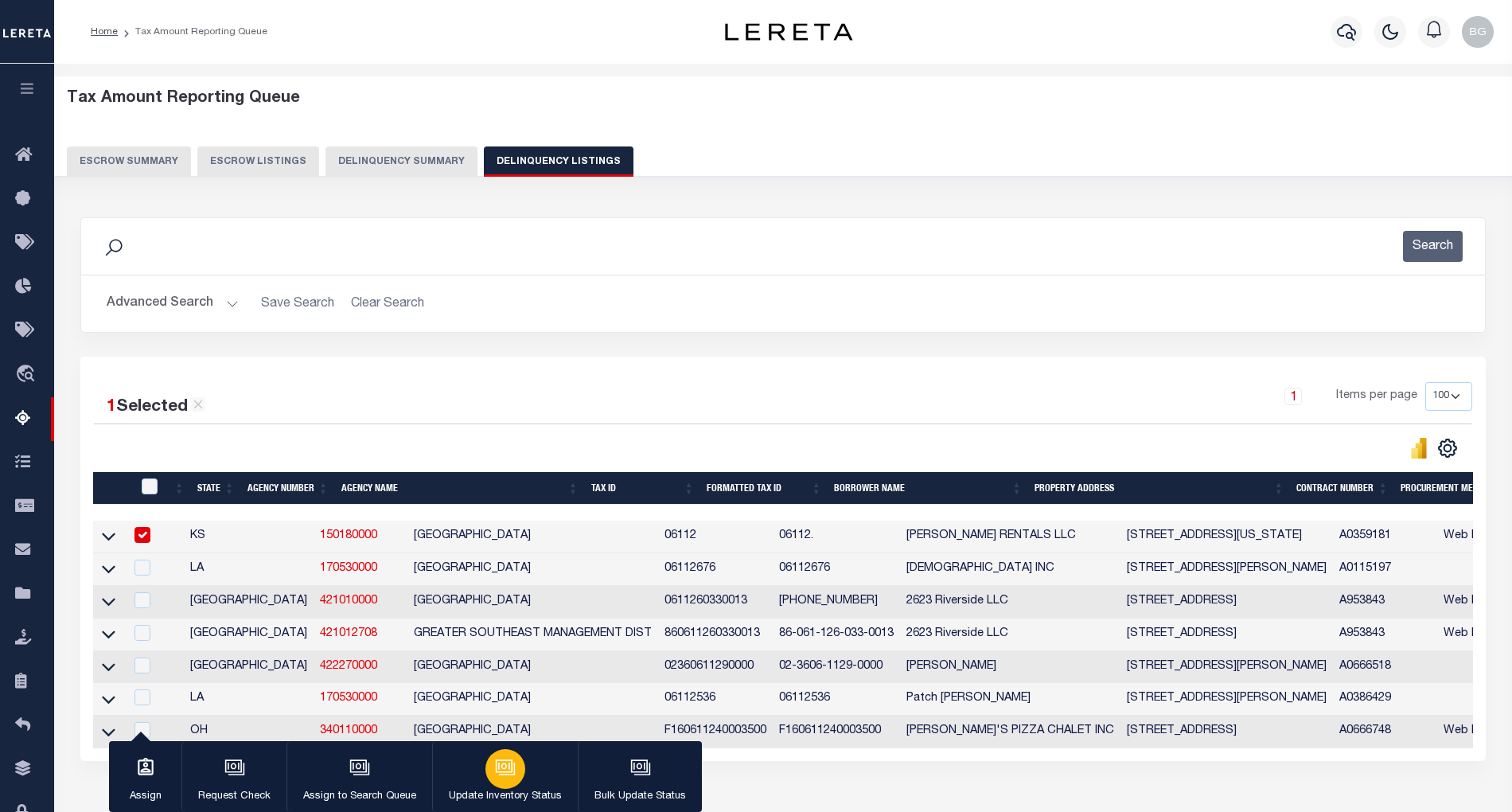
click at [506, 774] on icon "button" at bounding box center [505, 767] width 20 height 20
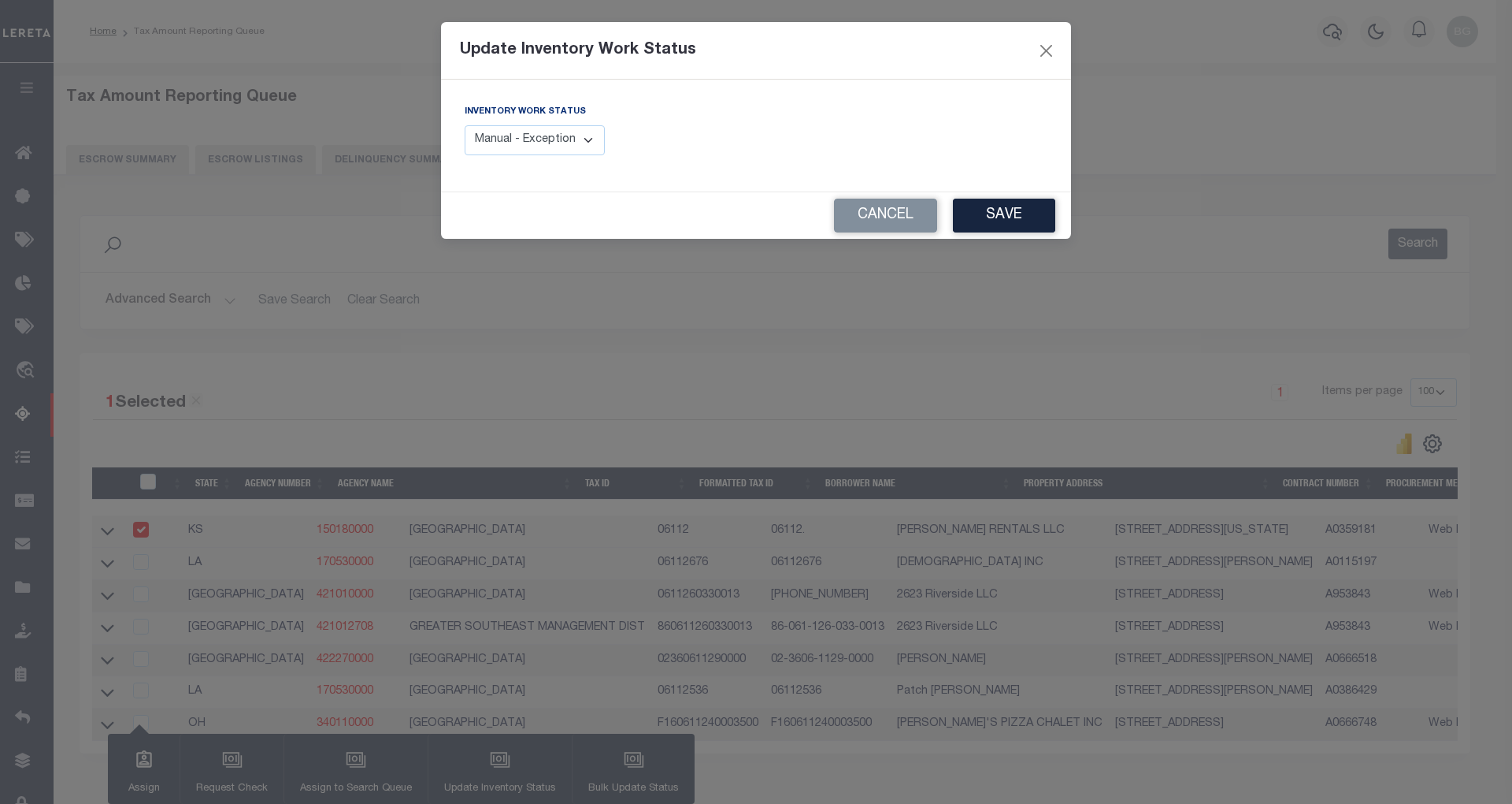
click at [578, 143] on select "Manual - Exception Pended - Awaiting Search Late Add Exception Completed" at bounding box center [535, 140] width 140 height 30
select select "4"
click at [465, 126] on select "Manual - Exception Pended - Awaiting Search Late Add Exception Completed" at bounding box center [535, 140] width 140 height 30
click at [1004, 209] on button "Save" at bounding box center [1005, 215] width 103 height 34
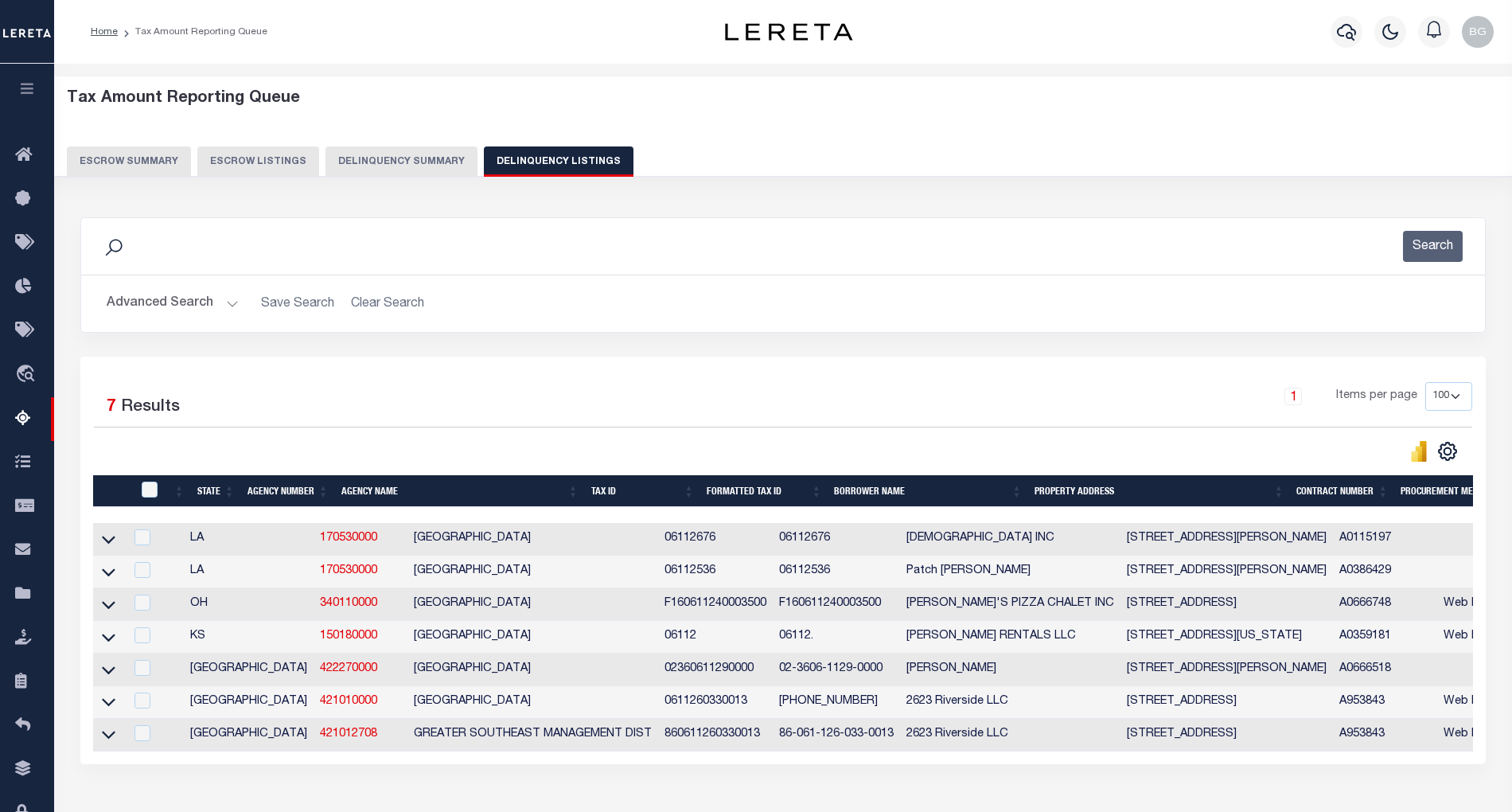
click at [227, 303] on button "Advanced Search" at bounding box center [172, 303] width 133 height 31
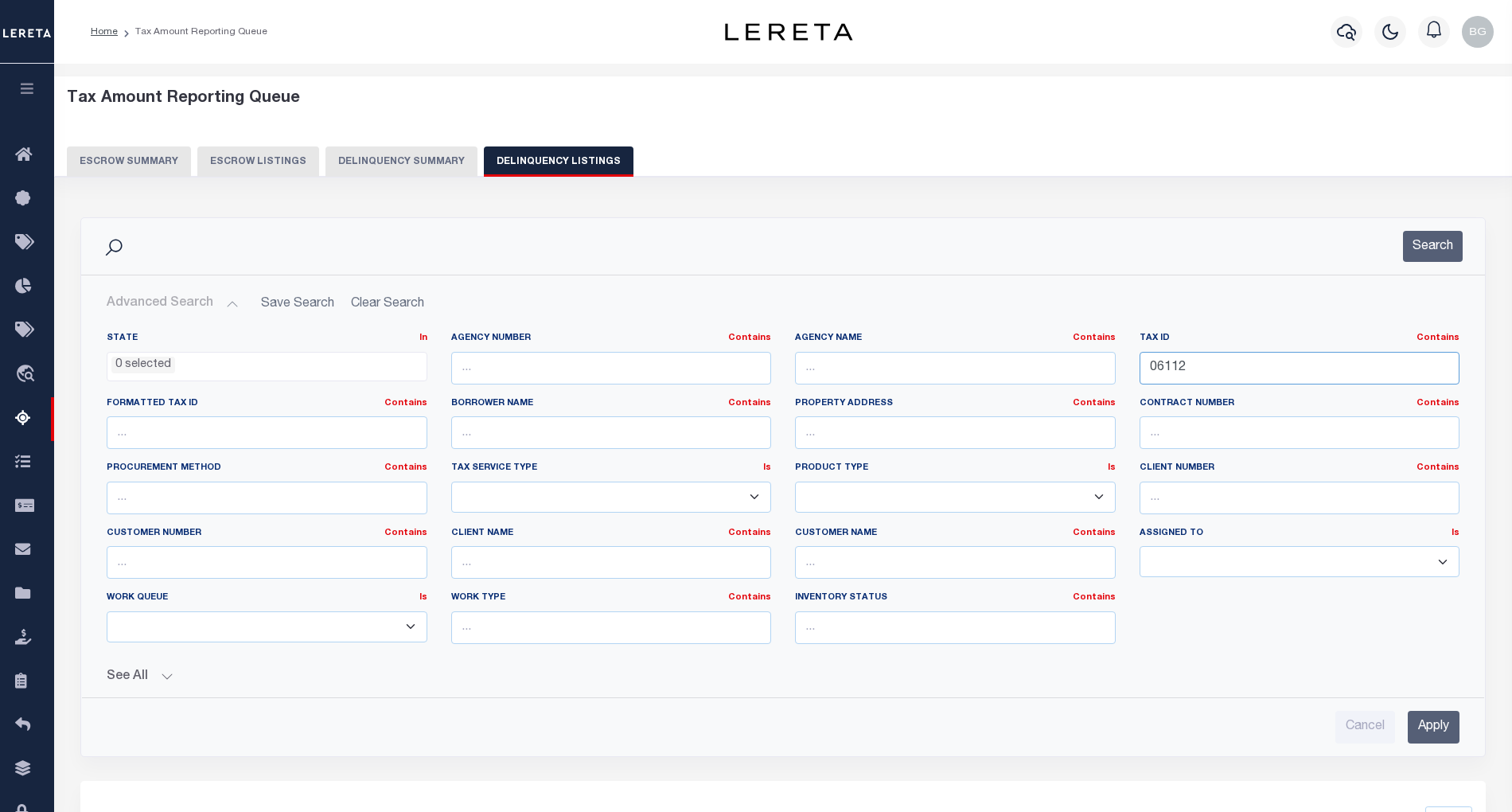
click at [1165, 371] on input "06112" at bounding box center [1300, 367] width 321 height 32
paste input "5615"
type input "05615"
click at [1449, 733] on input "Apply" at bounding box center [1434, 727] width 52 height 32
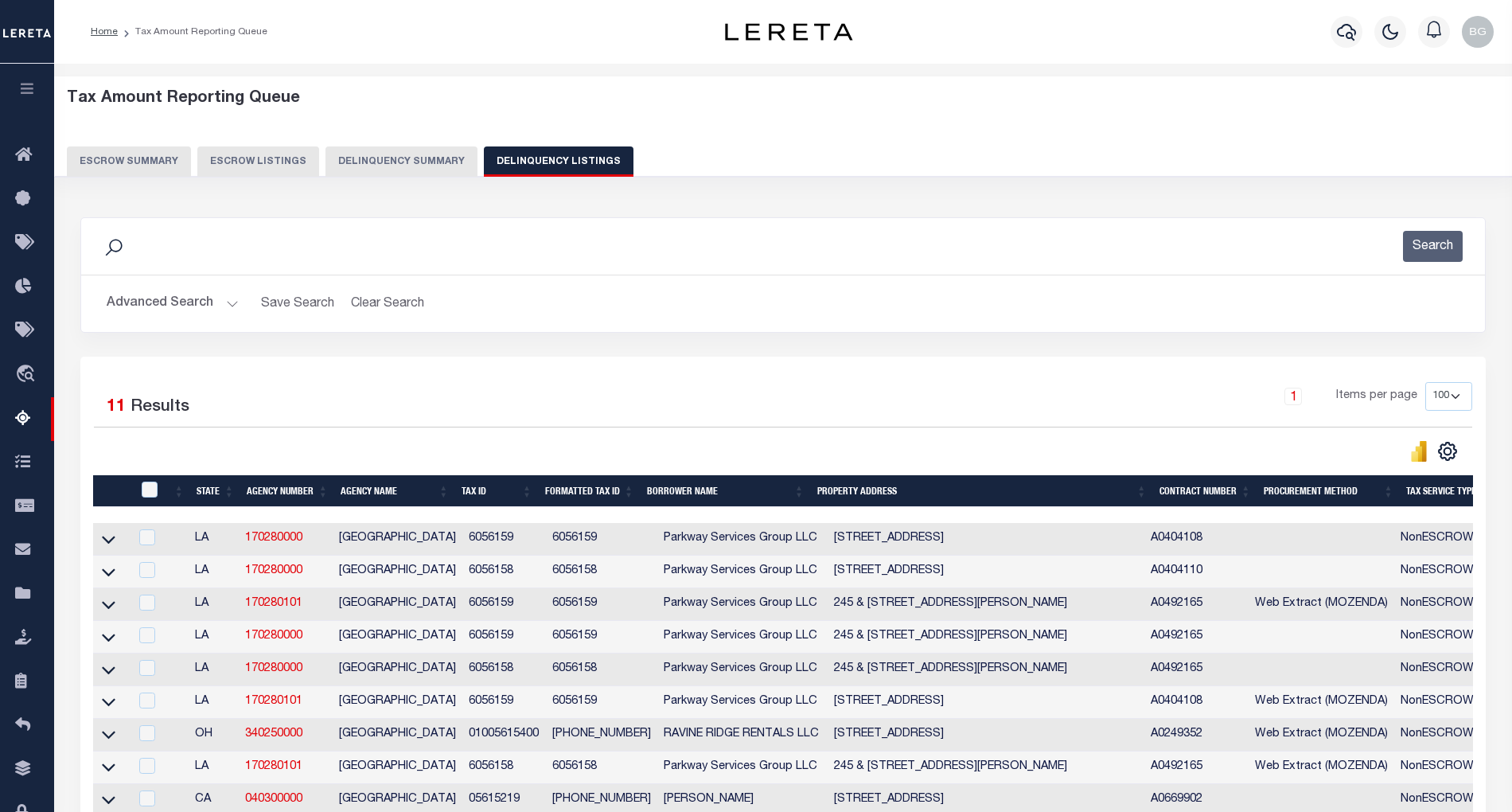
scroll to position [250, 0]
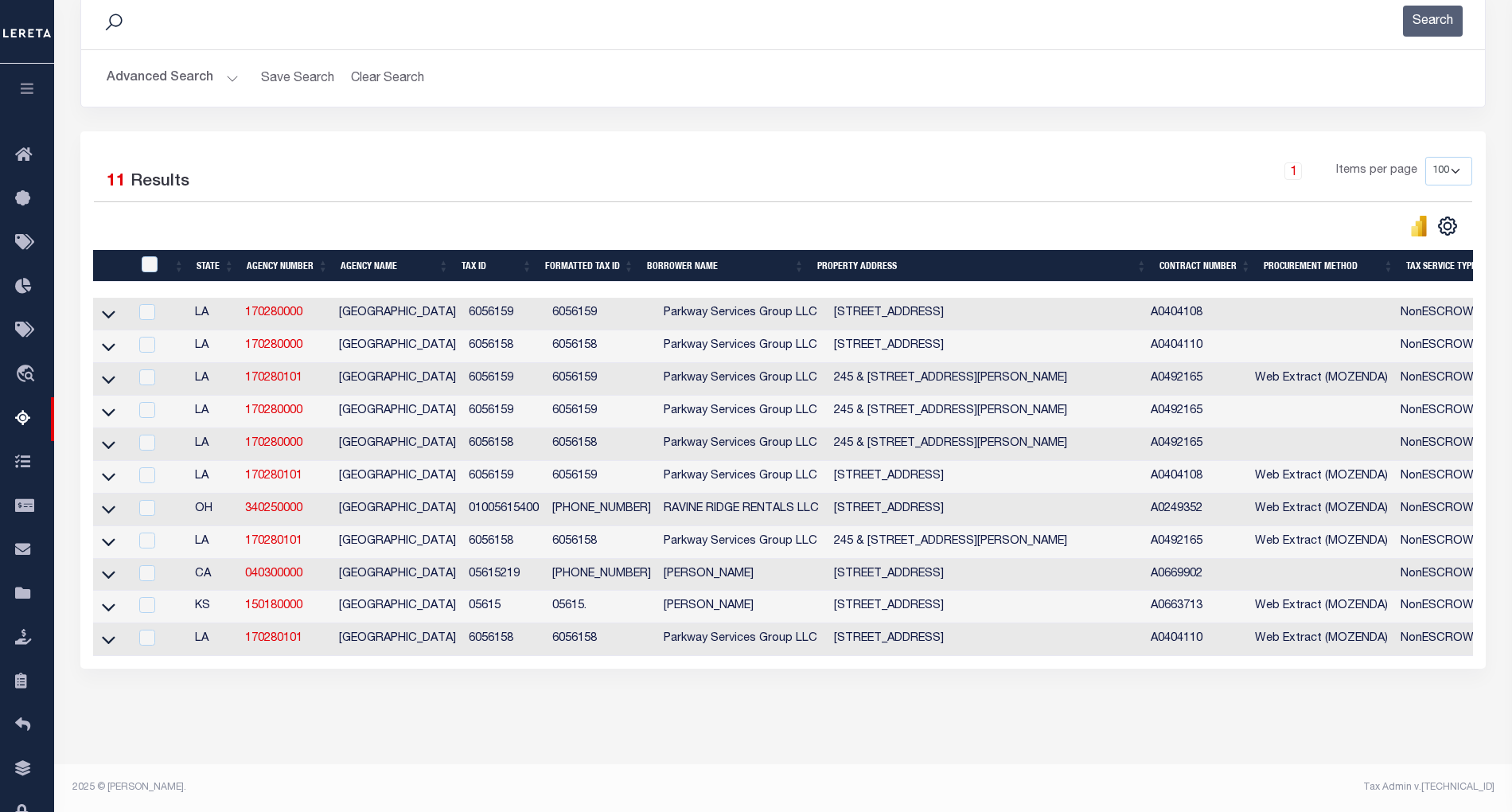
drag, startPoint x: 109, startPoint y: 595, endPoint x: 144, endPoint y: 619, distance: 42.4
click at [109, 599] on icon at bounding box center [108, 607] width 14 height 17
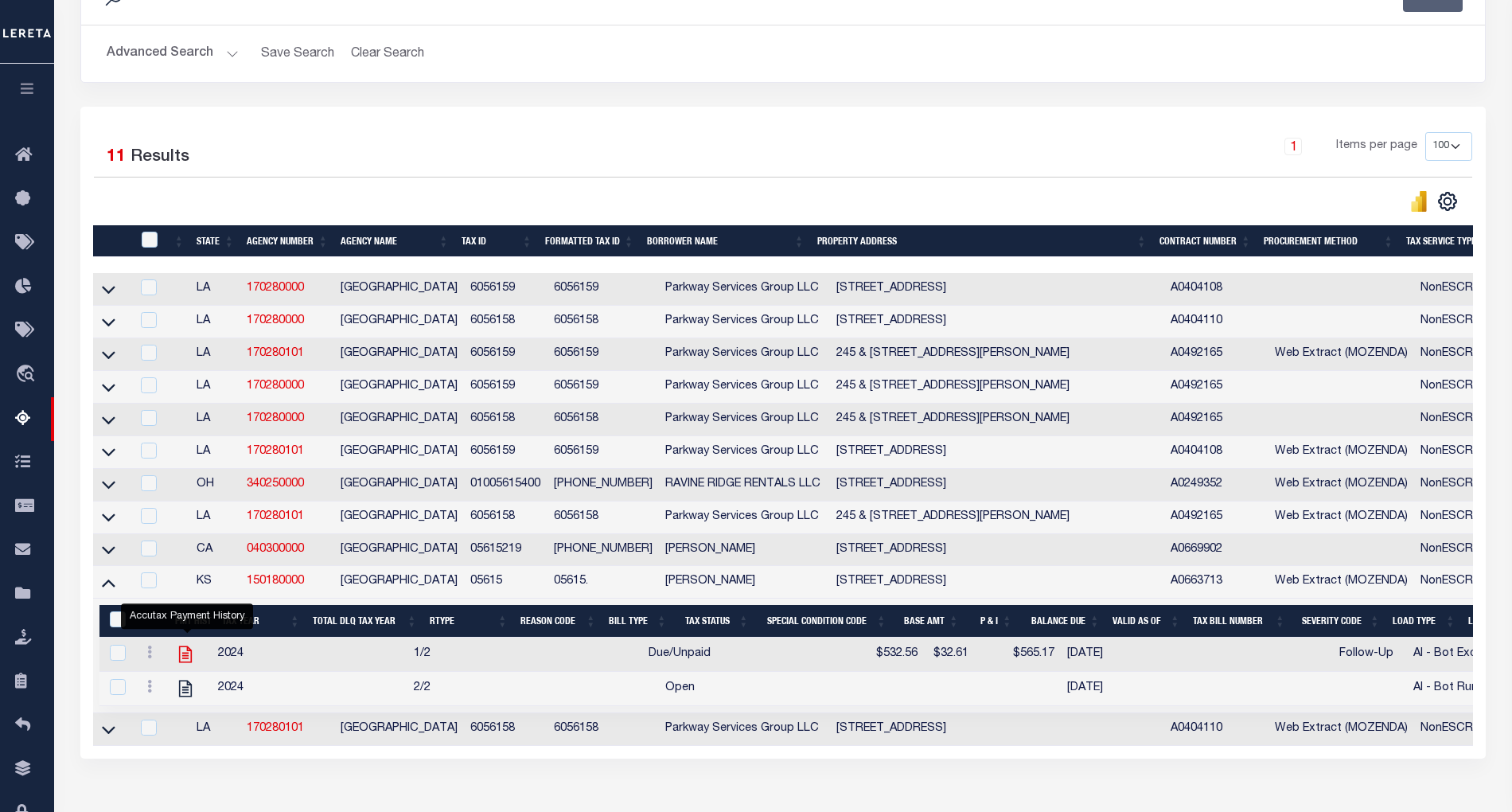
click at [188, 665] on icon "" at bounding box center [185, 654] width 20 height 20
checkbox input "true"
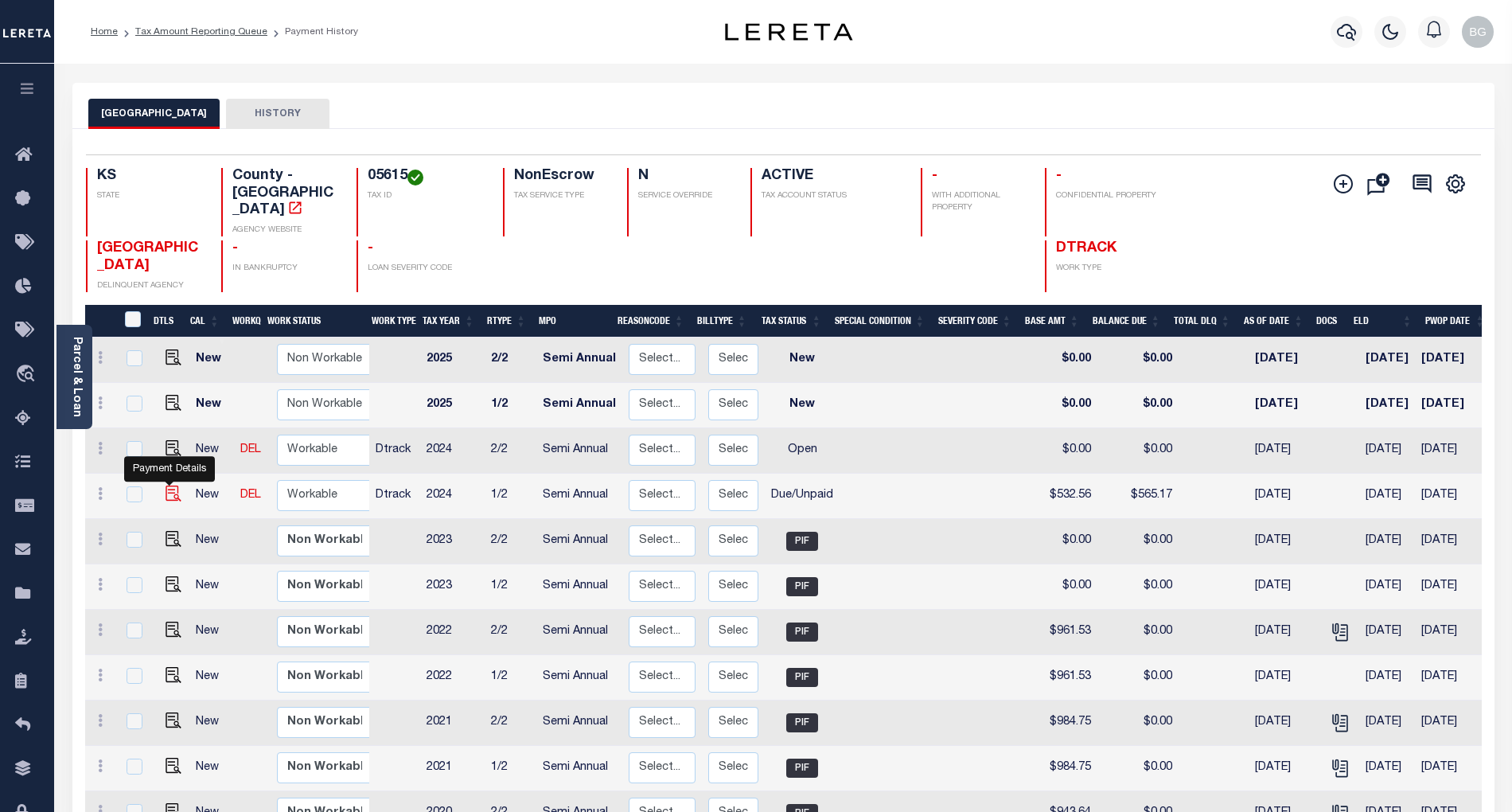
click at [167, 486] on img "" at bounding box center [173, 493] width 16 height 16
checkbox input "true"
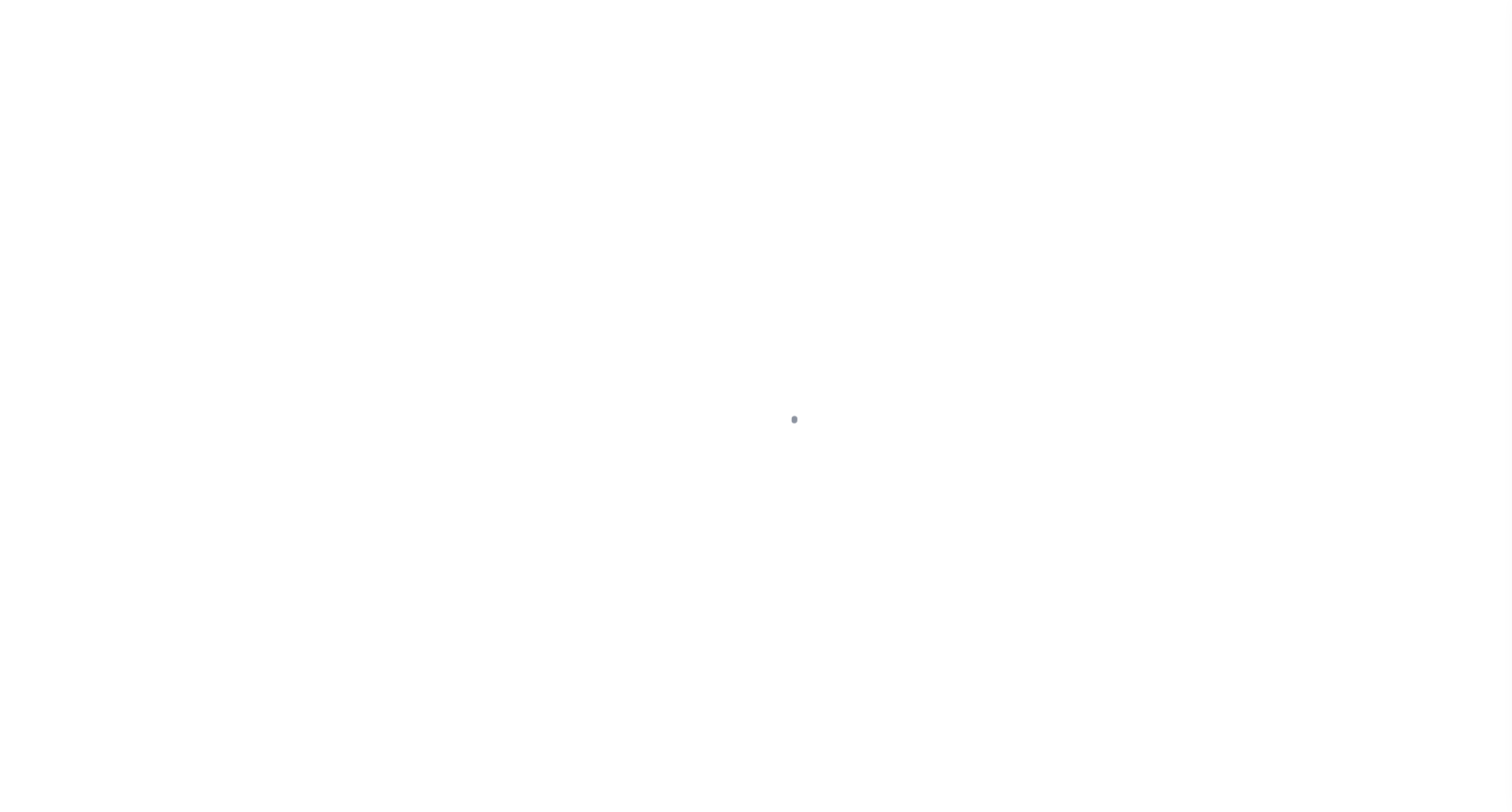
select select "DUE"
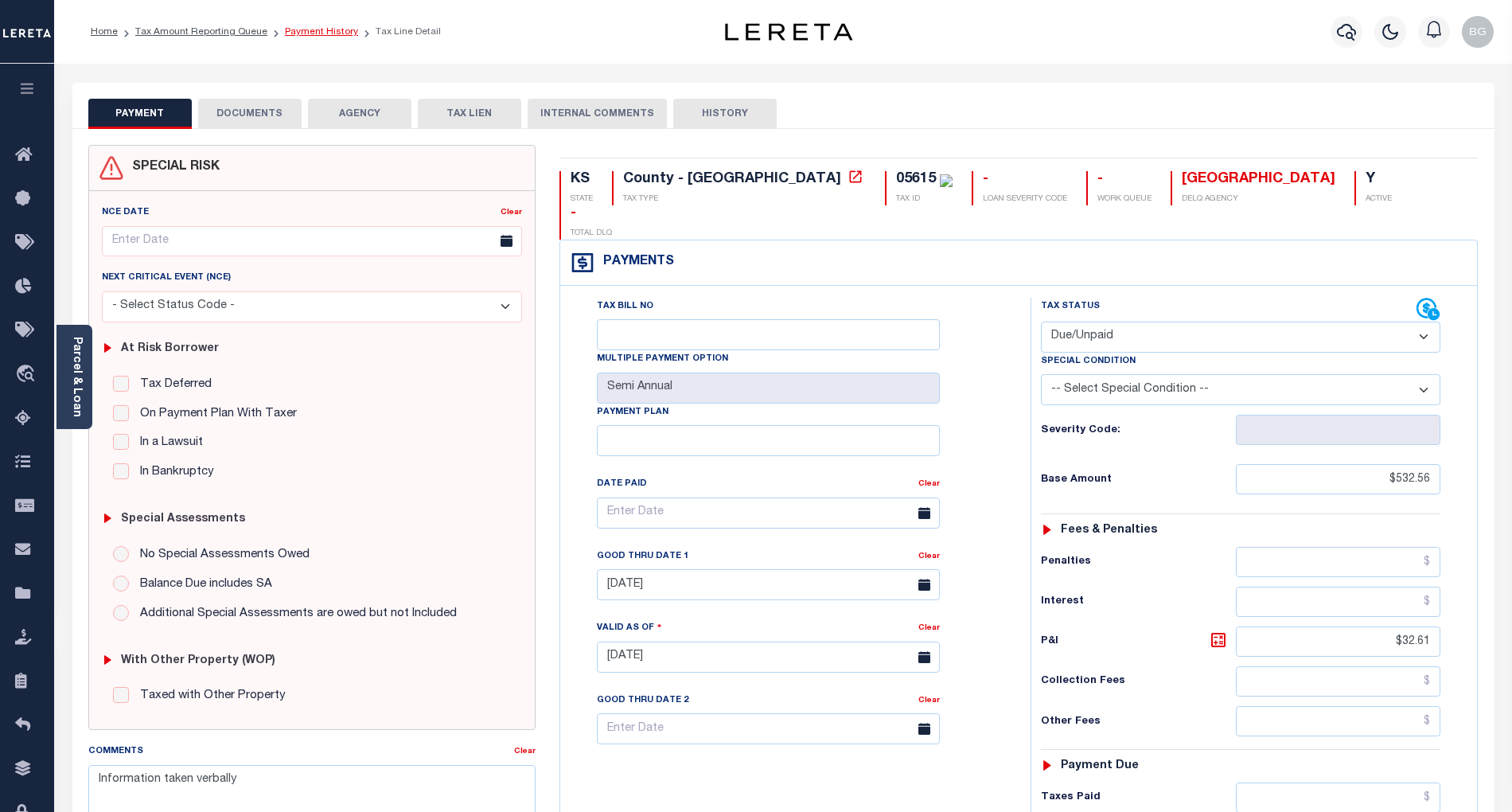
click at [316, 32] on link "Payment History" at bounding box center [321, 32] width 73 height 9
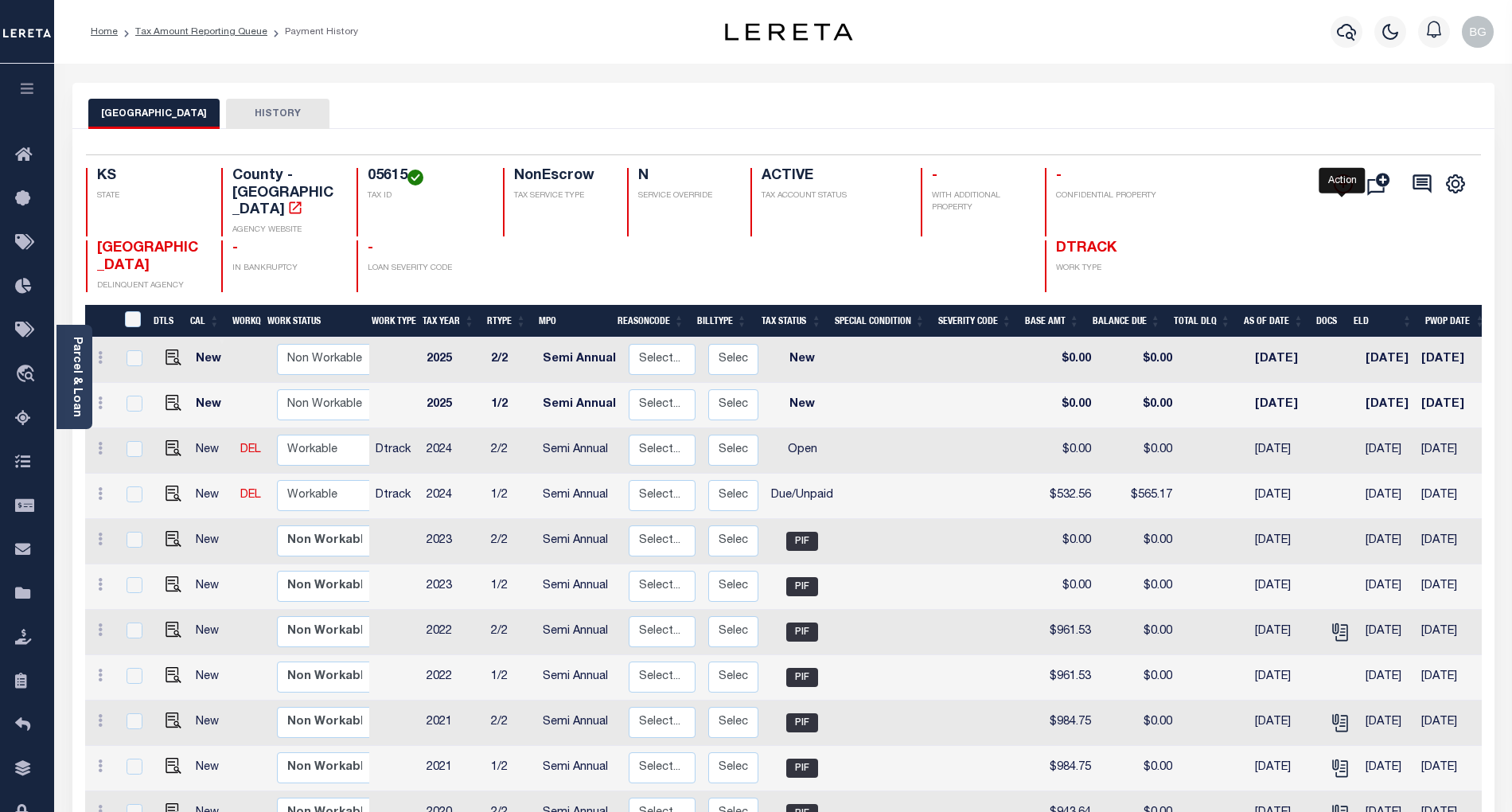
click at [1347, 188] on icon "" at bounding box center [1343, 184] width 19 height 19
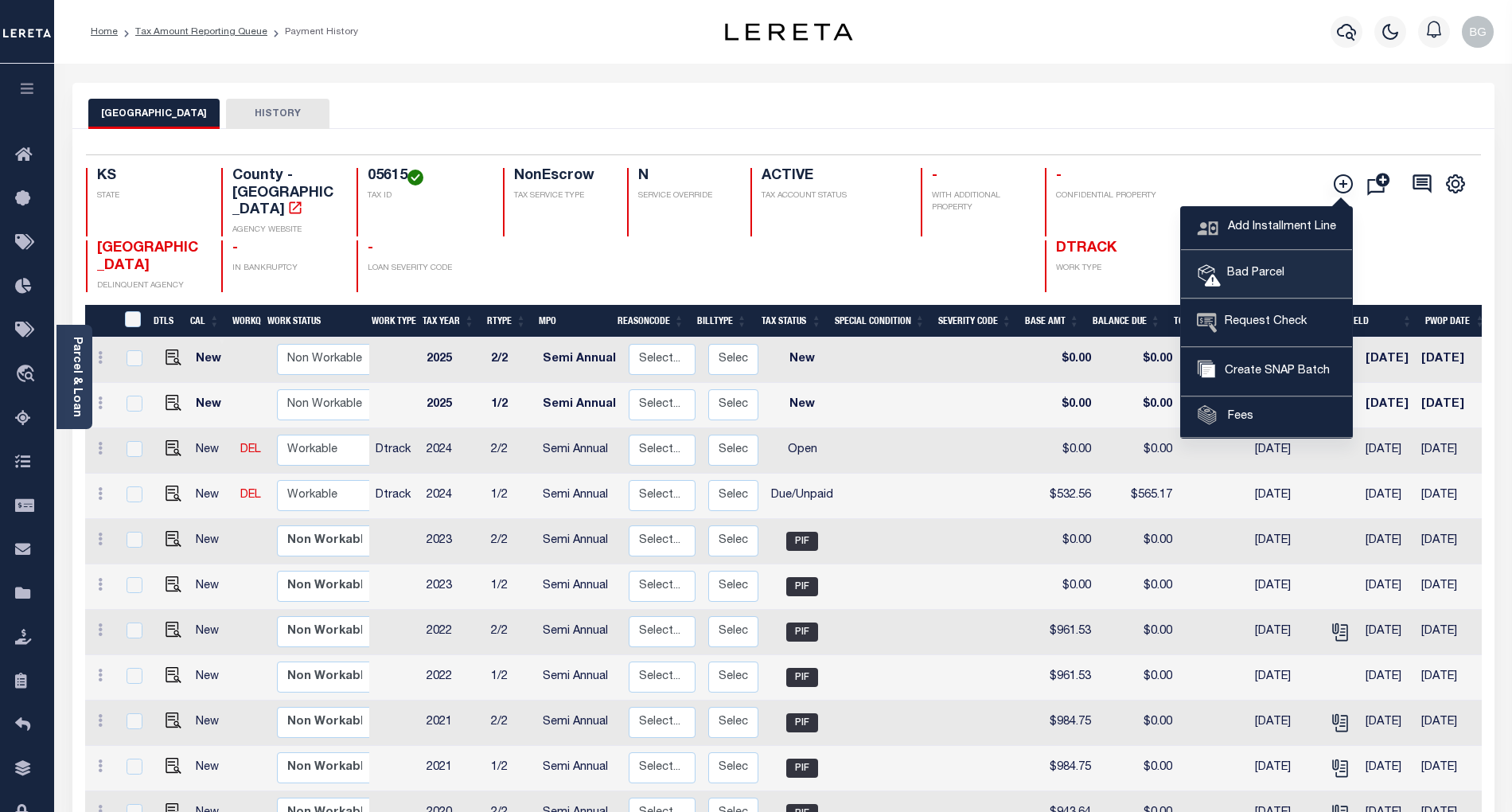
click at [1246, 272] on span "Bad Parcel" at bounding box center [1252, 273] width 64 height 18
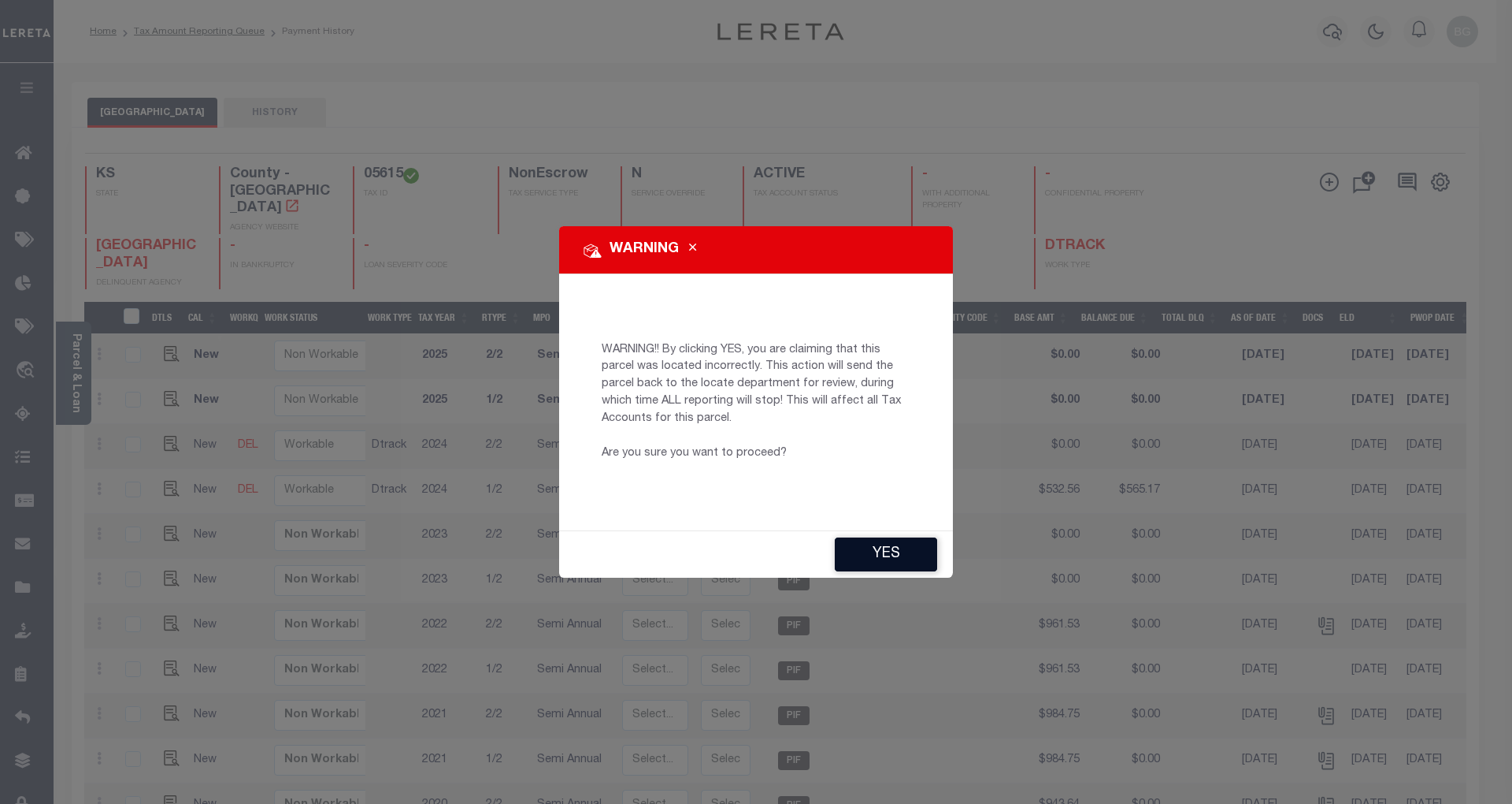
click at [898, 550] on button "YES" at bounding box center [886, 554] width 103 height 34
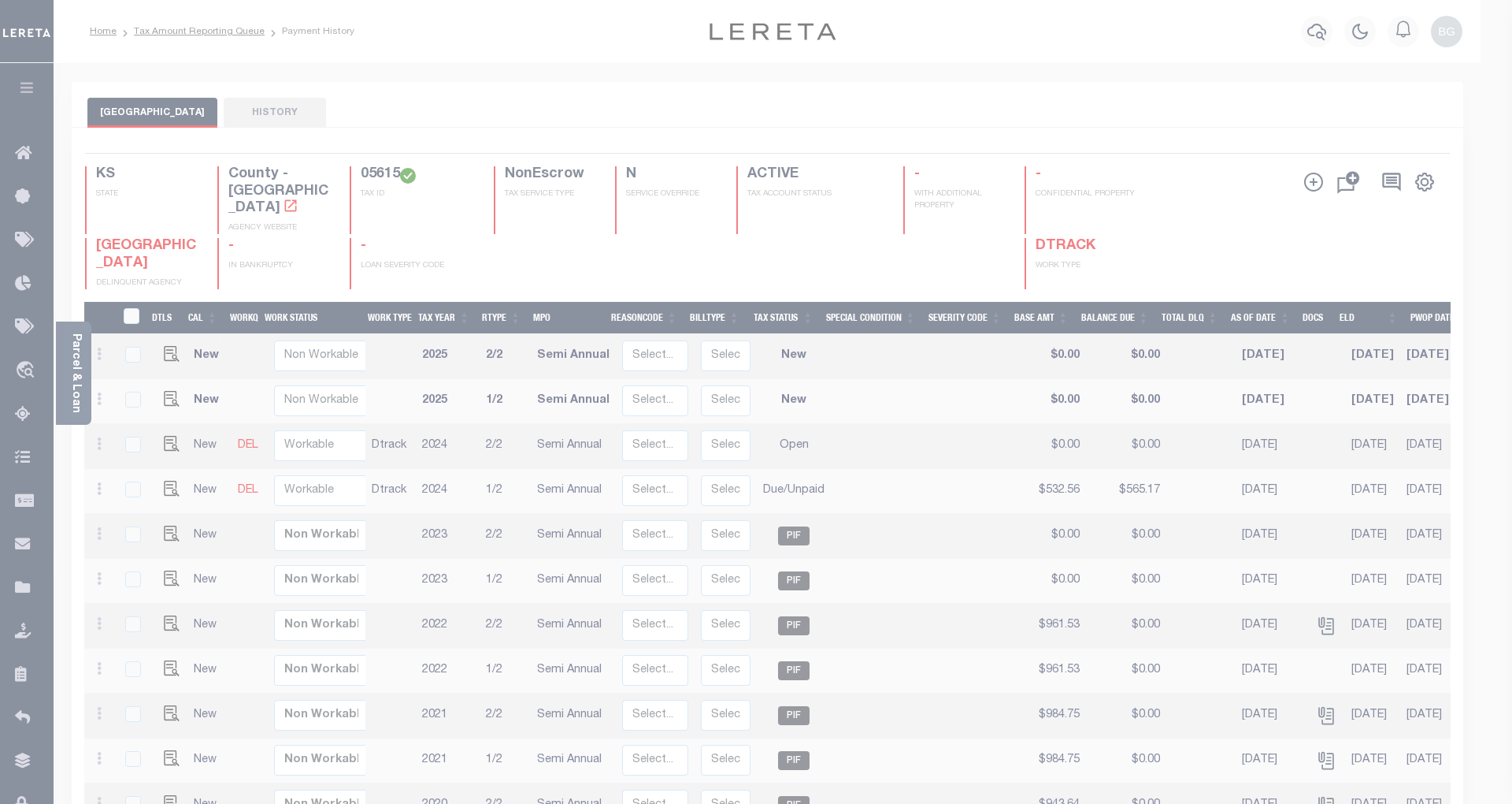
type input "BGnanendra-c@lereta.net"
type input "[DATE]"
type input "CP"
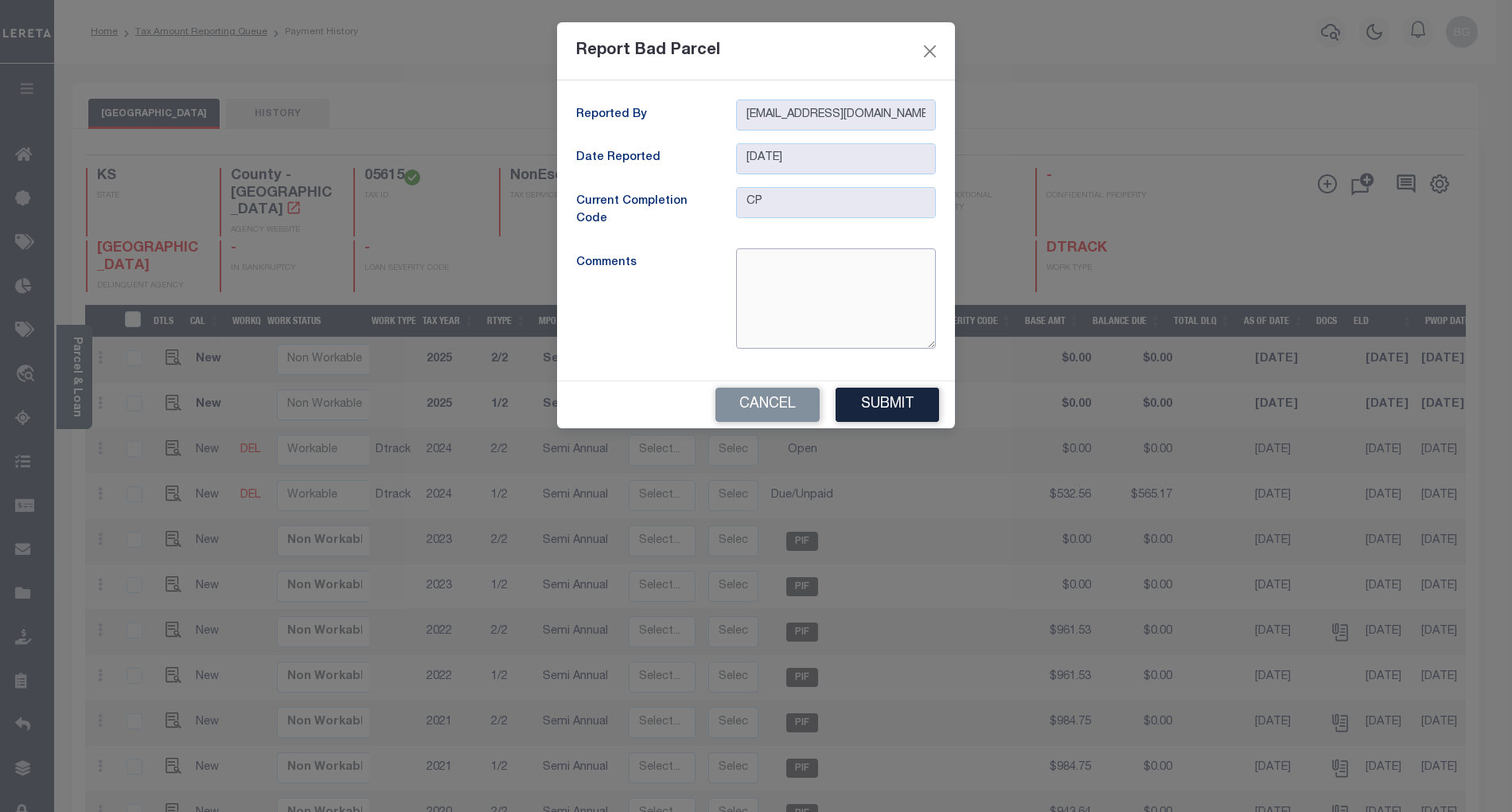
click at [803, 269] on textarea at bounding box center [835, 298] width 199 height 100
type textarea "tax id and legal does not match with website- BG"
click at [902, 409] on button "Submit" at bounding box center [887, 404] width 104 height 34
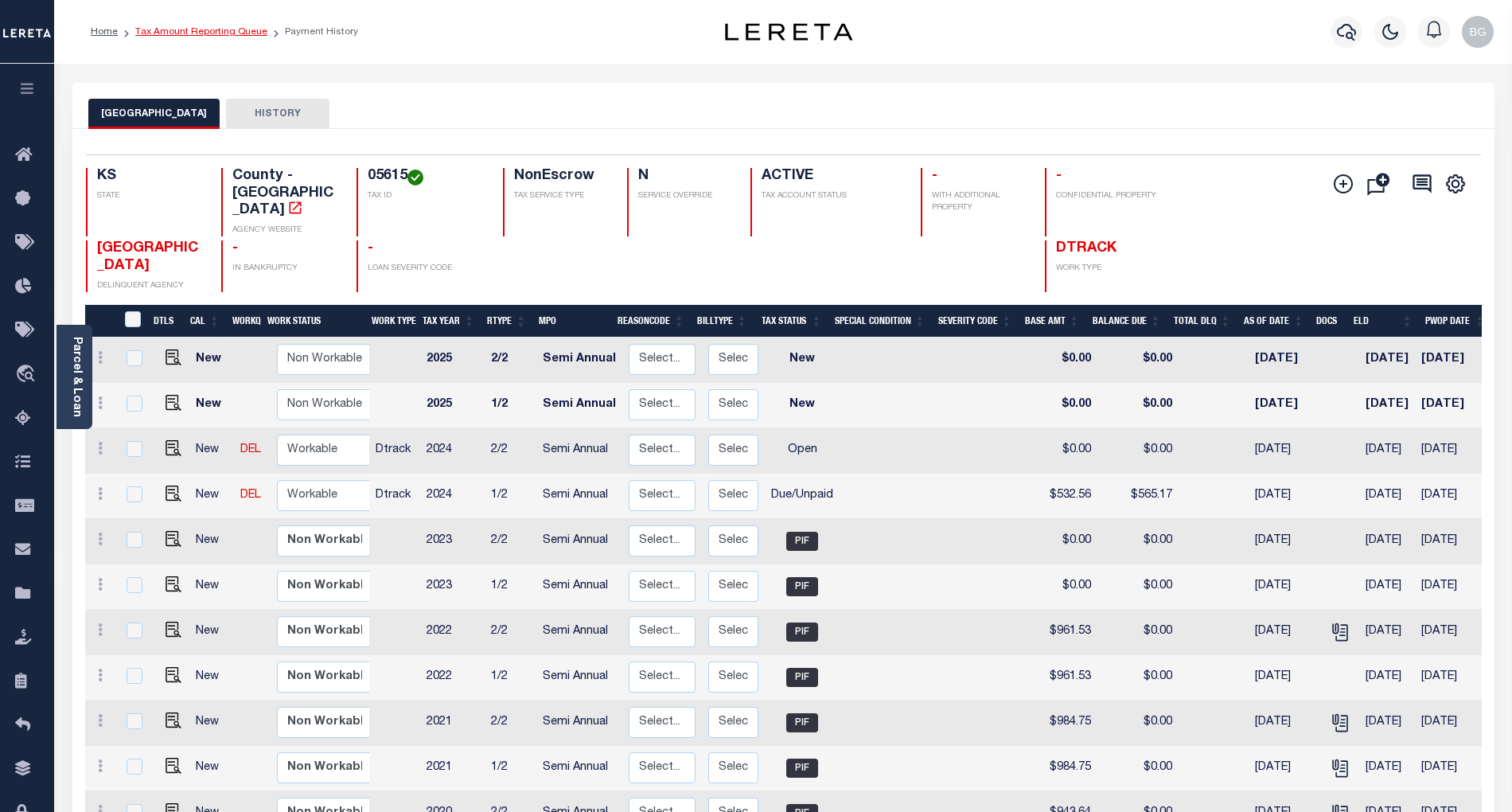
click at [193, 32] on link "Tax Amount Reporting Queue" at bounding box center [201, 32] width 133 height 9
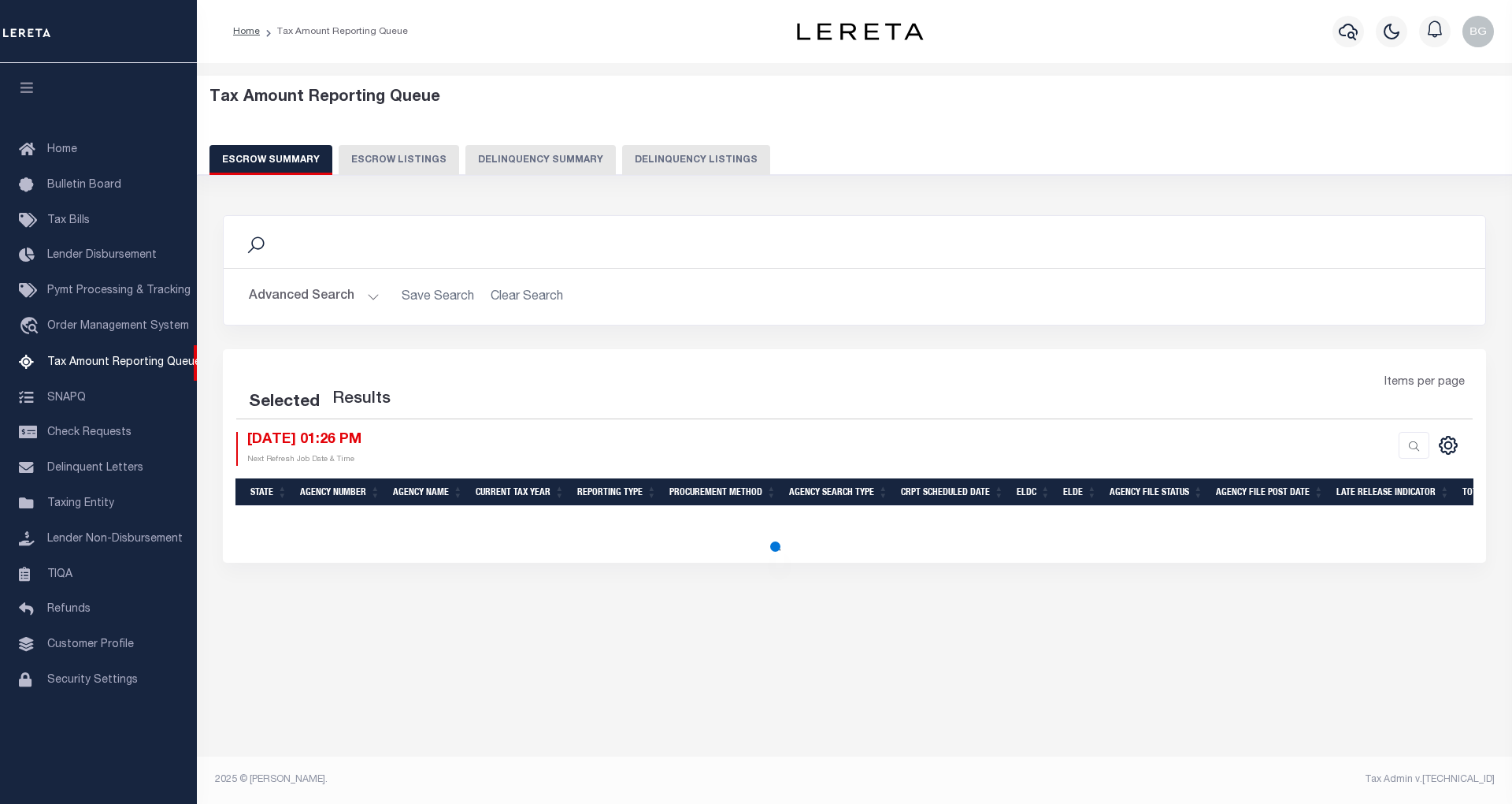
click at [371, 296] on button "Advanced Search" at bounding box center [314, 296] width 131 height 30
select select "100"
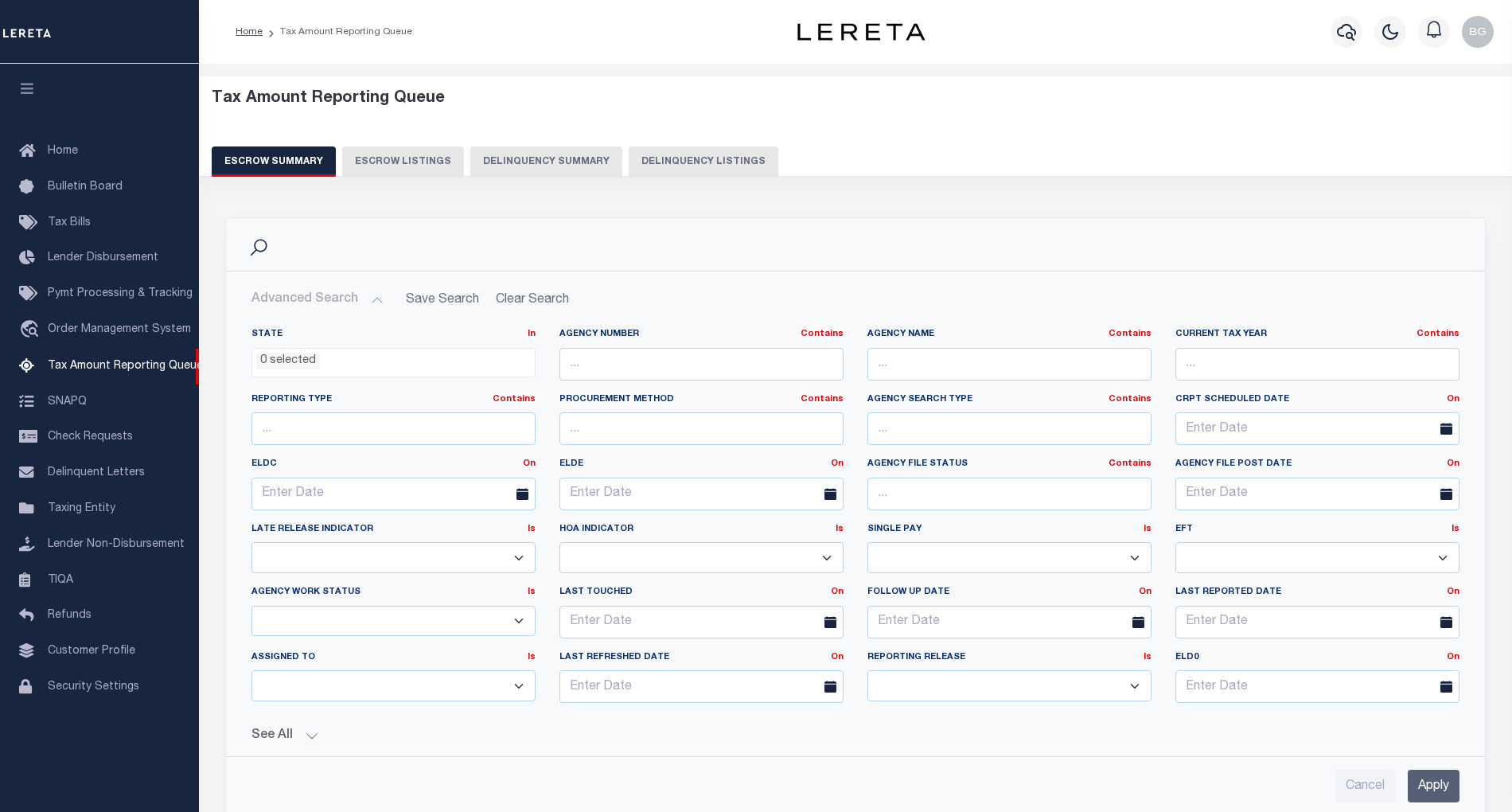
click at [694, 163] on button "Delinquency Listings" at bounding box center [703, 161] width 149 height 31
select select
select select "100"
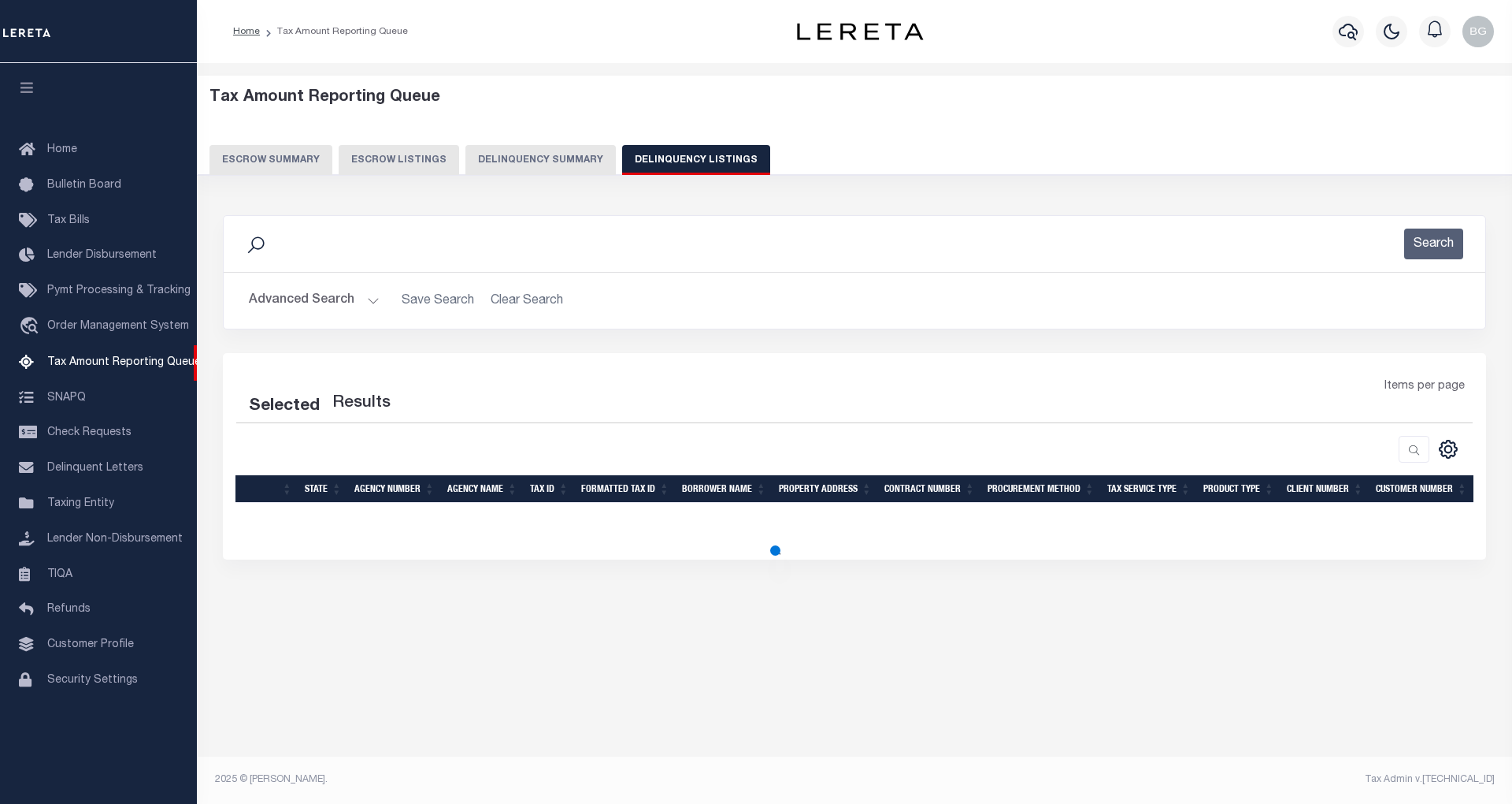
select select "100"
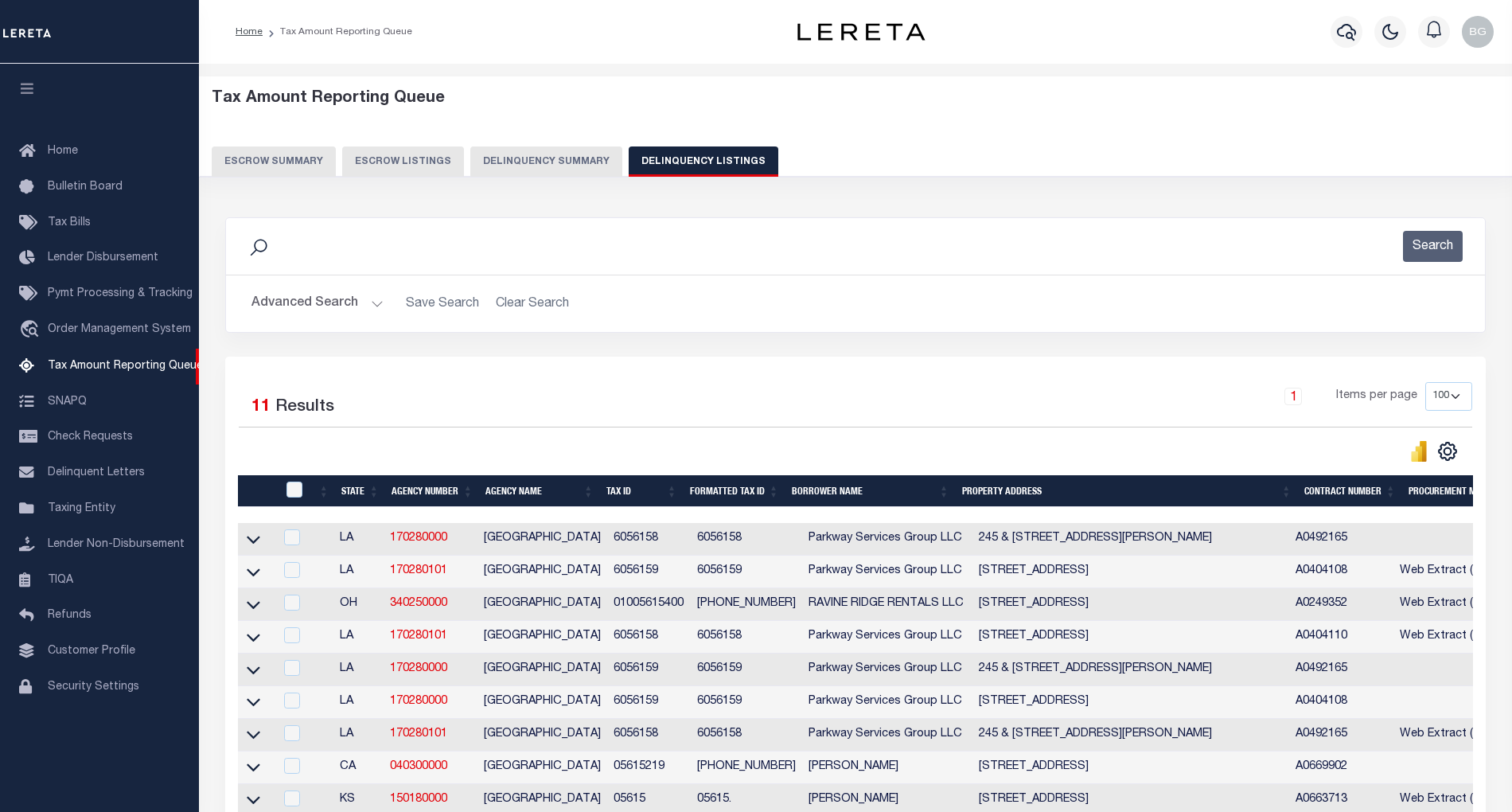
click at [371, 303] on button "Advanced Search" at bounding box center [317, 303] width 133 height 31
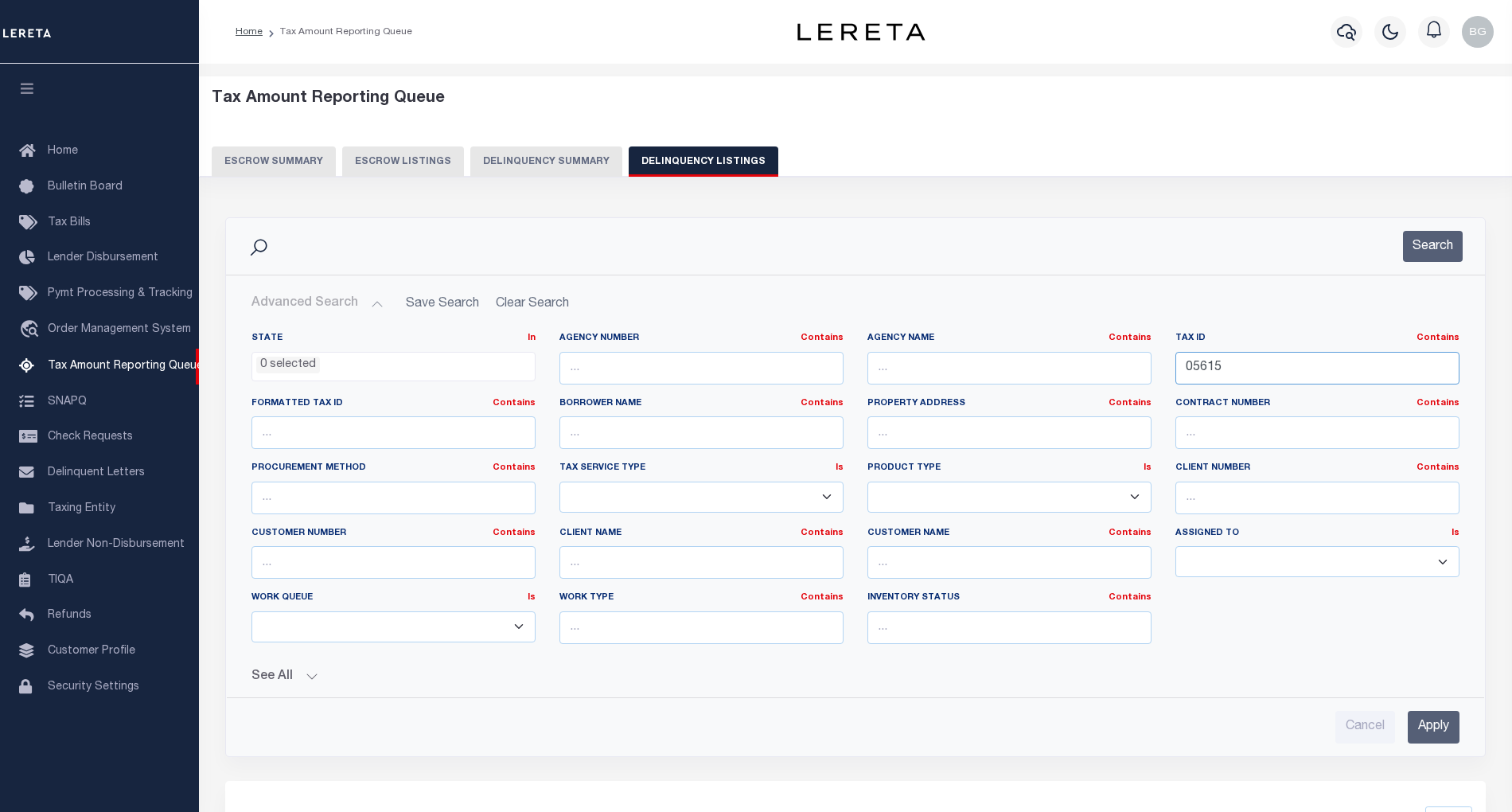
click at [1211, 374] on input "05615" at bounding box center [1317, 367] width 284 height 32
click at [1443, 727] on input "Apply" at bounding box center [1434, 727] width 52 height 32
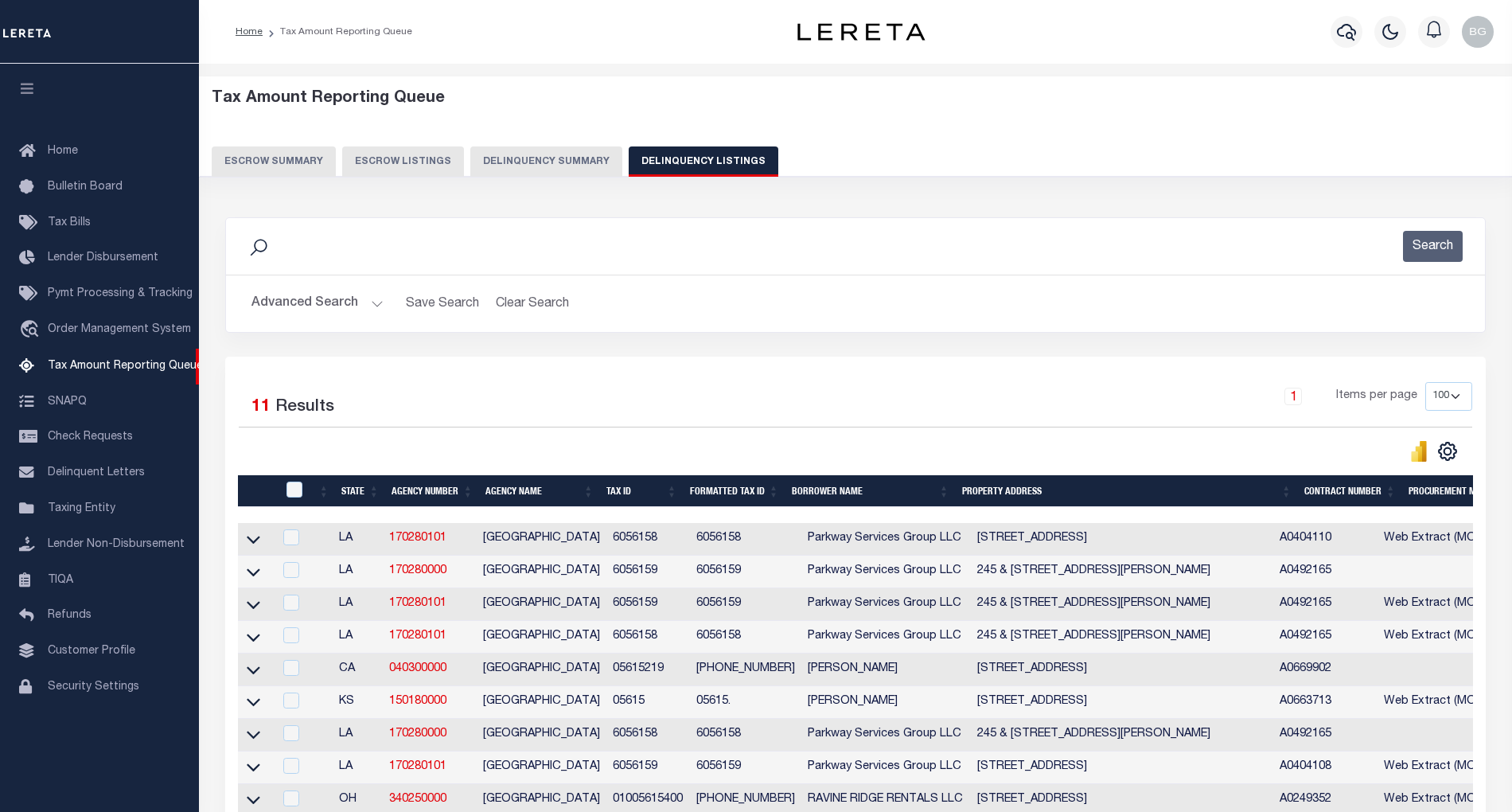
drag, startPoint x: 256, startPoint y: 712, endPoint x: 544, endPoint y: 717, distance: 288.0
click at [256, 710] on icon at bounding box center [253, 702] width 14 height 17
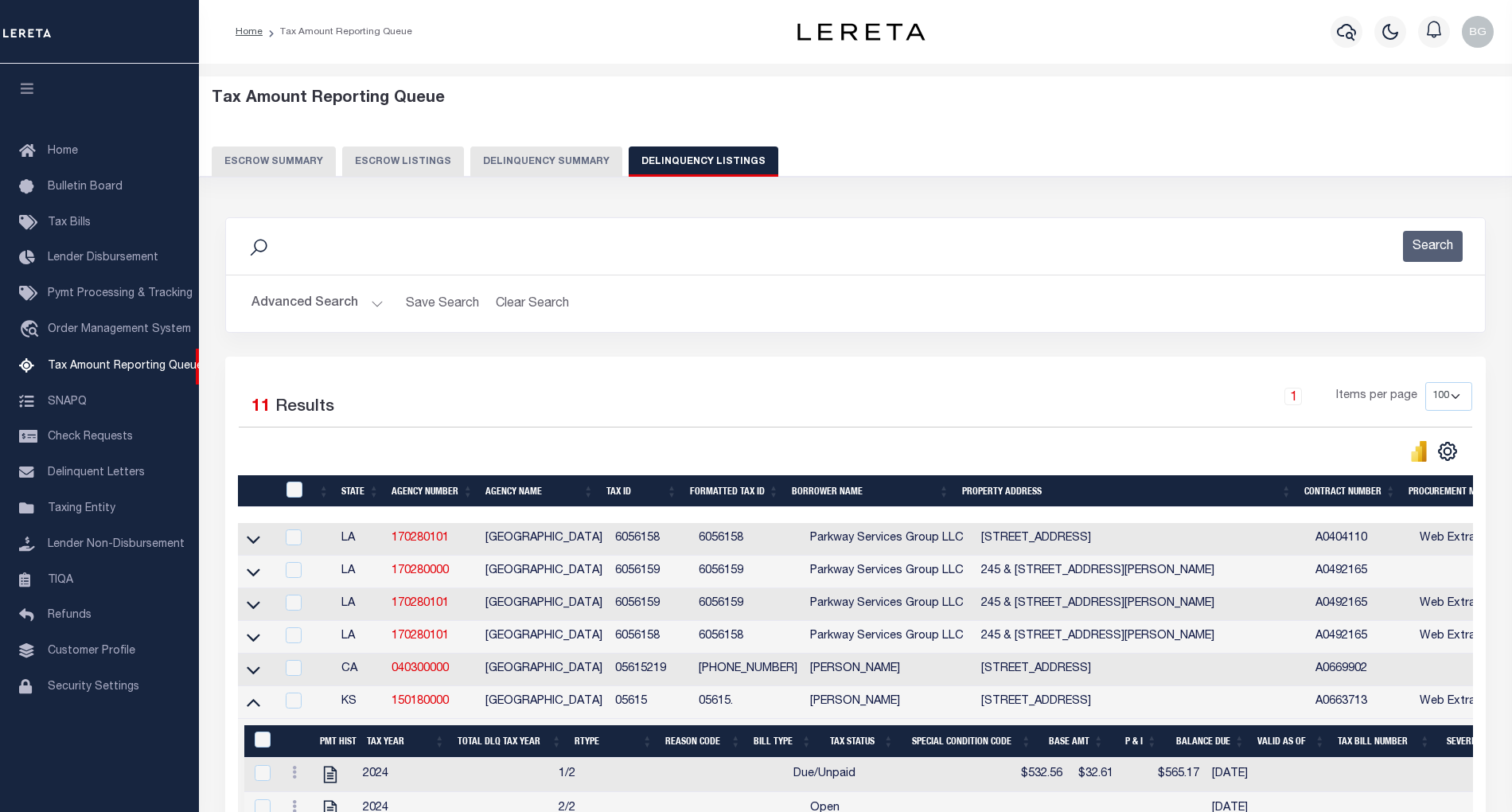
scroll to position [106, 0]
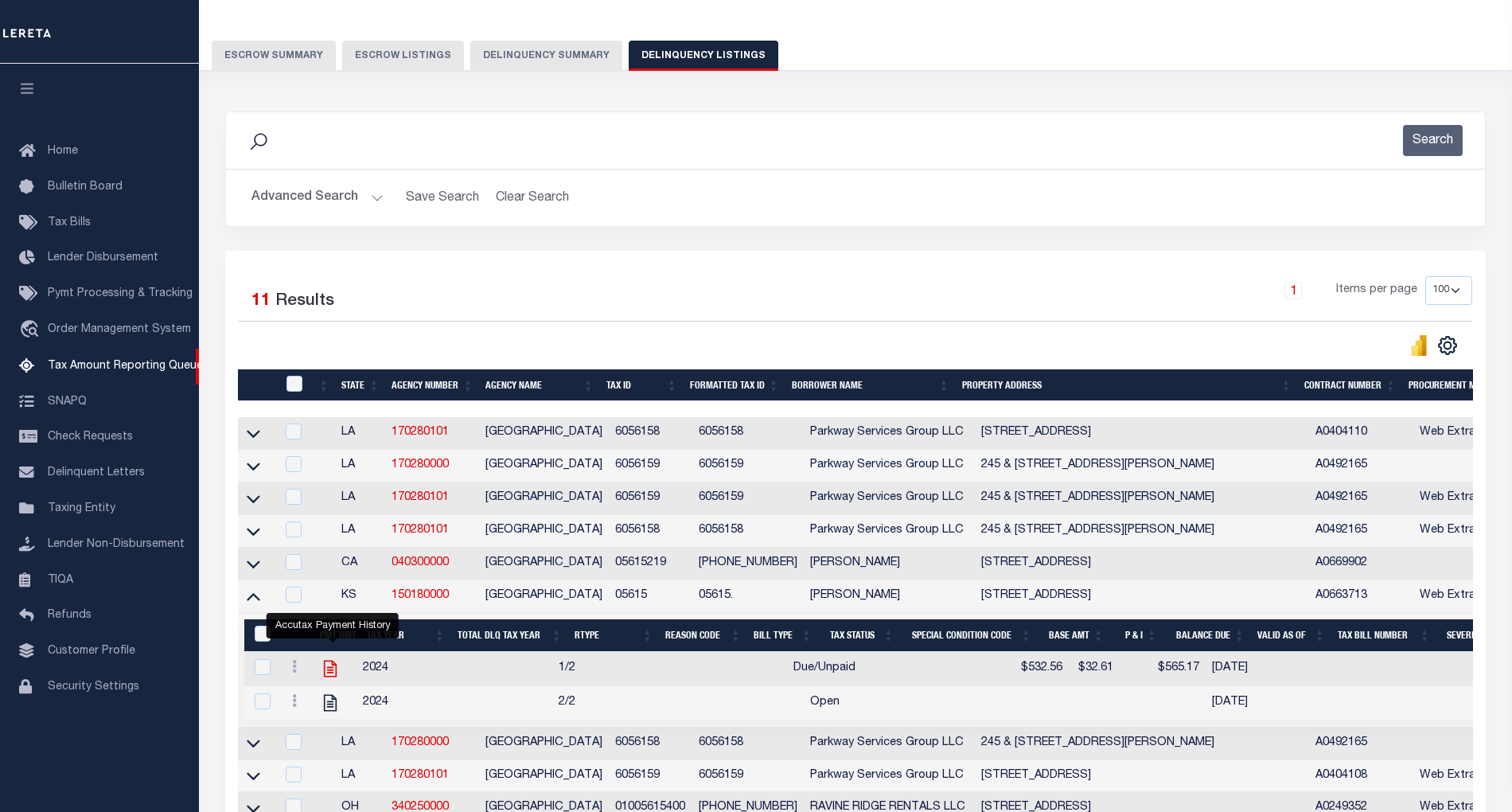
click at [328, 679] on icon "" at bounding box center [330, 668] width 20 height 20
checkbox input "true"
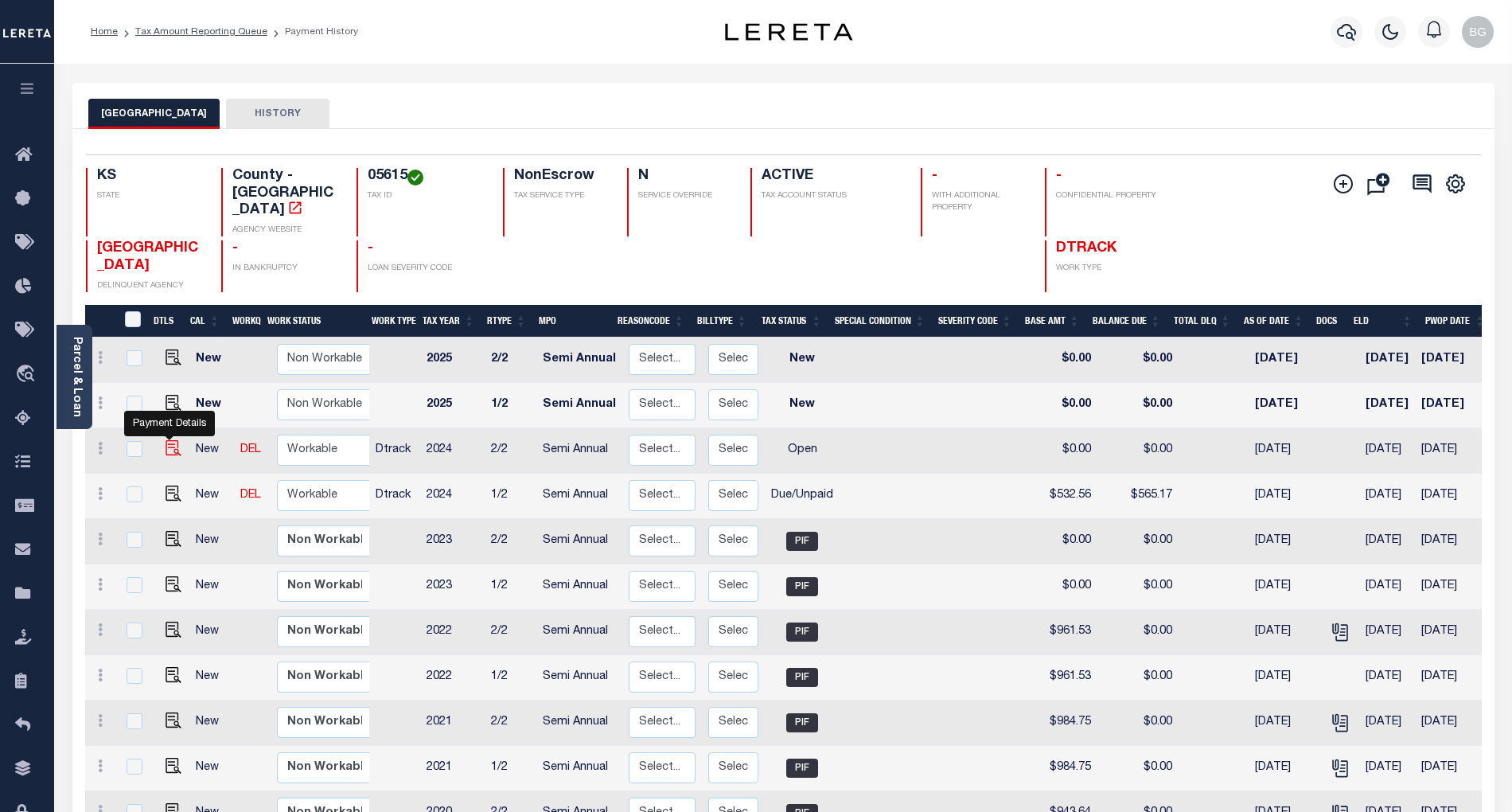
click at [170, 440] on img "" at bounding box center [173, 448] width 16 height 16
checkbox input "true"
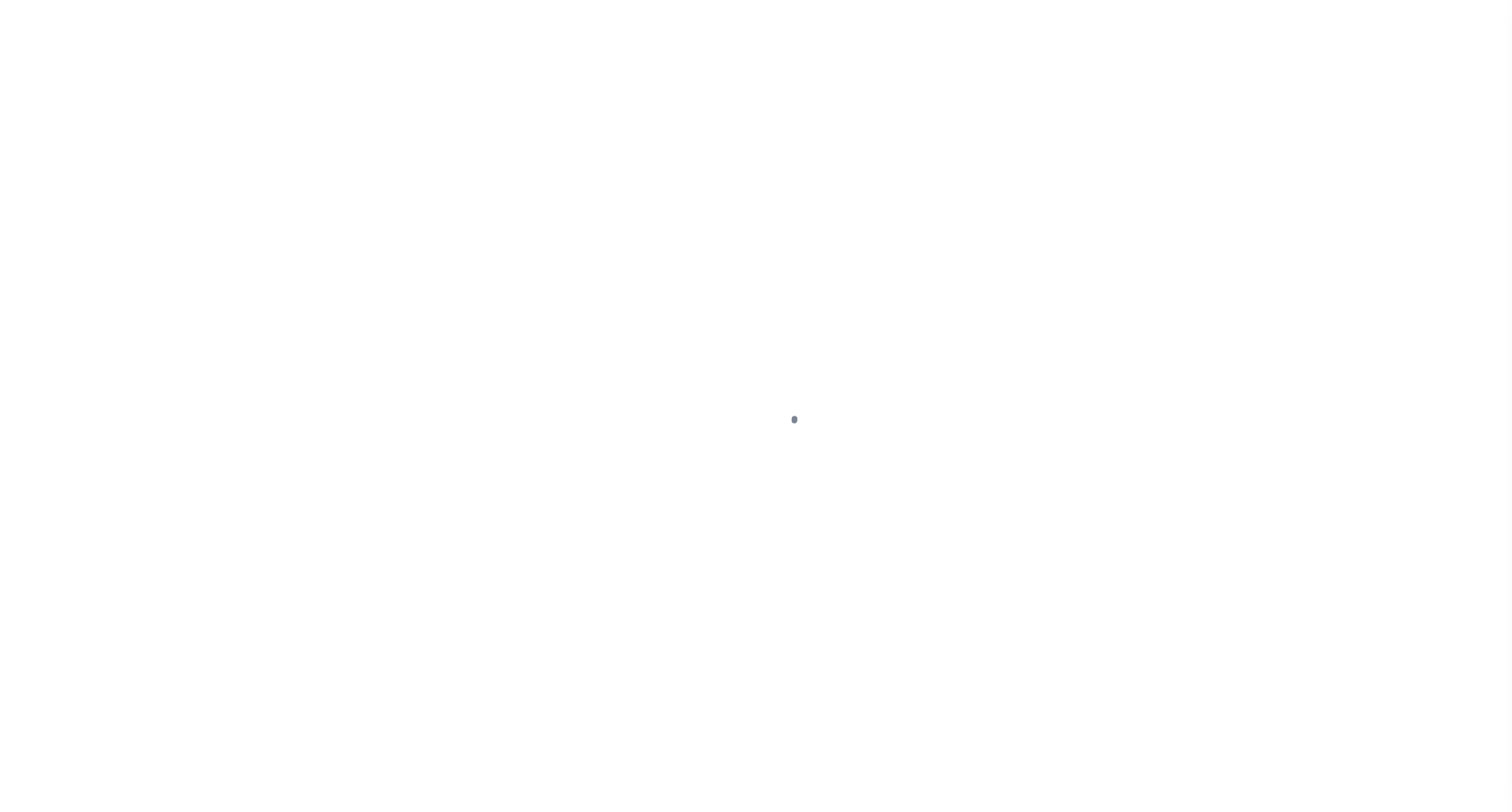
select select "OP2"
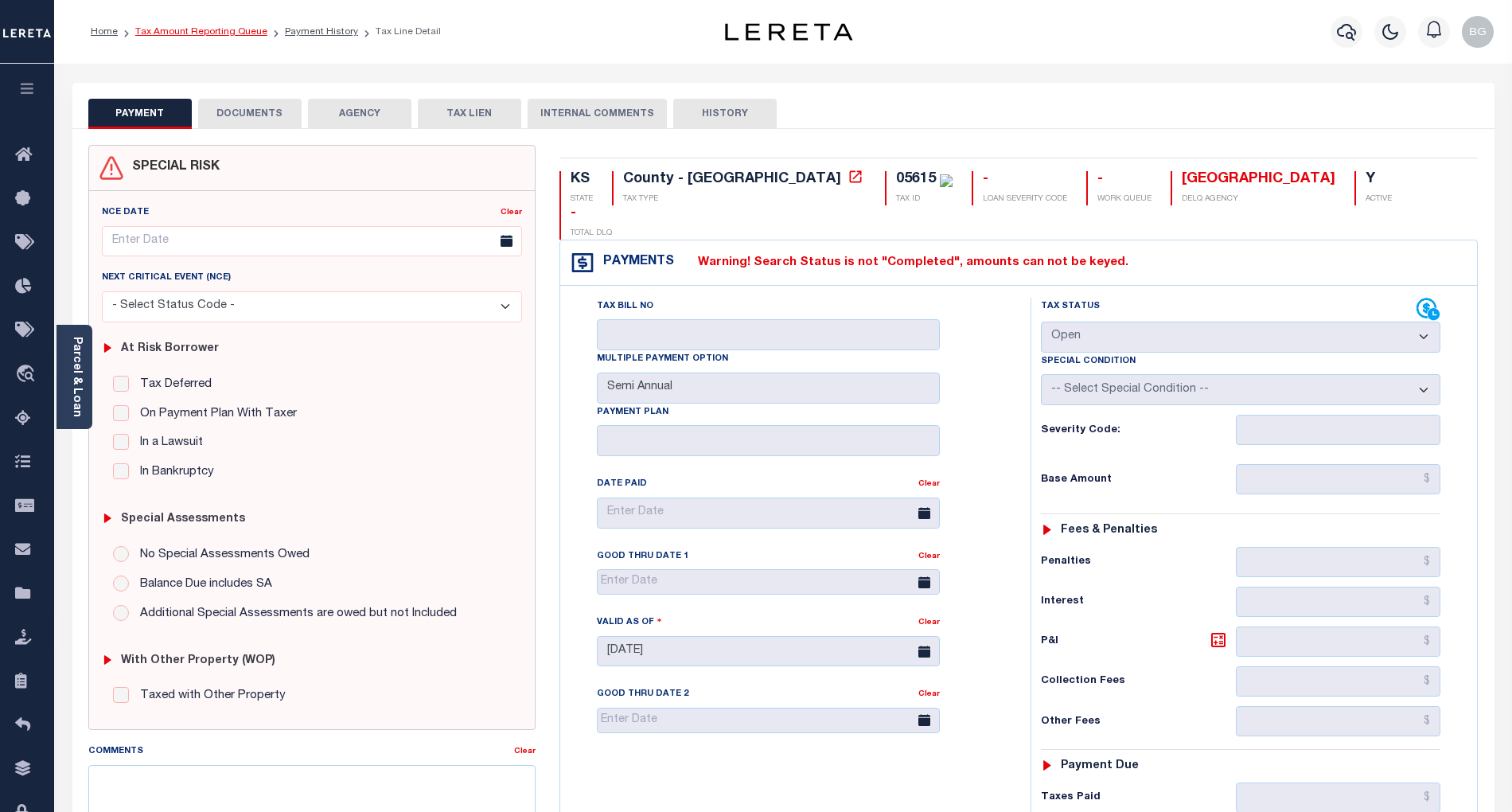
click at [192, 35] on link "Tax Amount Reporting Queue" at bounding box center [201, 32] width 133 height 9
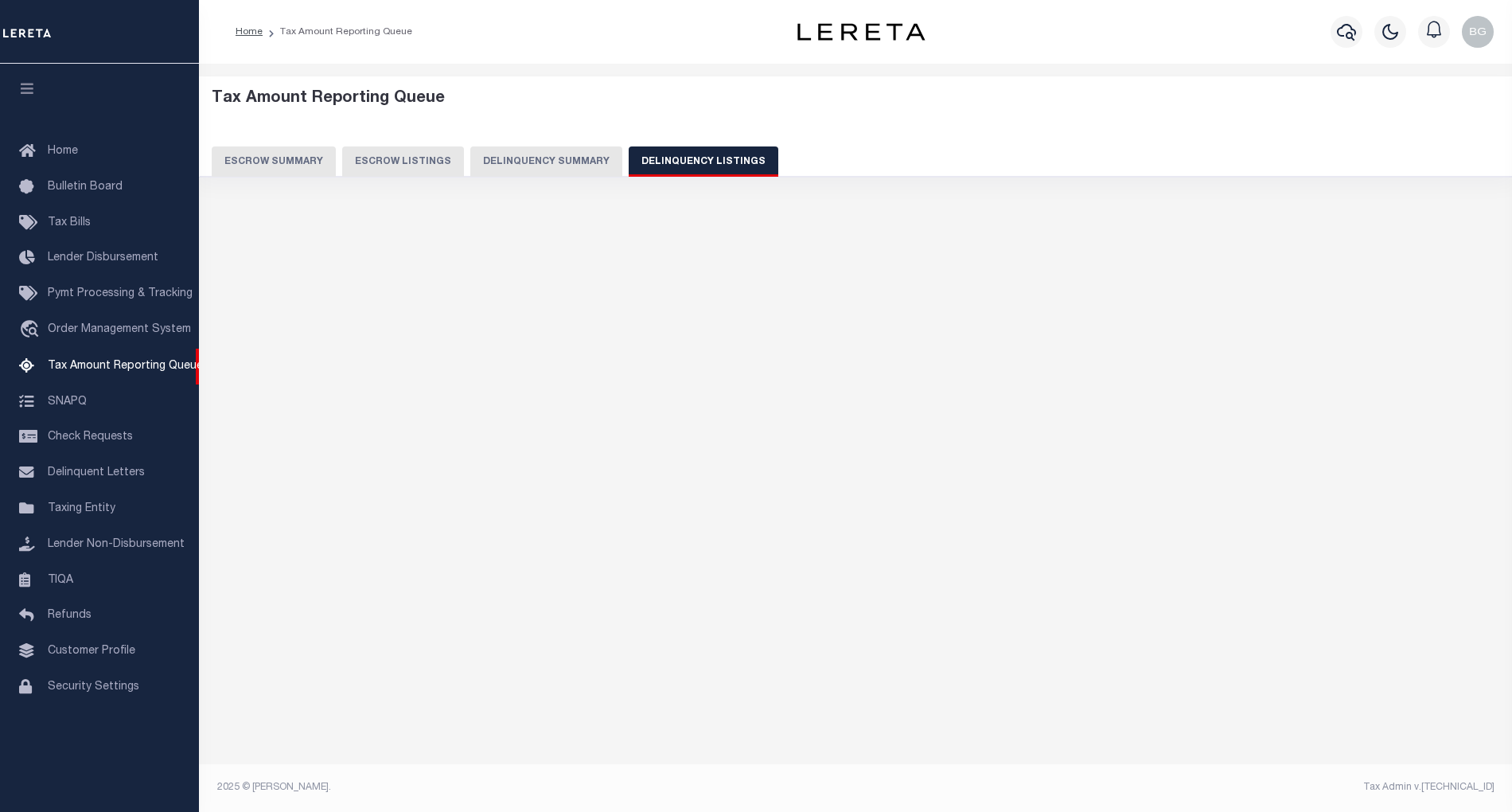
select select
select select "100"
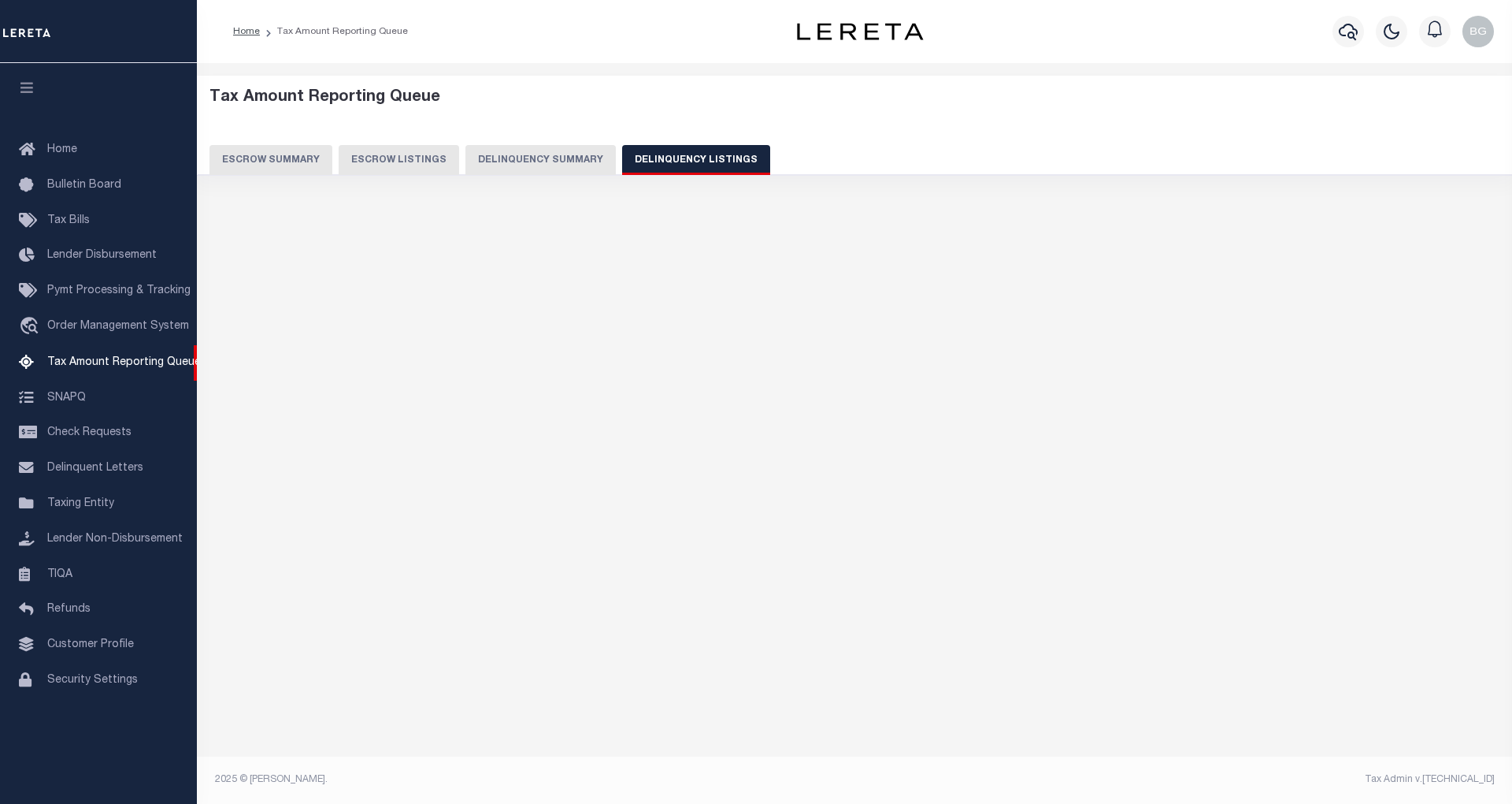
select select "100"
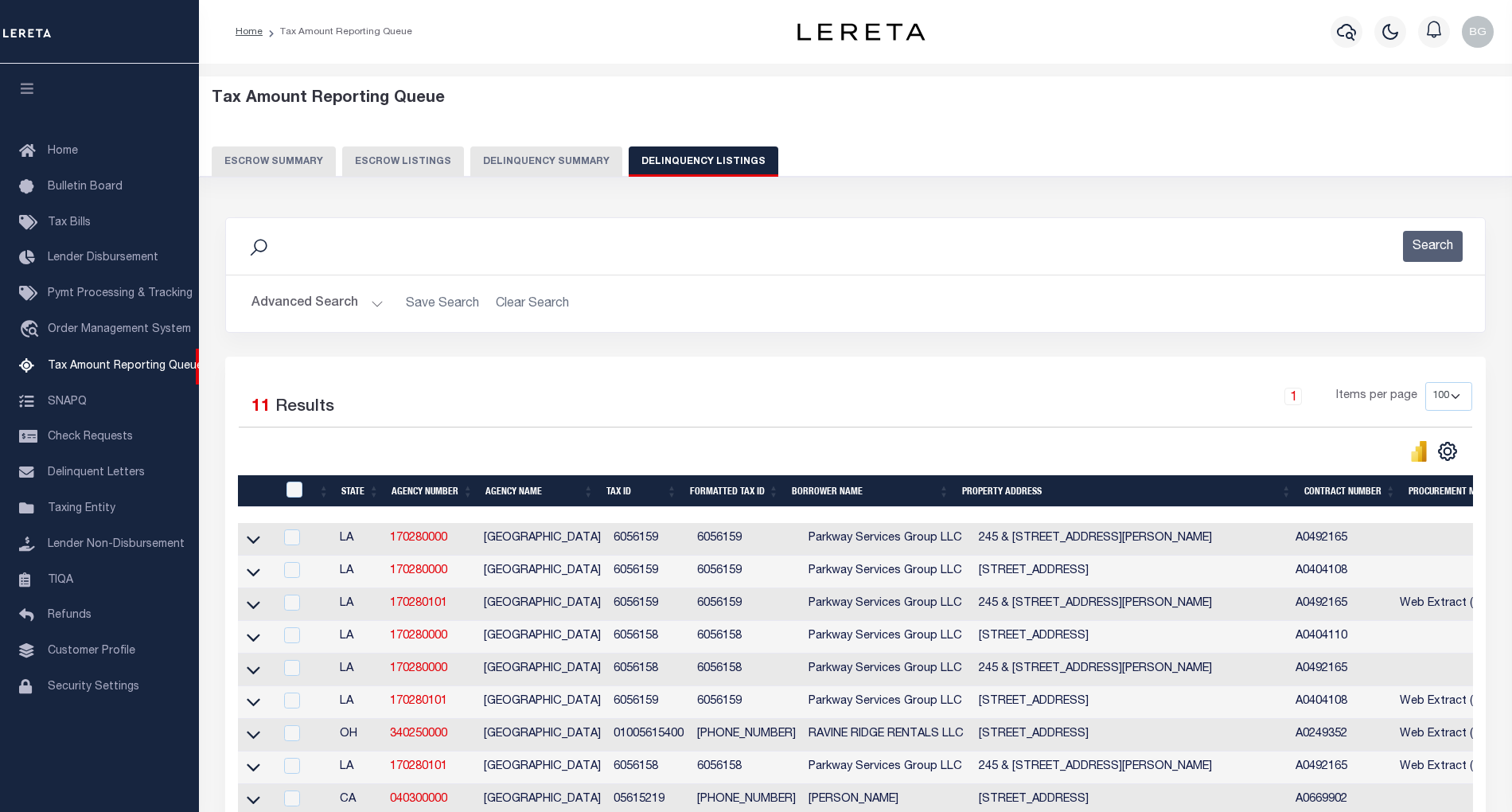
click at [376, 303] on button "Advanced Search" at bounding box center [317, 303] width 133 height 31
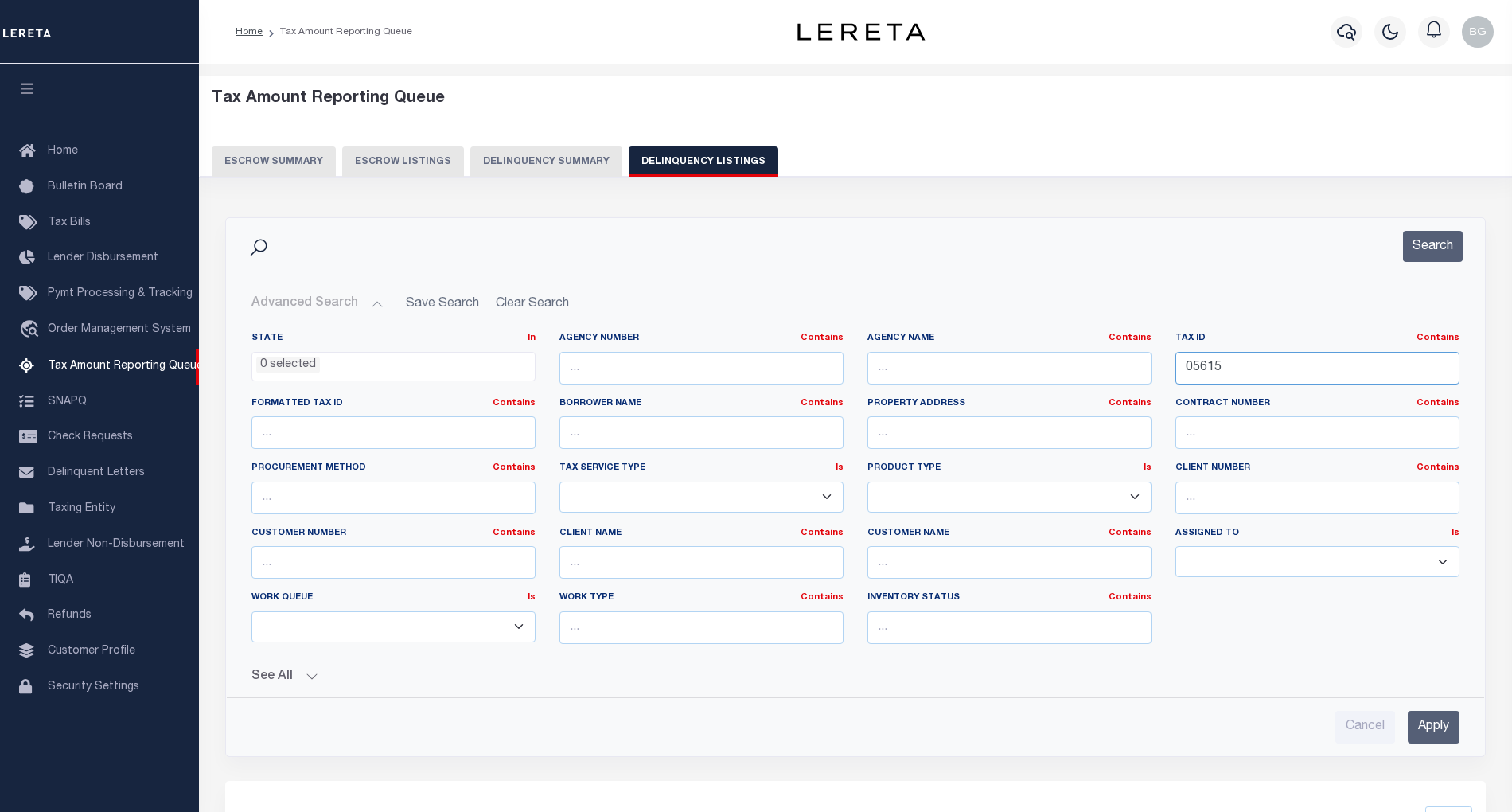
click at [1198, 370] on input "05615" at bounding box center [1317, 367] width 284 height 32
paste input "23"
type input "05623"
click at [1443, 729] on input "Apply" at bounding box center [1434, 727] width 52 height 32
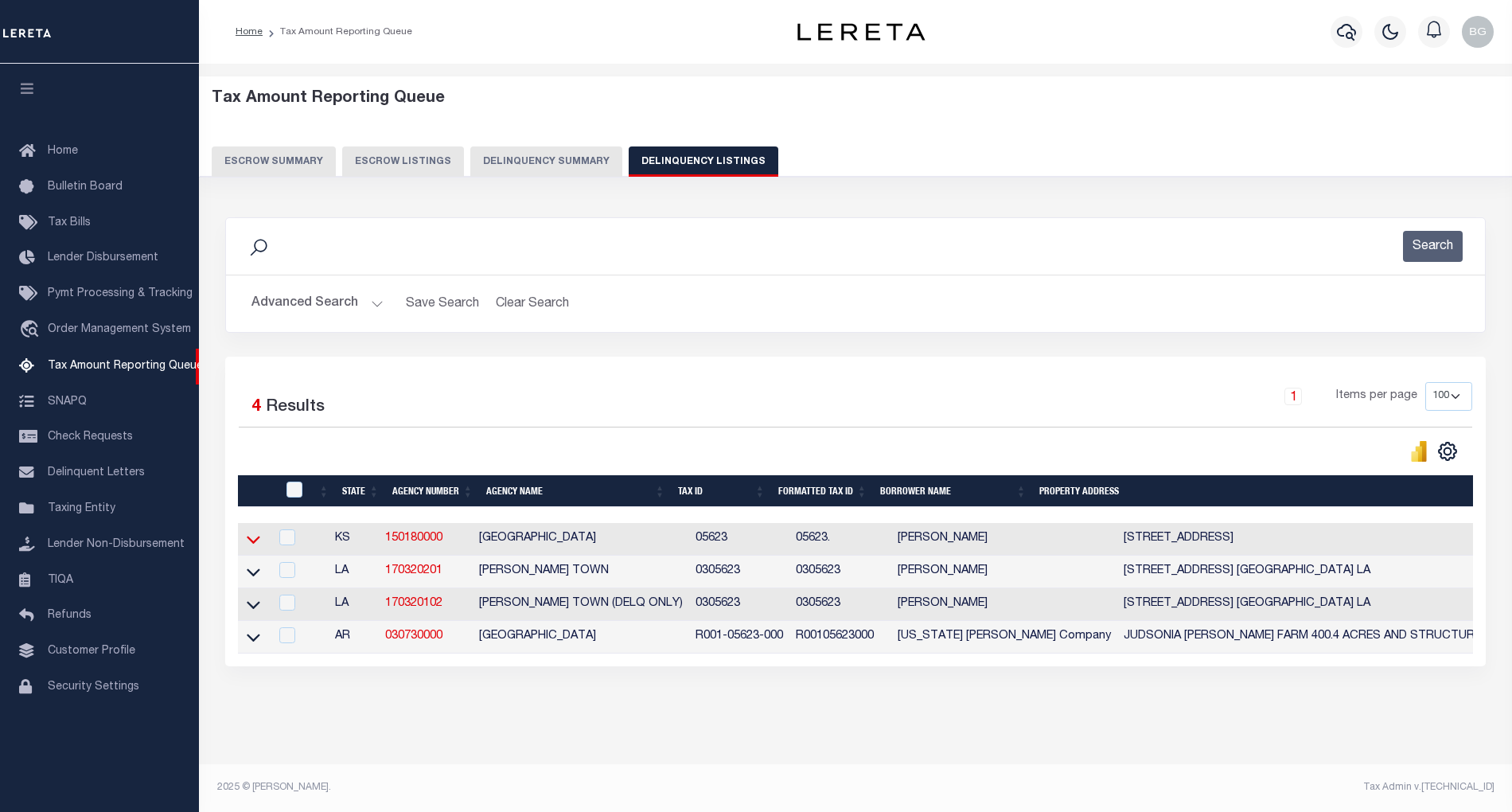
click at [256, 548] on icon at bounding box center [253, 539] width 14 height 17
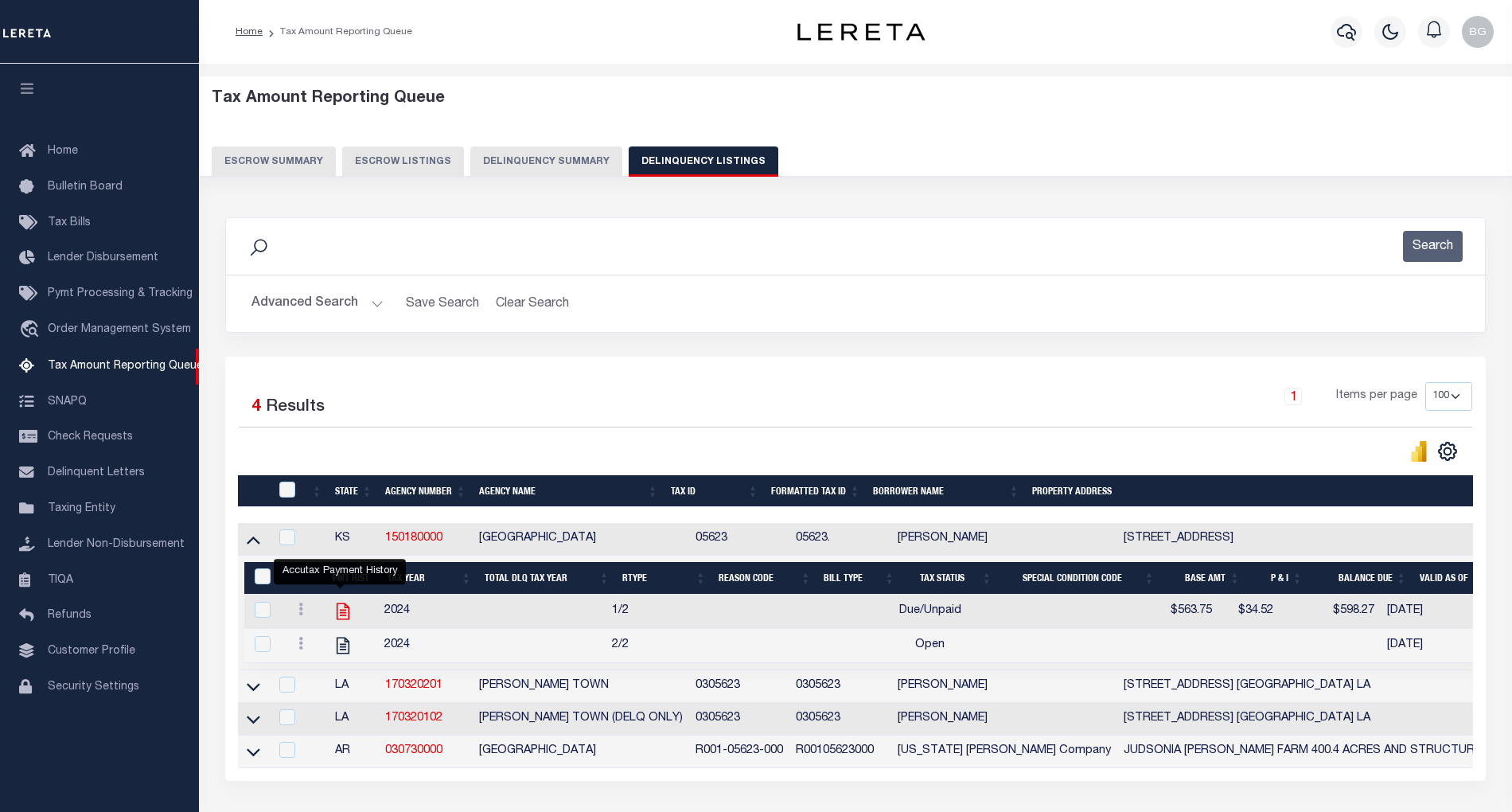
click at [341, 620] on icon "" at bounding box center [343, 612] width 13 height 17
checkbox input "true"
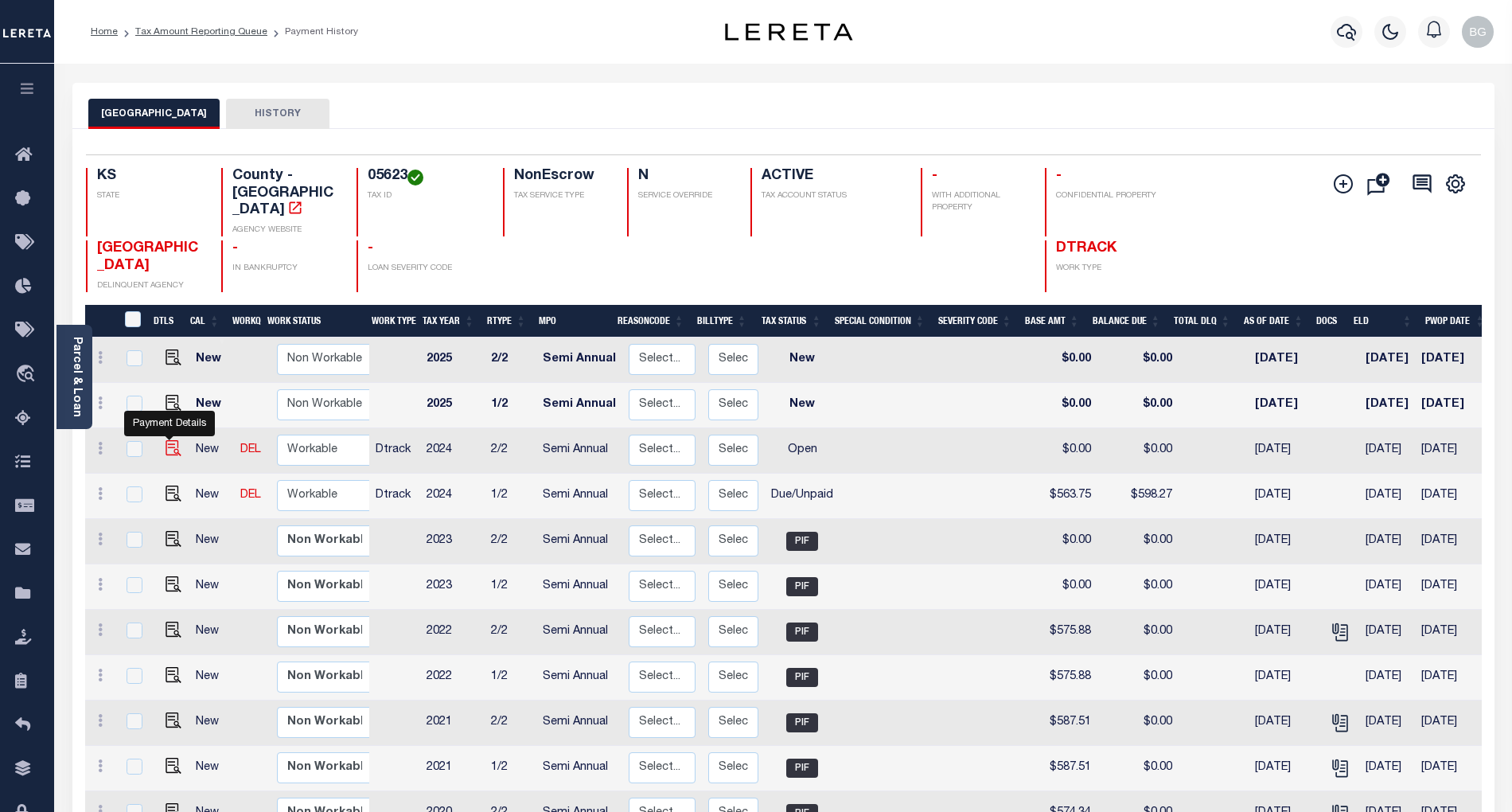
click at [171, 440] on img "" at bounding box center [173, 448] width 16 height 16
checkbox input "true"
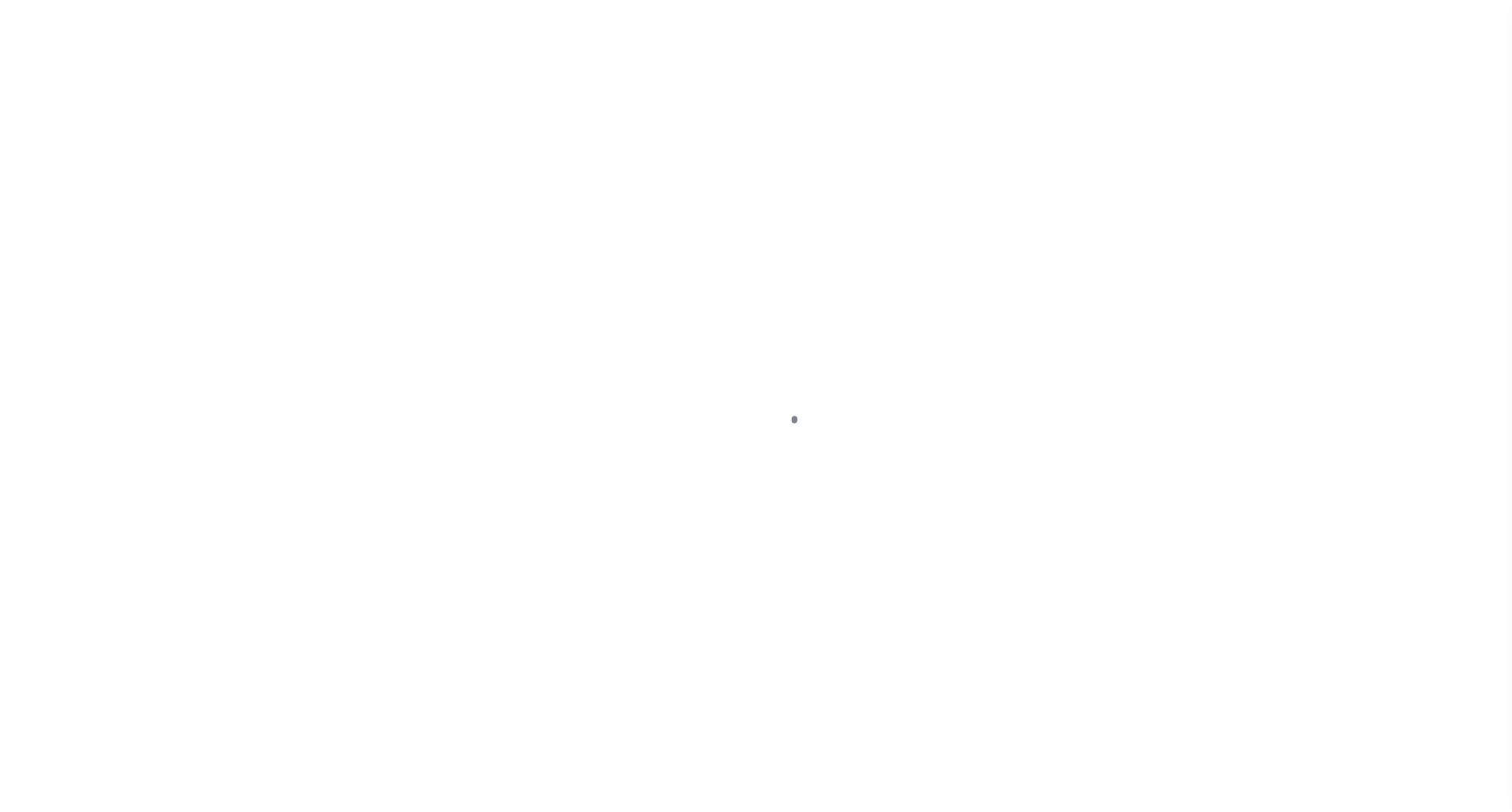
select select "OP2"
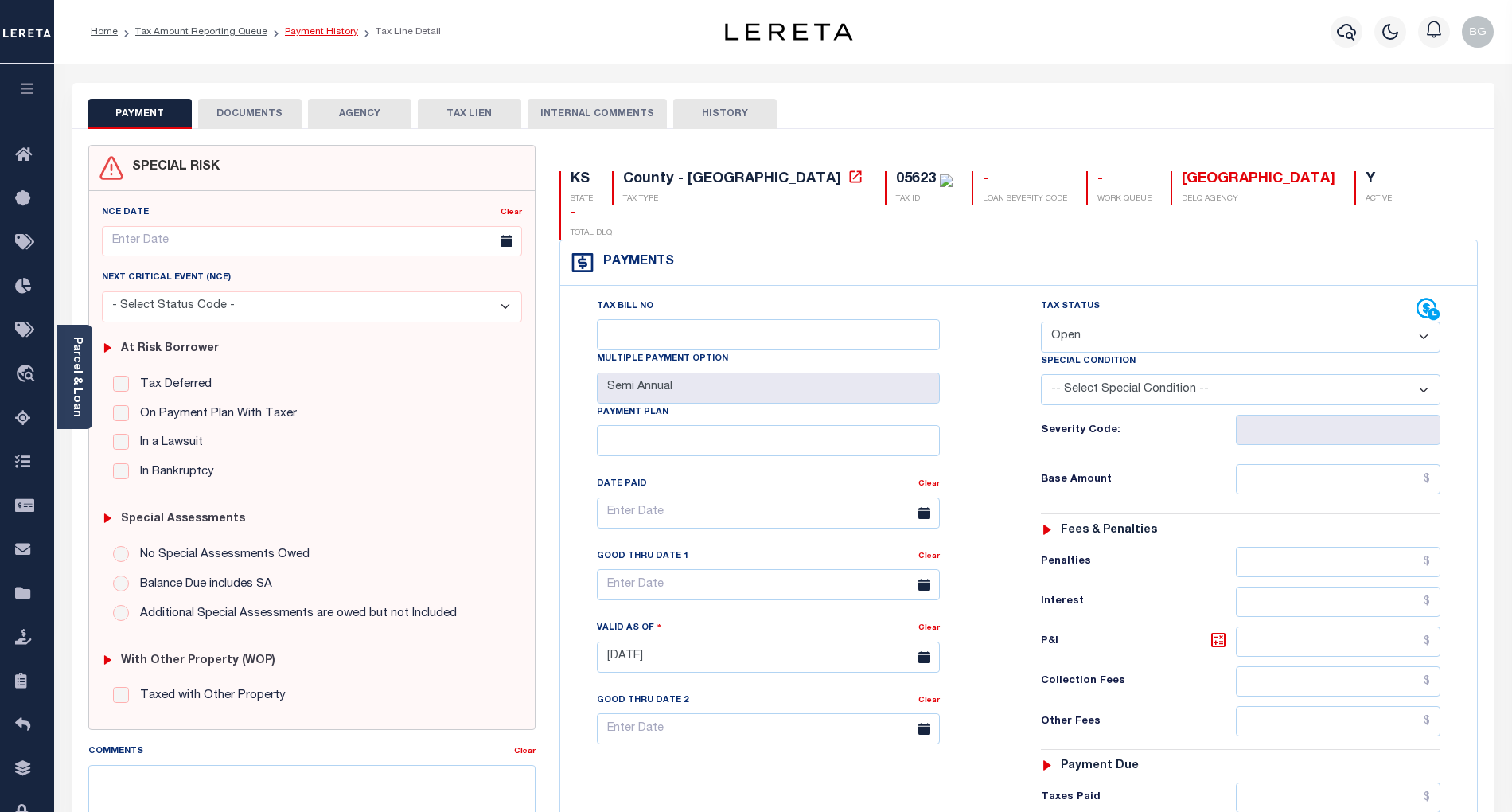
click at [301, 33] on link "Payment History" at bounding box center [321, 32] width 73 height 9
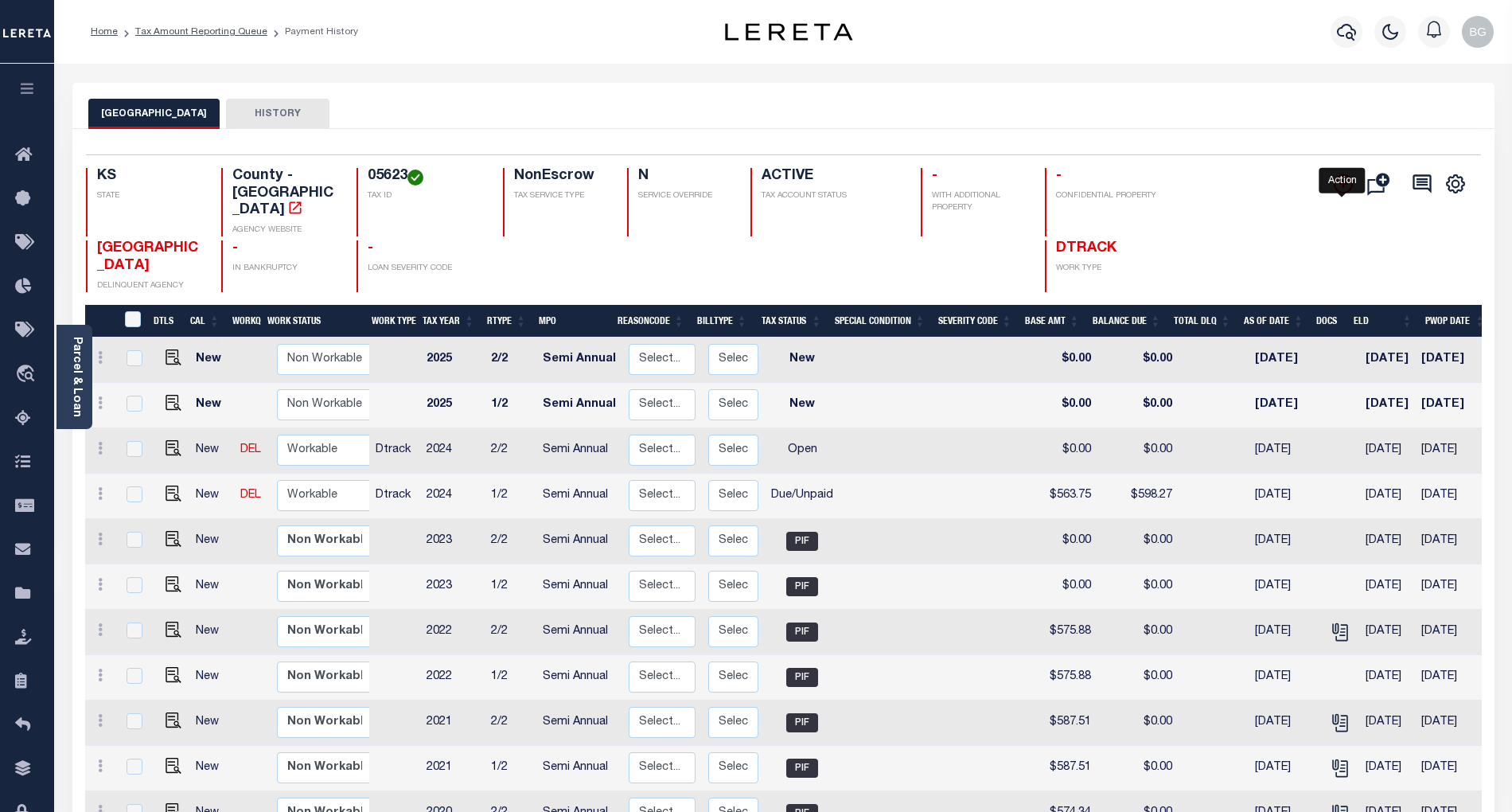
click at [1338, 184] on icon "" at bounding box center [1343, 184] width 19 height 19
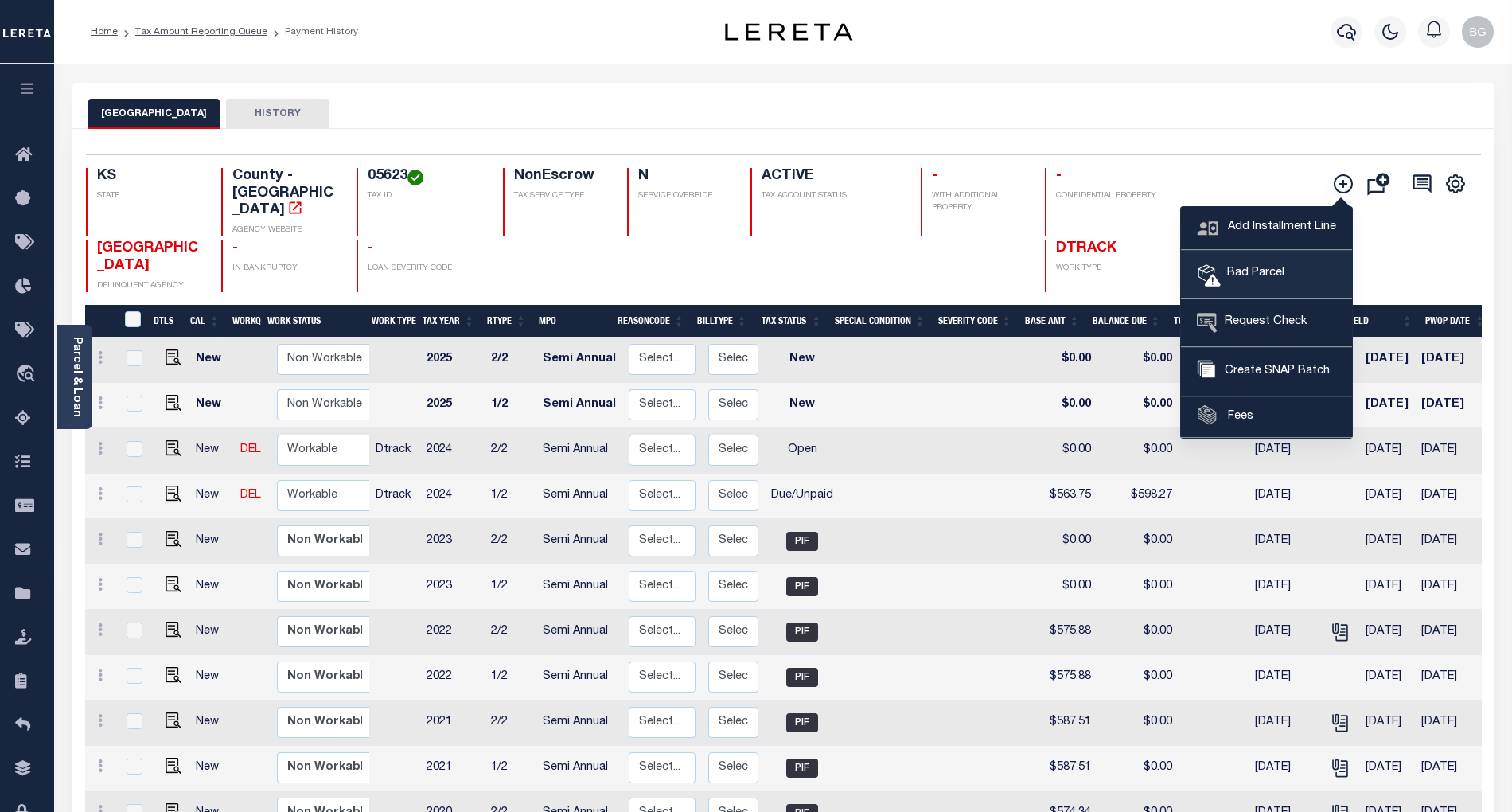
click at [1248, 281] on span "Bad Parcel" at bounding box center [1252, 273] width 64 height 18
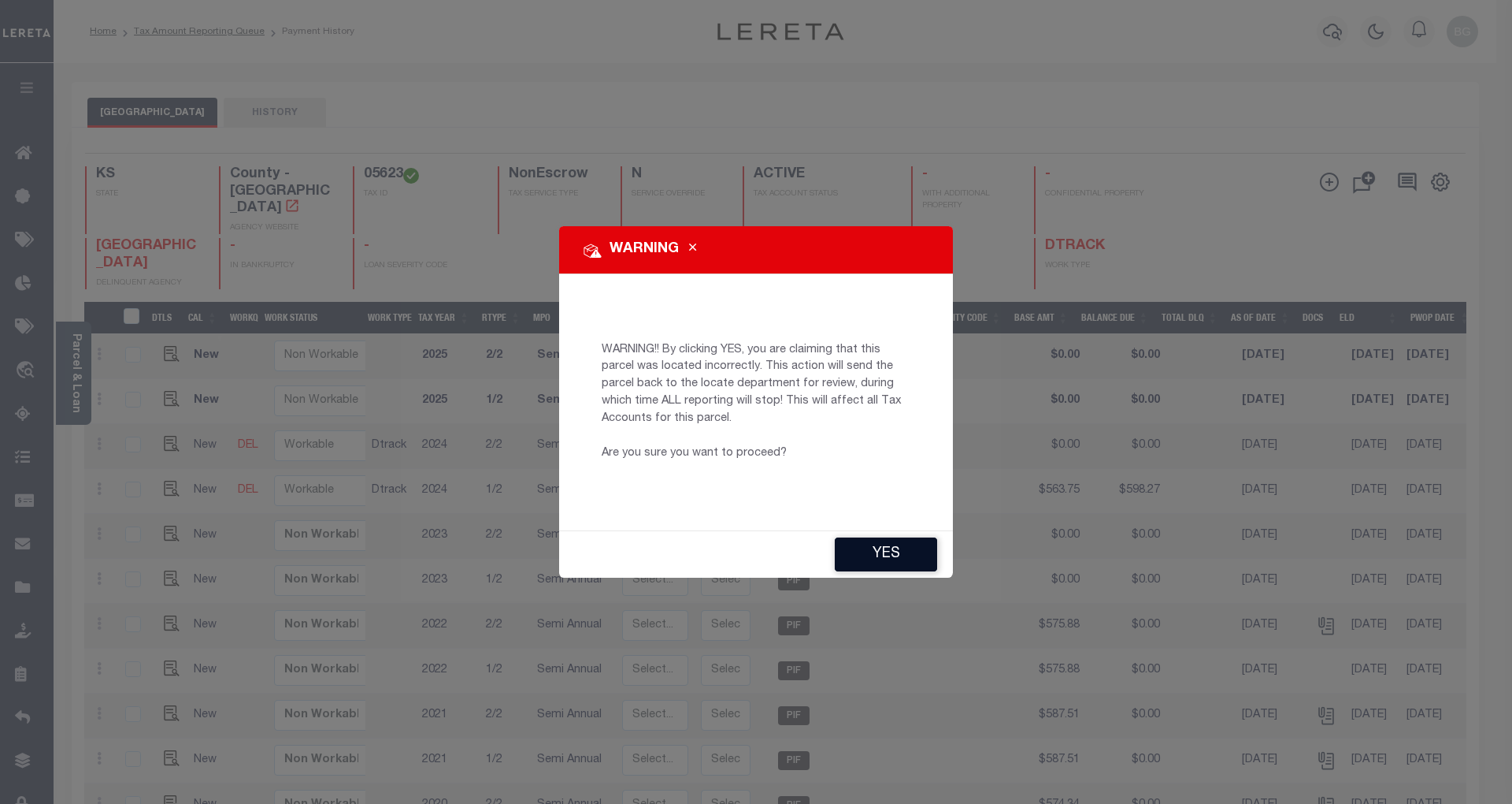
click at [889, 554] on button "YES" at bounding box center [886, 554] width 103 height 34
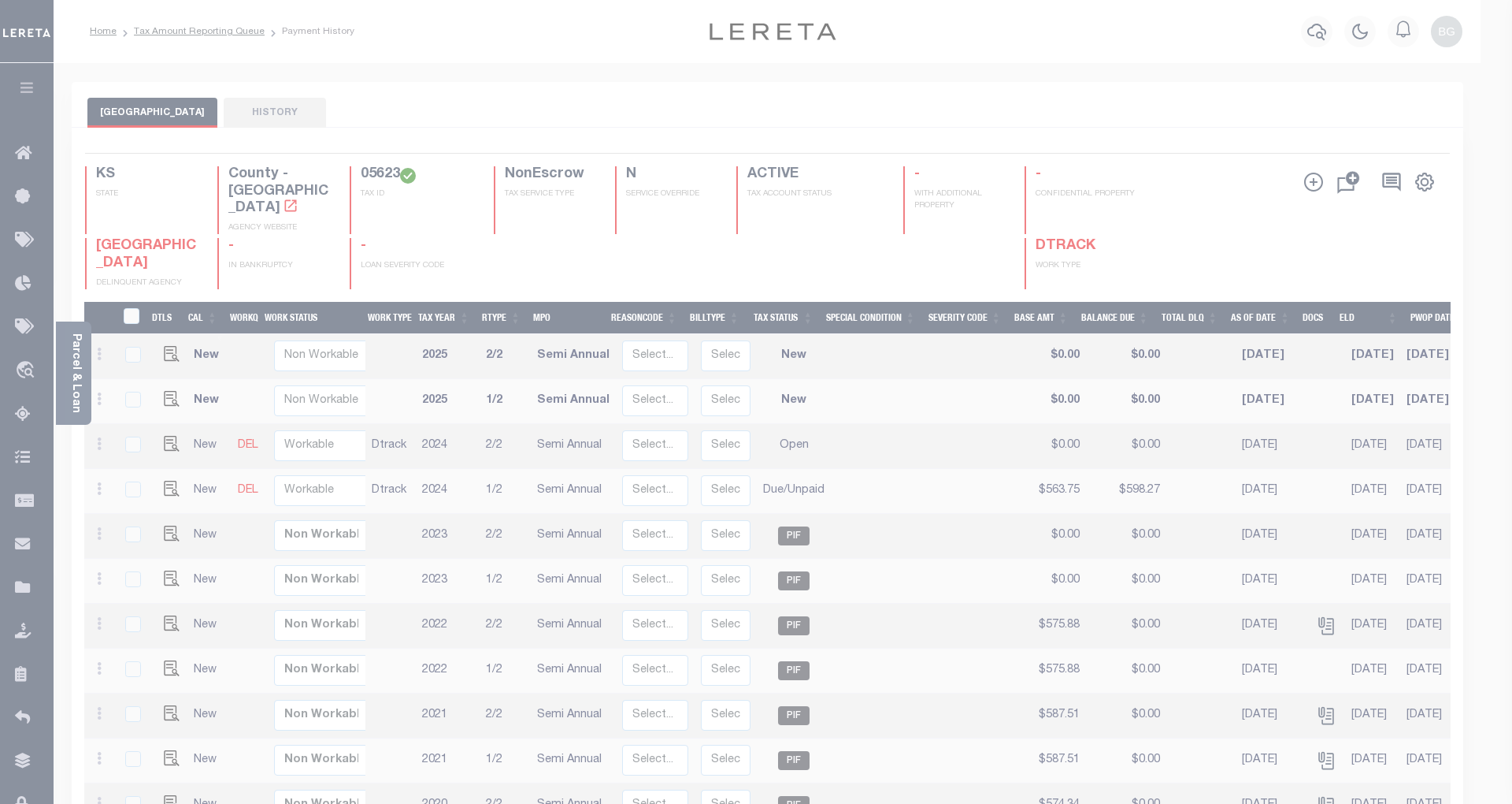
type input "BGnanendra-c@lereta.net"
type input "[DATE]"
type input "CP"
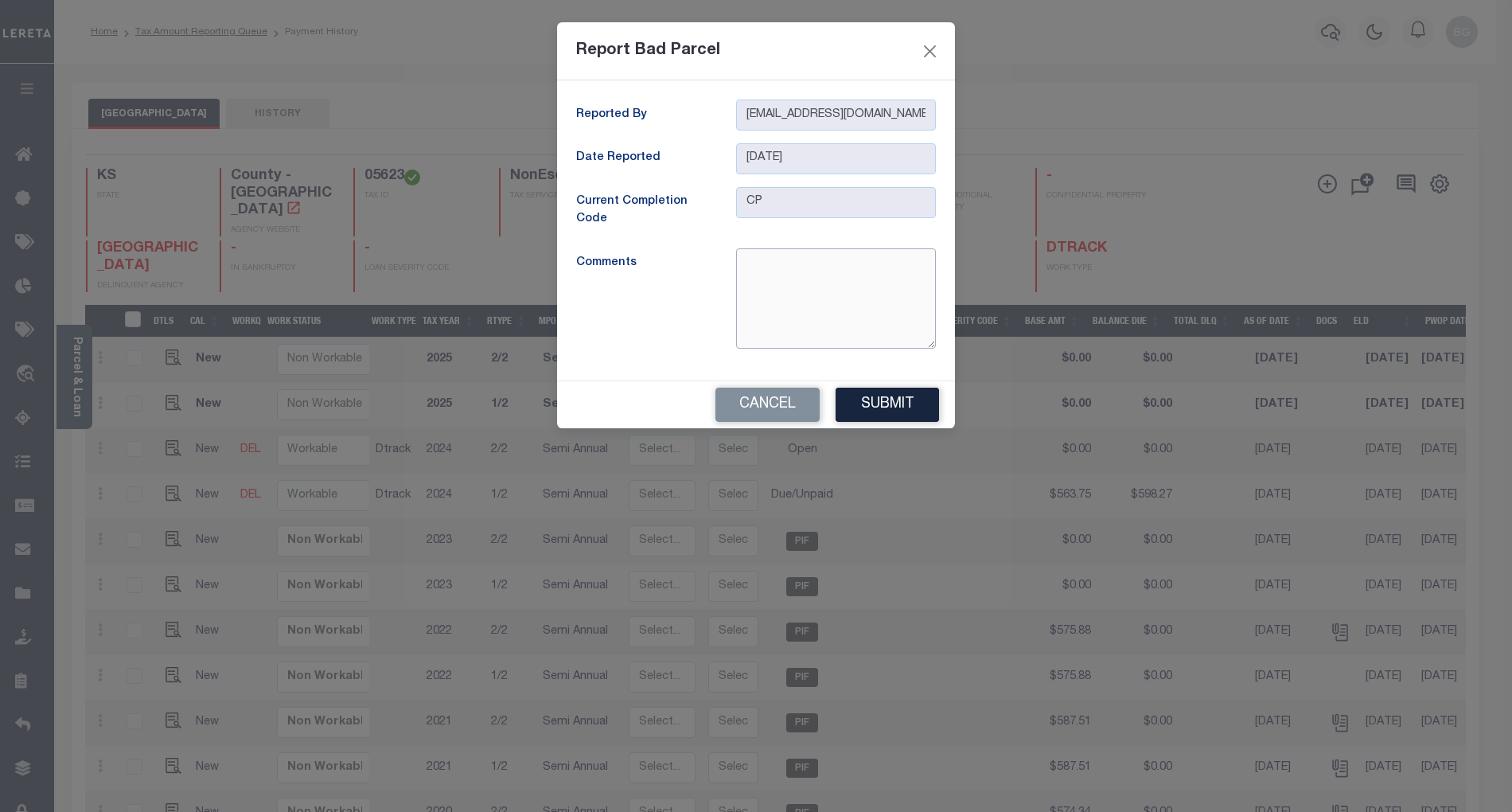
click at [797, 281] on textarea at bounding box center [835, 298] width 199 height 100
type textarea "A"
type textarea "t"
type textarea "Tax id, address and legal does not match with website- BG"
click at [876, 404] on button "Submit" at bounding box center [887, 404] width 104 height 34
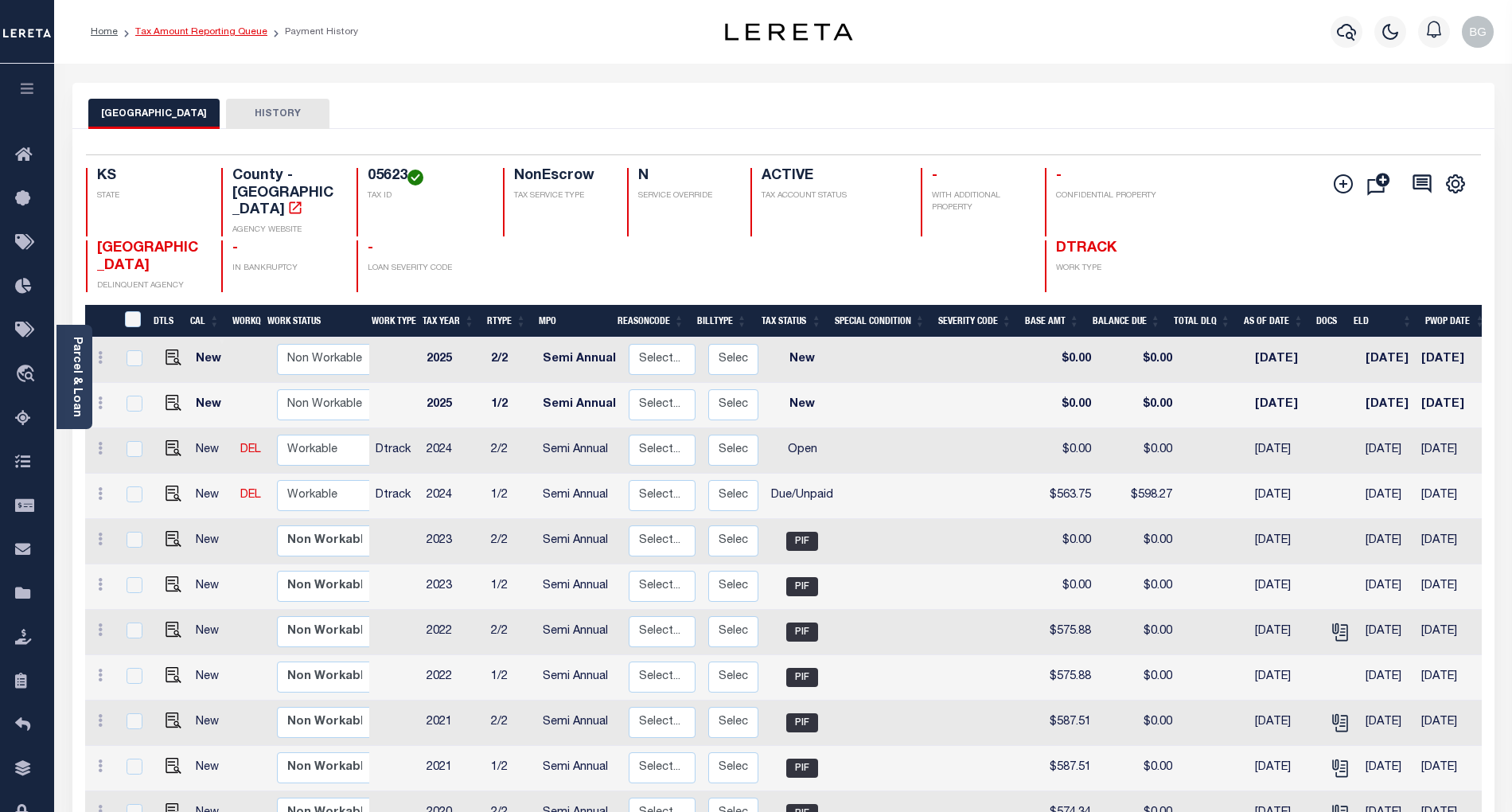
click at [194, 32] on link "Tax Amount Reporting Queue" at bounding box center [201, 32] width 133 height 9
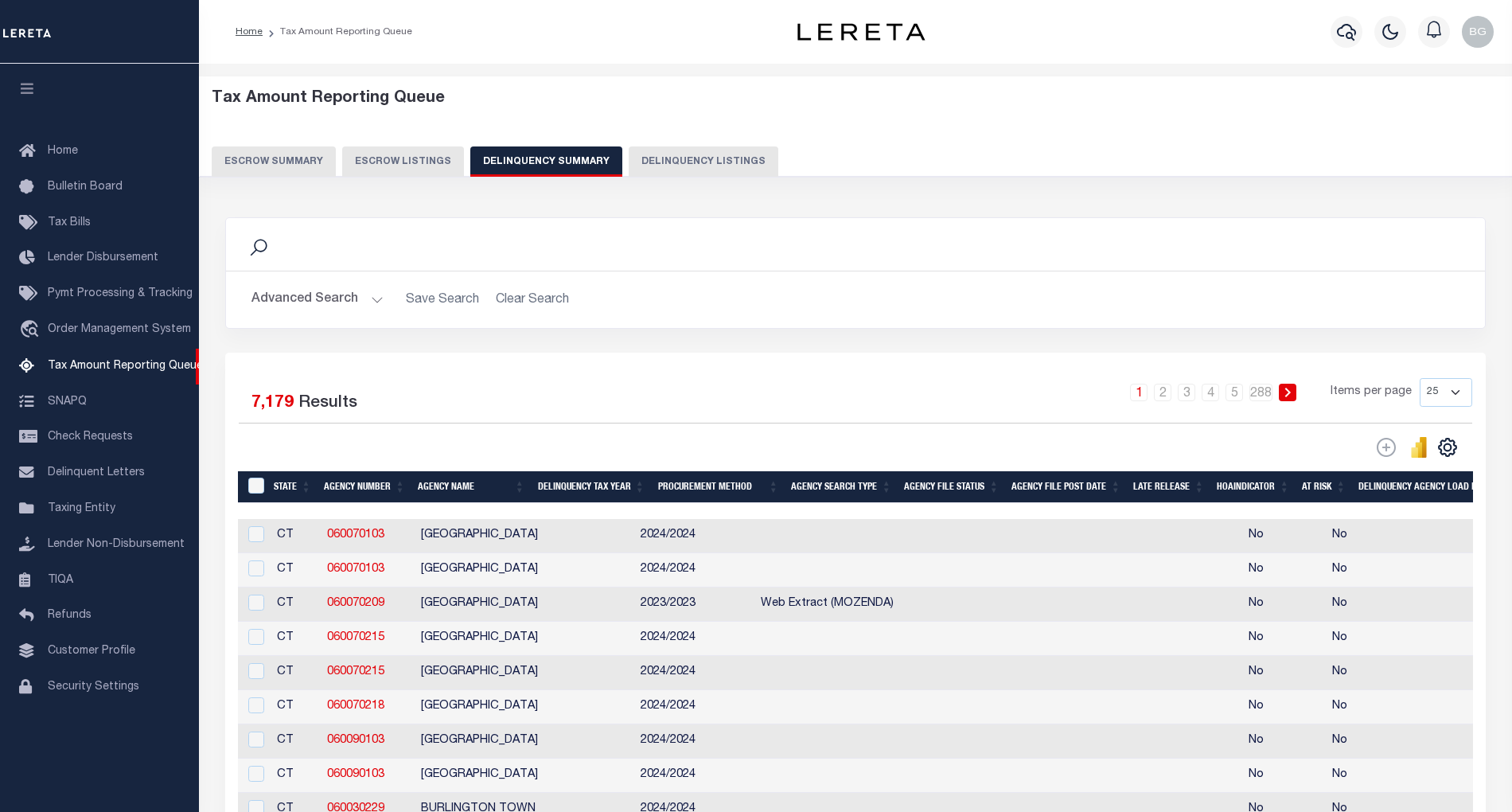
click at [702, 162] on button "Delinquency Listings" at bounding box center [703, 161] width 149 height 31
select select "100"
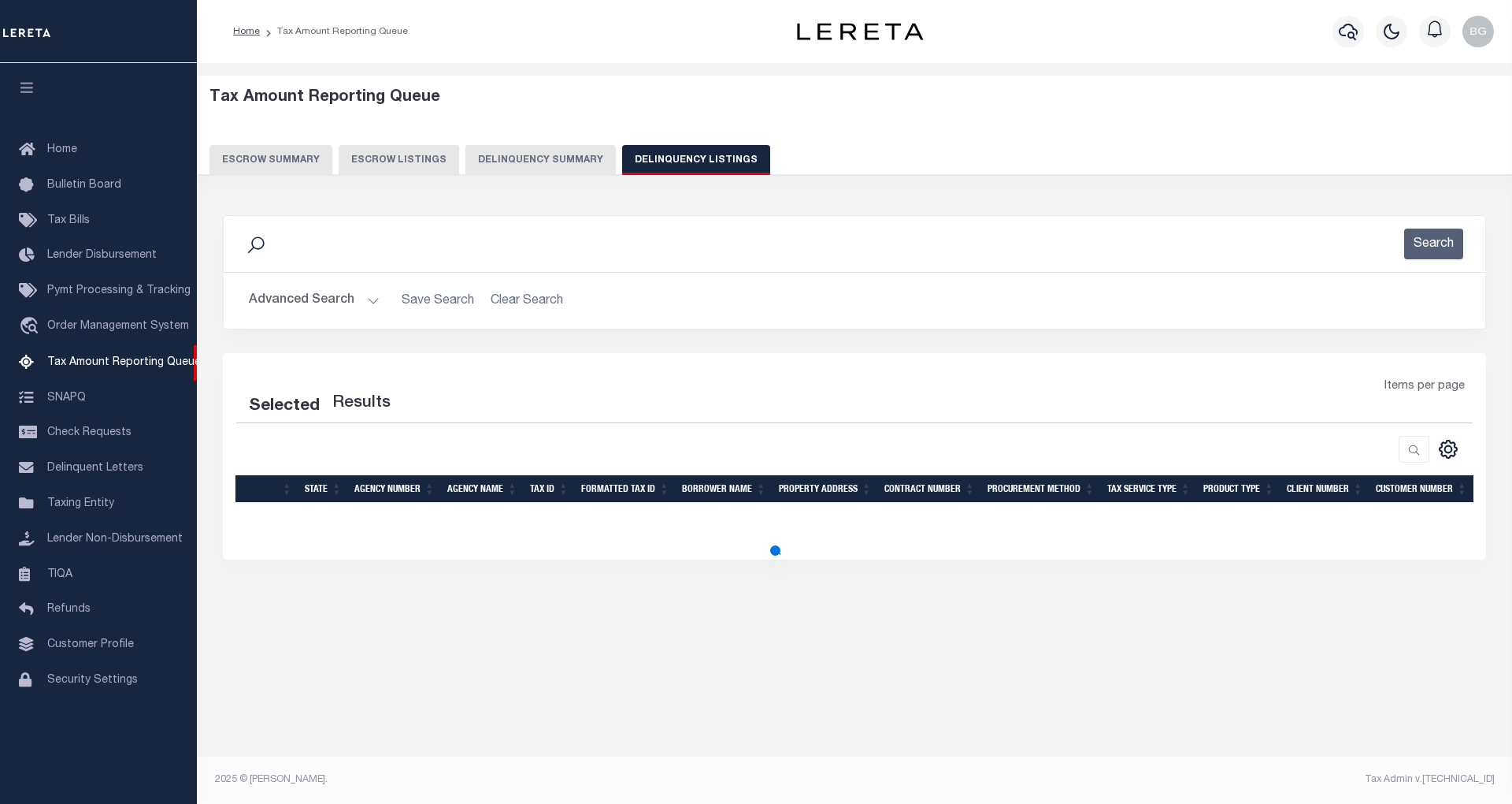
select select "100"
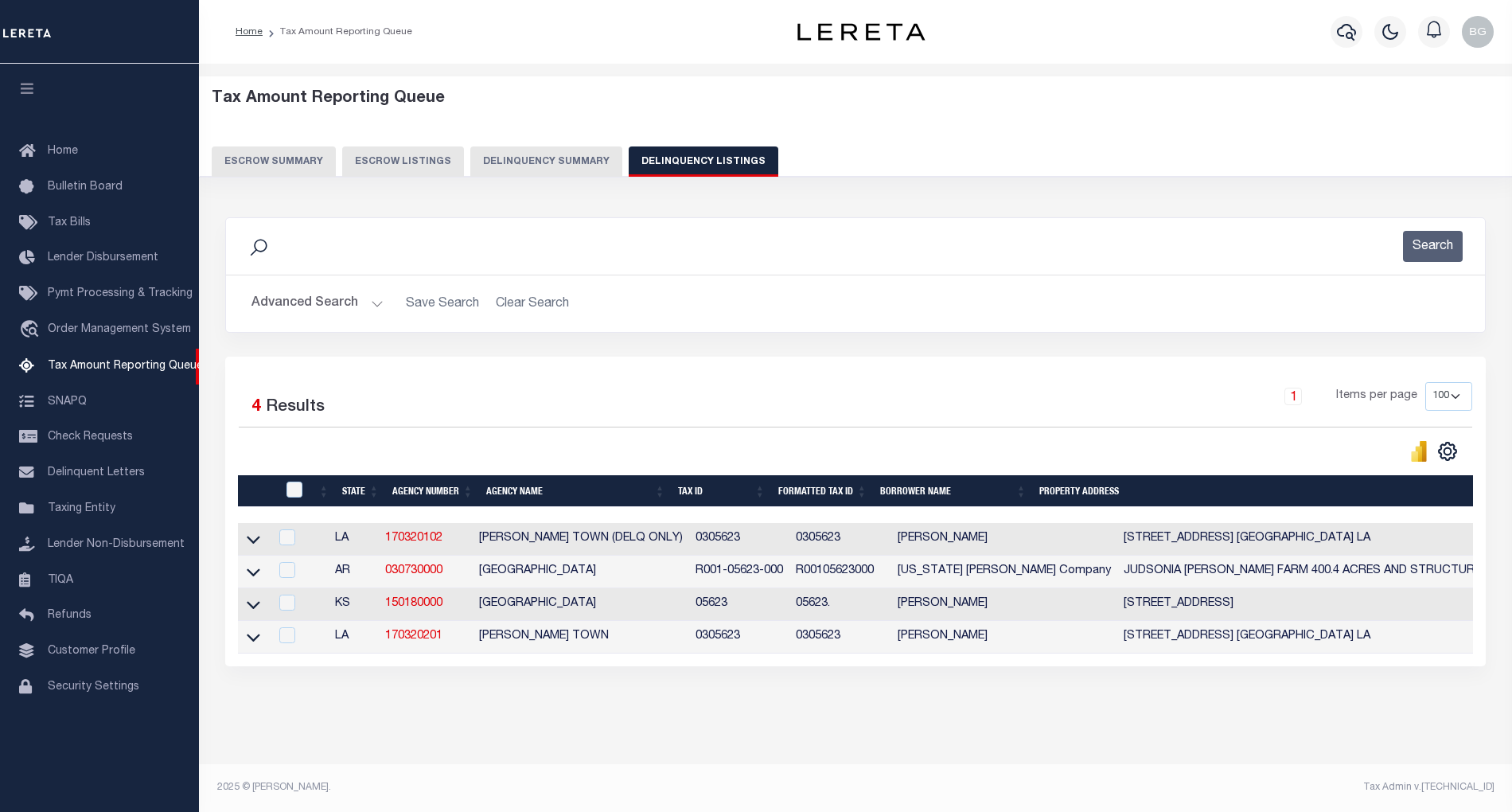
click at [380, 301] on button "Advanced Search" at bounding box center [317, 303] width 133 height 31
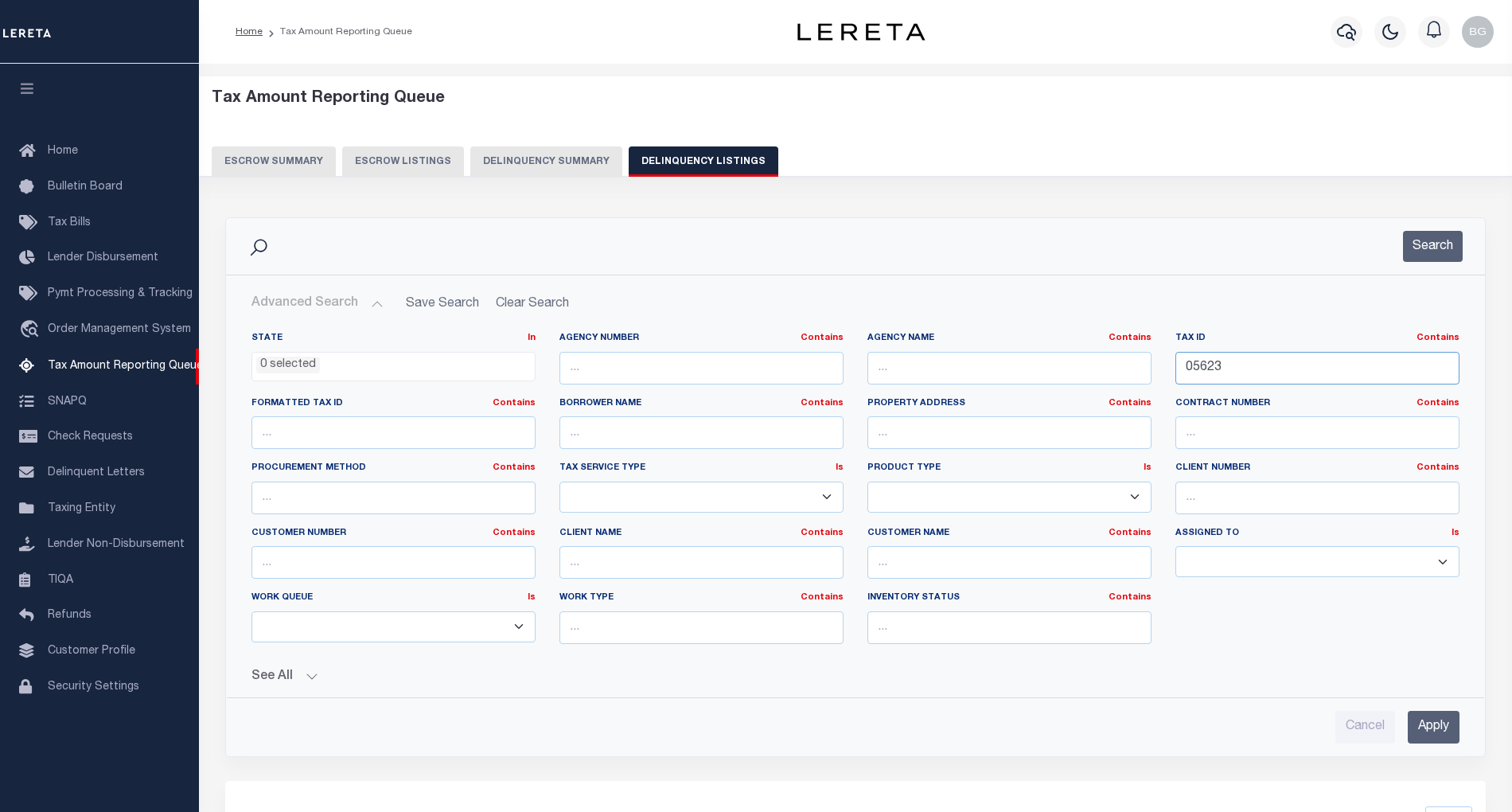
click at [1204, 369] on input "05623" at bounding box center [1317, 367] width 284 height 32
paste input "35"
type input "05635"
click at [1439, 717] on input "Apply" at bounding box center [1434, 727] width 52 height 32
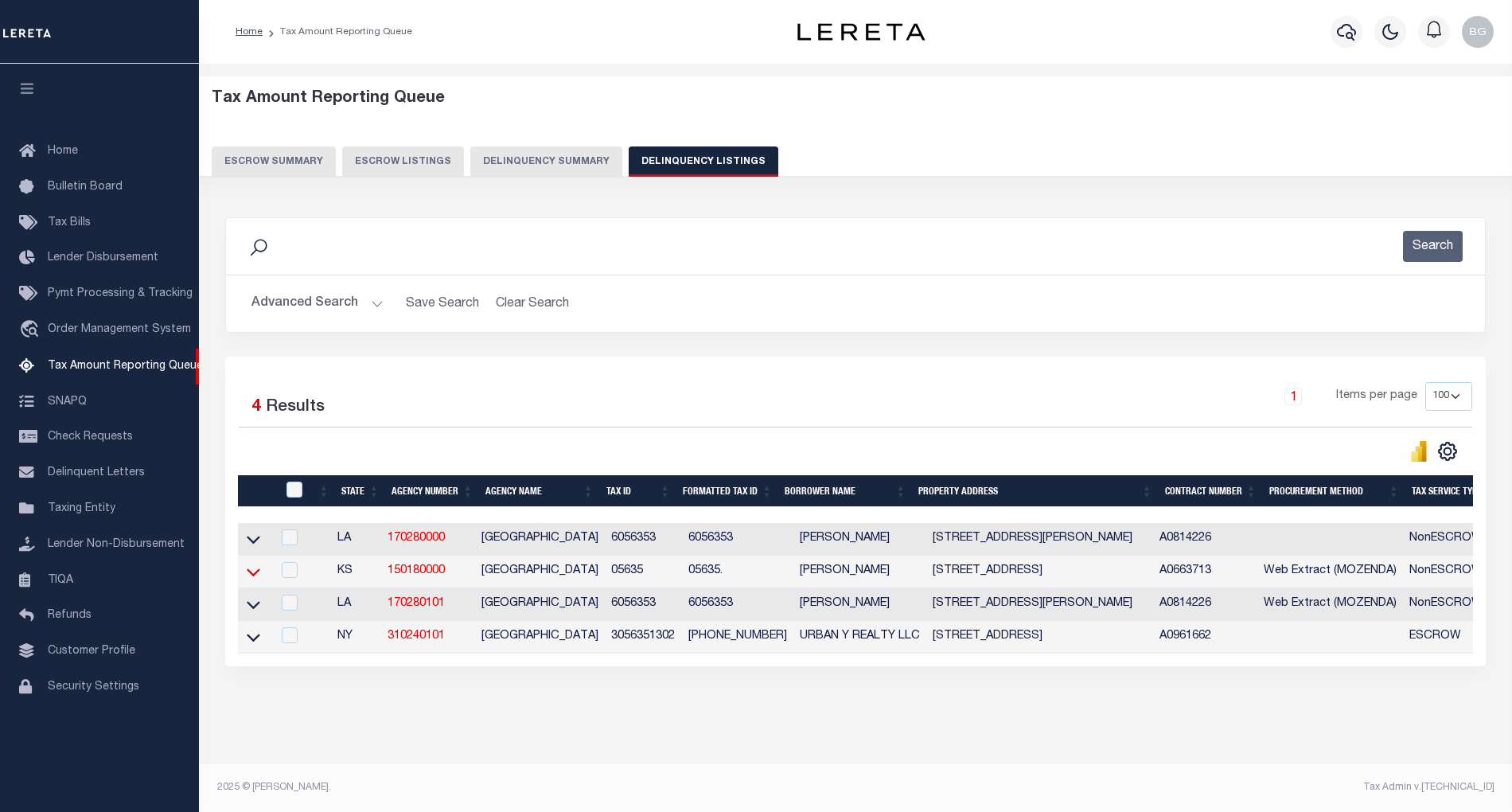
click at [253, 577] on icon at bounding box center [253, 572] width 14 height 17
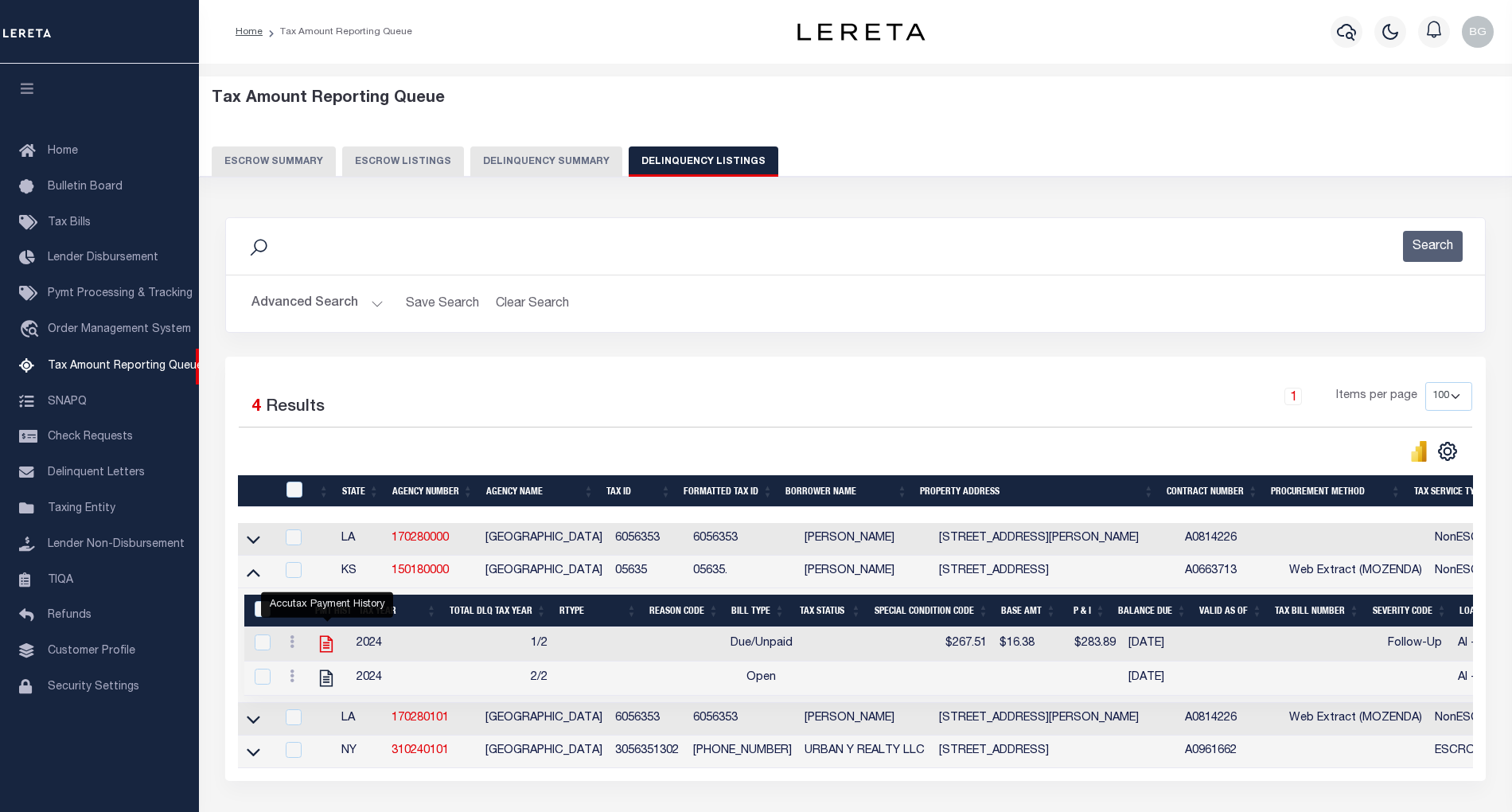
click at [325, 653] on icon "" at bounding box center [326, 643] width 20 height 20
checkbox input "true"
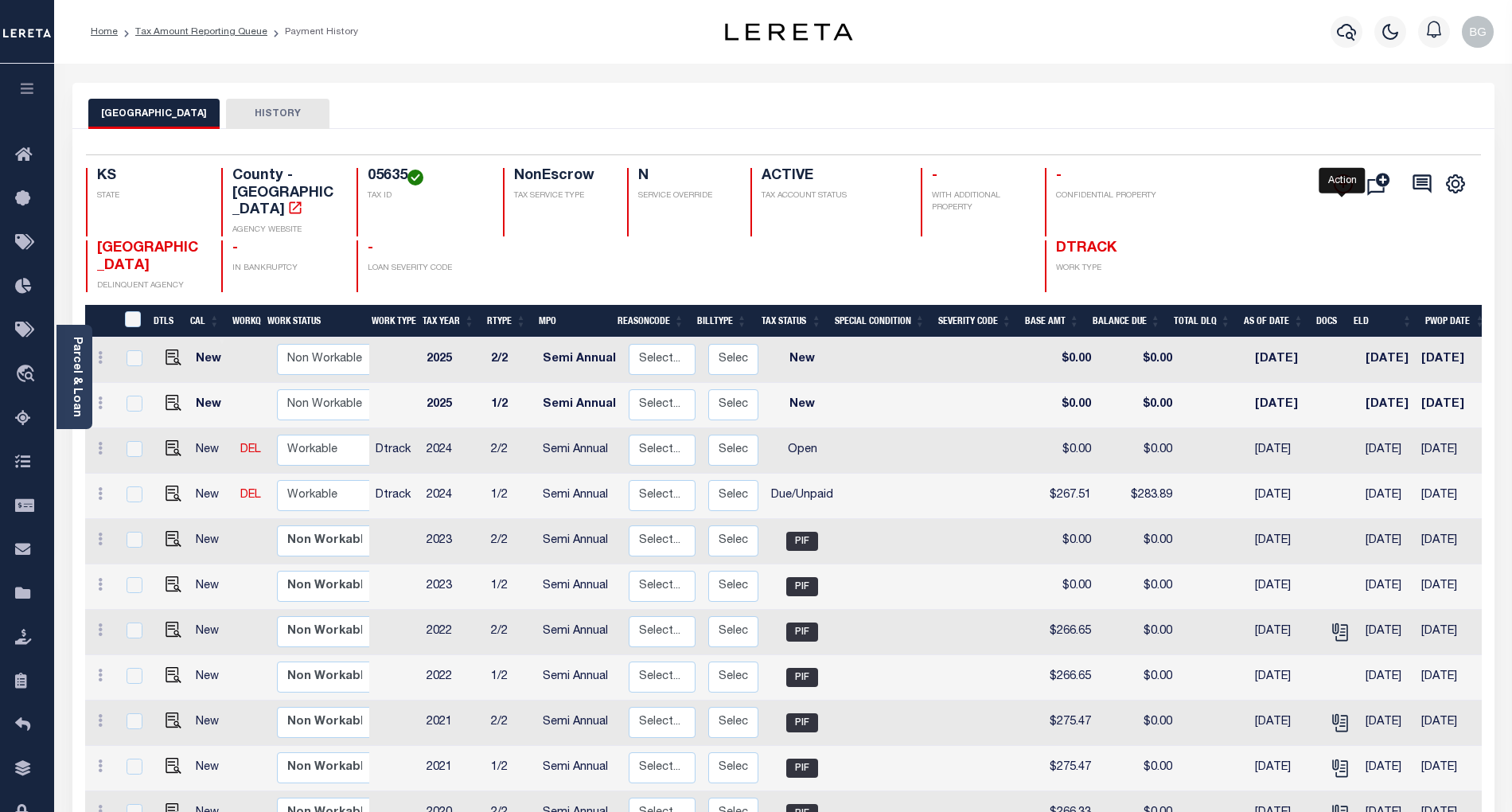
click at [1345, 186] on icon "" at bounding box center [1343, 184] width 8 height 8
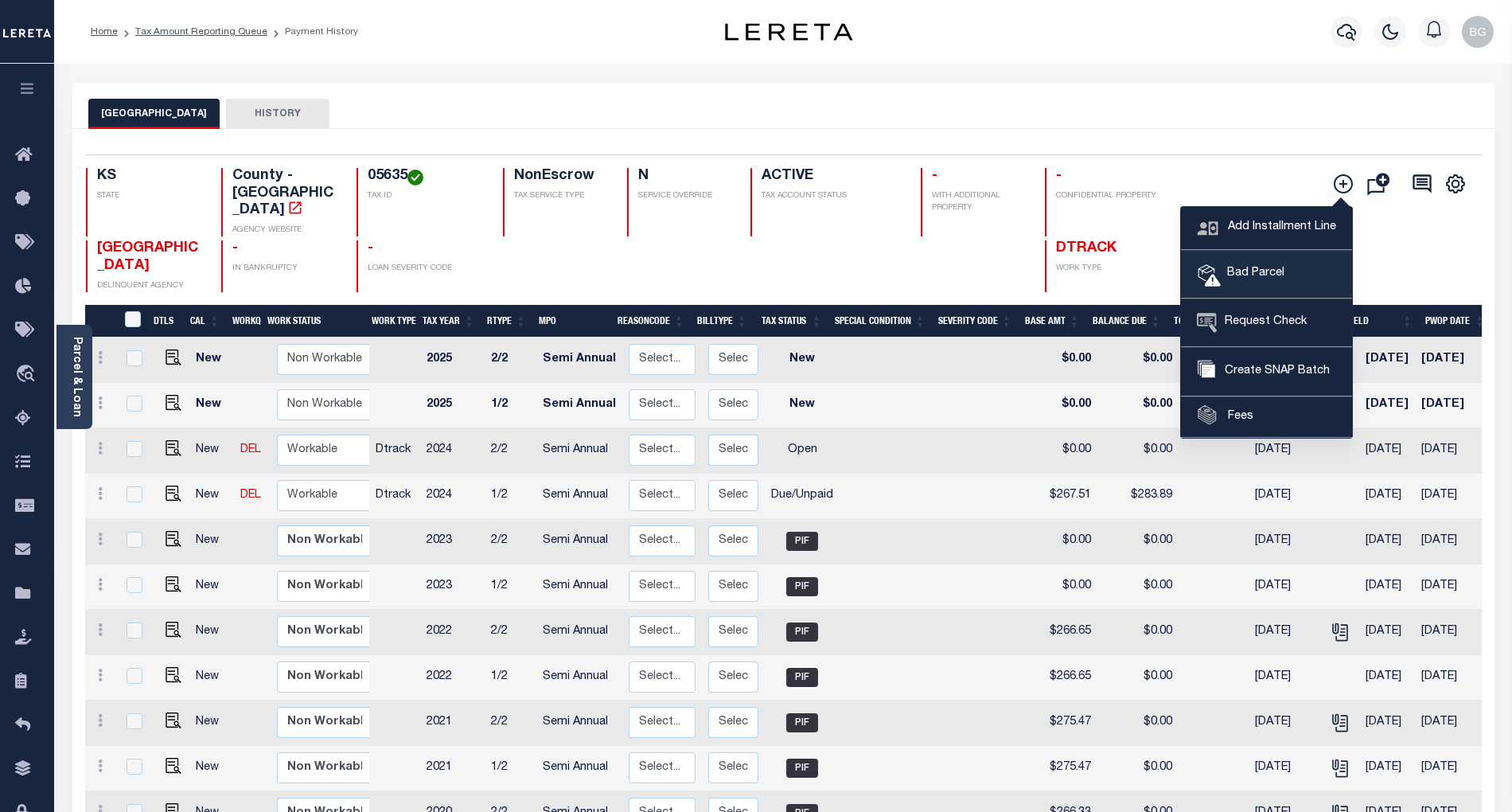
click at [1252, 273] on span "Bad Parcel" at bounding box center [1252, 273] width 64 height 18
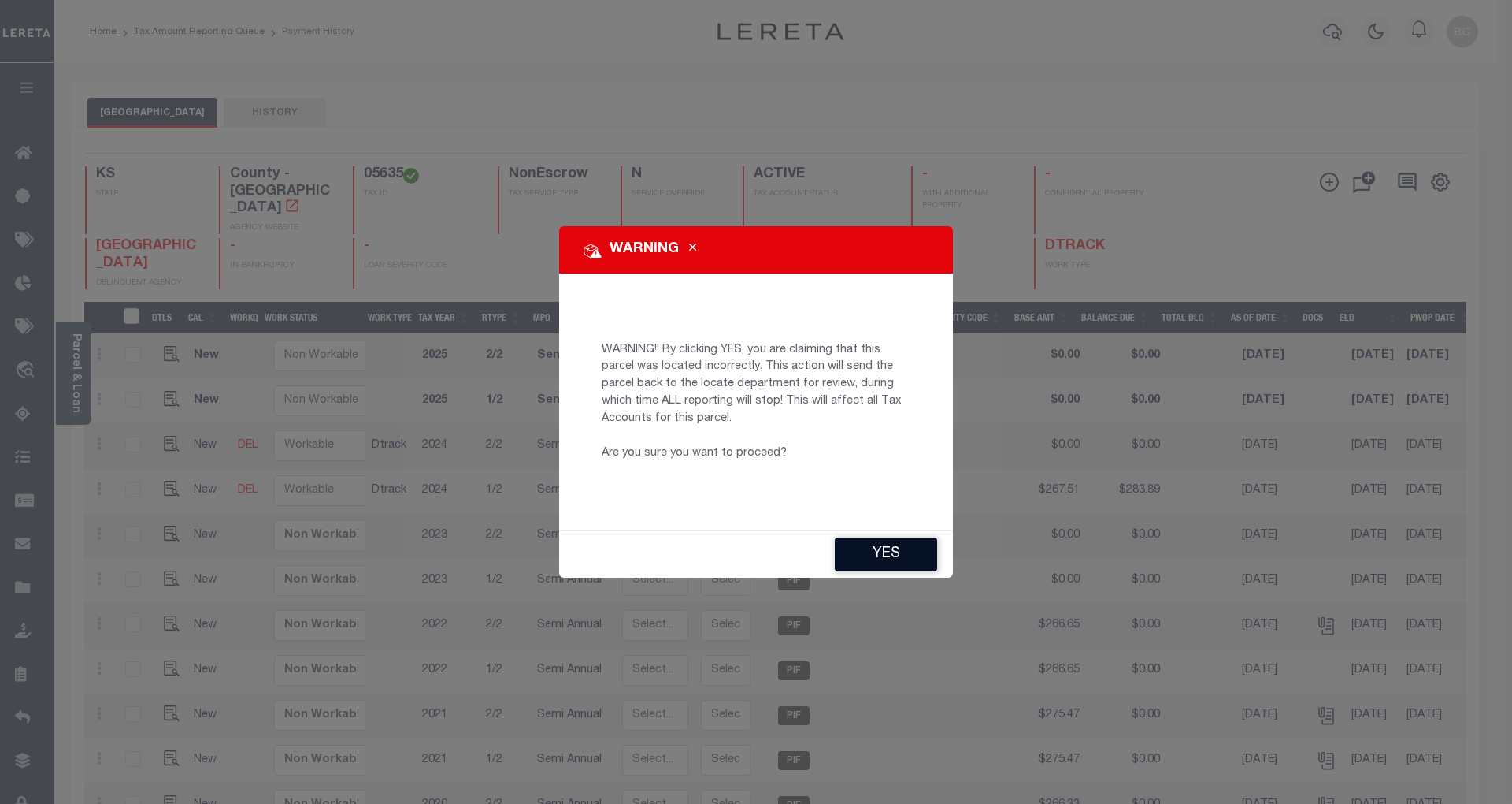
click at [905, 558] on button "YES" at bounding box center [886, 554] width 103 height 34
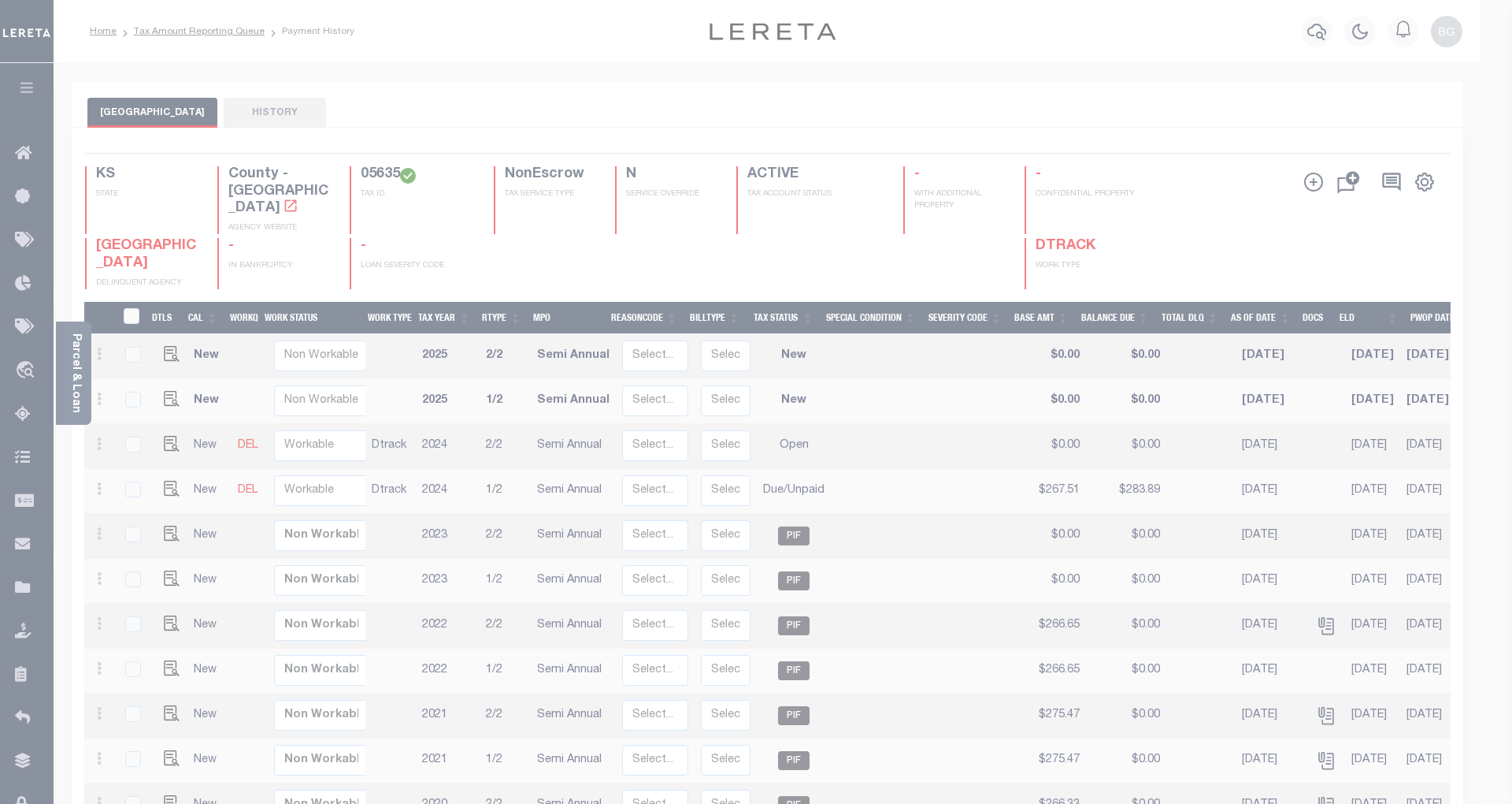
type input "[EMAIL_ADDRESS][DOMAIN_NAME]"
type input "[DATE]"
type input "CP"
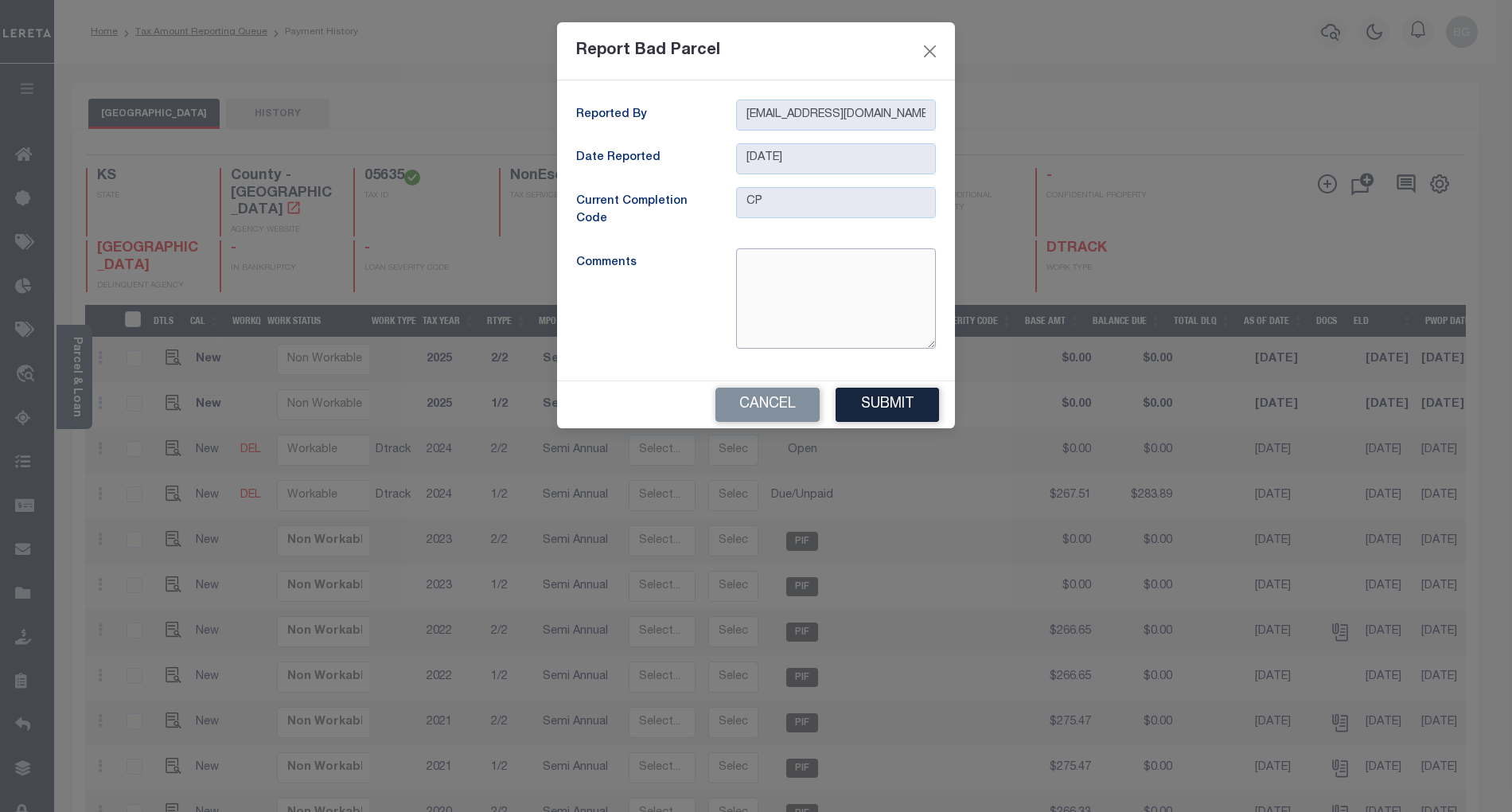
click at [748, 273] on textarea at bounding box center [835, 298] width 199 height 100
type textarea "Tax id, address and legal does not match with website- BG"
click at [905, 411] on button "Submit" at bounding box center [887, 404] width 104 height 34
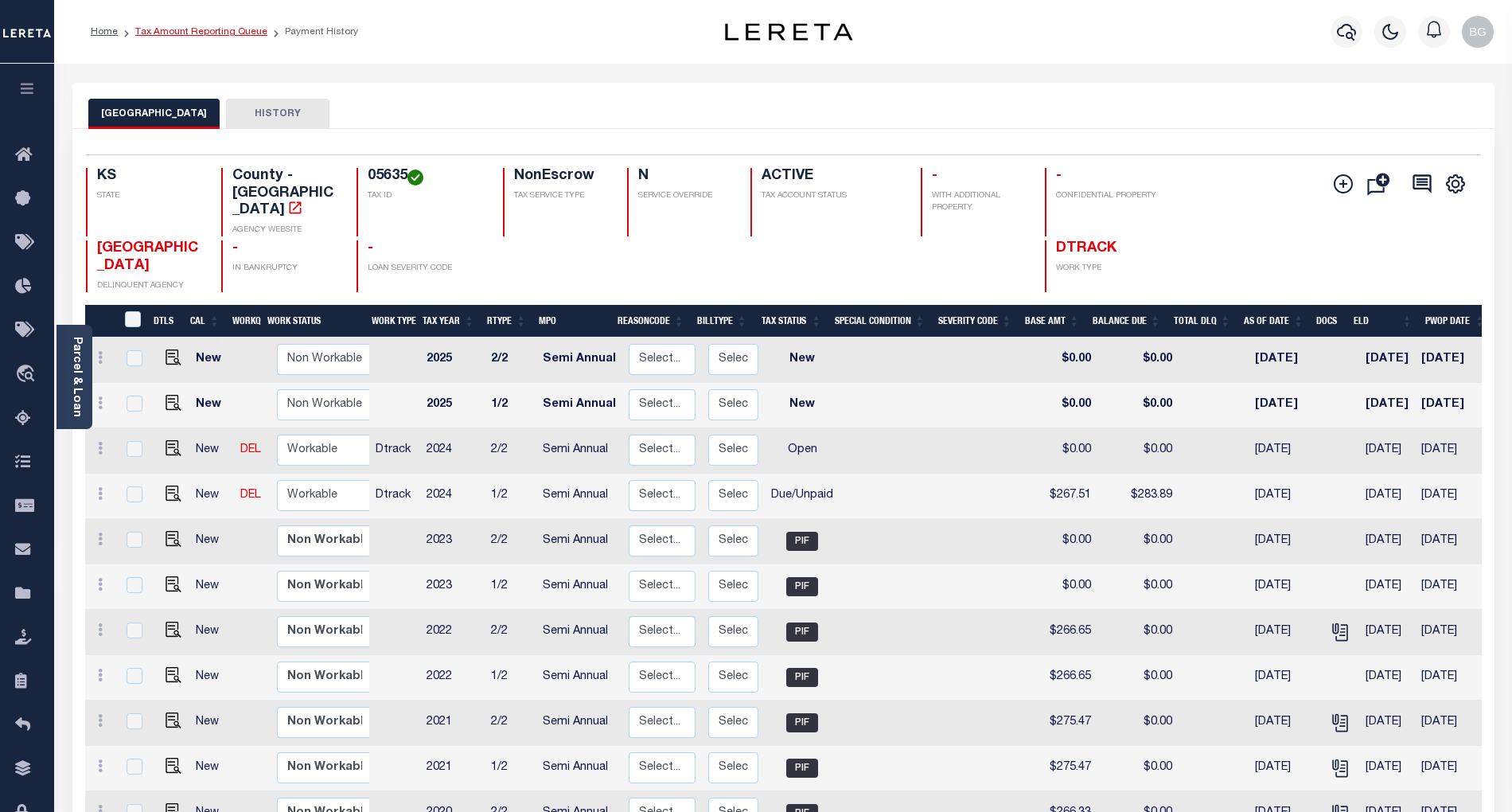
click at [175, 33] on link "Tax Amount Reporting Queue" at bounding box center [201, 32] width 133 height 9
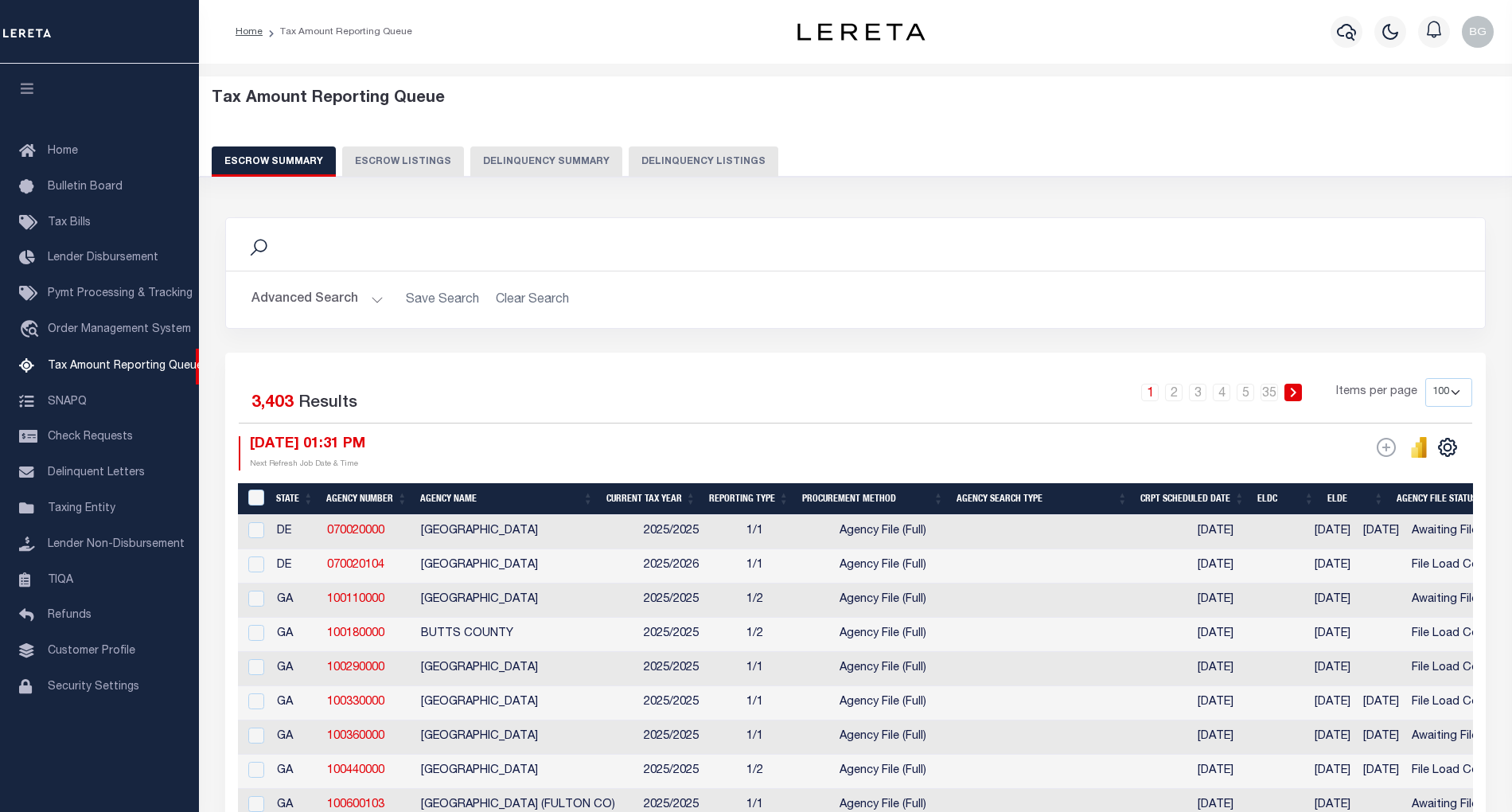
select select "100"
click at [705, 166] on button "Delinquency Listings" at bounding box center [703, 161] width 149 height 31
select select "100"
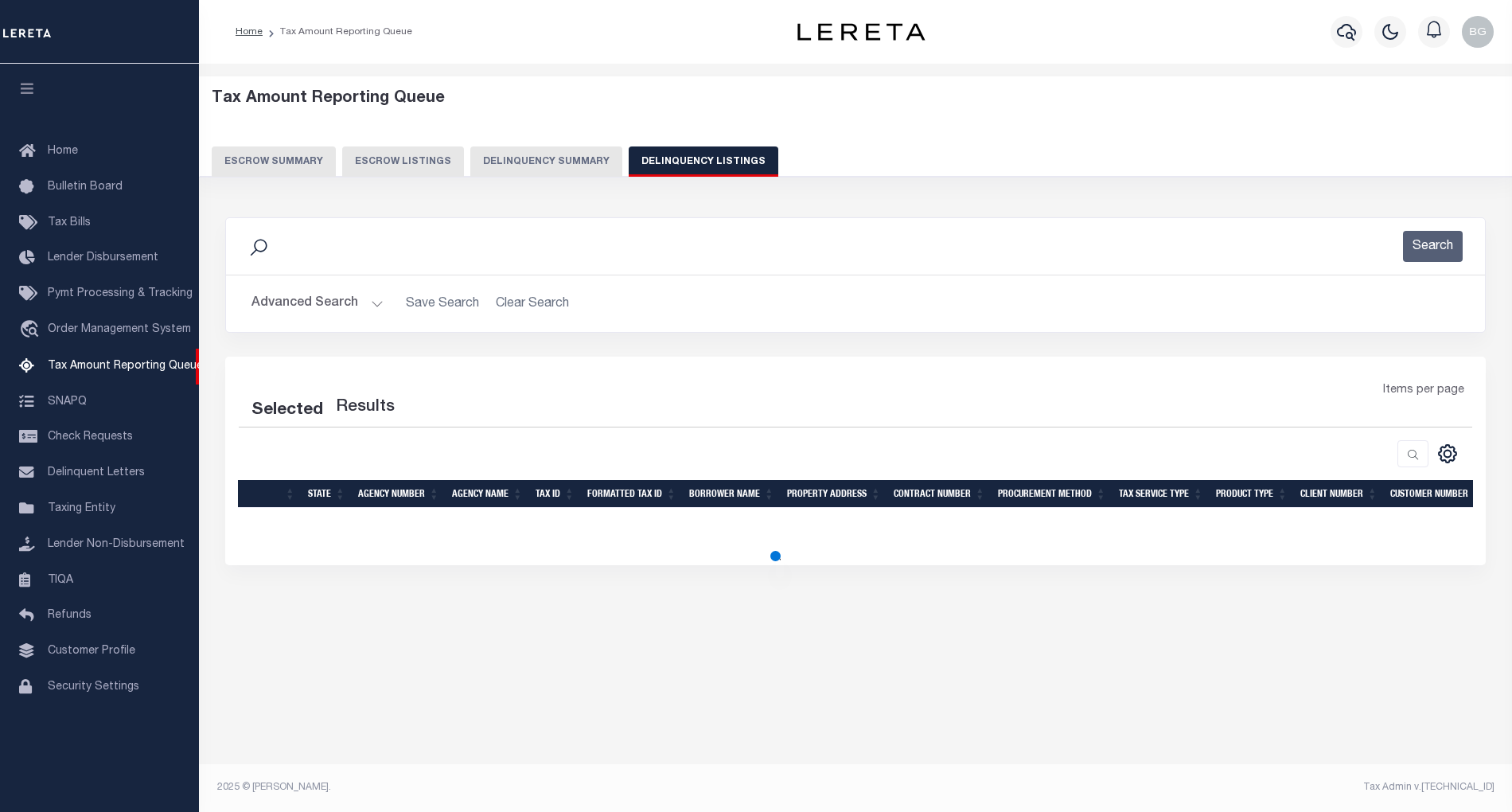
select select "100"
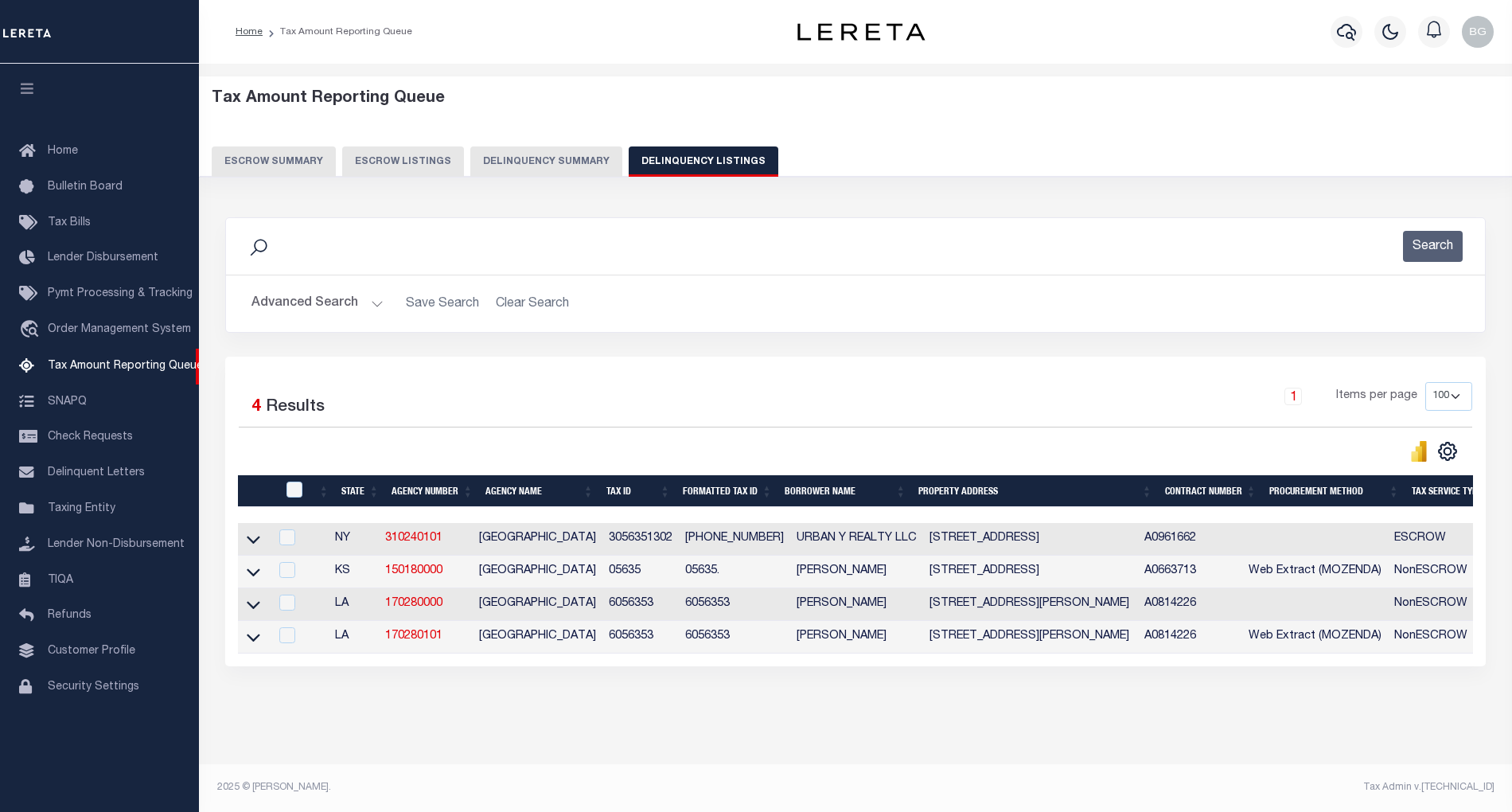
click at [375, 307] on button "Advanced Search" at bounding box center [317, 303] width 133 height 31
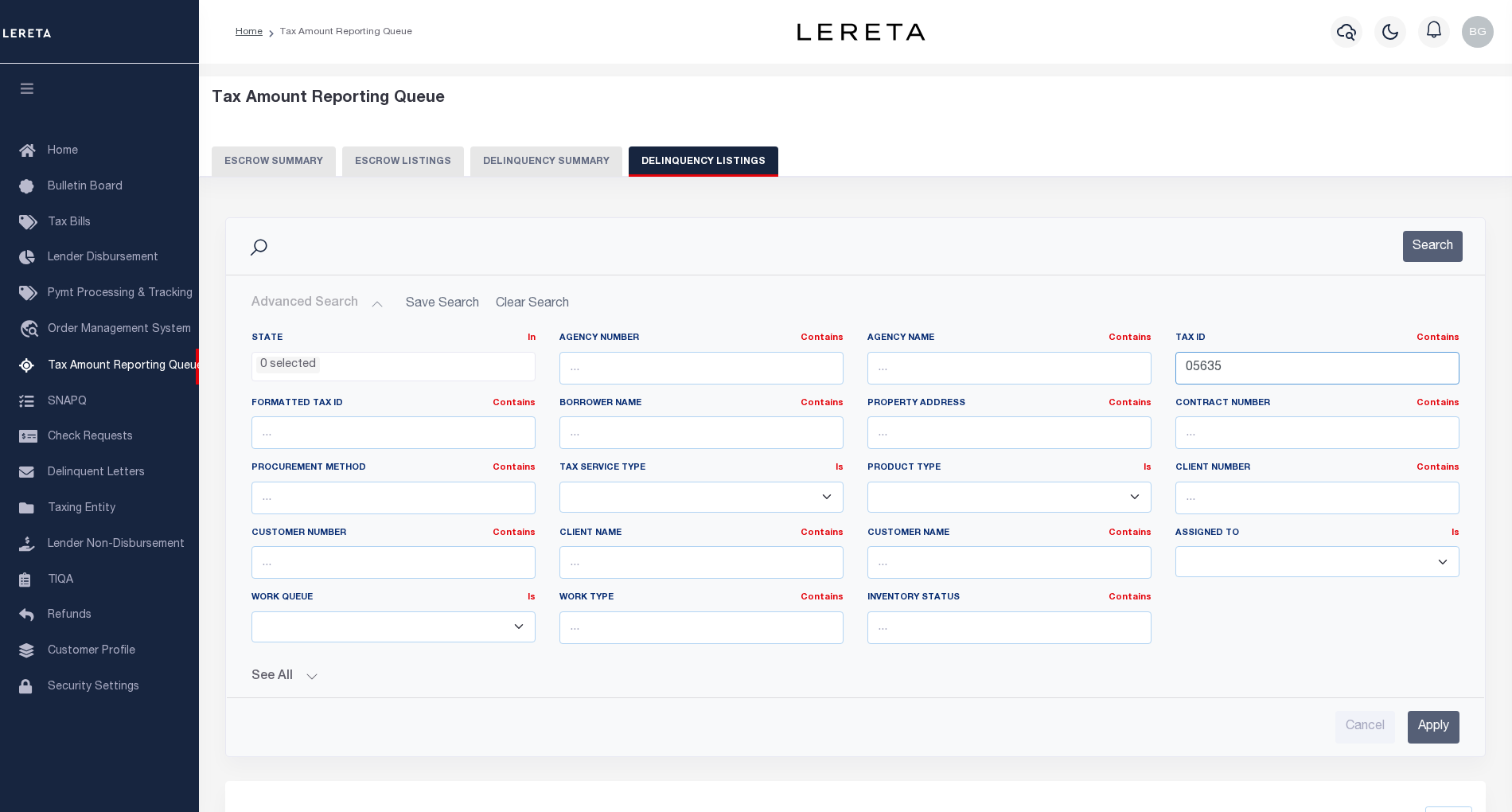
click at [1196, 373] on input "05635" at bounding box center [1317, 367] width 284 height 32
paste input "63"
type input "05663"
click at [1440, 730] on input "Apply" at bounding box center [1434, 727] width 52 height 32
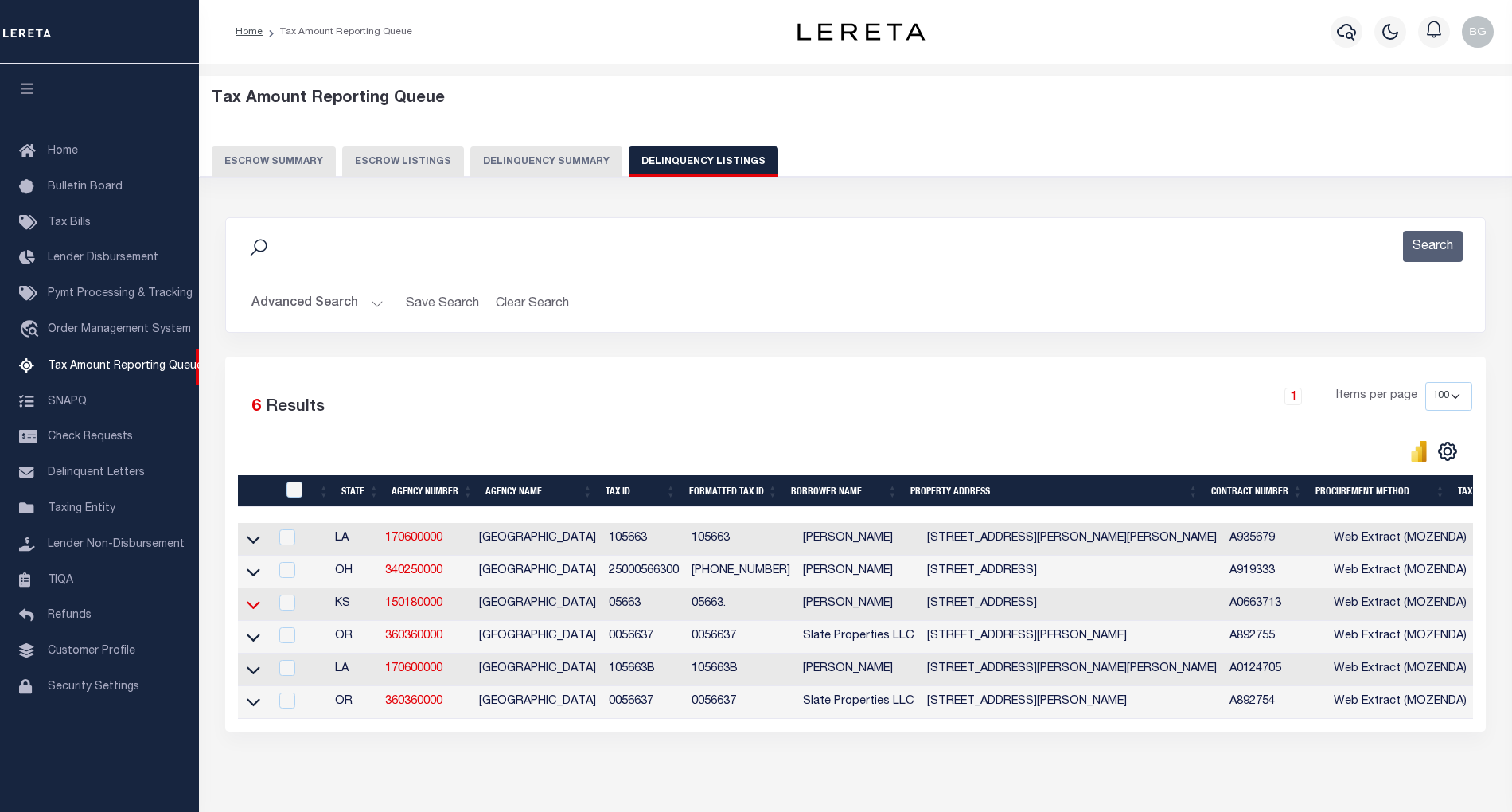
click at [252, 609] on icon at bounding box center [253, 604] width 14 height 8
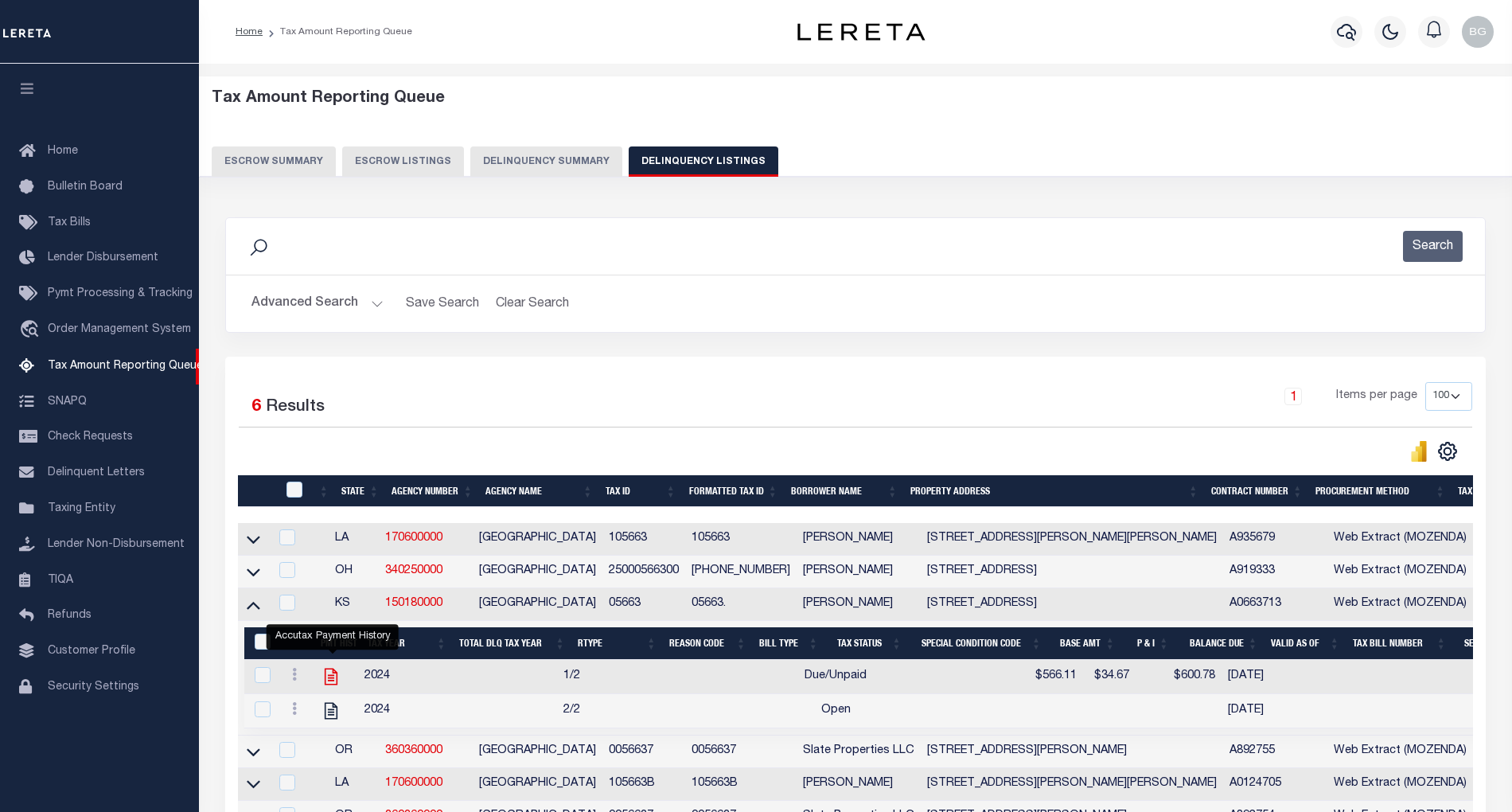
click at [337, 687] on icon "" at bounding box center [331, 677] width 20 height 20
checkbox input "true"
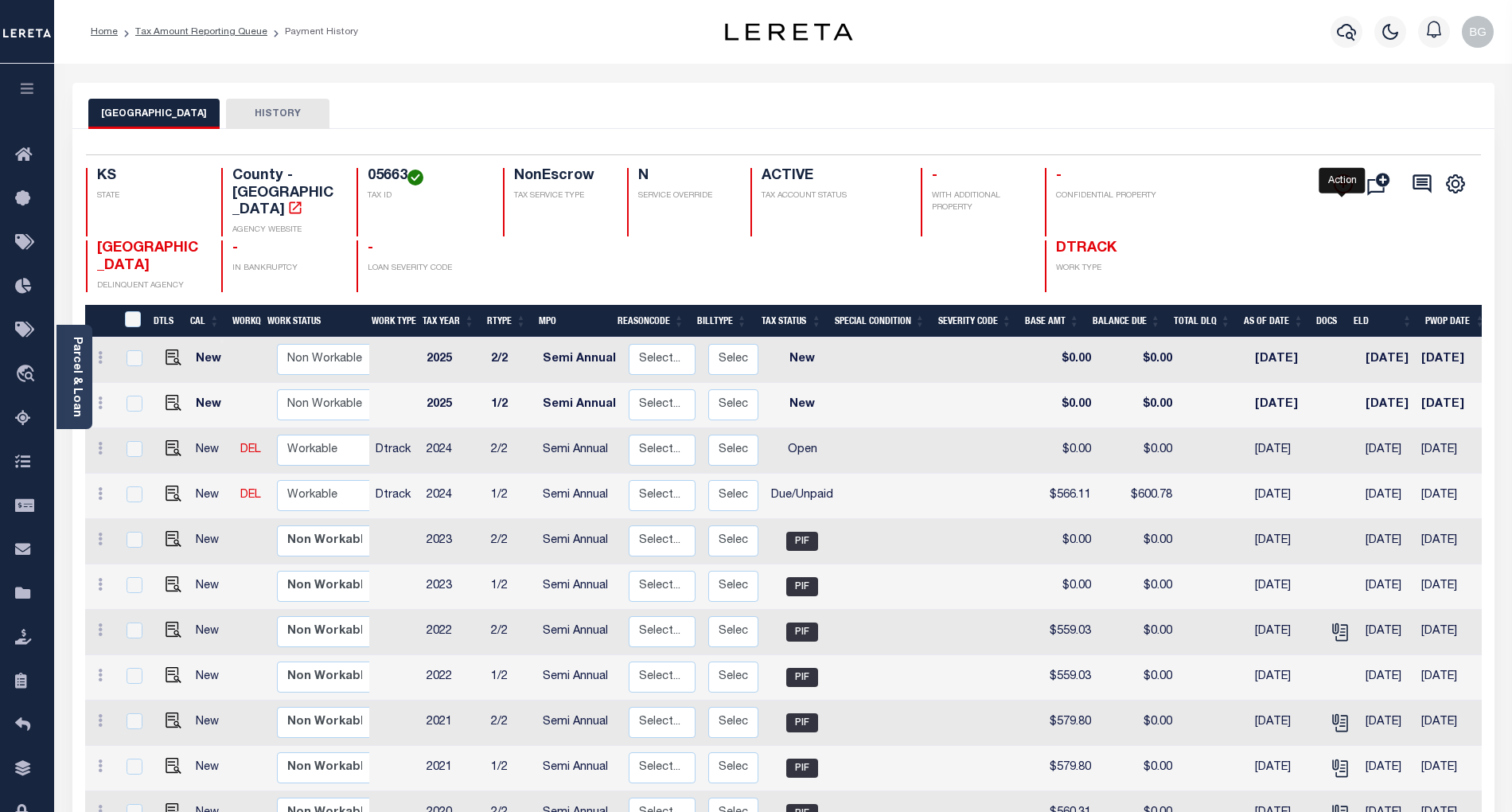
click at [1343, 191] on icon "" at bounding box center [1343, 184] width 19 height 19
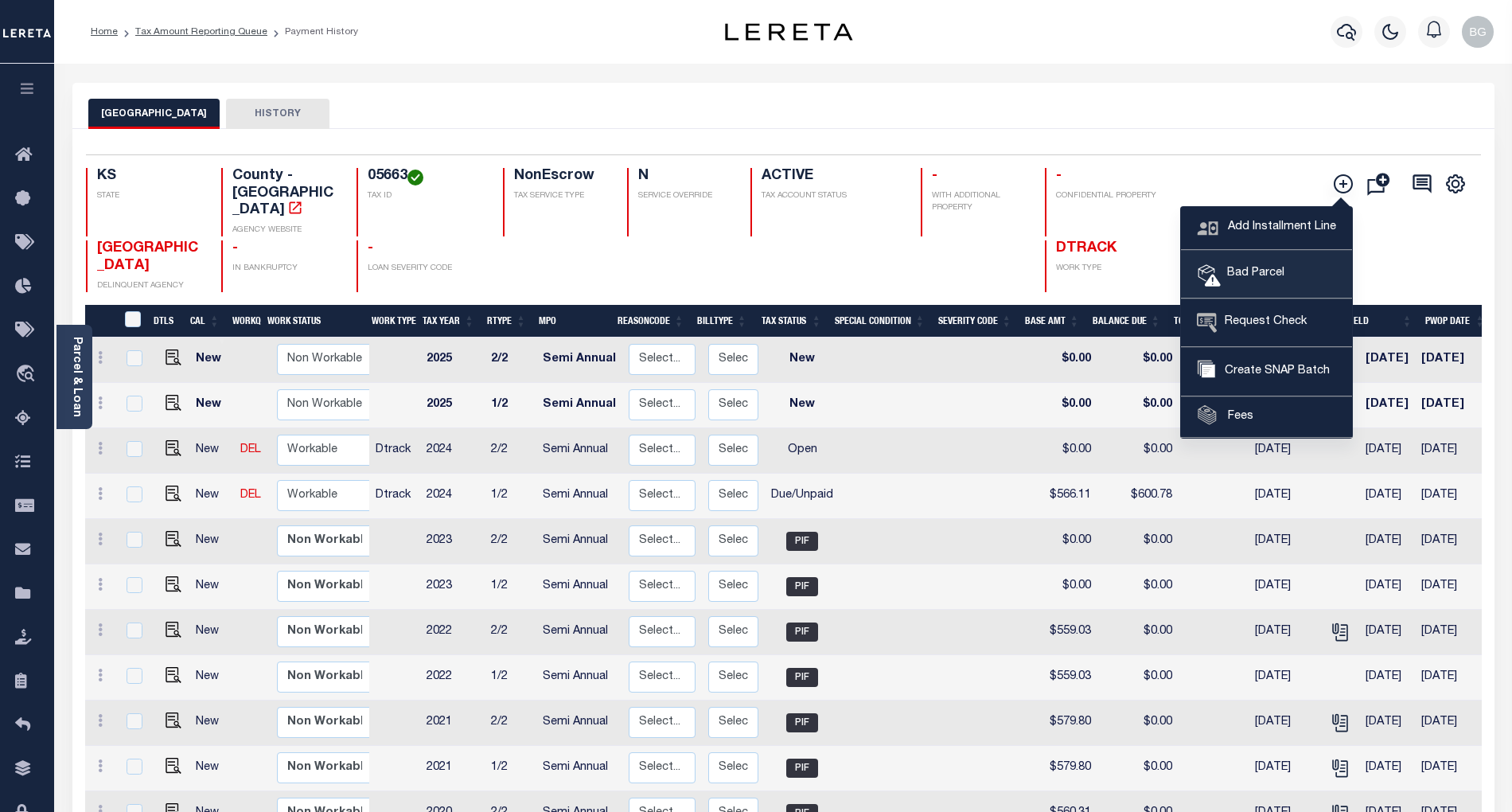
click at [1262, 275] on span "Bad Parcel" at bounding box center [1252, 273] width 64 height 18
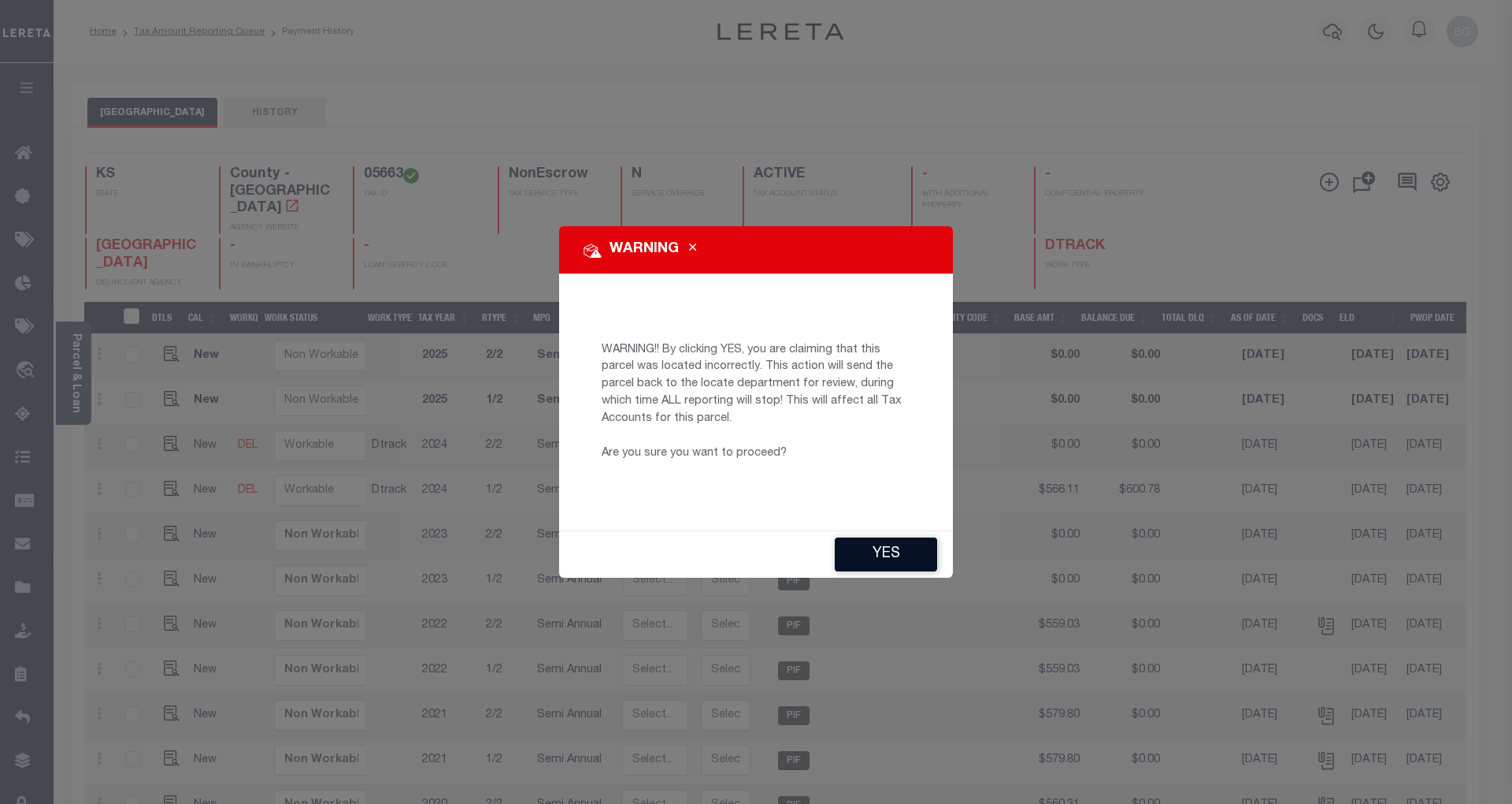
click at [895, 561] on button "YES" at bounding box center [886, 554] width 103 height 34
type input "[EMAIL_ADDRESS][DOMAIN_NAME]"
type input "[DATE]"
type input "CP"
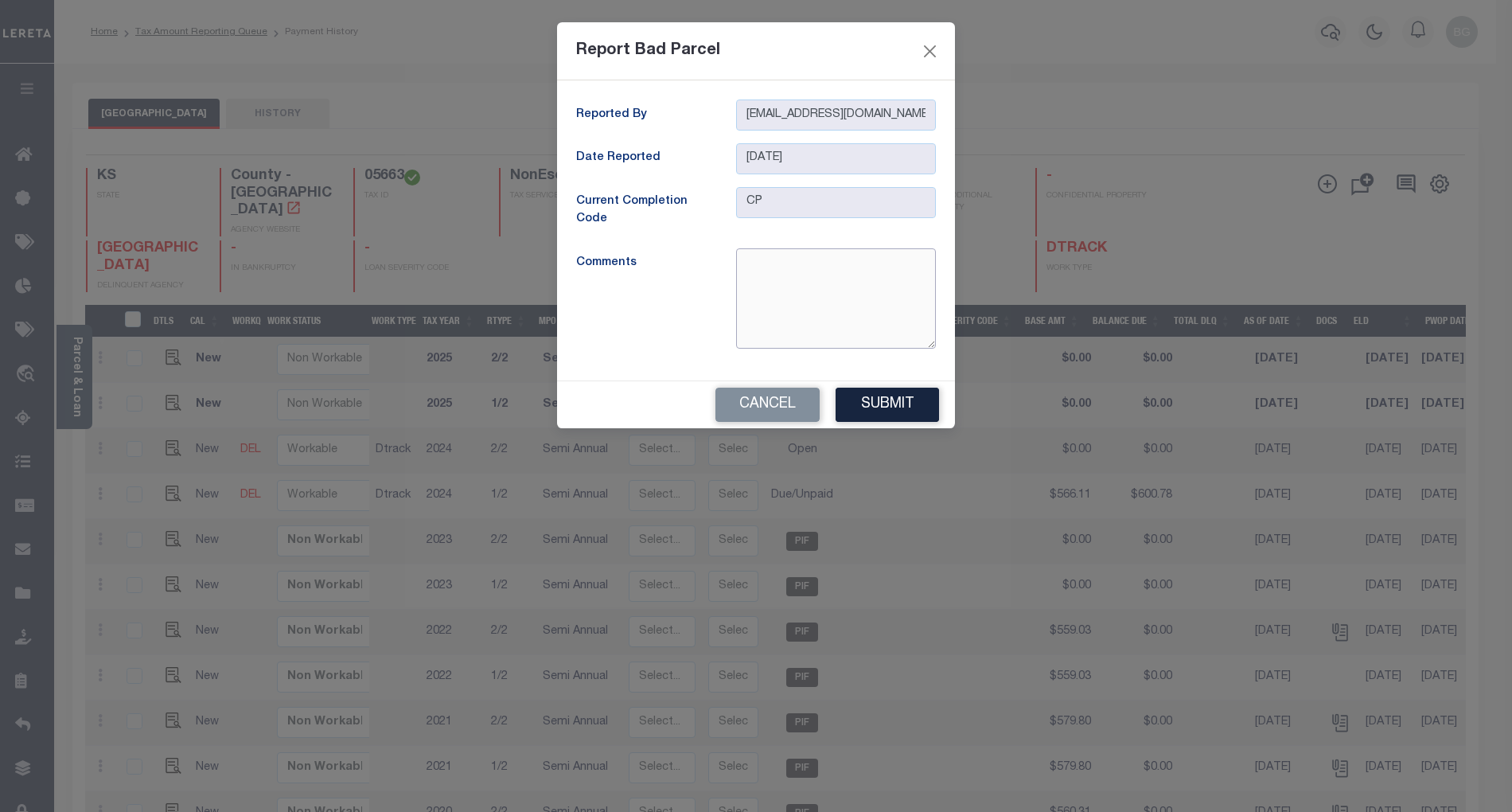
click at [819, 290] on textarea at bounding box center [835, 298] width 199 height 100
type textarea "t"
type textarea "Tax id, address and legal does not match with website- BG"
click at [889, 402] on button "Submit" at bounding box center [887, 404] width 104 height 34
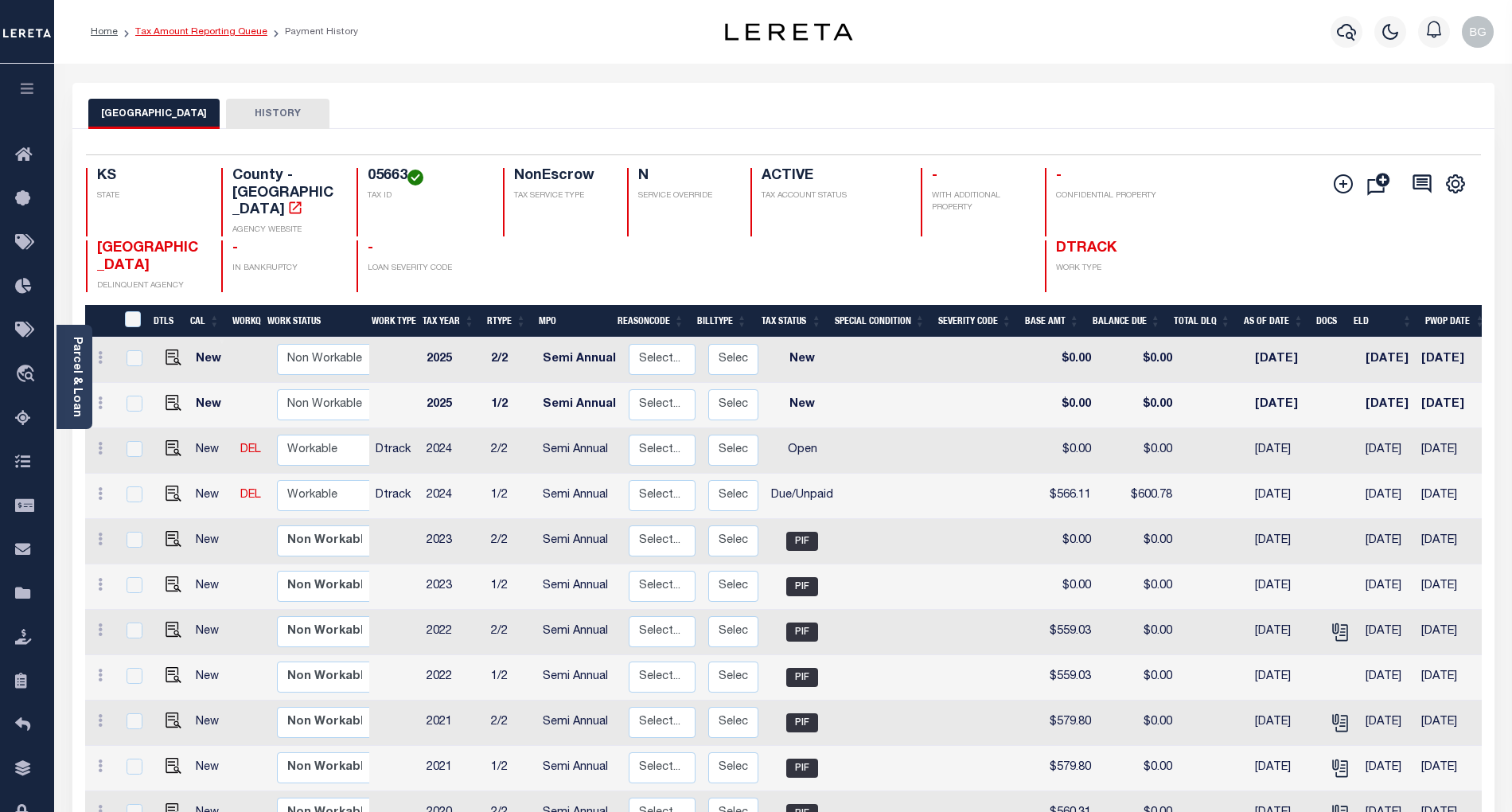
click at [183, 32] on link "Tax Amount Reporting Queue" at bounding box center [201, 32] width 133 height 9
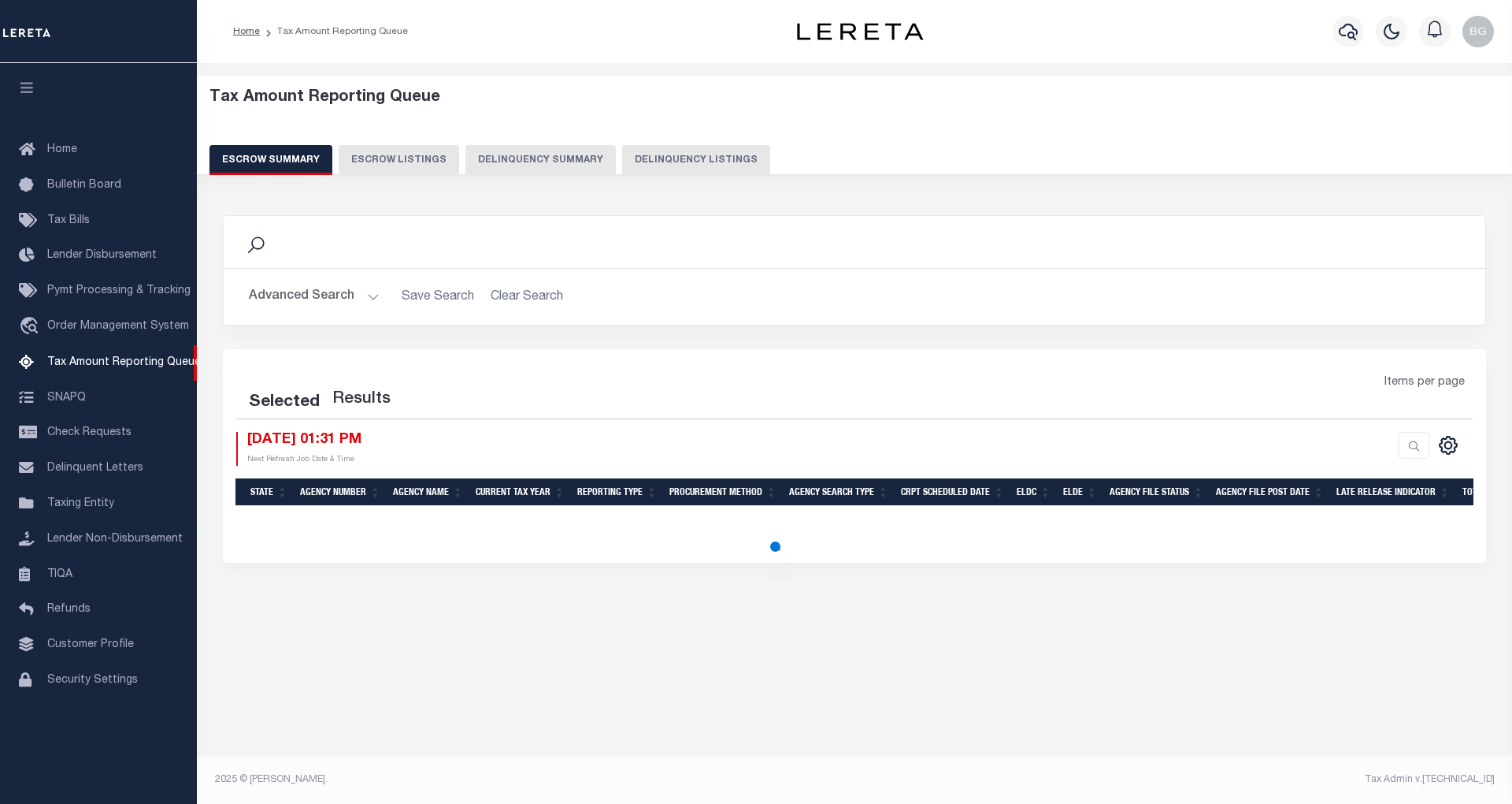
click at [691, 162] on button "Delinquency Listings" at bounding box center [695, 160] width 148 height 30
select select "100"
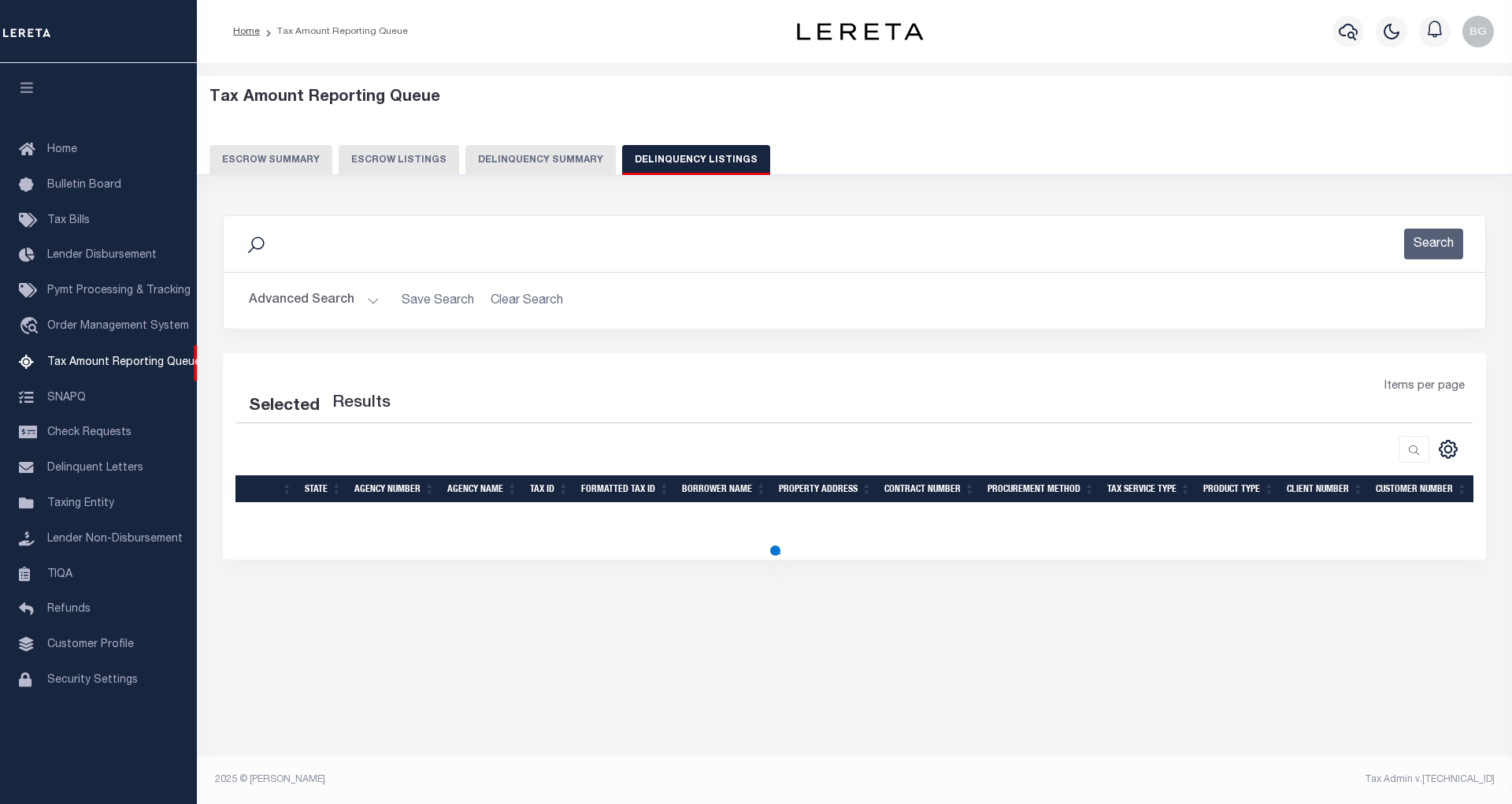
select select "100"
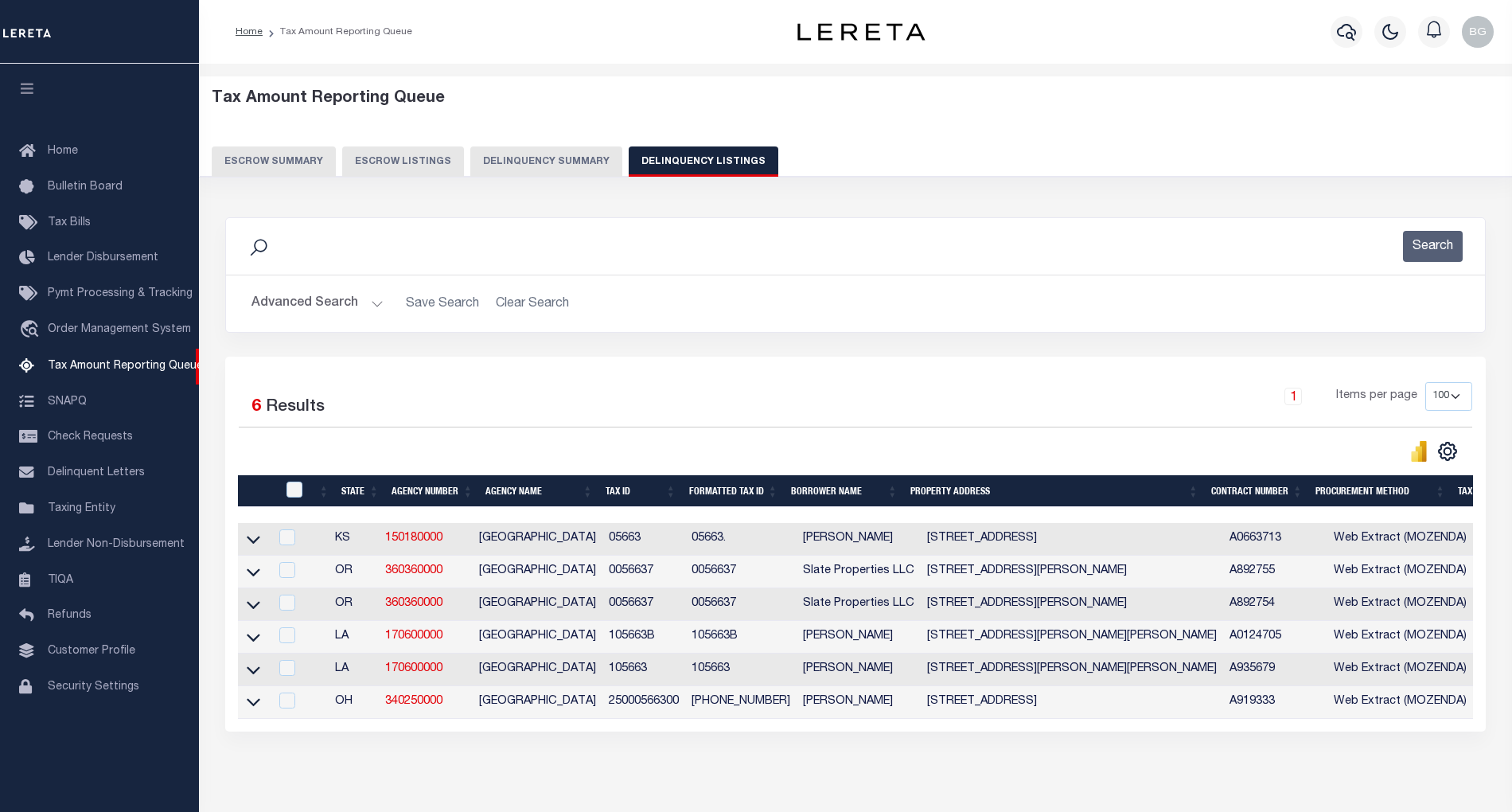
click at [369, 304] on button "Advanced Search" at bounding box center [317, 303] width 133 height 31
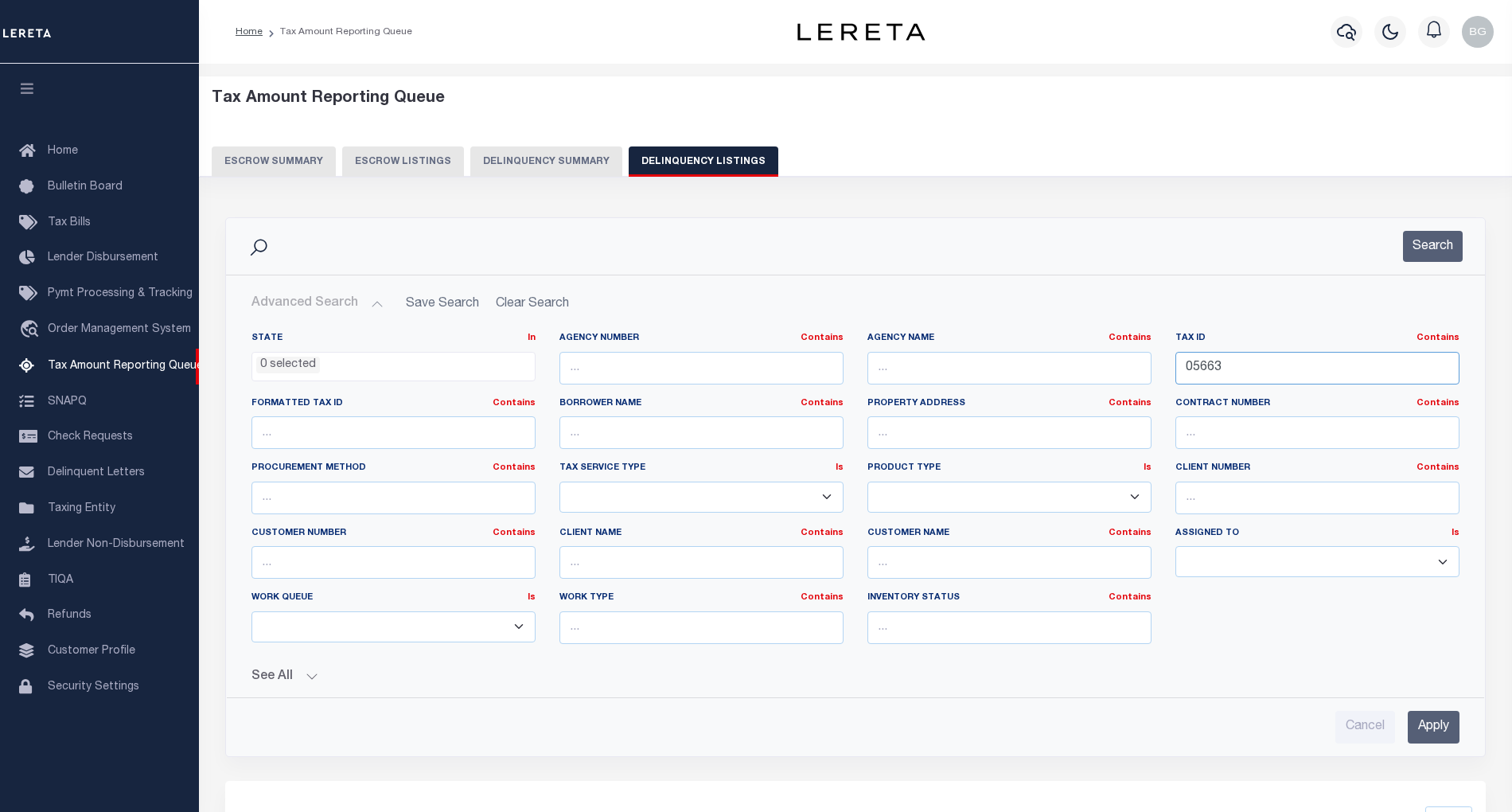
click at [1194, 369] on input "05663" at bounding box center [1317, 367] width 284 height 32
paste input "75"
type input "05675"
click at [1459, 743] on input "Apply" at bounding box center [1434, 727] width 52 height 32
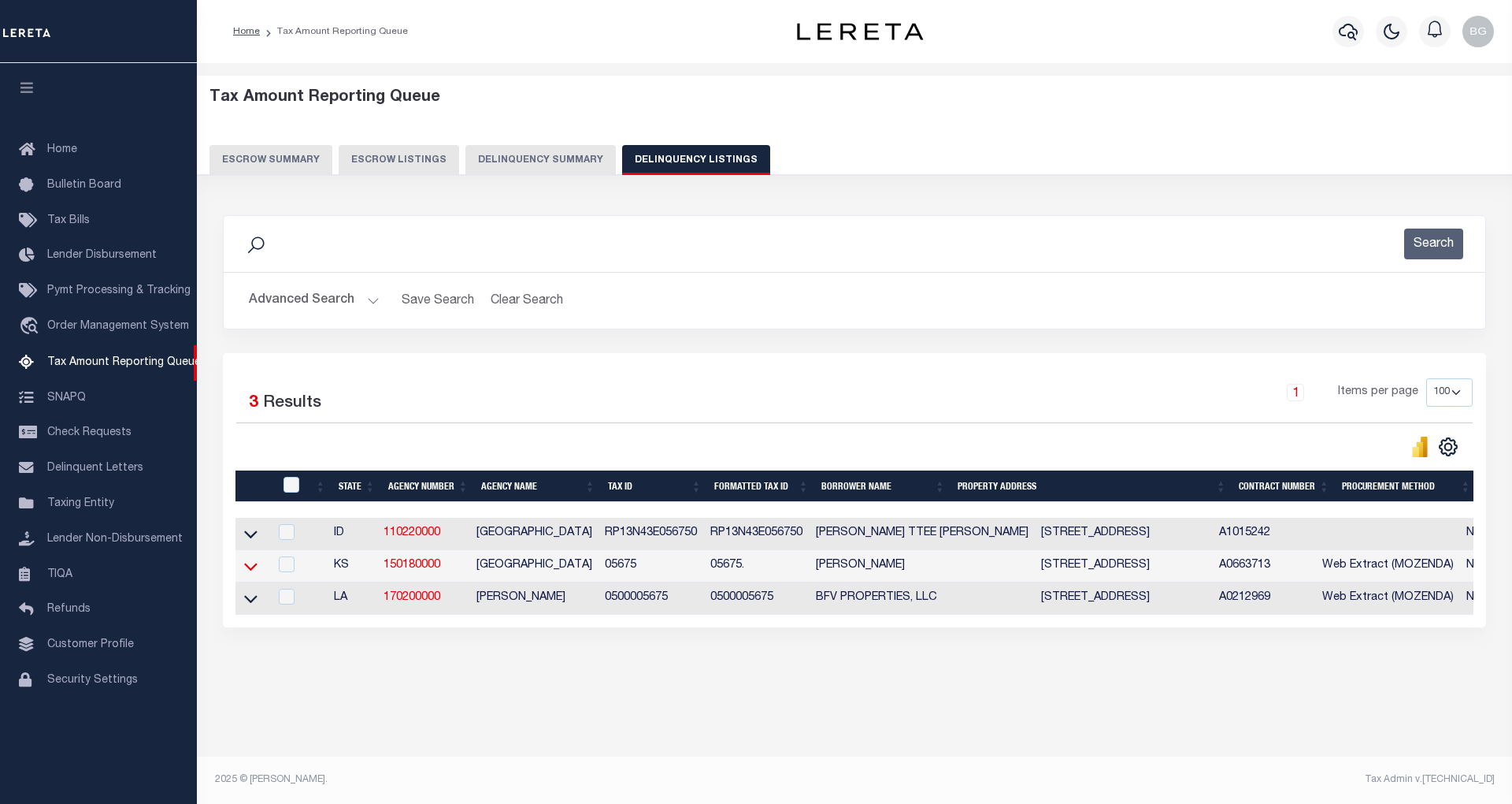
click at [250, 571] on icon at bounding box center [250, 566] width 14 height 8
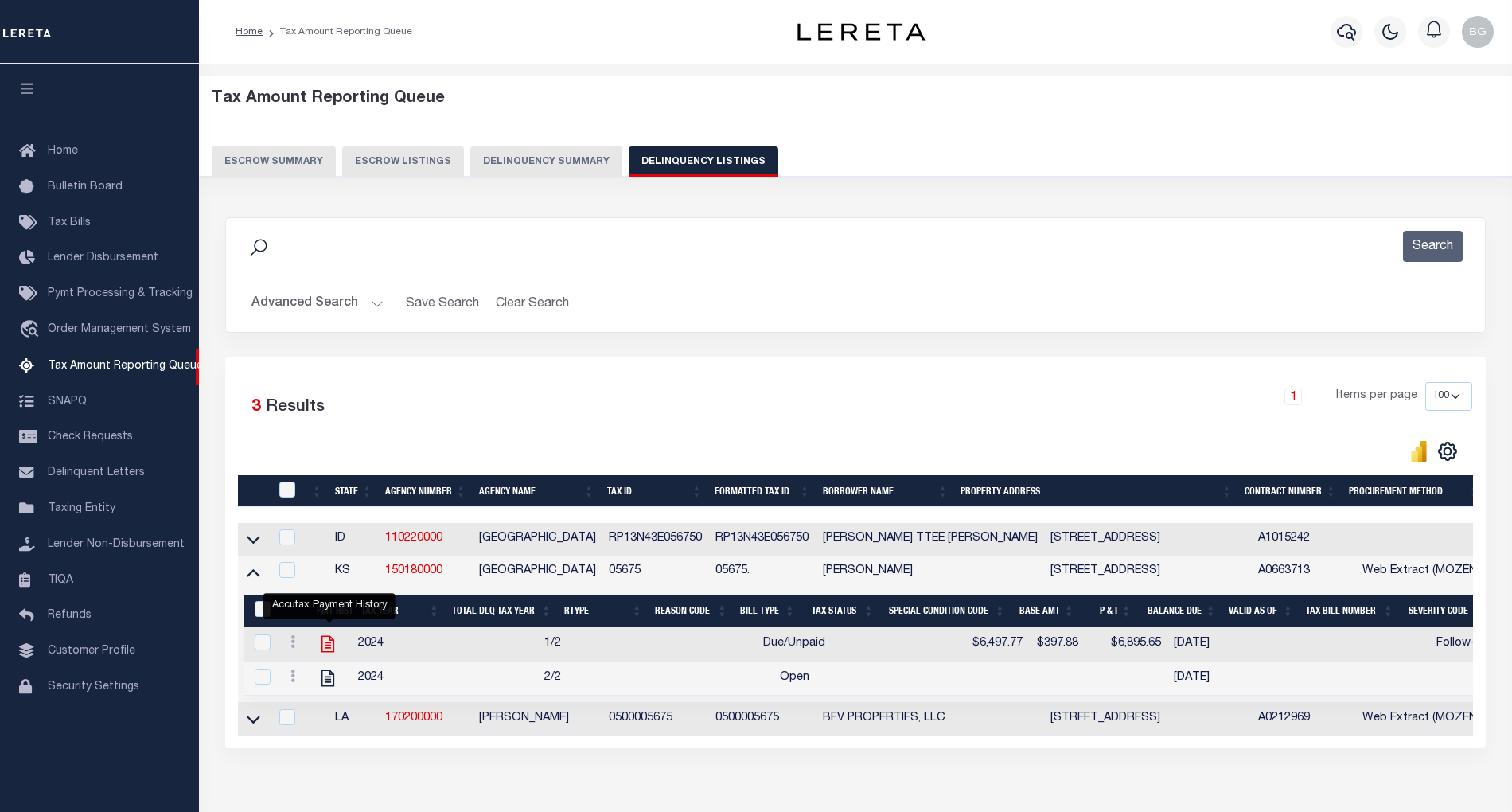
click at [328, 653] on icon "" at bounding box center [328, 643] width 20 height 20
checkbox input "true"
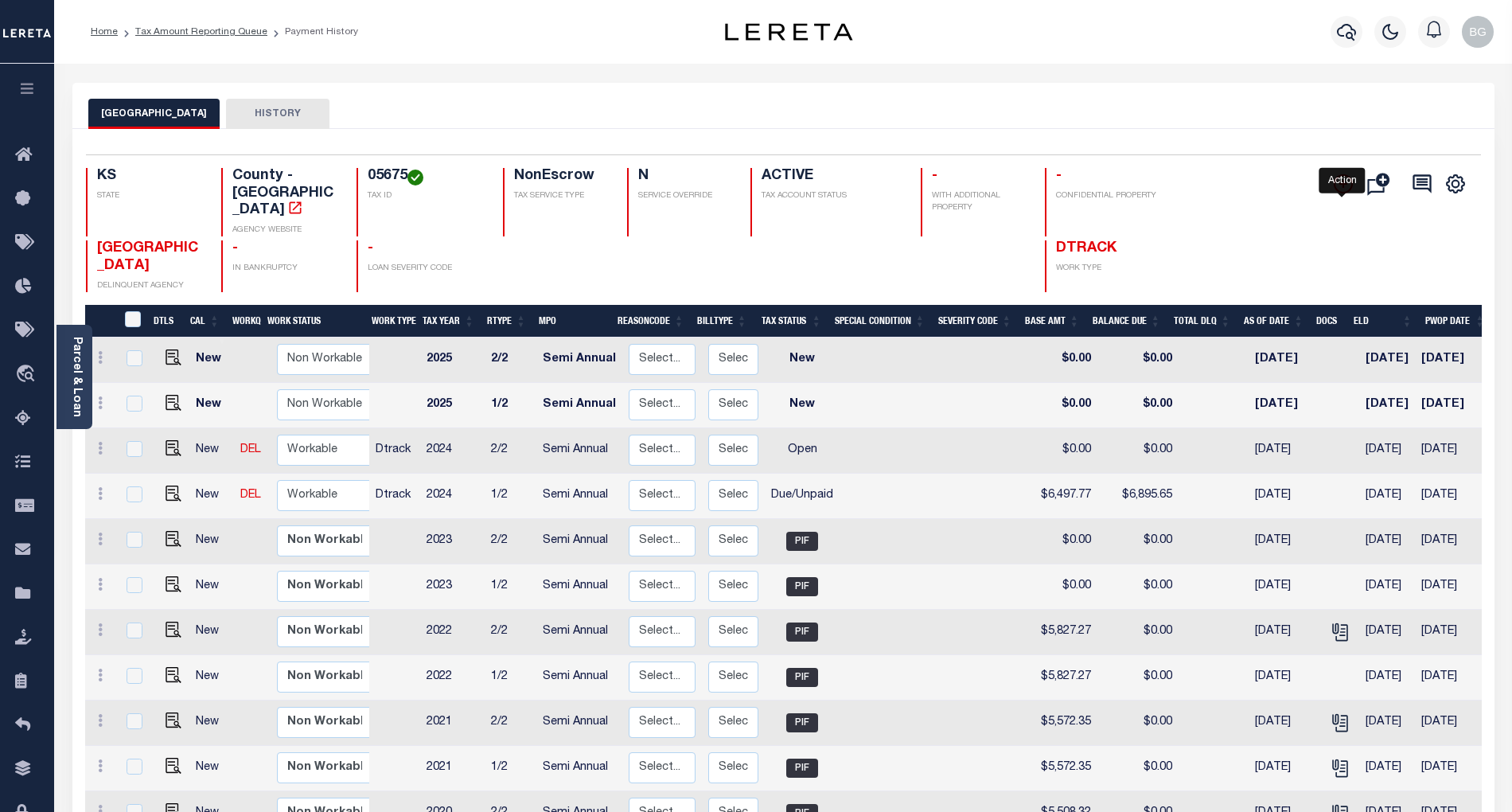
click at [1347, 185] on icon "" at bounding box center [1343, 184] width 19 height 19
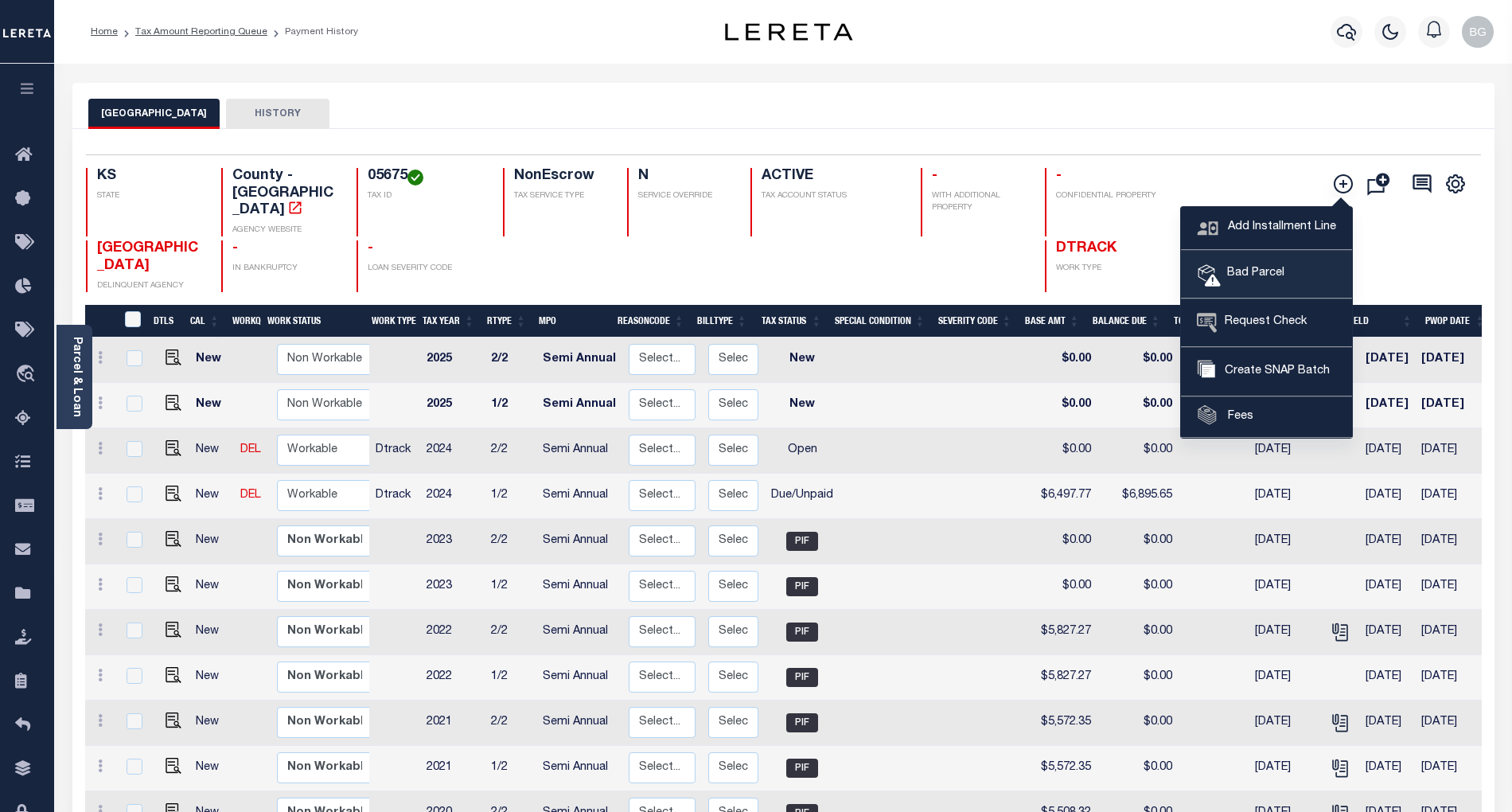
click at [1259, 273] on span "Bad Parcel" at bounding box center [1252, 273] width 64 height 18
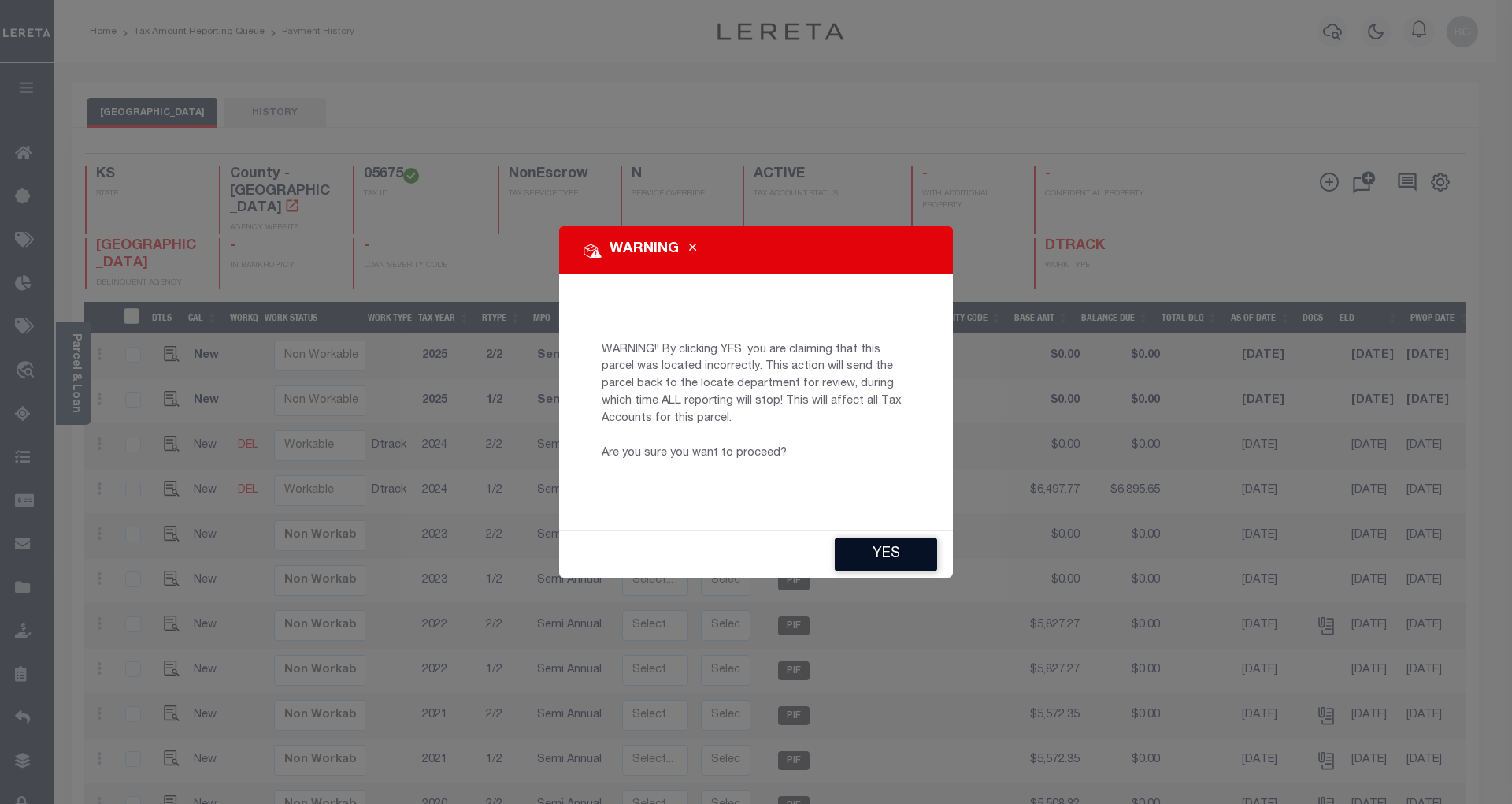
click at [895, 558] on button "YES" at bounding box center [886, 554] width 103 height 34
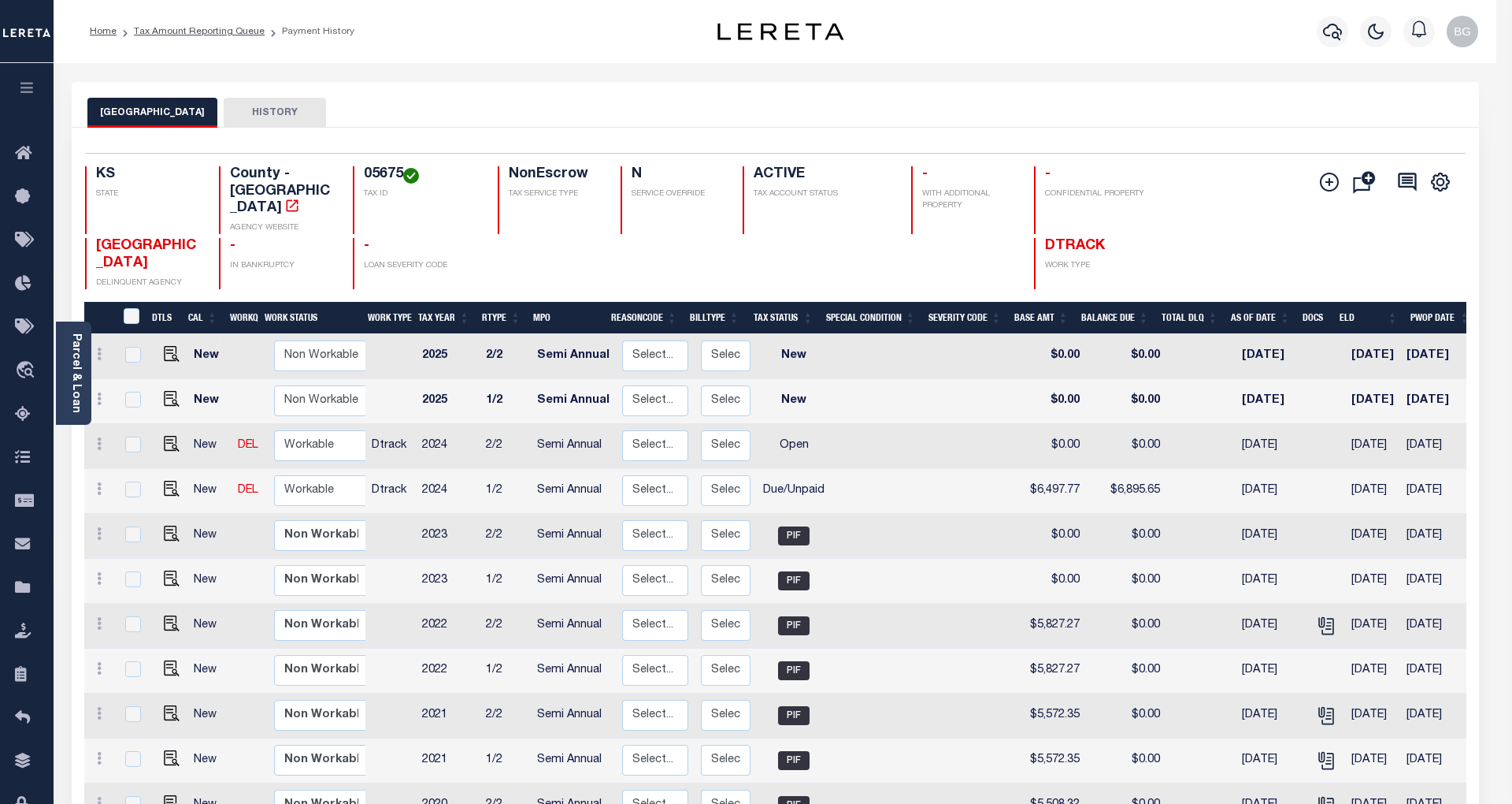
type input "BGnanendra-c@lereta.net"
type input "[DATE]"
type input "CP"
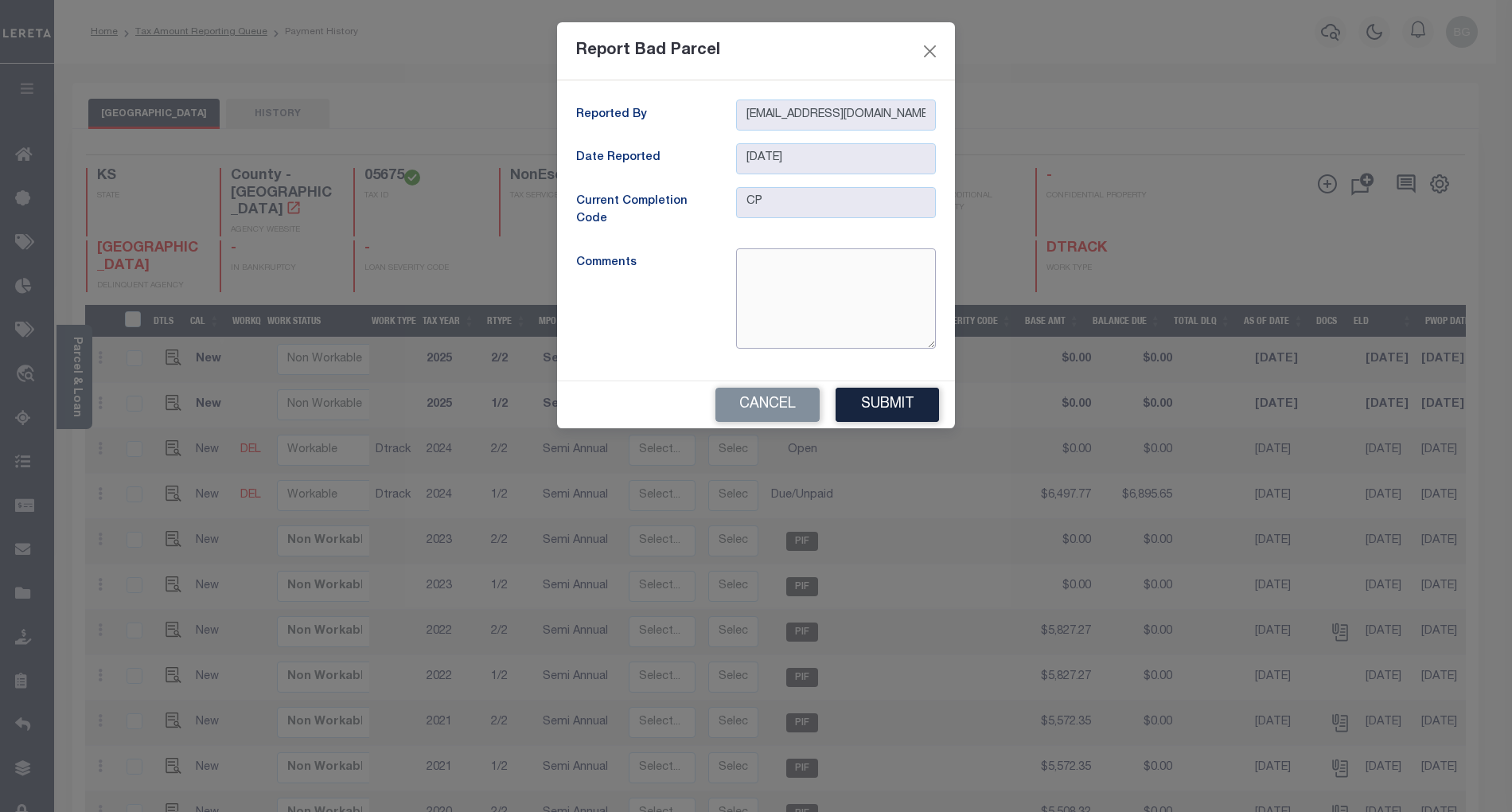
click at [824, 280] on textarea at bounding box center [835, 298] width 199 height 100
click at [870, 282] on textarea "Tax id, address and legal does not match with website-BG" at bounding box center [835, 298] width 199 height 100
type textarea "Tax id, address and legal does not match with website- BG"
click at [901, 405] on button "Submit" at bounding box center [887, 404] width 104 height 34
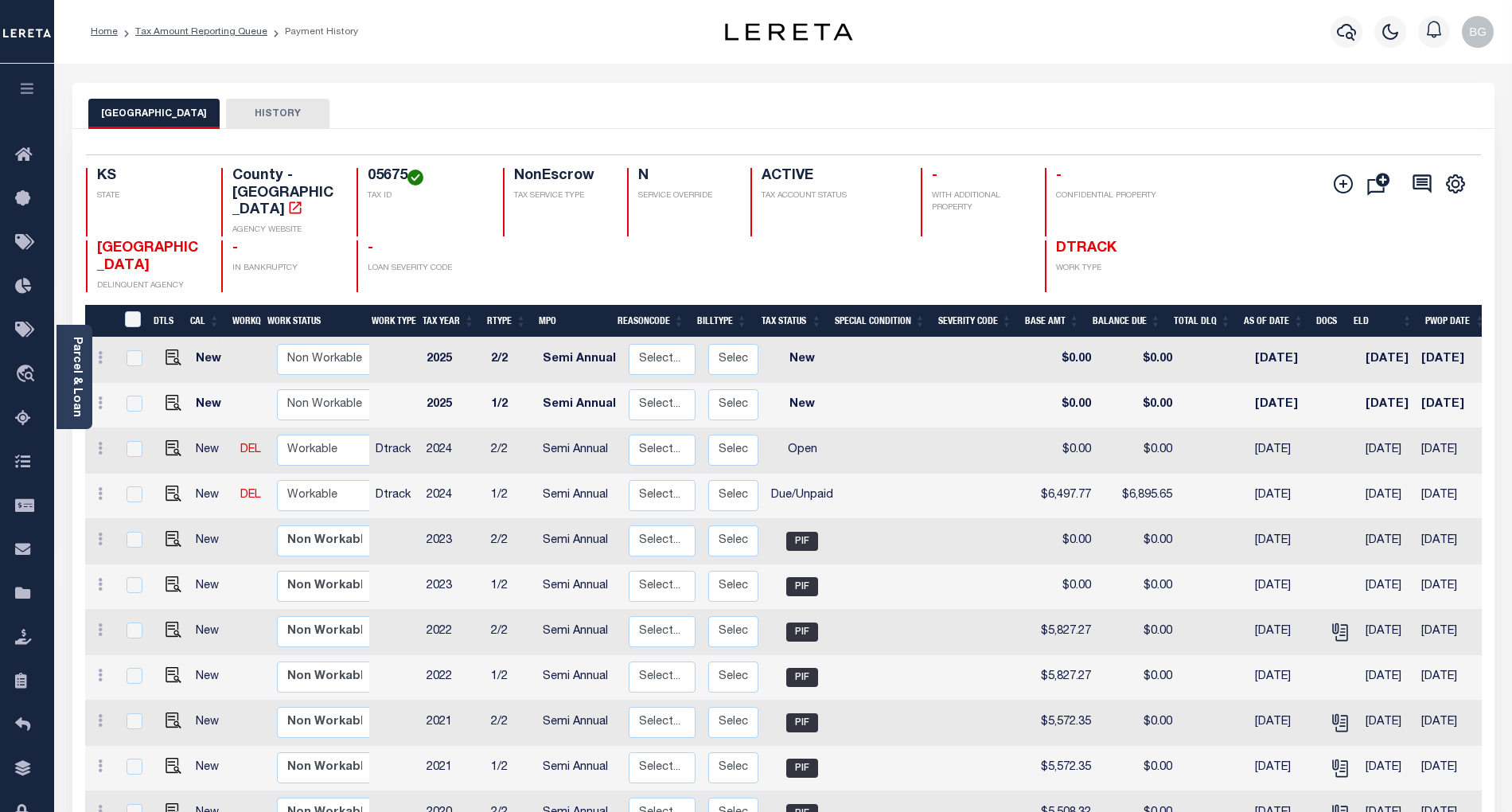
click at [171, 20] on ol "Home Tax Amount Reporting Queue Payment History" at bounding box center [224, 32] width 293 height 33
click at [176, 32] on link "Tax Amount Reporting Queue" at bounding box center [201, 32] width 133 height 9
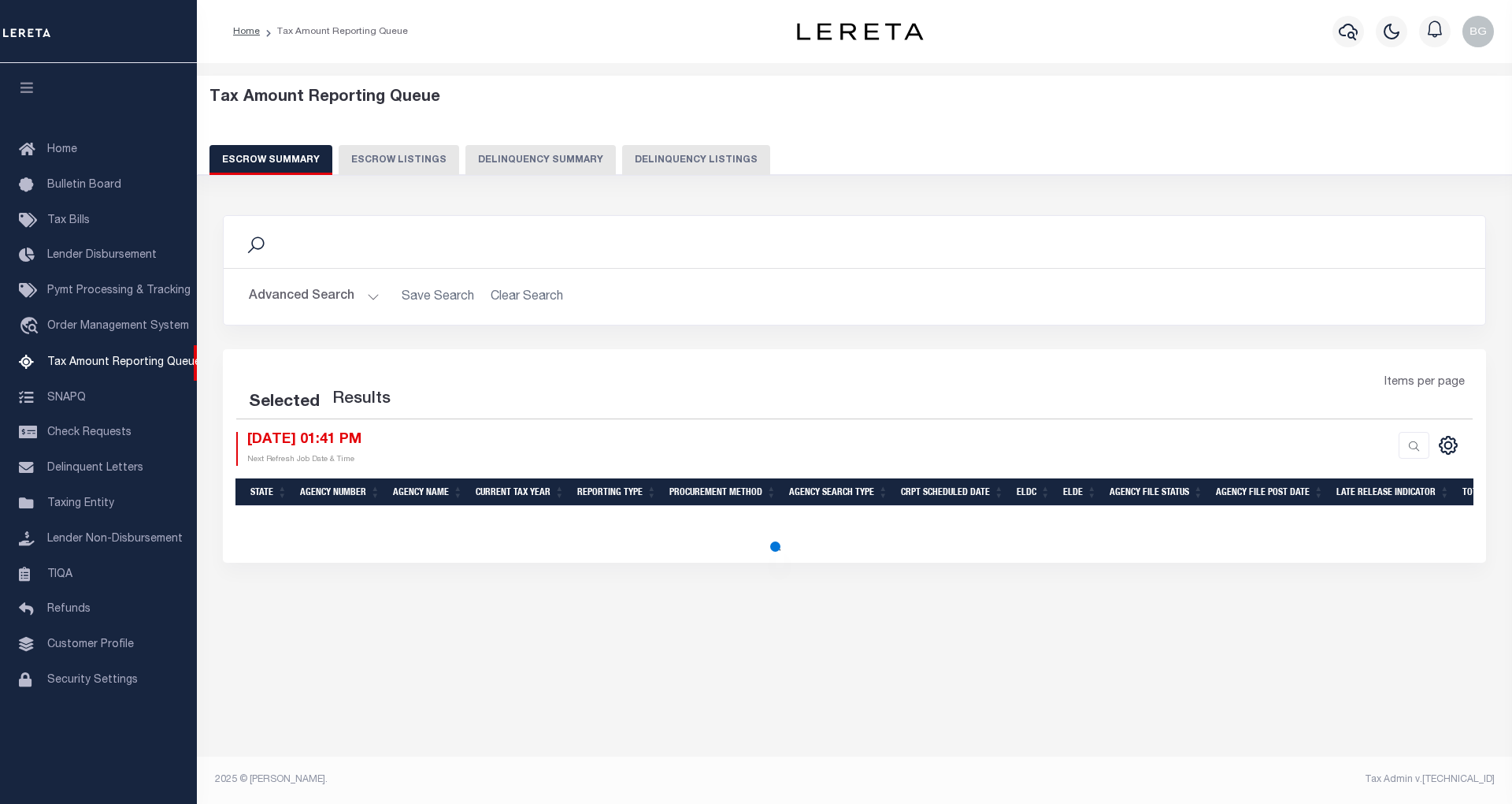
click at [663, 164] on button "Delinquency Listings" at bounding box center [695, 160] width 148 height 30
select select "100"
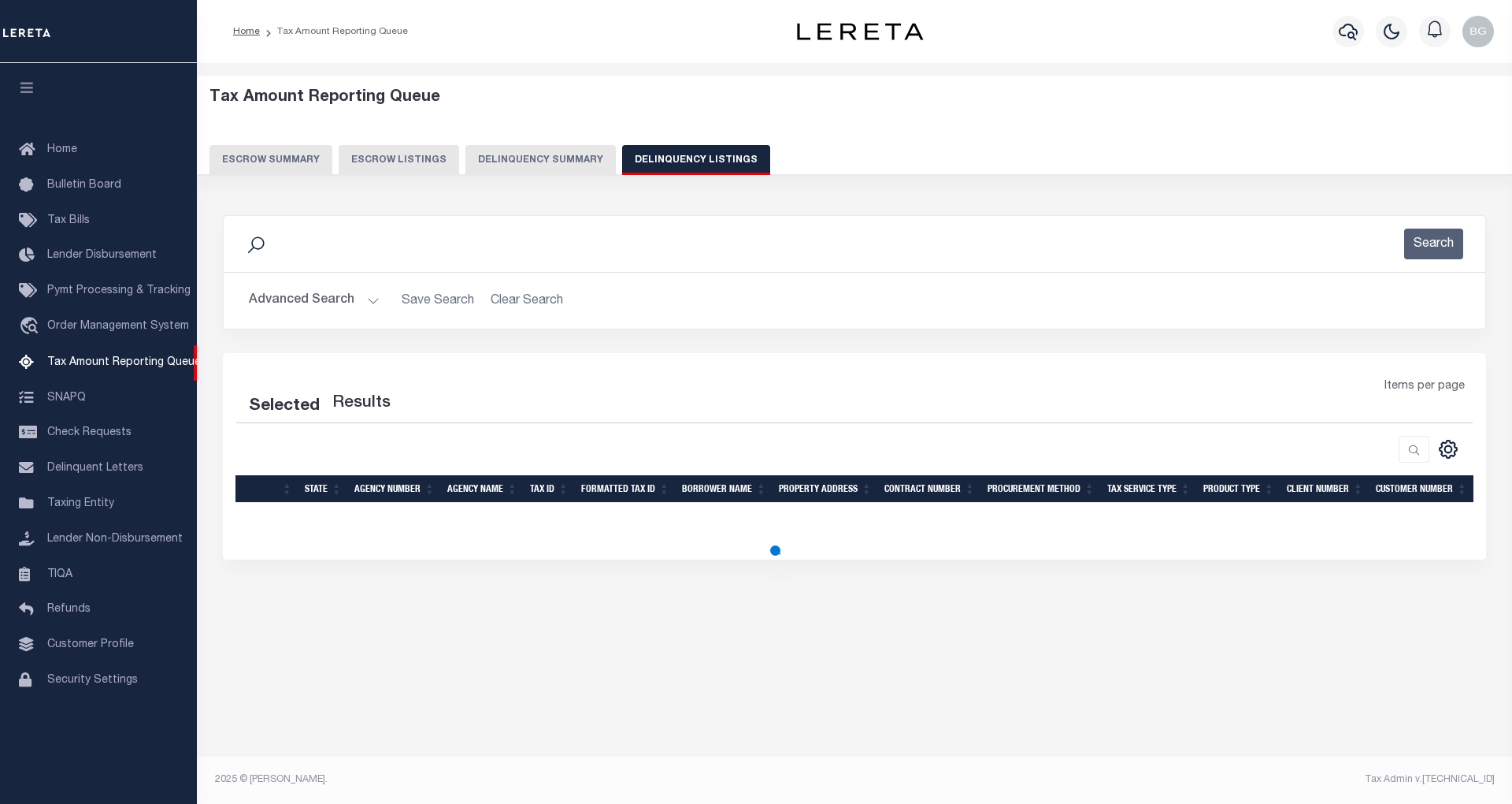
select select "100"
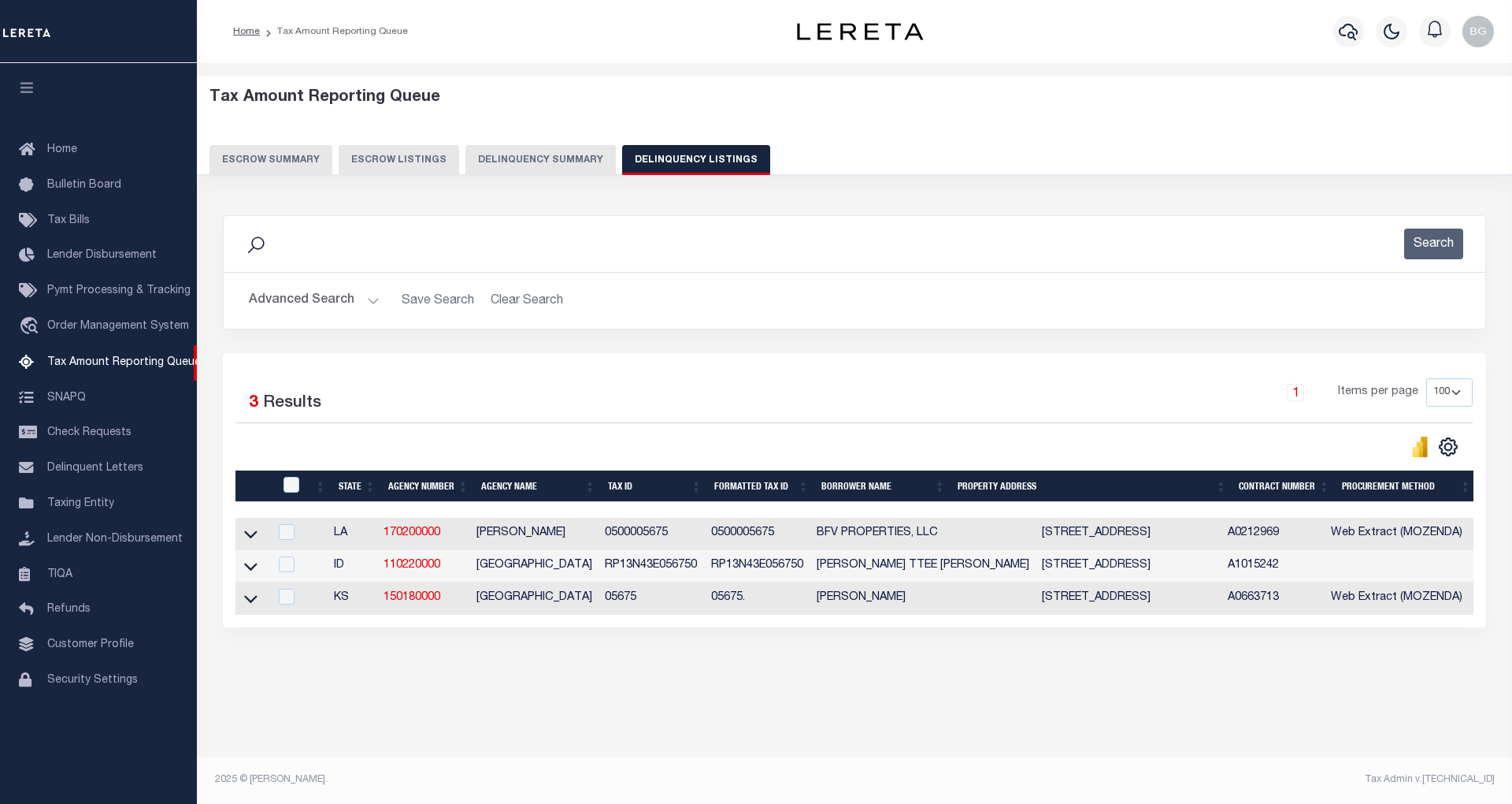
click at [372, 300] on button "Advanced Search" at bounding box center [314, 300] width 131 height 30
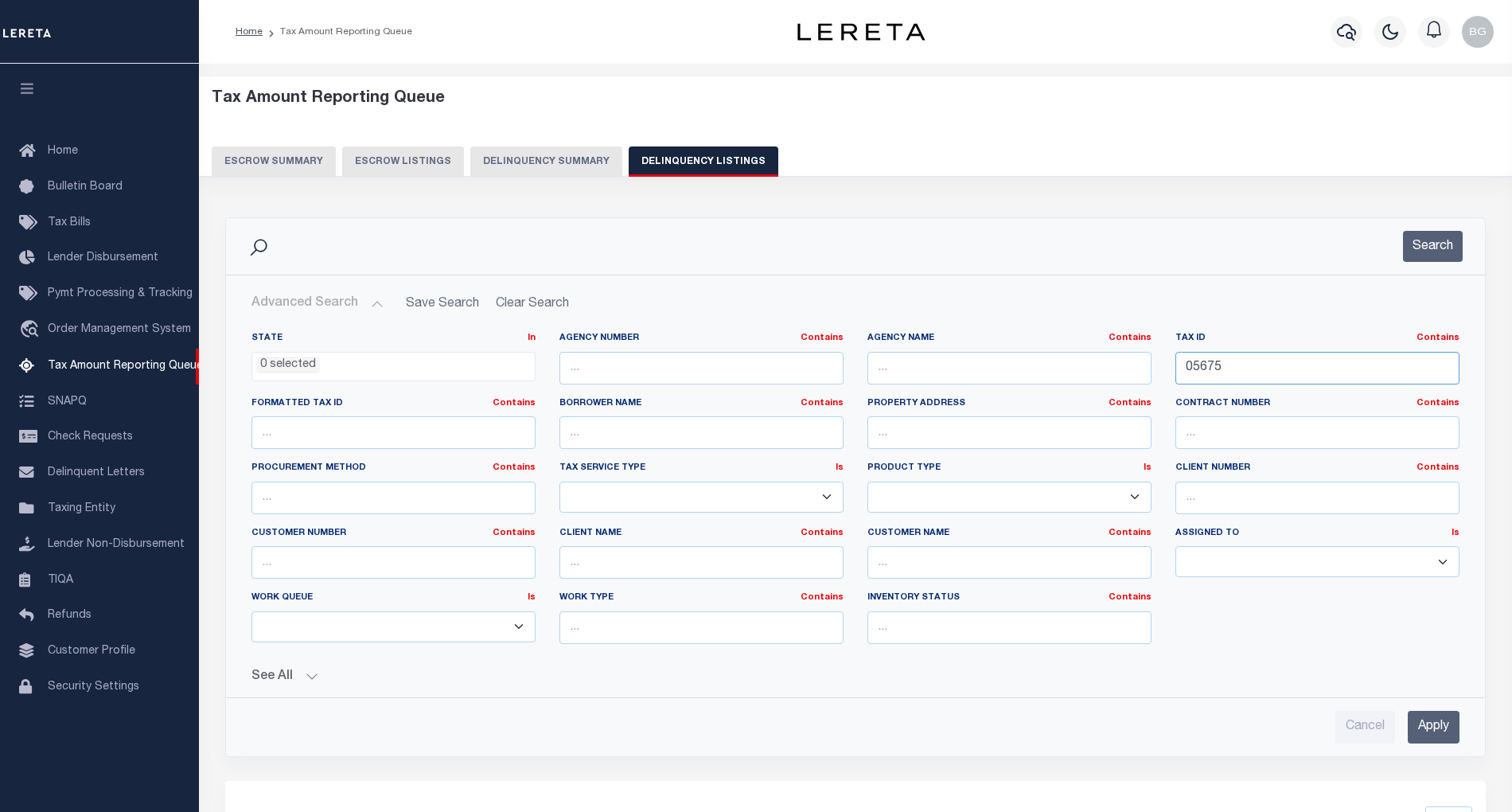
click at [1205, 374] on input "05675" at bounding box center [1317, 367] width 284 height 32
paste input "01 0001217110"
type input "001 0001217110"
click at [1438, 730] on input "Apply" at bounding box center [1434, 727] width 52 height 32
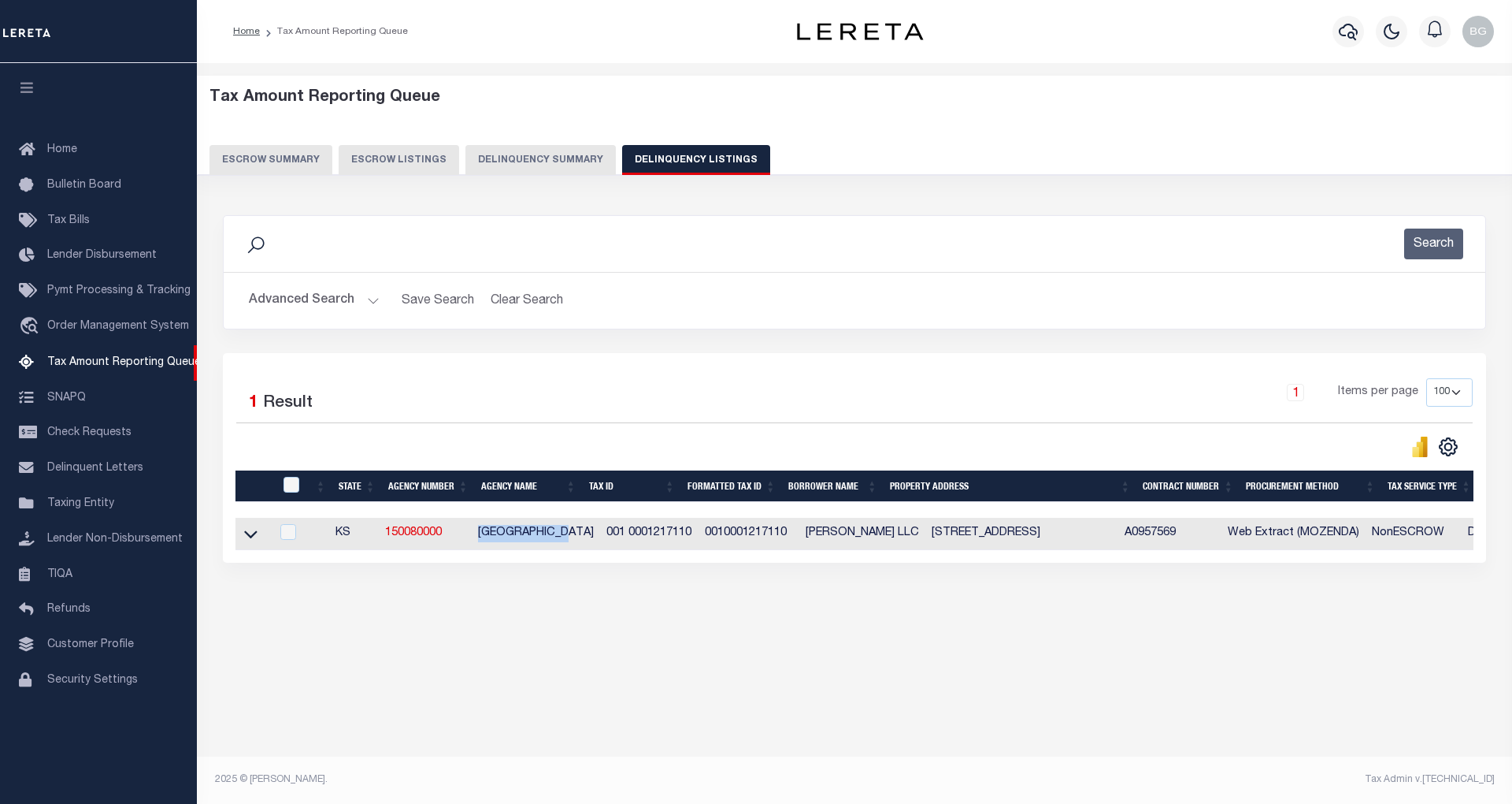
drag, startPoint x: 477, startPoint y: 540, endPoint x: 575, endPoint y: 539, distance: 98.0
click at [575, 539] on td "[GEOGRAPHIC_DATA]" at bounding box center [536, 533] width 128 height 32
checkbox input "true"
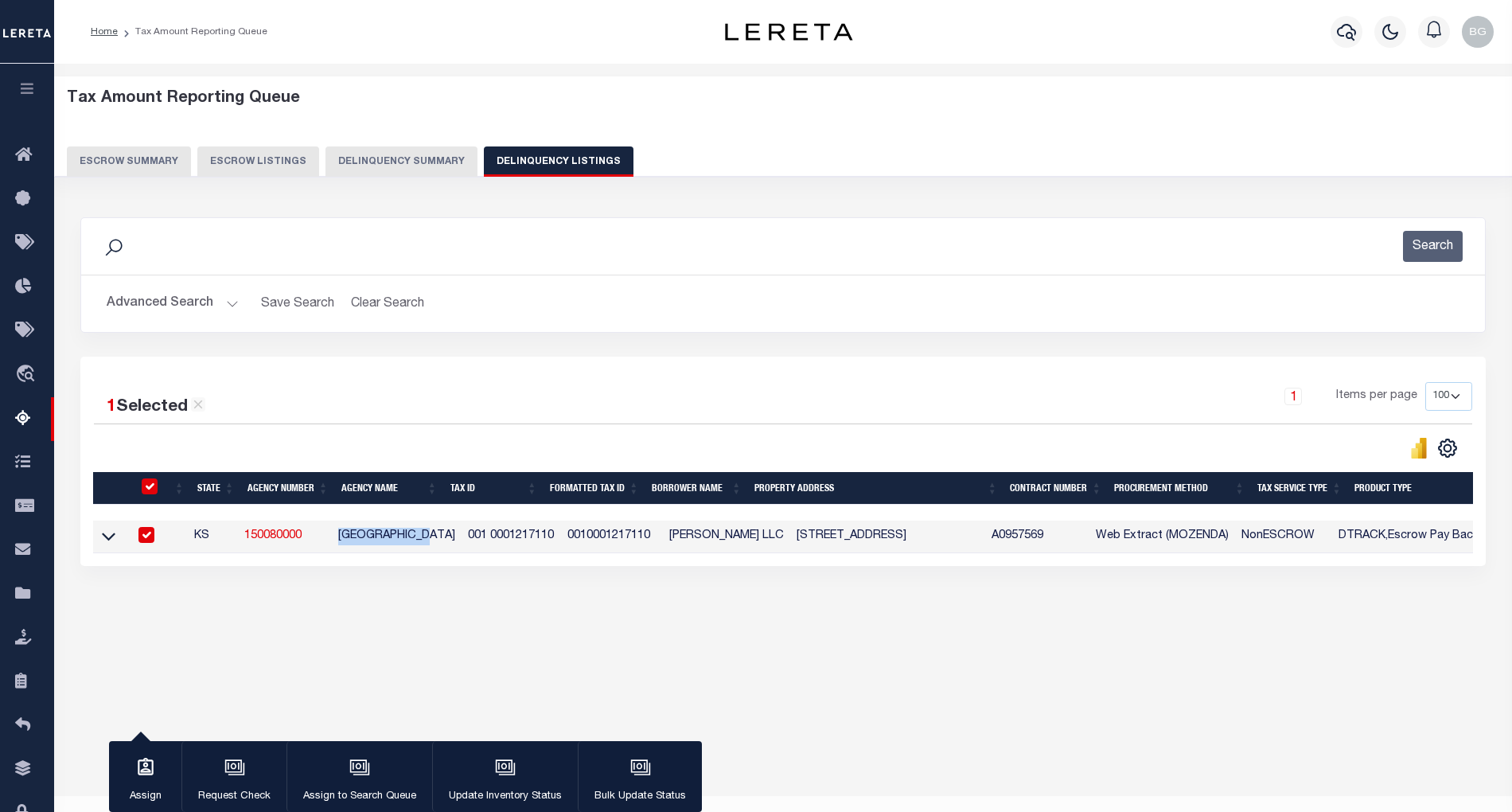
copy td "[GEOGRAPHIC_DATA]"
click at [502, 609] on div "Data sync process is currently running, you may face some response delays. Sear…" at bounding box center [783, 407] width 1427 height 412
click at [148, 541] on input "checkbox" at bounding box center [146, 534] width 16 height 16
checkbox input "false"
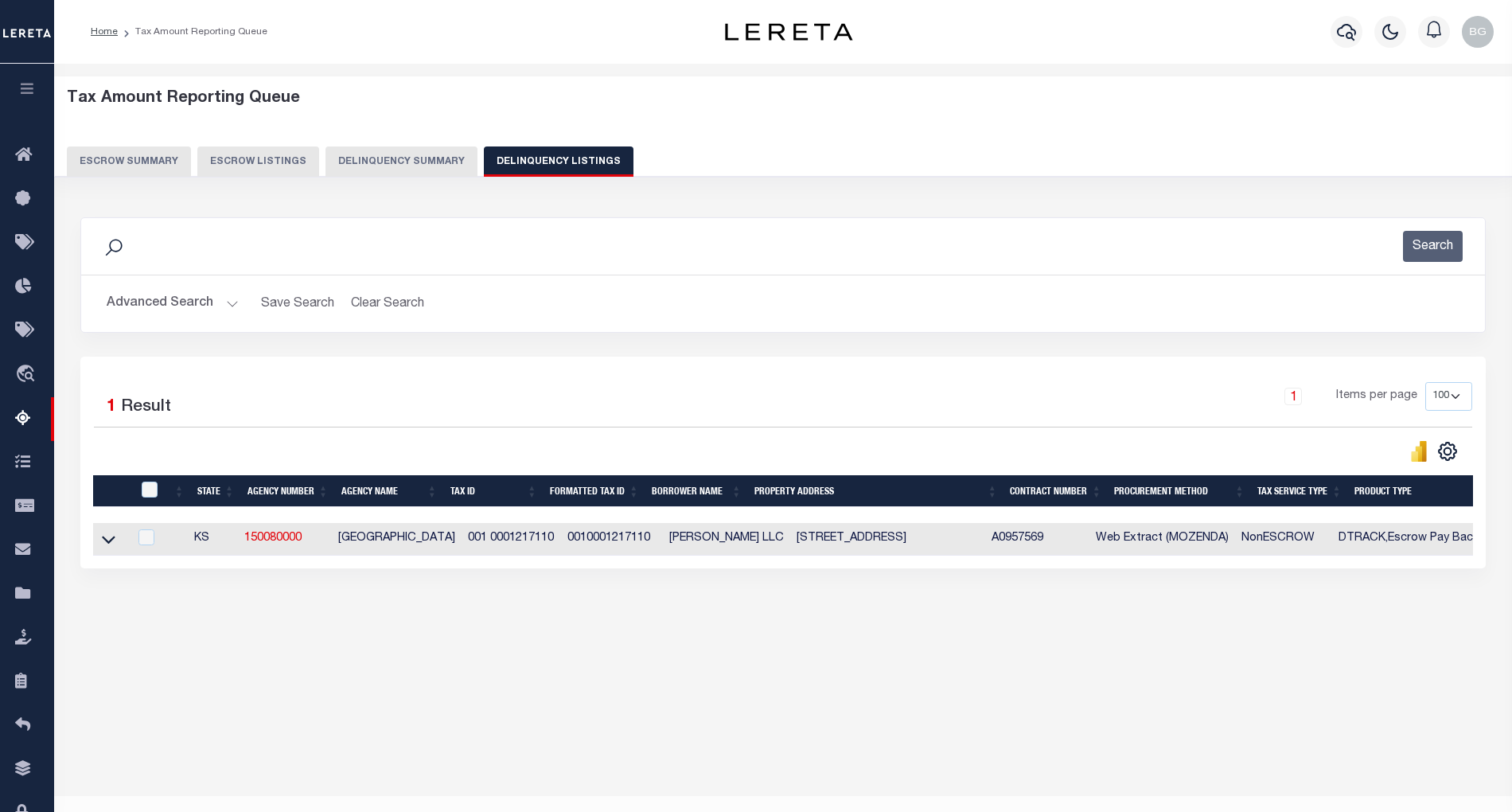
click at [813, 539] on td "[STREET_ADDRESS]" at bounding box center [888, 539] width 196 height 32
checkbox input "true"
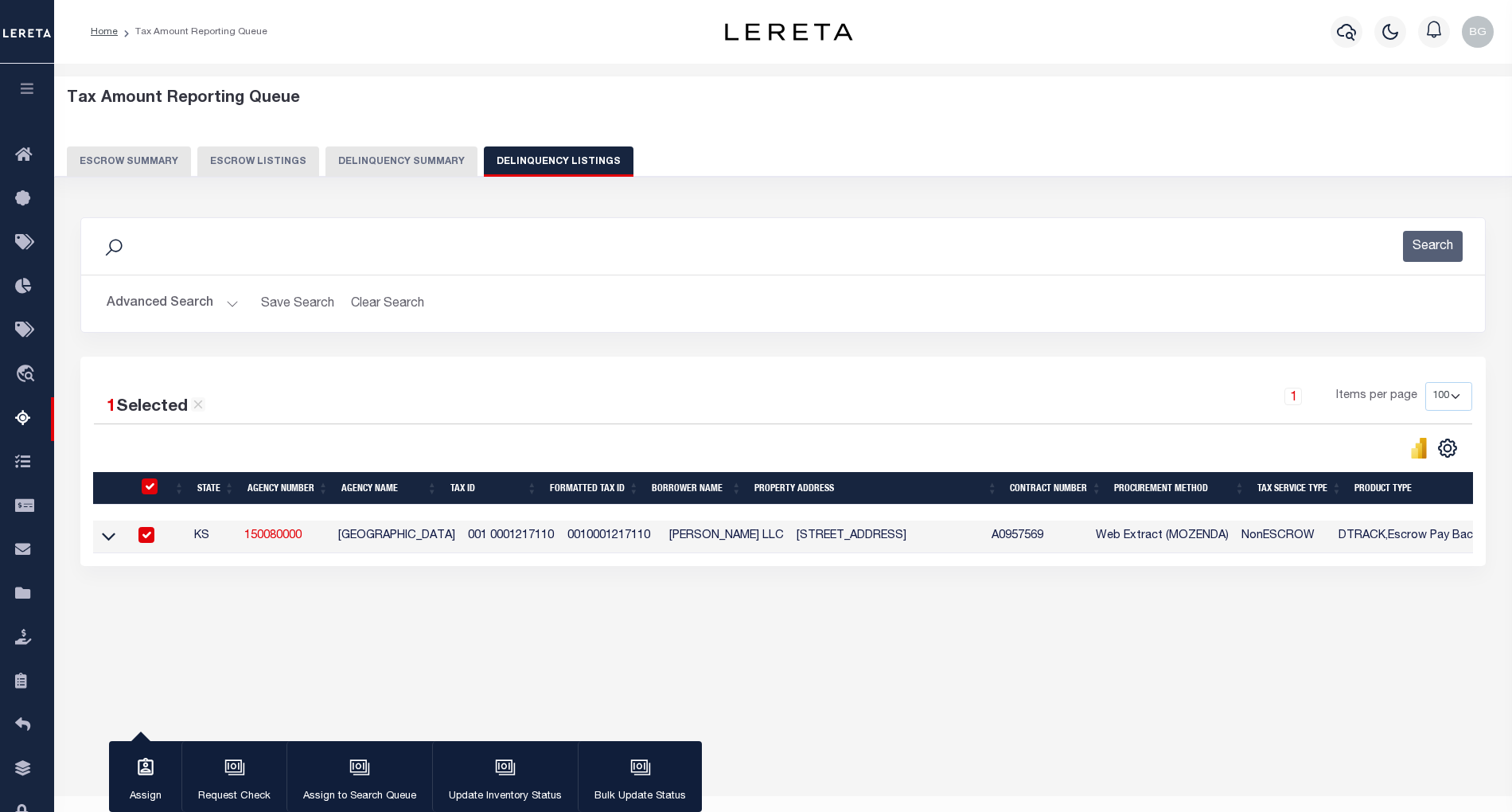
click at [813, 539] on td "[STREET_ADDRESS]" at bounding box center [888, 536] width 196 height 32
checkbox input "false"
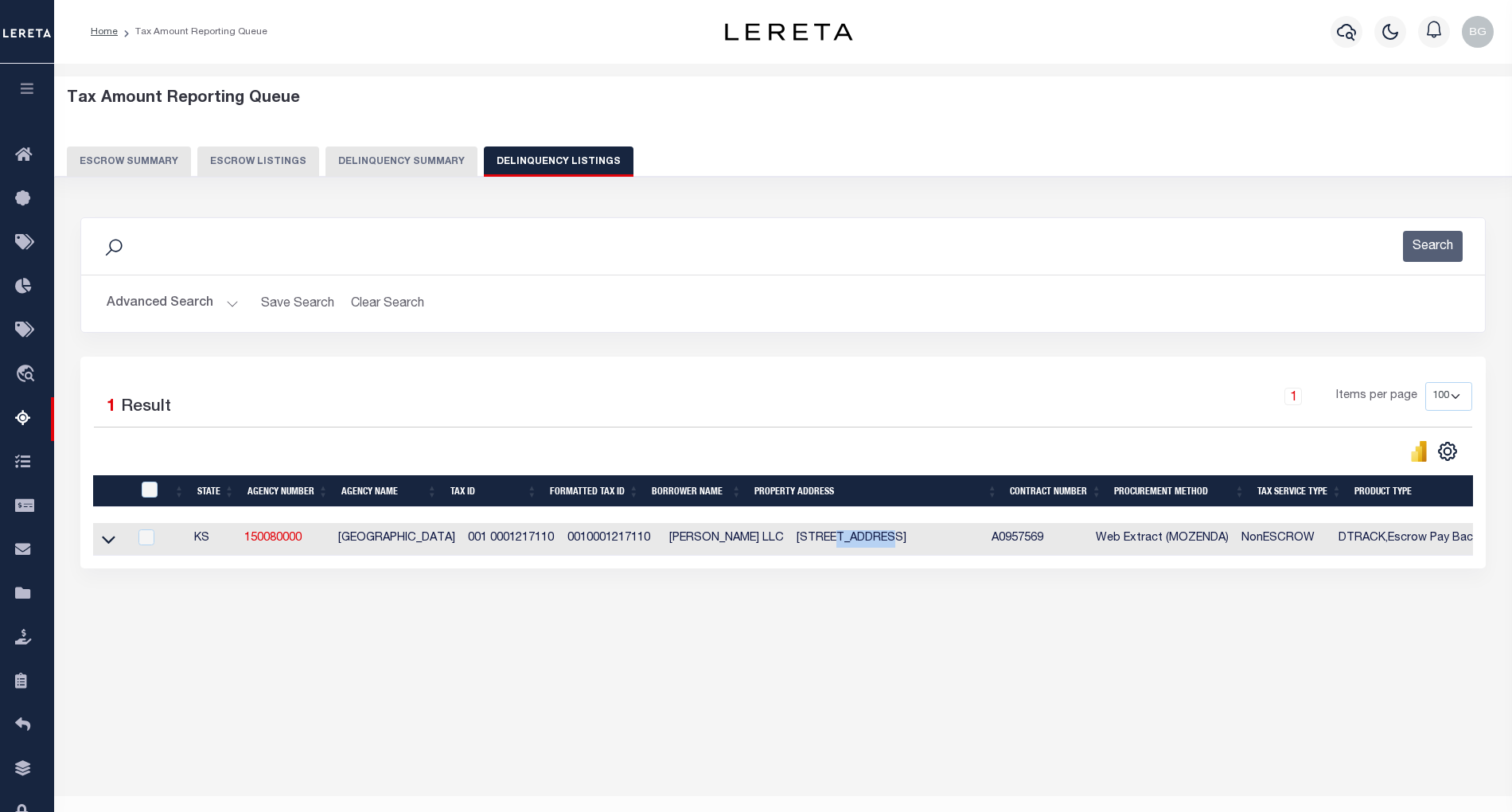
copy td "ANDOVER"
click at [105, 543] on icon at bounding box center [108, 539] width 14 height 17
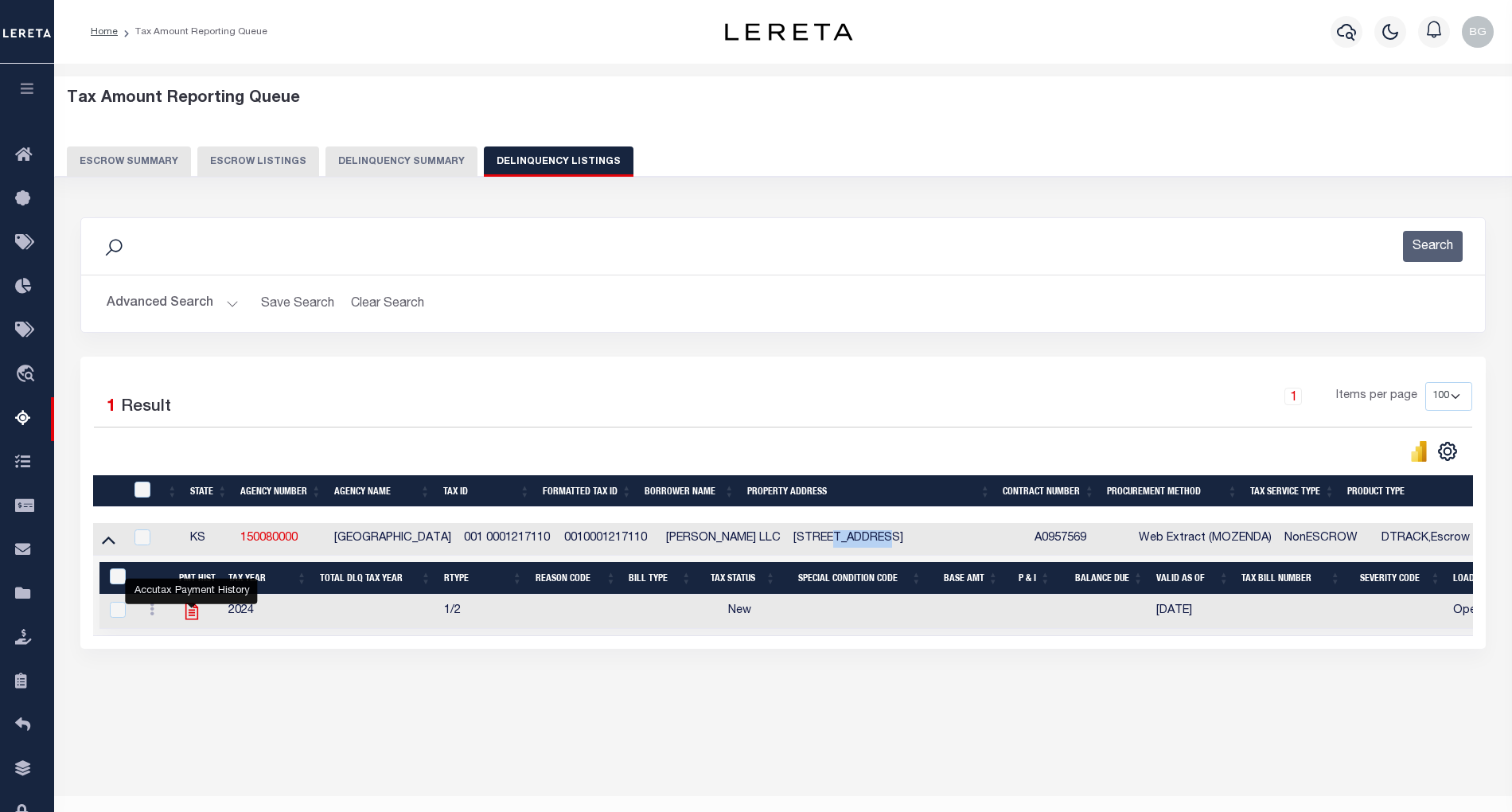
click at [189, 618] on icon "" at bounding box center [191, 612] width 13 height 17
checkbox input "true"
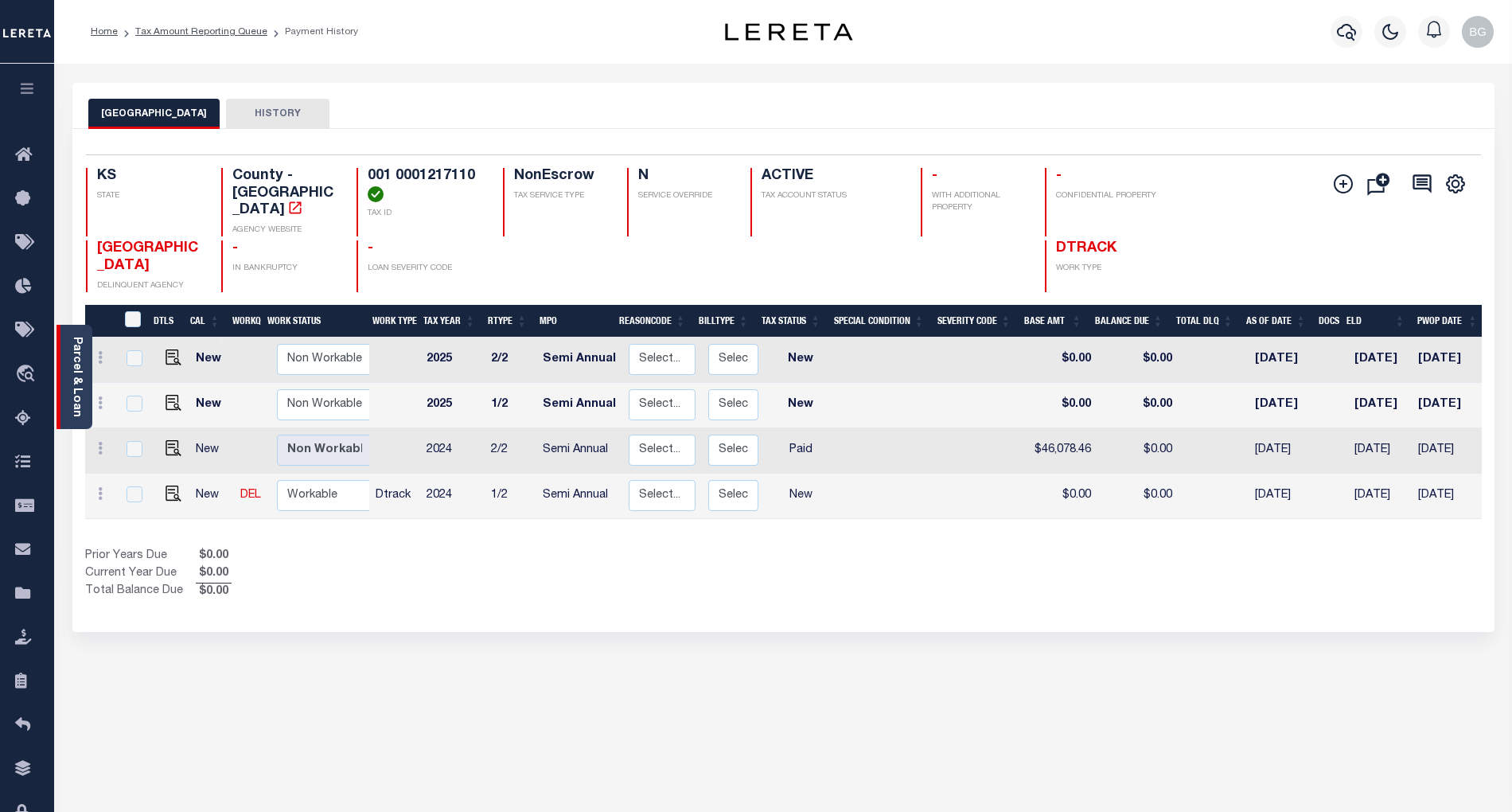
click at [71, 366] on link "Parcel & Loan" at bounding box center [76, 376] width 11 height 81
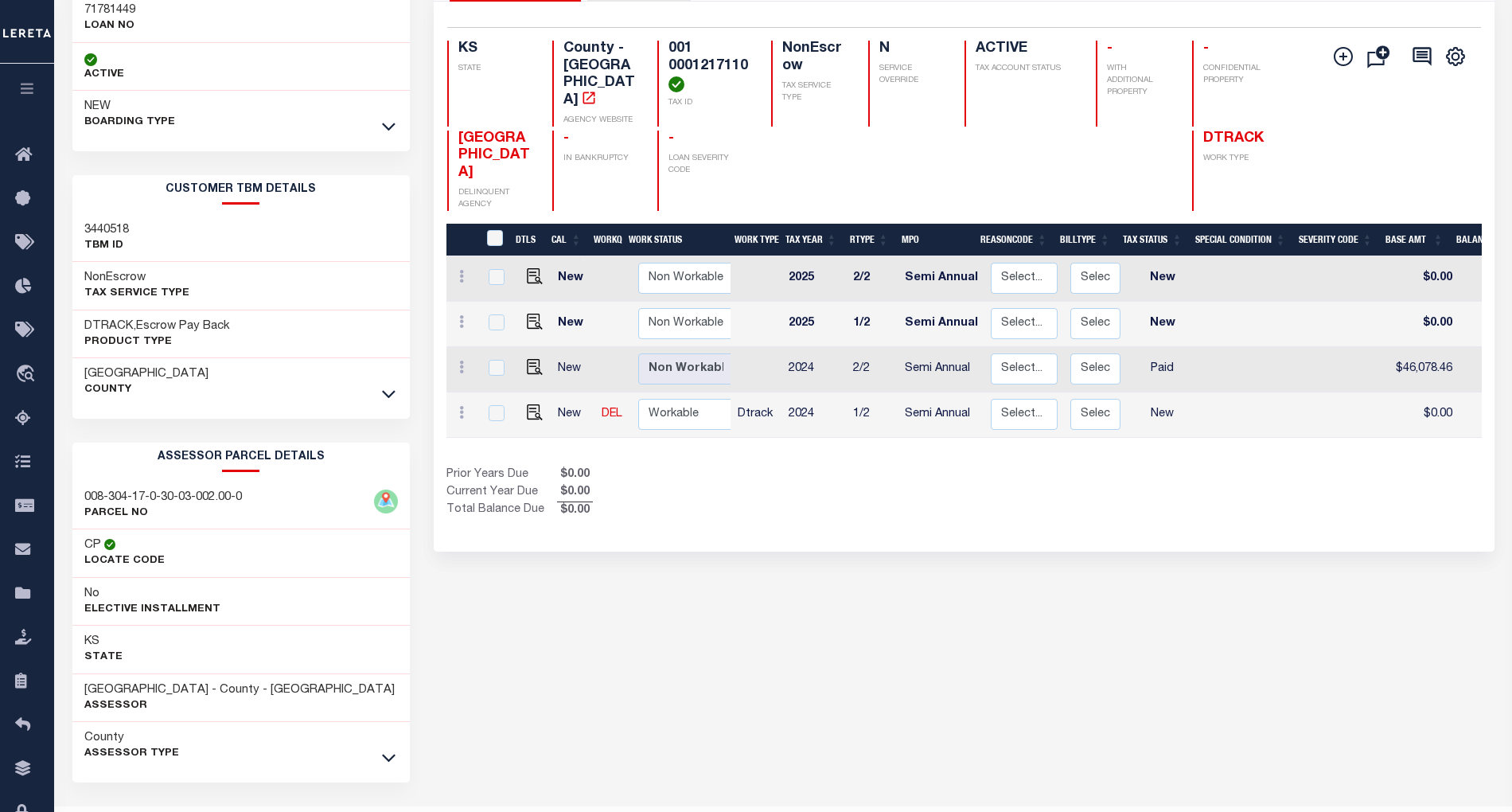
scroll to position [175, 0]
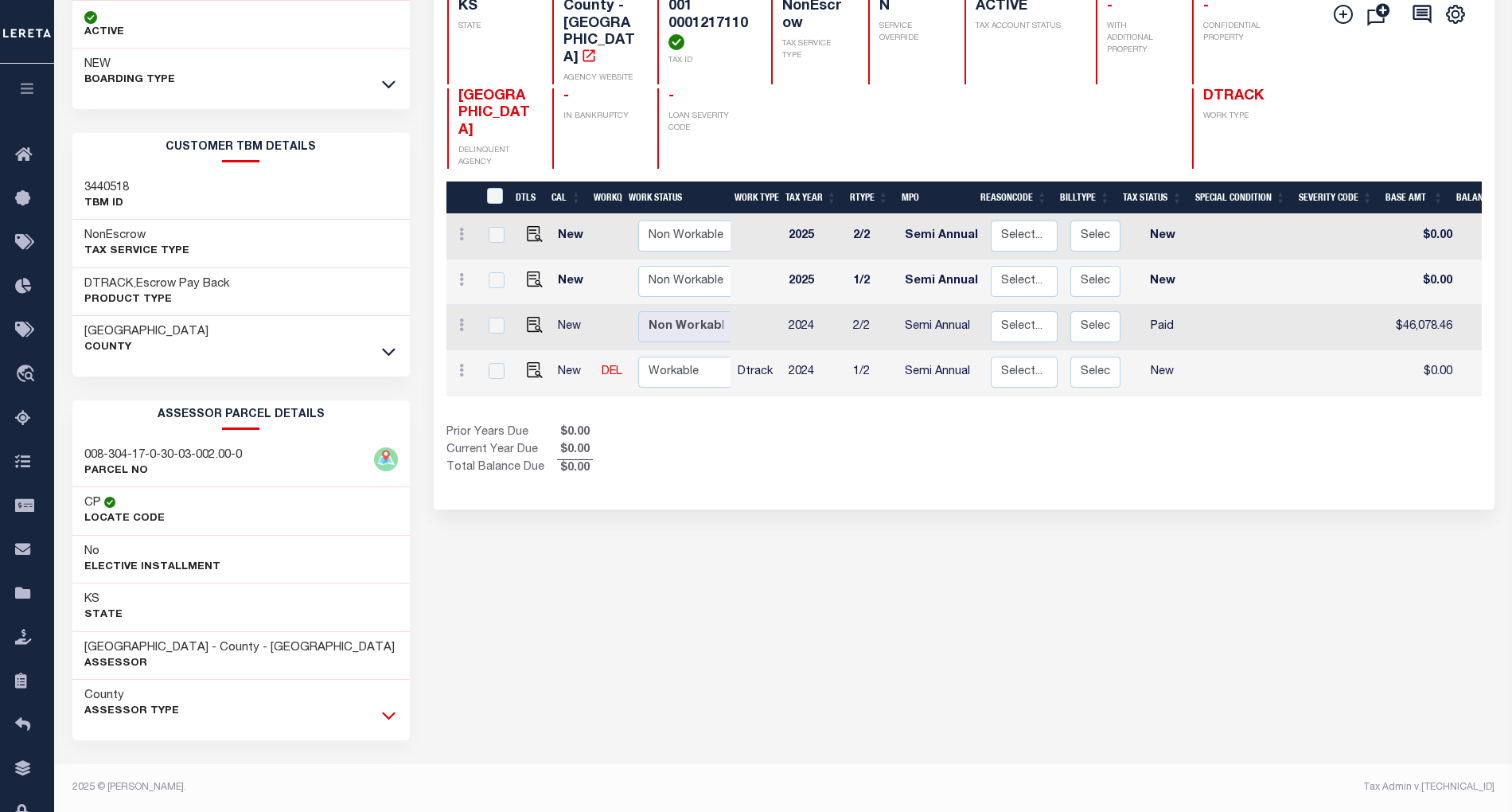
click at [390, 717] on icon at bounding box center [388, 716] width 14 height 8
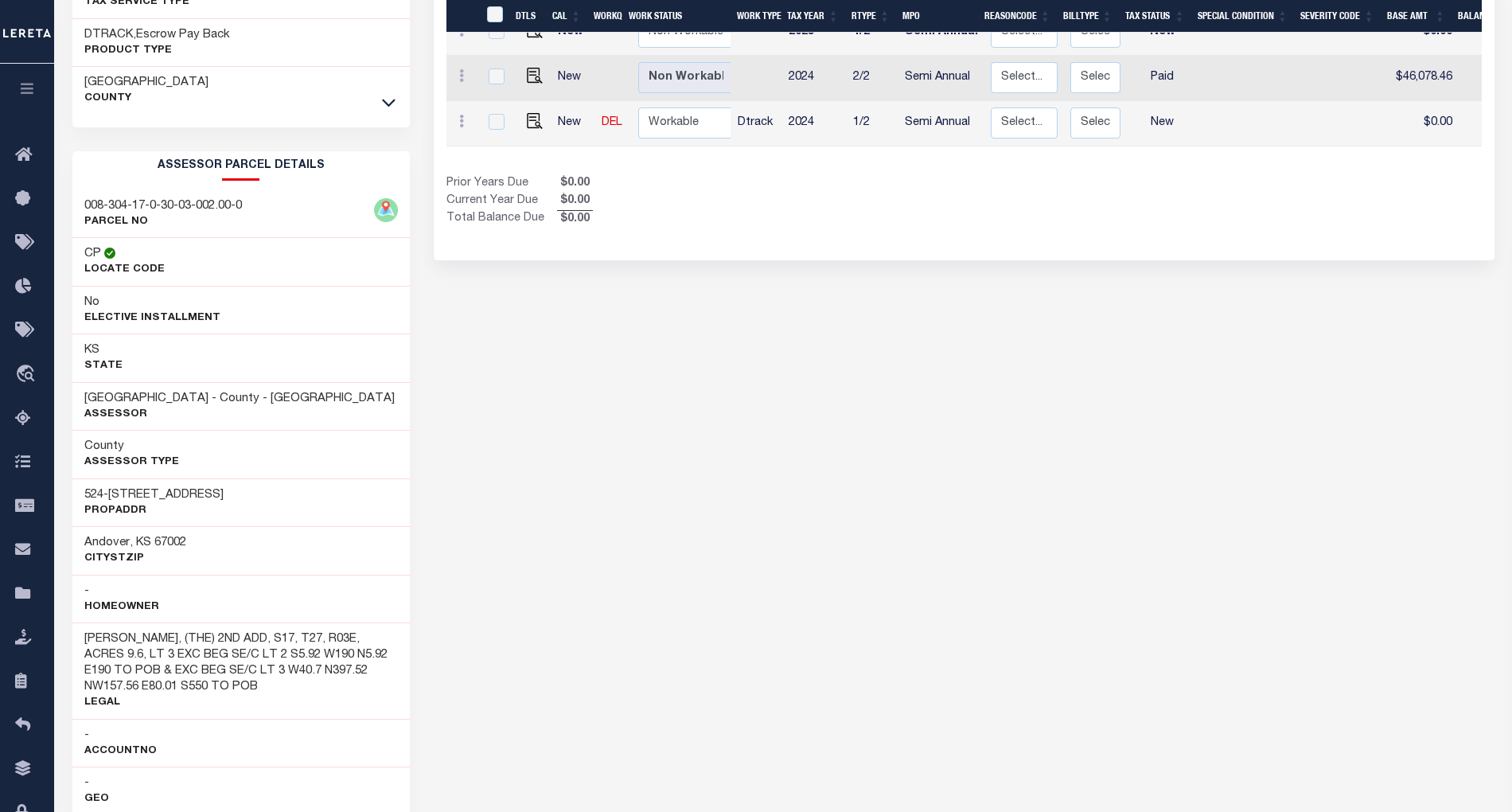
scroll to position [425, 0]
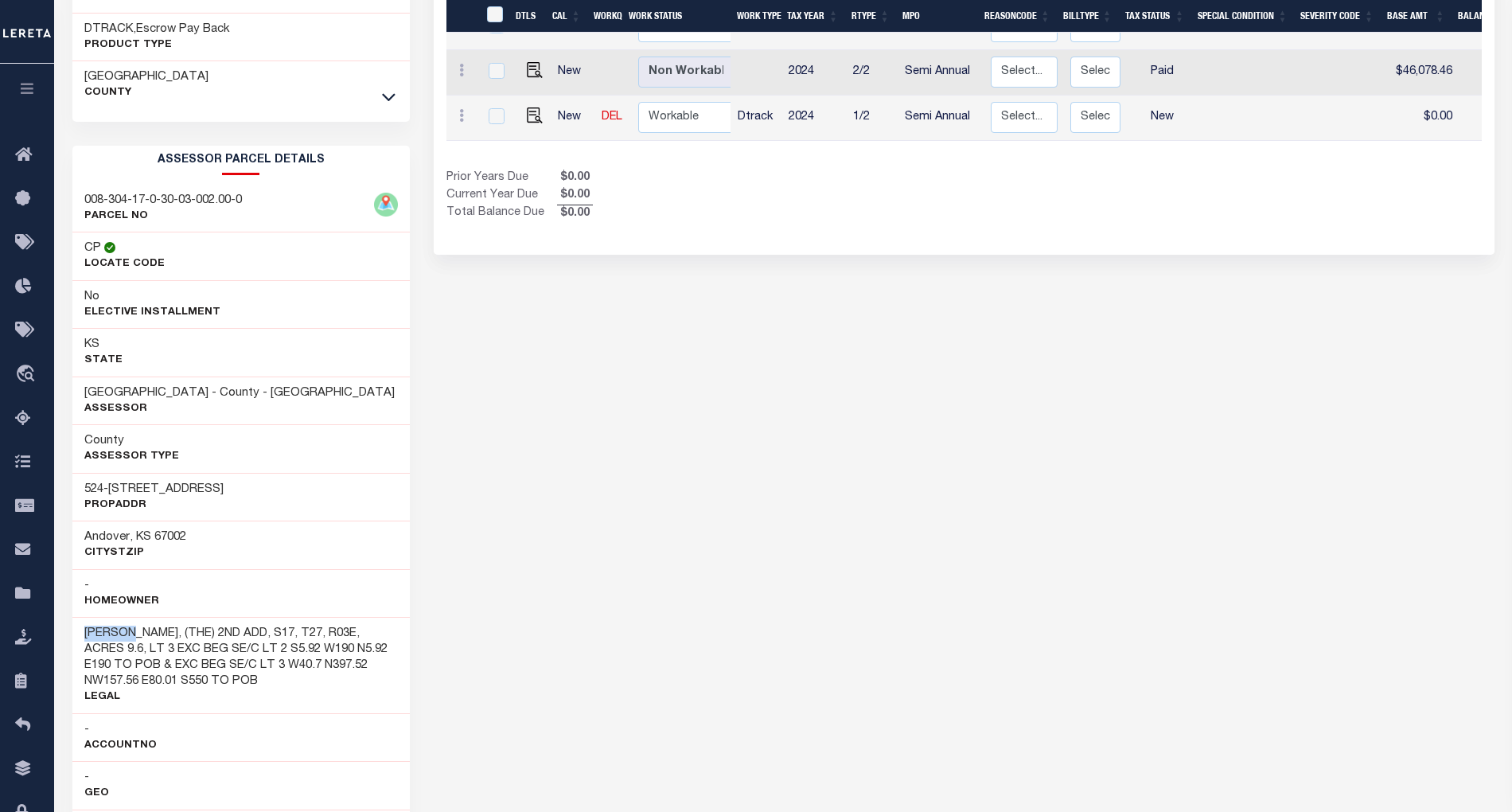
drag, startPoint x: 84, startPoint y: 641, endPoint x: 144, endPoint y: 640, distance: 60.0
click at [144, 640] on h3 "MEADOWS, (THE) 2ND ADD, S17, T27, R03E, ACRES 9.6, LT 3 EXC BEG SE/C LT 2 S5.92…" at bounding box center [241, 657] width 313 height 64
copy h3 "MEADOWS"
drag, startPoint x: 185, startPoint y: 643, endPoint x: 231, endPoint y: 639, distance: 46.2
click at [231, 639] on h3 "MEADOWS, (THE) 2ND ADD, S17, T27, R03E, ACRES 9.6, LT 3 EXC BEG SE/C LT 2 S5.92…" at bounding box center [241, 657] width 313 height 64
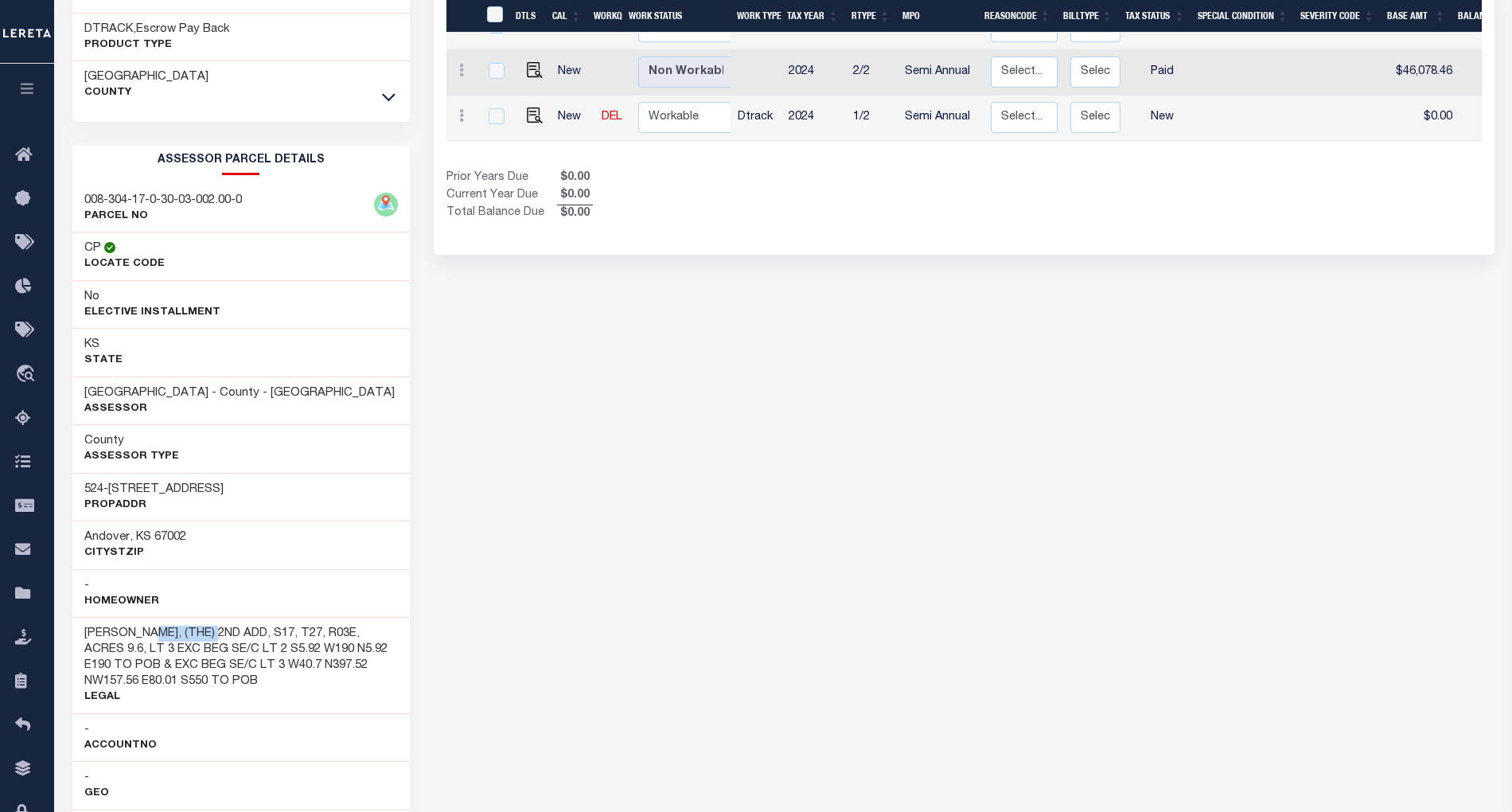
drag, startPoint x: 154, startPoint y: 641, endPoint x: 226, endPoint y: 639, distance: 72.0
click at [226, 639] on h3 "MEADOWS, (THE) 2ND ADD, S17, T27, R03E, ACRES 9.6, LT 3 EXC BEG SE/C LT 2 S5.92…" at bounding box center [241, 657] width 313 height 64
copy h3 "THE) 2ND AD"
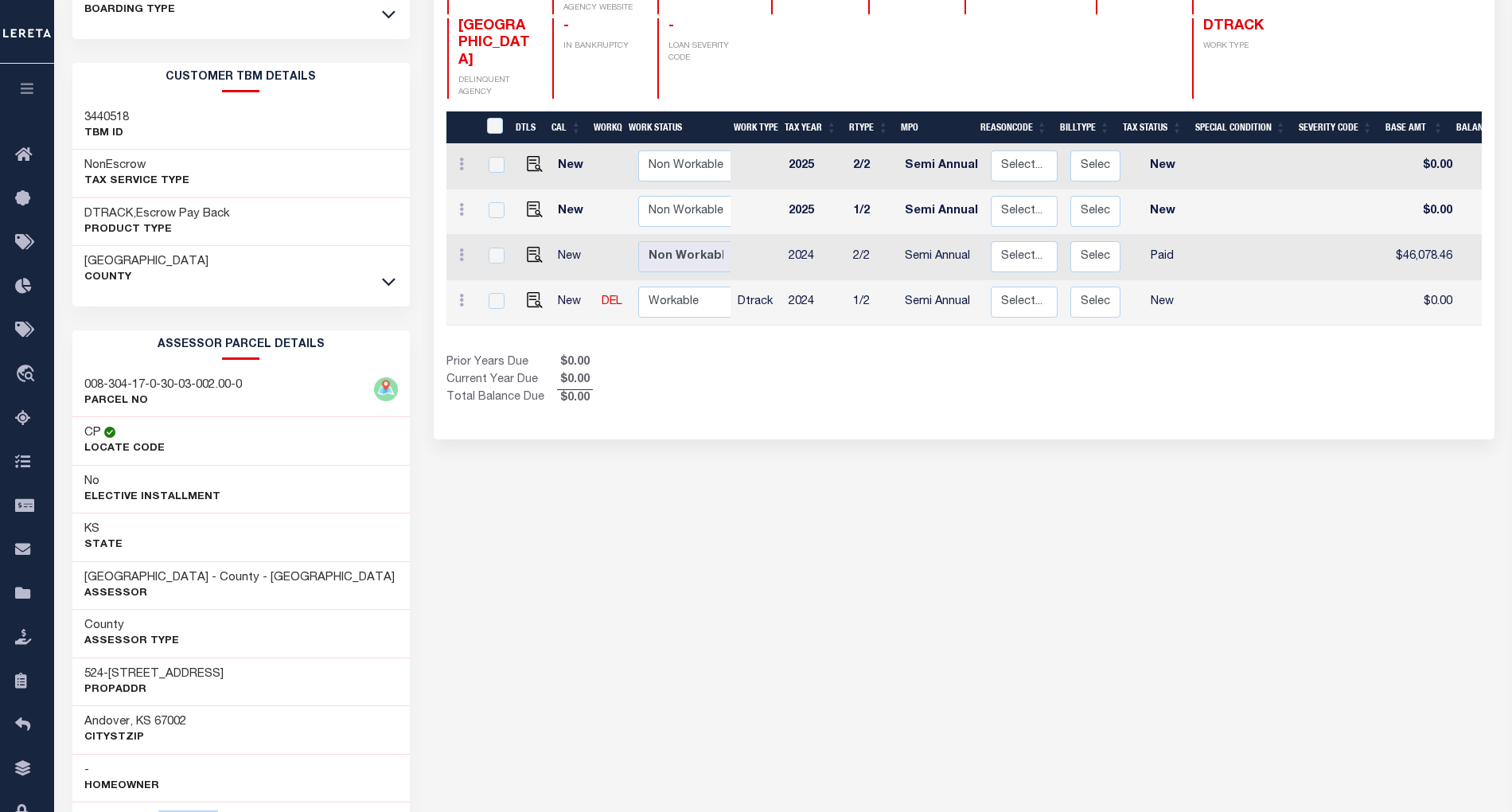
scroll to position [0, 0]
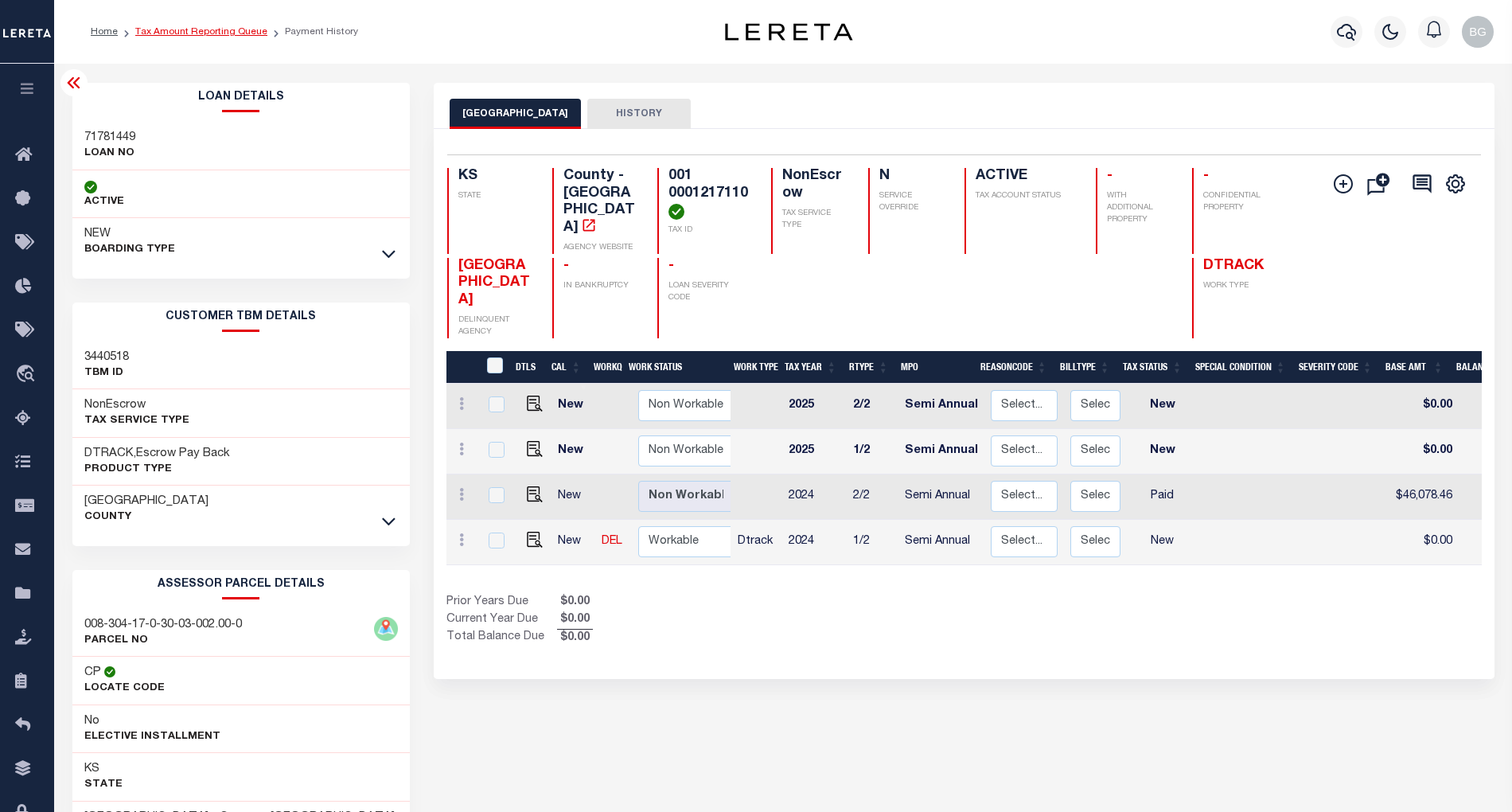
click at [192, 32] on link "Tax Amount Reporting Queue" at bounding box center [201, 32] width 133 height 9
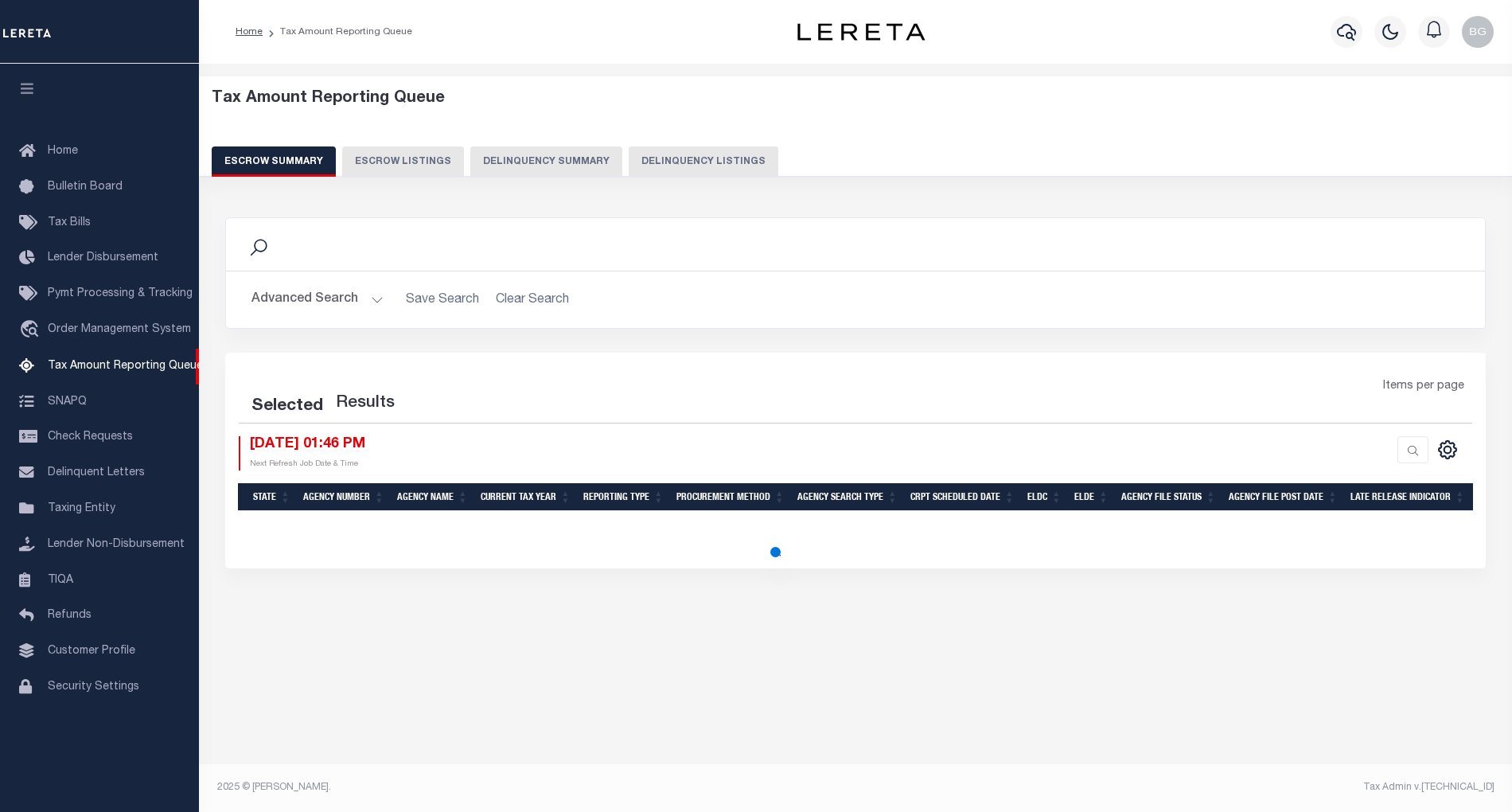
click at [682, 162] on button "Delinquency Listings" at bounding box center [703, 161] width 149 height 31
select select "100"
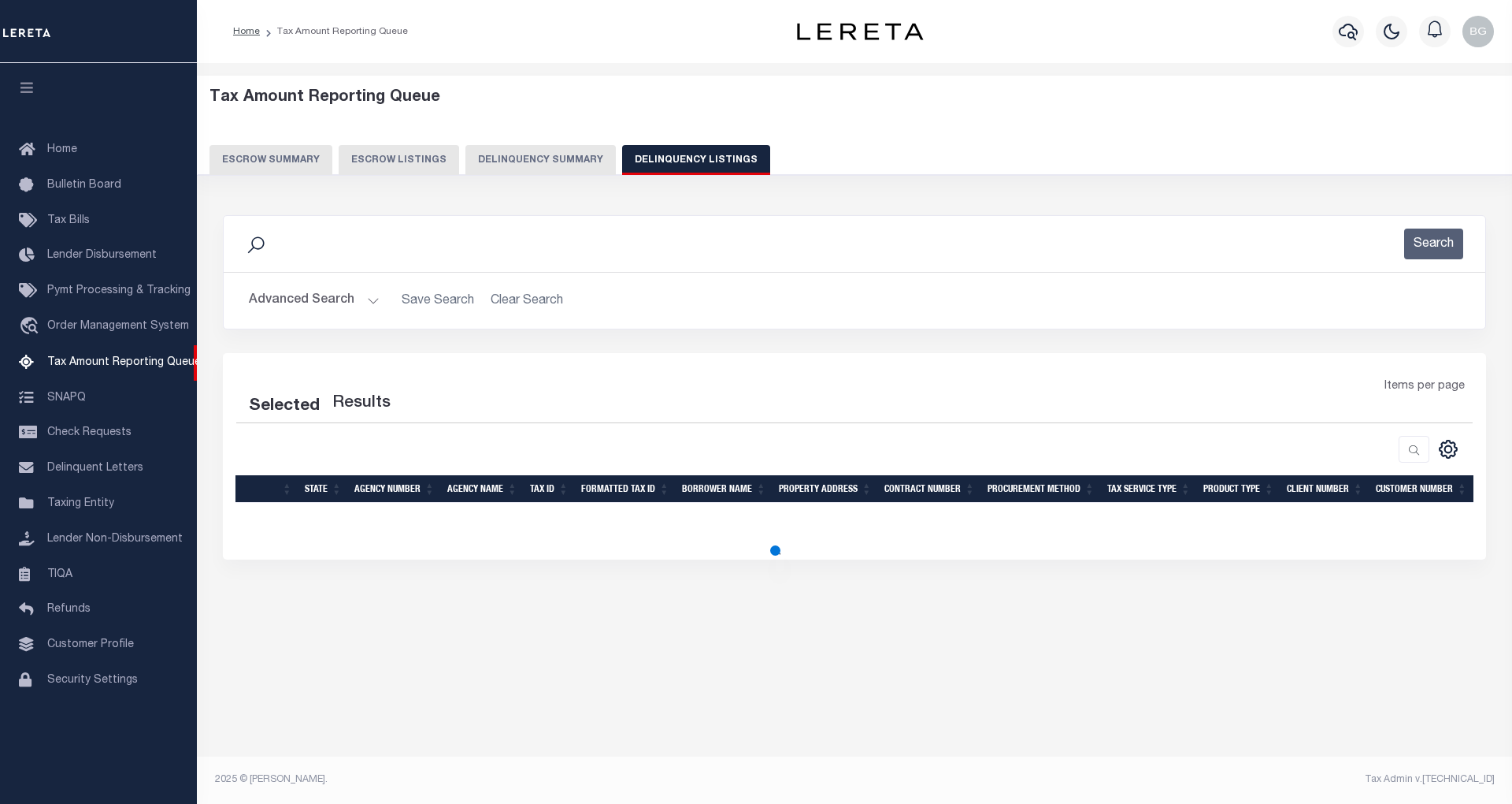
select select "100"
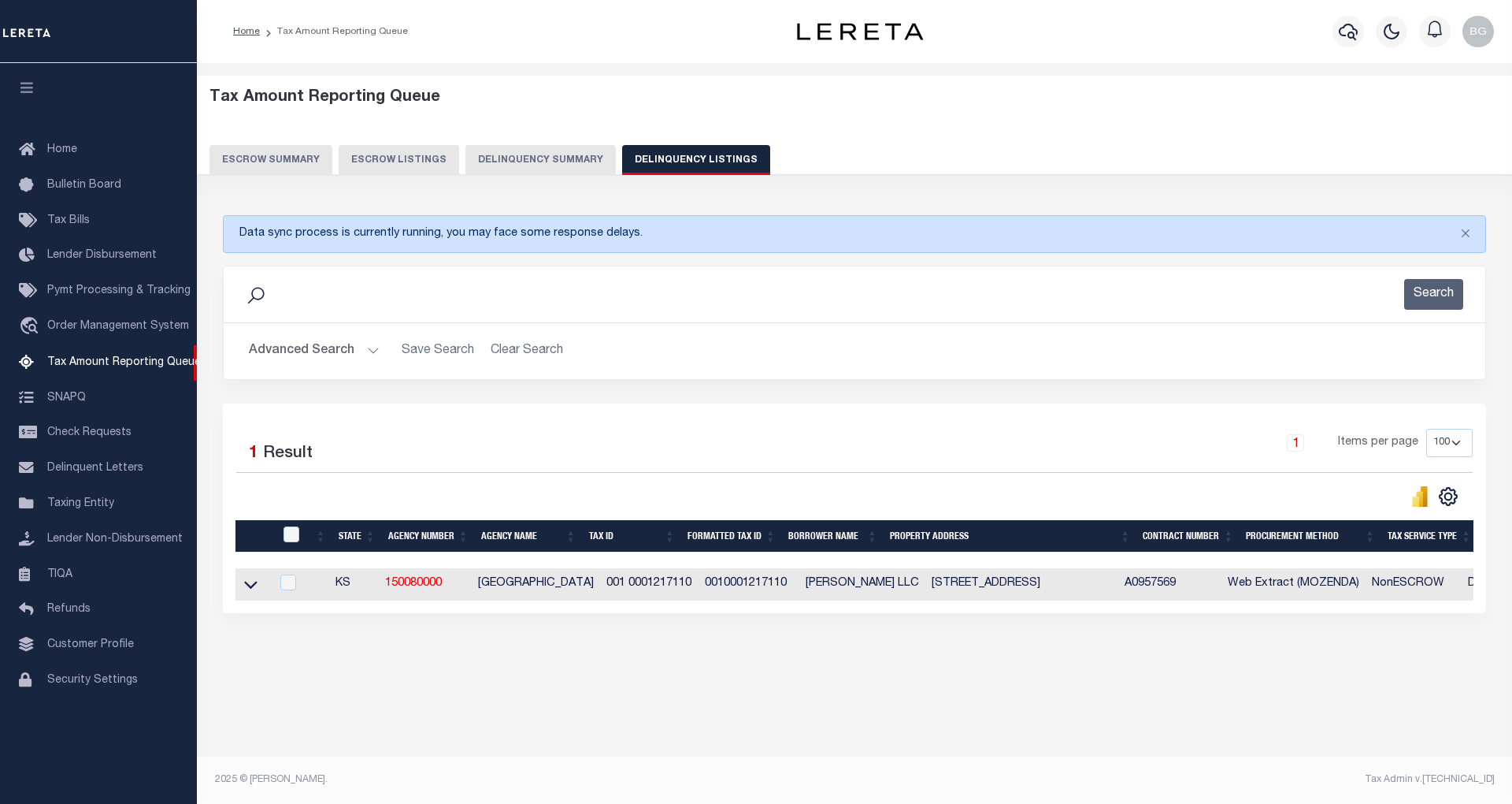
click at [369, 348] on button "Advanced Search" at bounding box center [314, 351] width 131 height 30
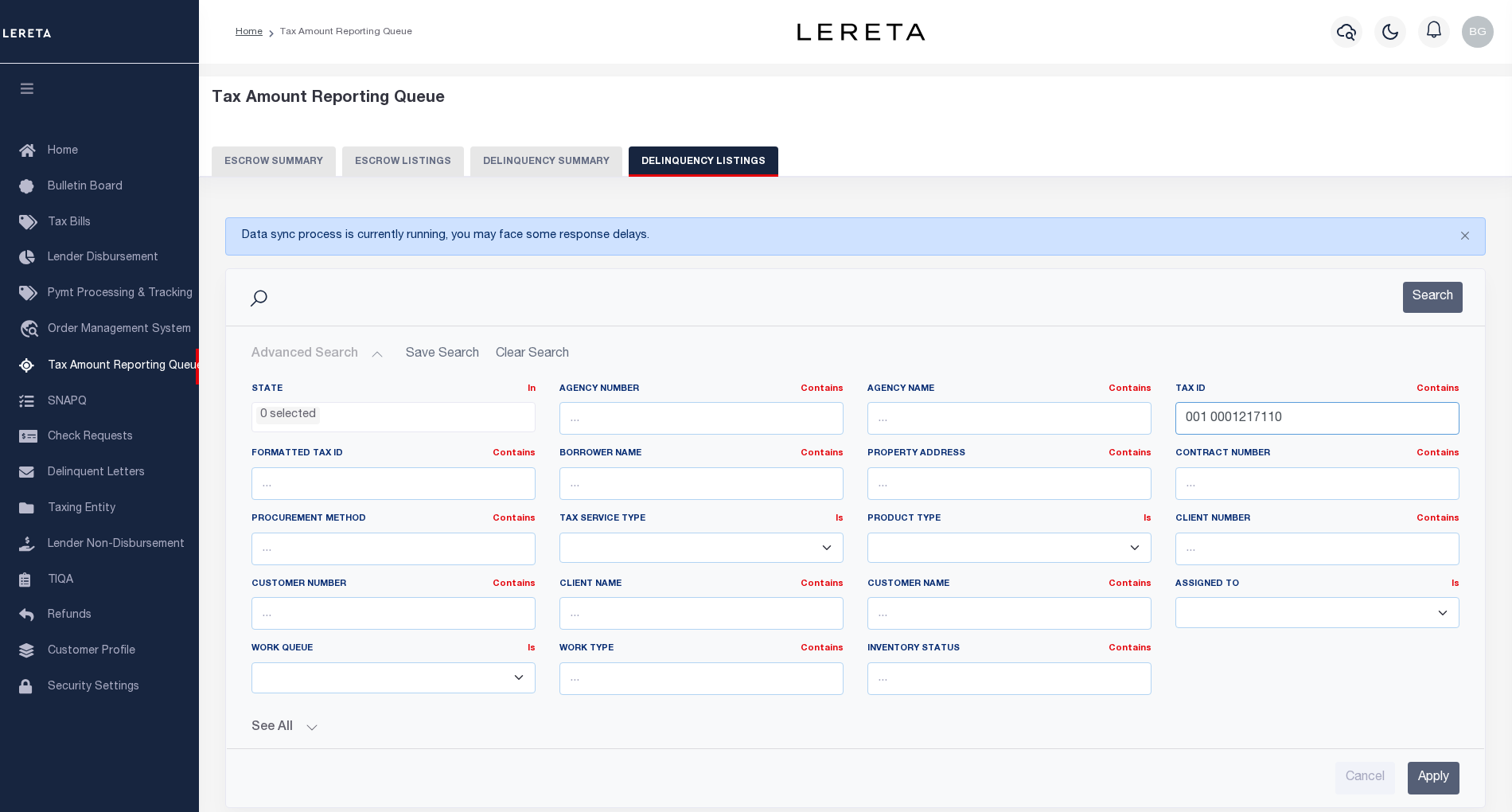
click at [1219, 422] on input "001 0001217110" at bounding box center [1317, 418] width 284 height 32
paste input "138 000160500"
type input "138 0001605000"
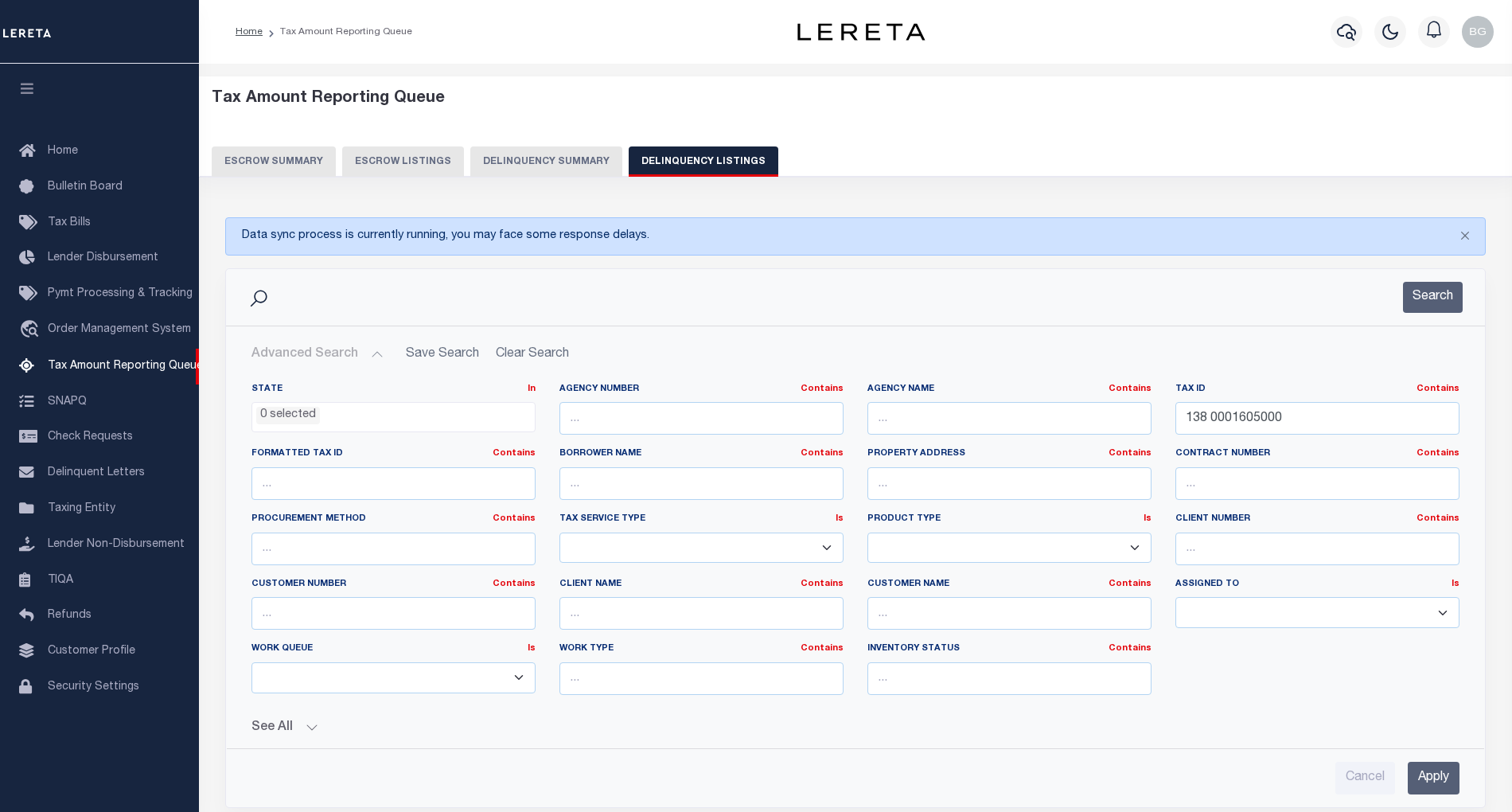
click at [1437, 773] on input "Apply" at bounding box center [1434, 778] width 52 height 32
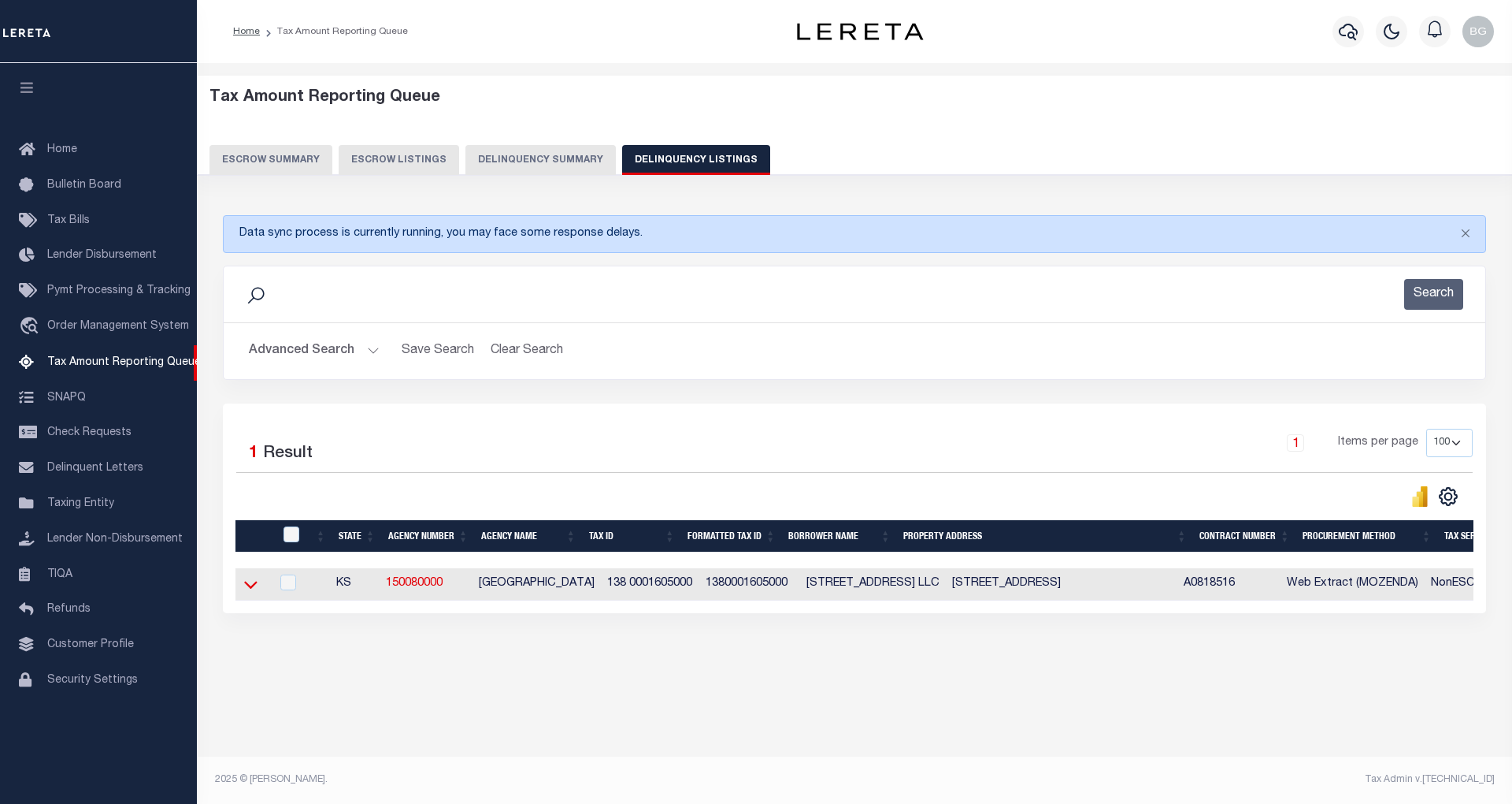
click at [248, 588] on icon at bounding box center [250, 585] width 14 height 8
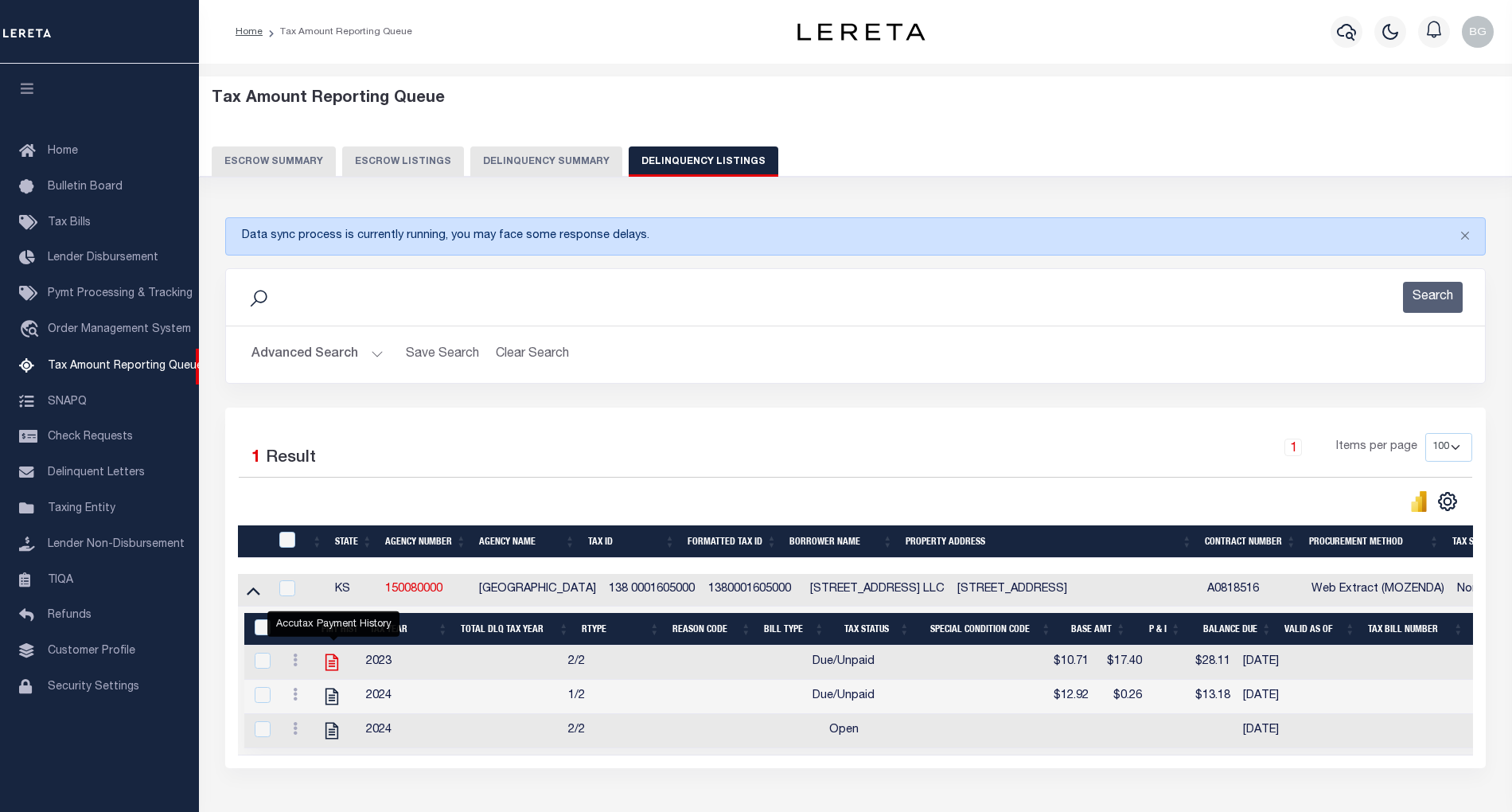
click at [335, 672] on icon "" at bounding box center [332, 662] width 20 height 20
checkbox input "true"
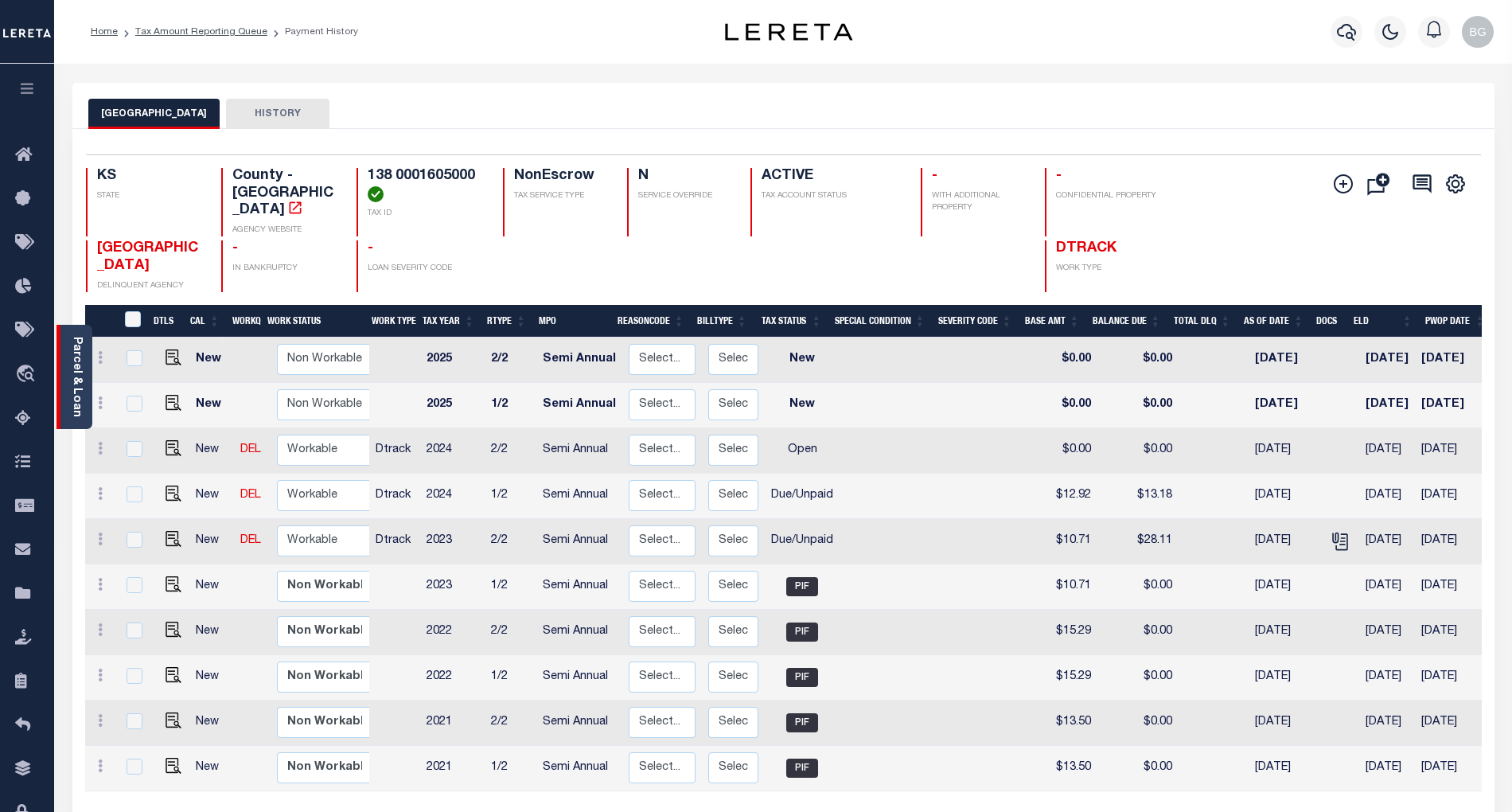
click at [74, 374] on link "Parcel & Loan" at bounding box center [76, 376] width 11 height 81
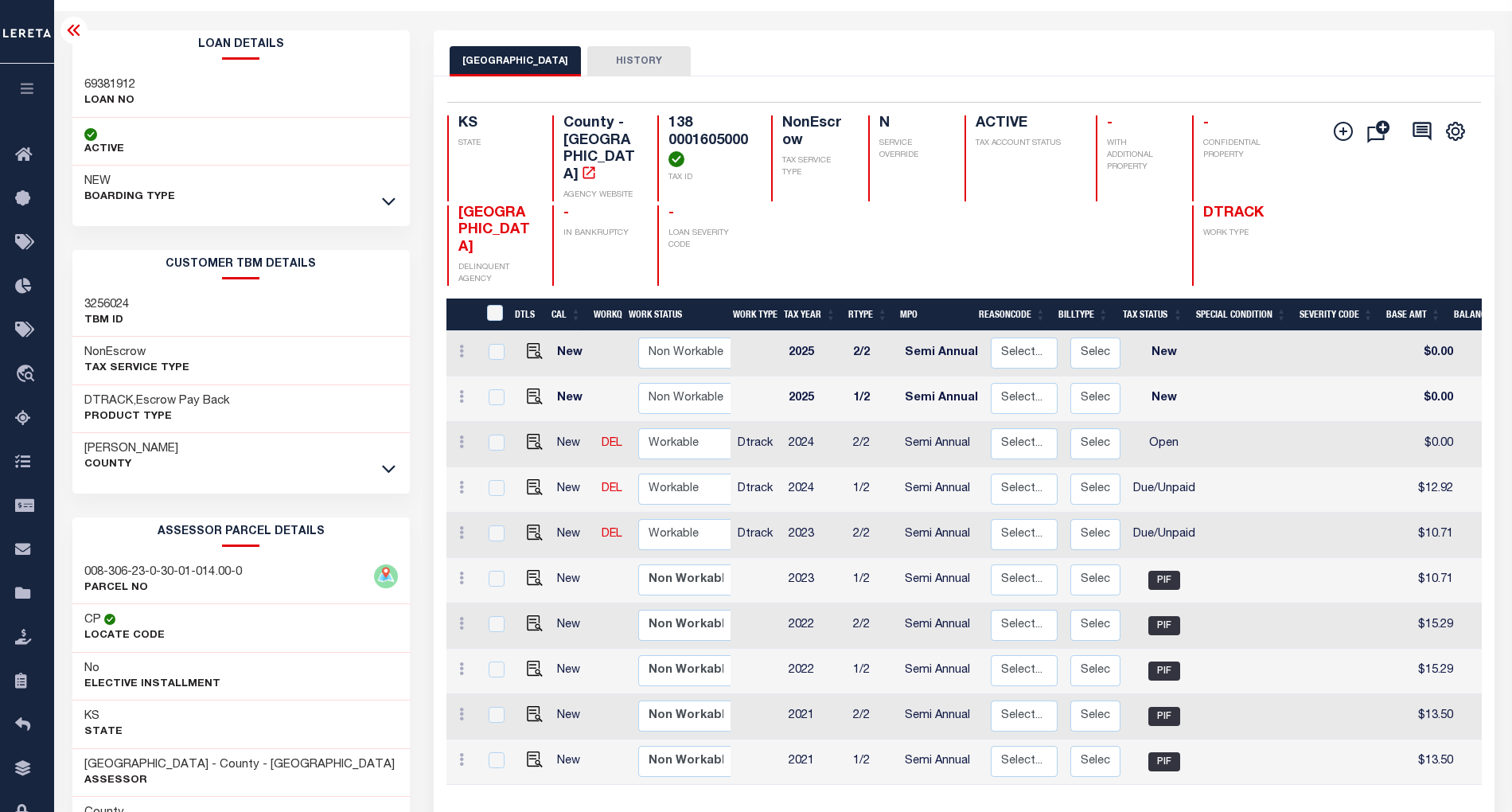
scroll to position [175, 0]
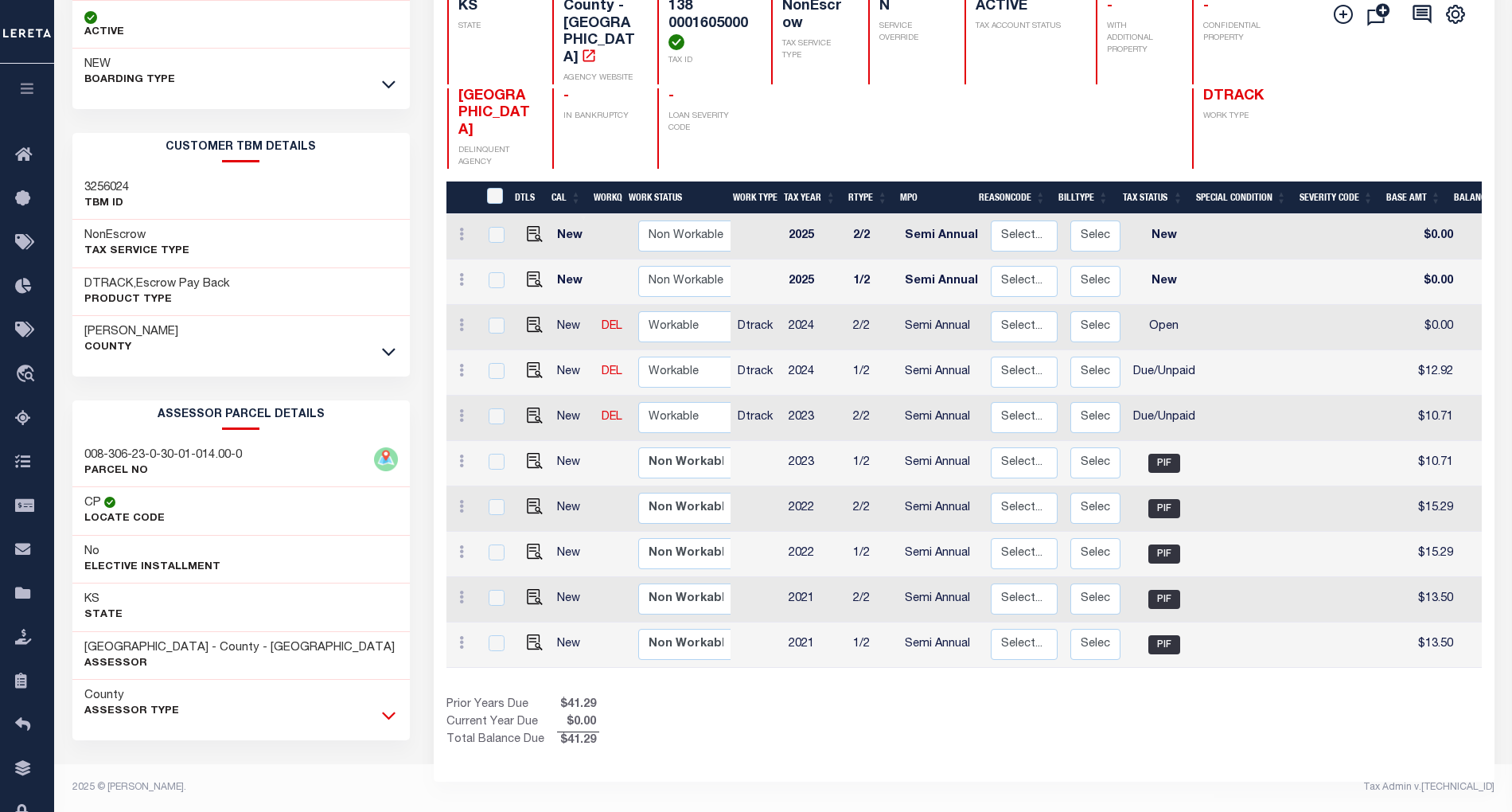
click at [390, 717] on icon at bounding box center [388, 716] width 14 height 8
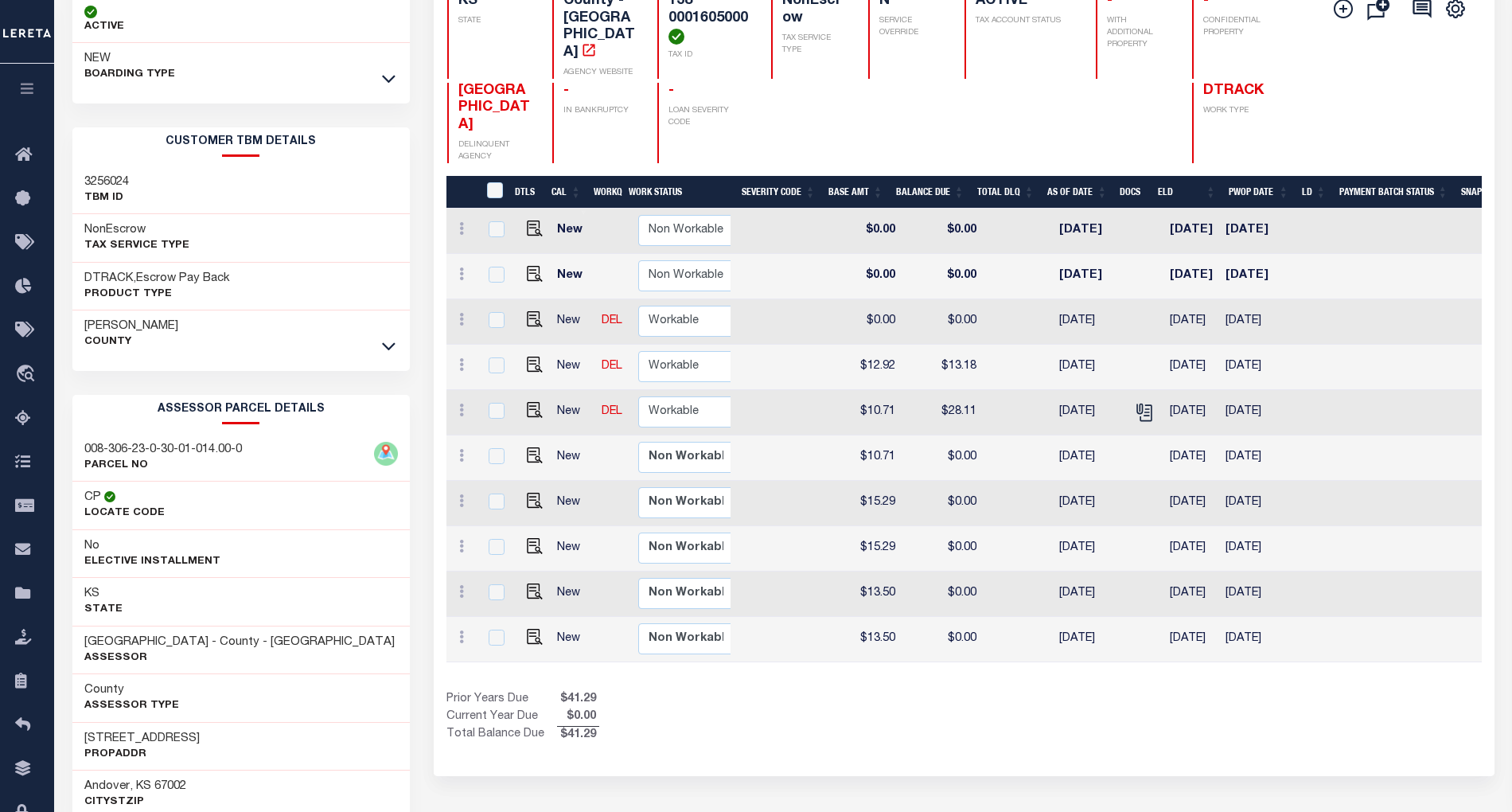
scroll to position [0, 484]
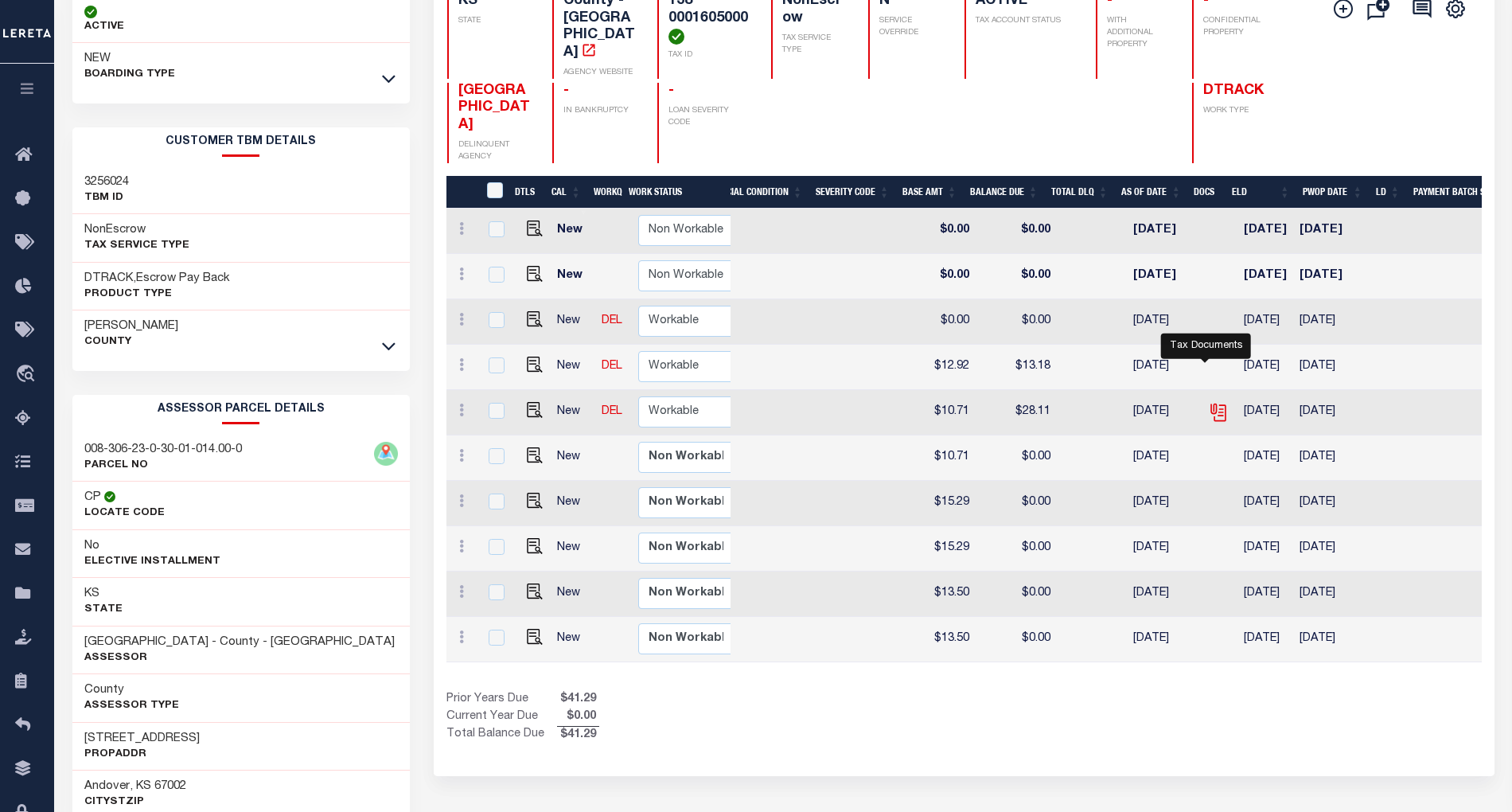
click at [1208, 402] on icon "" at bounding box center [1218, 412] width 20 height 20
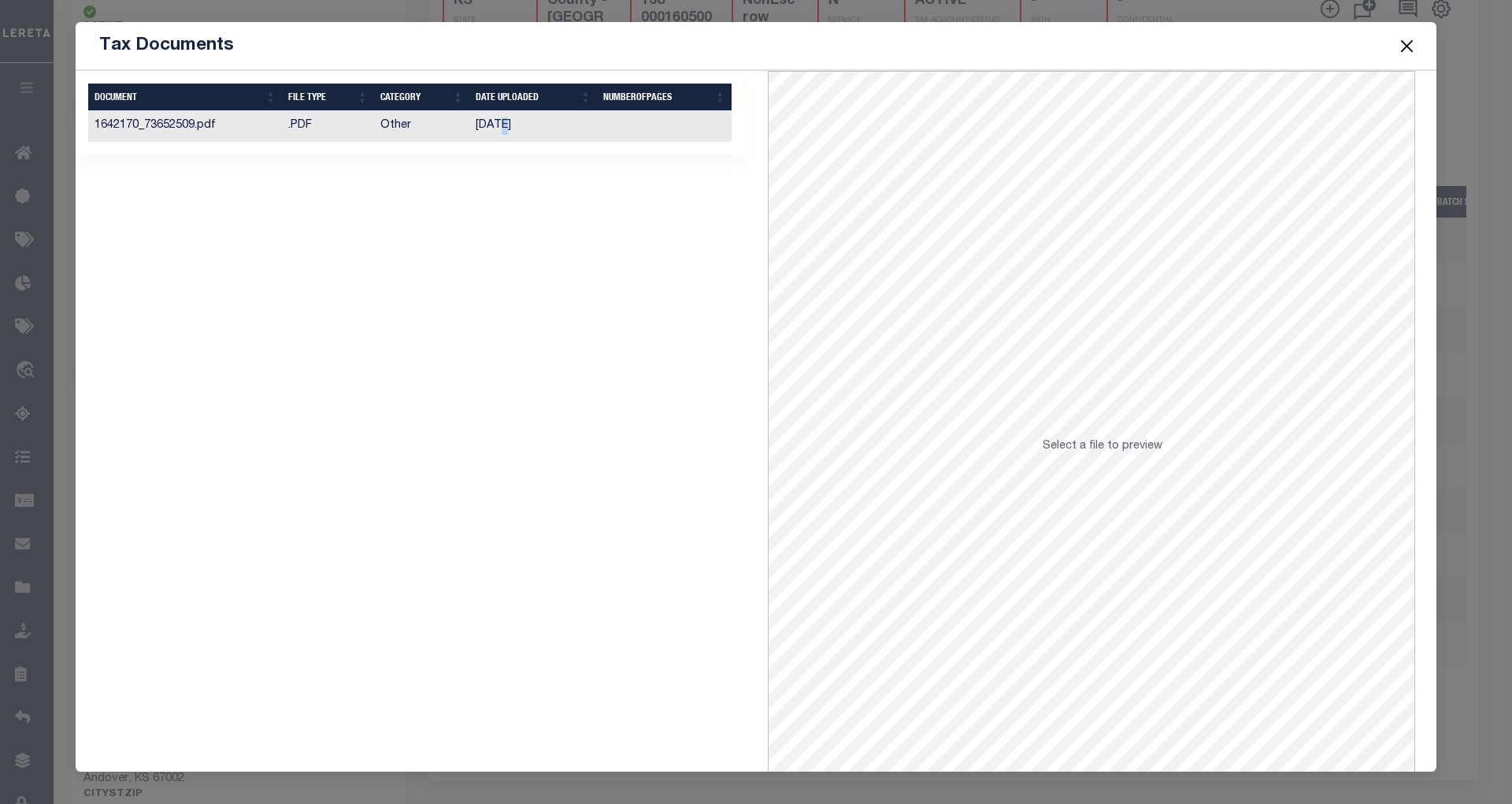
click at [499, 130] on td "[DATE]" at bounding box center [533, 126] width 128 height 30
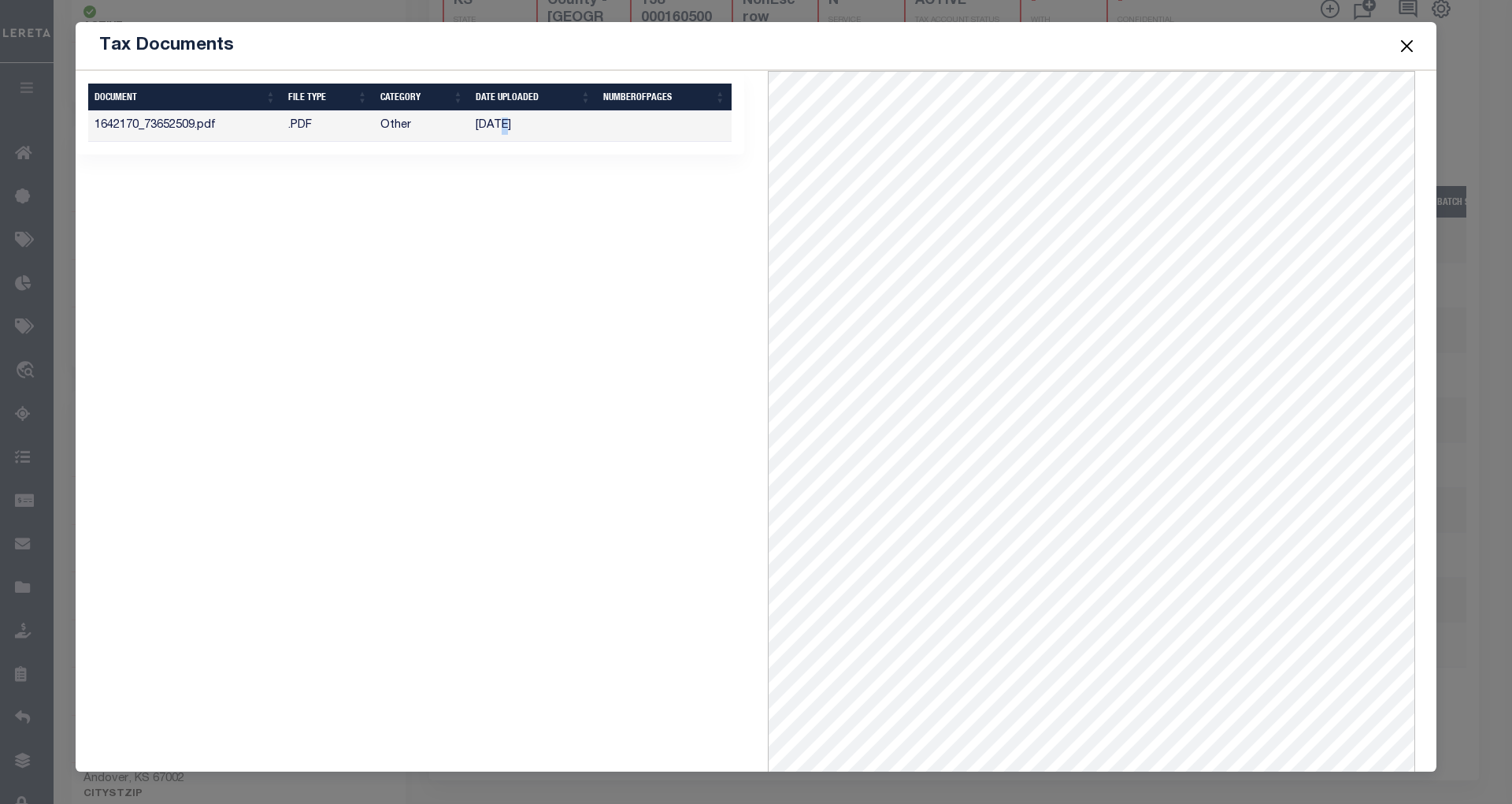
click at [1402, 51] on button "Close" at bounding box center [1407, 46] width 20 height 20
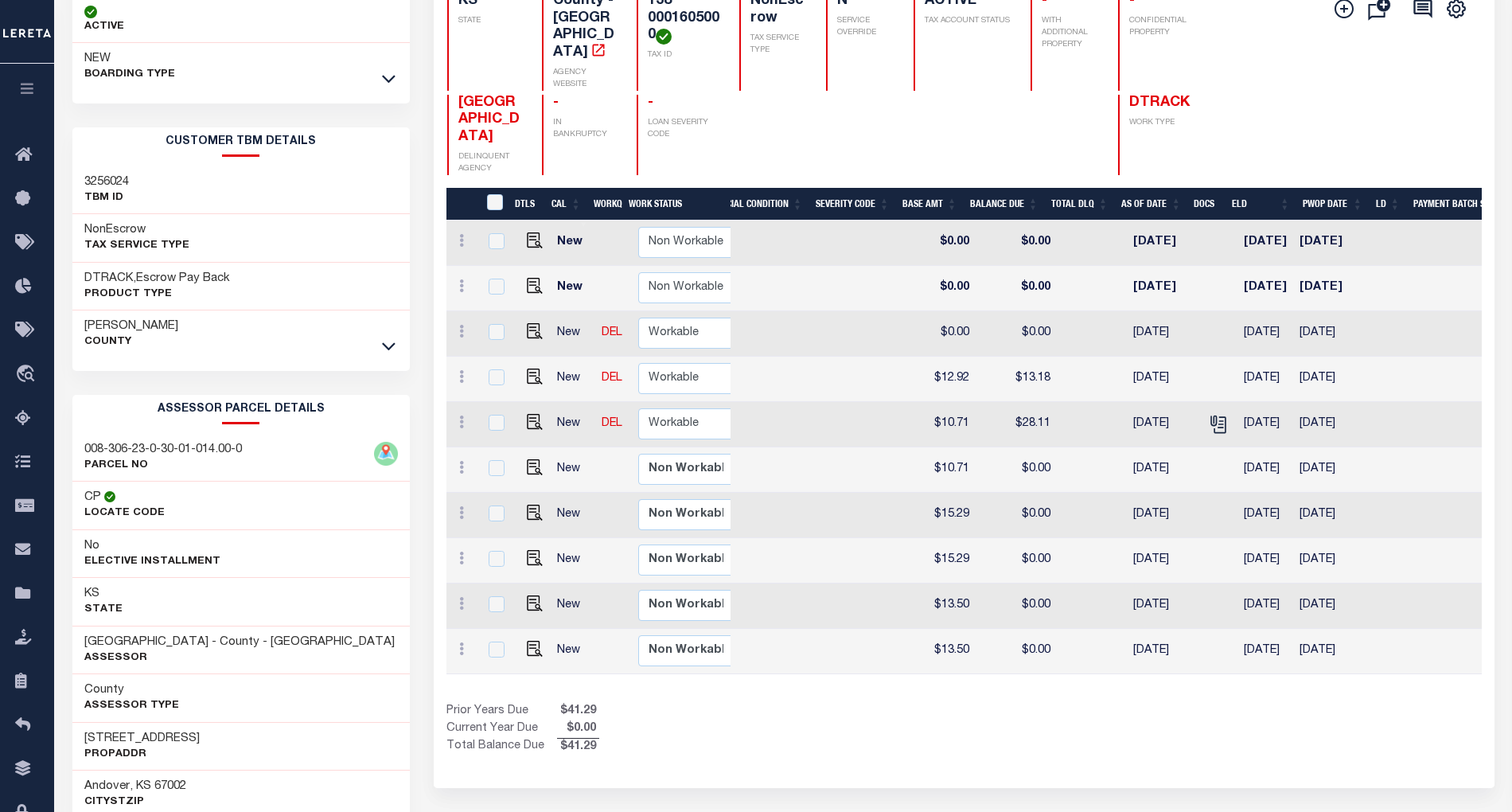
scroll to position [0, 0]
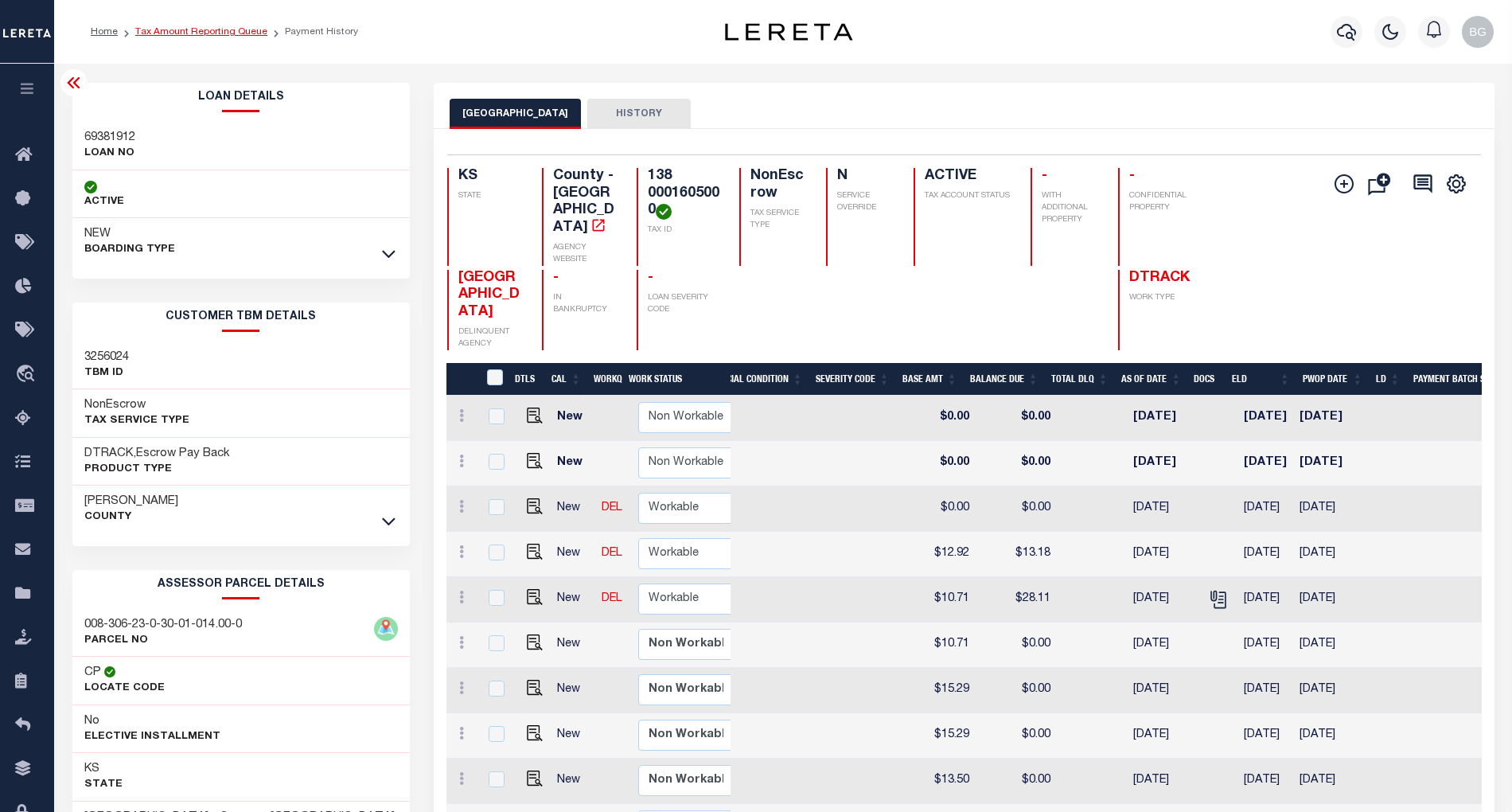
click at [191, 32] on link "Tax Amount Reporting Queue" at bounding box center [201, 32] width 133 height 9
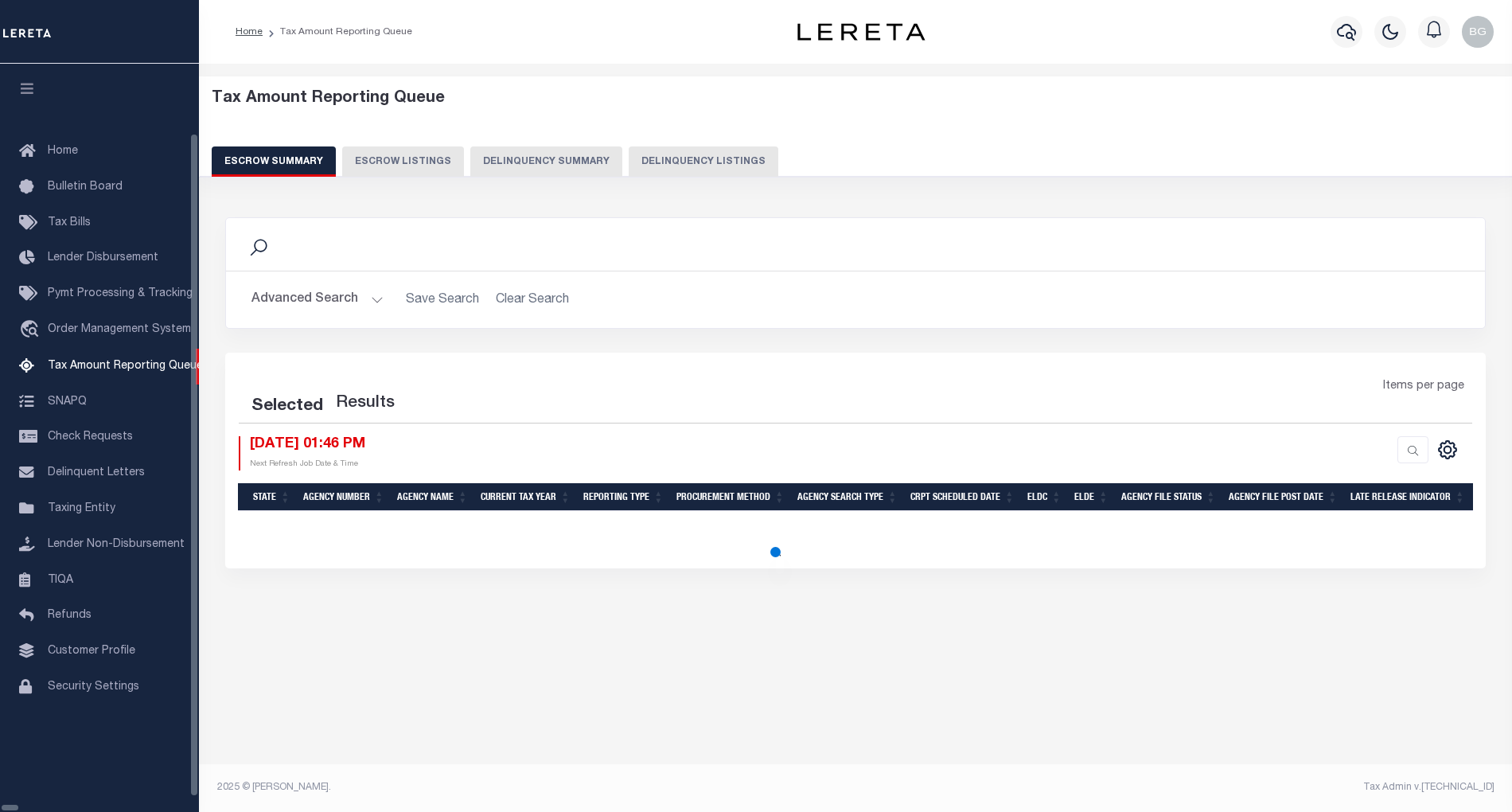
select select "100"
